Goal: Task Accomplishment & Management: Complete application form

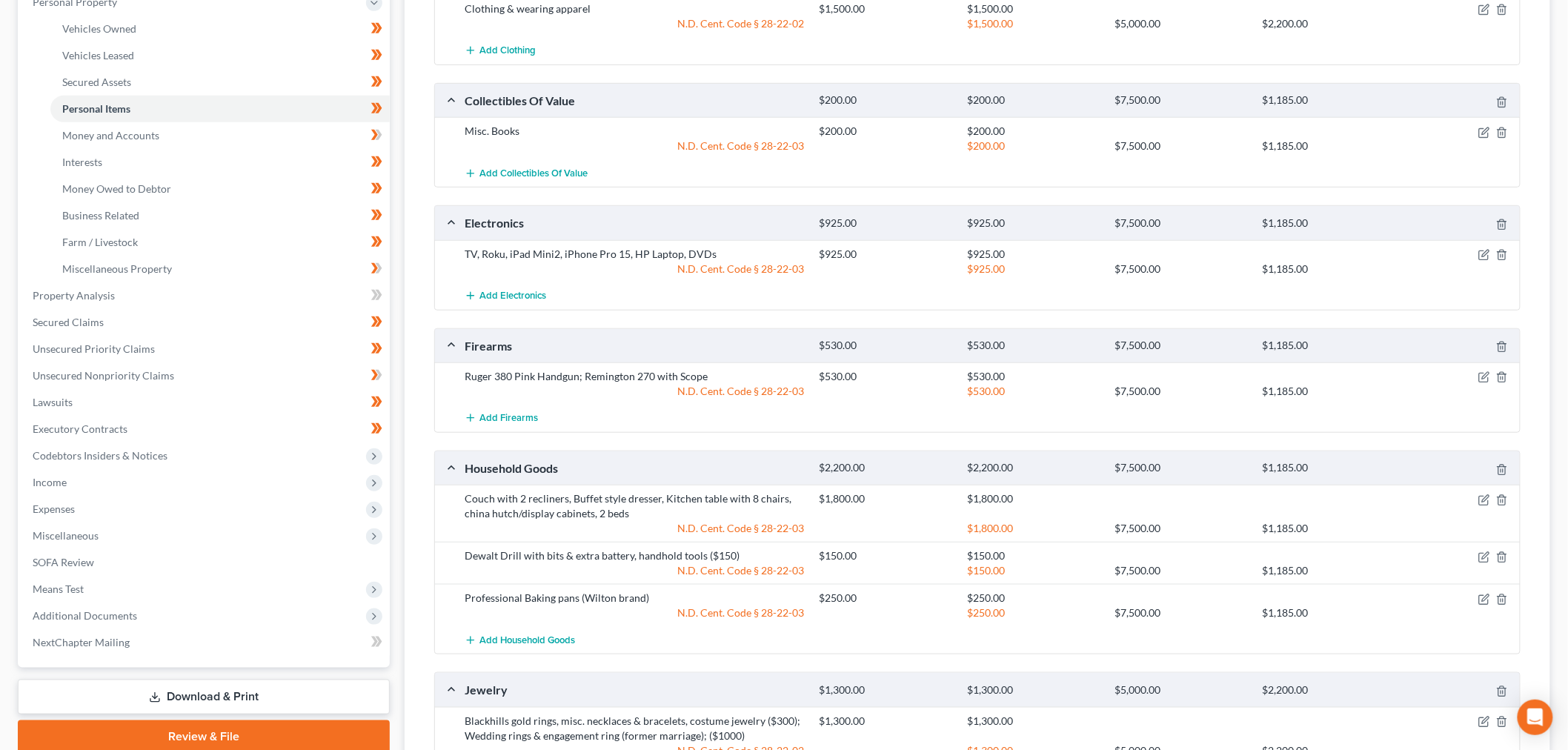
scroll to position [411, 0]
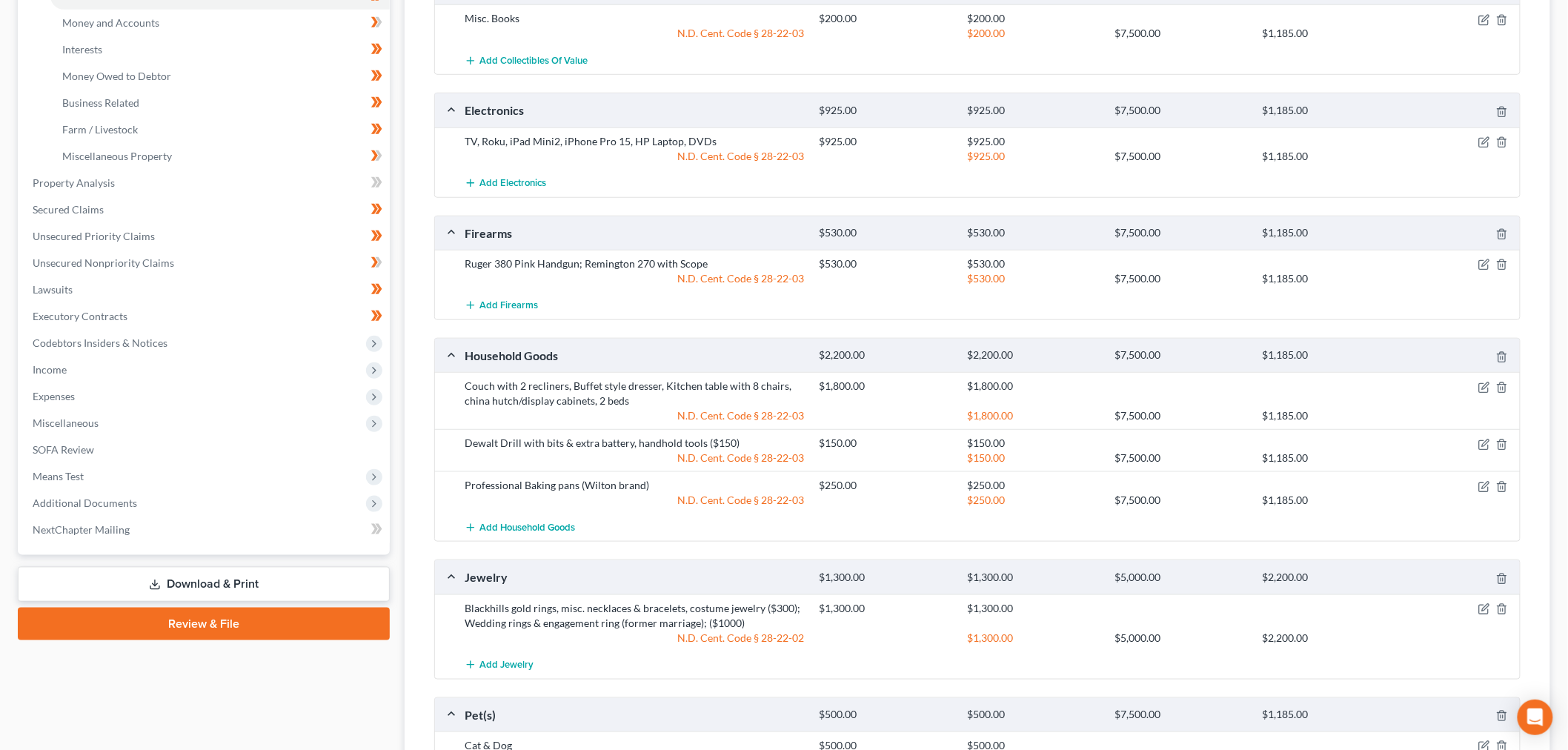
drag, startPoint x: 112, startPoint y: 420, endPoint x: 108, endPoint y: 450, distance: 30.3
click at [112, 421] on span "Miscellaneous" at bounding box center [206, 423] width 369 height 27
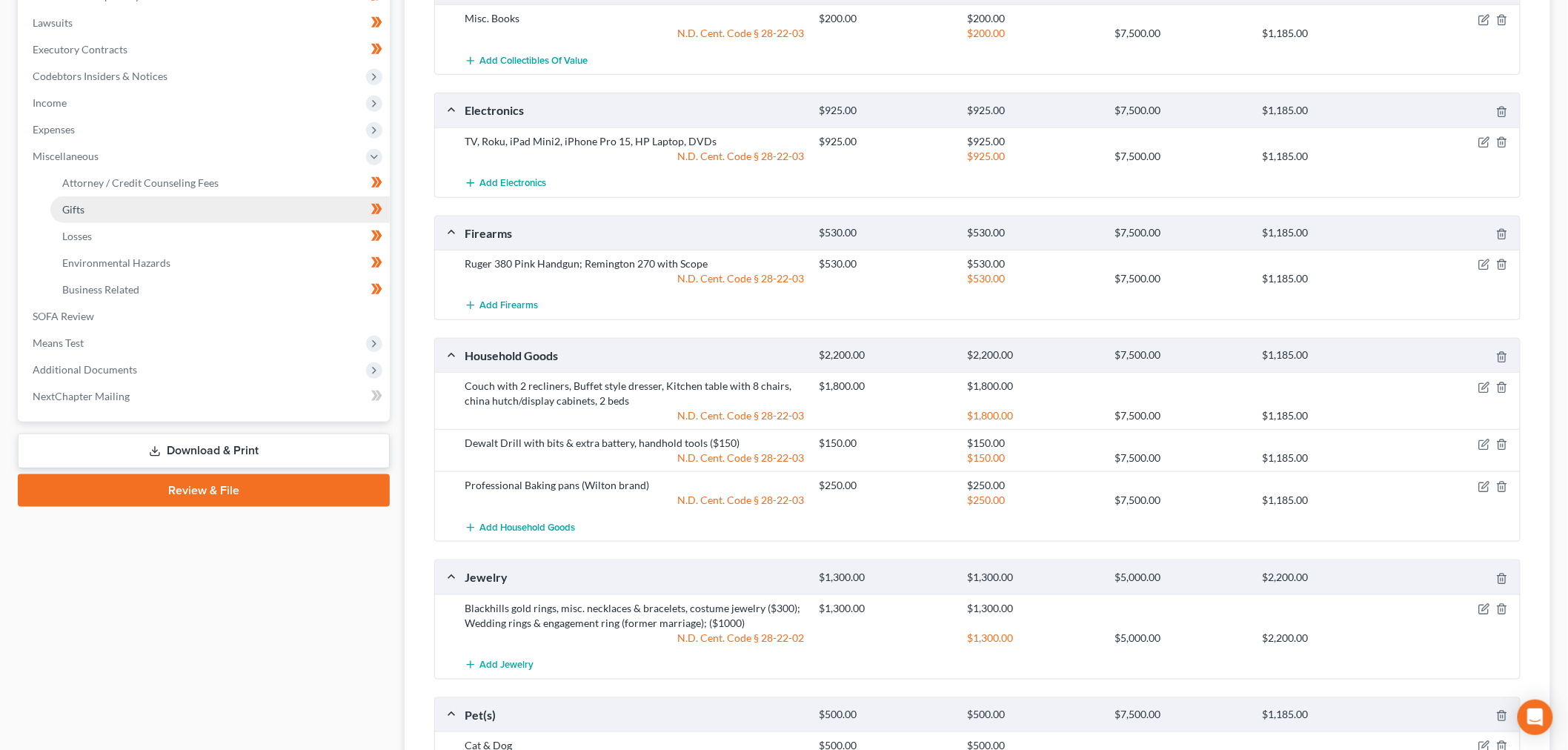
click at [108, 212] on link "Gifts" at bounding box center [220, 209] width 339 height 27
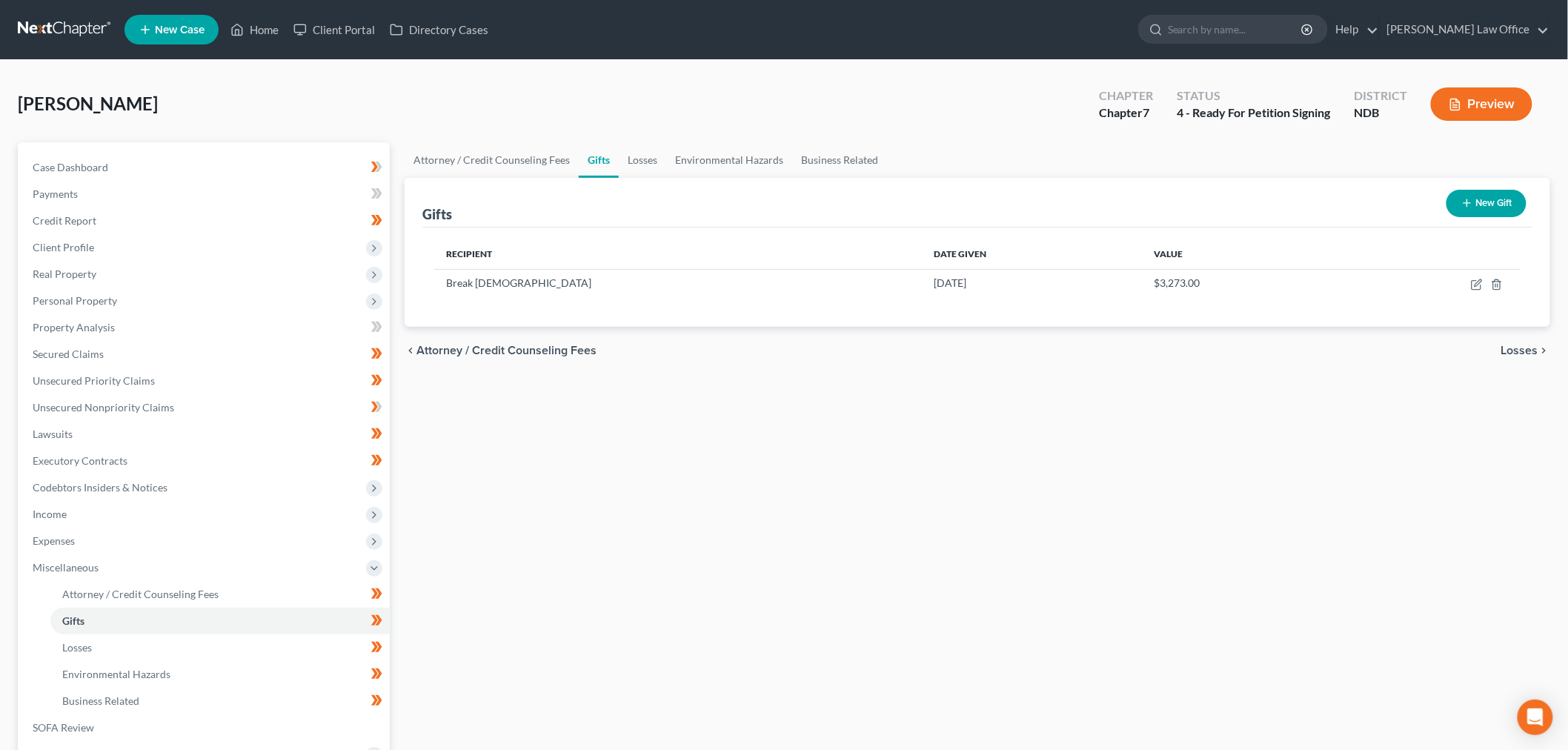
click at [1471, 205] on icon "button" at bounding box center [1467, 203] width 12 height 12
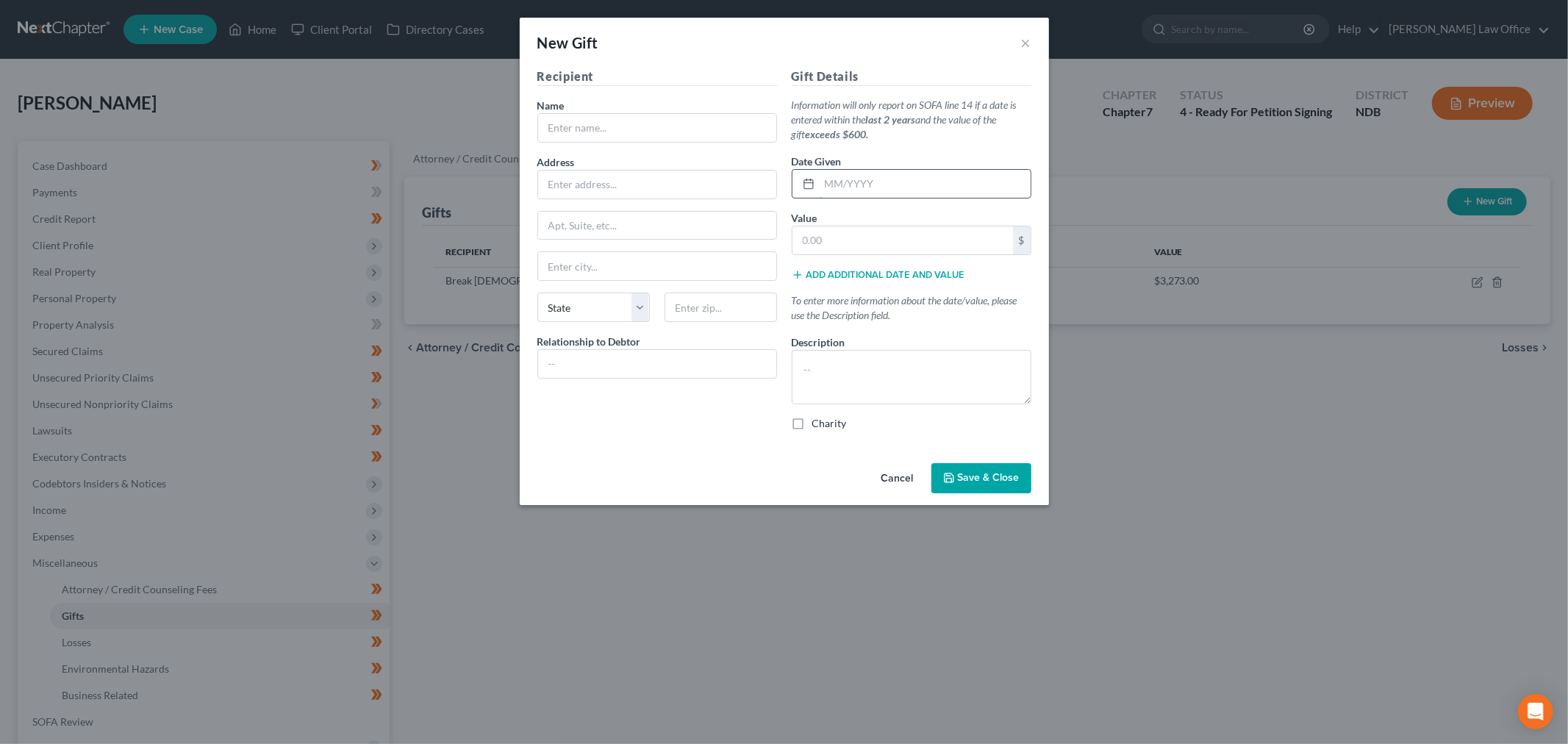
click at [932, 182] on input "text" at bounding box center [924, 184] width 211 height 28
click at [878, 189] on input "text" at bounding box center [924, 184] width 211 height 28
type input "12/2023 - 2025"
type input "2,230"
click at [718, 137] on input "text" at bounding box center [656, 128] width 238 height 28
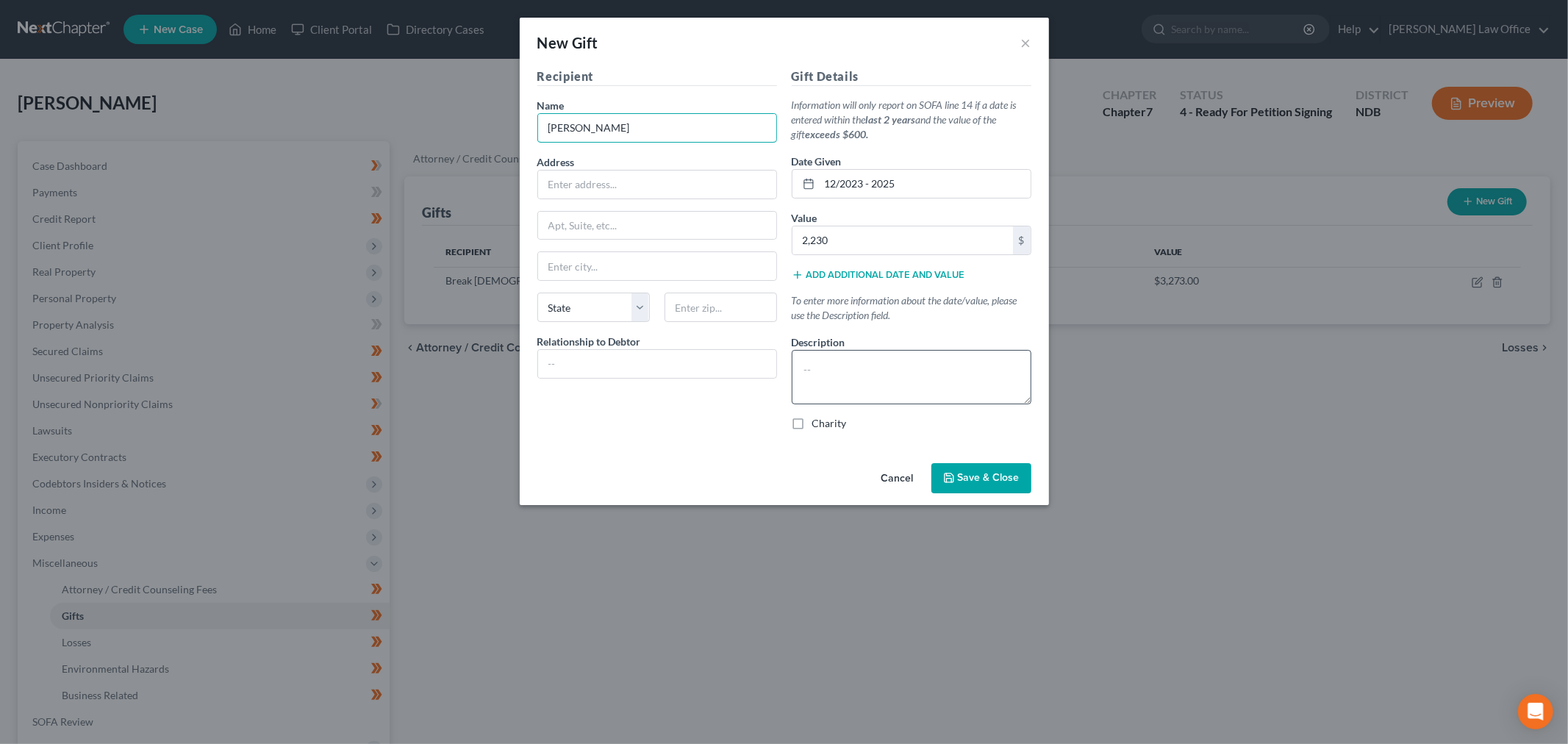
type input "Ashley"
click at [953, 366] on textarea at bounding box center [912, 377] width 240 height 54
type textarea "Ashley is the daughter of Ms. Quade's former spouse and is "like a daughter to …"
click at [973, 368] on textarea "Ashley is the daughter of Ms. Quade's former spouse and is "like a daughter to …" at bounding box center [912, 377] width 240 height 54
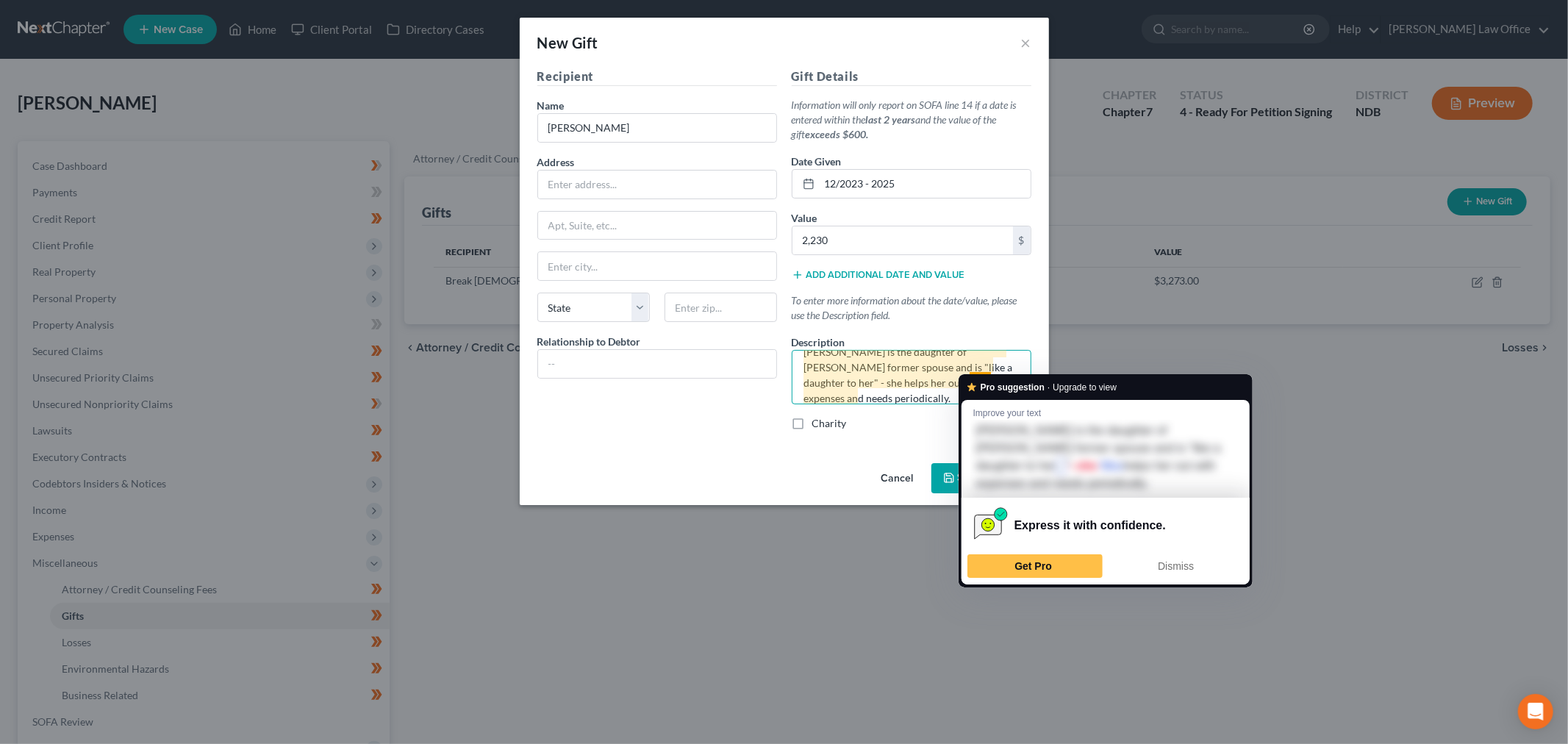
click at [869, 397] on textarea "Ashley is the daughter of Ms. Quade's former spouse and is "like a daughter to …" at bounding box center [912, 377] width 240 height 54
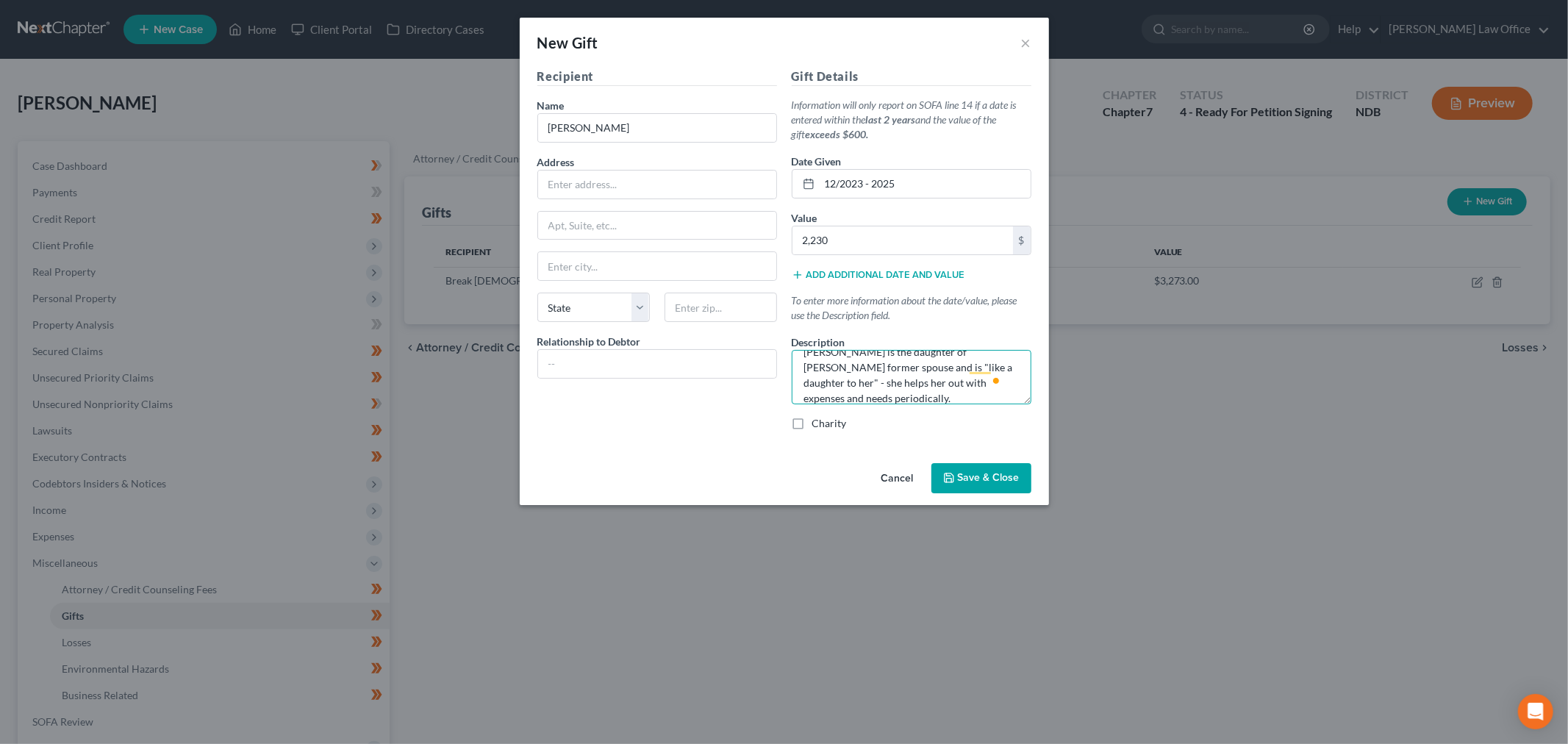
scroll to position [0, 0]
drag, startPoint x: 886, startPoint y: 404, endPoint x: 795, endPoint y: 364, distance: 99.4
click at [795, 365] on div "Gift Details Information will only report on SOFA line 14 if a date is entered …" at bounding box center [912, 255] width 254 height 375
click at [1005, 483] on span "Save & Close" at bounding box center [988, 478] width 62 height 13
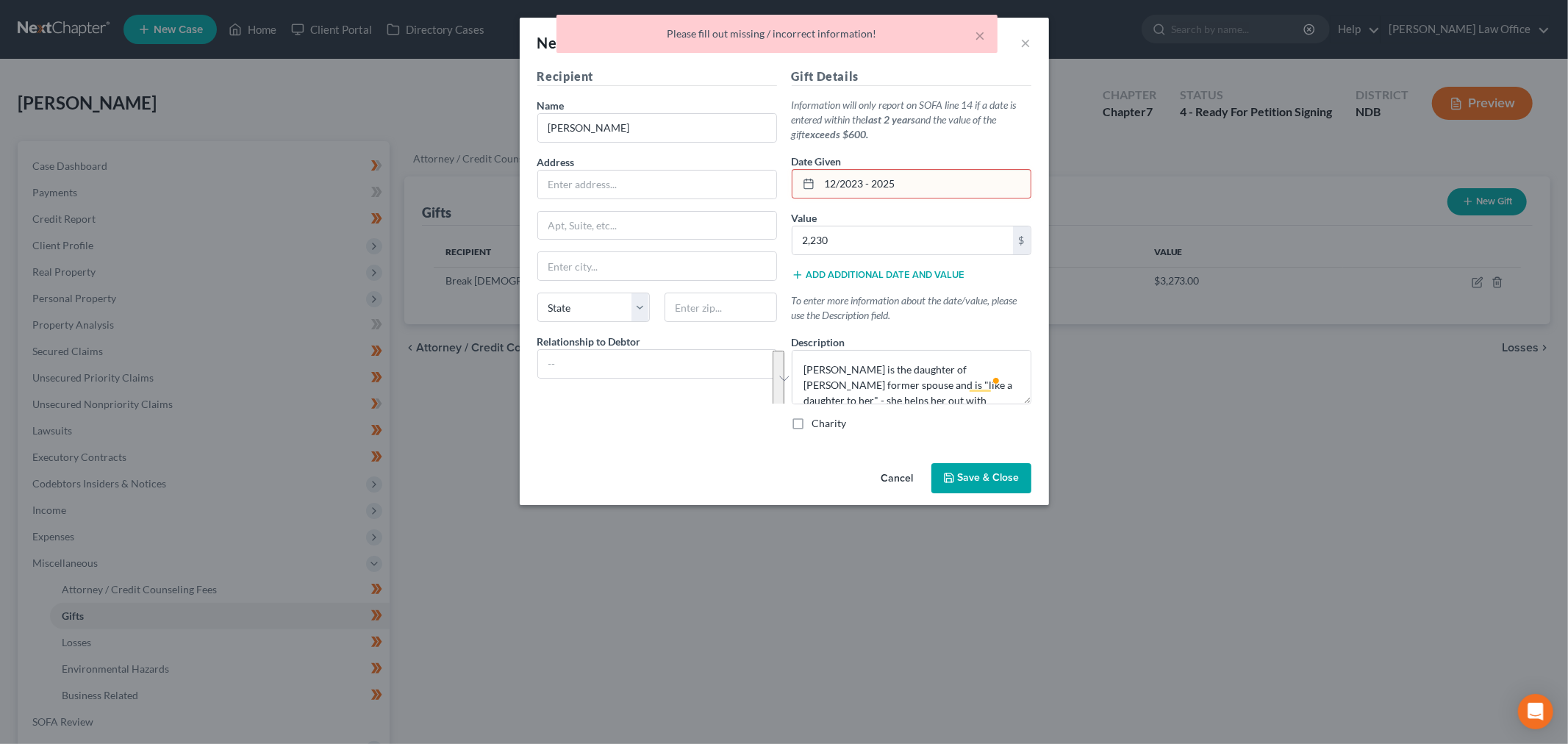
drag, startPoint x: 905, startPoint y: 186, endPoint x: 865, endPoint y: 186, distance: 40.0
click at [865, 186] on input "12/2023 - 2025" at bounding box center [924, 184] width 211 height 28
type input "12/2023"
click at [894, 399] on textarea "Ashley is the daughter of Ms. Quade's former spouse and is "like a daughter to …" at bounding box center [912, 377] width 240 height 54
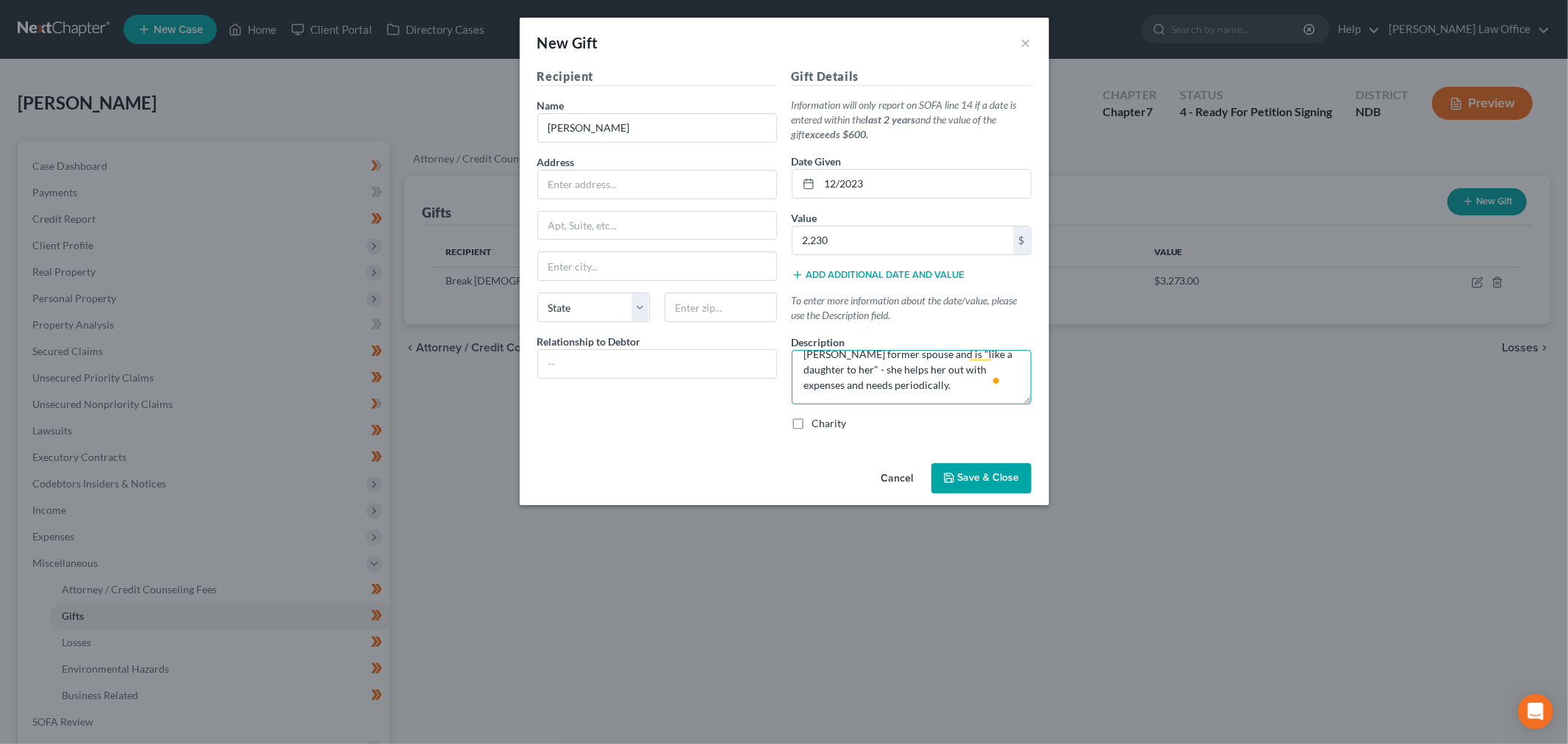
click at [891, 385] on textarea "Ashley is the daughter of Ms. Quade's former spouse and is "like a daughter to …" at bounding box center [912, 377] width 240 height 54
type textarea "Ashley is the daughter of Ms. Quade's former spouse and is "like a daughter to …"
click at [974, 475] on span "Save & Close" at bounding box center [988, 478] width 62 height 13
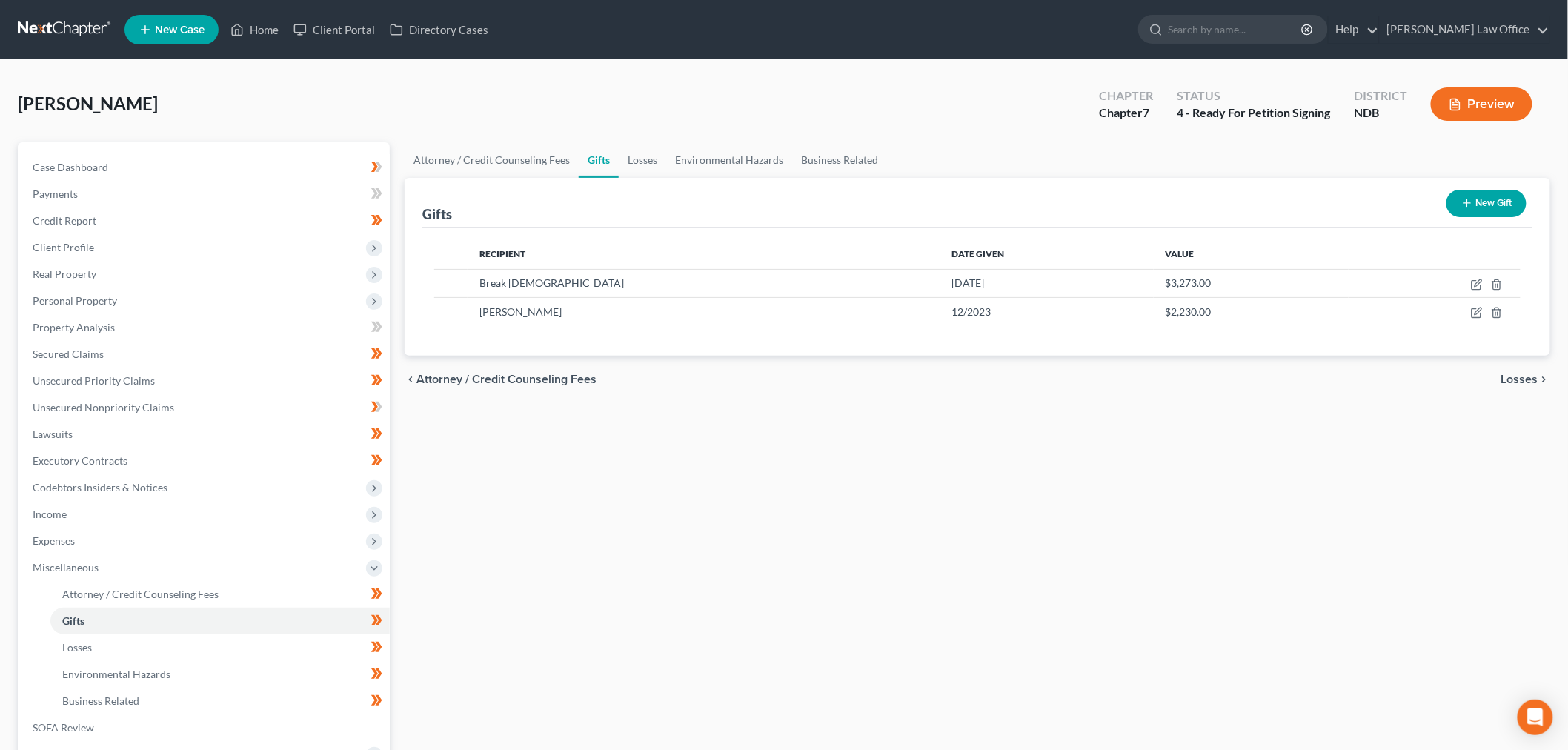
drag, startPoint x: 1039, startPoint y: 482, endPoint x: 1230, endPoint y: 480, distance: 191.0
click at [1038, 480] on div "Attorney / Credit Counseling Fees Gifts Losses Environmental Hazards Business R…" at bounding box center [977, 530] width 1161 height 776
click at [1475, 315] on icon "button" at bounding box center [1477, 312] width 12 height 12
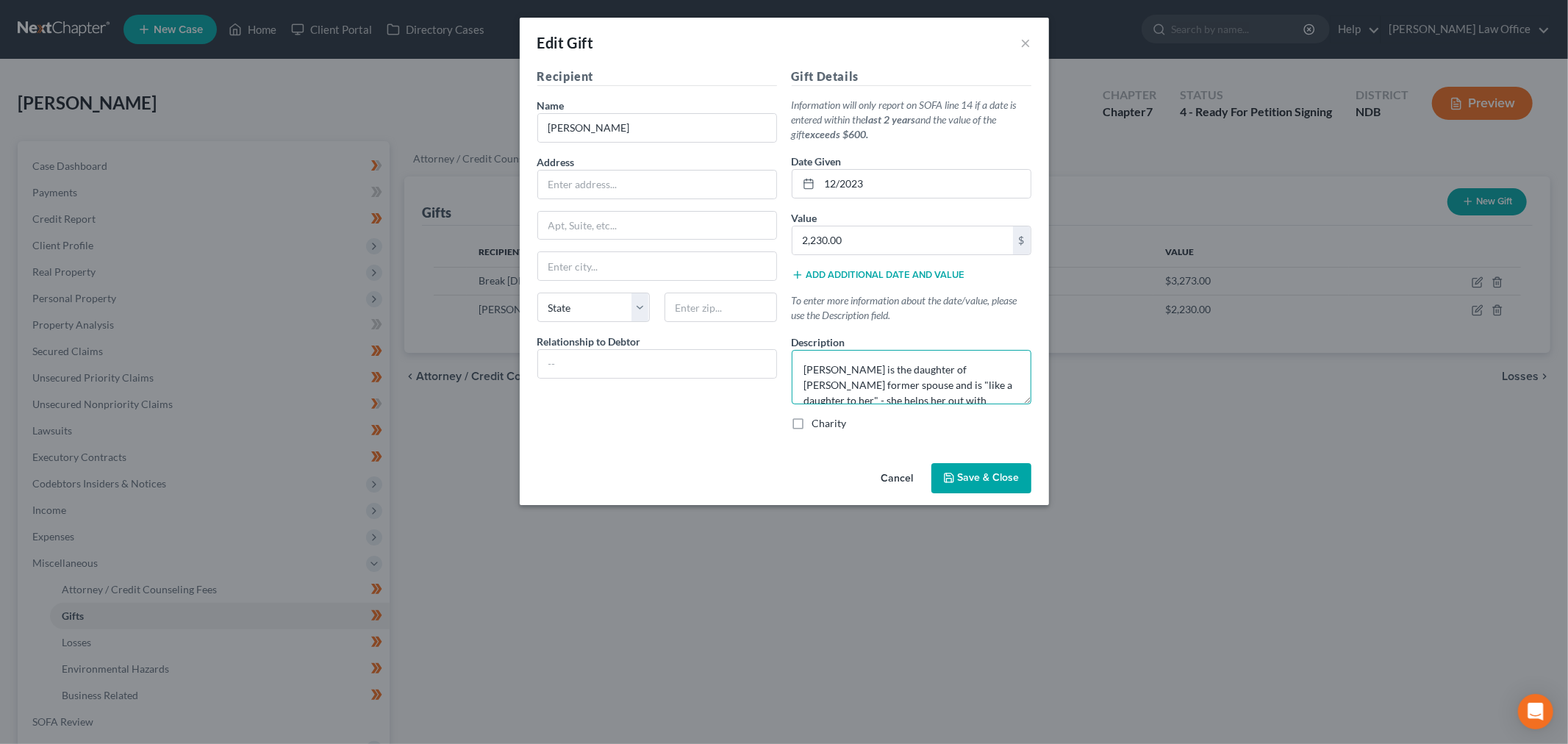
click at [960, 378] on textarea "Ashley is the daughter of Ms. Quade's former spouse and is "like a daughter to …" at bounding box center [912, 377] width 240 height 54
click at [987, 479] on span "Save & Close" at bounding box center [988, 478] width 62 height 13
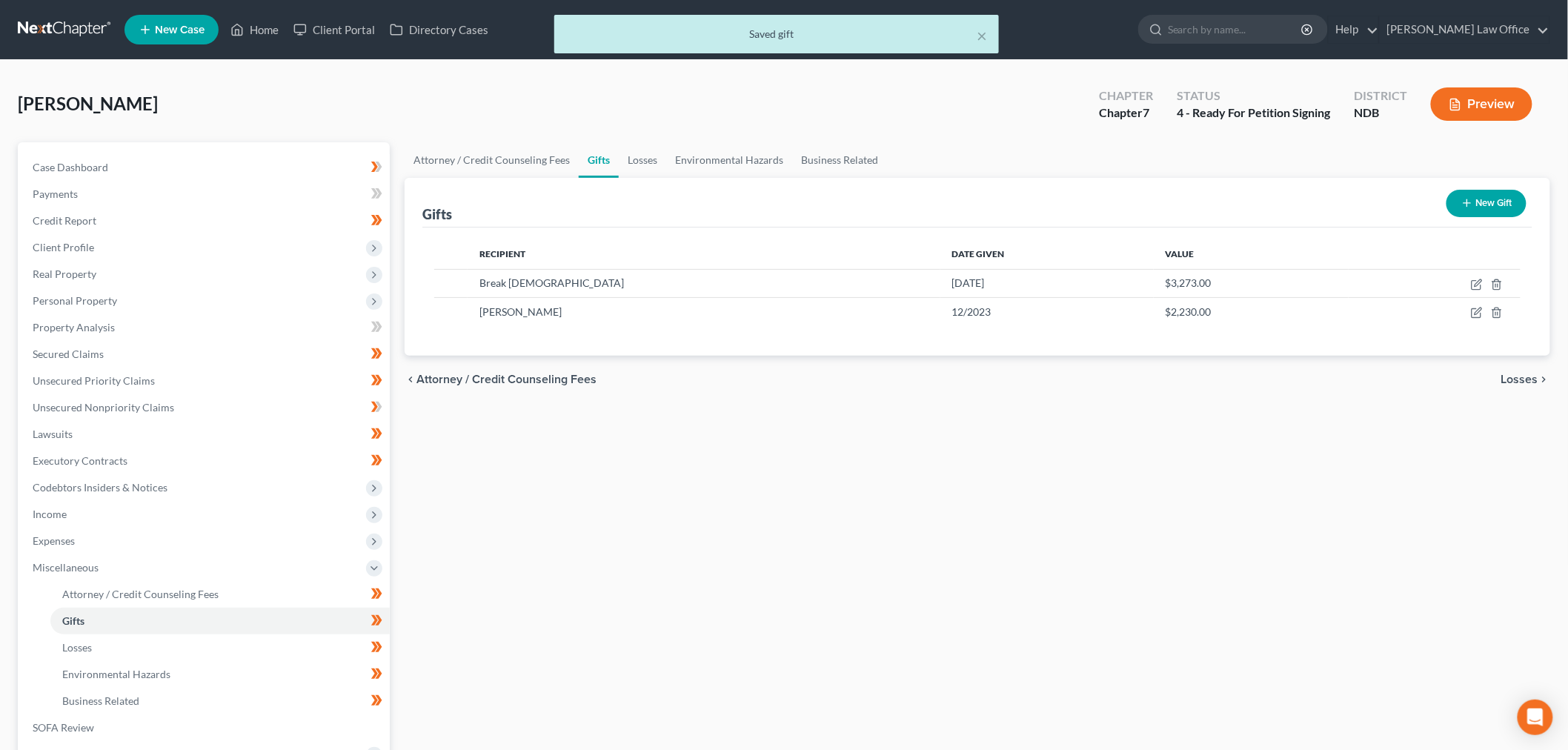
click at [1493, 209] on button "New Gift" at bounding box center [1486, 204] width 80 height 28
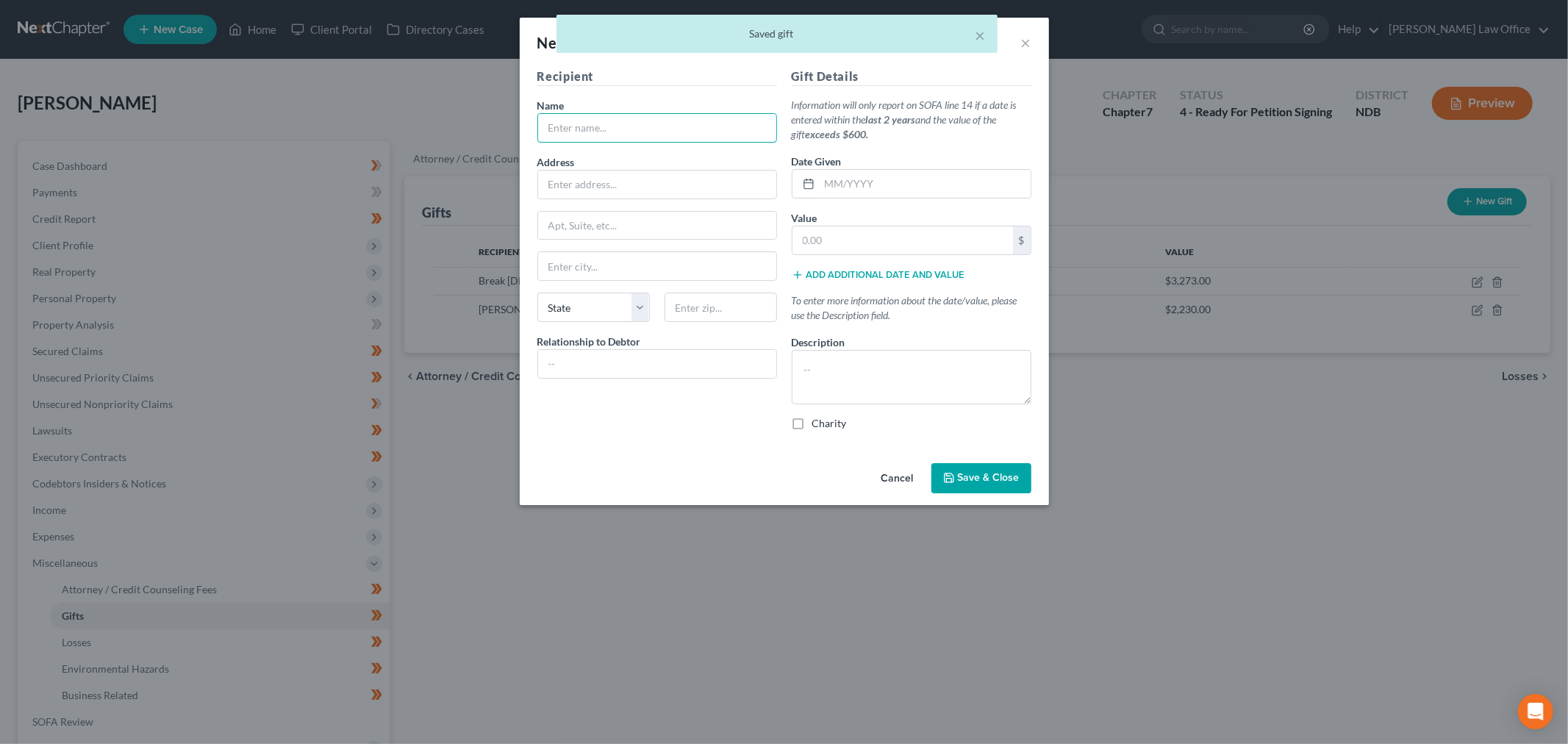
drag, startPoint x: 581, startPoint y: 133, endPoint x: 512, endPoint y: 169, distance: 77.8
click at [581, 133] on input "text" at bounding box center [656, 128] width 238 height 28
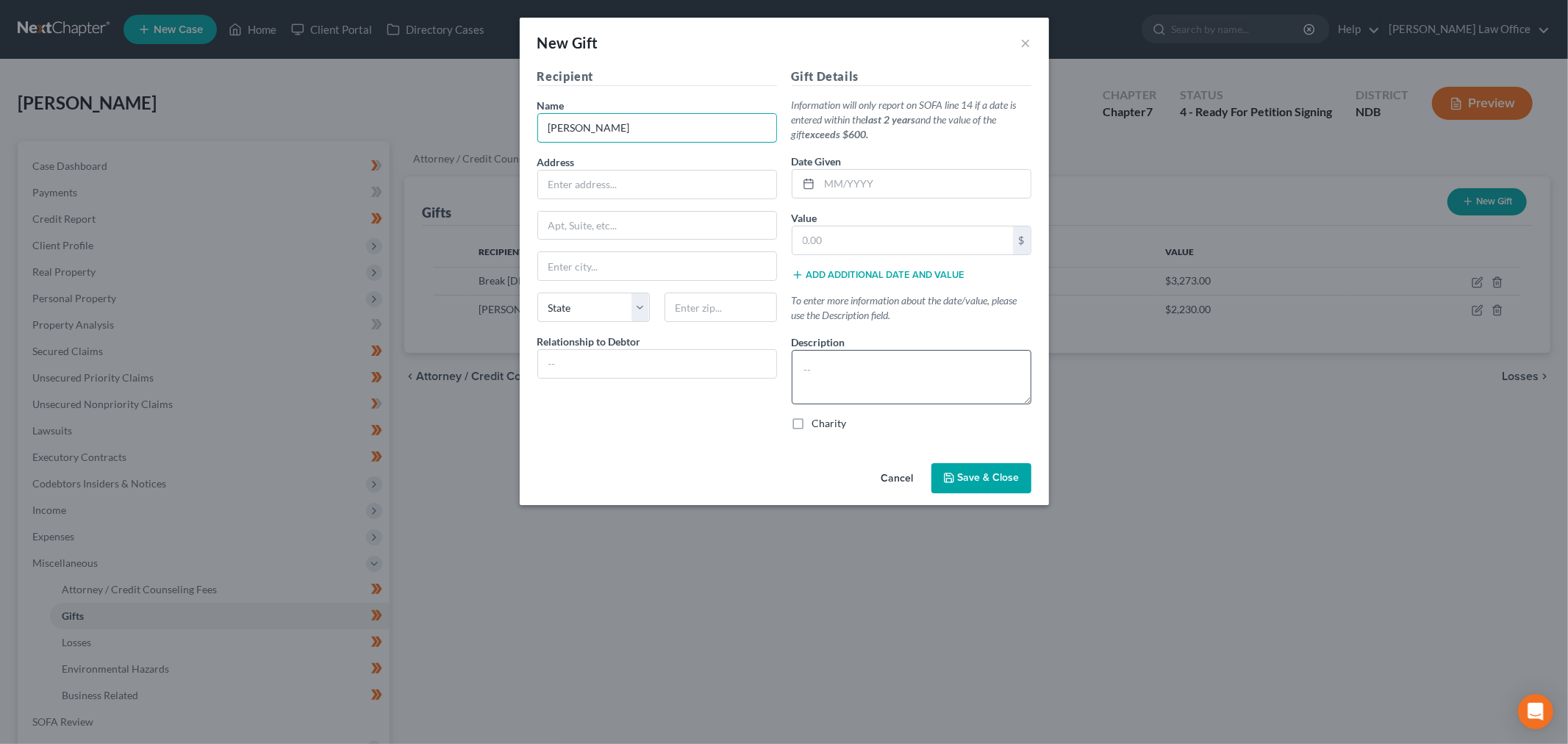
type input "Shayla"
click at [883, 391] on textarea "To enrich screen reader interactions, please activate Accessibility in Grammarl…" at bounding box center [912, 377] width 240 height 54
click at [870, 179] on input "text" at bounding box center [924, 184] width 211 height 28
type input "12/2023"
type input "777"
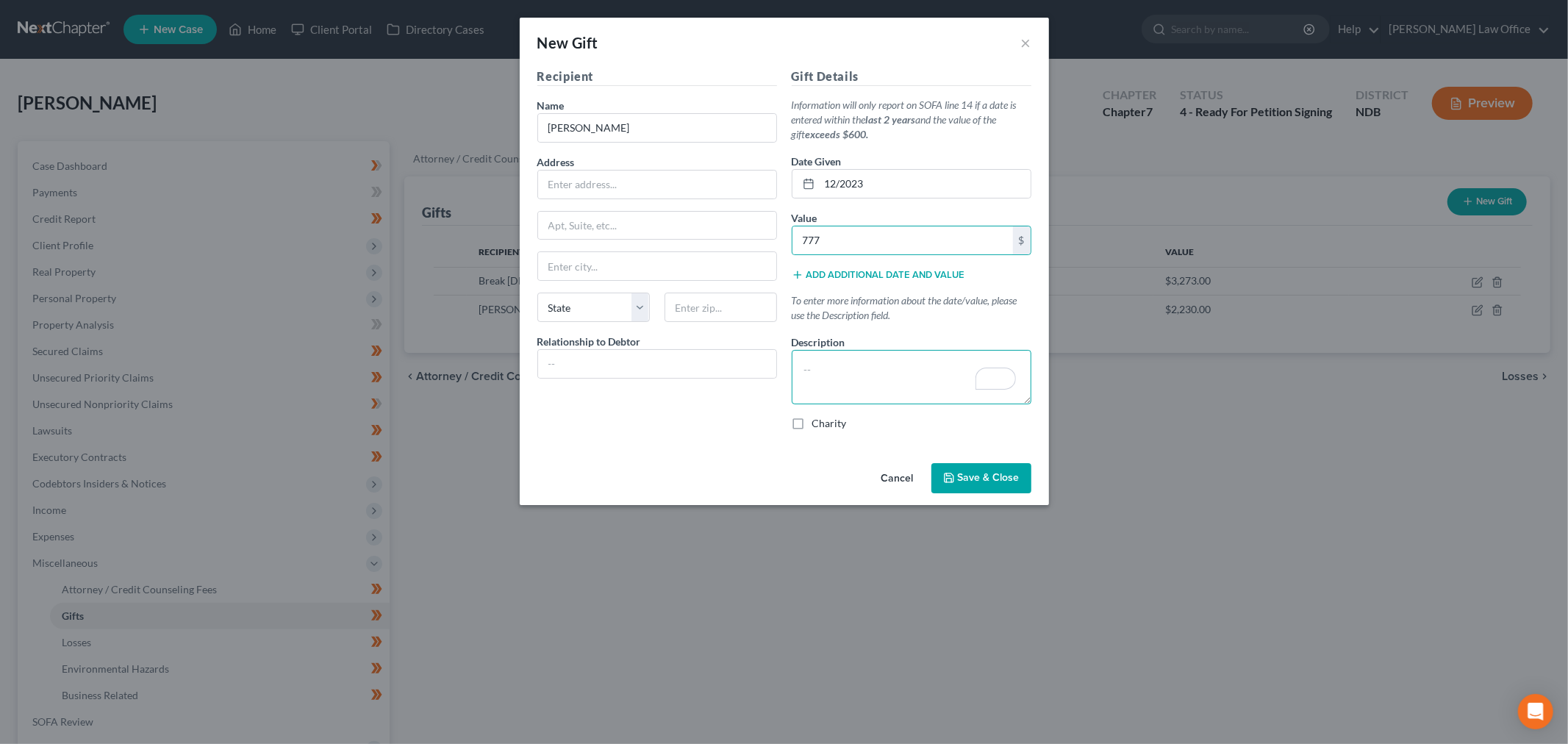
click at [891, 380] on textarea "To enrich screen reader interactions, please activate Accessibility in Grammarl…" at bounding box center [912, 377] width 240 height 54
paste textarea "Ashley is the daughter of Ms. Quade's former spouse and is "like a daughter to …"
click at [817, 371] on textarea "Ashley is the daughter of Ms. Quade's former spouse and is "like a daughter to …" at bounding box center [912, 377] width 240 height 54
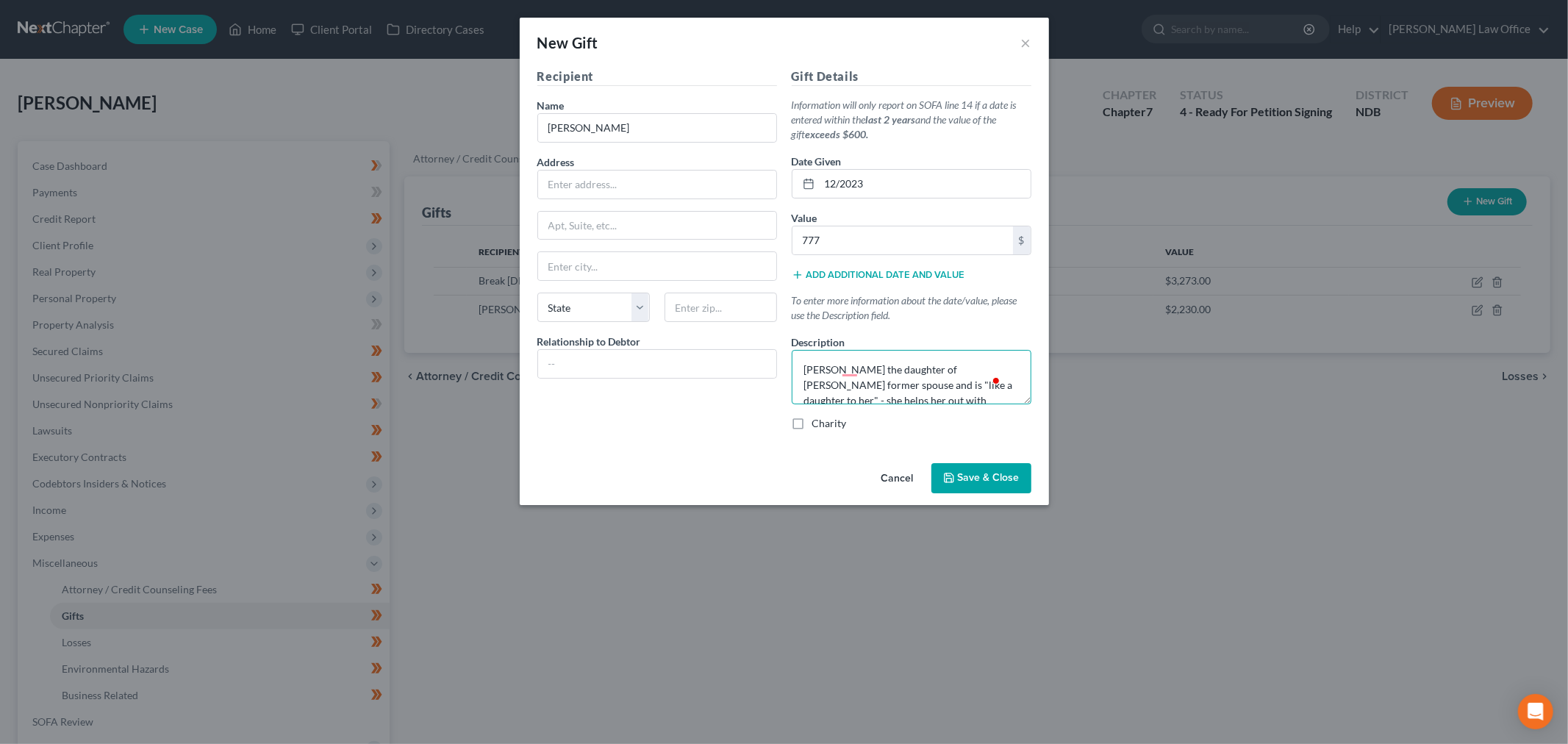
click at [979, 388] on textarea "Shaylais the daughter of Ms. Quade's former spouse and is "like a daughter to h…" at bounding box center [912, 377] width 240 height 54
click at [980, 388] on textarea "Shaylais the daughter of Ms. Quade's former spouse and is "like a daughter to h…" at bounding box center [912, 377] width 240 height 54
click at [886, 366] on textarea "Shaylais the daughter of Ms. Quade's former spouse and is "like a daughter to h…" at bounding box center [912, 377] width 240 height 54
click at [963, 369] on textarea "Shaylais the daughter of Ms. Quade's former spouse and is "like a daughter to h…" at bounding box center [912, 377] width 240 height 54
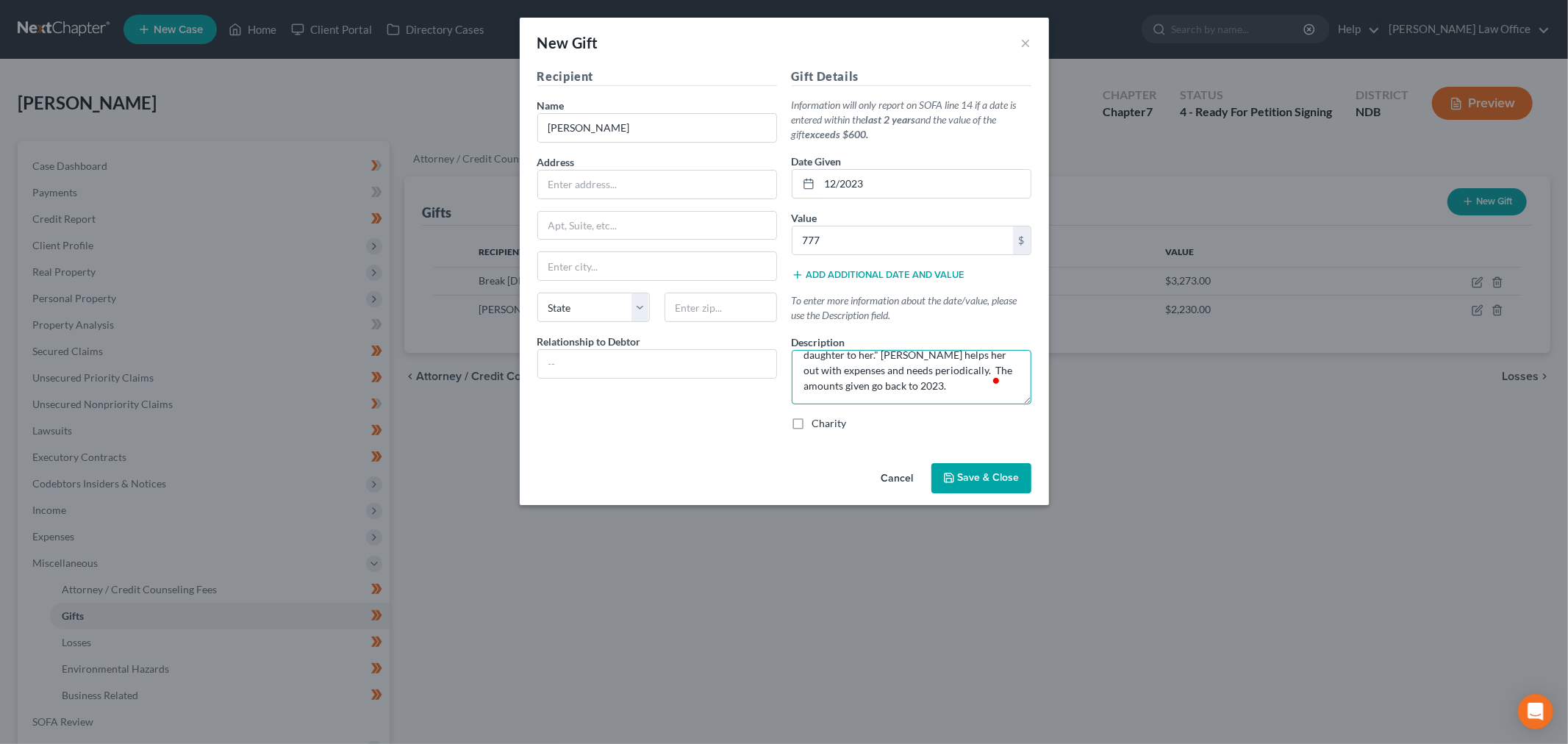
type textarea "Shaylais the daughter of Ms. Quade's former spouse and is "like a daughter to h…"
click at [985, 484] on span "Save & Close" at bounding box center [988, 478] width 62 height 13
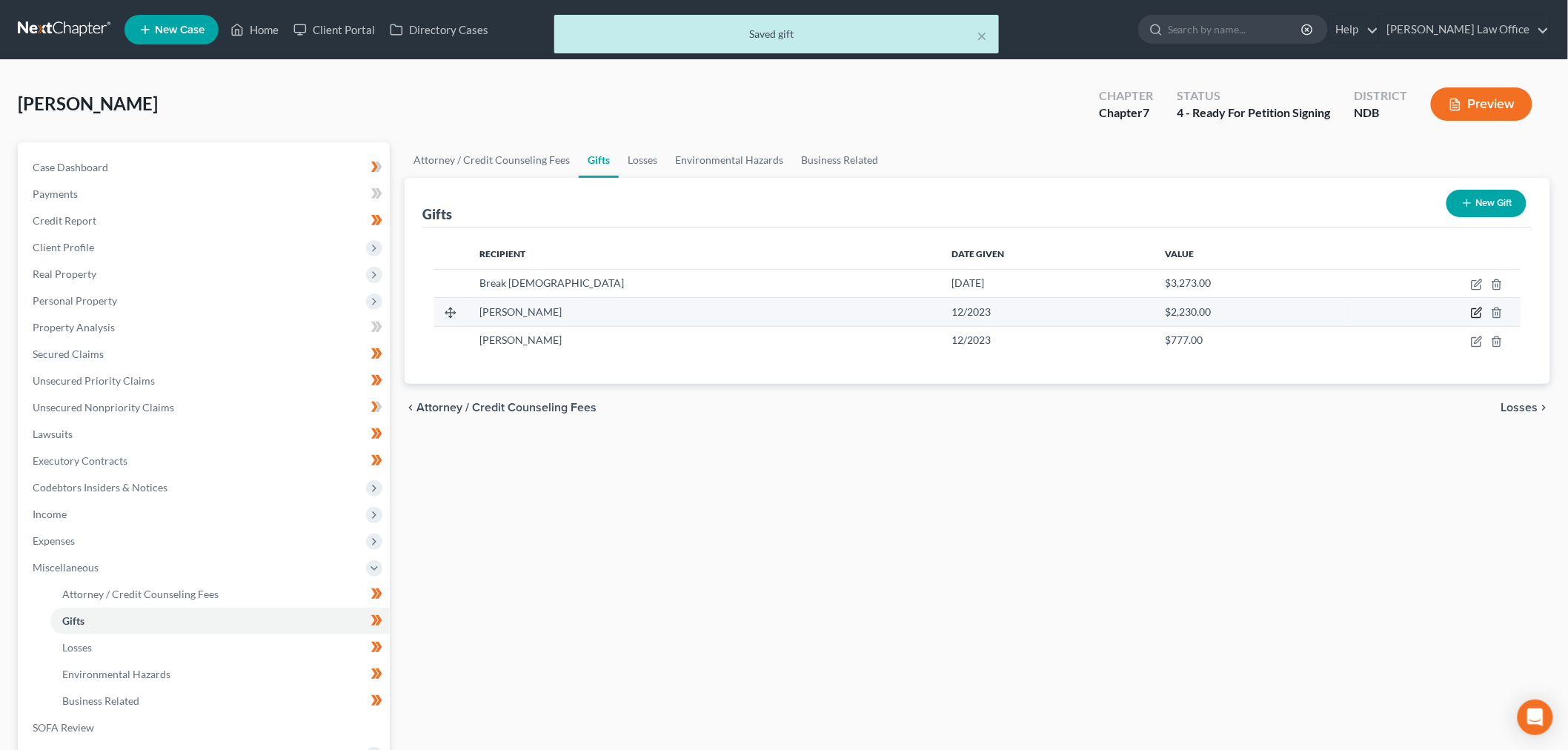
click at [1478, 315] on icon "button" at bounding box center [1477, 312] width 12 height 12
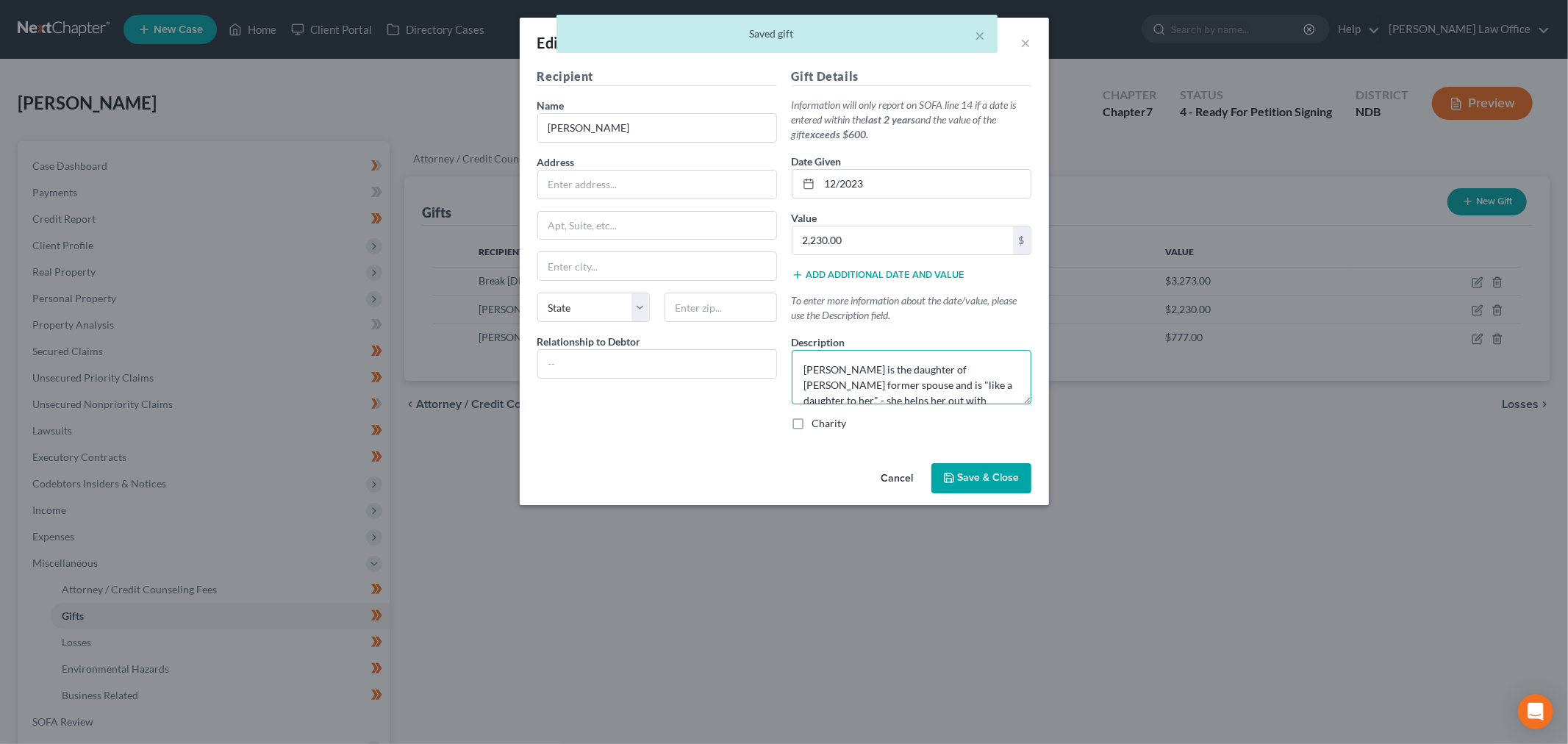
click at [973, 383] on textarea "Ashley is the daughter of Ms. Quade's former spouse and is "like a daughter to …" at bounding box center [912, 377] width 240 height 54
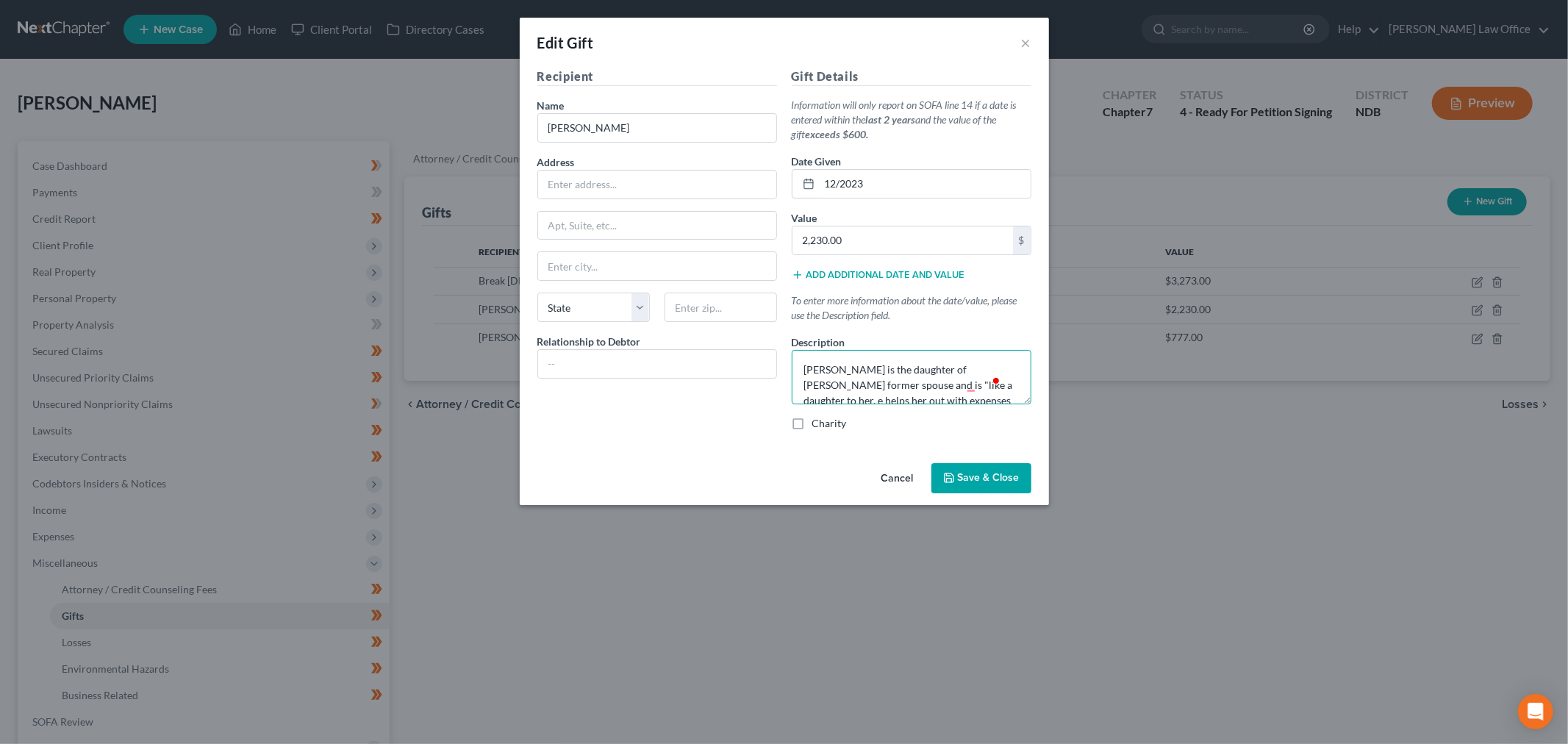
click at [866, 384] on textarea "Ashley is the daughter of Ms. Quade's former spouse and is "like a daughter to …" at bounding box center [912, 377] width 240 height 54
click at [971, 378] on textarea "Ashley is the daughter of Ms. Quade's former spouse and is like a daughter to h…" at bounding box center [912, 377] width 240 height 54
type textarea "Ashley is the daughter of Ms. Quade's former spouse and is like a daughter to h…"
click at [988, 483] on span "Save & Close" at bounding box center [988, 478] width 62 height 13
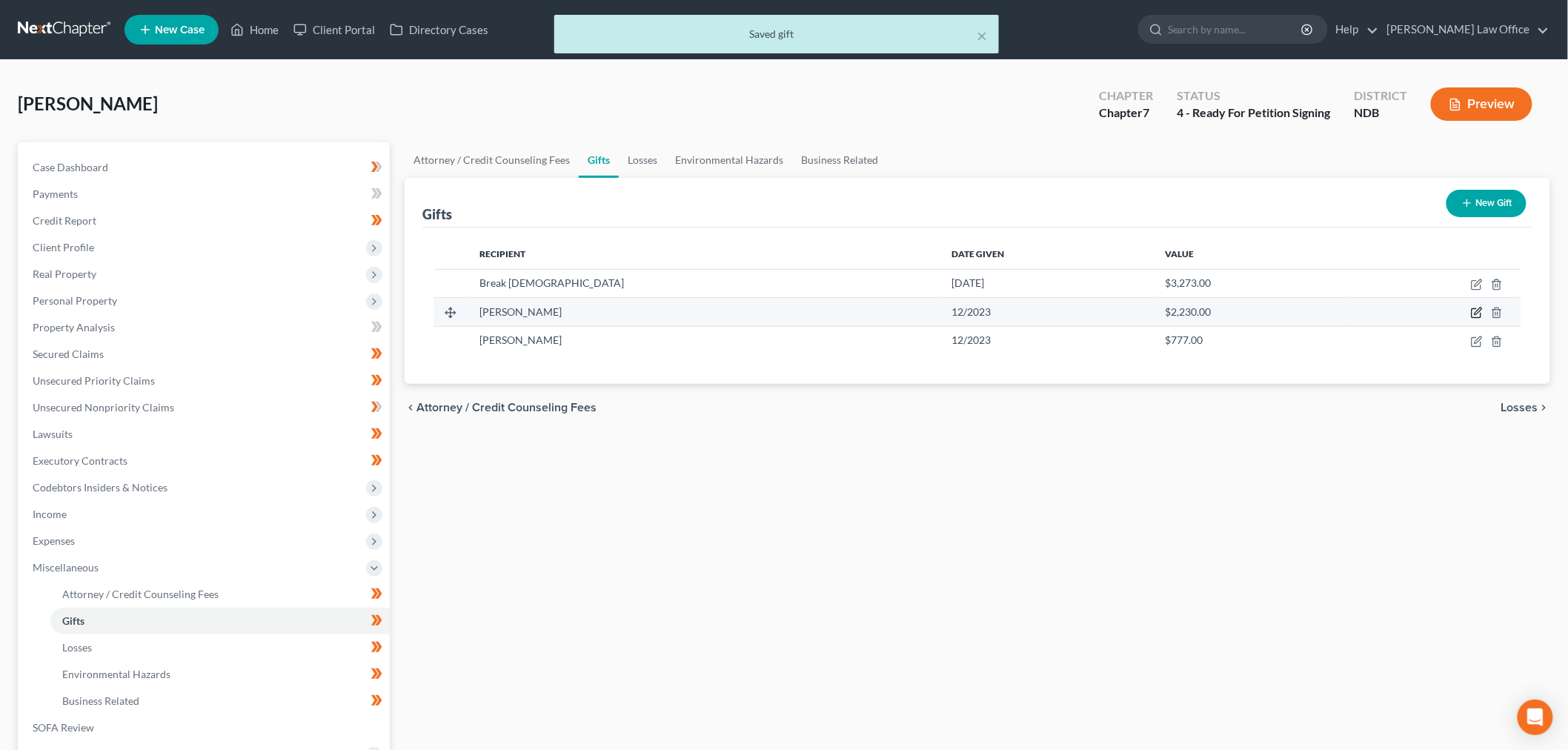
click at [1478, 310] on icon "button" at bounding box center [1478, 311] width 6 height 6
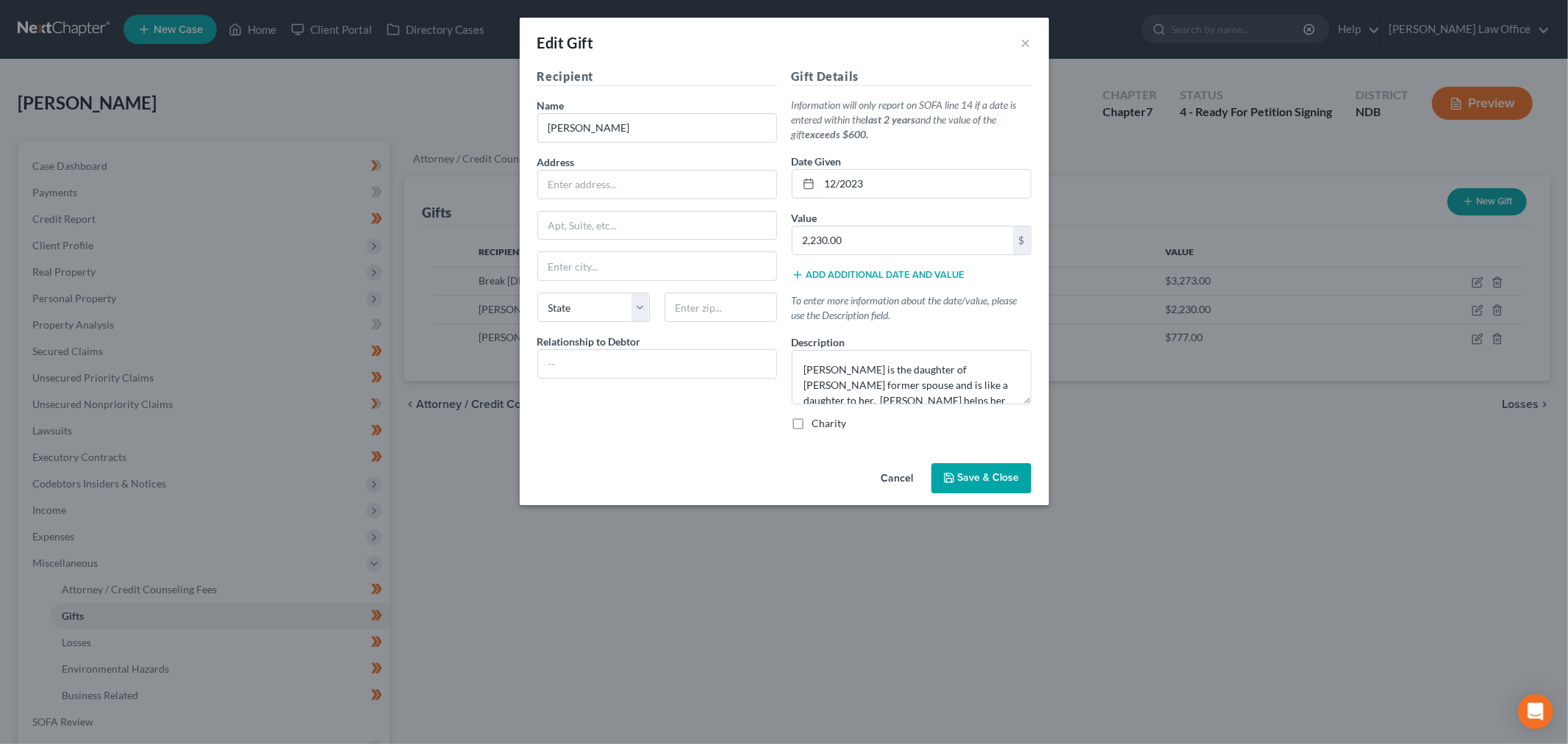
click at [976, 468] on button "Save & Close" at bounding box center [980, 478] width 100 height 31
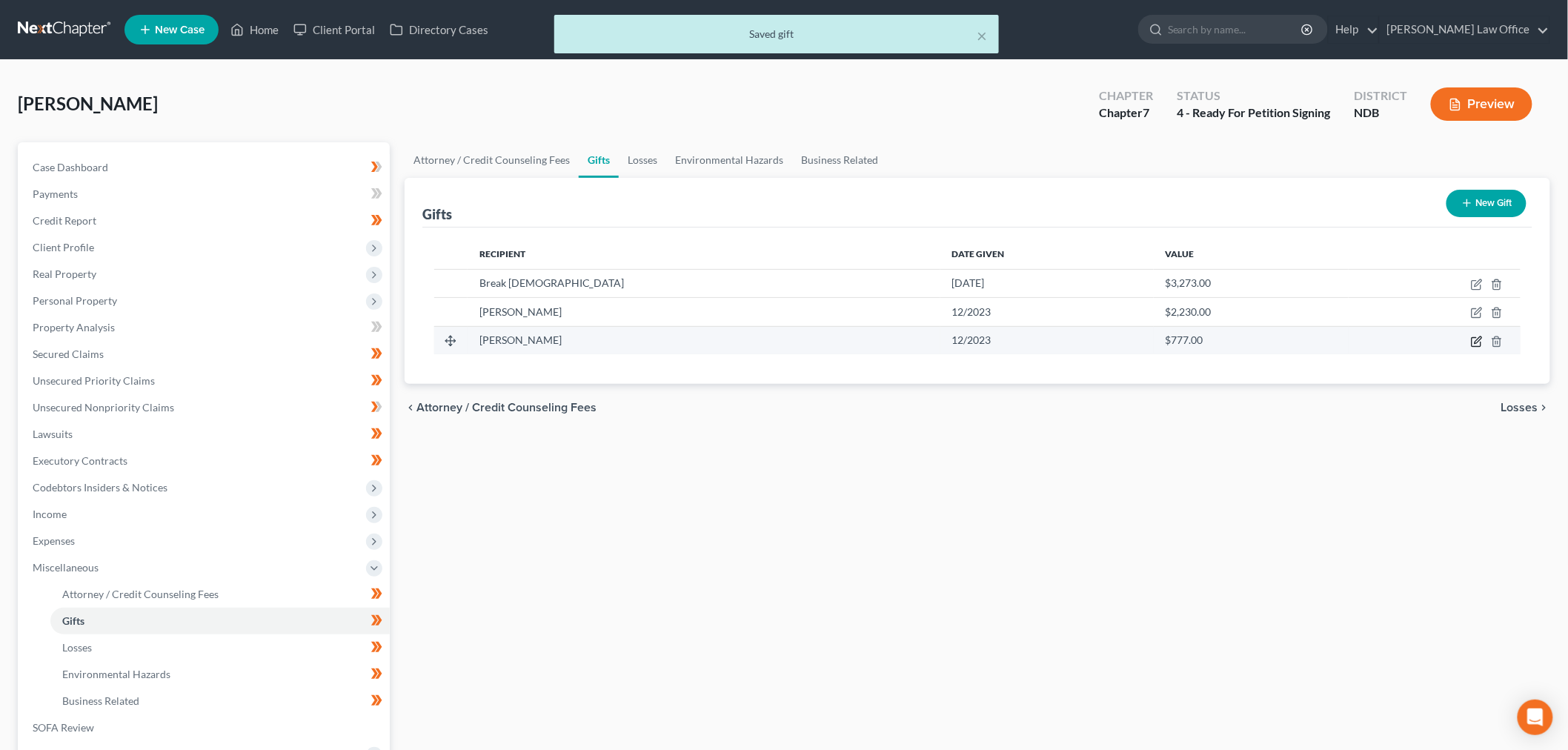
click at [1479, 335] on icon "button" at bounding box center [1477, 341] width 12 height 12
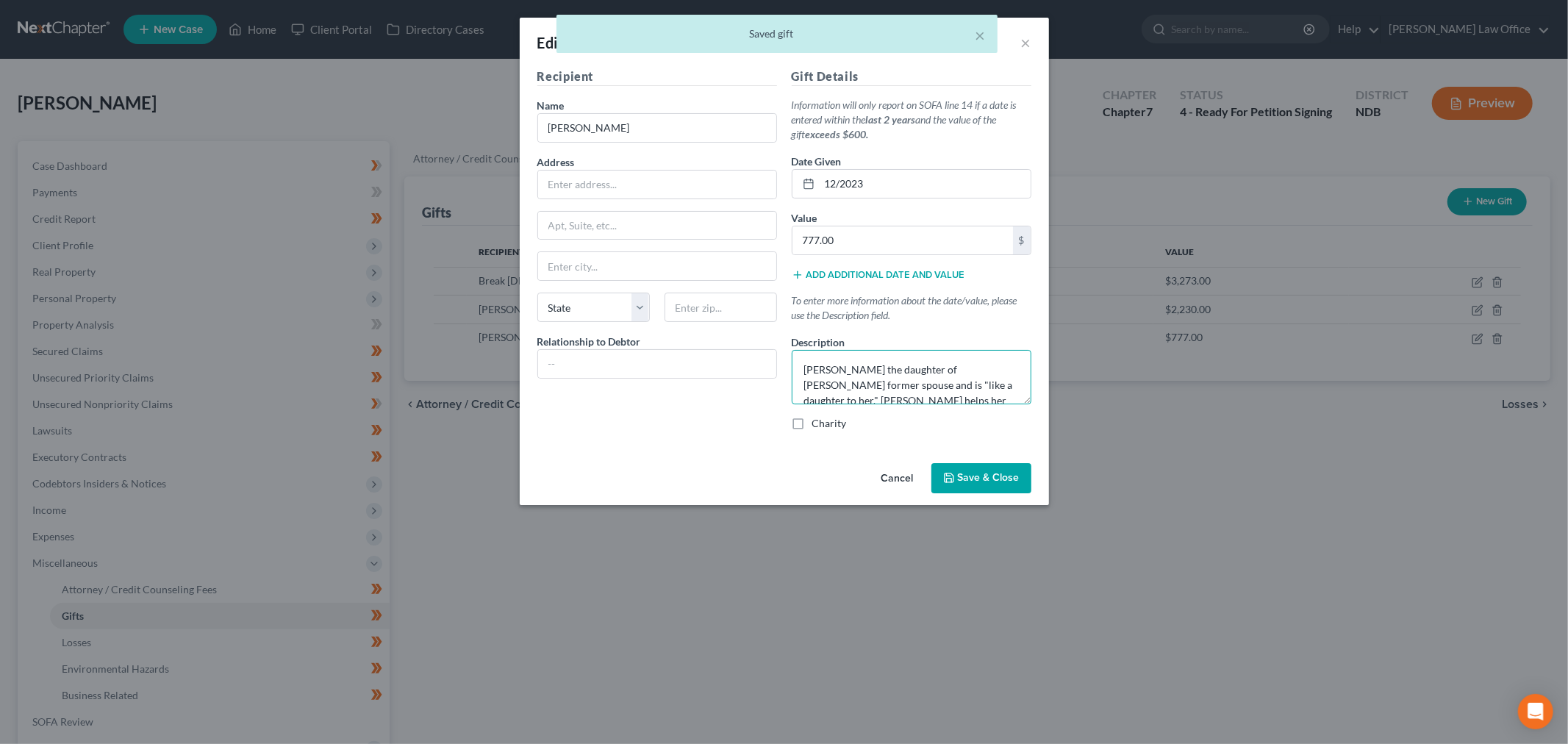
click at [864, 382] on textarea "Shaylais the daughter of Ms. Quade's former spouse and is "like a daughter to h…" at bounding box center [912, 377] width 240 height 54
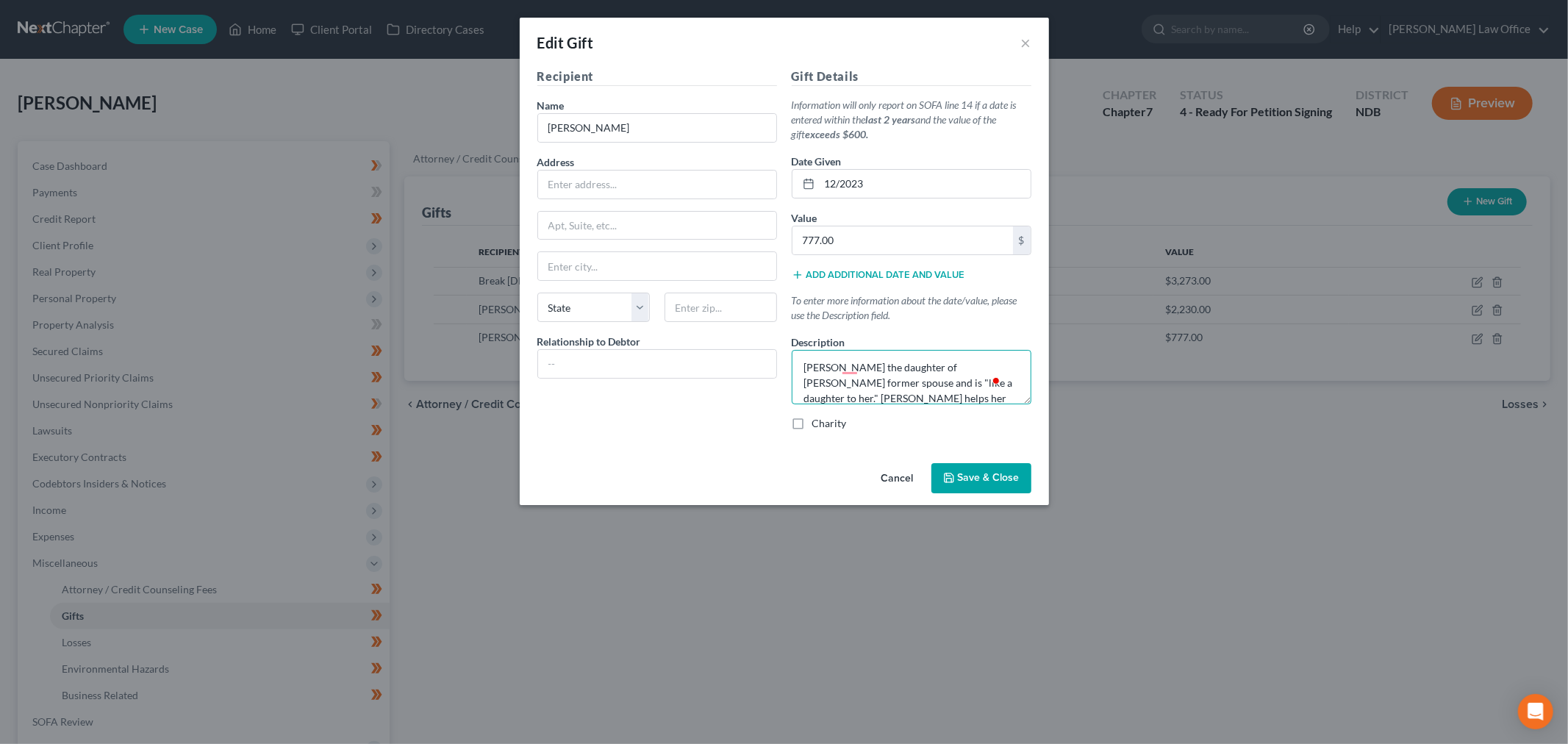
click at [868, 384] on textarea "Shaylais the daughter of Ms. Quade's former spouse and is "like a daughter to h…" at bounding box center [912, 377] width 240 height 54
click at [961, 380] on textarea "Shaylais the daughter of Ms. Quade's former spouse and is like a daughter to he…" at bounding box center [912, 377] width 240 height 54
type textarea "Shaylais the daughter of Ms. Quade's former spouse and is like a daughter to he…"
click at [978, 467] on button "Save & Close" at bounding box center [980, 478] width 100 height 31
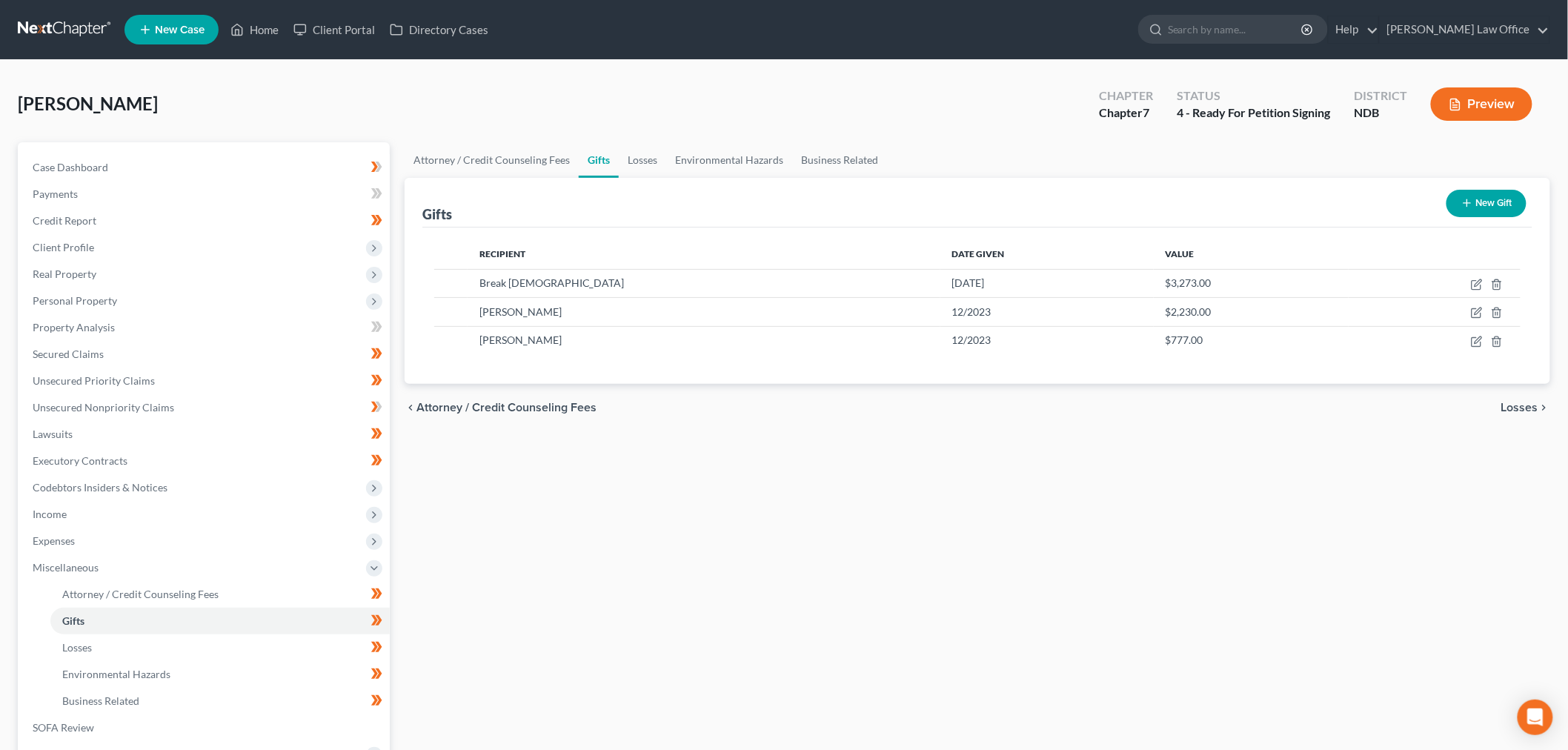
drag, startPoint x: 887, startPoint y: 549, endPoint x: 739, endPoint y: 587, distance: 152.8
click at [886, 549] on div "Attorney / Credit Counseling Fees Gifts Losses Environmental Hazards Business R…" at bounding box center [977, 530] width 1161 height 776
click at [112, 248] on span "Client Profile" at bounding box center [206, 247] width 369 height 27
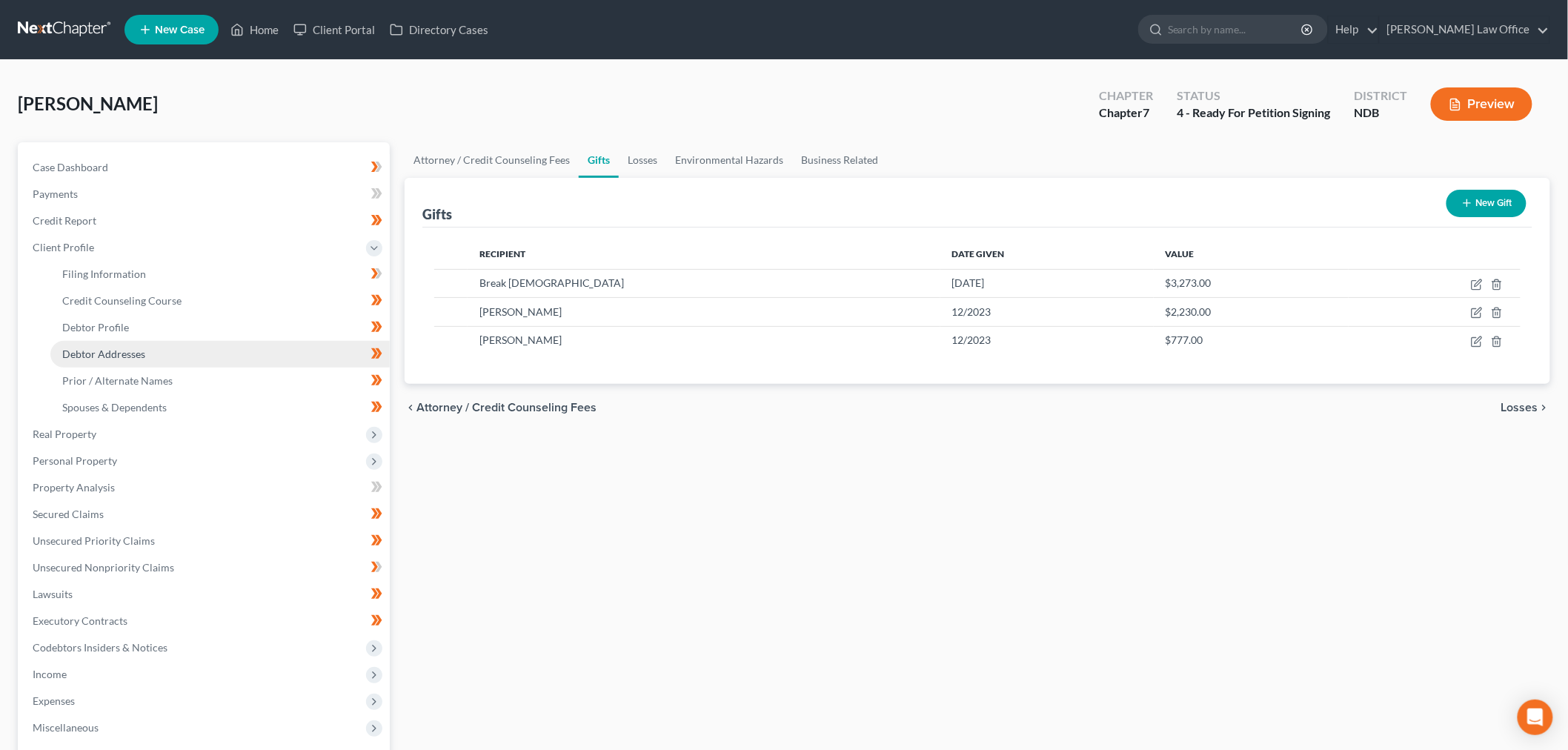
click at [123, 353] on span "Debtor Addresses" at bounding box center [104, 354] width 83 height 13
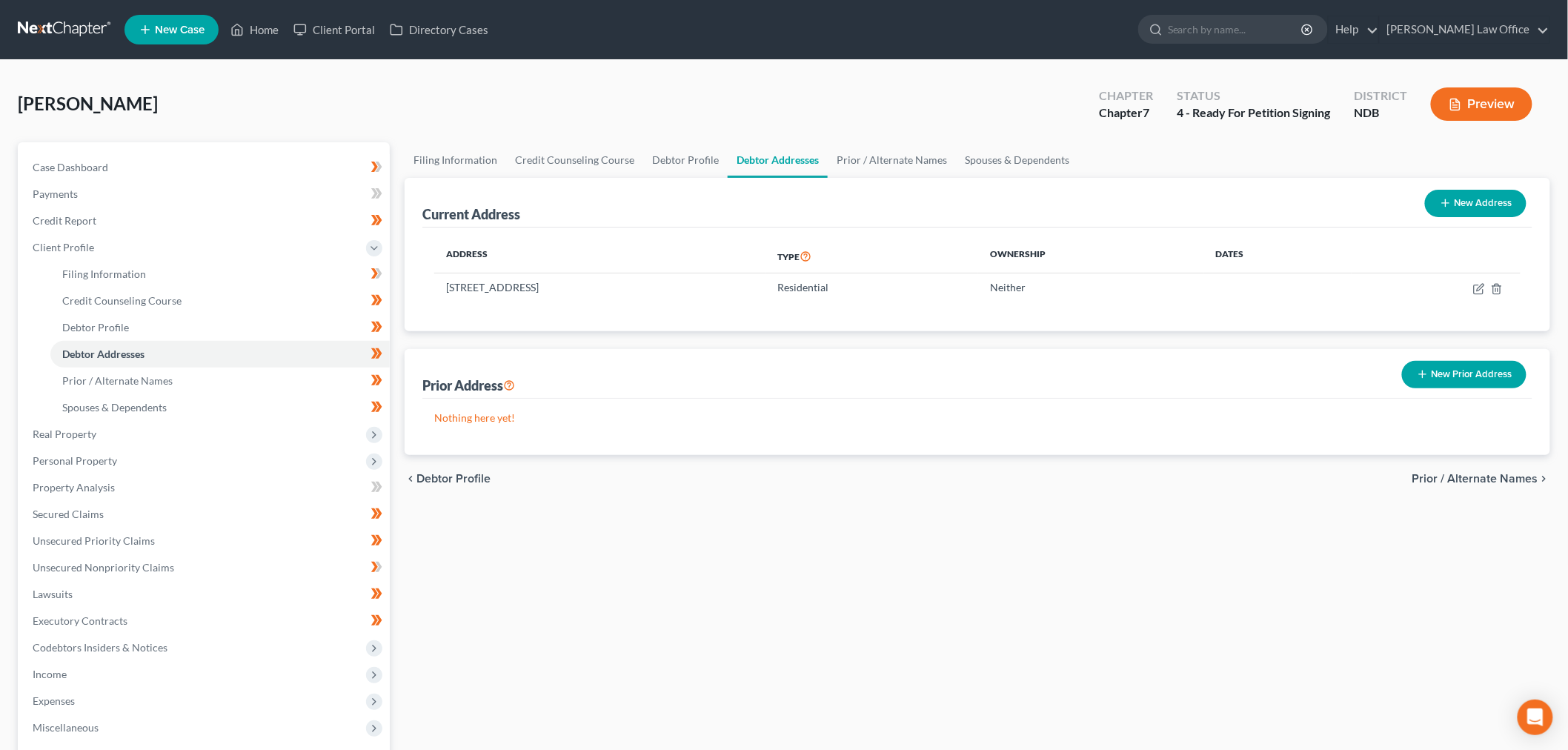
drag, startPoint x: 1468, startPoint y: 380, endPoint x: 1320, endPoint y: 398, distance: 149.1
click at [1468, 380] on button "New Prior Address" at bounding box center [1464, 374] width 124 height 28
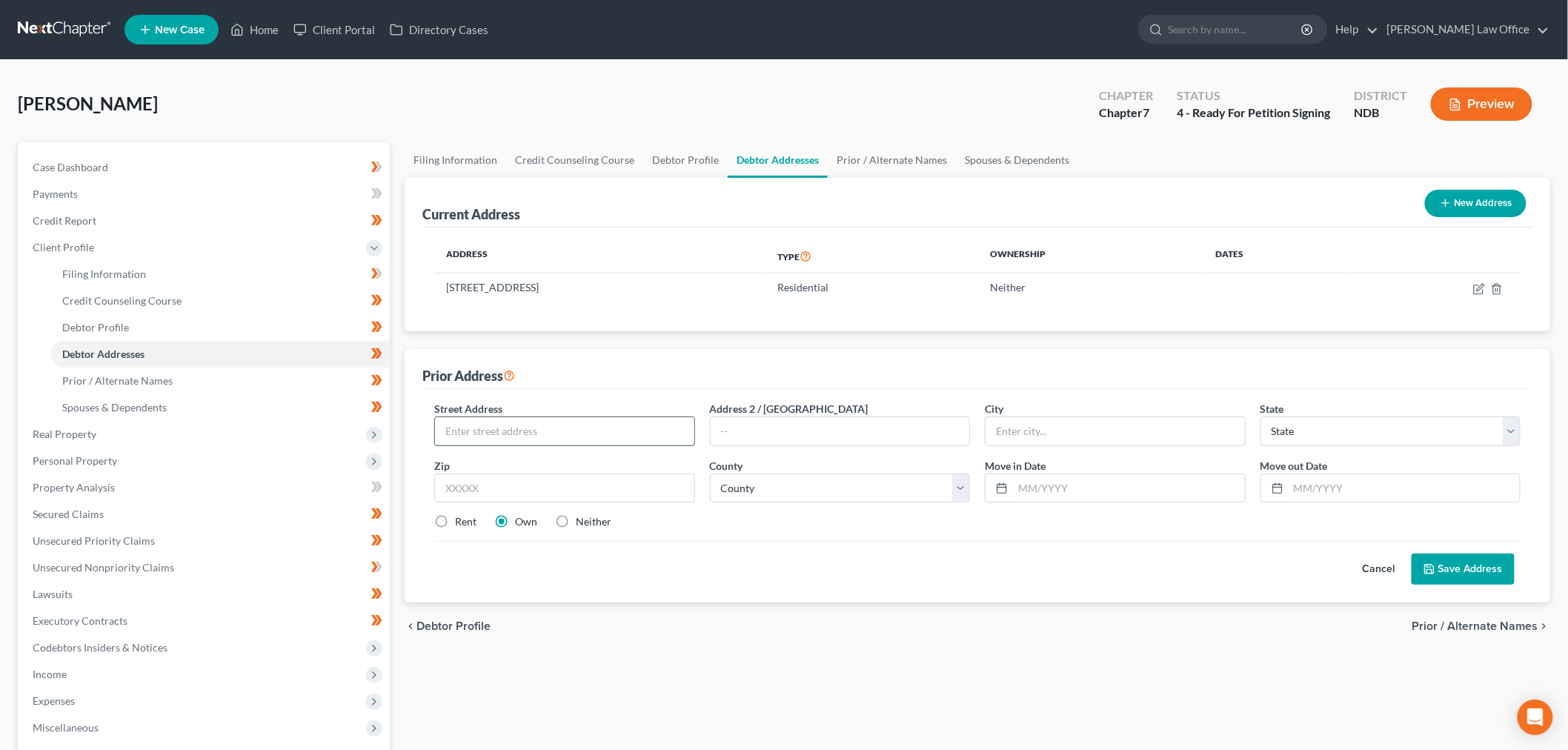
drag, startPoint x: 509, startPoint y: 440, endPoint x: 524, endPoint y: 440, distance: 15.0
click at [513, 440] on input "text" at bounding box center [564, 431] width 259 height 29
type input "7096 114 Ave. SW"
type input "58647"
type input "New England"
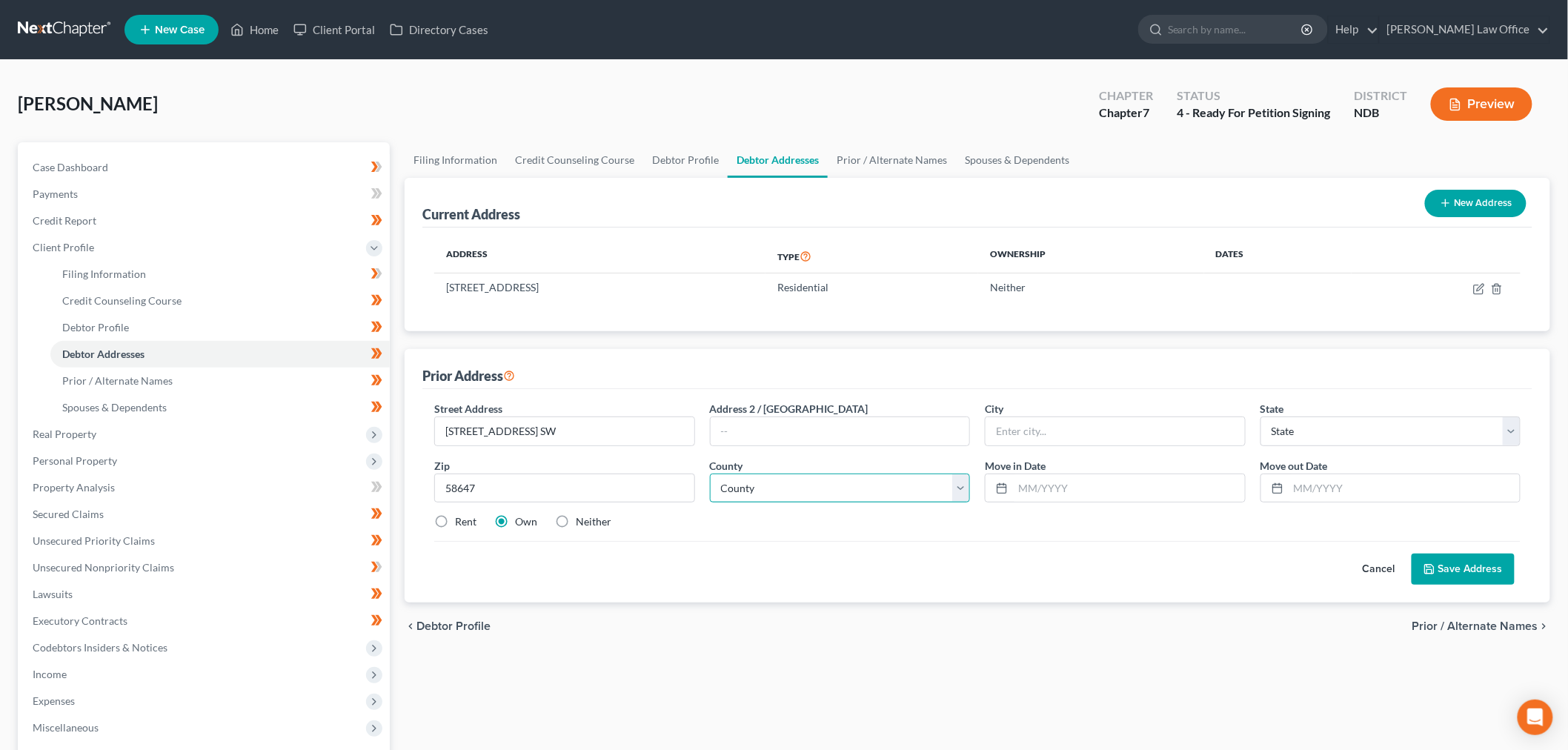
select select "29"
select select "20"
click at [1082, 486] on input "text" at bounding box center [1129, 487] width 232 height 29
click at [1327, 484] on input "text" at bounding box center [1405, 487] width 232 height 29
click at [1093, 486] on input "02/01/2025" at bounding box center [1129, 487] width 232 height 29
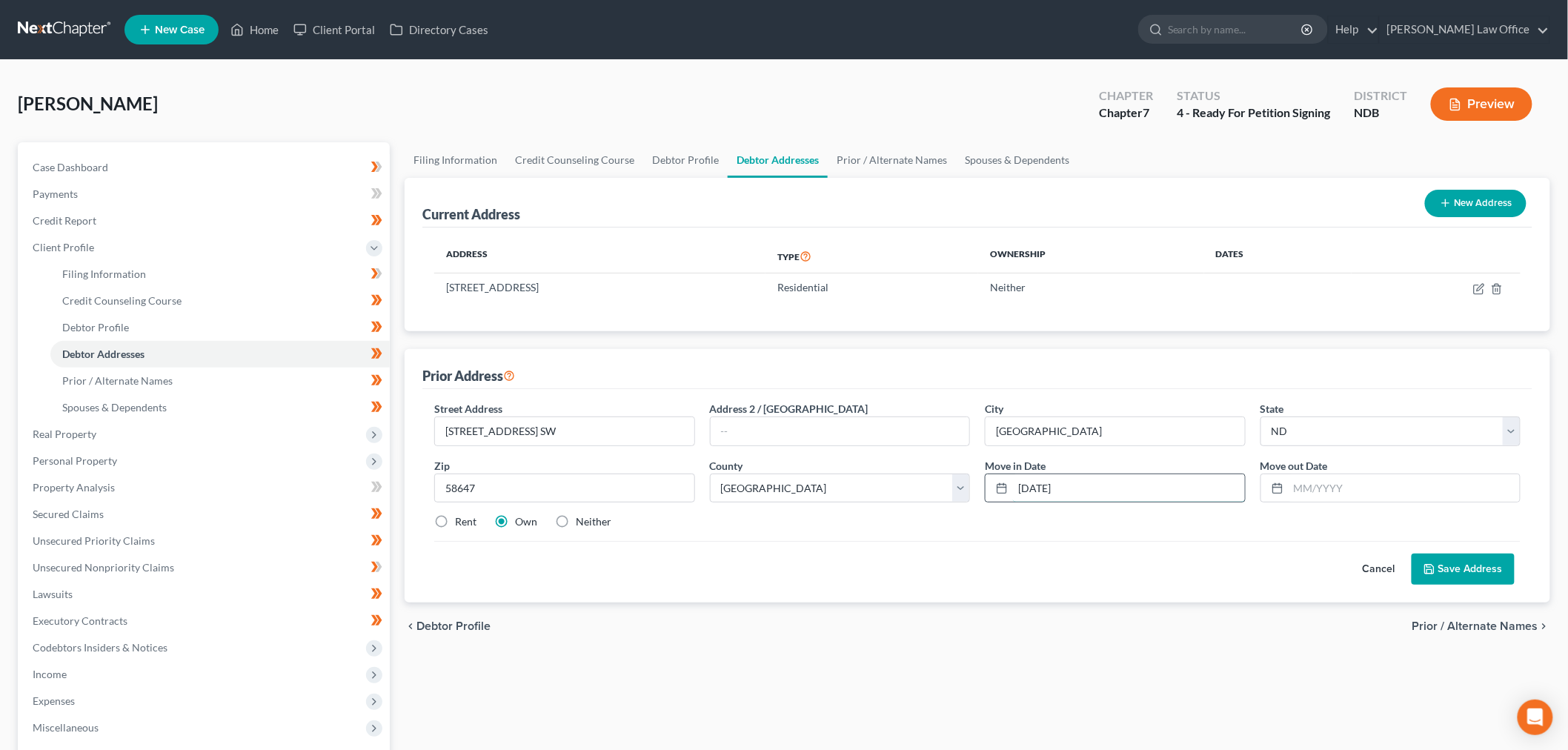
type input "02/01/2022"
paste input "i doubt you'll know but, any recollection of a gal named Salena calling up ther…"
type input "02/01/2025"
click at [585, 528] on label "Neither" at bounding box center [594, 521] width 36 height 15
click at [585, 523] on input "Neither" at bounding box center [586, 519] width 9 height 9
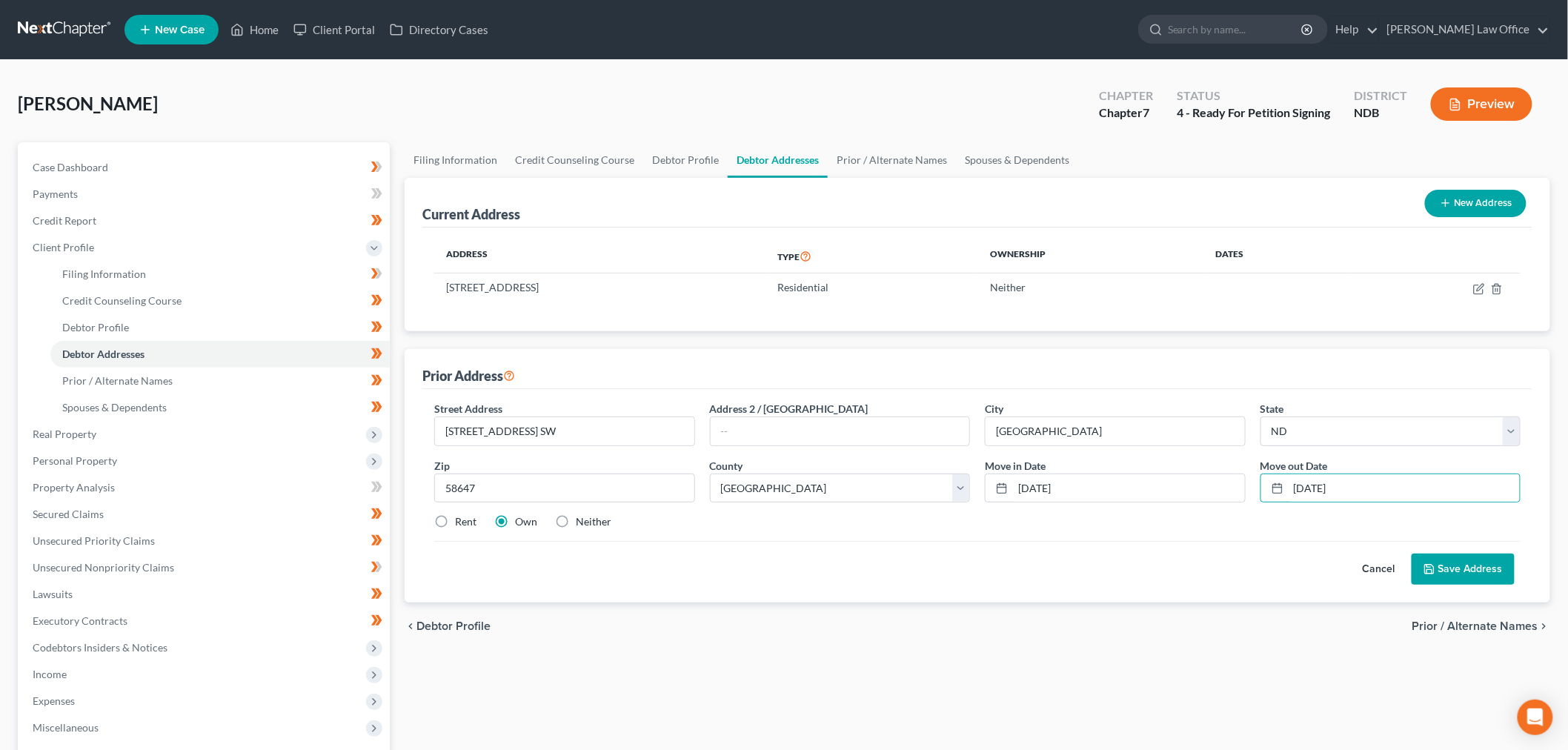
radio input "true"
drag, startPoint x: 1475, startPoint y: 572, endPoint x: 1183, endPoint y: 651, distance: 302.5
click at [1471, 574] on button "Save Address" at bounding box center [1463, 568] width 103 height 31
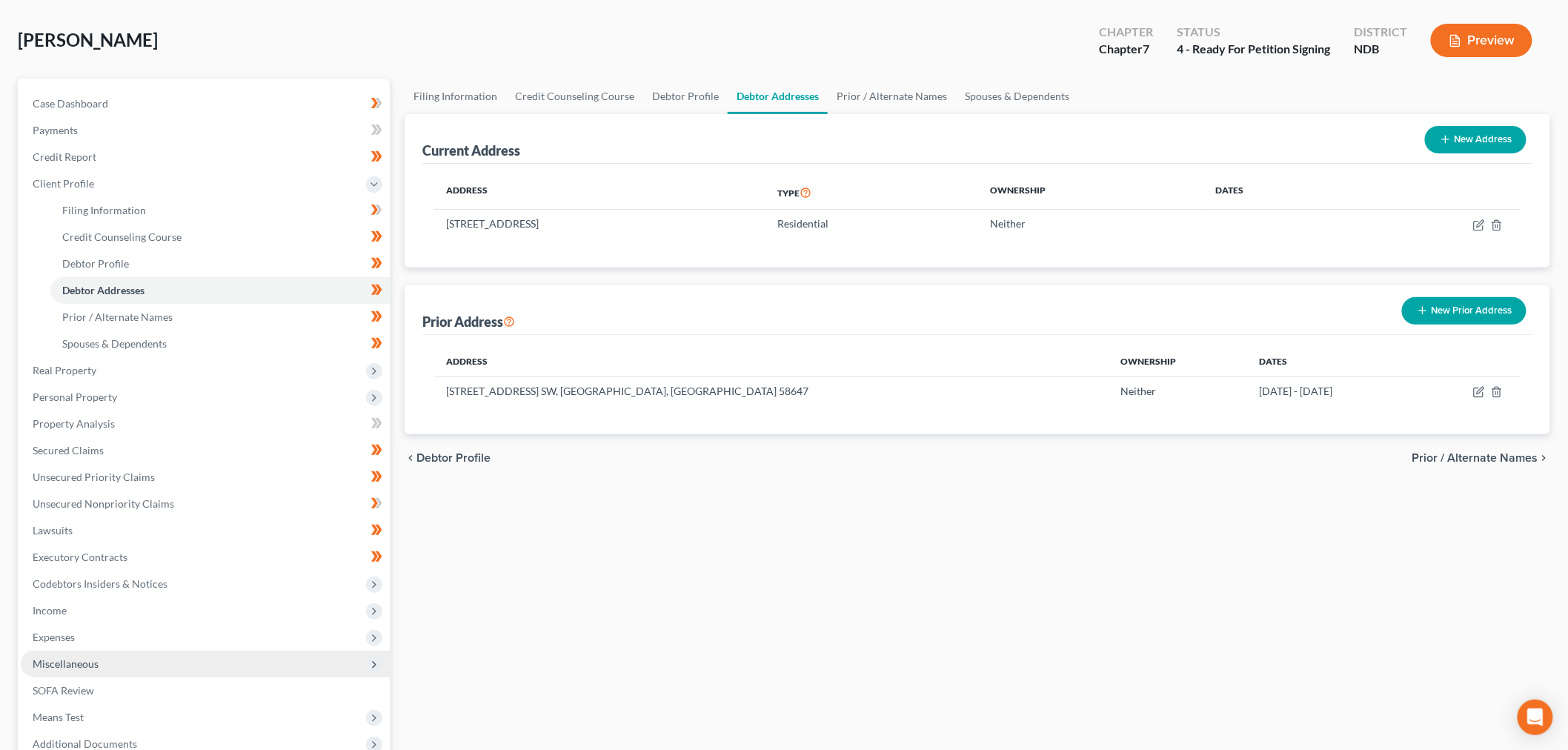
scroll to position [164, 0]
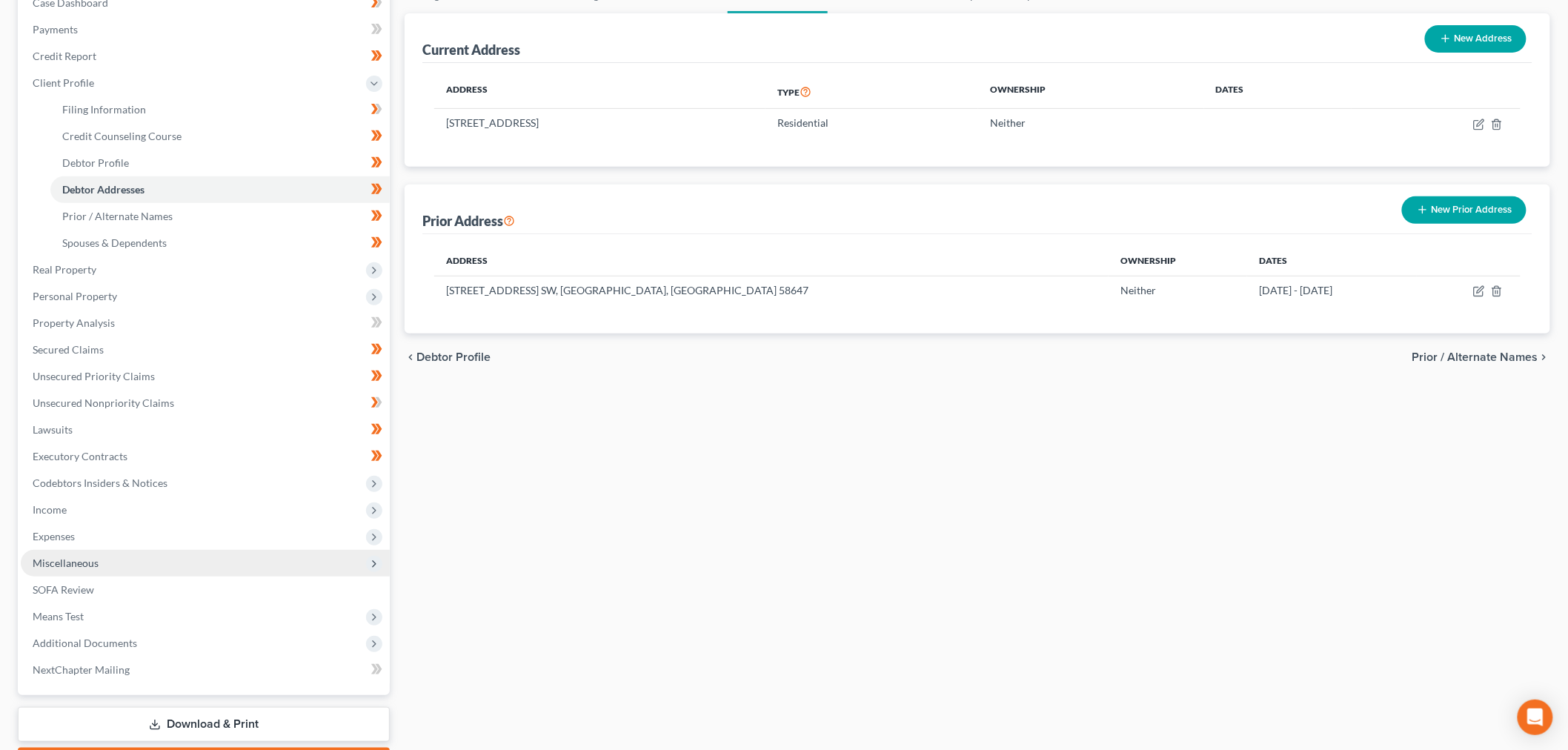
drag, startPoint x: 104, startPoint y: 560, endPoint x: 115, endPoint y: 568, distance: 13.6
click at [104, 560] on span "Miscellaneous" at bounding box center [206, 562] width 369 height 27
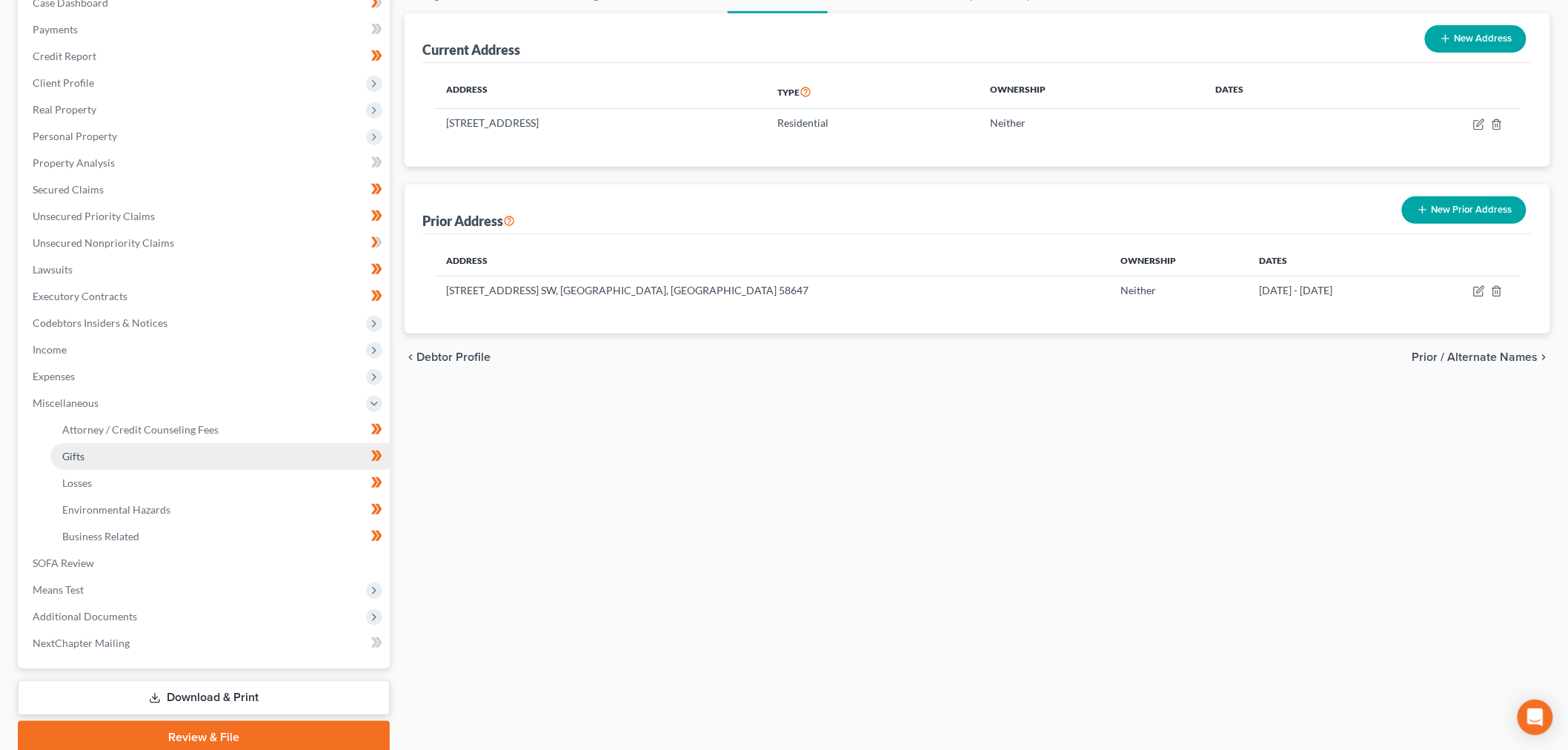
click at [58, 462] on link "Gifts" at bounding box center [220, 456] width 339 height 27
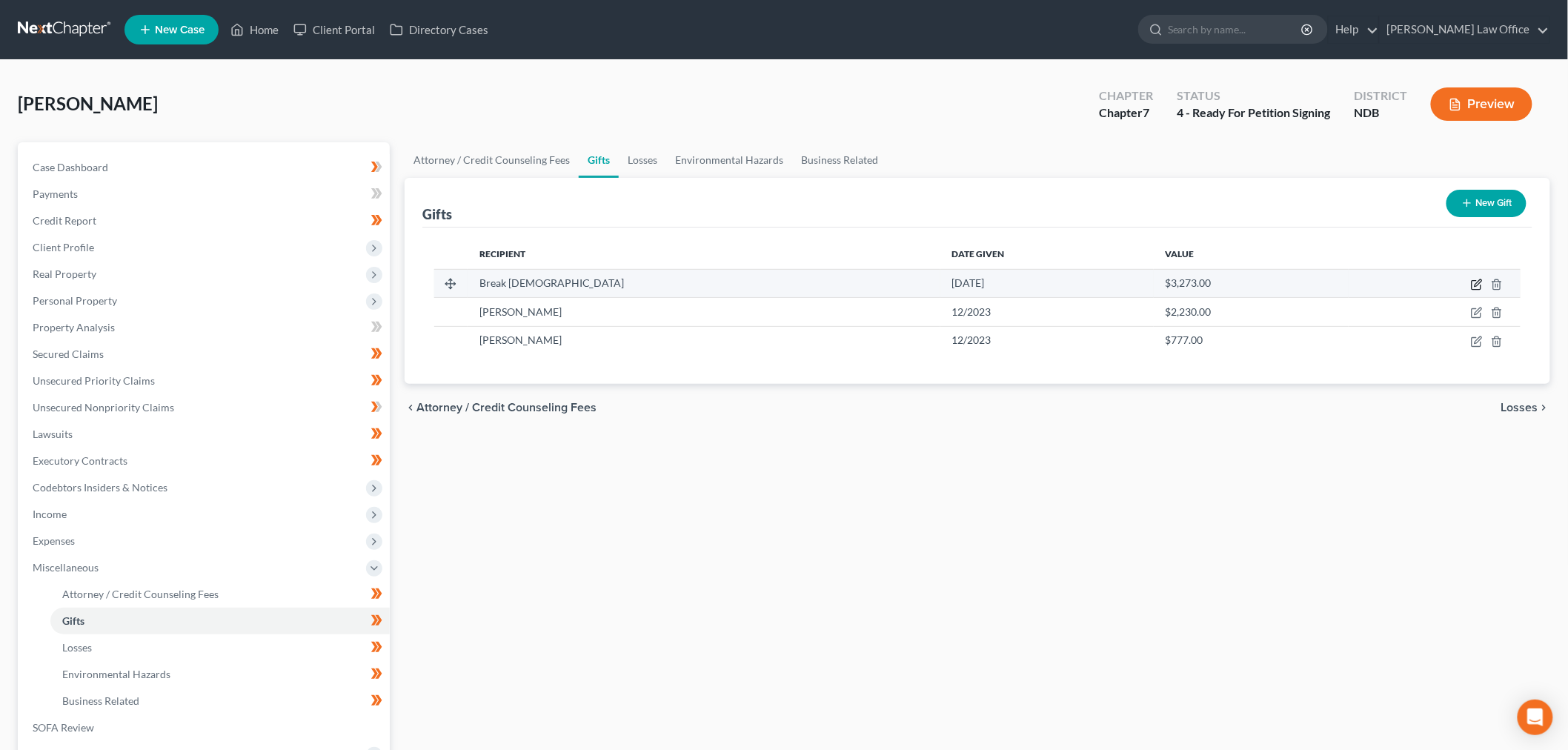
click at [1471, 278] on icon "button" at bounding box center [1477, 284] width 12 height 12
select select "27"
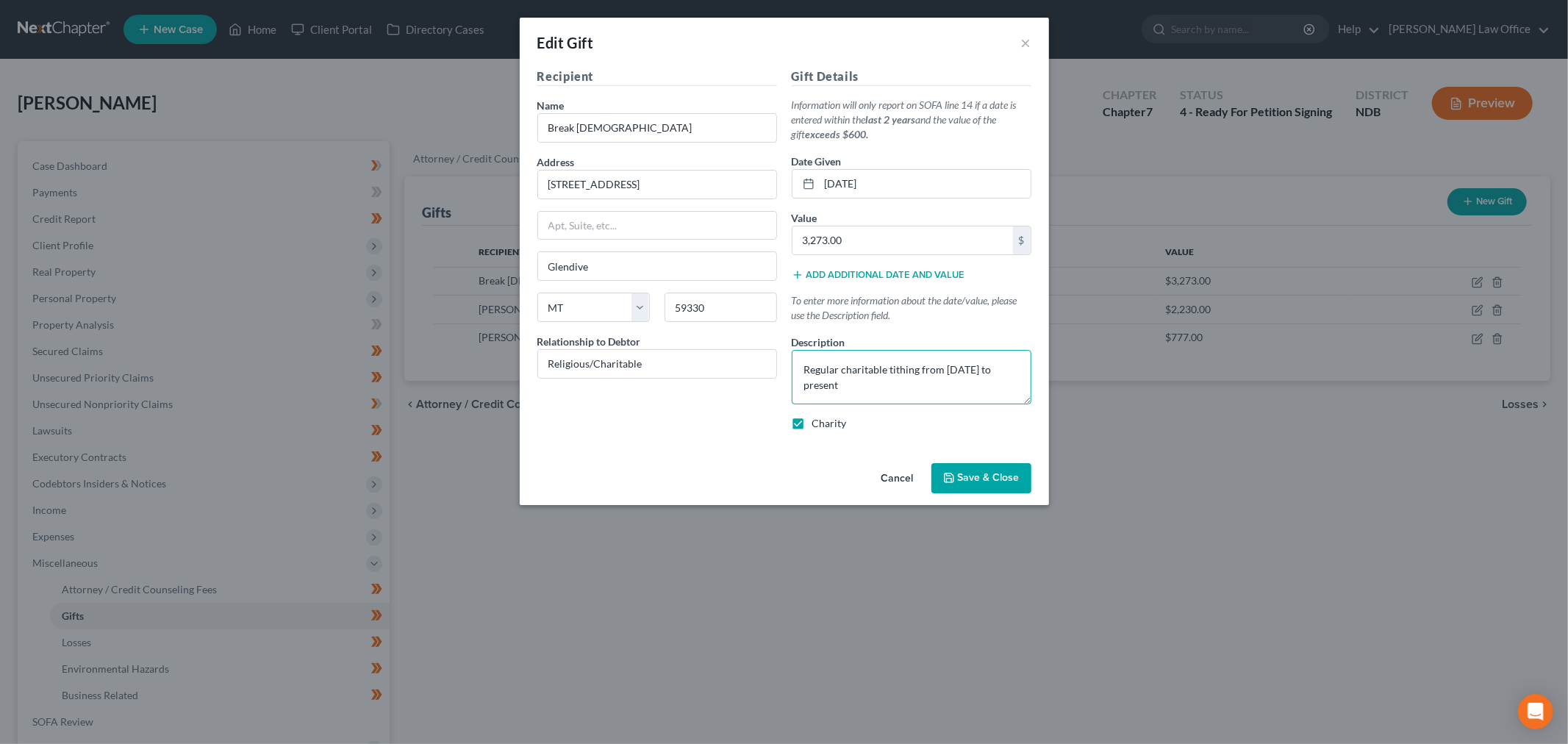
click at [827, 378] on textarea "Regular charitable tithing from September 26, 2024 to present" at bounding box center [912, 377] width 240 height 54
type textarea "Regular charitable tithing from September 26, 2023 to present"
click at [977, 473] on span "Save & Close" at bounding box center [988, 478] width 62 height 13
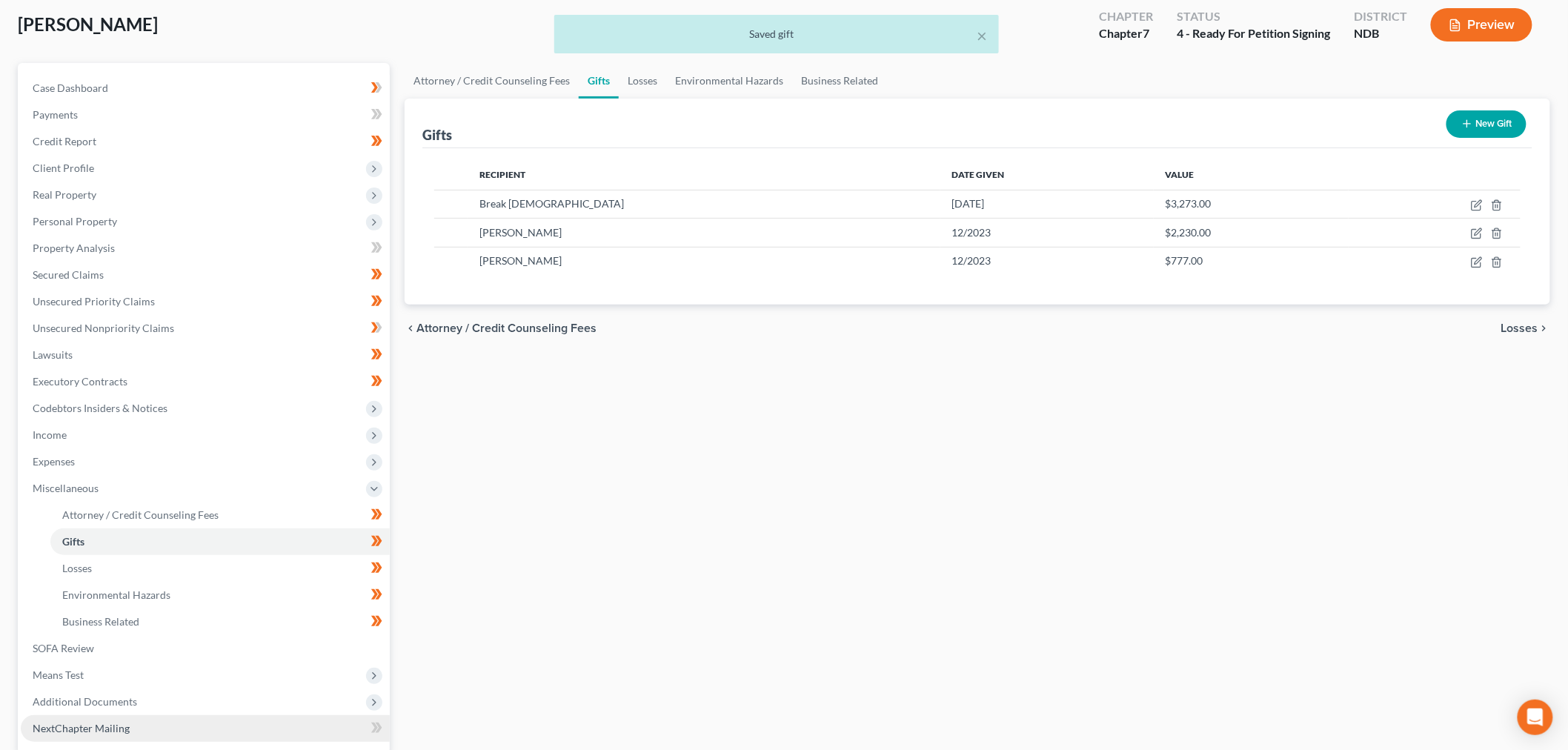
scroll to position [223, 0]
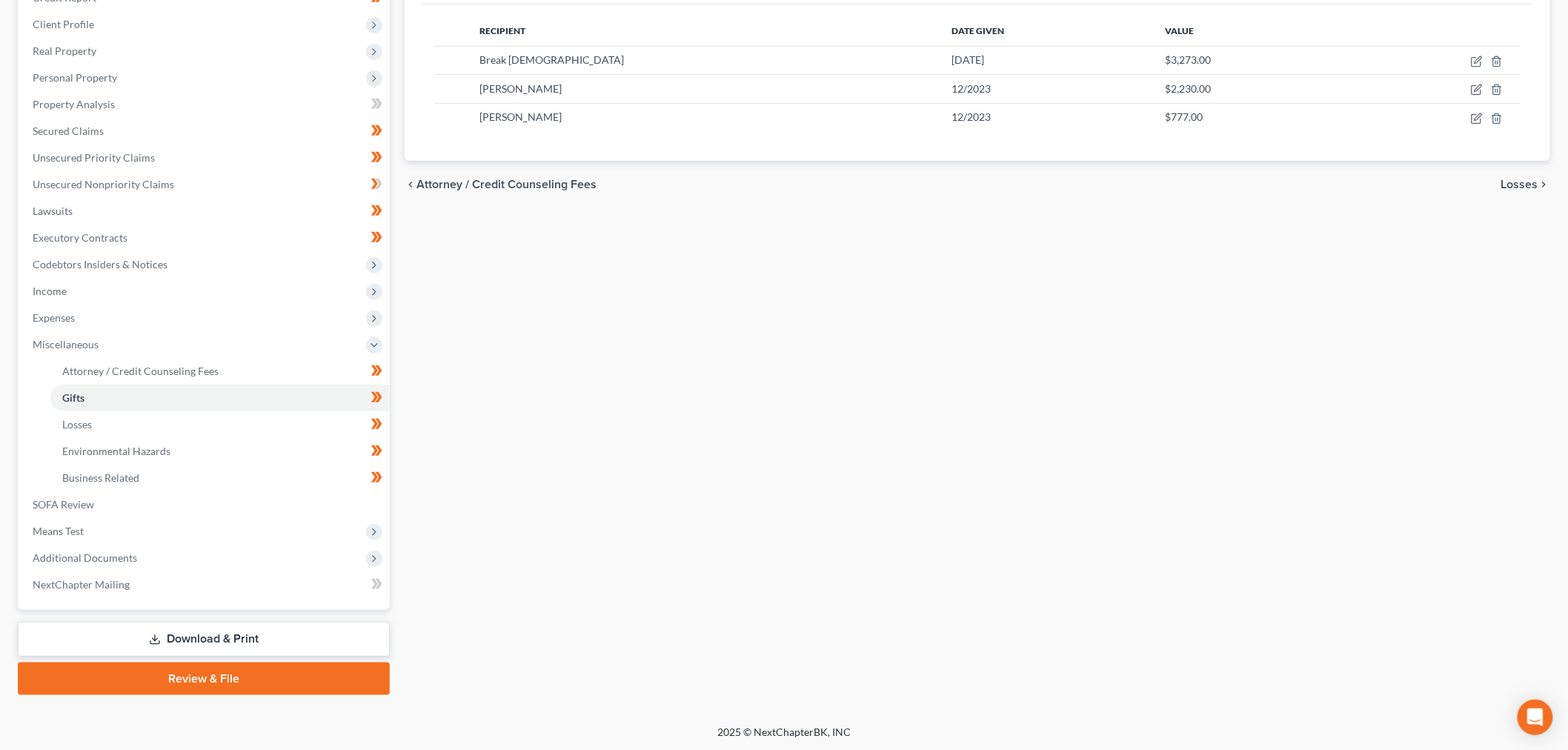
click at [301, 627] on link "Download & Print" at bounding box center [204, 639] width 372 height 35
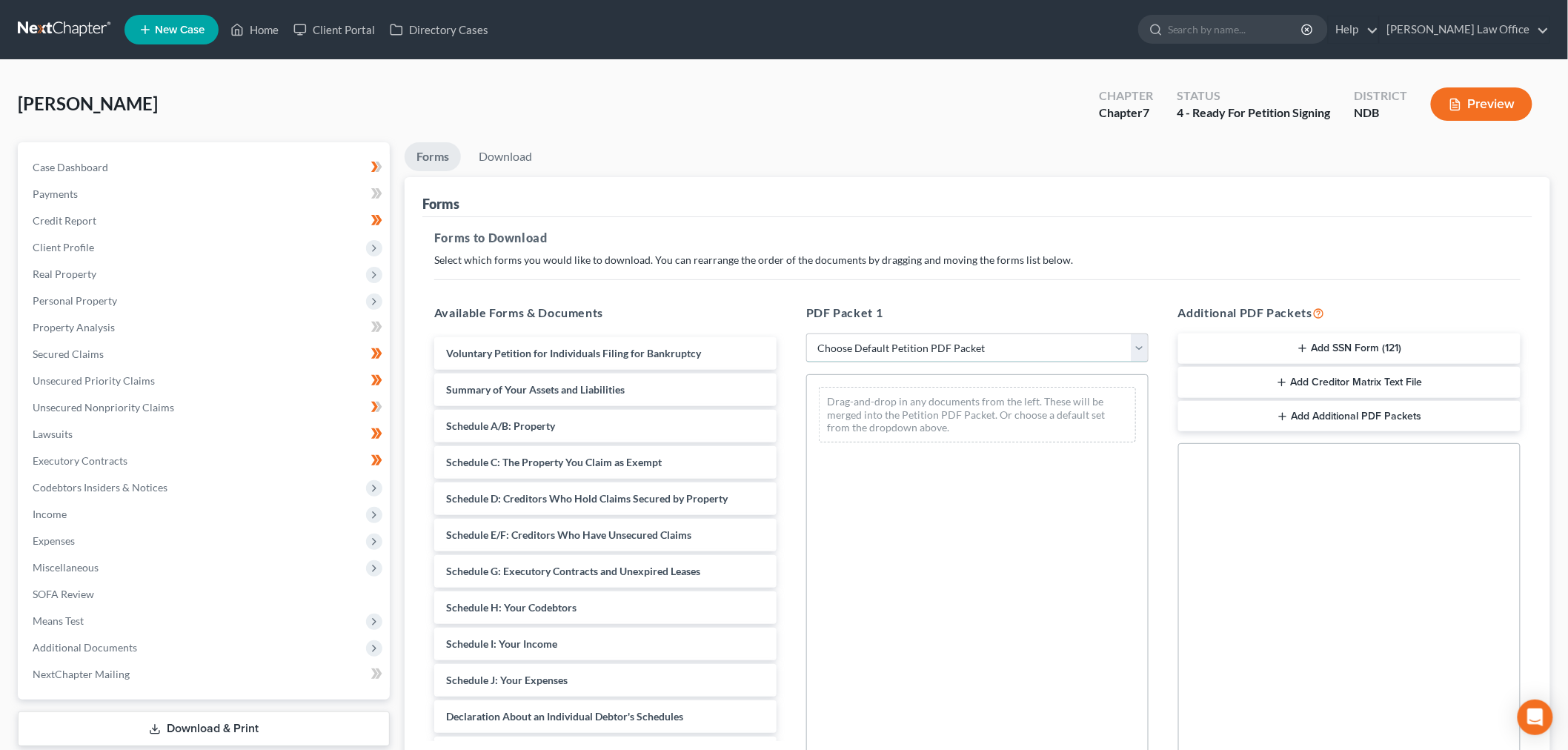
drag, startPoint x: 965, startPoint y: 349, endPoint x: 961, endPoint y: 360, distance: 11.7
click at [963, 348] on select "Choose Default Petition PDF Packet Complete Bankruptcy Petition (all forms and …" at bounding box center [977, 348] width 342 height 29
select select "6"
click at [807, 334] on select "Choose Default Petition PDF Packet Complete Bankruptcy Petition (all forms and …" at bounding box center [977, 348] width 342 height 29
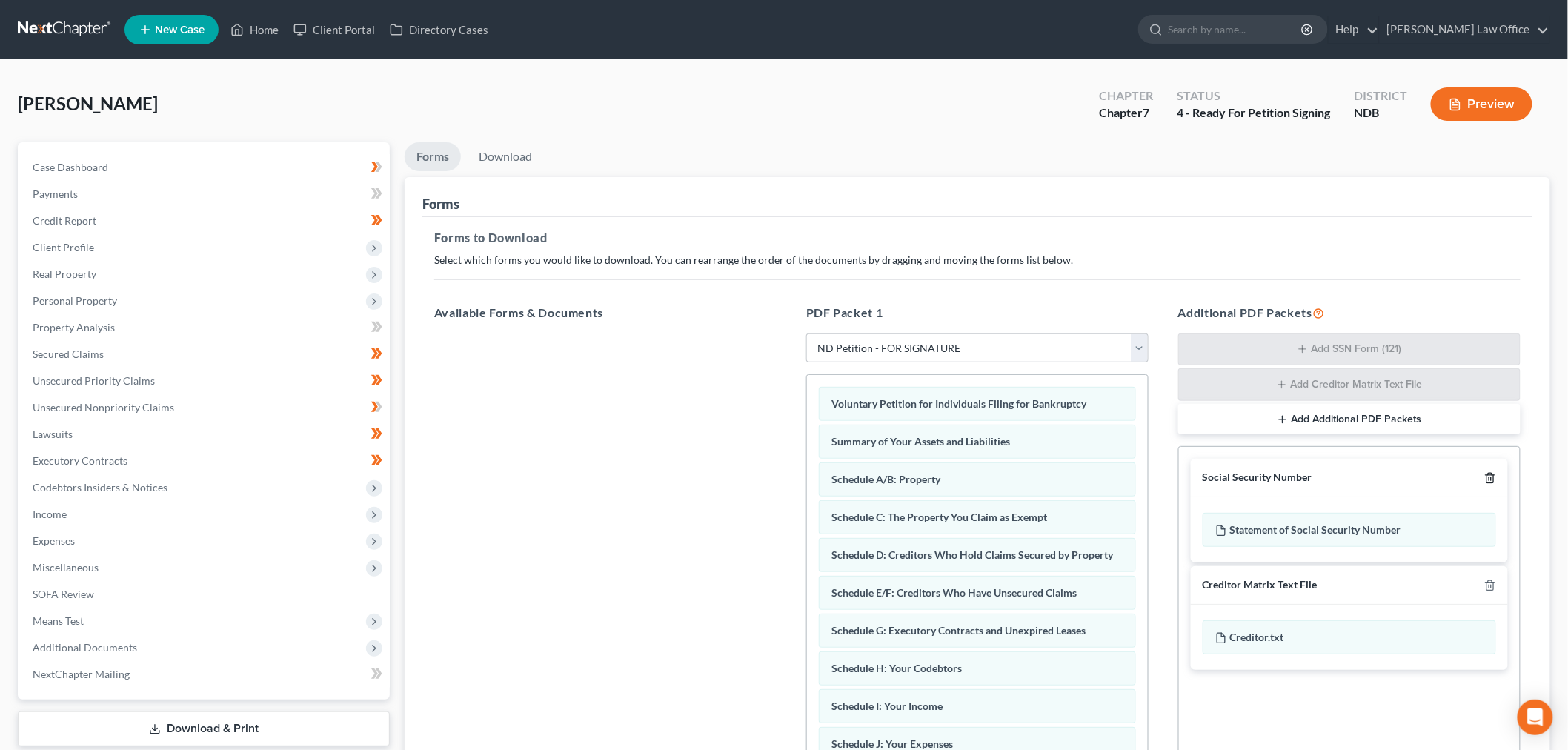
click at [1495, 478] on icon "button" at bounding box center [1490, 477] width 12 height 12
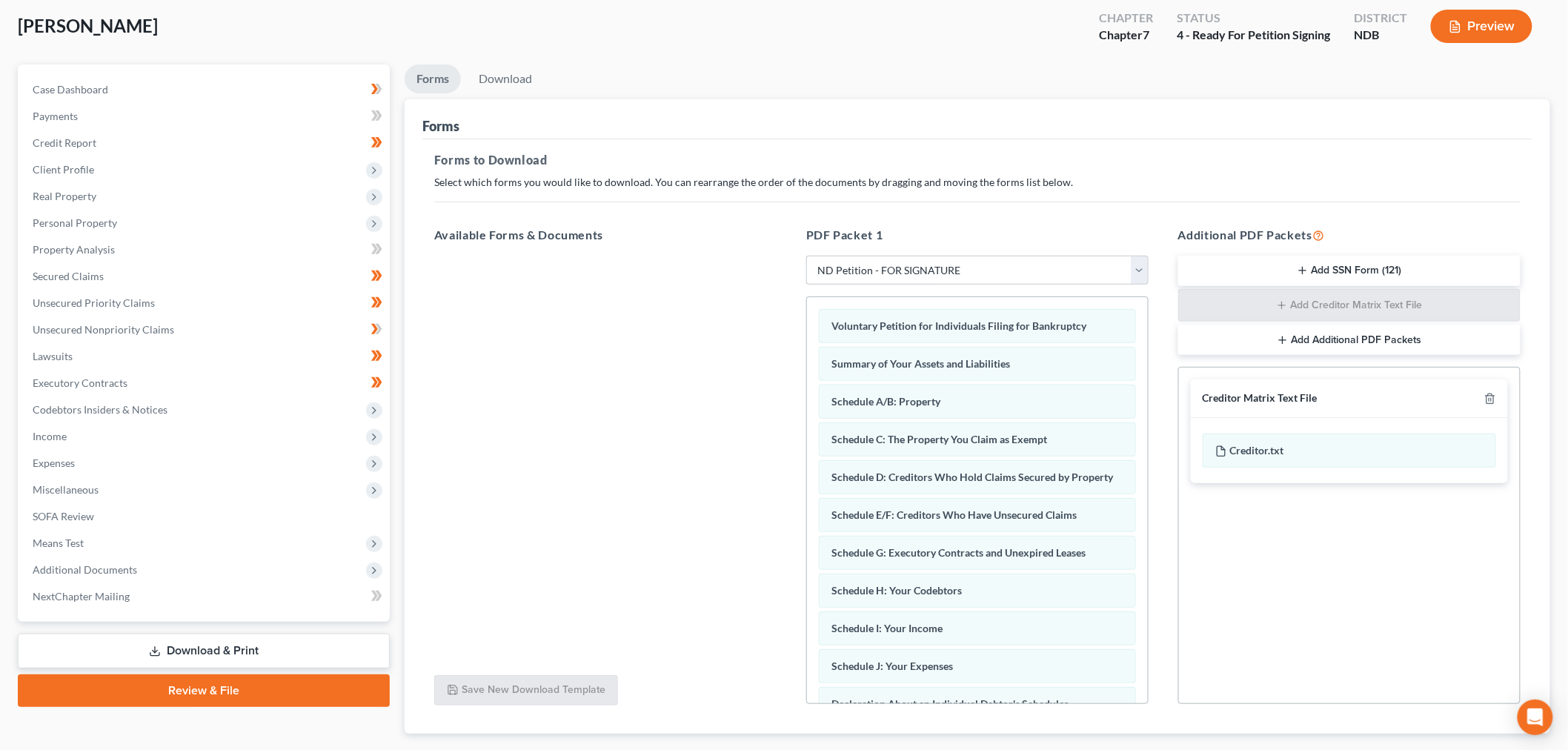
scroll to position [165, 0]
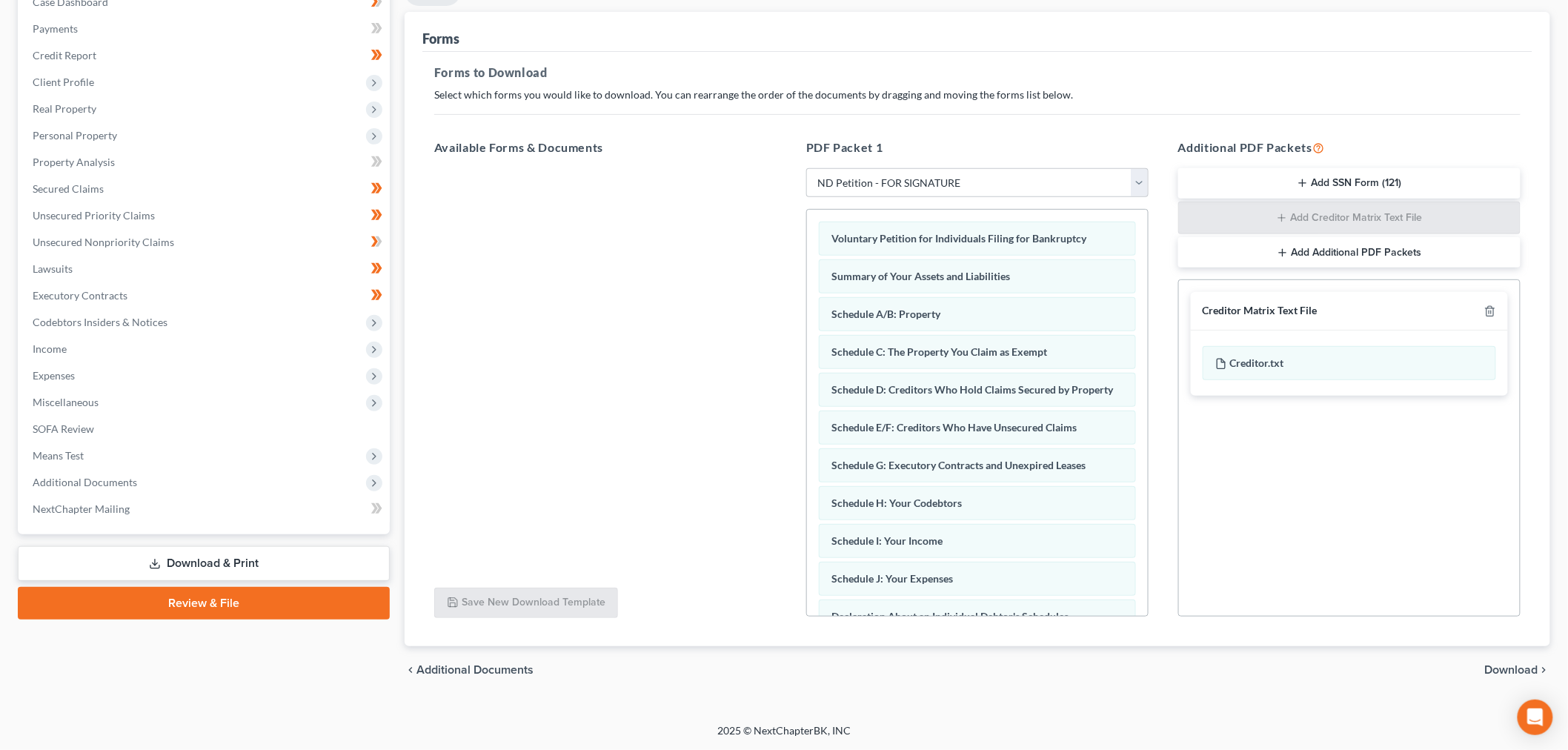
click at [1494, 660] on div "chevron_left Additional Documents Download chevron_right" at bounding box center [977, 669] width 1146 height 47
click at [1512, 671] on span "Download" at bounding box center [1512, 669] width 53 height 12
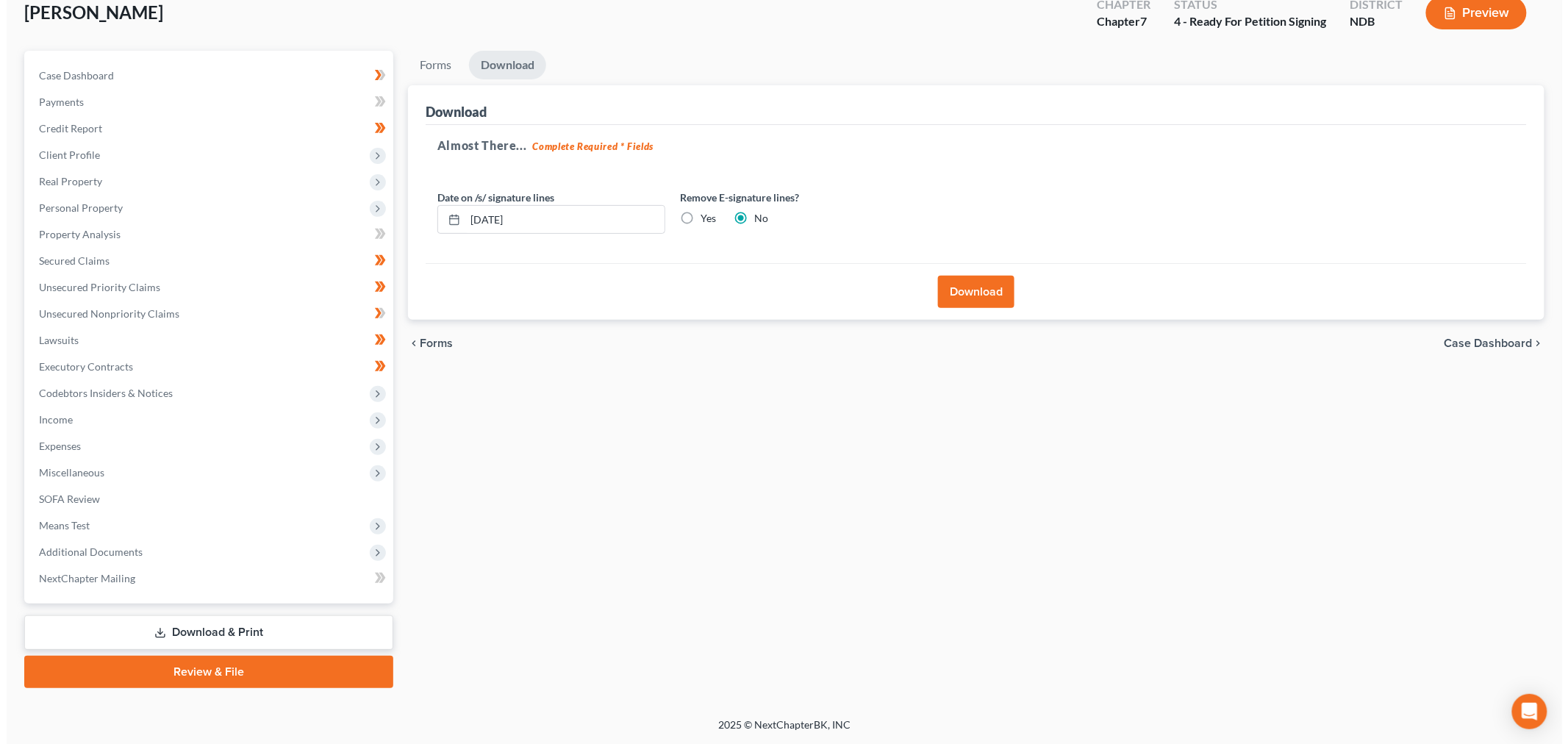
scroll to position [89, 0]
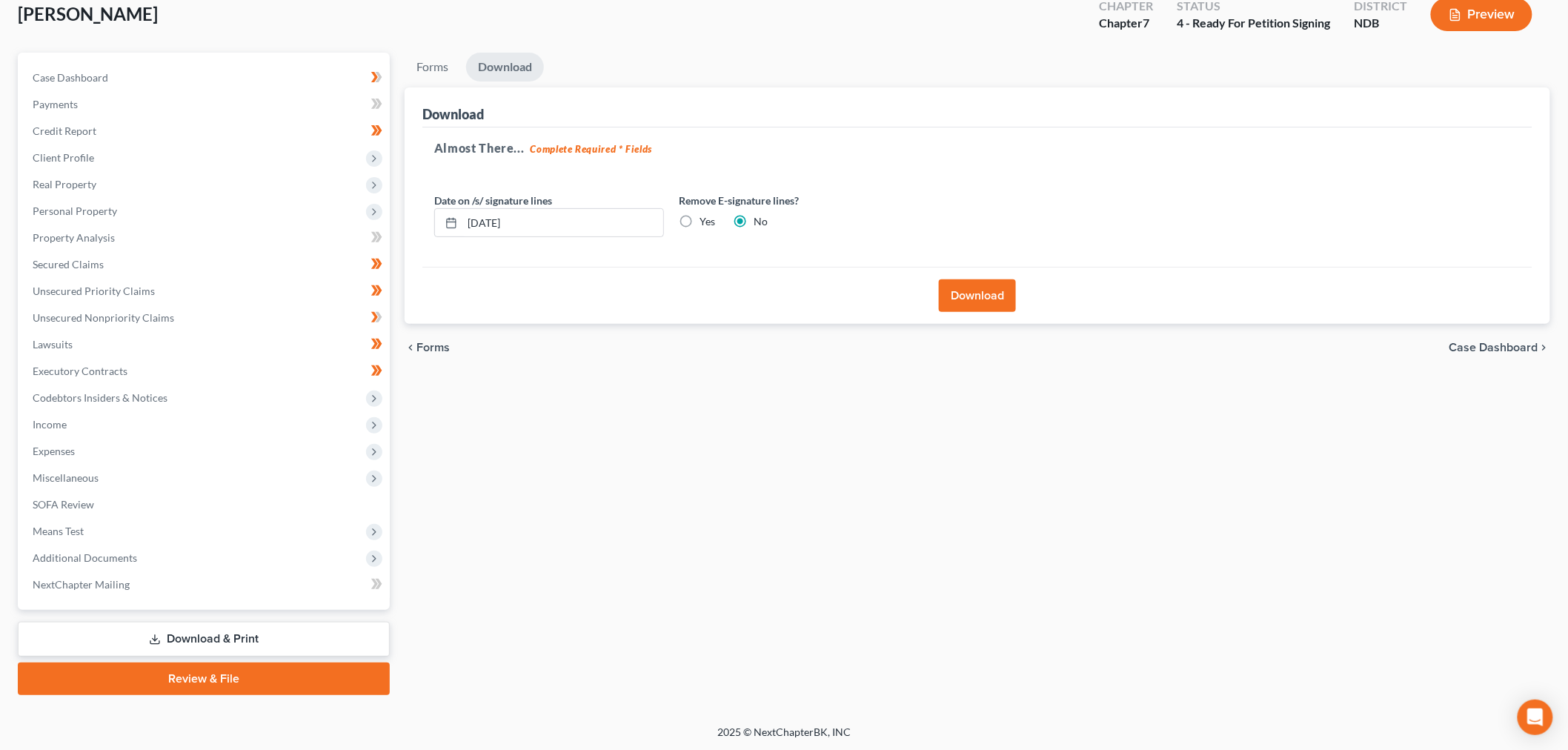
click at [700, 225] on label "Yes" at bounding box center [707, 221] width 16 height 15
click at [705, 224] on input "Yes" at bounding box center [710, 218] width 9 height 9
radio input "true"
radio input "false"
click at [986, 312] on div "Download" at bounding box center [977, 295] width 1110 height 57
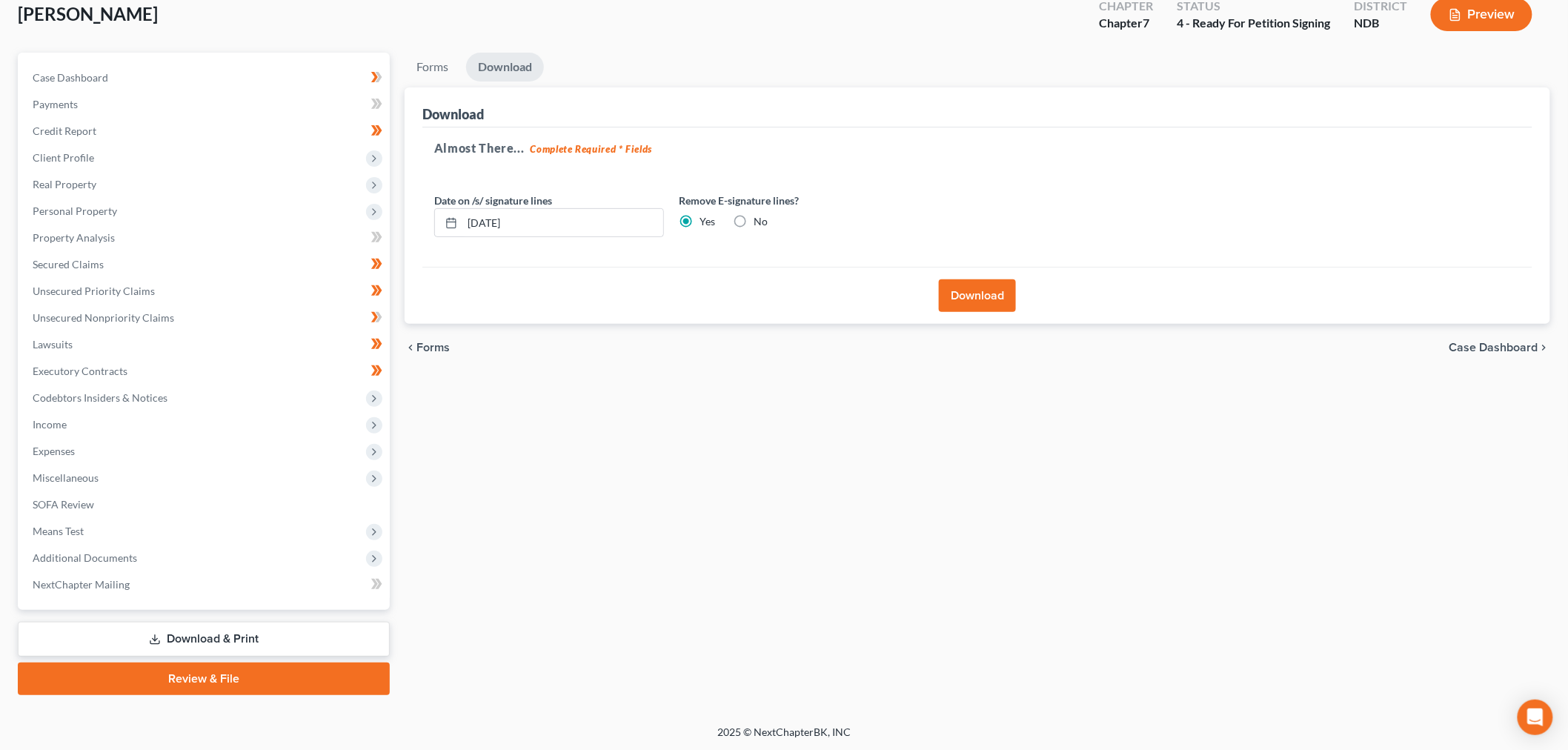
drag, startPoint x: 1003, startPoint y: 287, endPoint x: 976, endPoint y: 308, distance: 34.2
click at [1003, 287] on button "Download" at bounding box center [977, 295] width 77 height 32
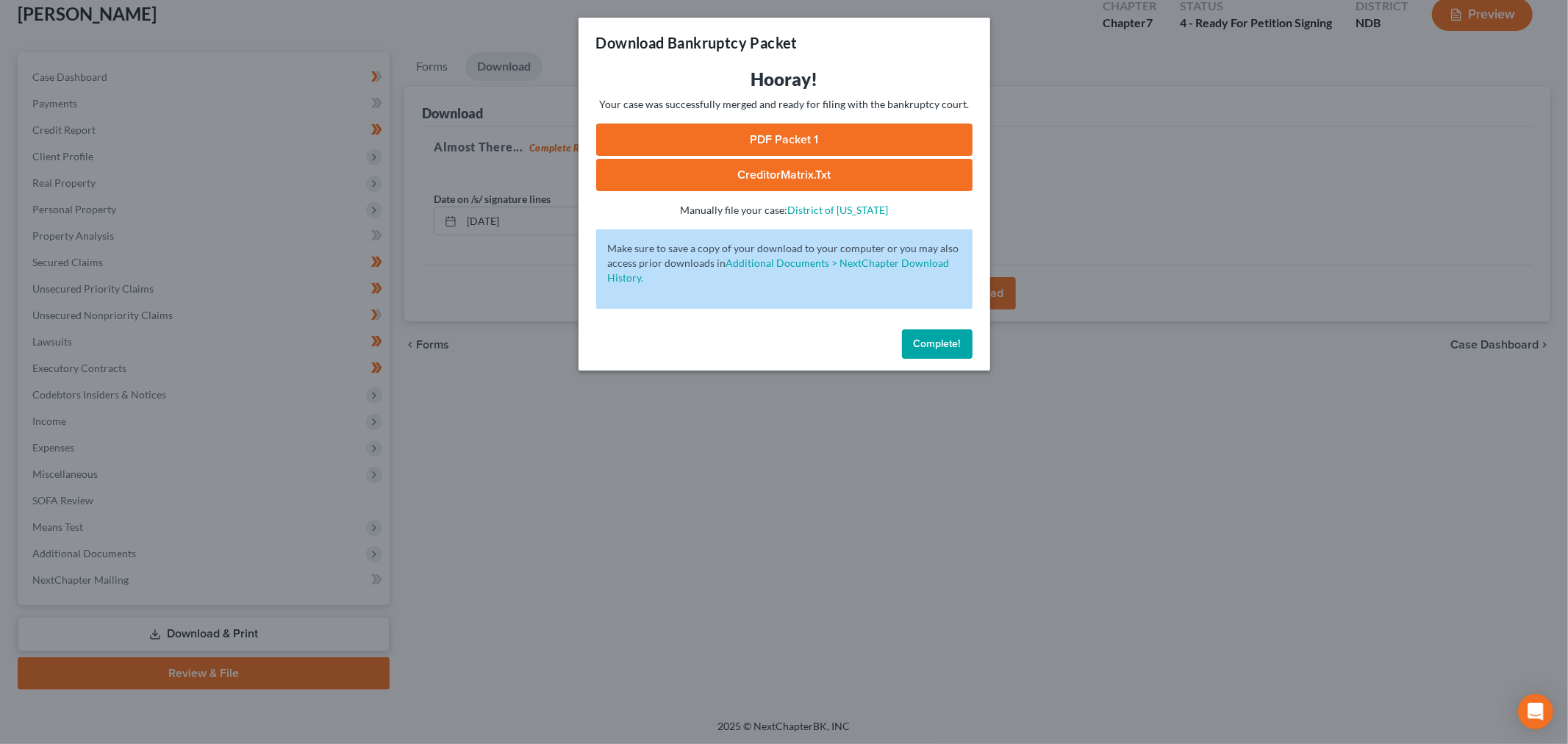
click at [770, 130] on link "PDF Packet 1" at bounding box center [784, 139] width 377 height 32
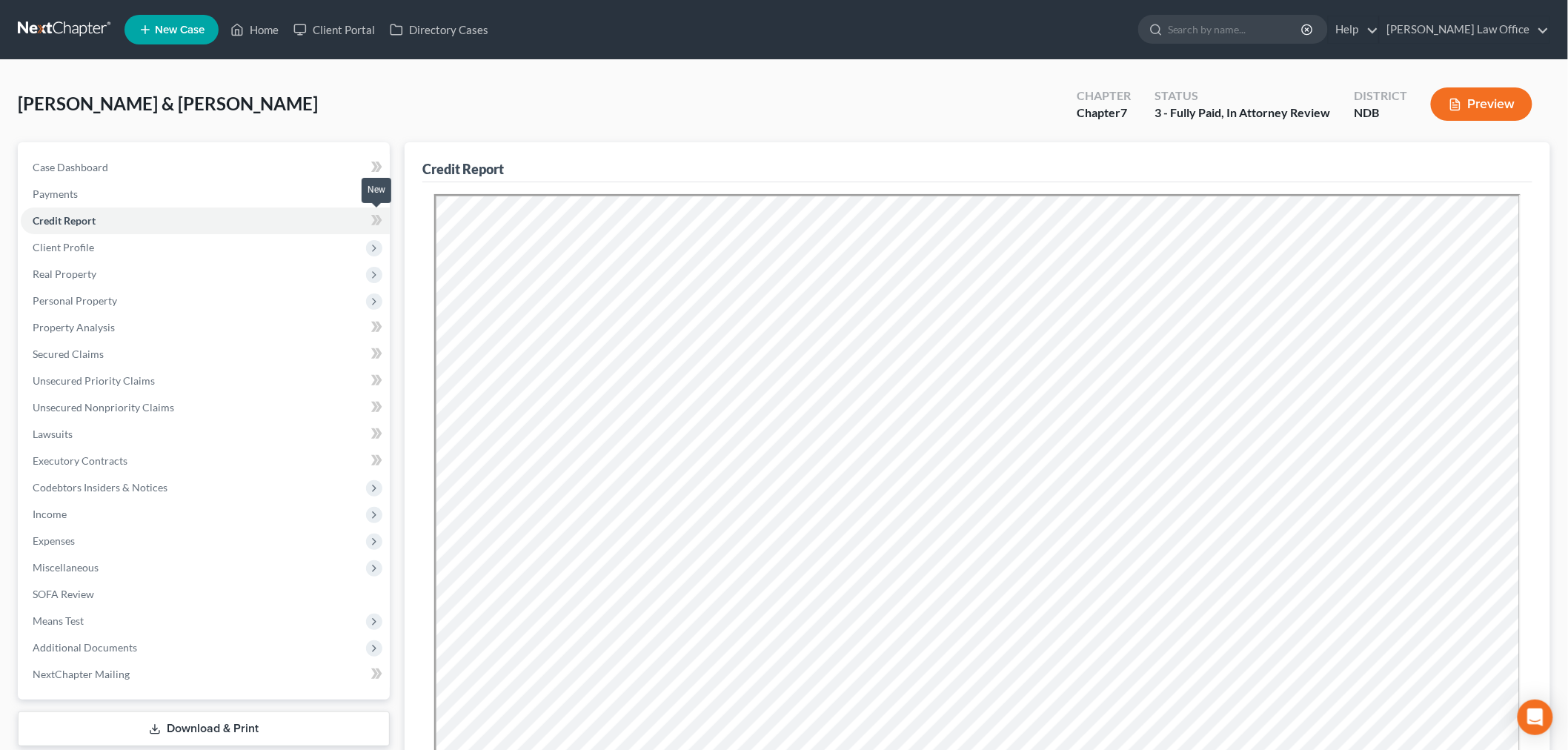
click at [381, 219] on icon at bounding box center [379, 219] width 6 height 10
drag, startPoint x: 378, startPoint y: 219, endPoint x: 367, endPoint y: 220, distance: 11.0
click at [376, 219] on icon at bounding box center [377, 220] width 11 height 18
click at [171, 163] on link "Case Dashboard" at bounding box center [206, 167] width 369 height 27
select select "6"
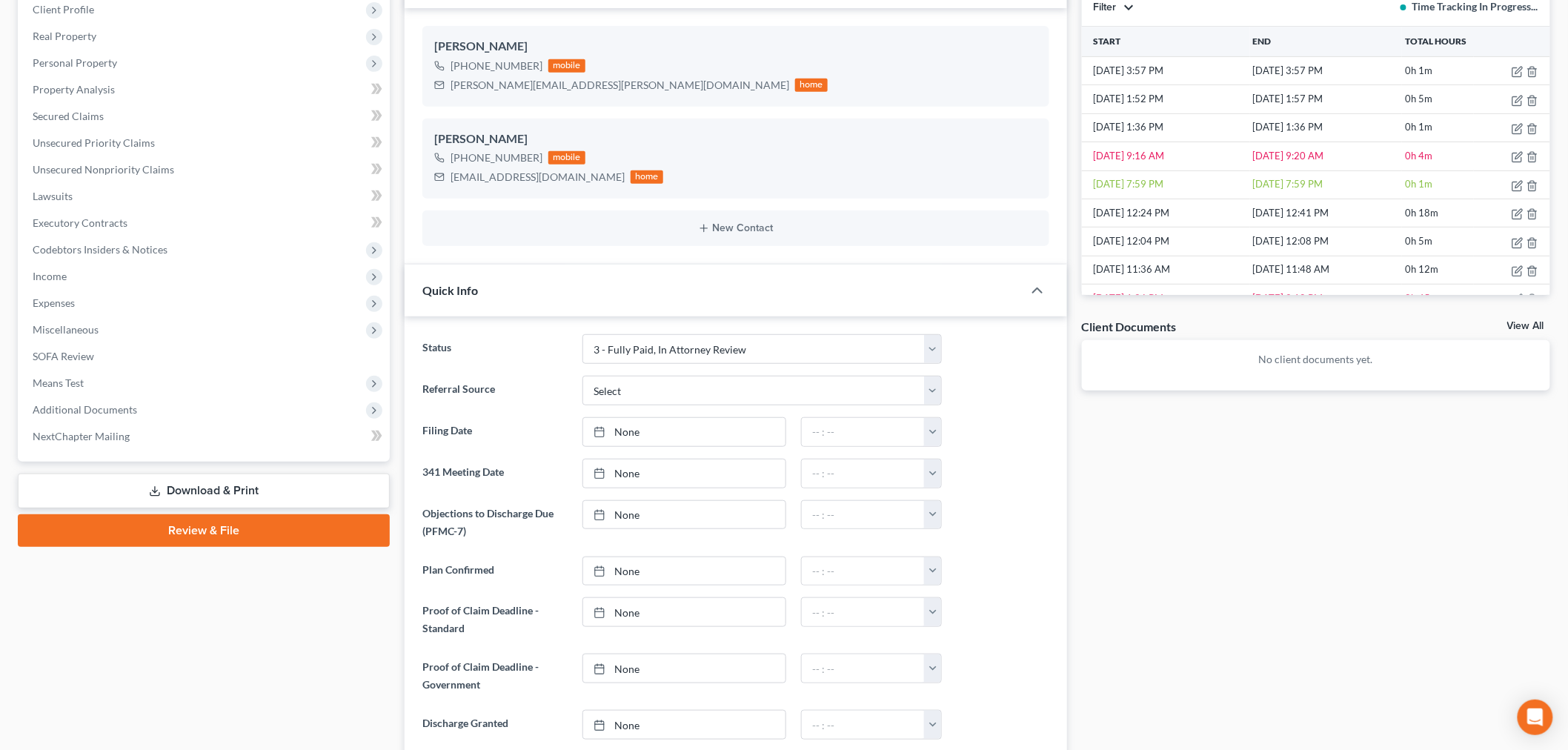
scroll to position [247, 0]
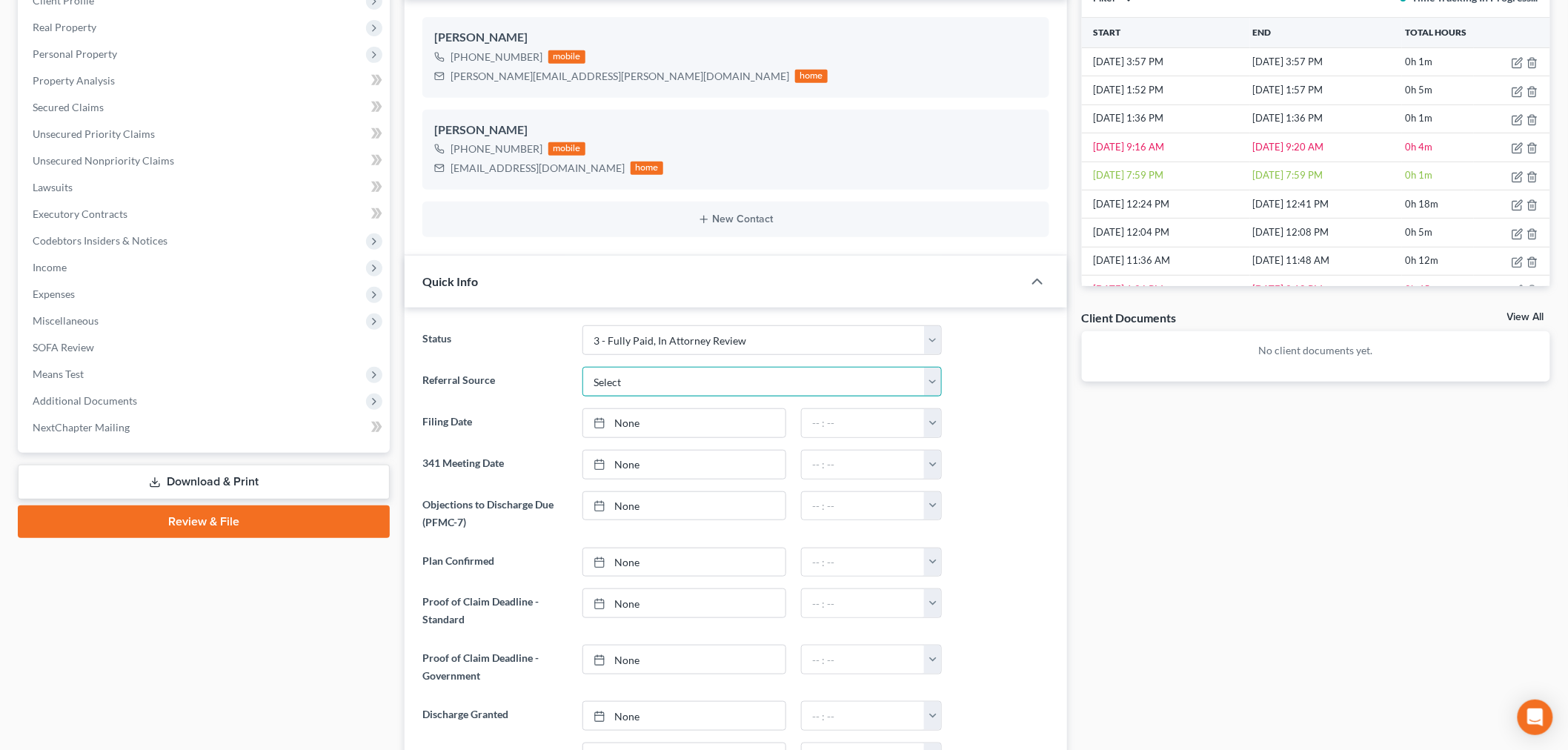
drag, startPoint x: 678, startPoint y: 379, endPoint x: 678, endPoint y: 390, distance: 11.0
click at [678, 379] on select "Select Word Of Mouth Previous Clients Direct Mail Website Google Search Modern …" at bounding box center [762, 381] width 360 height 29
select select "0"
click at [583, 367] on select "Select Word Of Mouth Previous Clients Direct Mail Website Google Search Modern …" at bounding box center [762, 381] width 360 height 29
click at [301, 649] on div "Case Dashboard Payments Invoices Payments Payments Credit Report Client Profile" at bounding box center [204, 453] width 387 height 1115
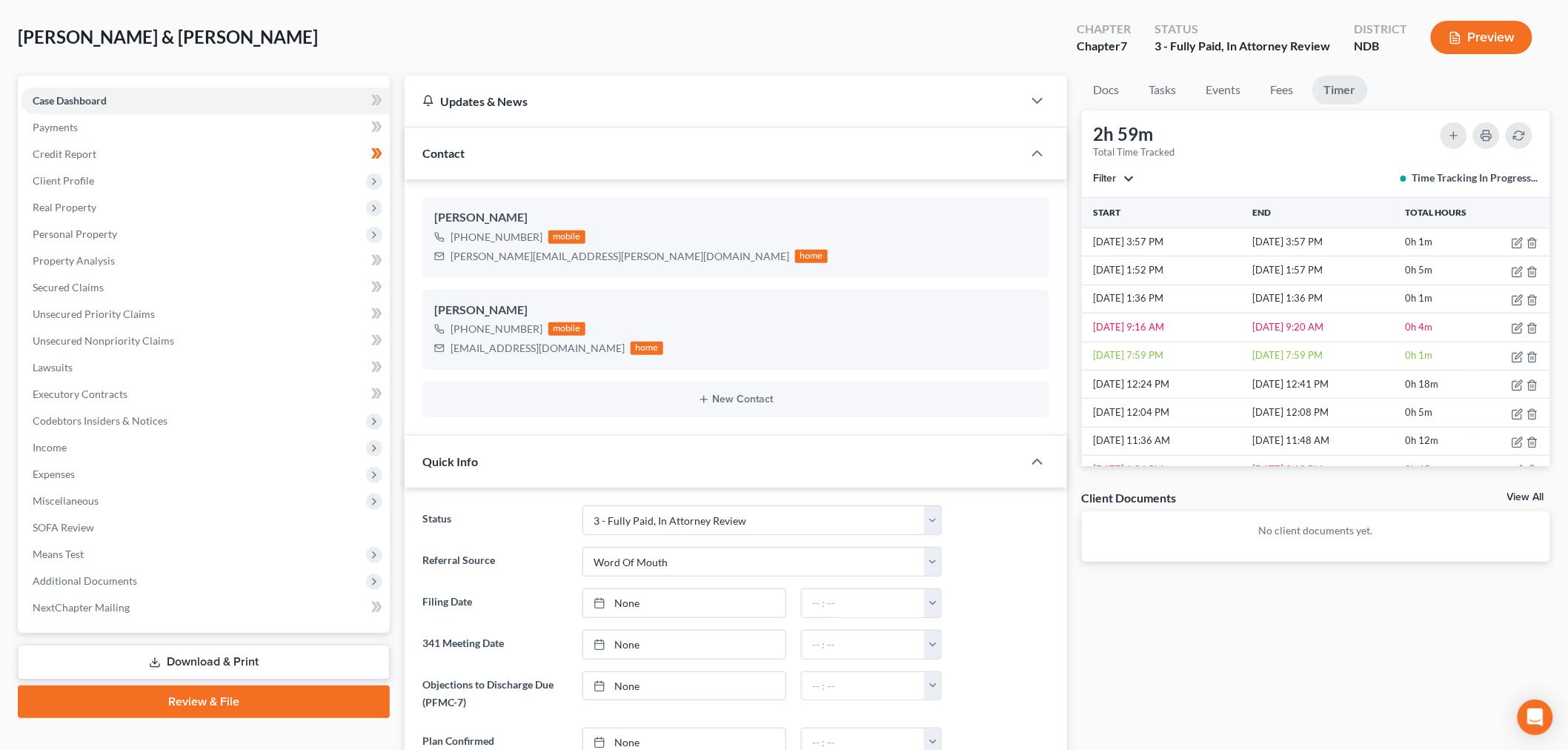
scroll to position [0, 0]
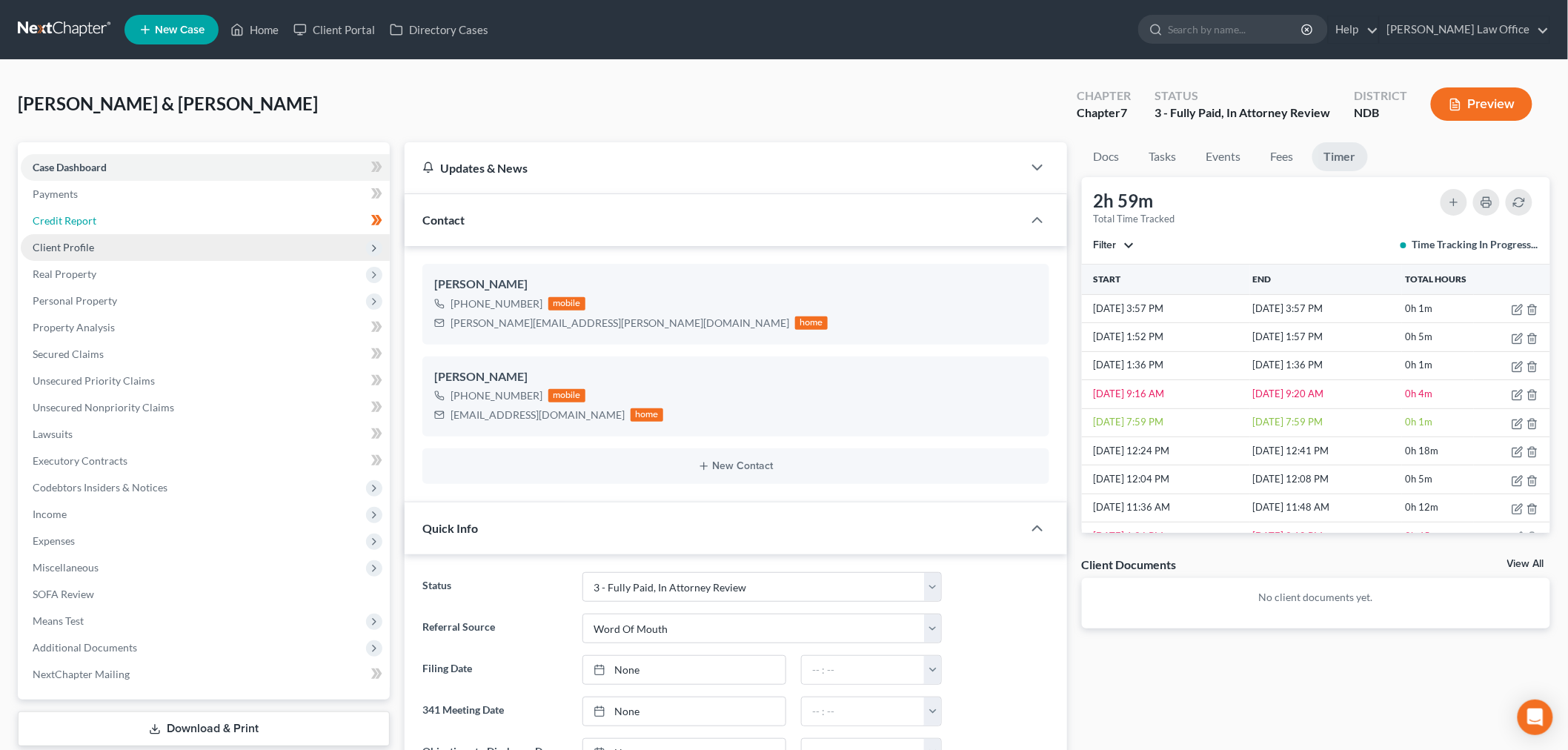
drag, startPoint x: 187, startPoint y: 221, endPoint x: 149, endPoint y: 238, distance: 41.6
click at [186, 222] on link "Credit Report" at bounding box center [206, 220] width 369 height 27
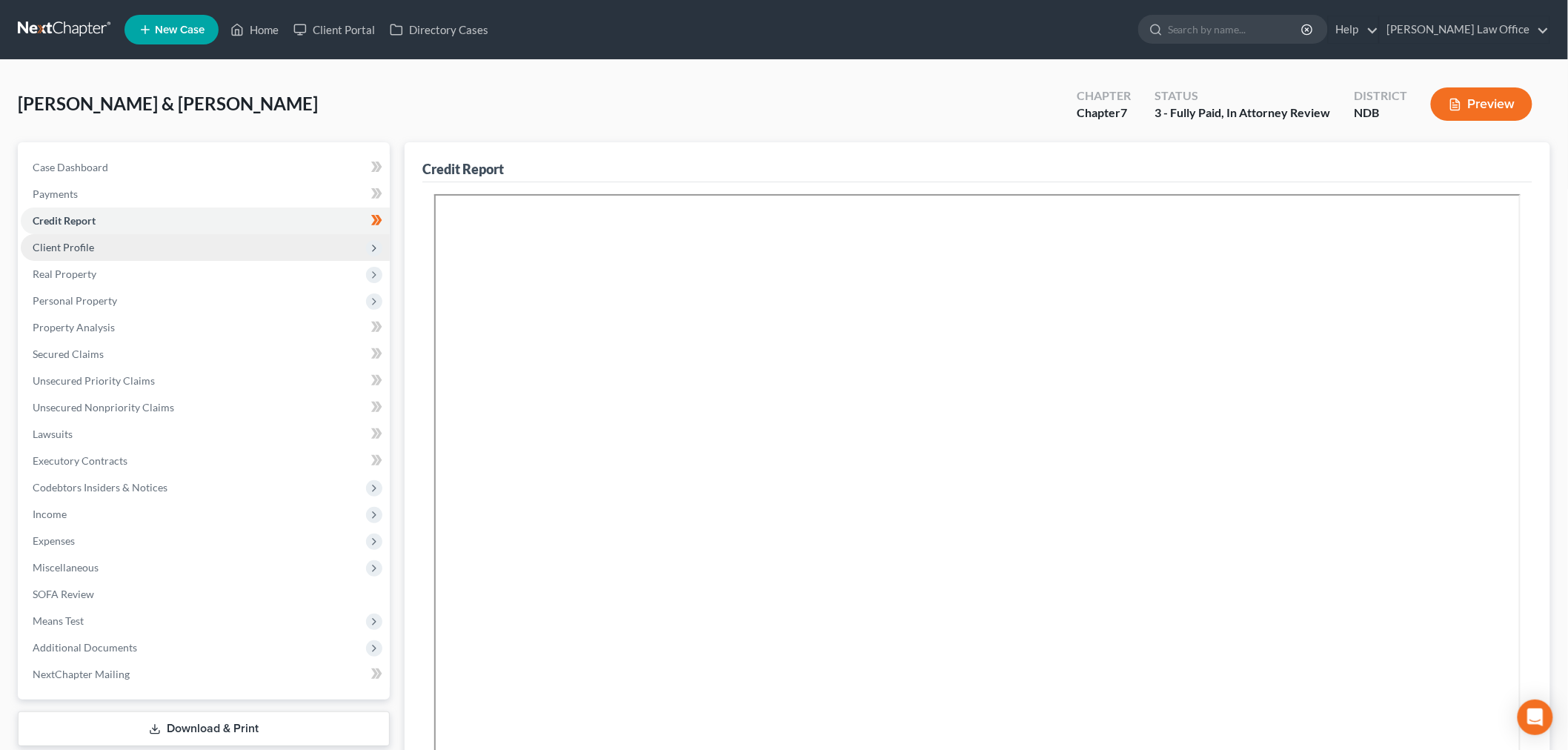
click at [110, 243] on span "Client Profile" at bounding box center [206, 247] width 369 height 27
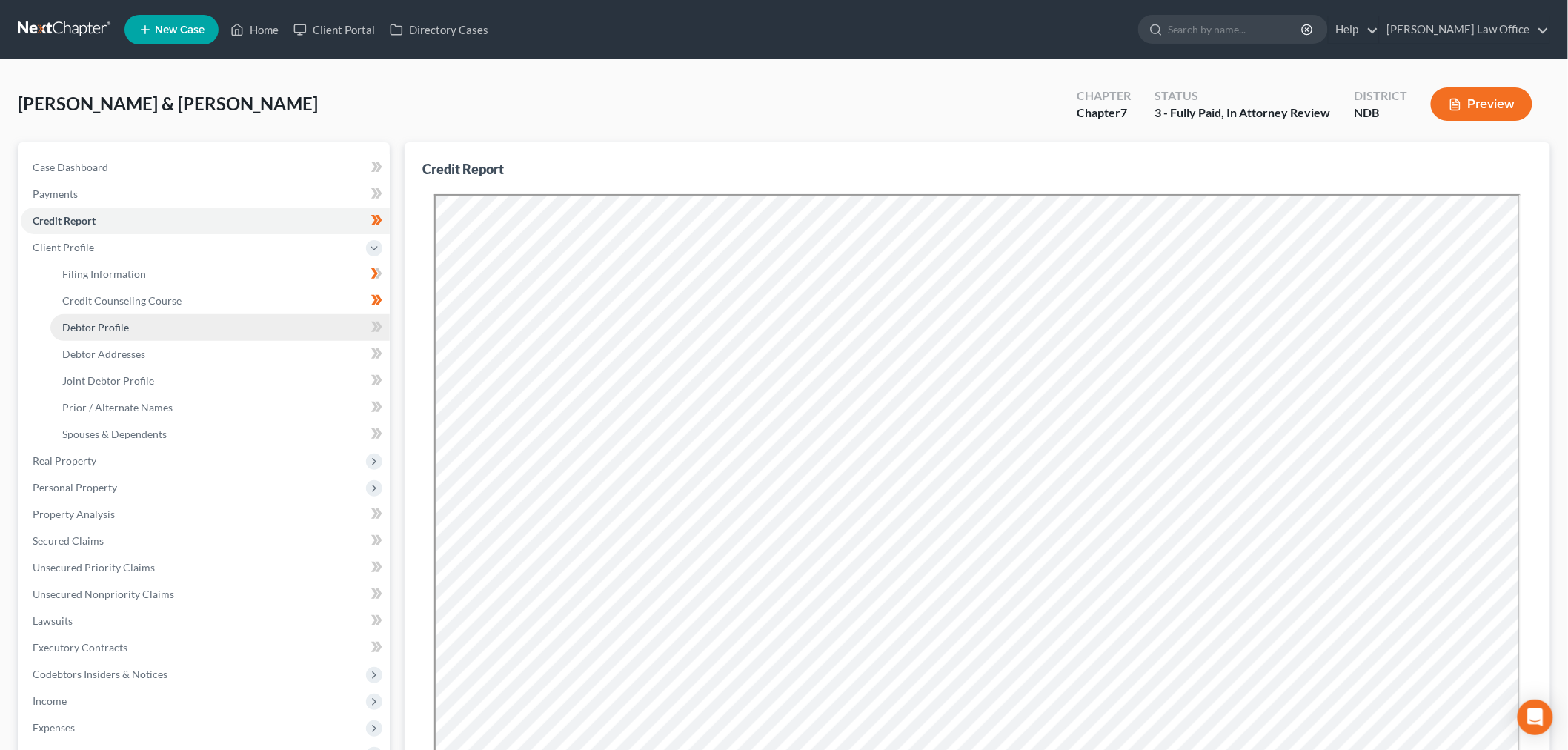
click at [100, 324] on span "Debtor Profile" at bounding box center [96, 327] width 66 height 13
select select "1"
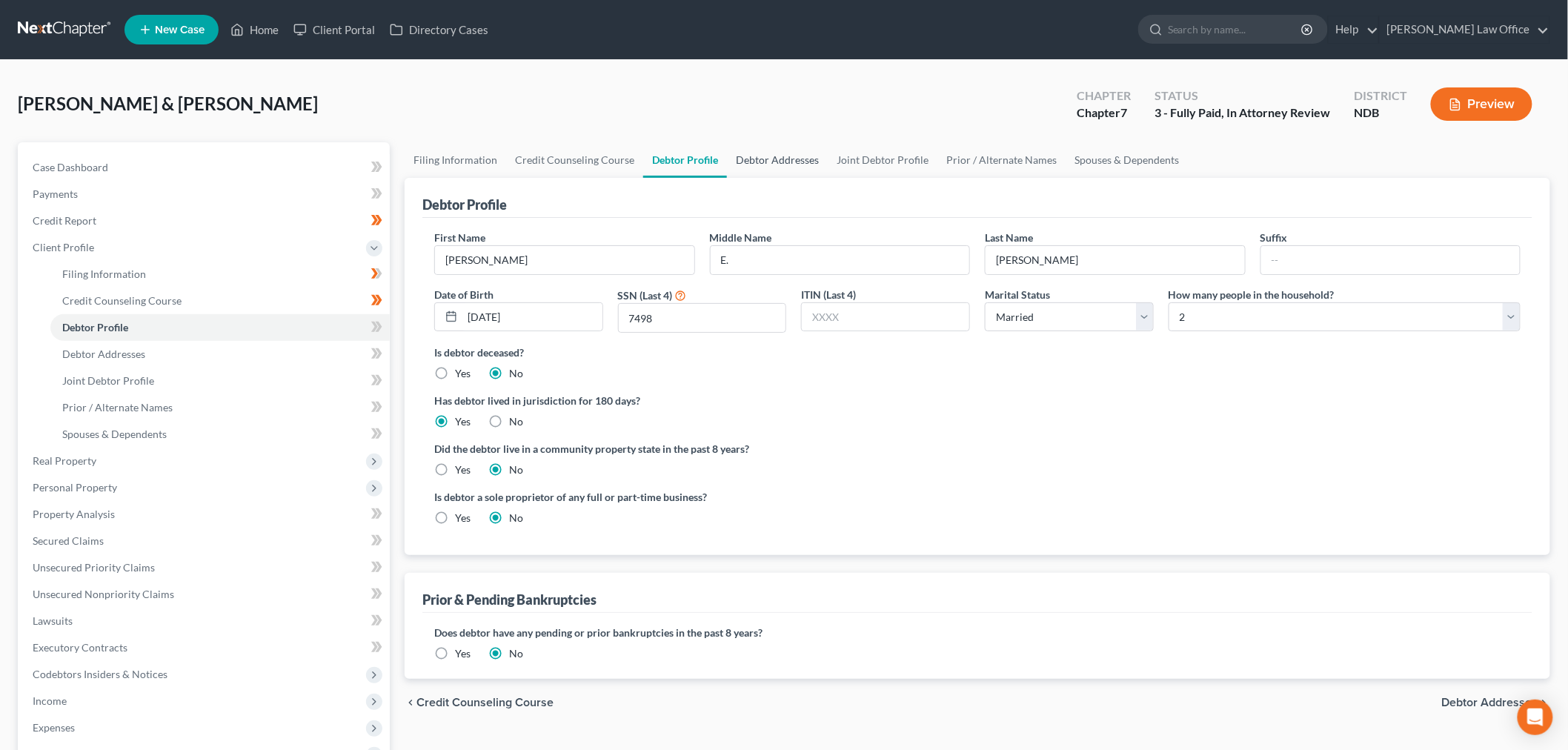
click at [797, 153] on link "Debtor Addresses" at bounding box center [777, 159] width 100 height 36
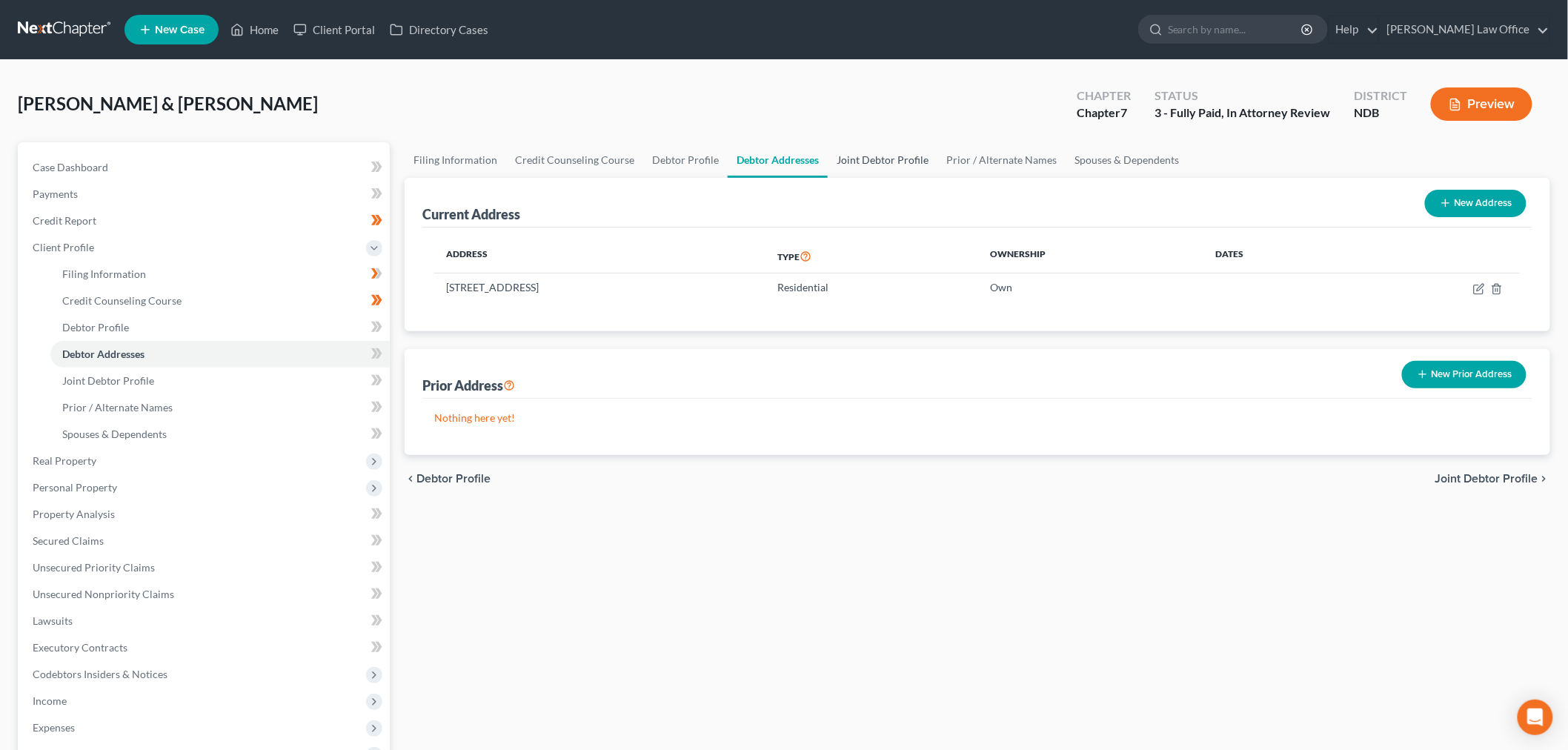
click at [871, 152] on link "Joint Debtor Profile" at bounding box center [882, 159] width 110 height 36
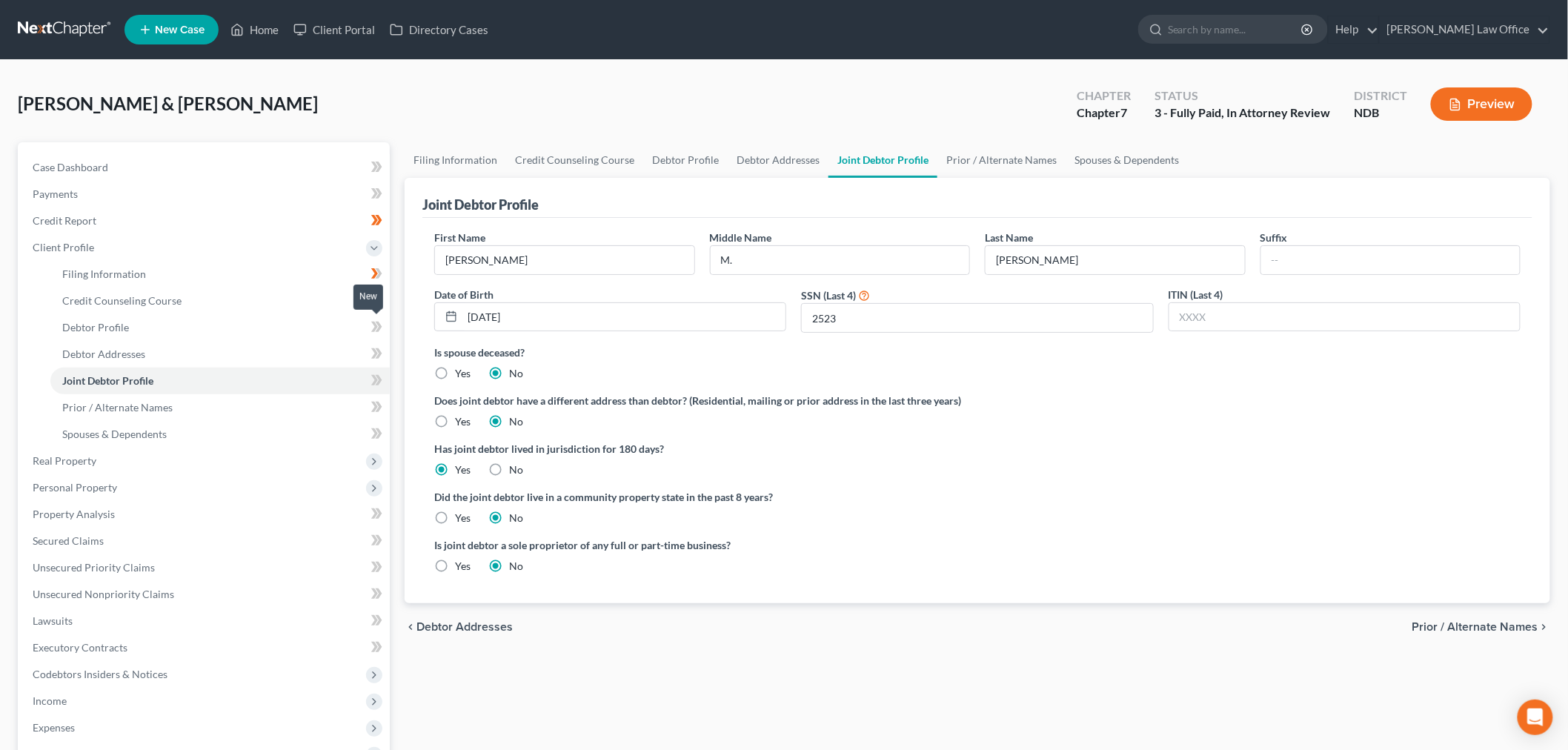
click at [376, 323] on icon at bounding box center [374, 326] width 6 height 10
click at [375, 351] on icon at bounding box center [374, 353] width 6 height 10
click at [375, 387] on icon at bounding box center [377, 381] width 11 height 18
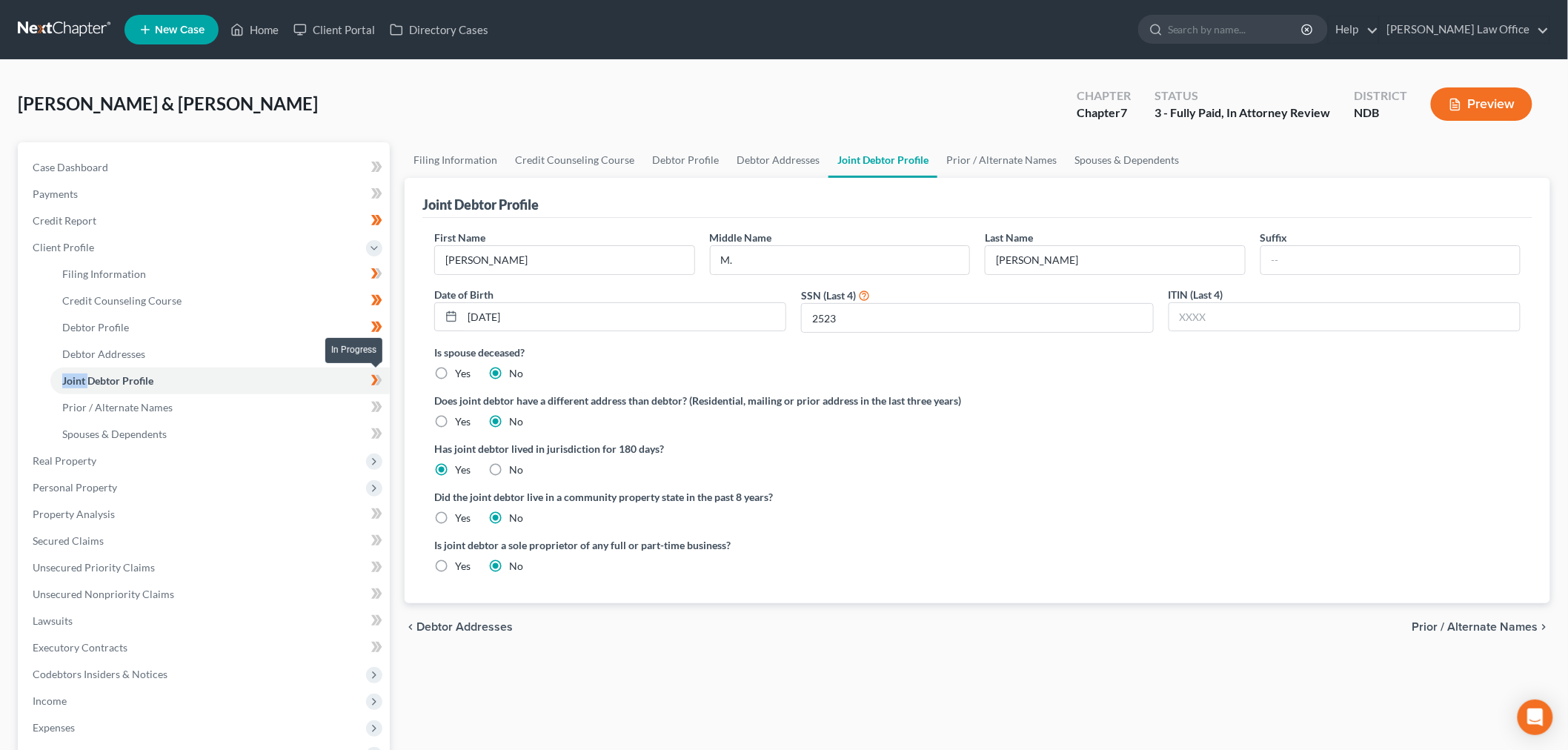
click at [375, 387] on icon at bounding box center [377, 381] width 11 height 18
click at [372, 407] on icon at bounding box center [377, 407] width 11 height 18
click at [372, 432] on icon at bounding box center [377, 434] width 11 height 18
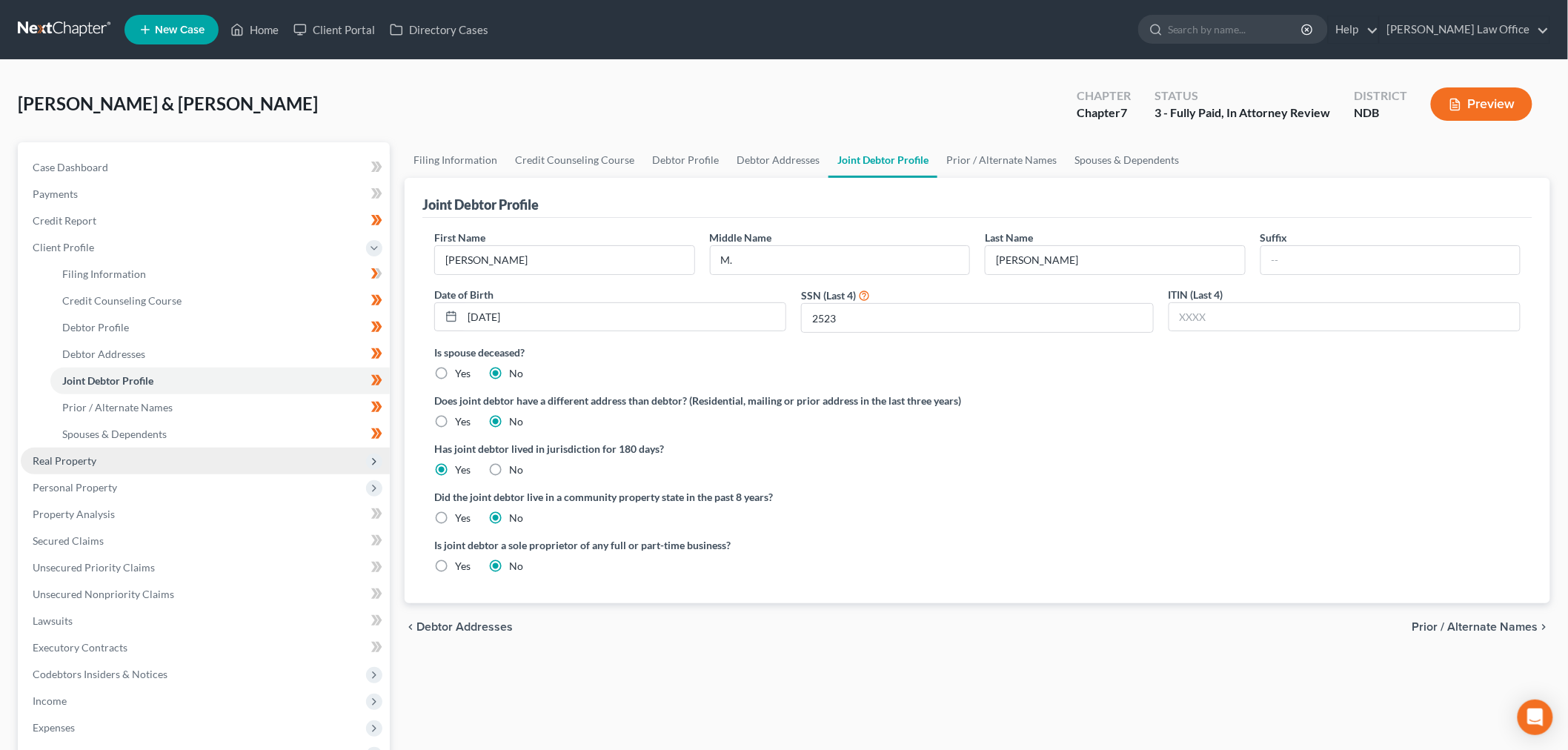
click at [206, 469] on span "Real Property" at bounding box center [206, 461] width 369 height 27
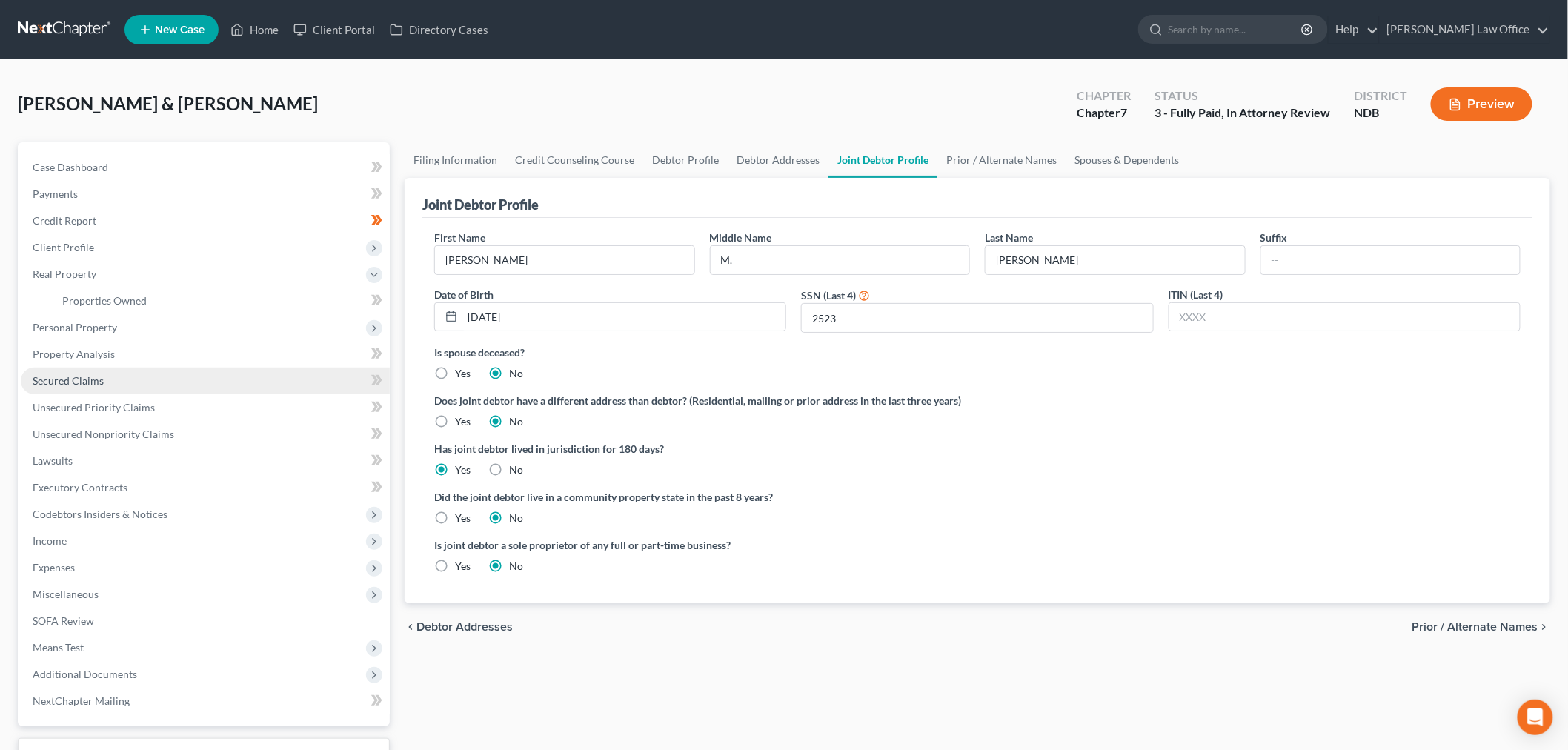
click at [137, 383] on link "Secured Claims" at bounding box center [206, 381] width 369 height 27
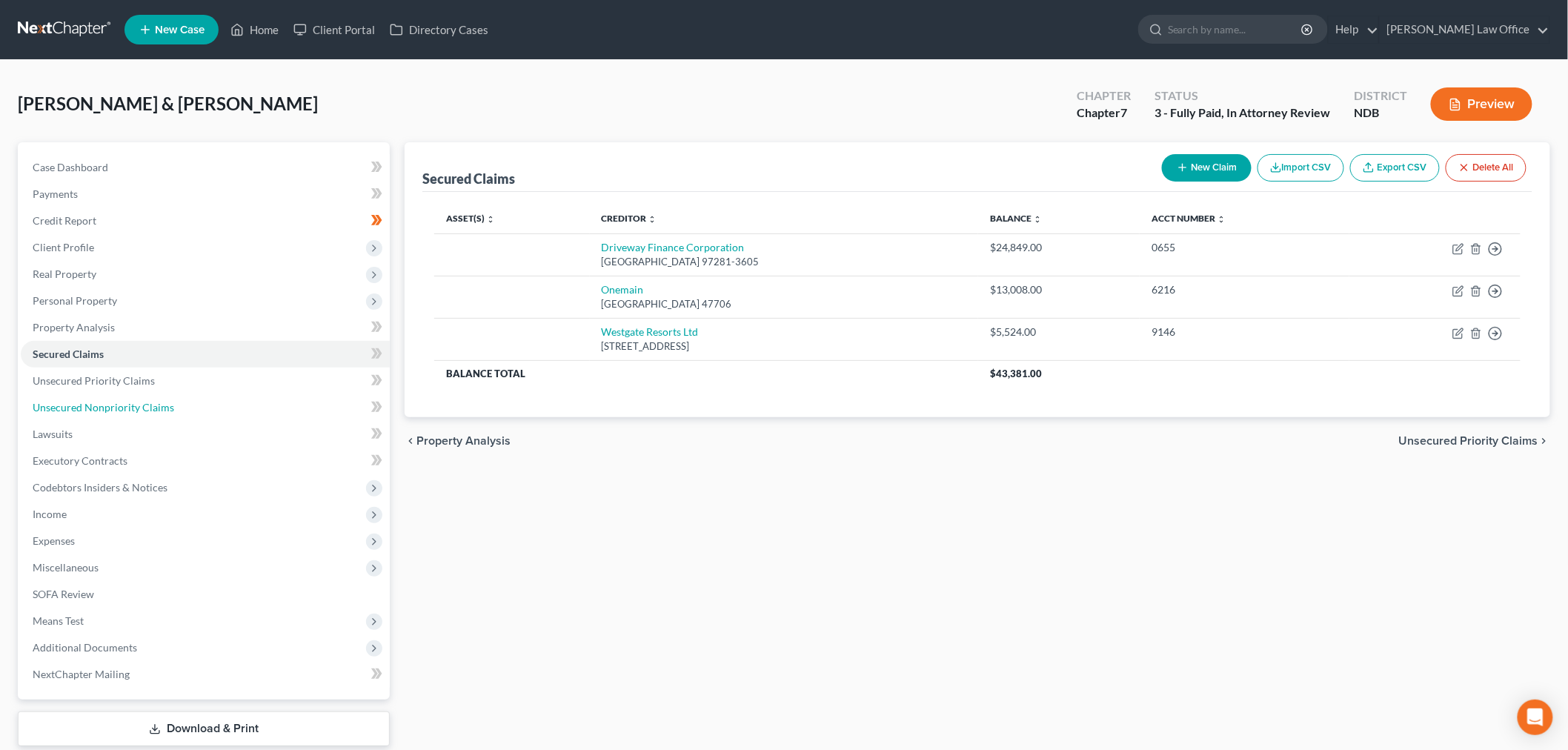
drag, startPoint x: 124, startPoint y: 411, endPoint x: 783, endPoint y: 482, distance: 662.8
click at [124, 411] on span "Unsecured Nonpriority Claims" at bounding box center [103, 407] width 142 height 13
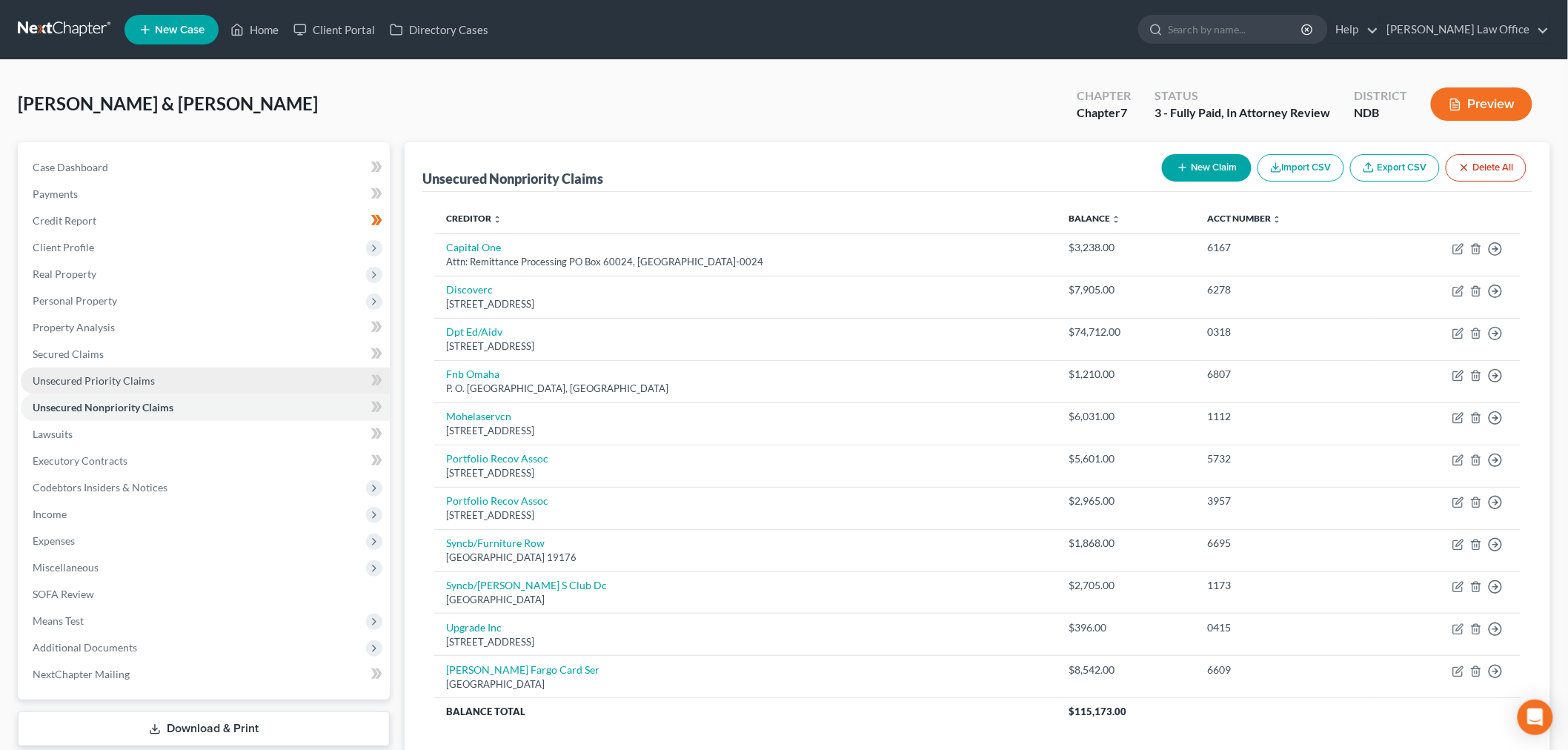
drag, startPoint x: 85, startPoint y: 294, endPoint x: 159, endPoint y: 367, distance: 103.9
click at [85, 294] on span "Personal Property" at bounding box center [75, 300] width 85 height 13
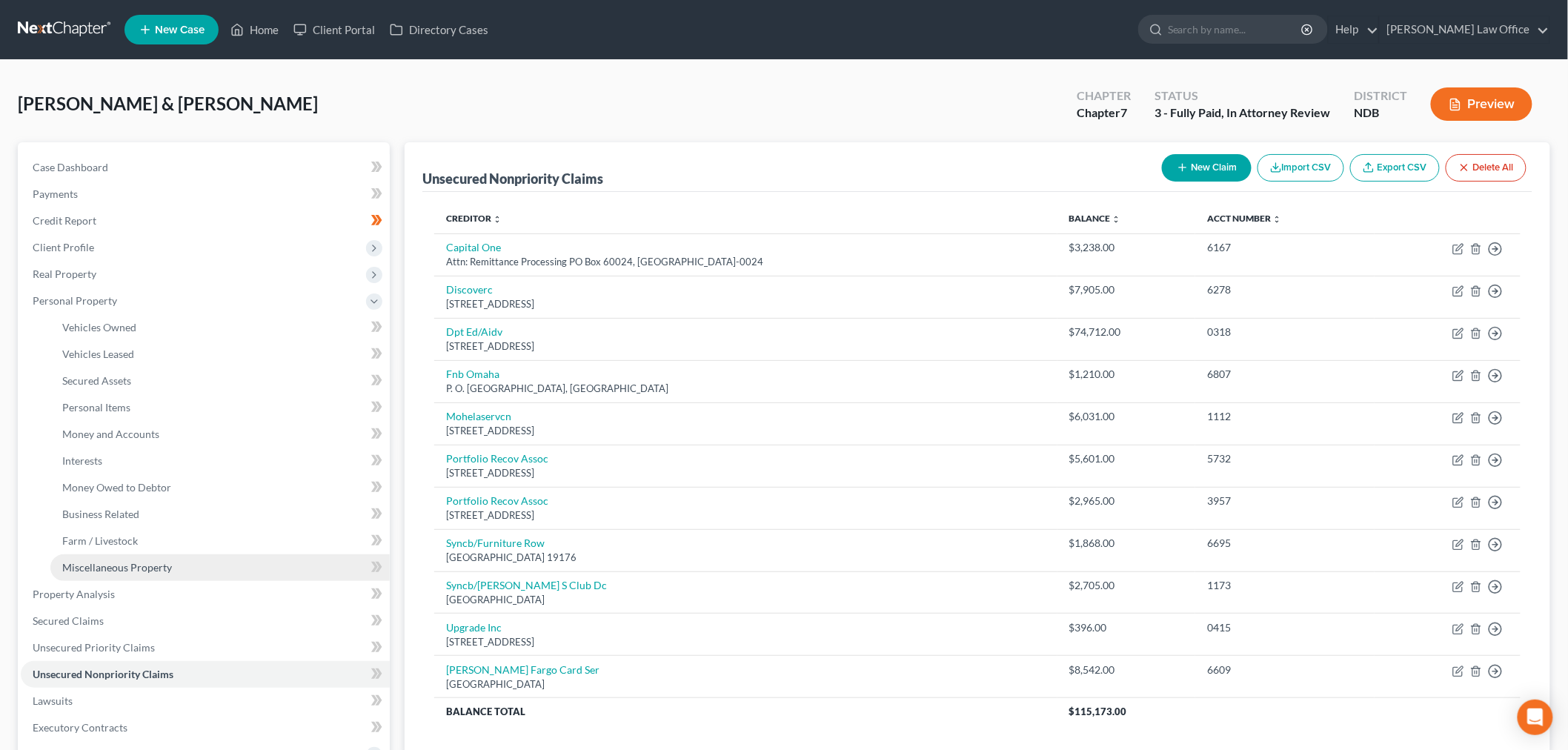
click at [127, 561] on span "Miscellaneous Property" at bounding box center [117, 568] width 110 height 13
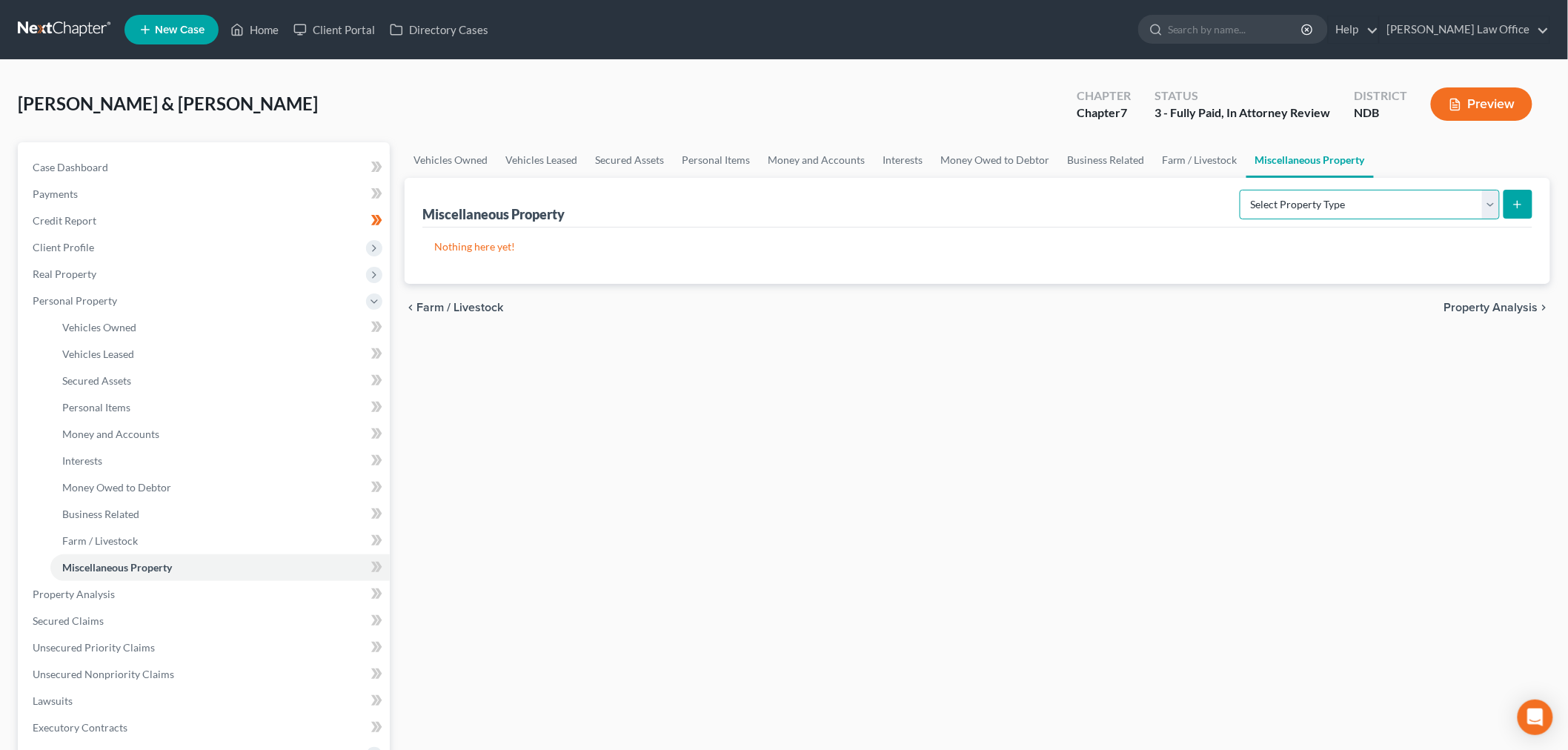
click at [1370, 200] on select "Select Property Type Assigned for Creditor Benefit [DATE] (SOFA: 12) Holding fo…" at bounding box center [1370, 205] width 260 height 29
select select "stored_within_1_year"
click at [1240, 190] on select "Select Property Type Assigned for Creditor Benefit [DATE] (SOFA: 12) Holding fo…" at bounding box center [1370, 205] width 260 height 29
click at [1522, 200] on icon "submit" at bounding box center [1517, 204] width 12 height 12
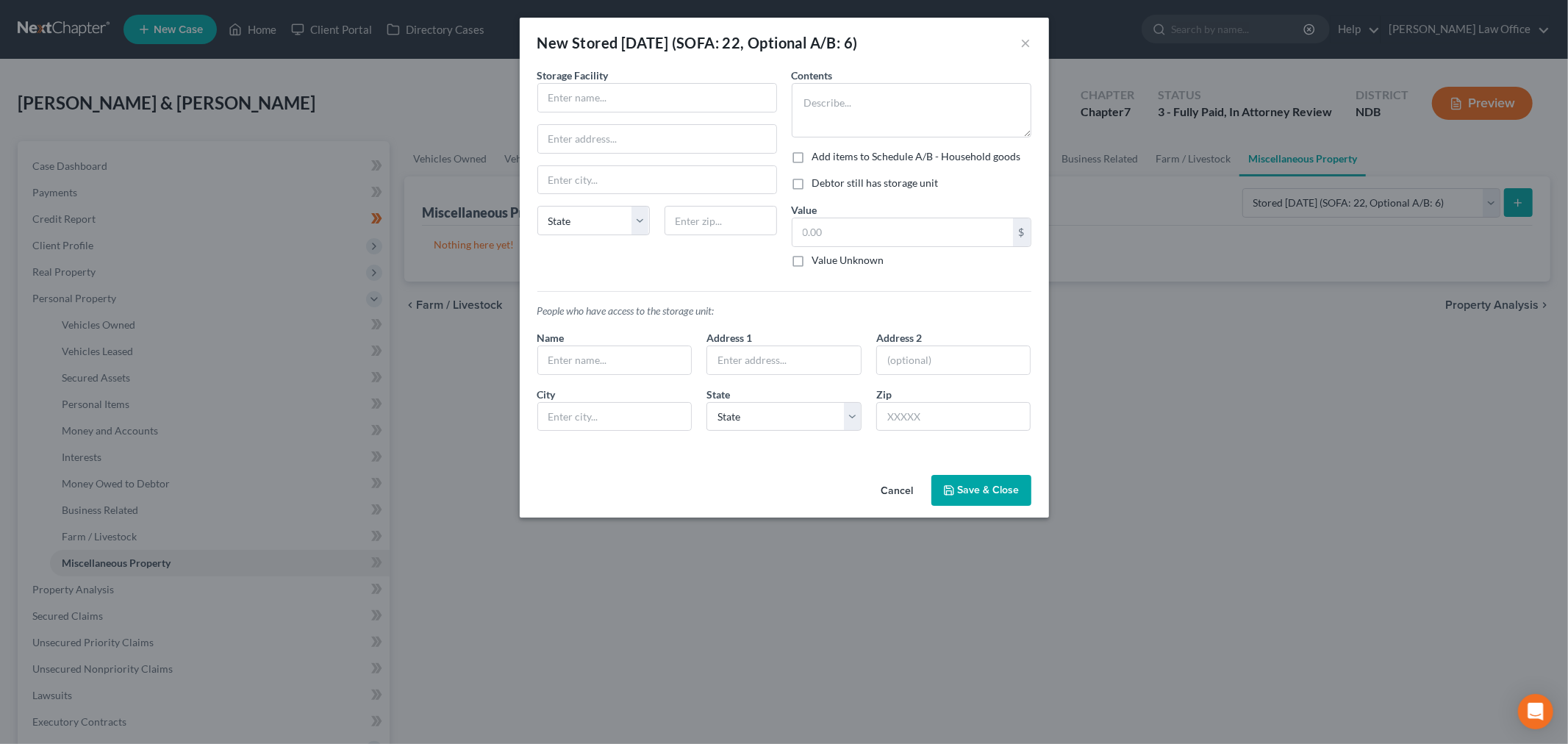
click at [812, 185] on label "Debtor still has storage unit" at bounding box center [875, 183] width 126 height 15
click at [818, 185] on input "Debtor still has storage unit" at bounding box center [823, 180] width 9 height 9
checkbox input "true"
click at [680, 105] on input "text" at bounding box center [656, 98] width 238 height 28
type input "5 Star Storage"
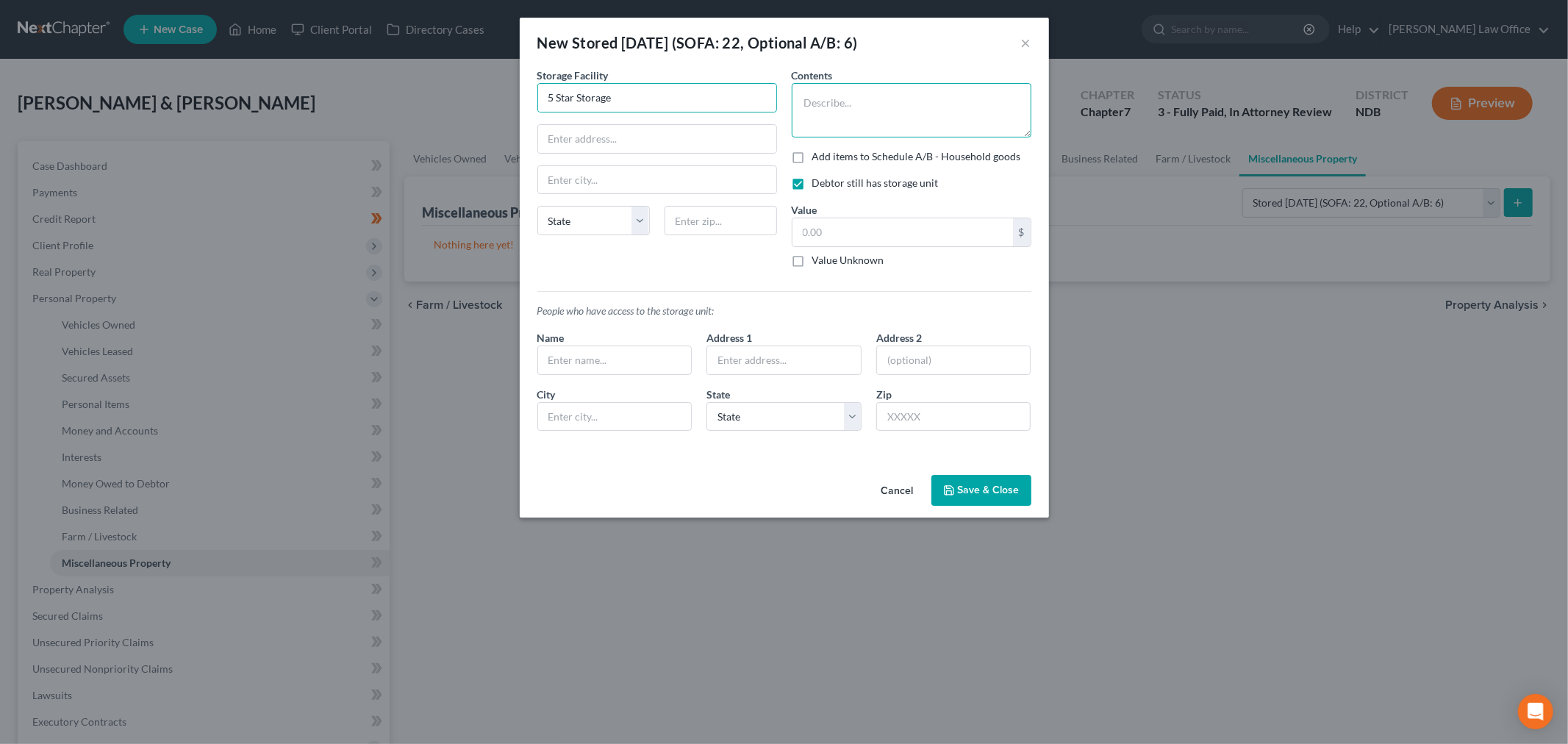
click at [819, 122] on textarea at bounding box center [912, 110] width 240 height 54
click at [843, 108] on textarea "To enrich screen reader interactions, please activate Accessibility in Grammarl…" at bounding box center [912, 110] width 240 height 54
type textarea "Christmas decor, misc. household items, [PERSON_NAME]'s belongings (son?)"
click at [968, 490] on button "Save & Close" at bounding box center [980, 490] width 100 height 31
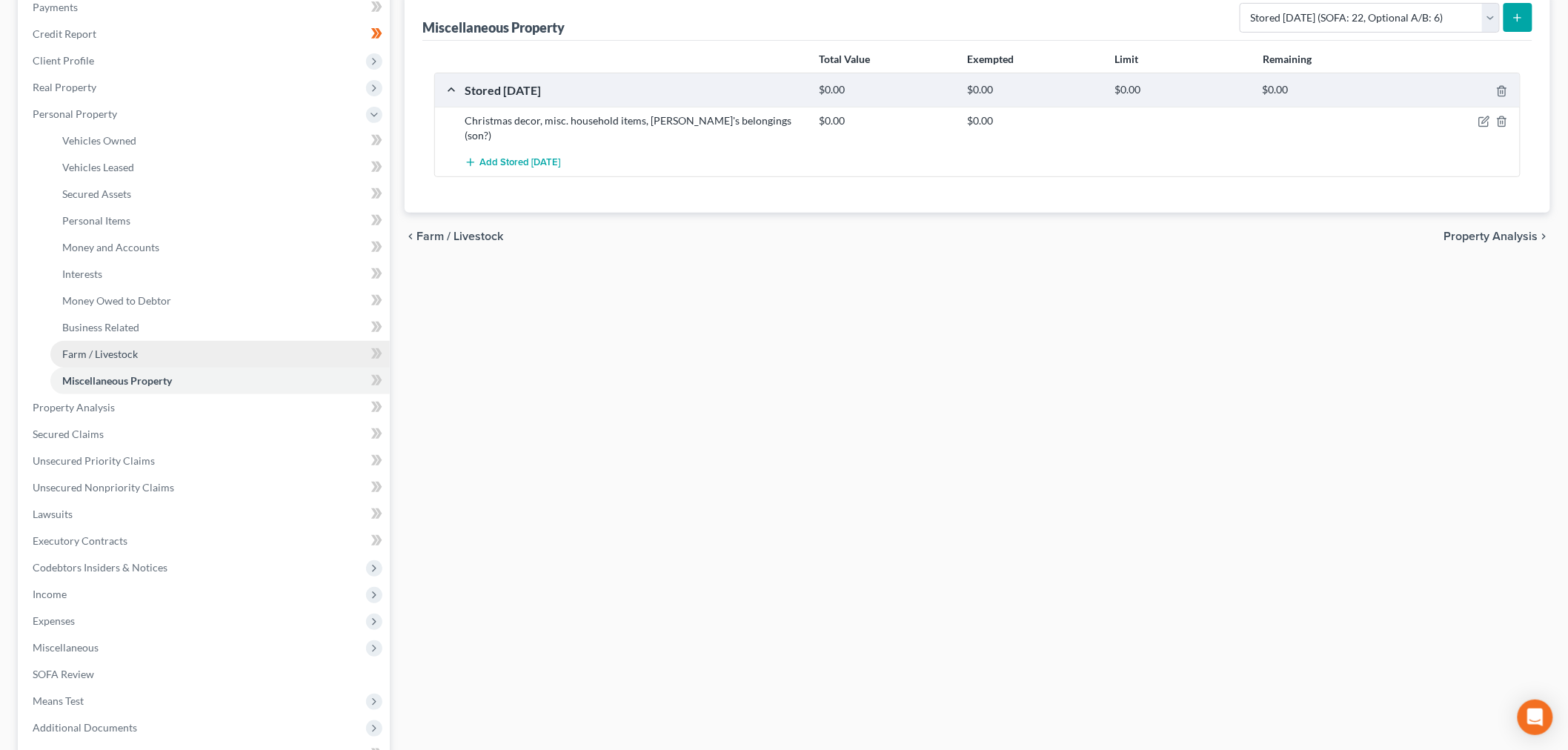
scroll to position [356, 0]
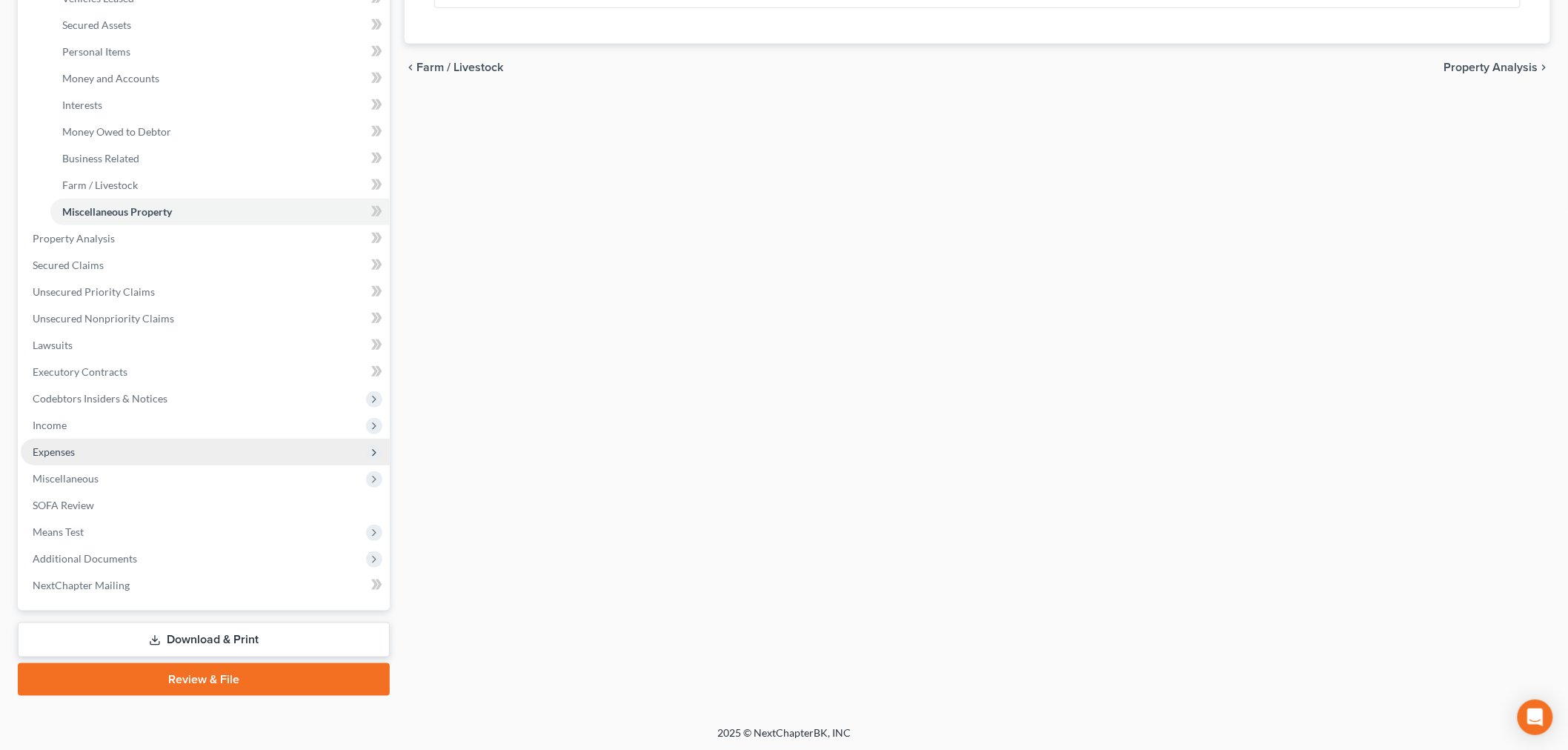
click at [77, 451] on span "Expenses" at bounding box center [206, 451] width 369 height 27
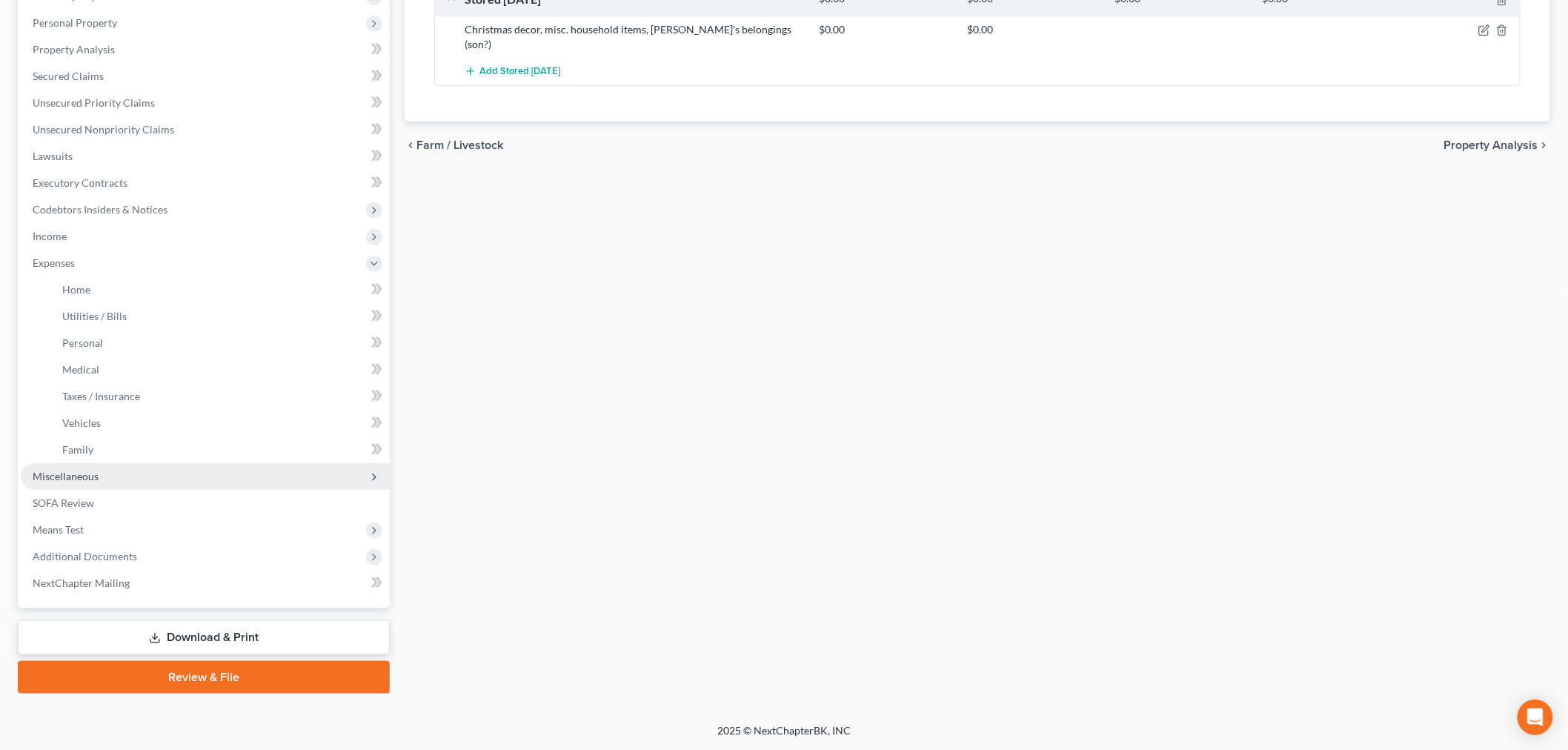
scroll to position [275, 0]
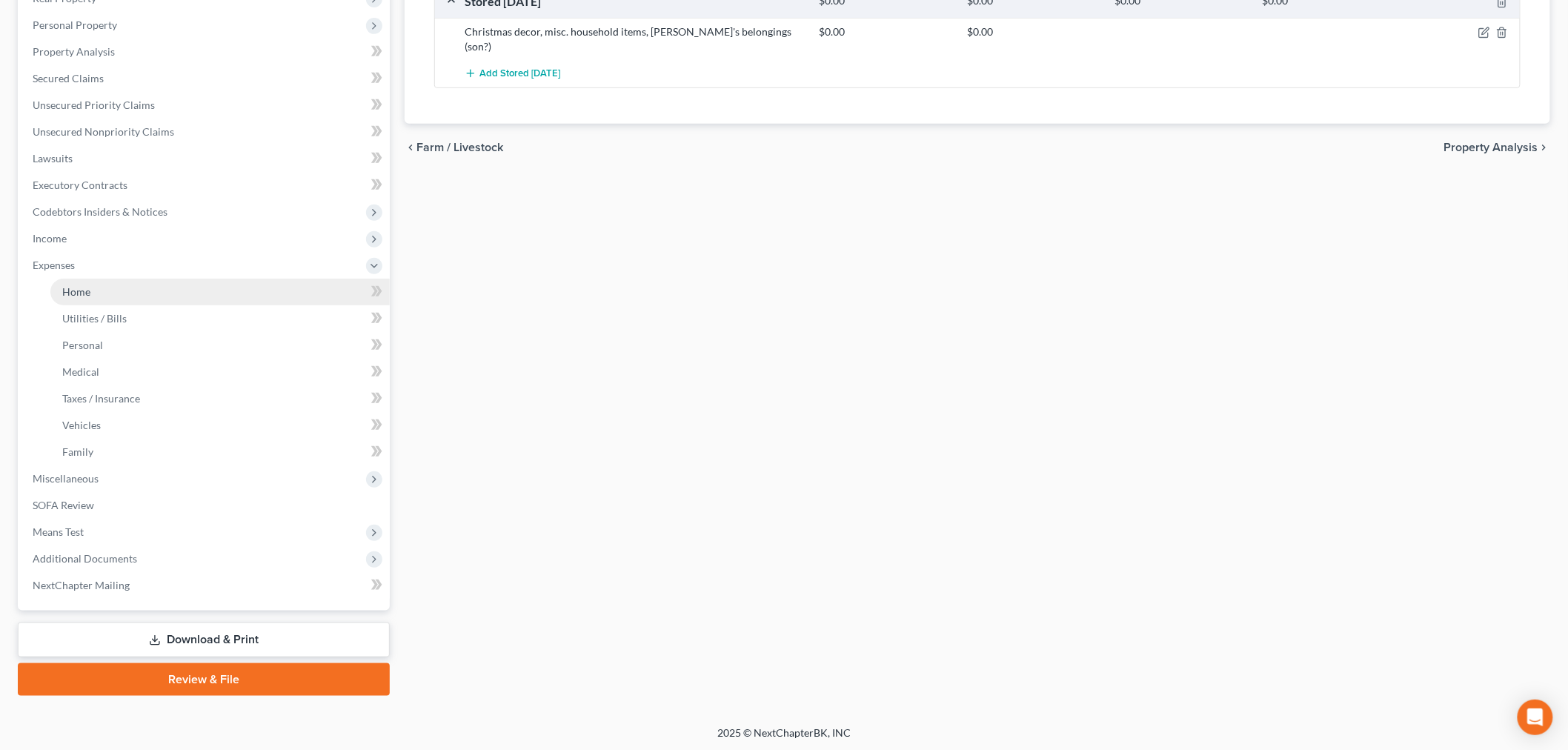
click at [104, 295] on link "Home" at bounding box center [220, 291] width 339 height 27
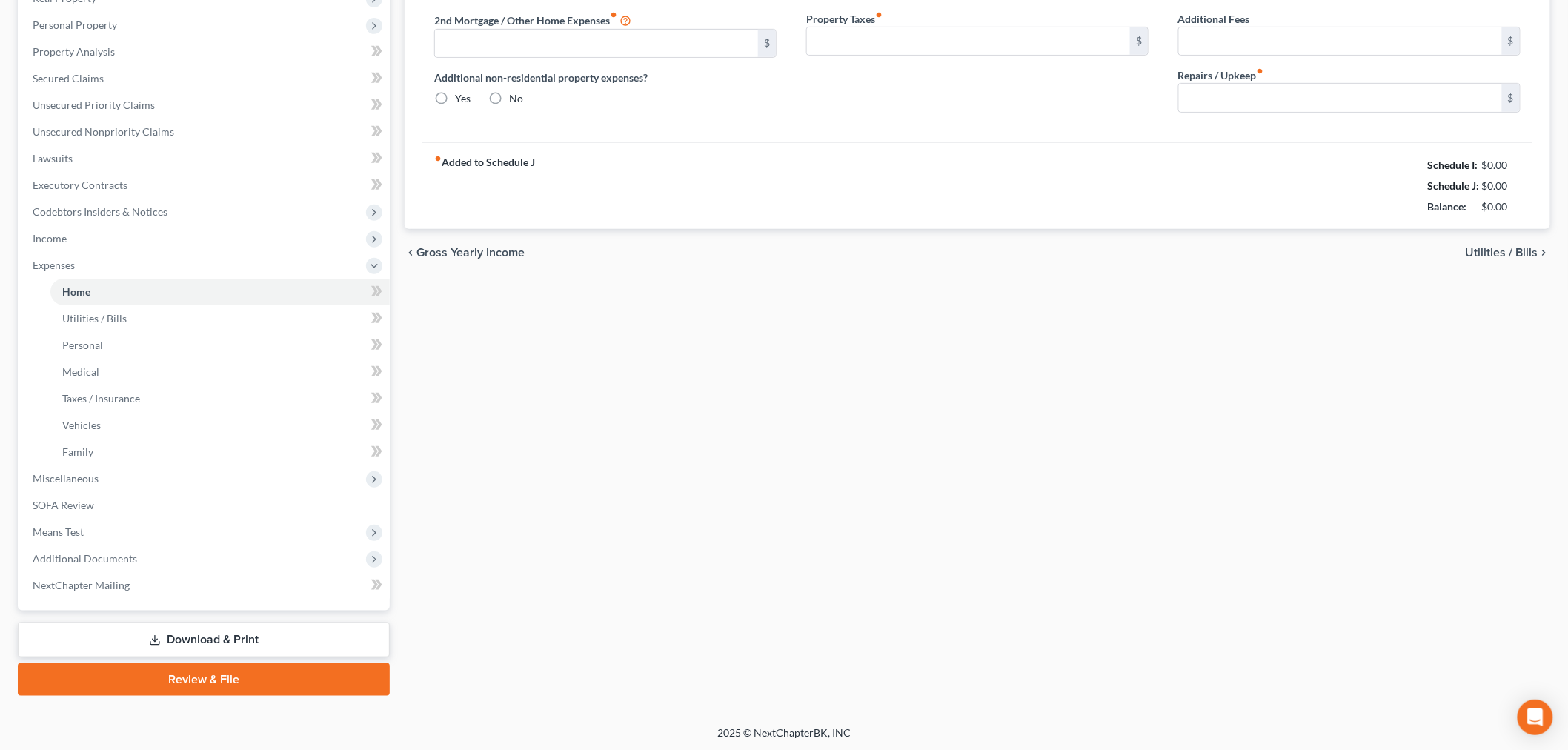
type input "0.00"
radio input "true"
type input "0.00"
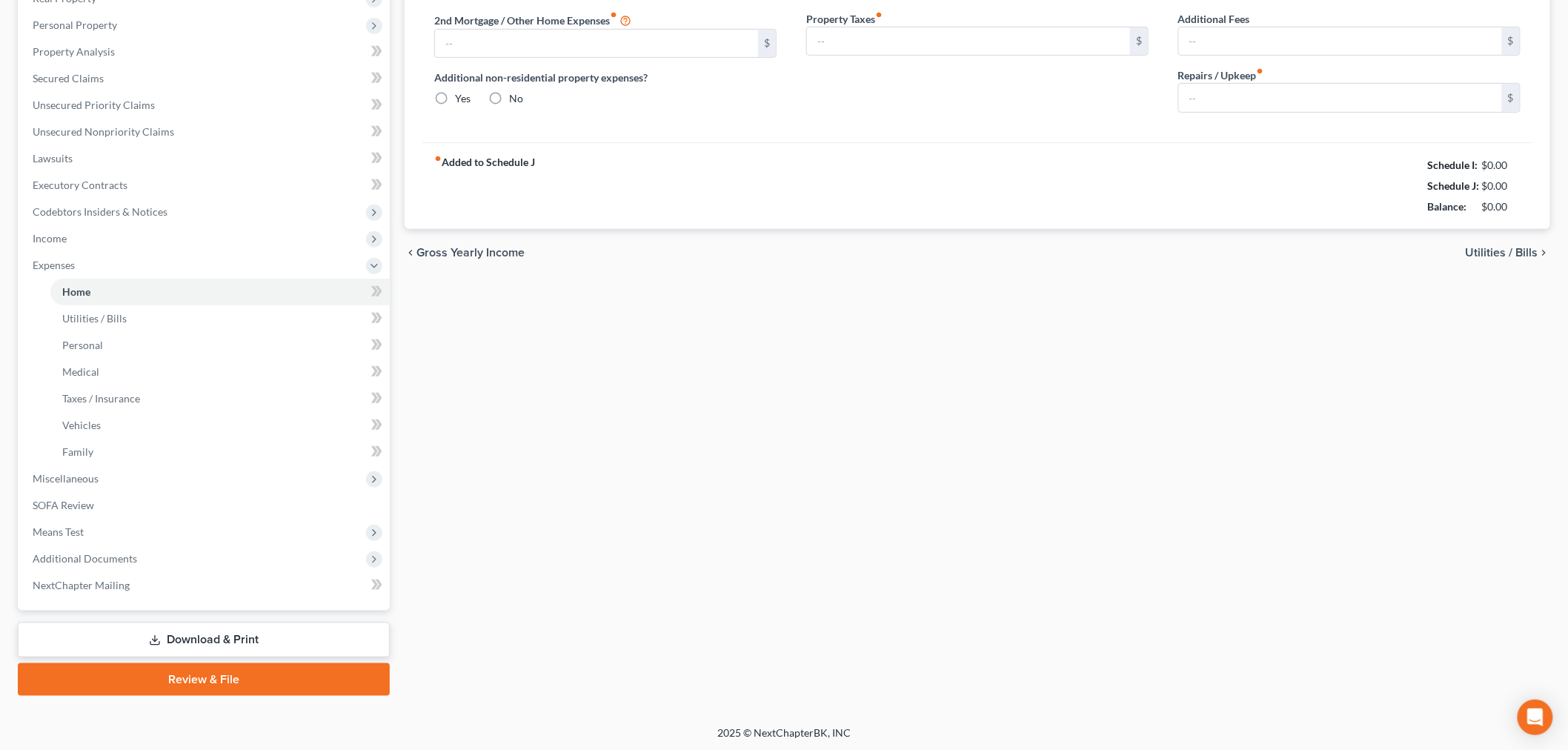
type input "0.00"
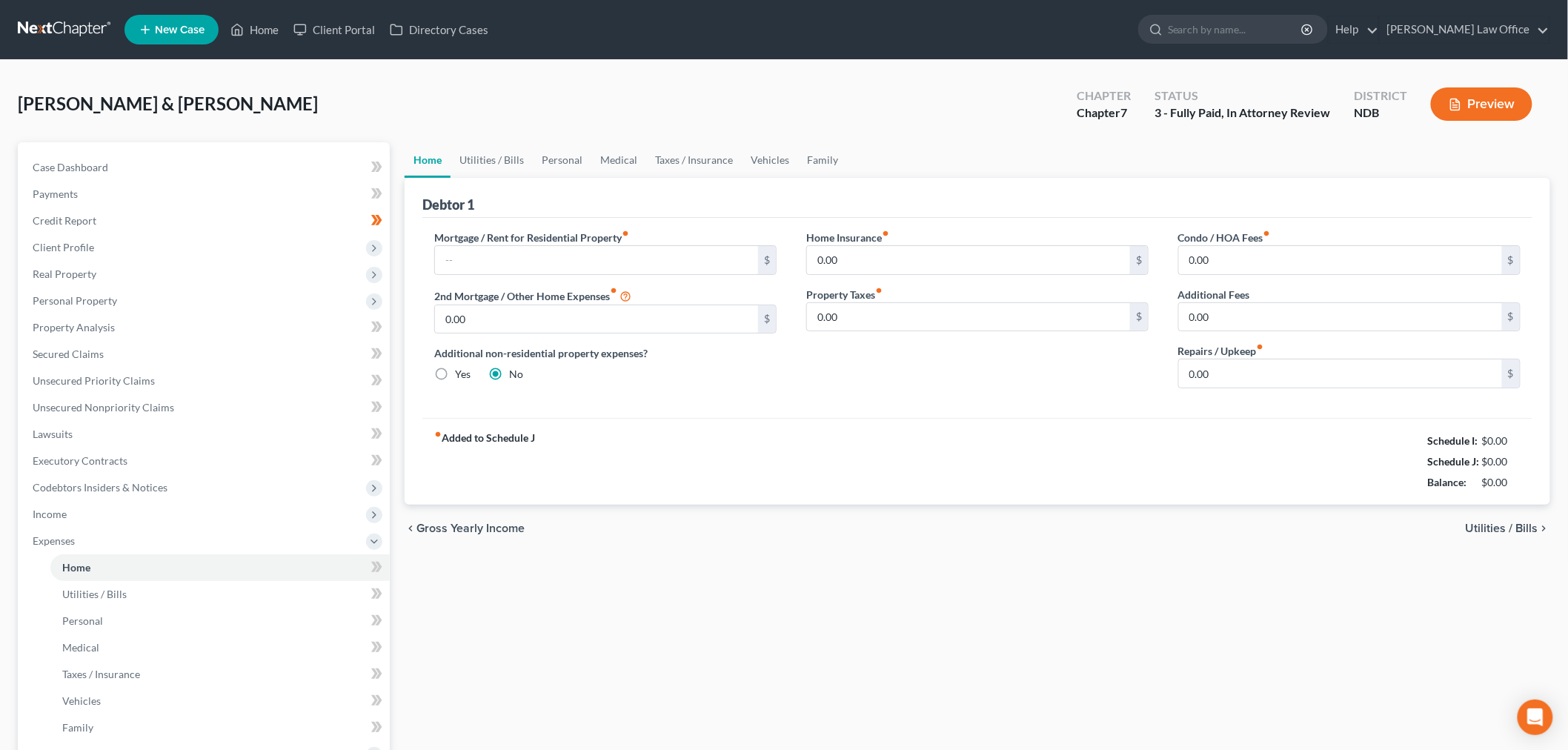
click at [654, 239] on div "Mortgage / Rent for Residential Property fiber_manual_record $" at bounding box center [605, 252] width 342 height 45
click at [643, 256] on input "text" at bounding box center [596, 260] width 323 height 29
type input "900"
click at [1282, 258] on input "0.00" at bounding box center [1340, 260] width 323 height 29
drag, startPoint x: 1211, startPoint y: 265, endPoint x: 1195, endPoint y: 269, distance: 16.5
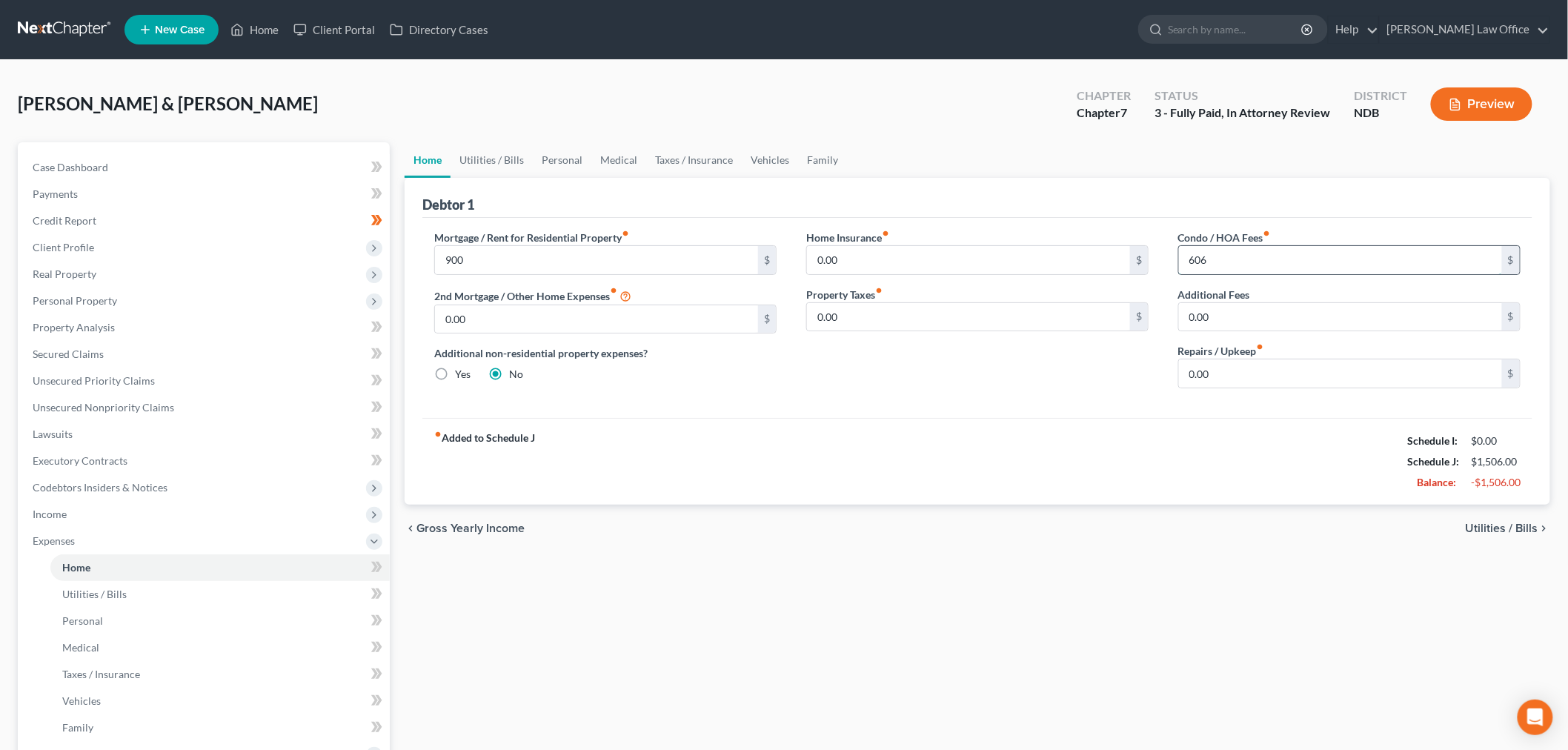
click at [1202, 265] on input "606" at bounding box center [1340, 260] width 323 height 29
type input "6"
click at [665, 322] on input "0.00" at bounding box center [596, 319] width 323 height 29
type input "606"
click at [788, 366] on div "Mortgage / Rent for Residential Property fiber_manual_record 900 $ 2nd Mortgage…" at bounding box center [606, 314] width 372 height 170
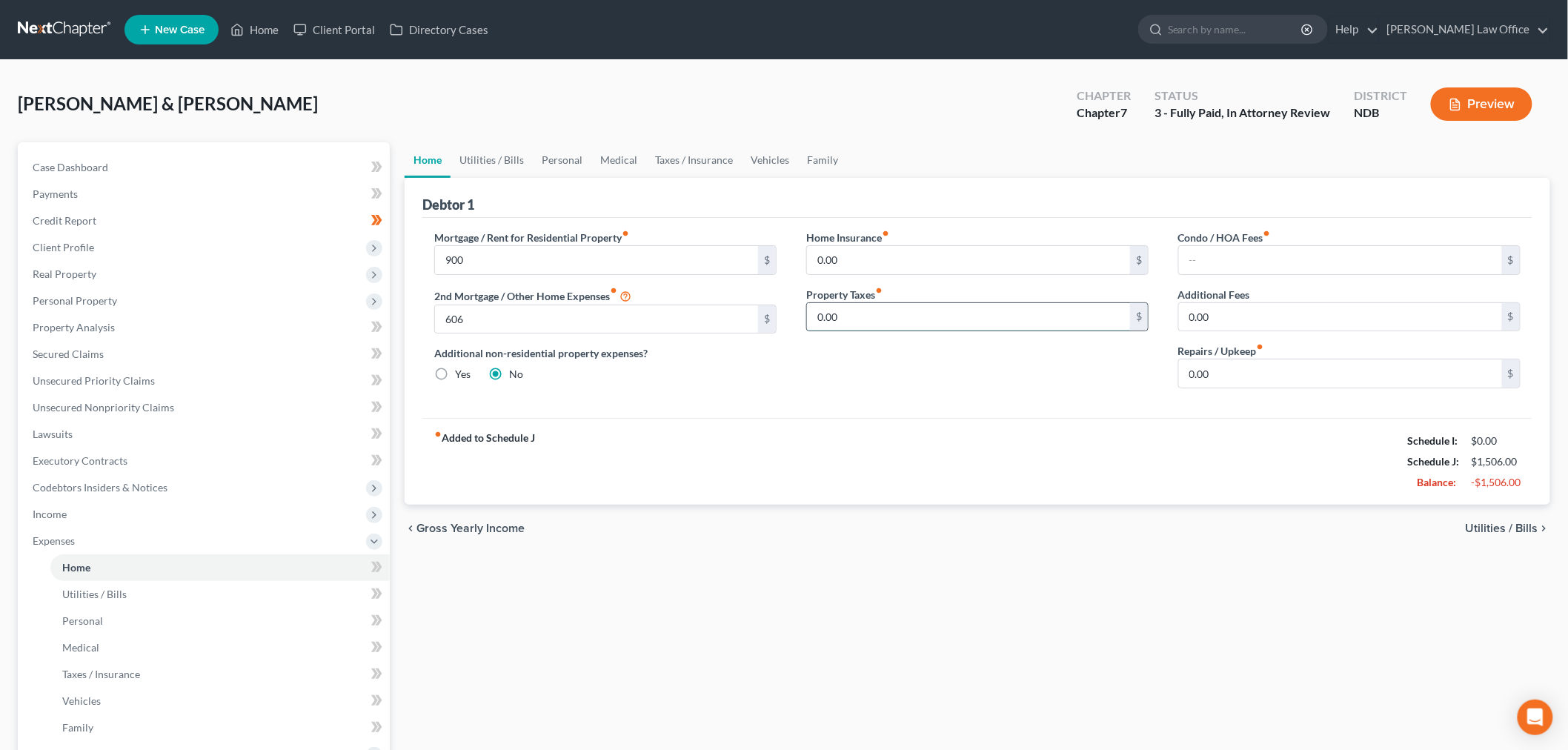
click at [885, 316] on input "0.00" at bounding box center [968, 317] width 323 height 29
click at [1304, 381] on input "0.00" at bounding box center [1340, 373] width 323 height 29
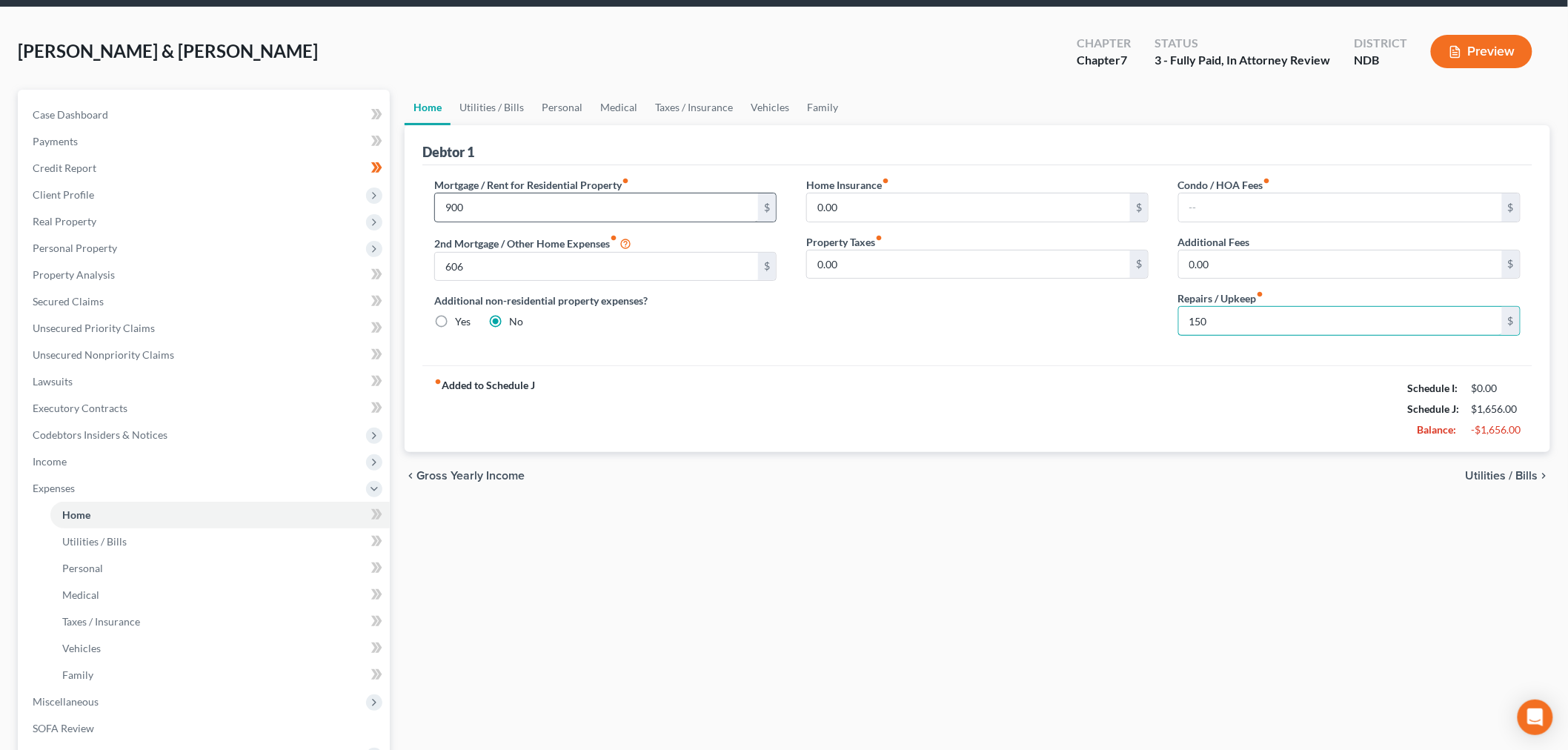
scroll to position [82, 0]
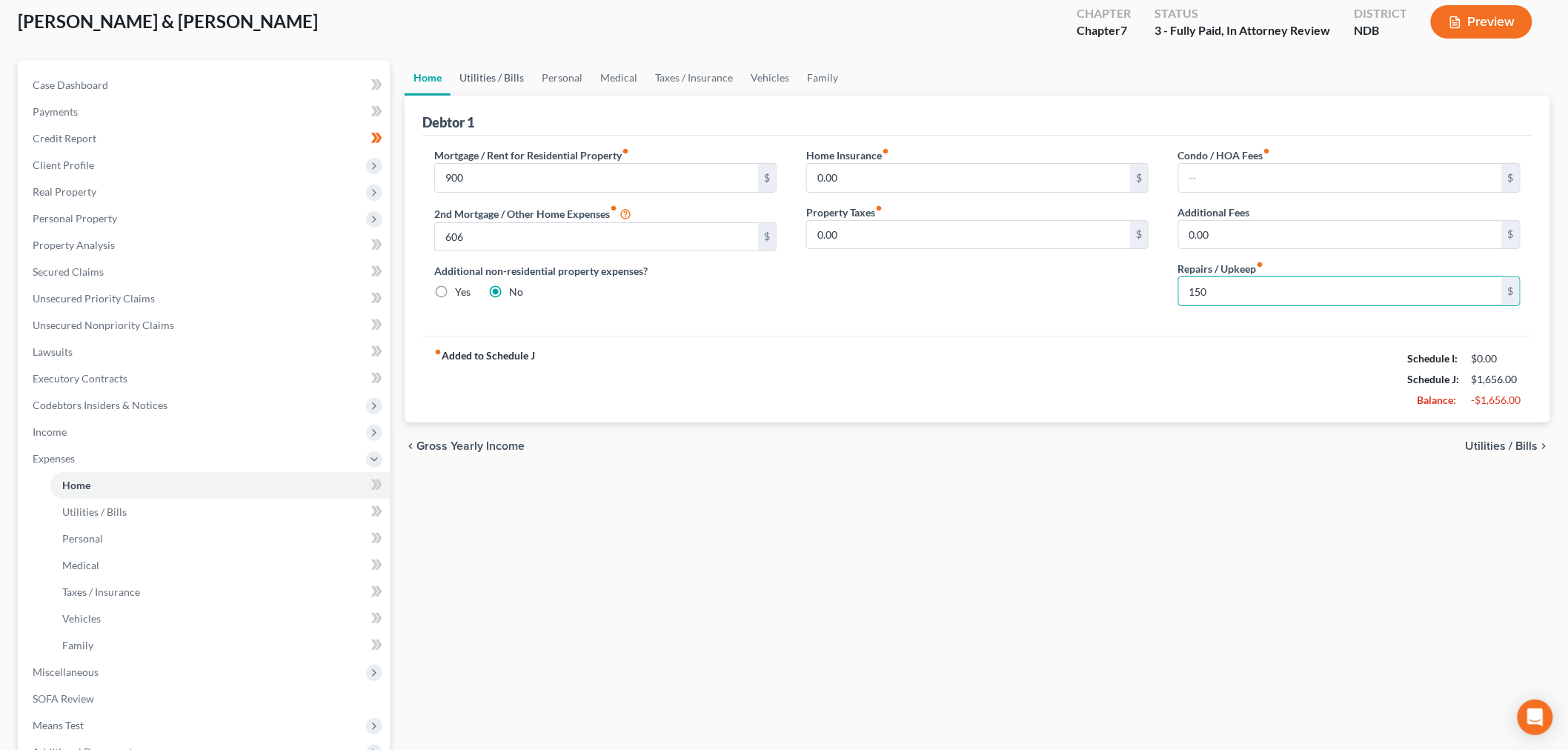
type input "150"
click at [484, 73] on link "Utilities / Bills" at bounding box center [491, 77] width 82 height 36
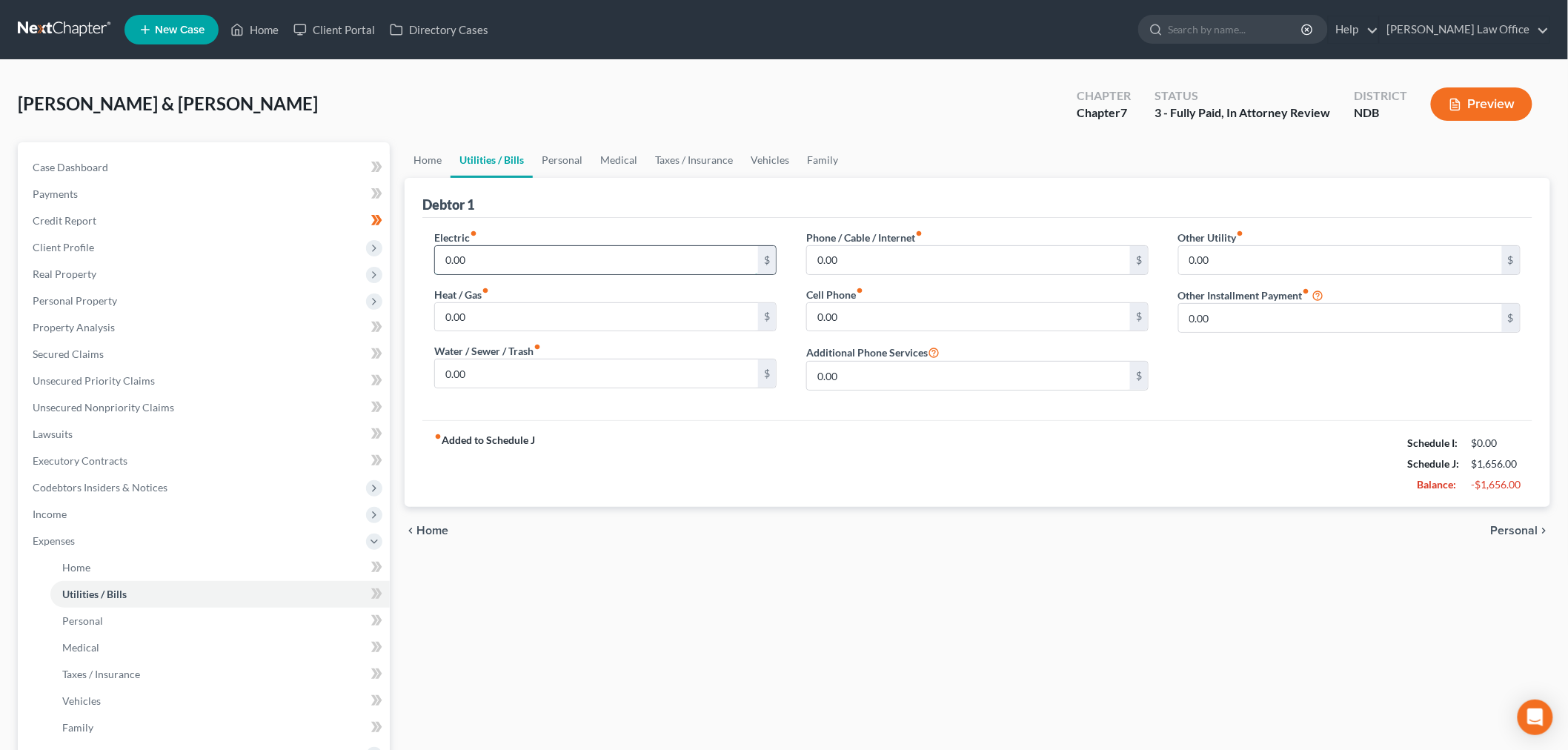
click at [547, 261] on input "0.00" at bounding box center [596, 260] width 323 height 29
type input "110"
type input "31"
type input "3"
type input "220"
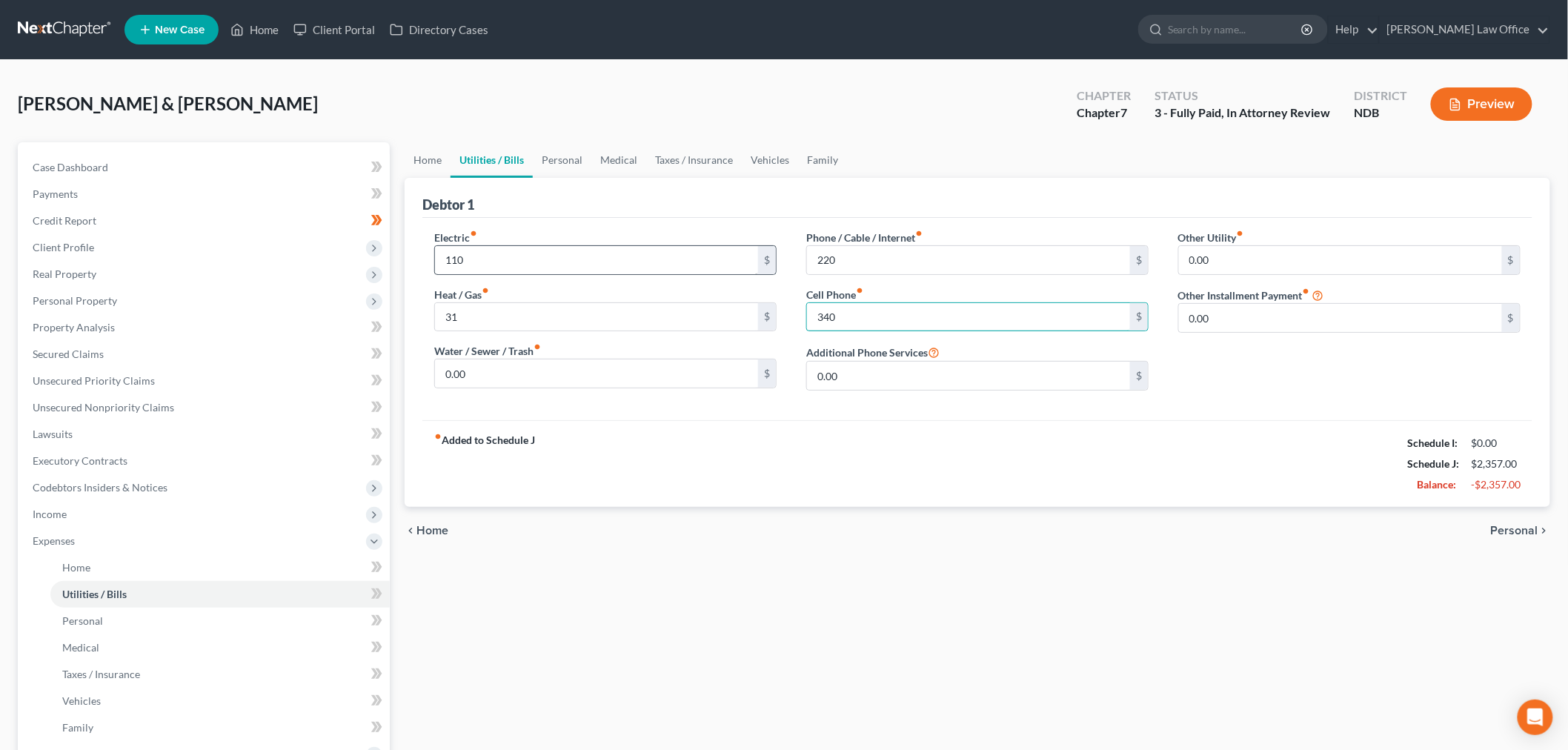
type input "340"
click at [1516, 527] on span "Personal" at bounding box center [1514, 530] width 47 height 12
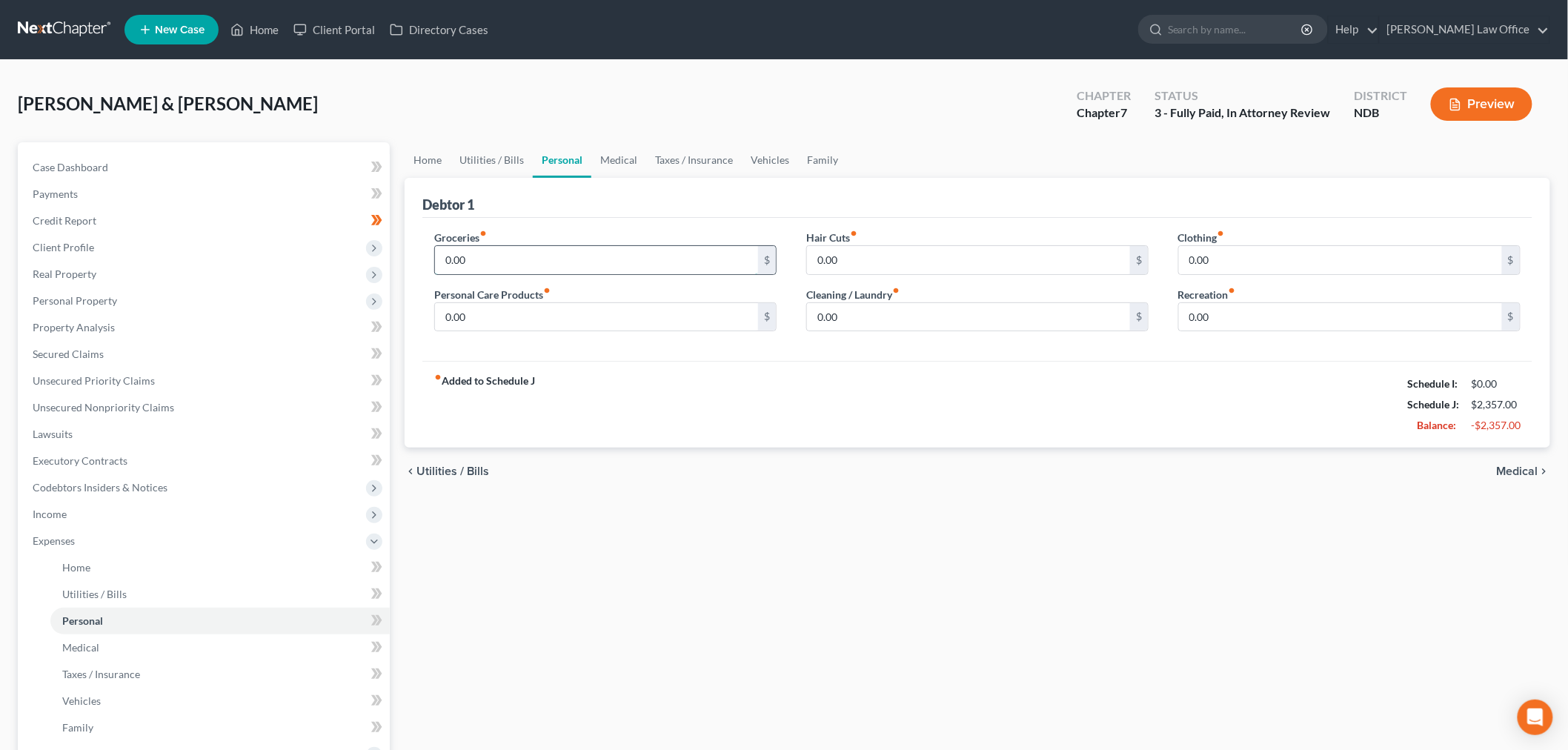
click at [565, 247] on input "0.00" at bounding box center [596, 260] width 323 height 29
type input "4"
type input "6"
type input "500"
type input "80"
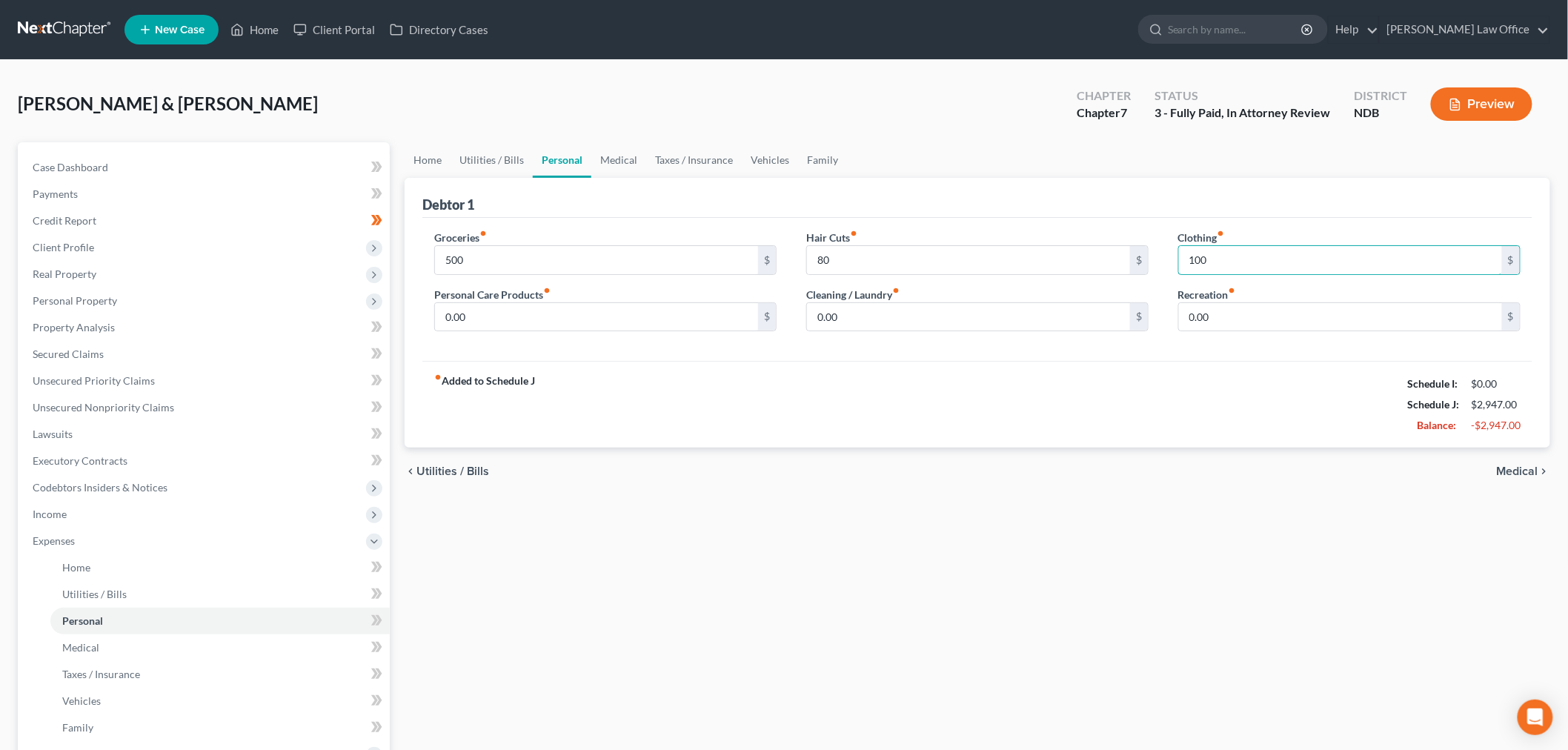
type input "100"
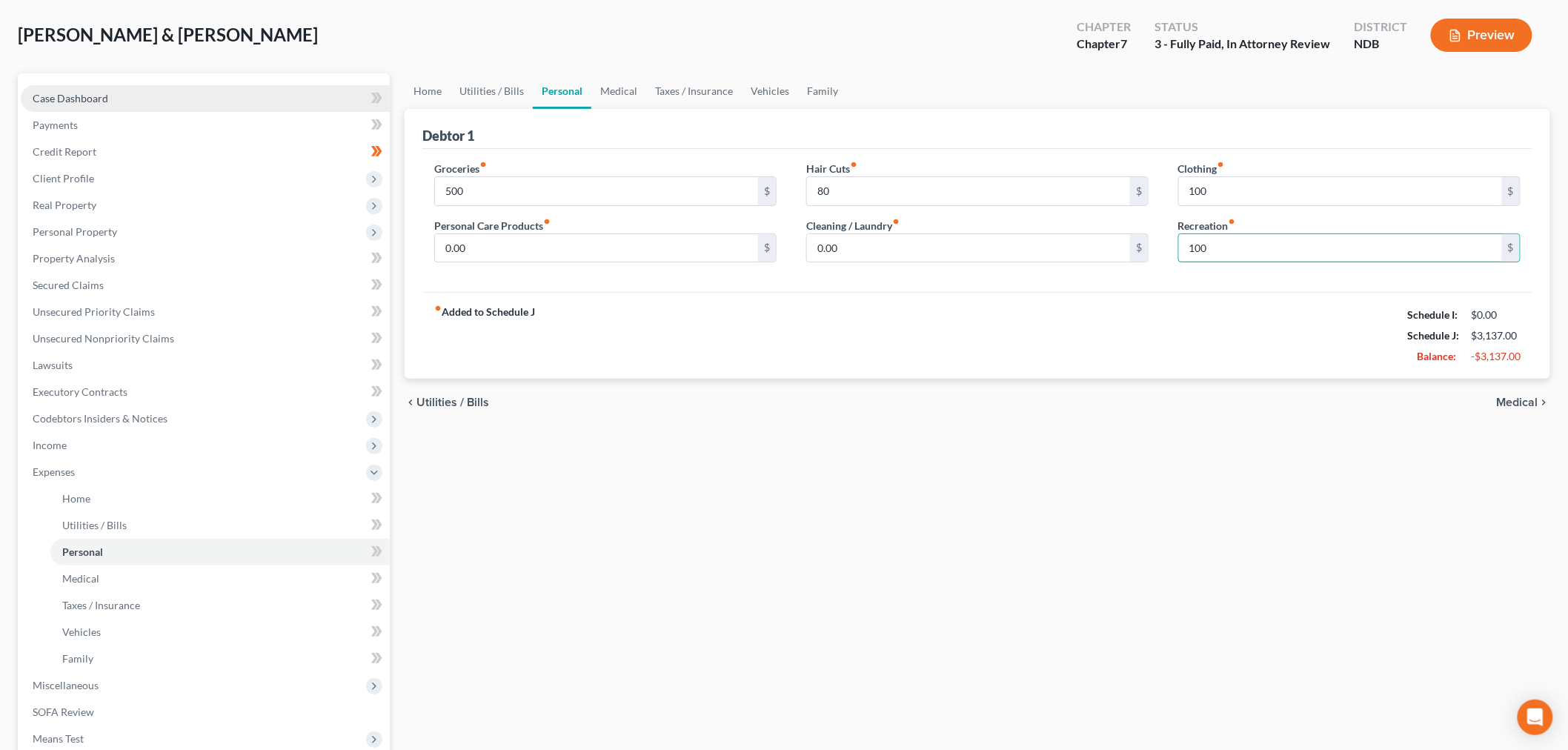
scroll to position [164, 0]
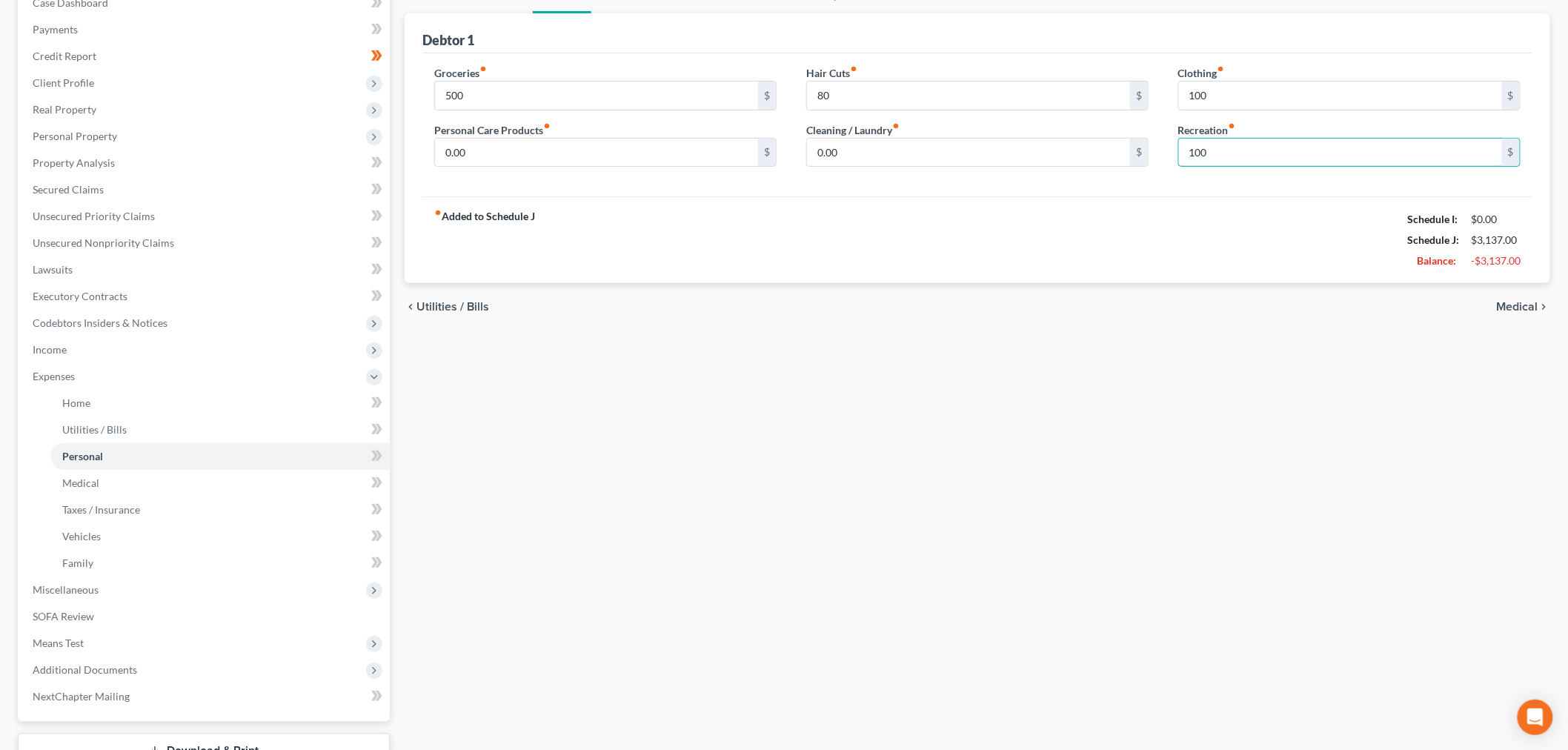
type input "100"
click at [1513, 308] on span "Medical" at bounding box center [1517, 306] width 41 height 12
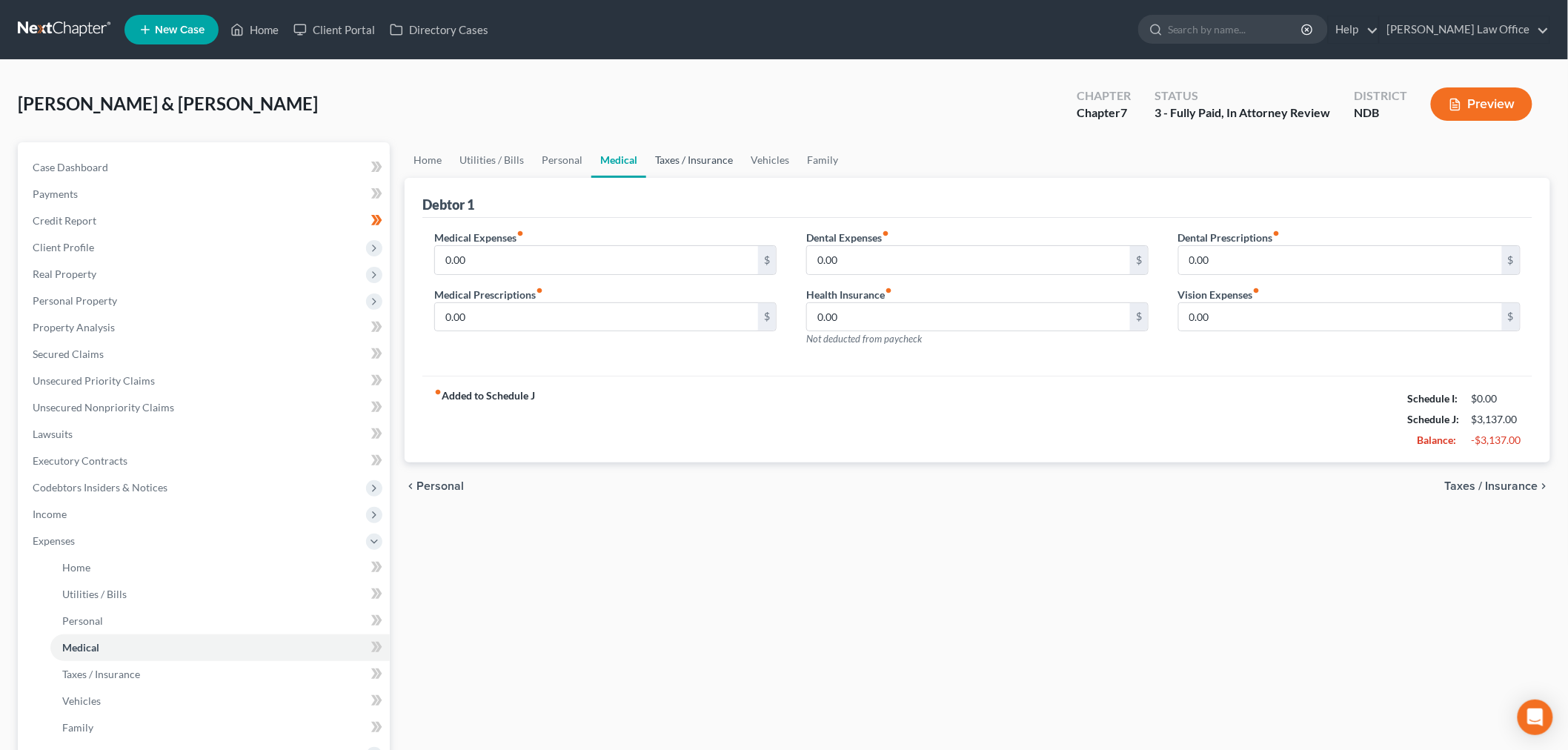
click at [713, 160] on link "Taxes / Insurance" at bounding box center [694, 159] width 96 height 36
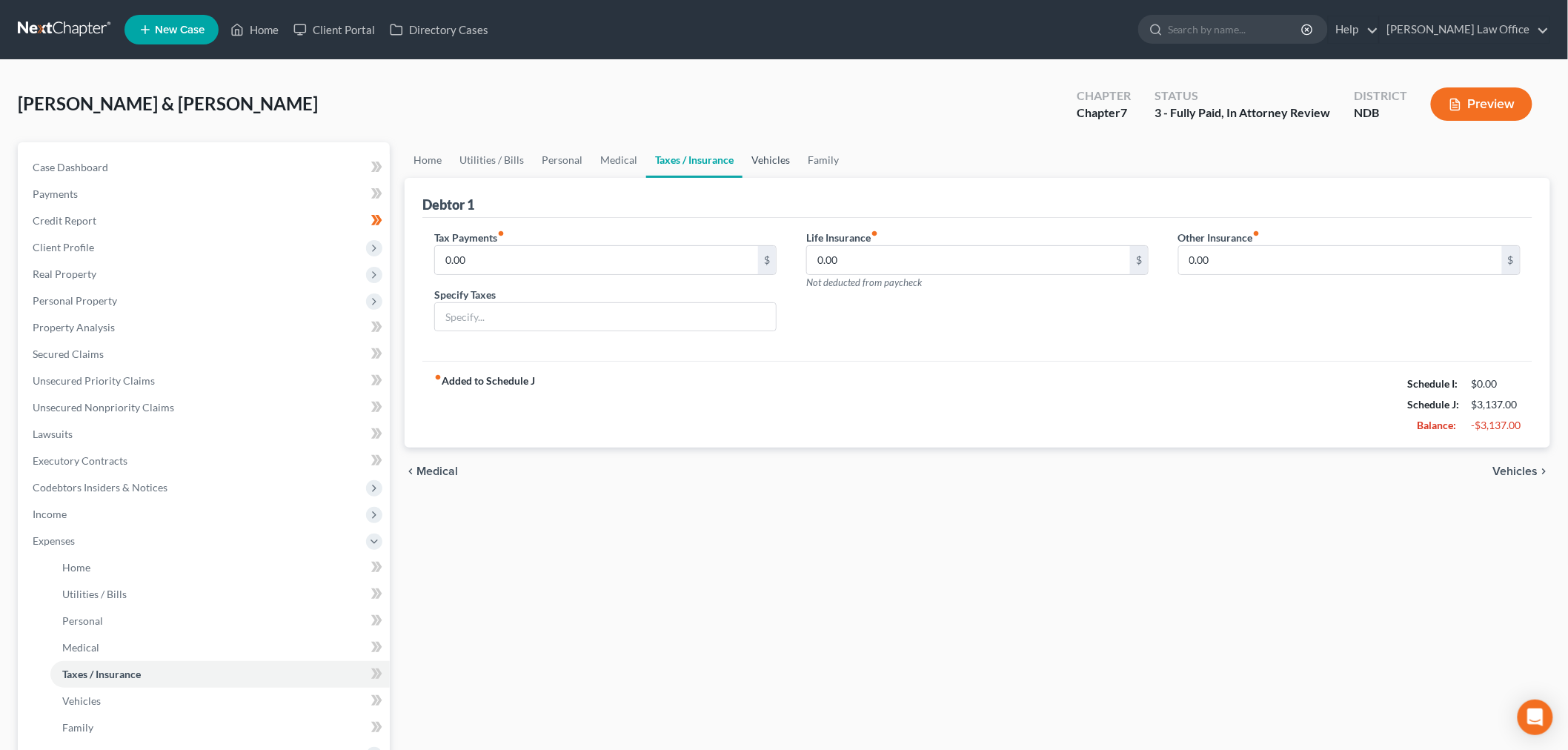
click at [772, 164] on link "Vehicles" at bounding box center [770, 159] width 56 height 36
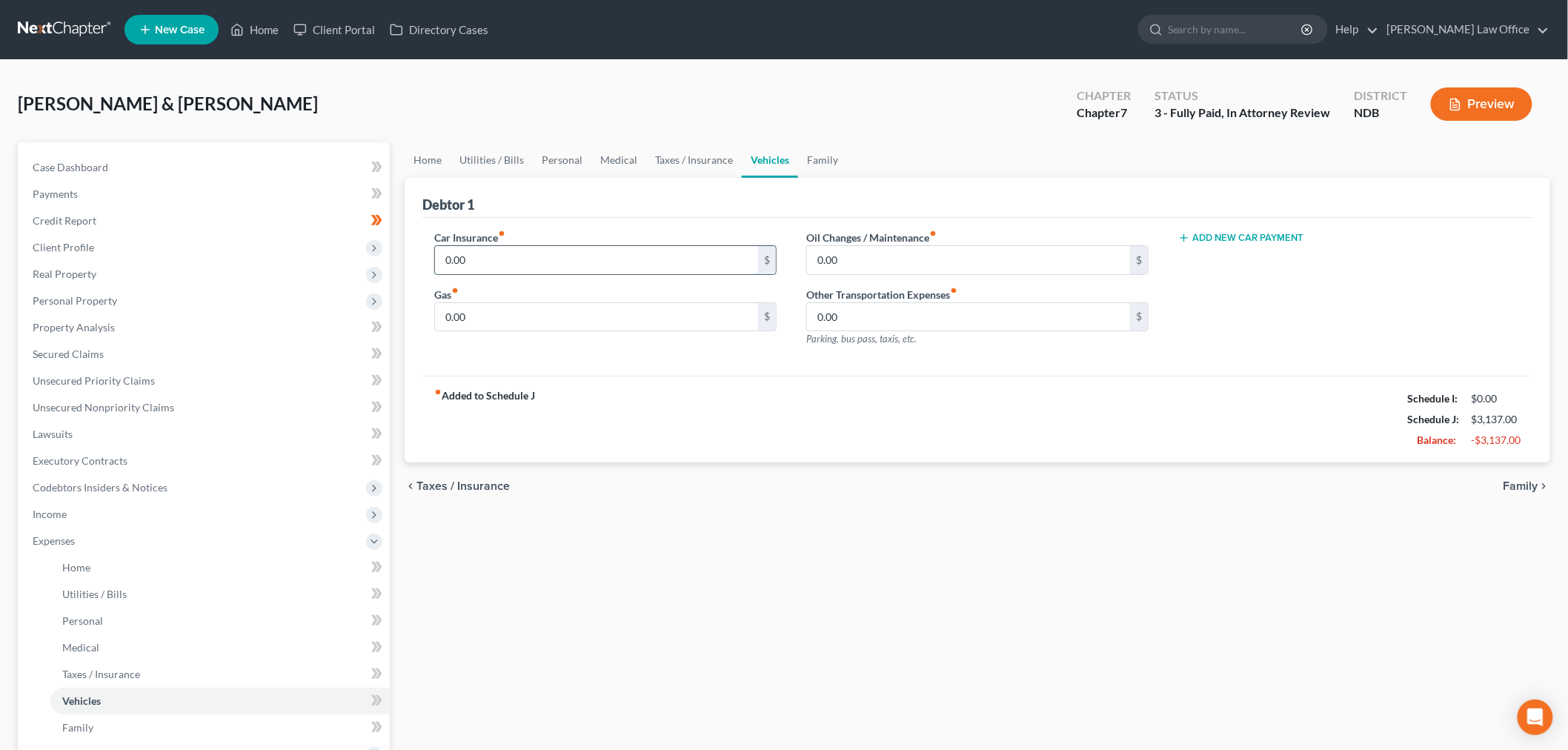
click at [663, 263] on input "0.00" at bounding box center [596, 260] width 323 height 29
type input "193"
type input "120"
type input "200"
drag, startPoint x: 826, startPoint y: 153, endPoint x: 819, endPoint y: 160, distance: 9.9
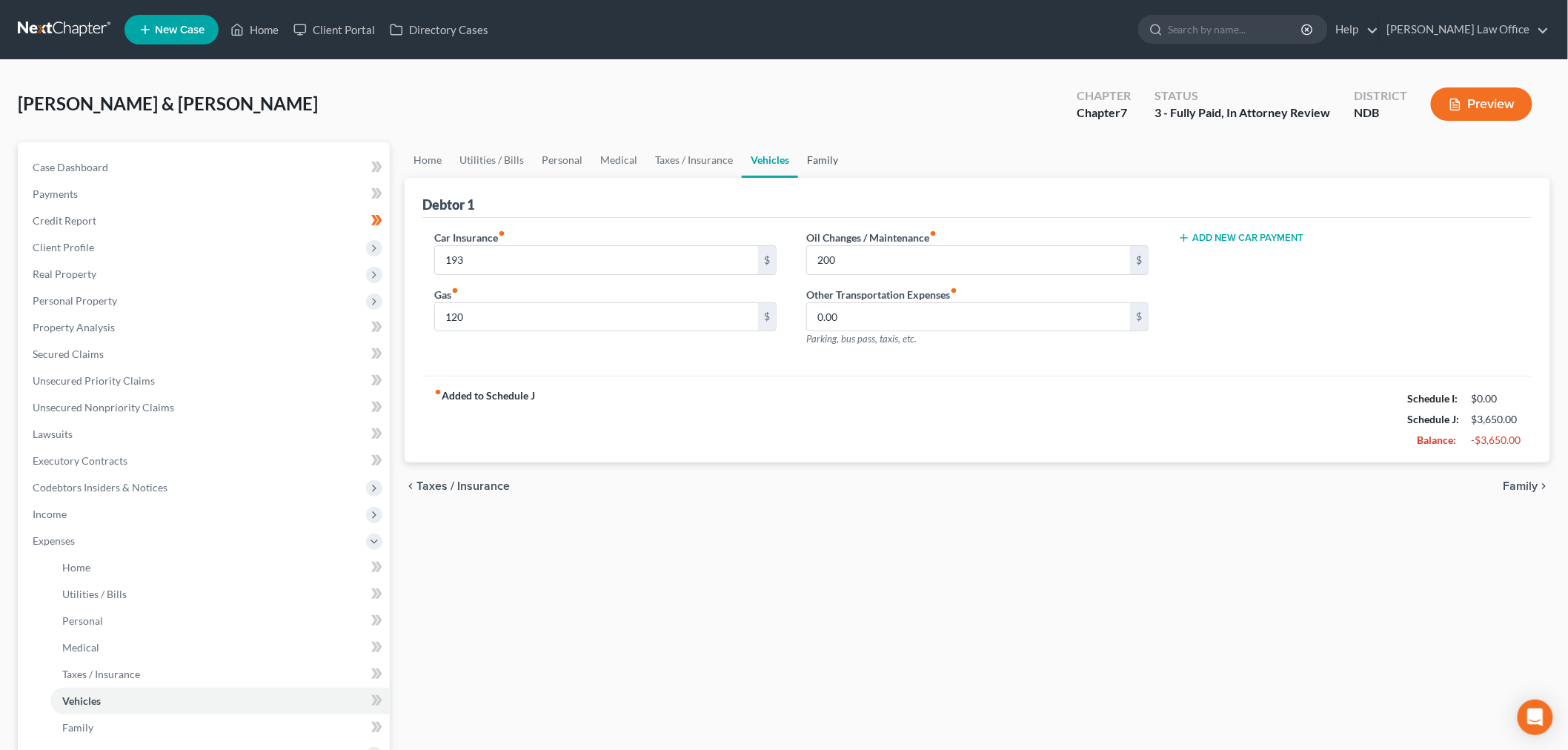
click at [824, 153] on link "Family" at bounding box center [822, 159] width 49 height 36
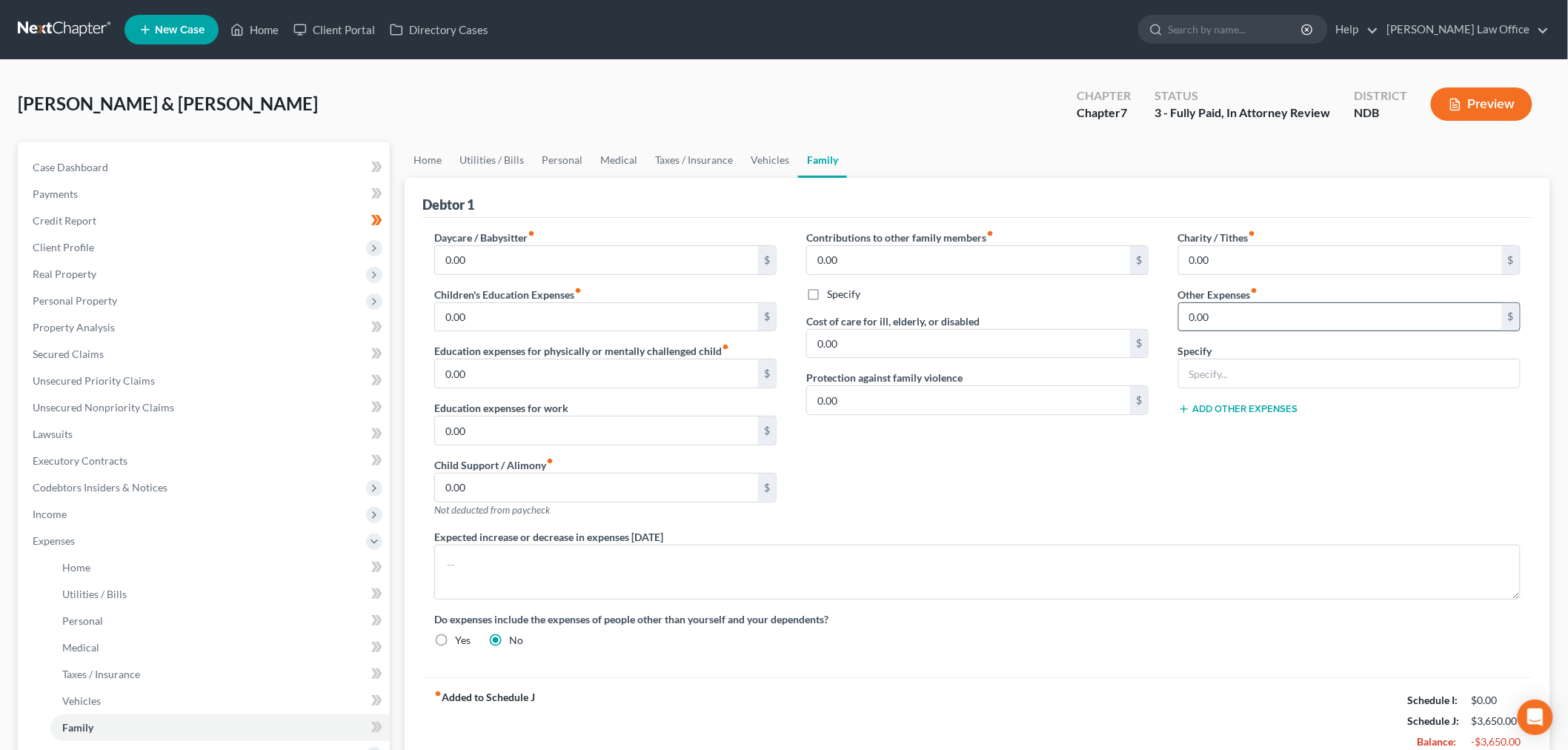
click at [1268, 321] on input "0.00" at bounding box center [1340, 317] width 323 height 29
type input "200"
type input "Pet Food/Veterinary Expense"
click at [1256, 398] on div "Charity / Tithes fiber_manual_record 0.00 $ Other Expenses fiber_manual_record …" at bounding box center [1350, 379] width 372 height 299
click at [1256, 410] on button "Add Other Expenses" at bounding box center [1238, 408] width 120 height 12
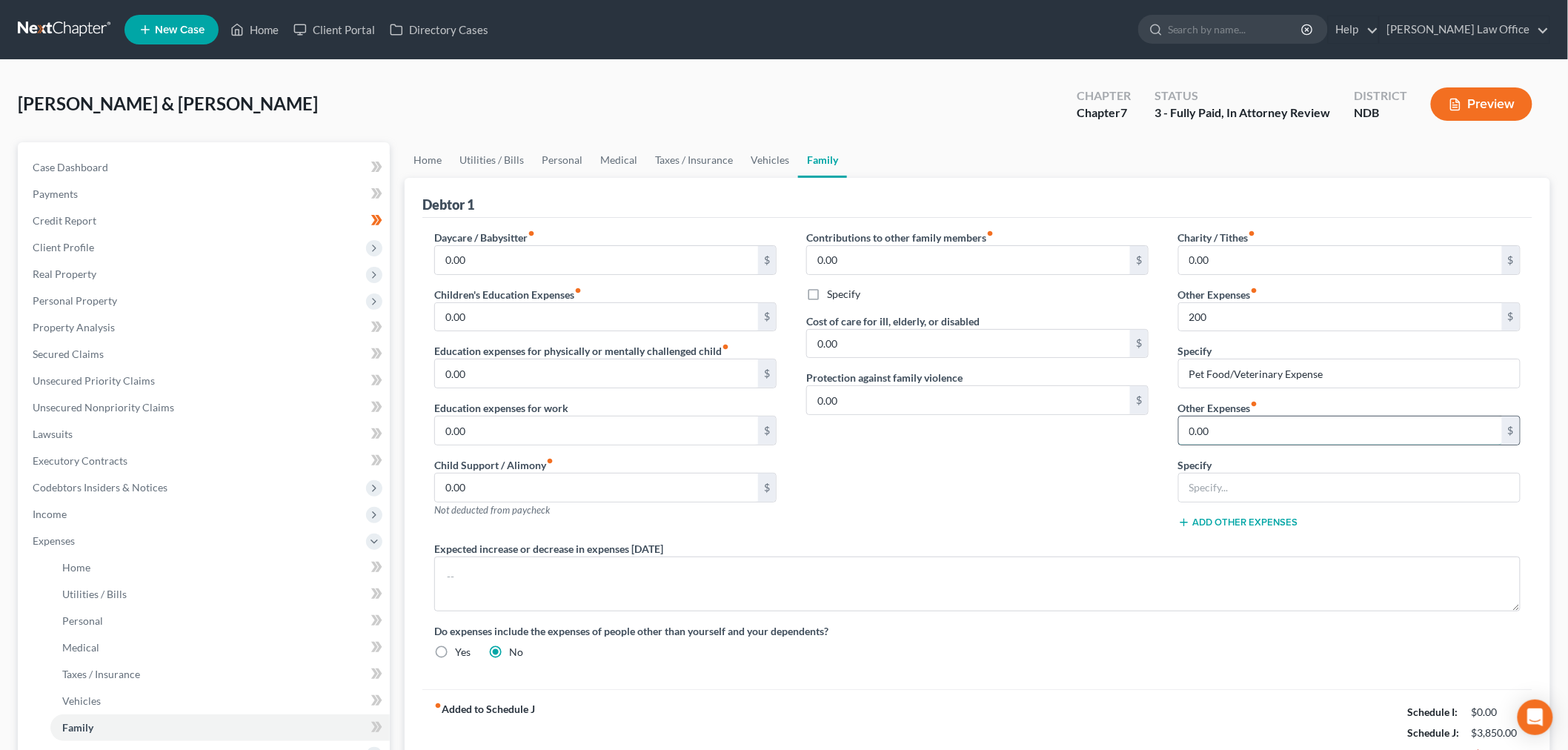
click at [1233, 426] on input "0.00" at bounding box center [1340, 430] width 323 height 29
type input "99"
type input "Storage Unit"
drag, startPoint x: 1026, startPoint y: 527, endPoint x: 928, endPoint y: 511, distance: 99.3
click at [1026, 527] on div "Contributions to other family members fiber_manual_record 0.00 $ Specify Cost o…" at bounding box center [978, 385] width 372 height 311
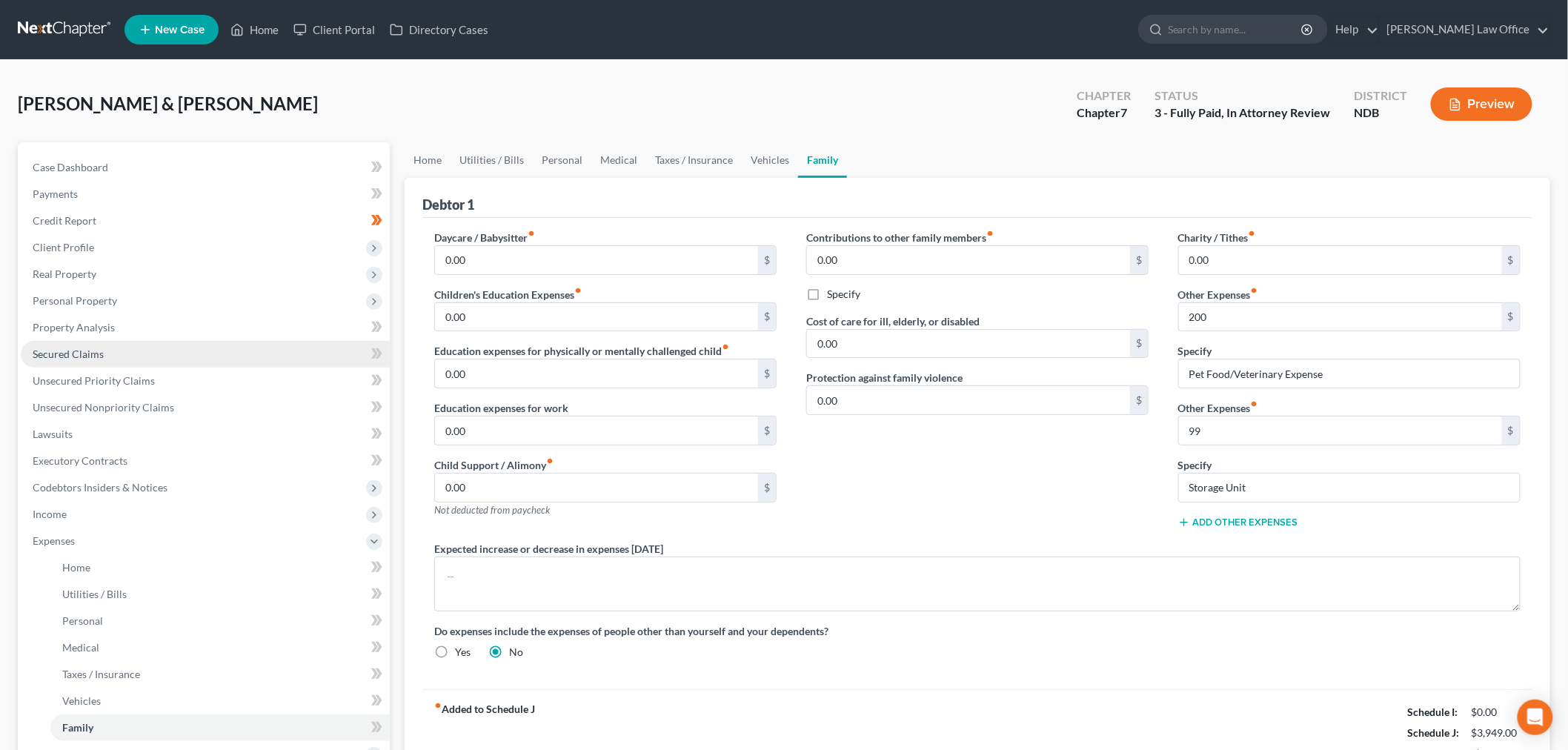
click at [79, 351] on span "Secured Claims" at bounding box center [67, 354] width 71 height 13
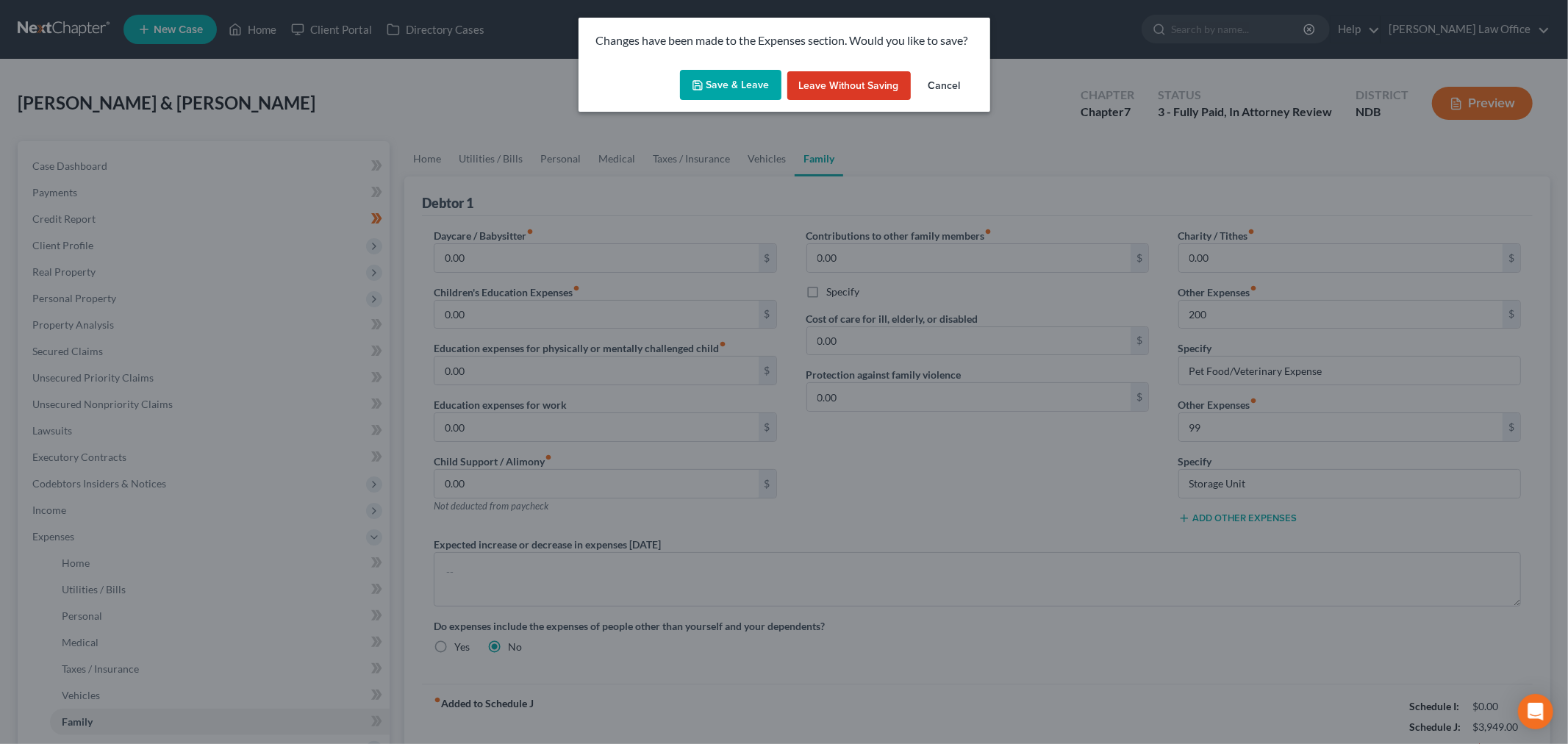
click at [721, 86] on button "Save & Leave" at bounding box center [731, 85] width 101 height 31
type input "200.00"
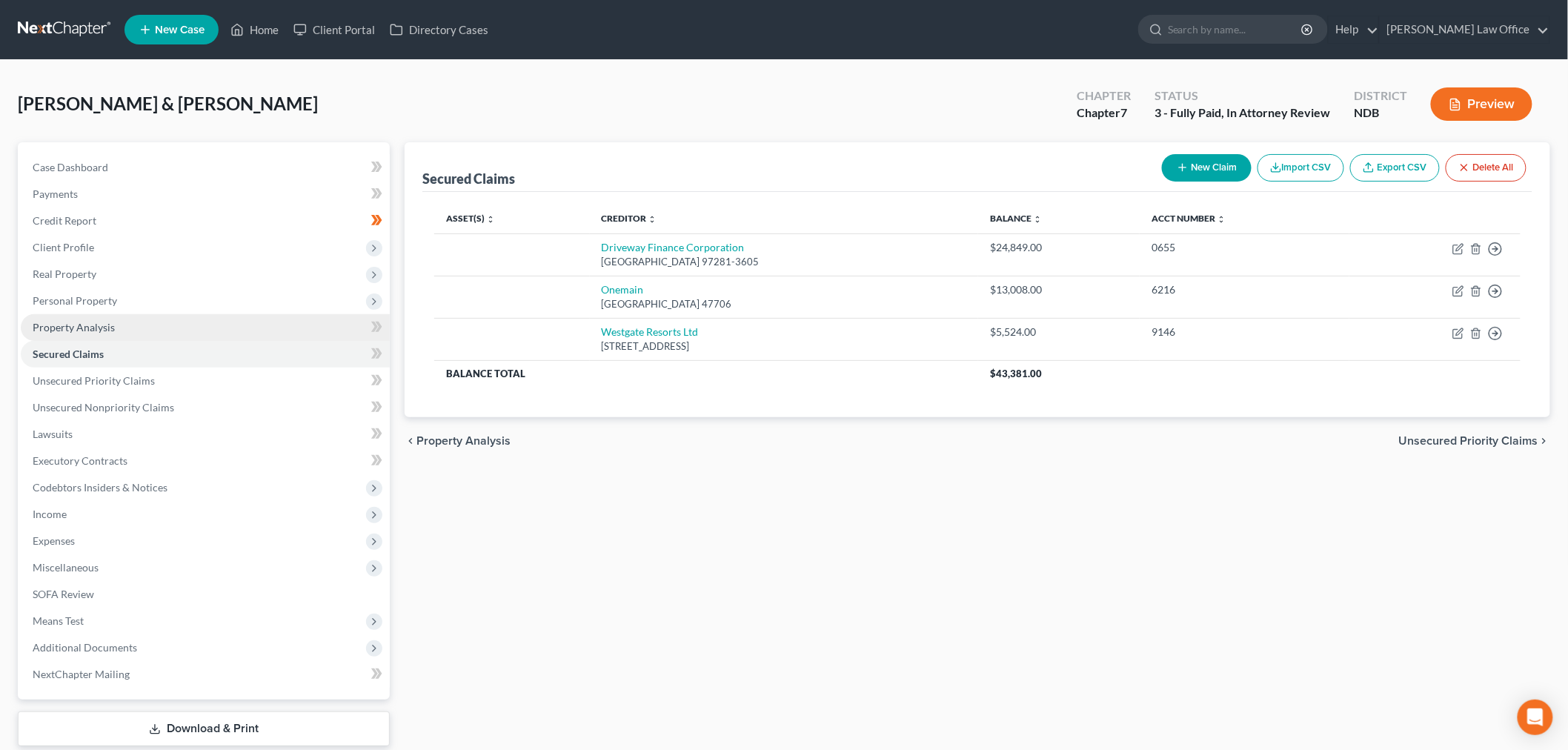
click at [136, 304] on span "Personal Property" at bounding box center [206, 300] width 369 height 27
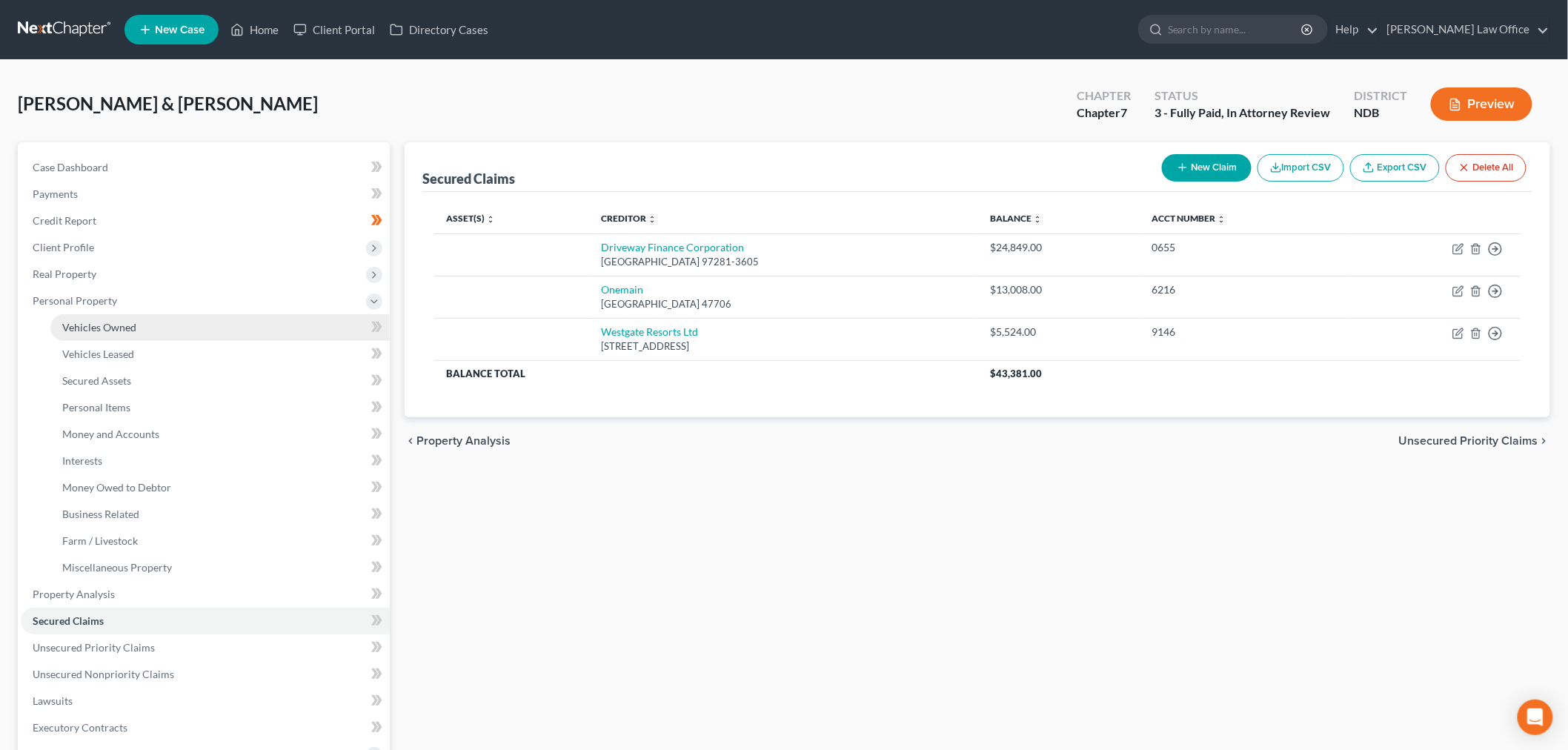
click at [98, 323] on span "Vehicles Owned" at bounding box center [100, 327] width 74 height 13
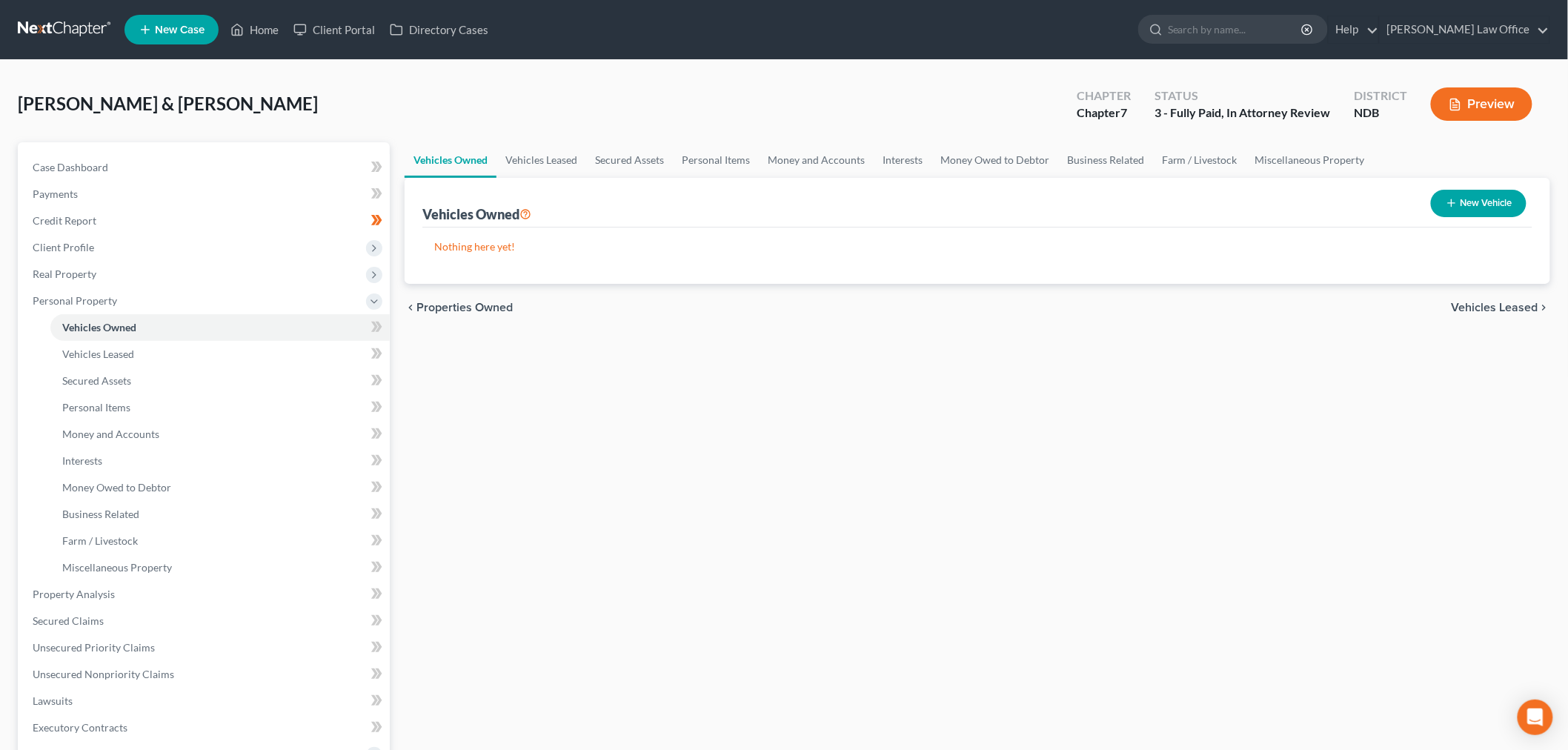
click at [1445, 210] on button "New Vehicle" at bounding box center [1479, 204] width 96 height 28
select select "0"
select select "2"
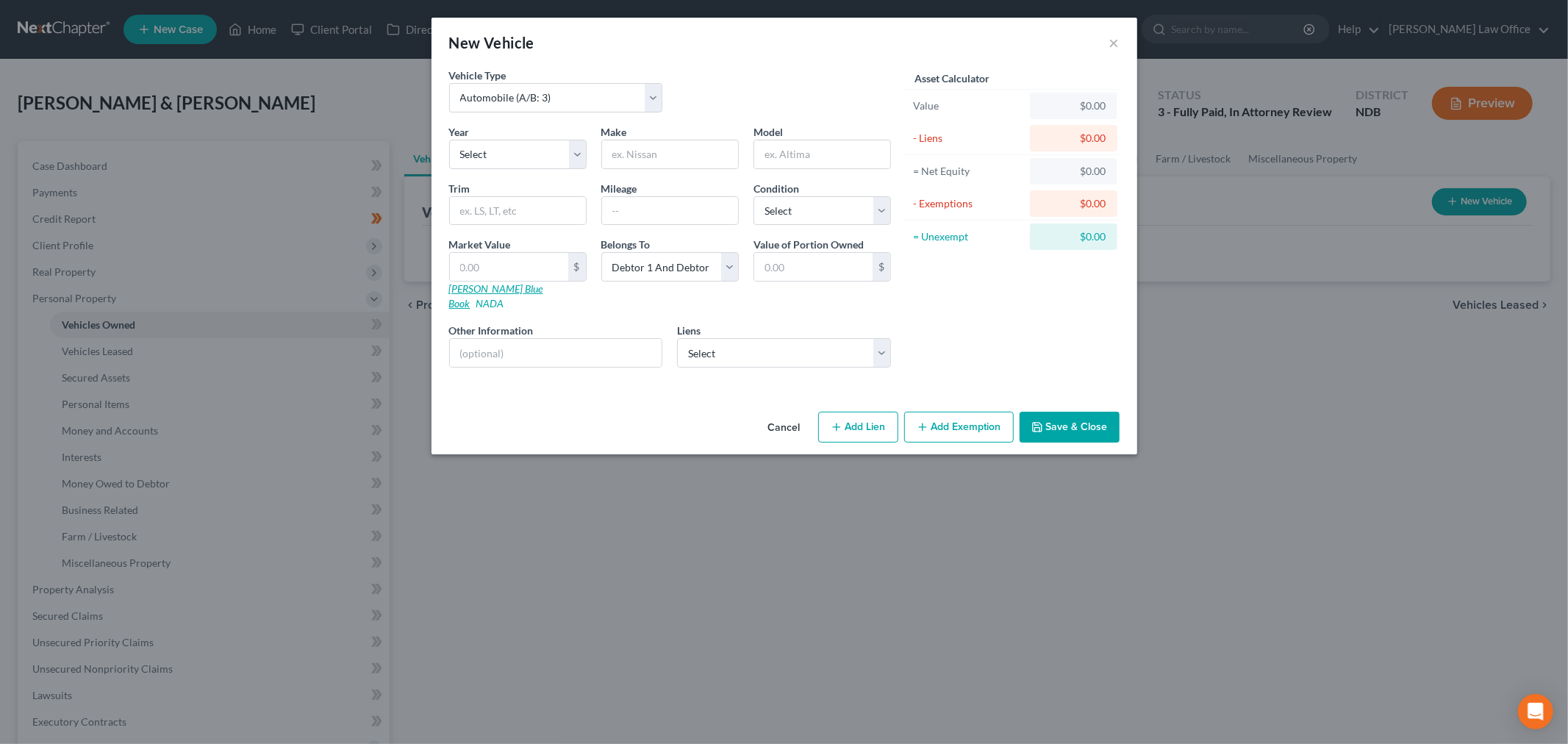
drag, startPoint x: 475, startPoint y: 291, endPoint x: 1040, endPoint y: 224, distance: 569.0
click at [475, 291] on link "[PERSON_NAME] Blue Book" at bounding box center [496, 296] width 94 height 27
drag, startPoint x: 500, startPoint y: 157, endPoint x: 496, endPoint y: 166, distance: 9.8
click at [500, 157] on select "Select 2026 2025 2024 2023 2022 2021 2020 2019 2018 2017 2016 2015 2014 2013 20…" at bounding box center [517, 154] width 137 height 29
select select "8"
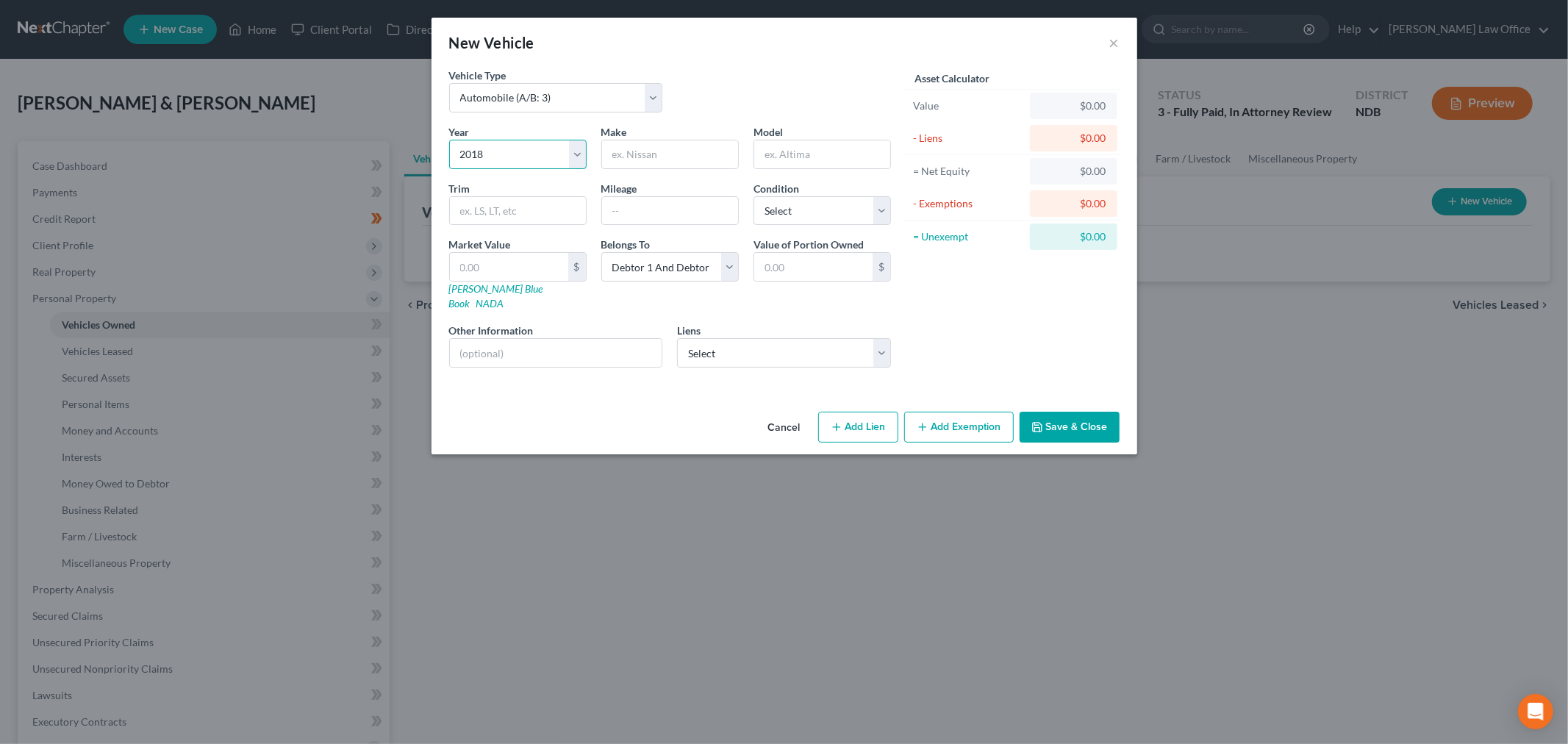
click at [449, 140] on select "Select 2026 2025 2024 2023 2022 2021 2020 2019 2018 2017 2016 2015 2014 2013 20…" at bounding box center [517, 154] width 137 height 29
click at [706, 144] on input "text" at bounding box center [669, 154] width 136 height 28
click at [691, 163] on input "text" at bounding box center [669, 154] width 136 height 28
paste input "Ram 1500 Crew Cab"
type input "Ram 1500 Crew Cab"
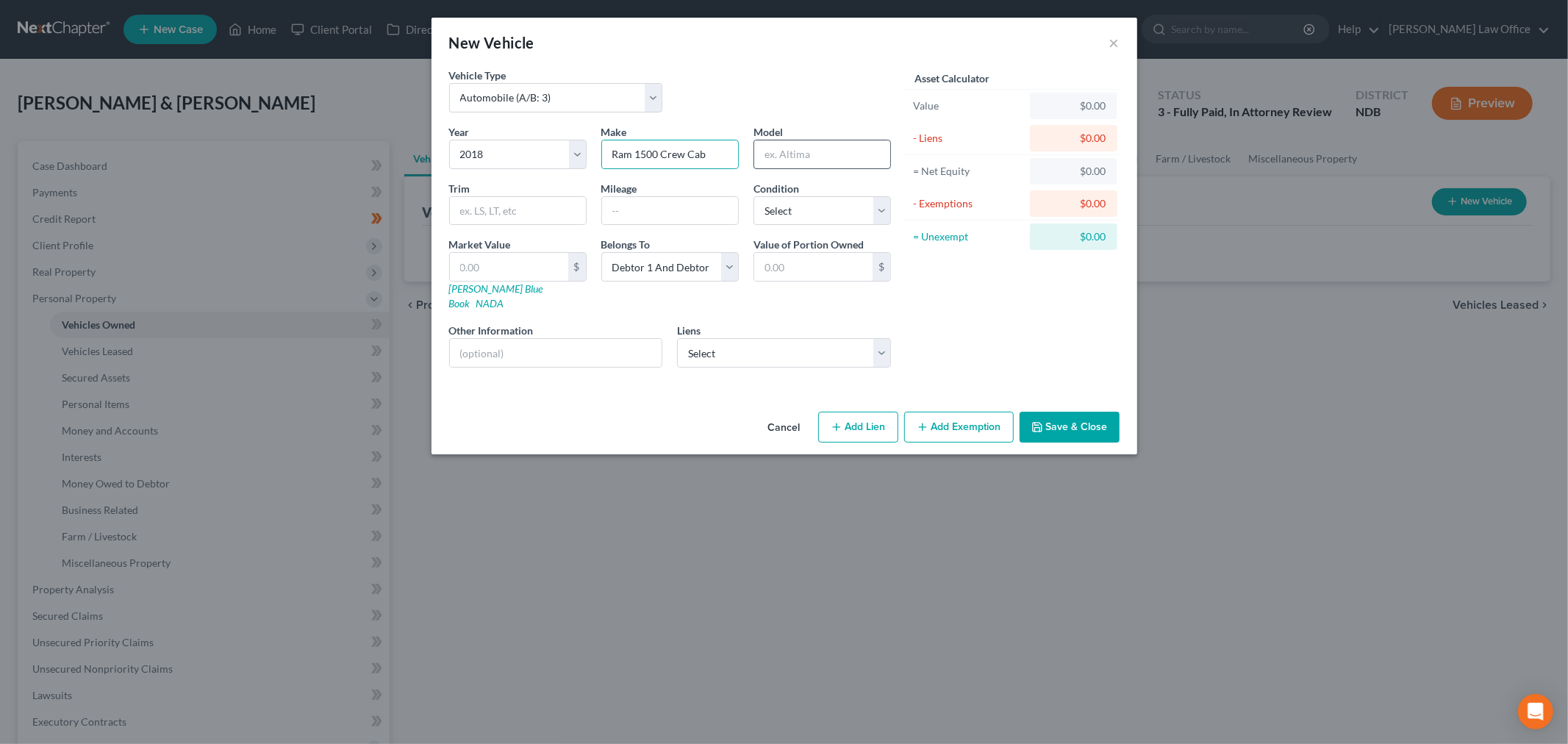
drag, startPoint x: 799, startPoint y: 155, endPoint x: 773, endPoint y: 164, distance: 27.5
click at [799, 155] on input "text" at bounding box center [822, 154] width 136 height 28
type input "Express"
click at [570, 339] on input "text" at bounding box center [556, 353] width 212 height 28
type input "v"
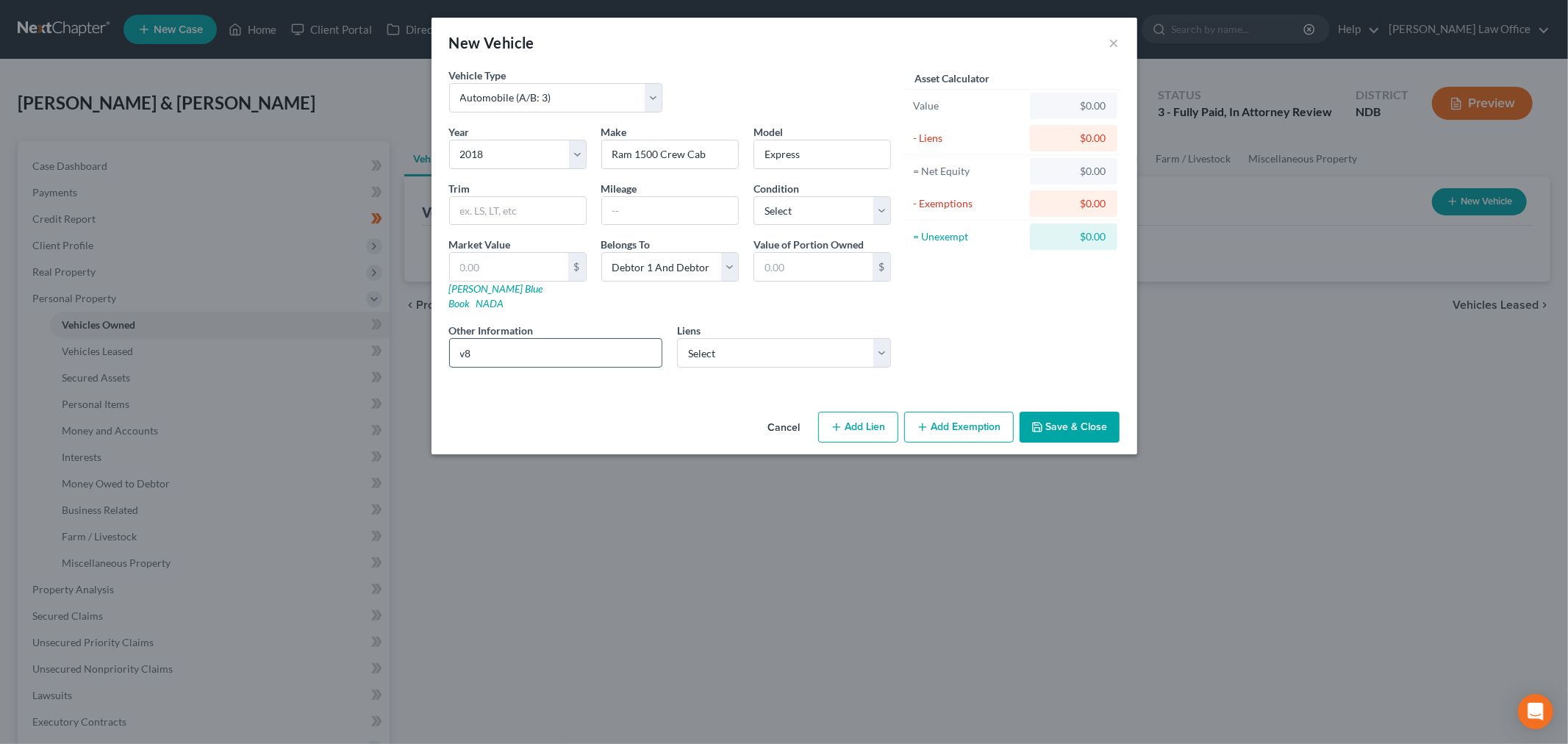
type input "v"
type input "V8 5.7L"
click at [725, 338] on select "Select Driveway Finance Corporation - $24,849.00 Onemain - $13,008.00 Westgate …" at bounding box center [784, 353] width 214 height 29
select select "0"
click at [677, 338] on select "Select Driveway Finance Corporation - $24,849.00 Onemain - $13,008.00 Westgate …" at bounding box center [784, 353] width 214 height 29
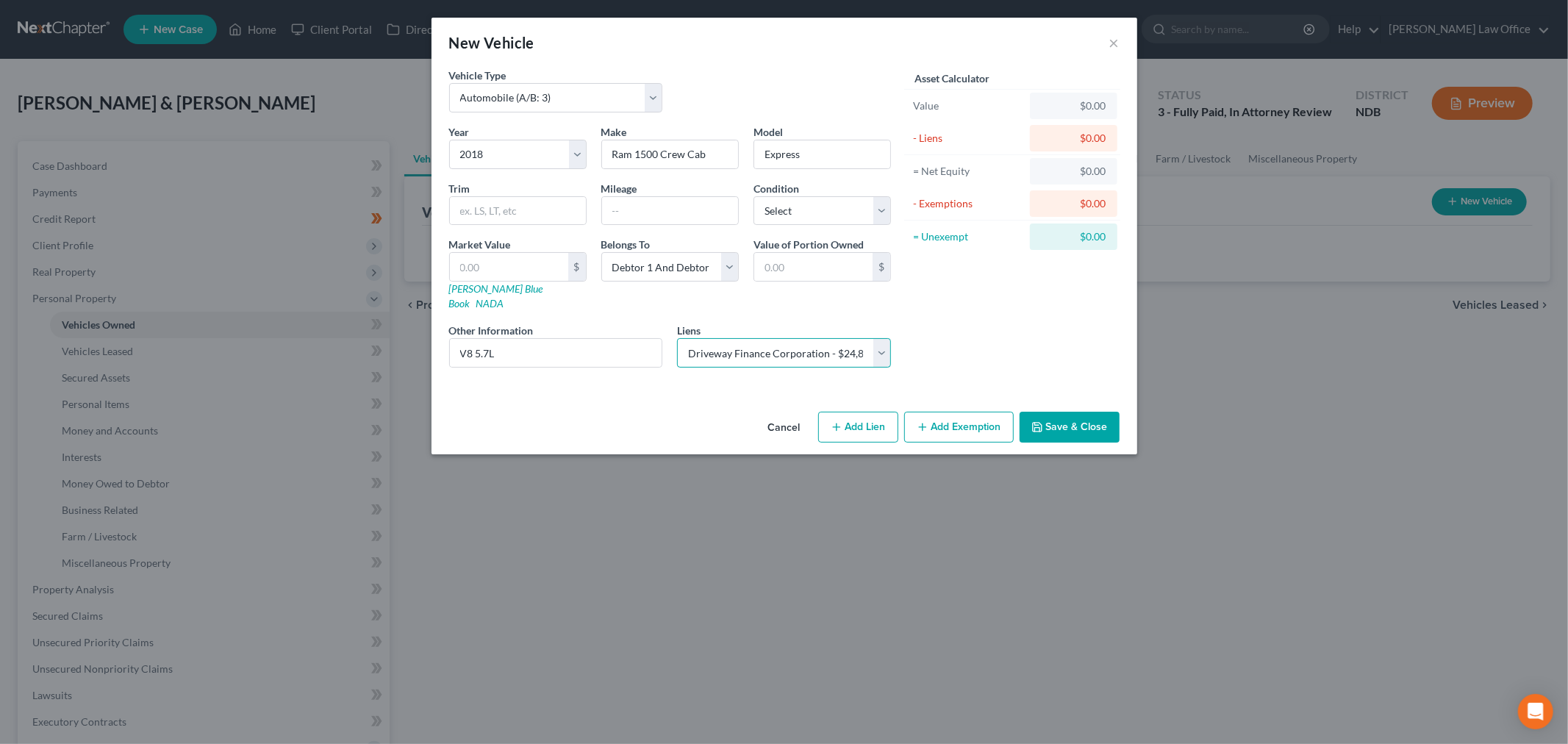
select select
select select "38"
select select "0"
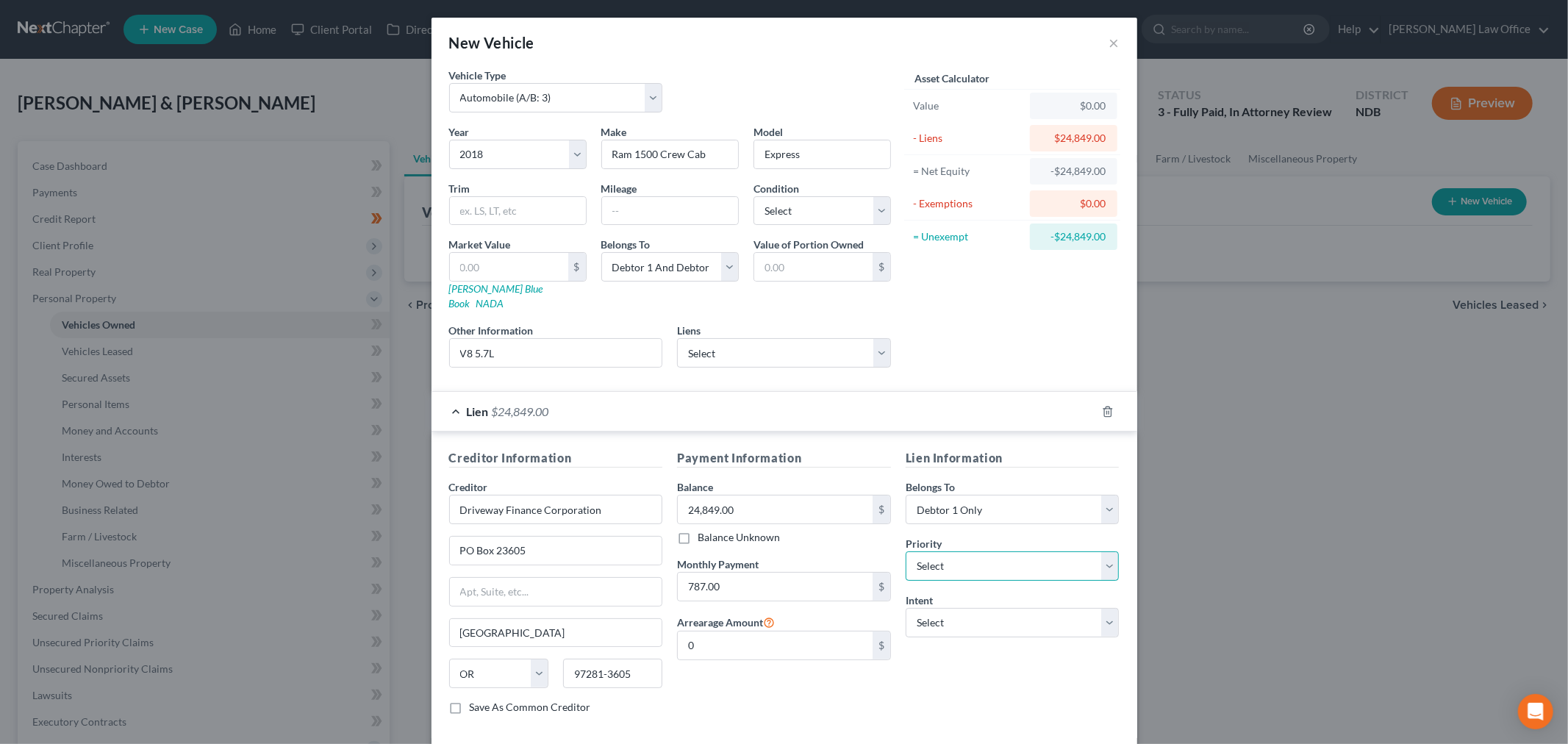
drag, startPoint x: 976, startPoint y: 553, endPoint x: 965, endPoint y: 568, distance: 18.6
click at [976, 554] on select "Select 1st 2nd 3rd 4th 5th 6th 7th 8th 9th 10th 11th 12th 13th 14th 15th 16th 1…" at bounding box center [1012, 566] width 214 height 29
select select "0"
click at [905, 551] on select "Select 1st 2nd 3rd 4th 5th 6th 7th 8th 9th 10th 11th 12th 13th 14th 15th 16th 1…" at bounding box center [1012, 566] width 214 height 29
click at [1019, 613] on select "Select Surrender Redeem Reaffirm Avoid Other" at bounding box center [1012, 622] width 214 height 29
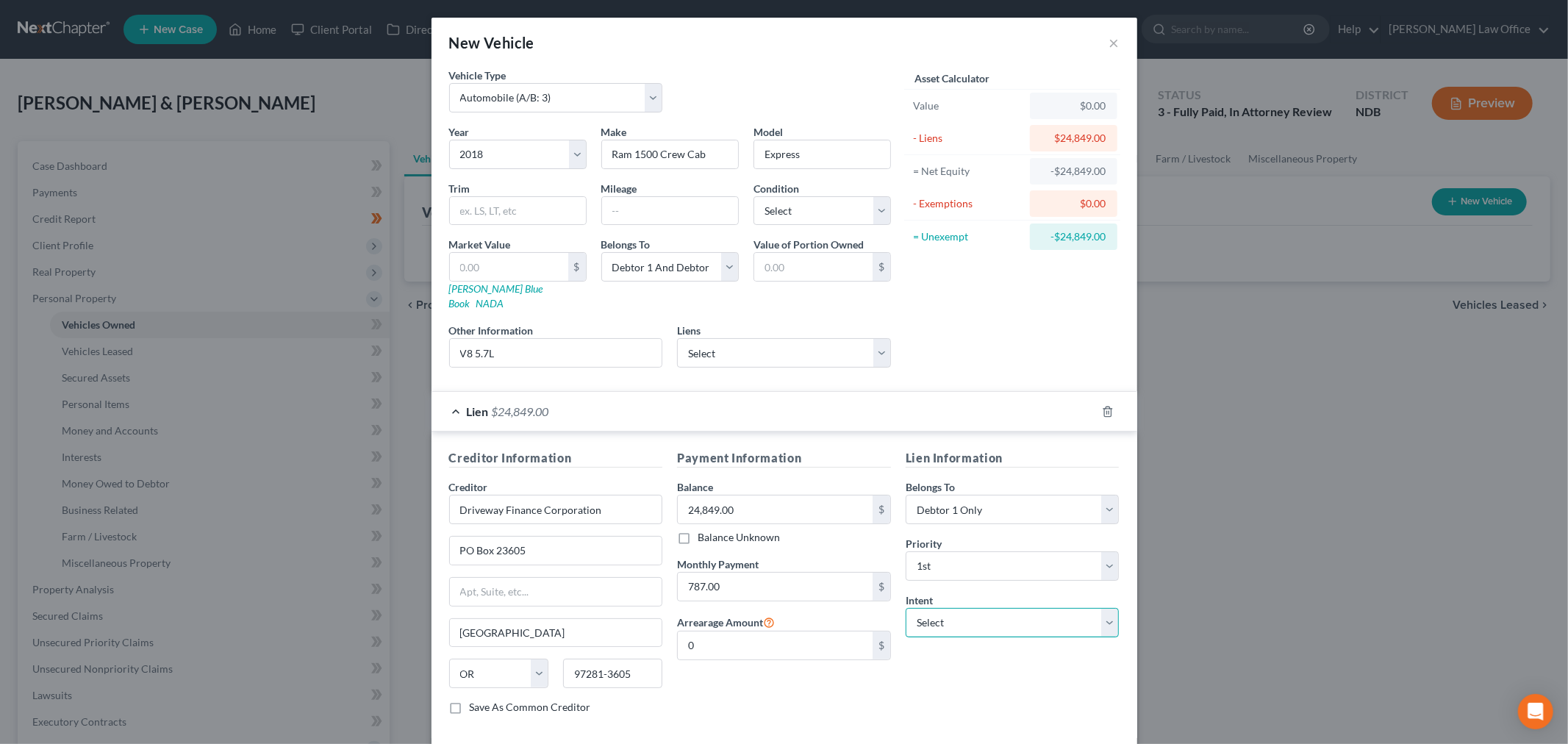
select select "2"
click at [905, 608] on select "Select Surrender Redeem Reaffirm Avoid Other" at bounding box center [1012, 622] width 214 height 29
drag, startPoint x: 697, startPoint y: 691, endPoint x: 1082, endPoint y: 684, distance: 385.1
click at [697, 691] on div "Payment Information Balance 24,849.00 $ Balance Unknown Balance Undetermined 24…" at bounding box center [784, 587] width 229 height 277
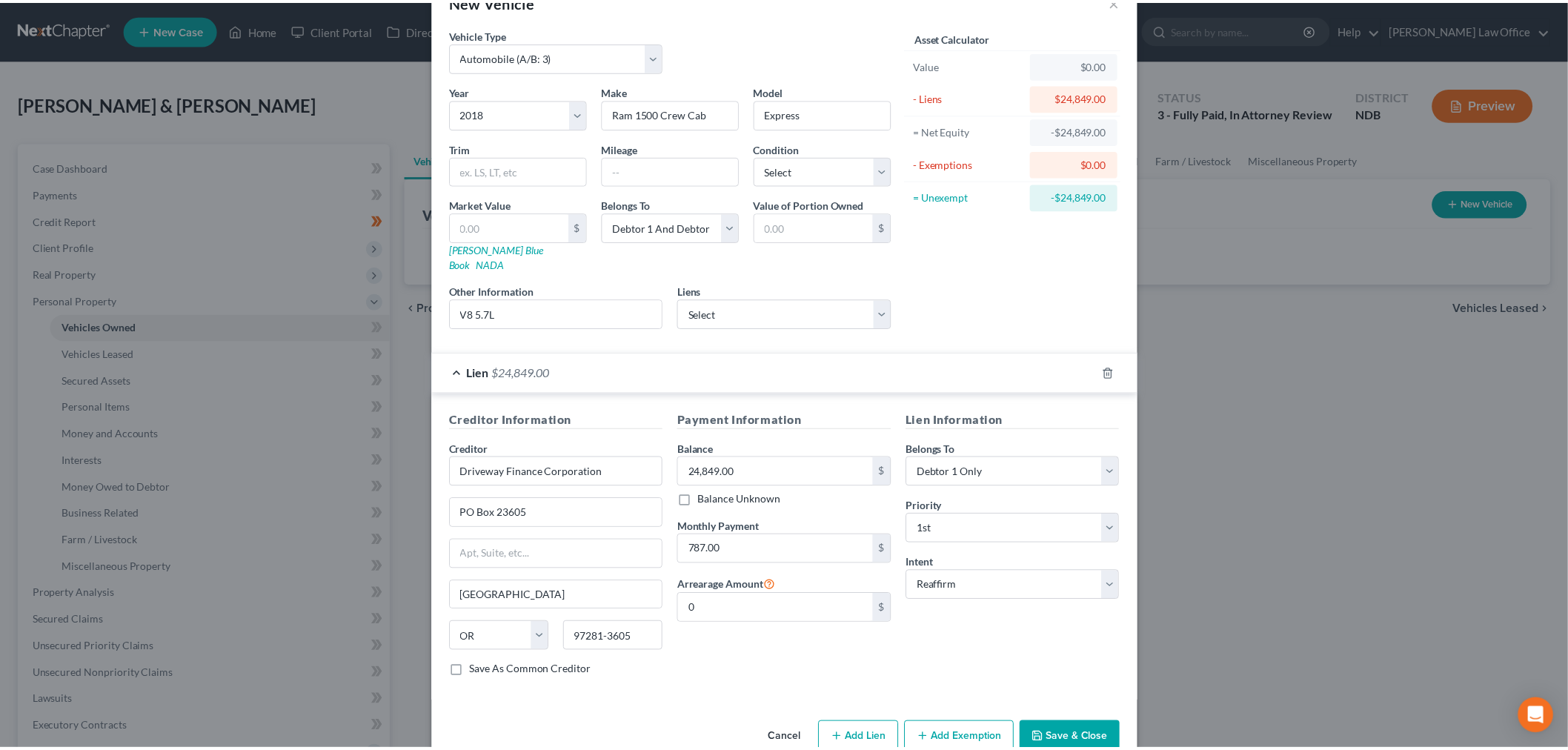
scroll to position [62, 0]
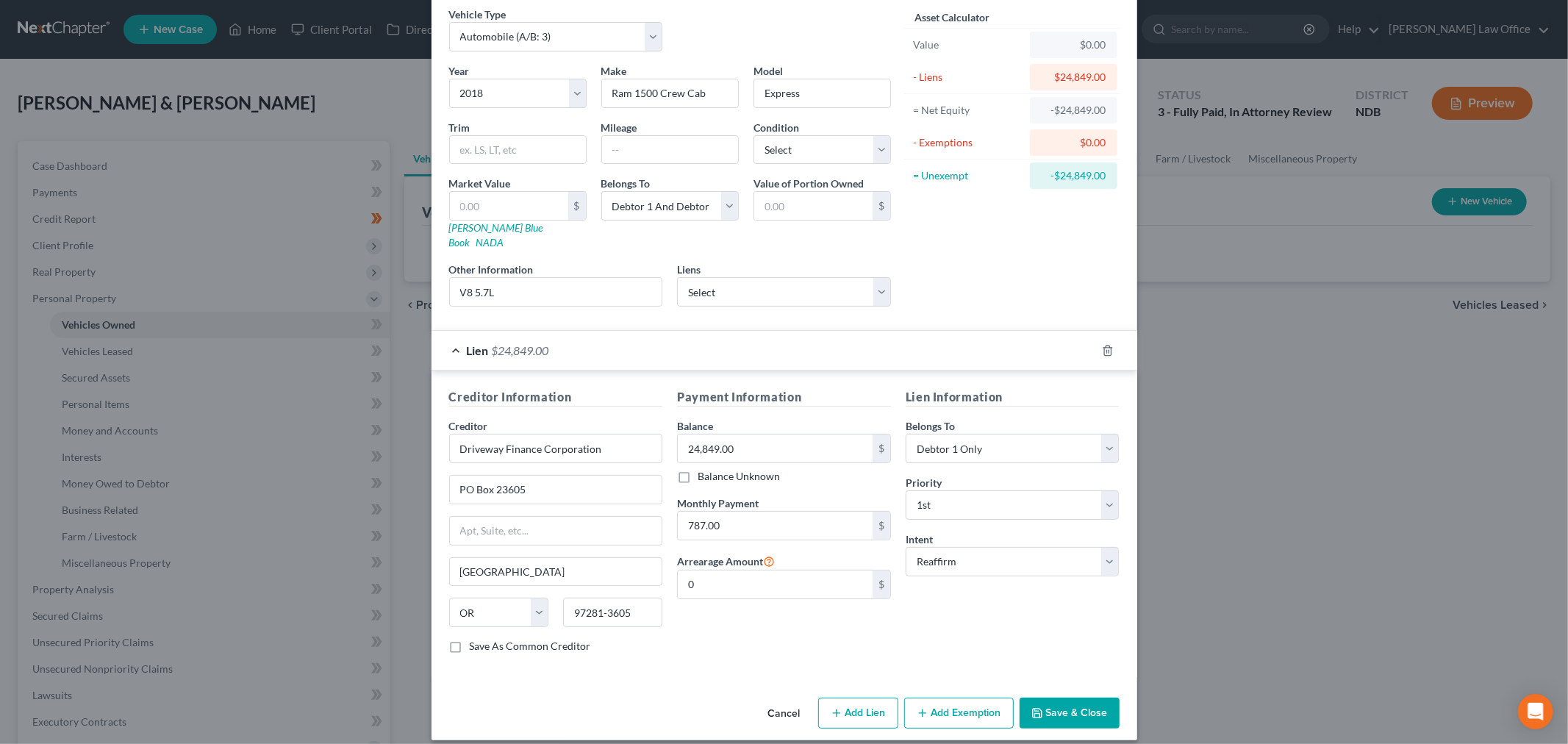
click at [1066, 702] on button "Save & Close" at bounding box center [1069, 713] width 100 height 31
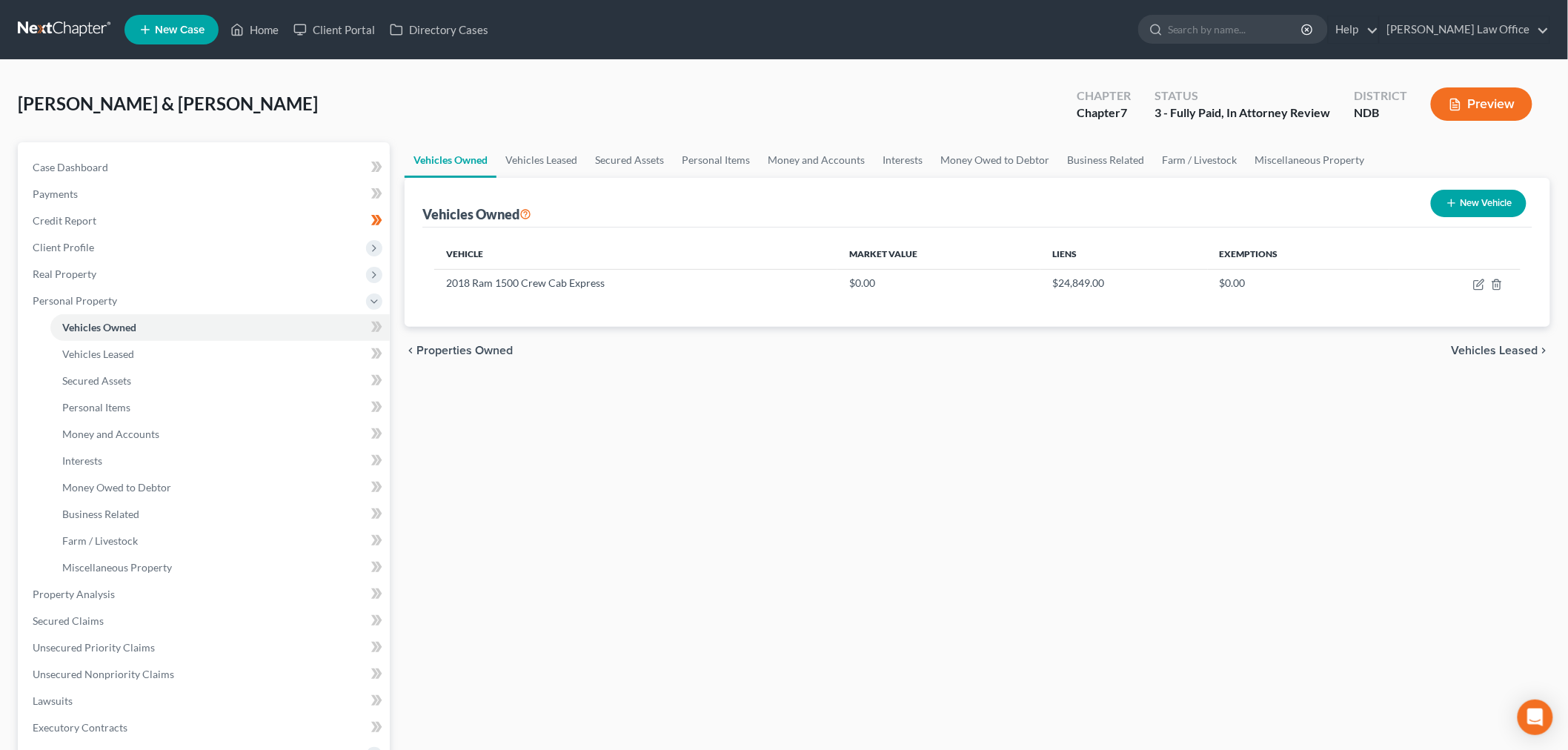
click at [1486, 202] on button "New Vehicle" at bounding box center [1479, 204] width 96 height 28
select select "0"
select select "2"
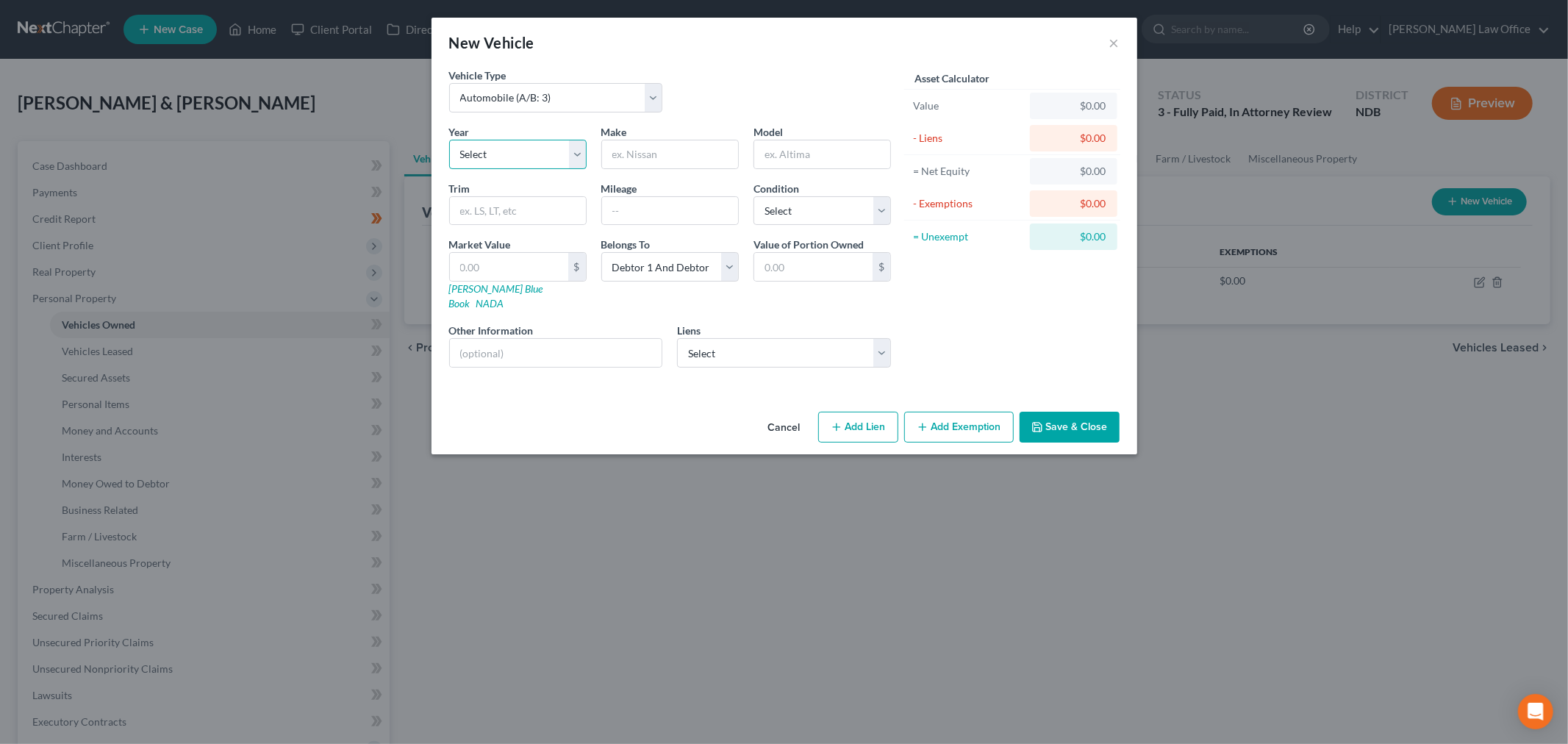
click at [489, 158] on select "Select 2026 2025 2024 2023 2022 2021 2020 2019 2018 2017 2016 2015 2014 2013 20…" at bounding box center [517, 154] width 137 height 29
select select "9"
click at [449, 140] on select "Select 2026 2025 2024 2023 2022 2021 2020 2019 2018 2017 2016 2015 2014 2013 20…" at bounding box center [517, 154] width 137 height 29
click at [661, 159] on input "text" at bounding box center [669, 154] width 136 height 28
type input "f"
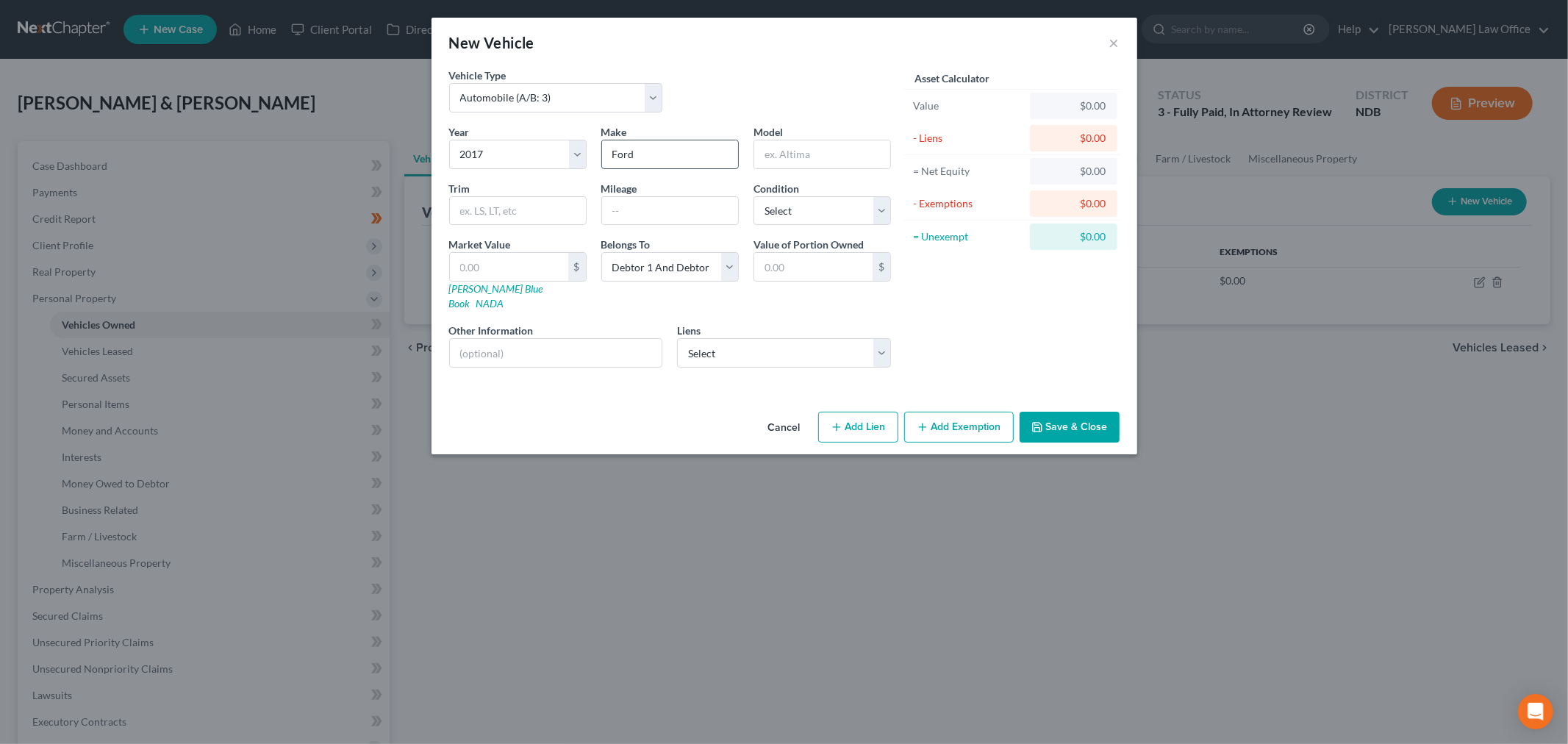
type input "Ford"
type input "Explorer"
drag, startPoint x: 506, startPoint y: 164, endPoint x: 497, endPoint y: 167, distance: 9.5
click at [506, 164] on select "Select 2026 2025 2024 2023 2022 2021 2020 2019 2018 2017 2016 2015 2014 2013 20…" at bounding box center [517, 154] width 137 height 29
select select "19"
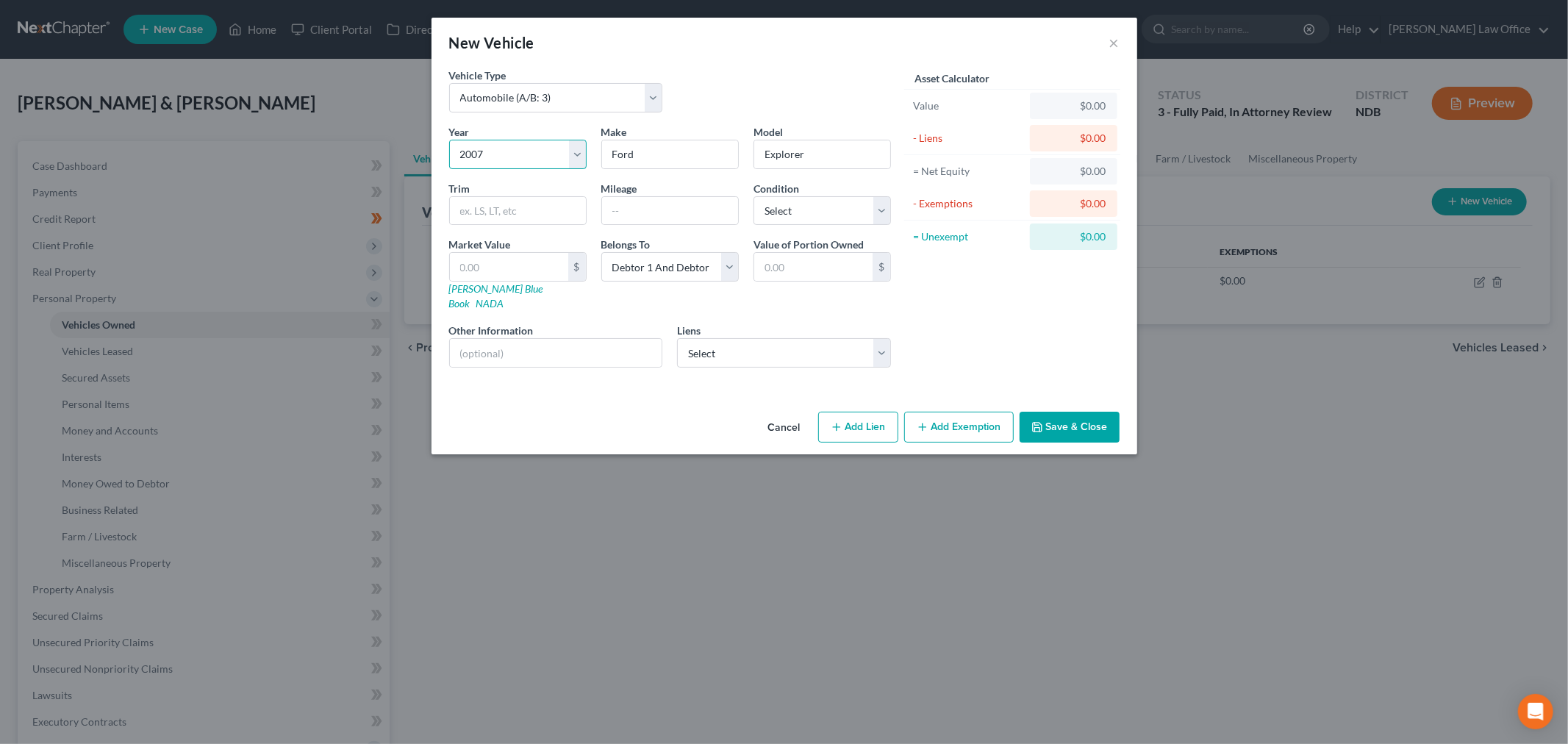
click at [449, 140] on select "Select 2026 2025 2024 2023 2022 2021 2020 2019 2018 2017 2016 2015 2014 2013 20…" at bounding box center [517, 154] width 137 height 29
click at [859, 193] on div "Condition Select Excellent Very Good Good Fair Poor" at bounding box center [822, 203] width 152 height 45
click at [852, 207] on select "Select Excellent Very Good Good Fair Poor" at bounding box center [822, 211] width 137 height 29
select select "2"
click at [753, 197] on select "Select Excellent Very Good Good Fair Poor" at bounding box center [822, 211] width 137 height 29
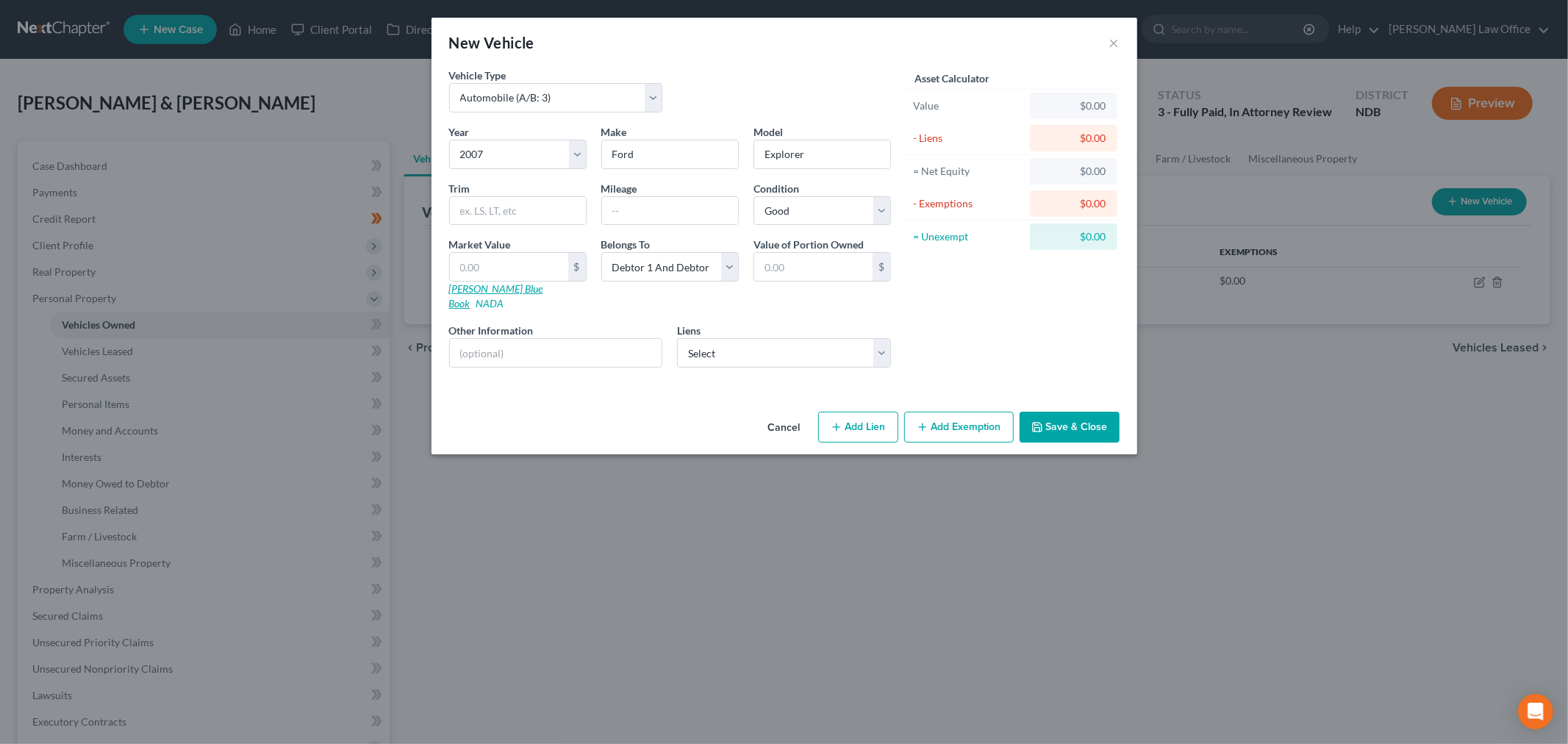
drag, startPoint x: 472, startPoint y: 289, endPoint x: 500, endPoint y: 318, distance: 40.3
click at [472, 289] on link "[PERSON_NAME] Blue Book" at bounding box center [496, 296] width 94 height 27
click at [795, 151] on input "Explorer" at bounding box center [822, 154] width 136 height 28
type input "Expedition XLT"
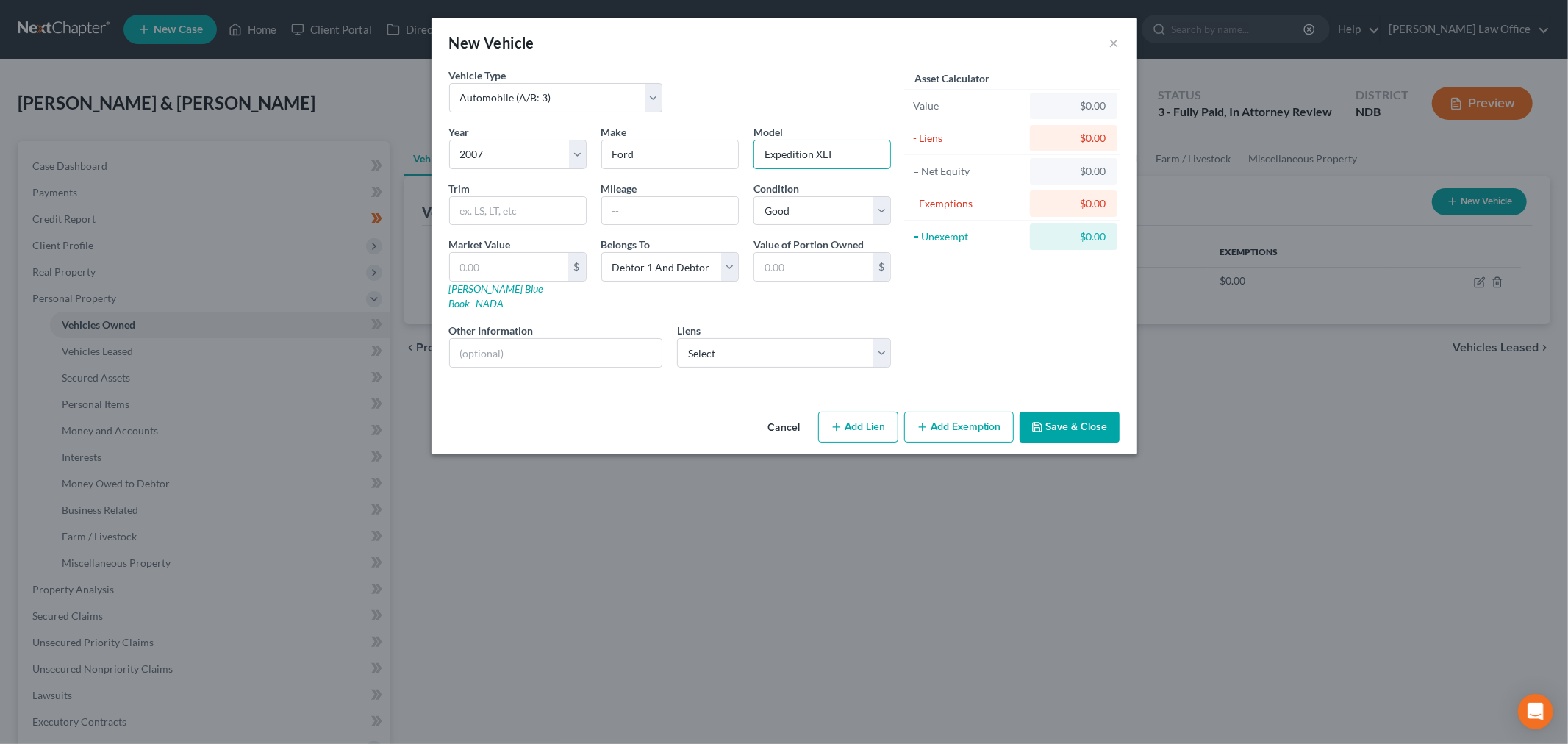
click at [1078, 419] on button "Save & Close" at bounding box center [1069, 427] width 100 height 31
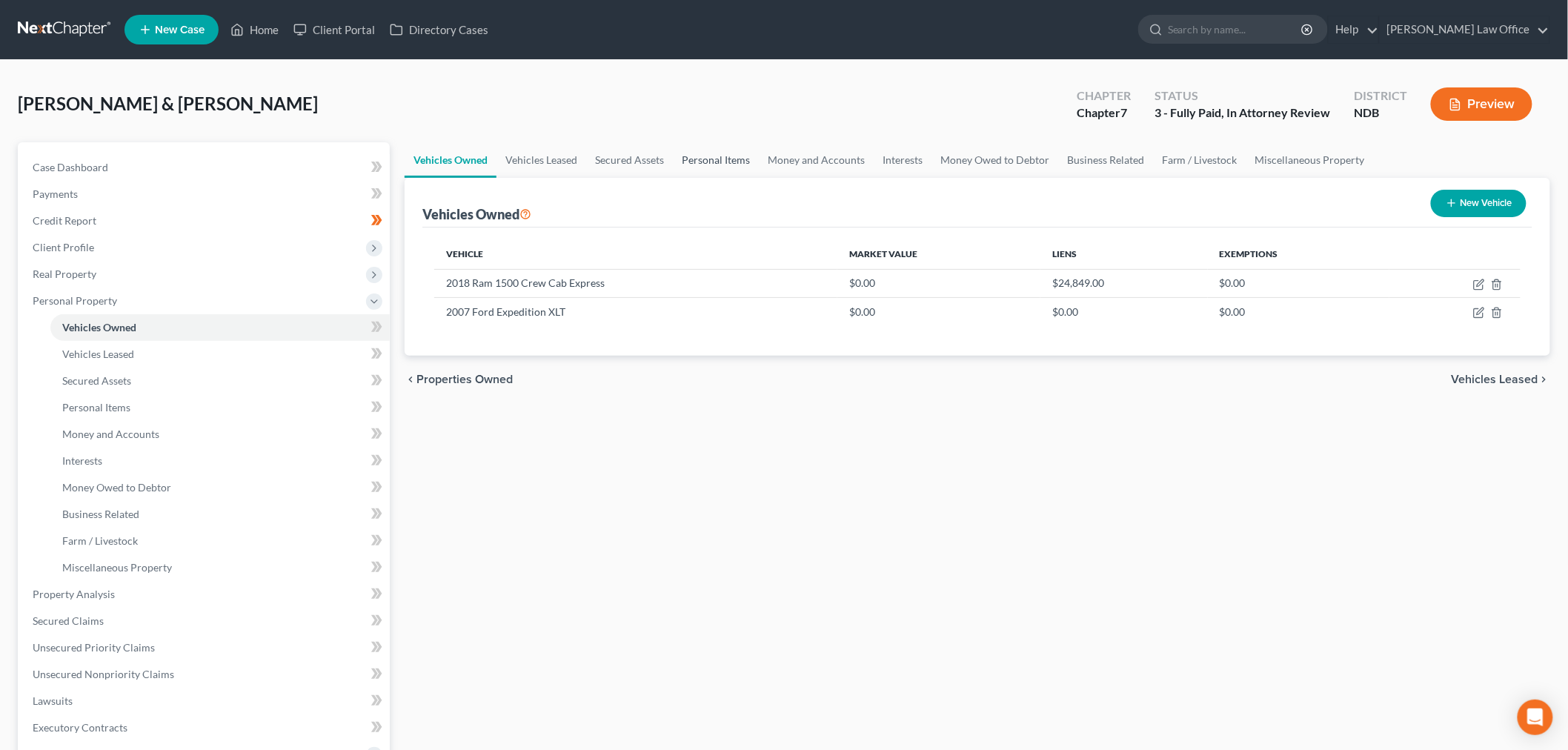
click at [735, 163] on link "Personal Items" at bounding box center [715, 159] width 86 height 36
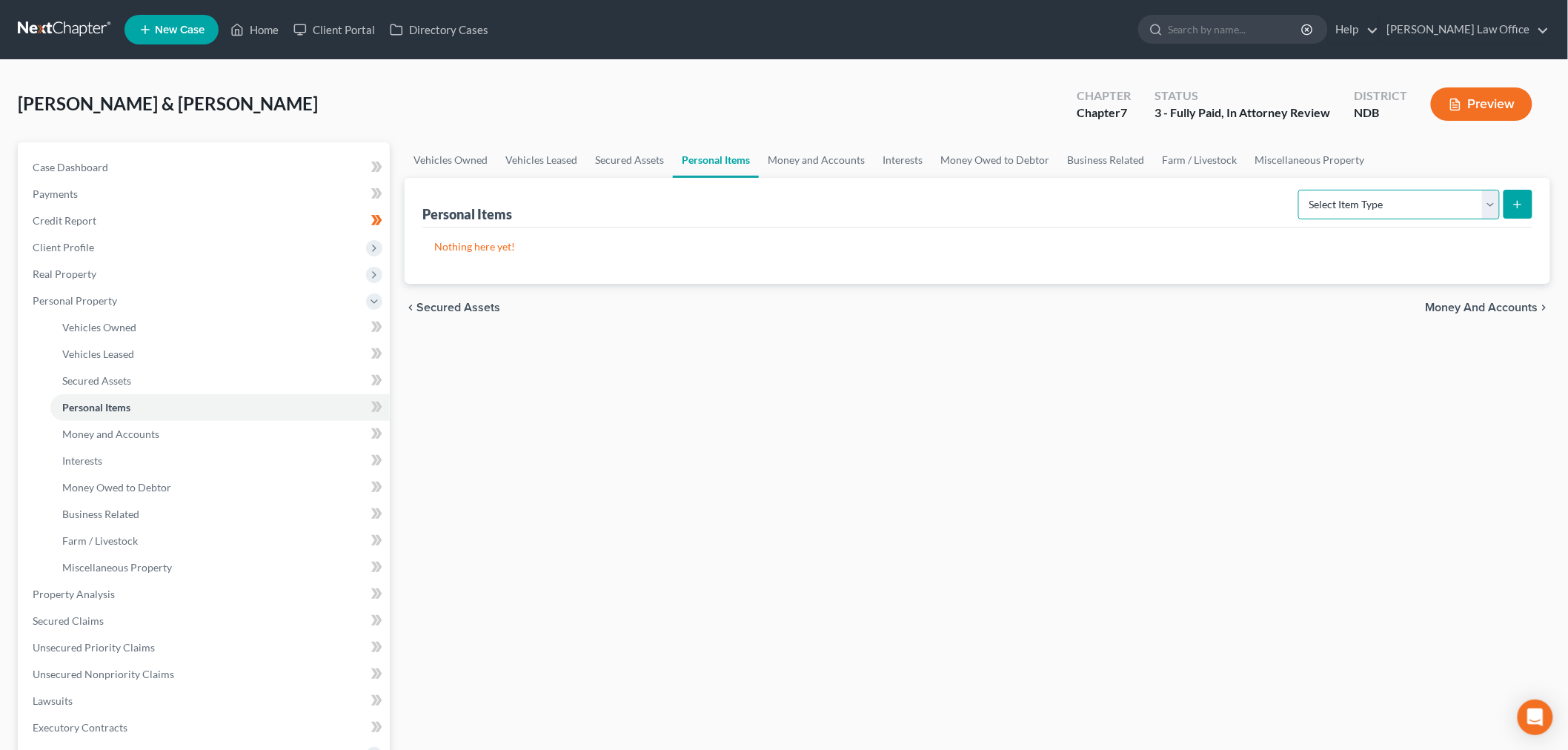
click at [1374, 209] on select "Select Item Type Clothing (A/B: 11) Collectibles Of Value (A/B: 8) Electronics …" at bounding box center [1398, 205] width 202 height 29
select select "household_goods"
click at [1301, 190] on select "Select Item Type Clothing (A/B: 11) Collectibles Of Value (A/B: 8) Electronics …" at bounding box center [1398, 205] width 202 height 29
click at [1512, 208] on icon "submit" at bounding box center [1517, 204] width 12 height 12
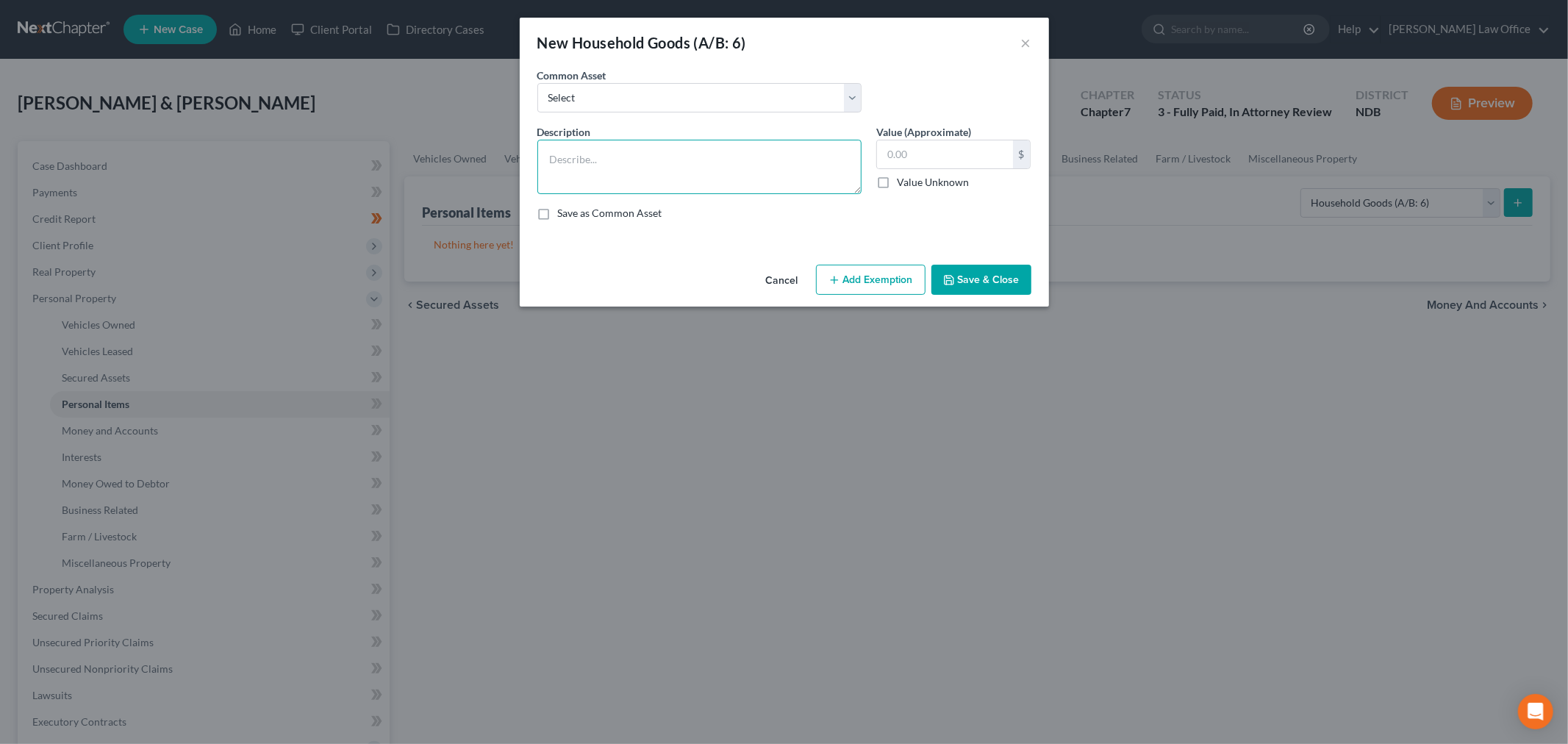
click at [595, 165] on textarea at bounding box center [699, 166] width 325 height 54
type textarea "Couch, loveseat, sectional, entertainment centers (2), dresser, table & 4 chair…"
type input "300"
drag, startPoint x: 627, startPoint y: 172, endPoint x: 622, endPoint y: 180, distance: 9.4
click at [626, 173] on textarea "Couch, loveseat, sectional, entertainment centers (2), dresser, table & 4 chair…" at bounding box center [699, 166] width 325 height 54
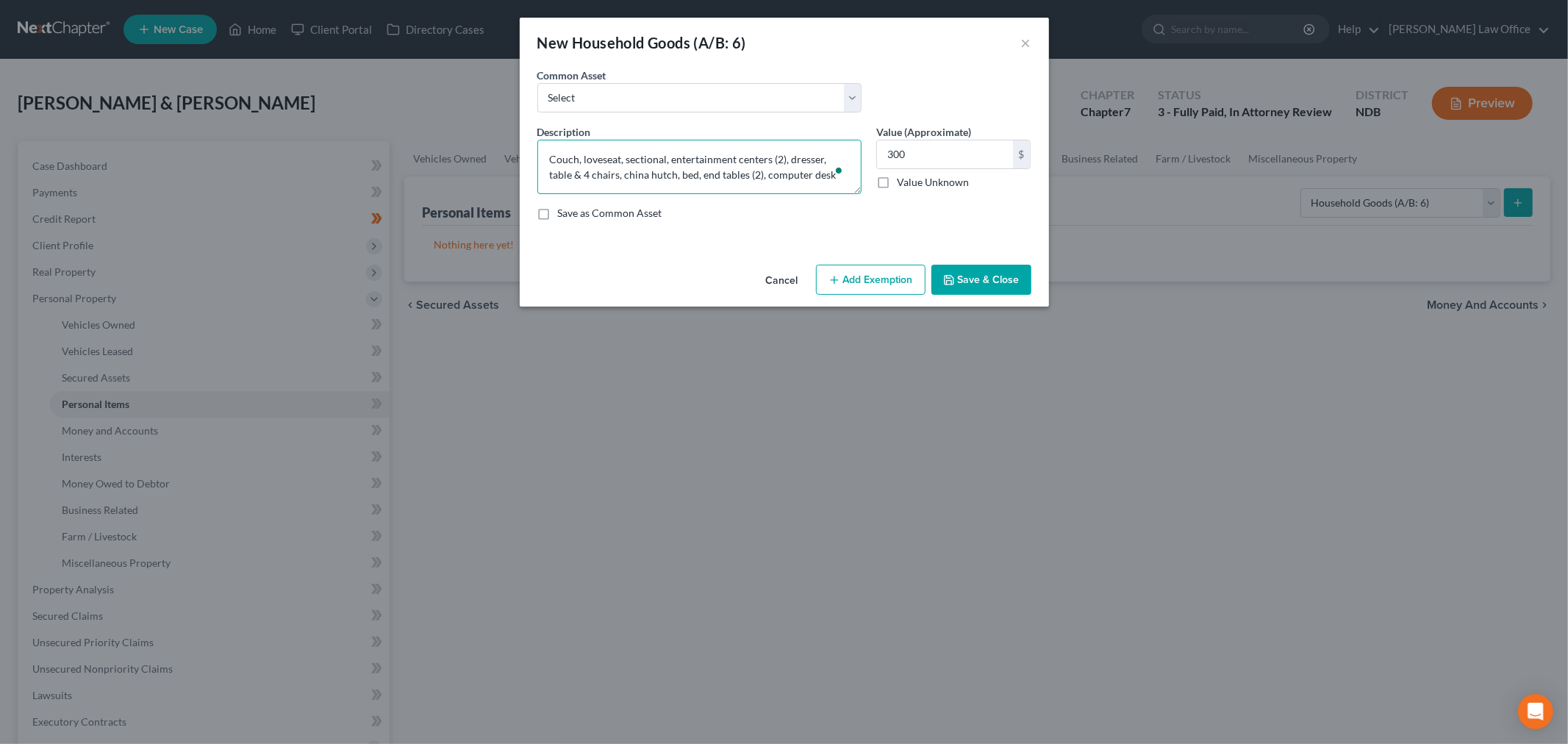
type textarea "Couch, loveseat, sectional, entertainment centers (2), dresser, table & 4 chair…"
drag, startPoint x: 901, startPoint y: 273, endPoint x: 763, endPoint y: 338, distance: 152.5
click at [900, 275] on button "Add Exemption" at bounding box center [870, 280] width 110 height 31
select select "2"
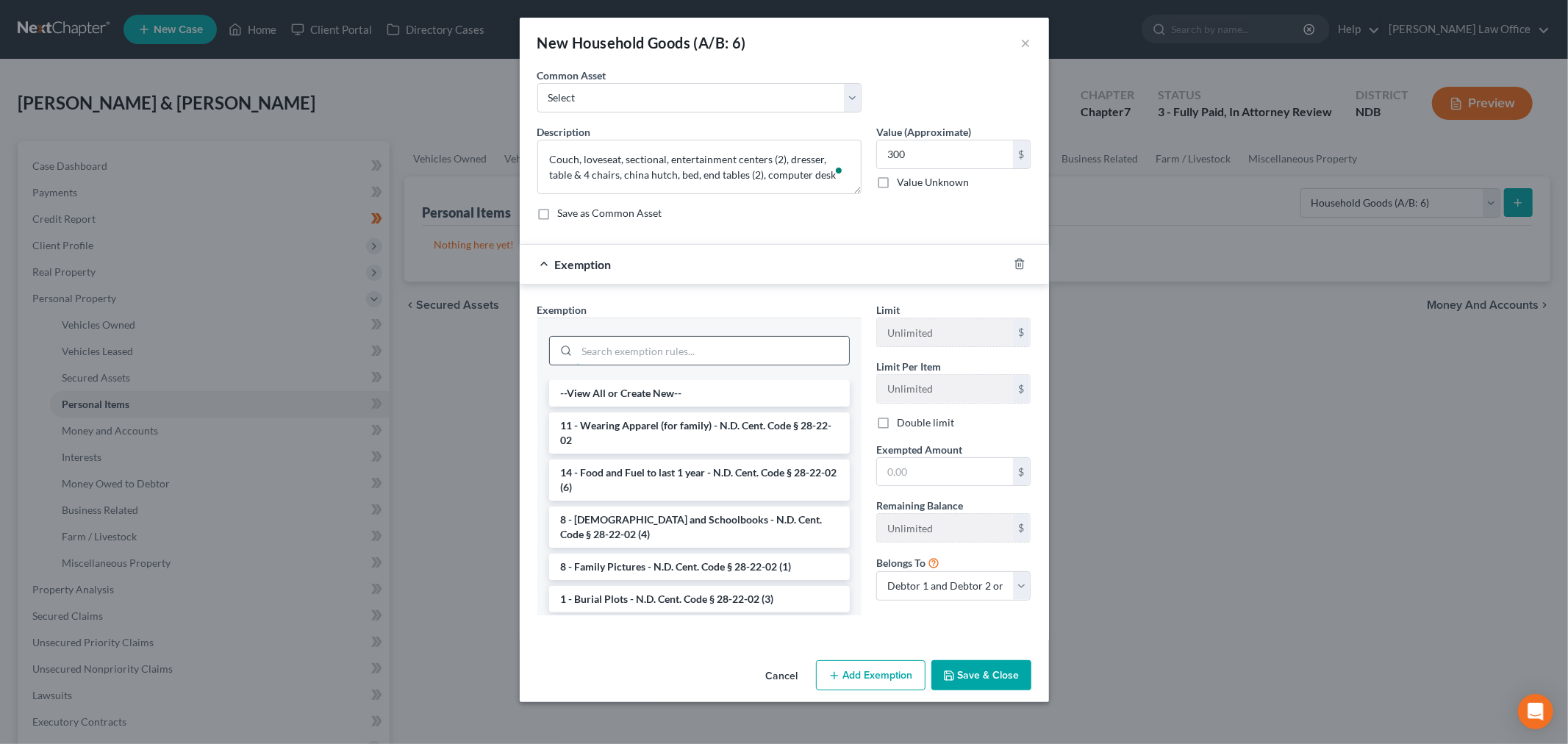
click at [680, 341] on input "search" at bounding box center [712, 350] width 272 height 28
type input "g"
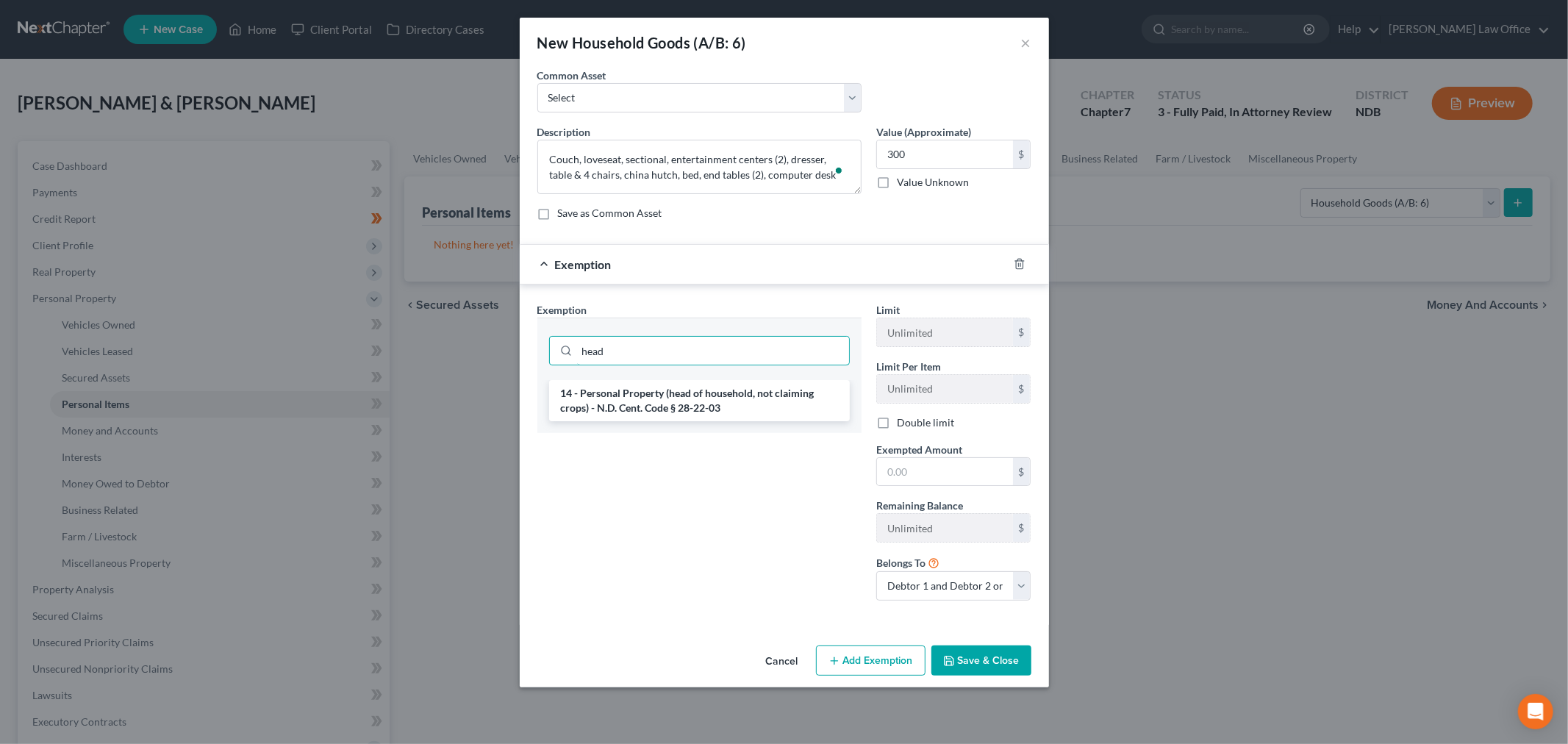
type input "head"
click at [733, 404] on li "14 - Personal Property (head of household, not claiming crops) - N.D. Cent. Cod…" at bounding box center [699, 400] width 301 height 41
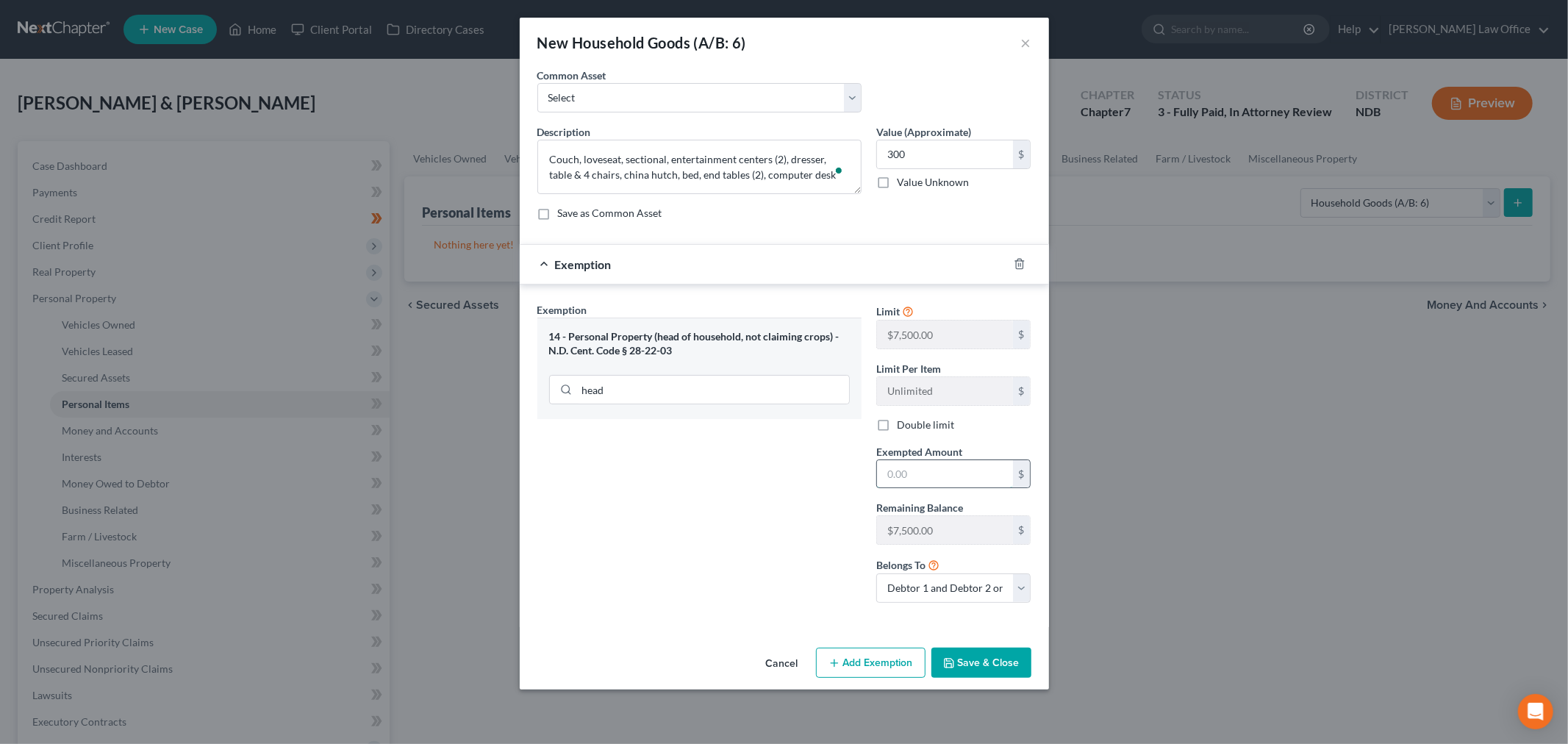
click at [932, 488] on input "text" at bounding box center [944, 473] width 136 height 28
type input "300"
click at [961, 667] on button "Save & Close" at bounding box center [980, 663] width 100 height 31
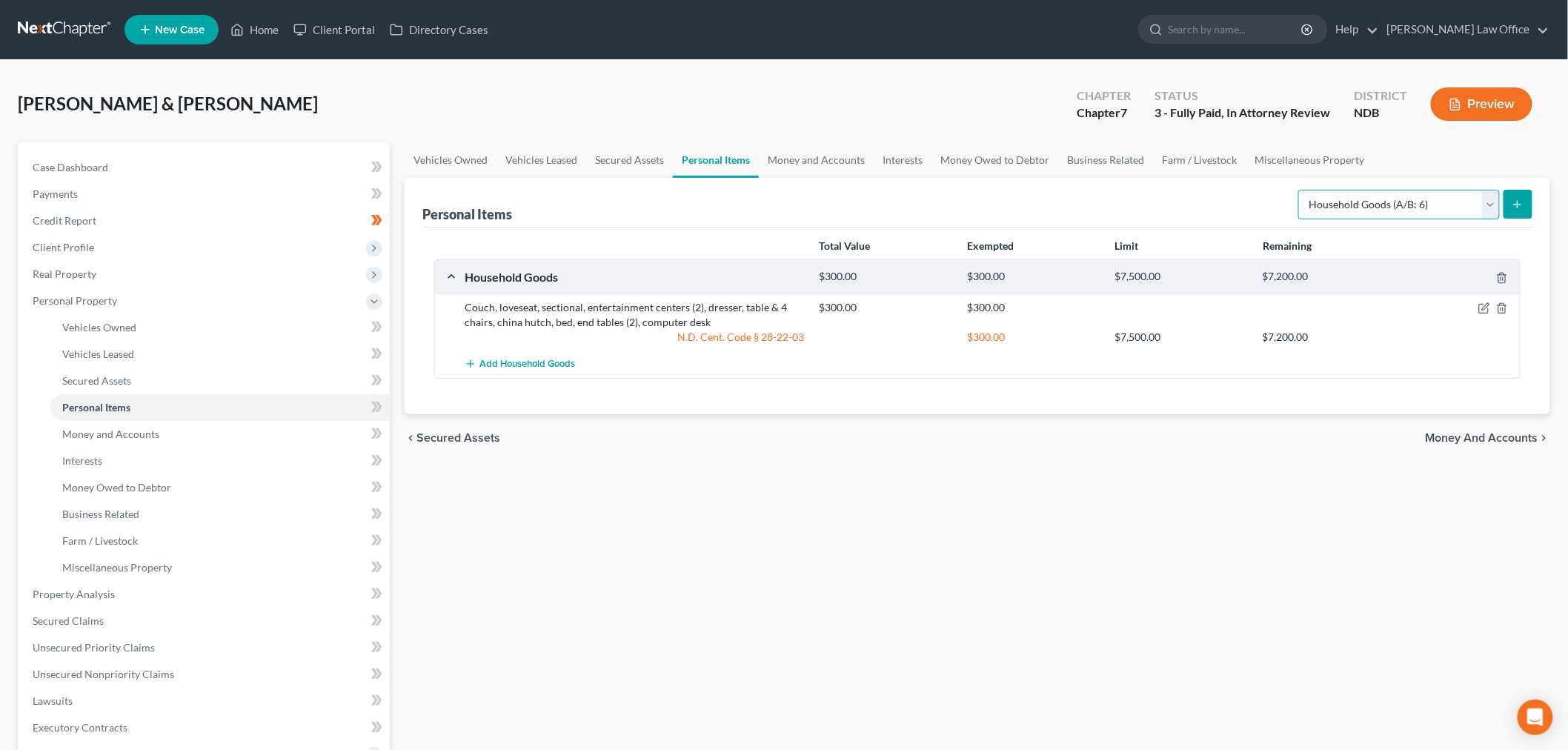
click at [1376, 198] on select "Select Item Type Clothing (A/B: 11) Collectibles Of Value (A/B: 8) Electronics …" at bounding box center [1398, 205] width 202 height 29
select select "electronics"
click at [1301, 190] on select "Select Item Type Clothing (A/B: 11) Collectibles Of Value (A/B: 8) Electronics …" at bounding box center [1398, 205] width 202 height 29
click at [506, 358] on span "Add Household Goods" at bounding box center [527, 364] width 96 height 12
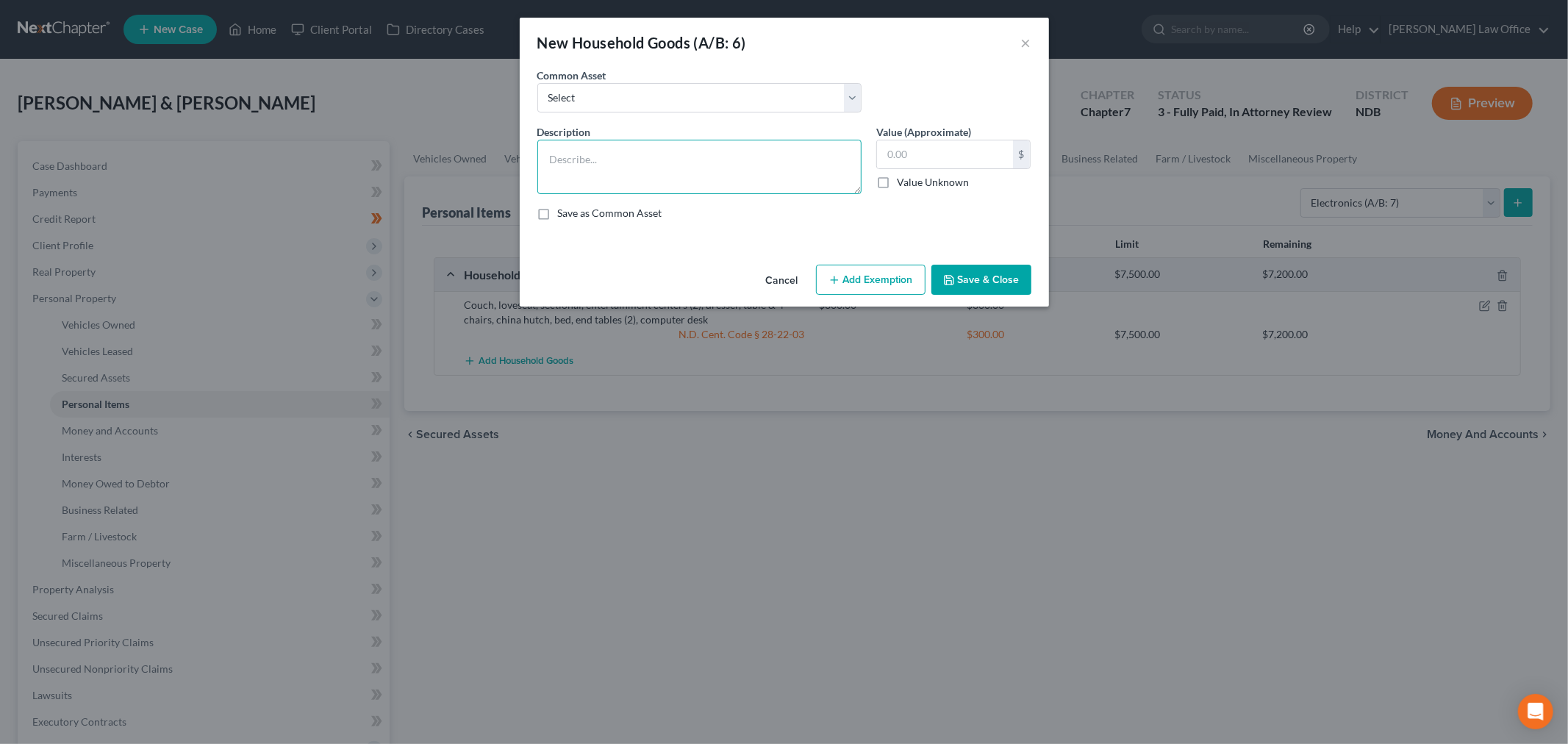
click at [637, 176] on textarea at bounding box center [699, 166] width 325 height 54
type textarea "Microwave, fridge, range, freezer, washer/dryer, toaster, mixer, blender & croc…"
type input "300"
click at [844, 282] on button "Add Exemption" at bounding box center [870, 280] width 110 height 31
select select "2"
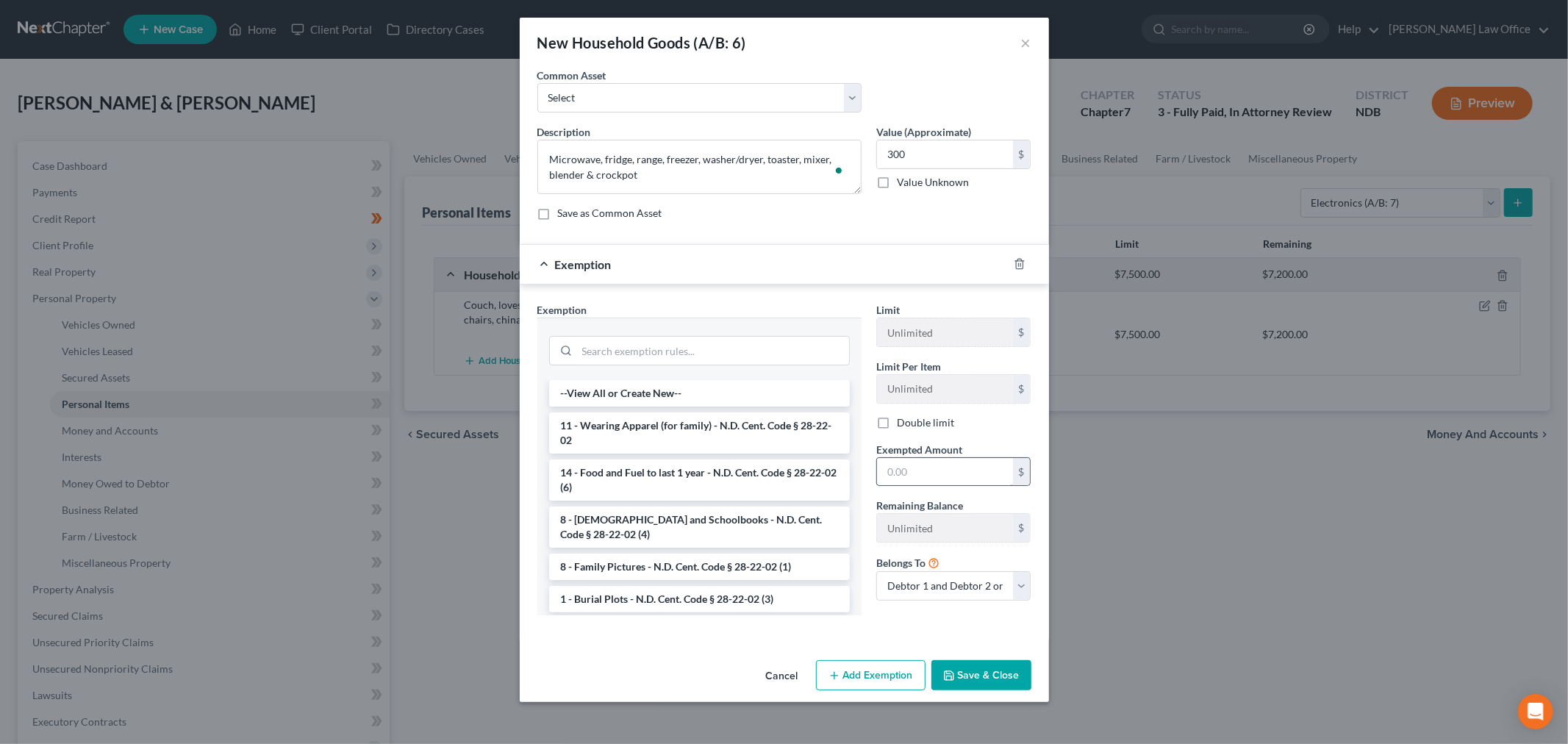
click at [932, 479] on input "text" at bounding box center [944, 472] width 136 height 28
type input "300"
click at [709, 346] on input "search" at bounding box center [712, 350] width 272 height 28
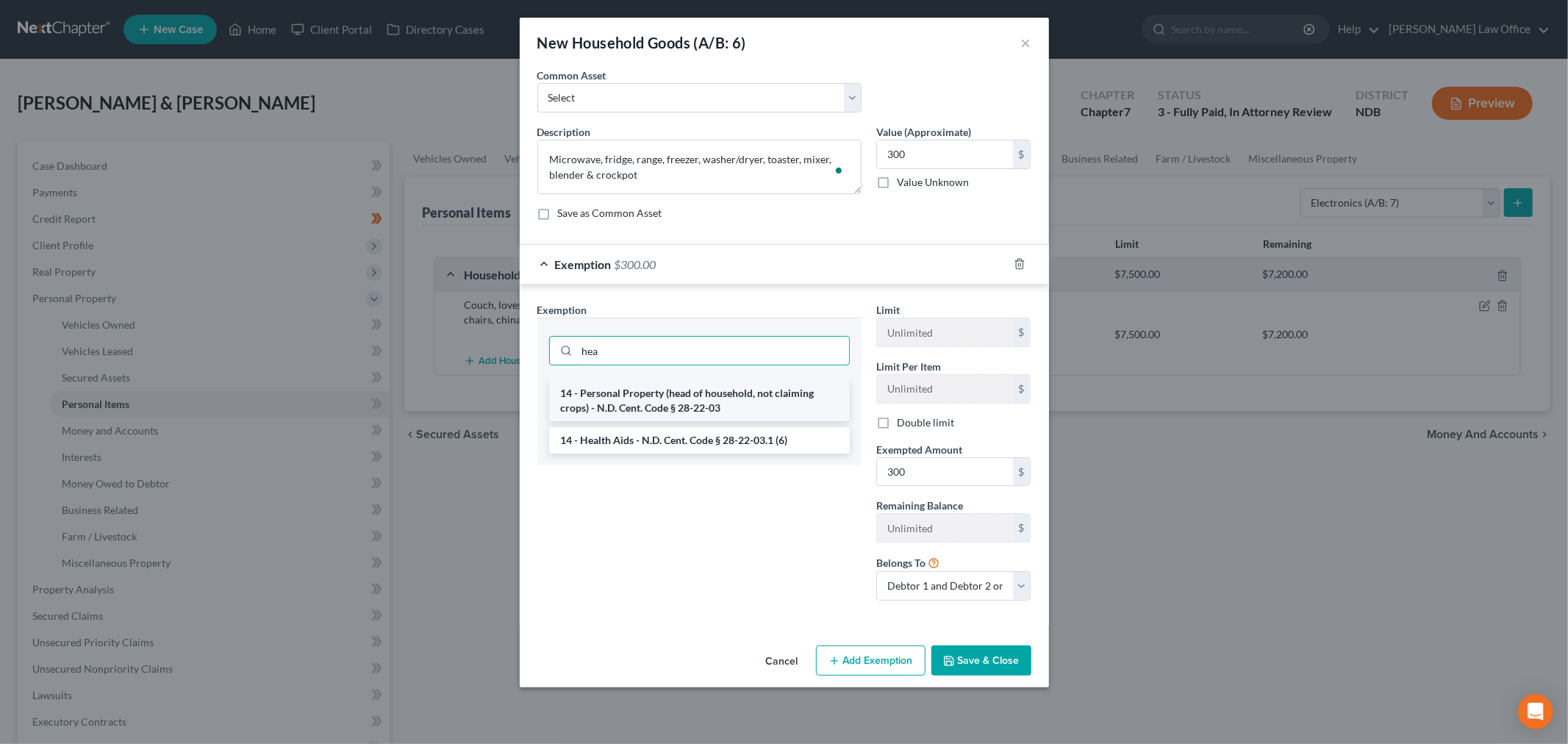
type input "hea"
click at [691, 388] on li "14 - Personal Property (head of household, not claiming crops) - N.D. Cent. Cod…" at bounding box center [699, 400] width 301 height 41
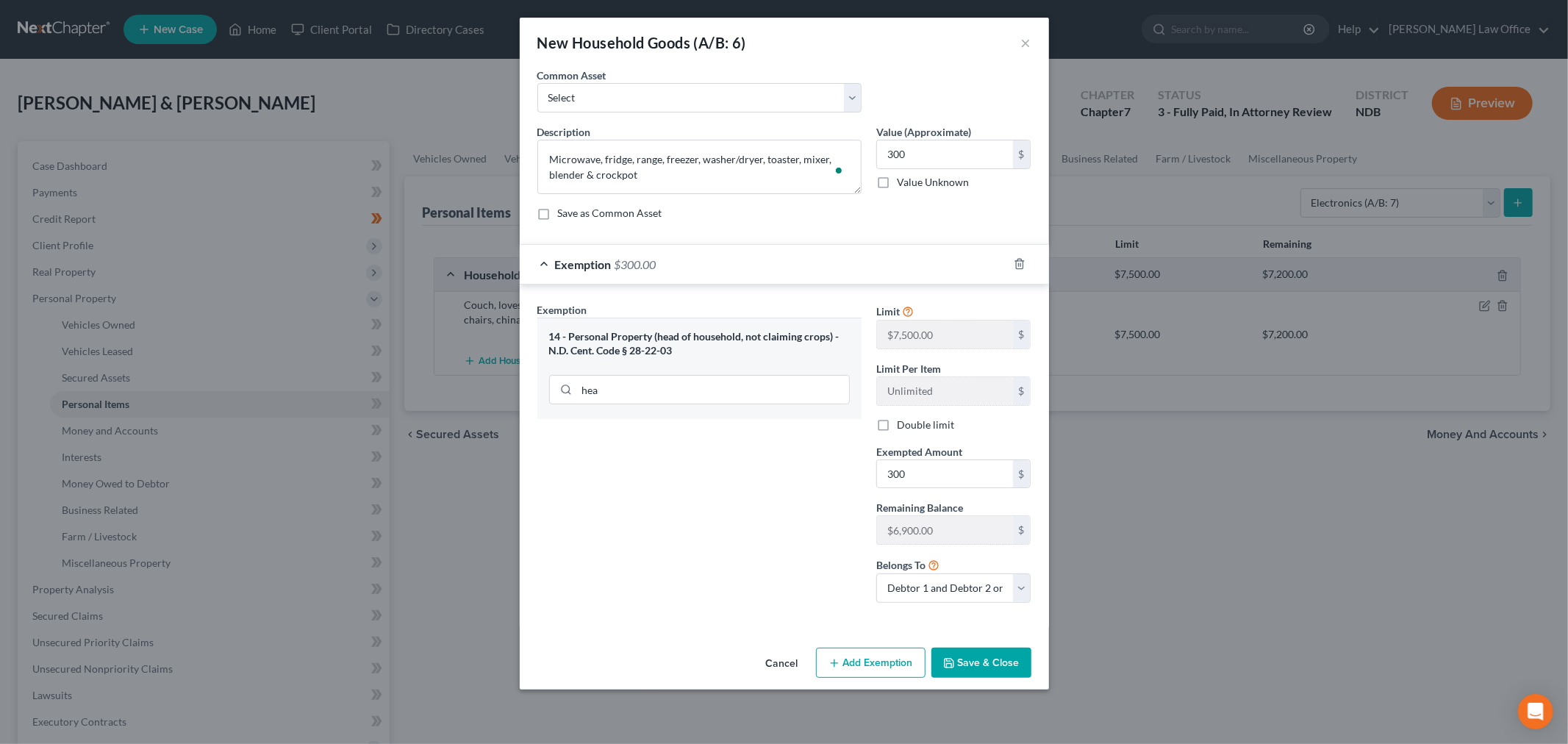
click at [961, 647] on div "Cancel Add Exemption Save & Close" at bounding box center [784, 665] width 529 height 48
click at [971, 665] on button "Save & Close" at bounding box center [980, 663] width 100 height 31
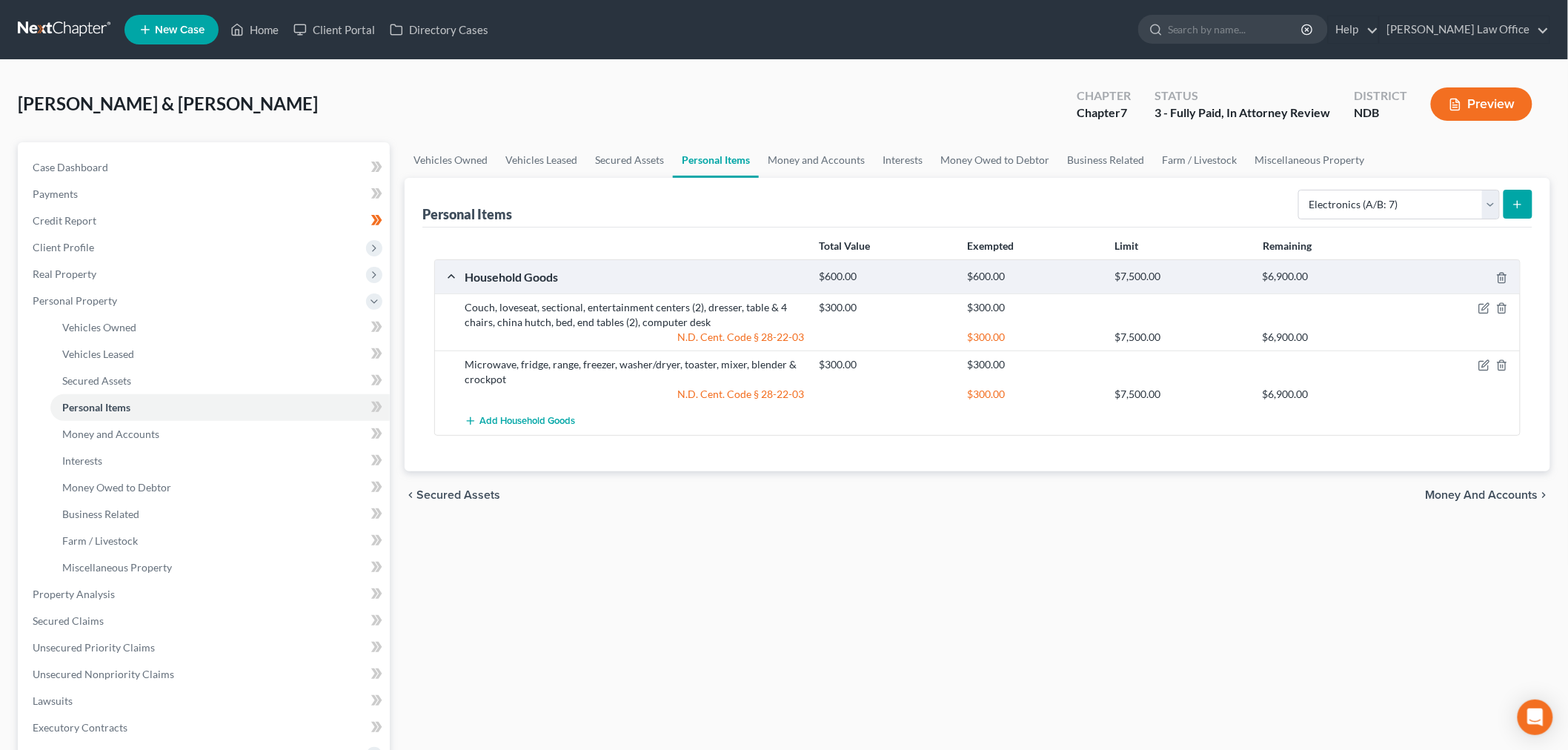
click at [1516, 207] on icon "submit" at bounding box center [1517, 204] width 12 height 12
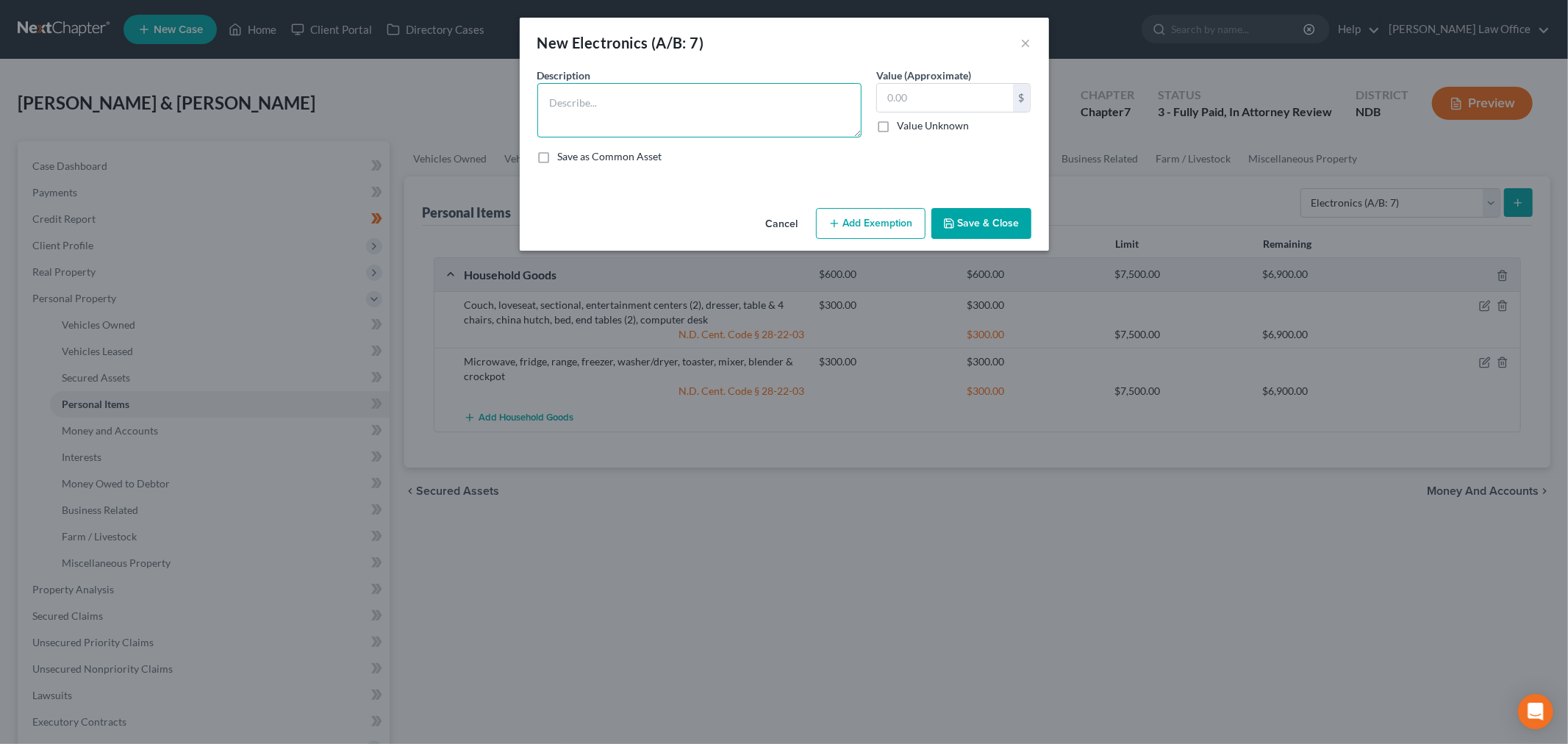
click at [673, 128] on textarea at bounding box center [699, 110] width 325 height 54
type textarea "2 televisions, 3 iPhones, android phone, custom built PC, brother printer"
type input "3"
type input "285"
click at [842, 223] on button "Add Exemption" at bounding box center [870, 223] width 110 height 31
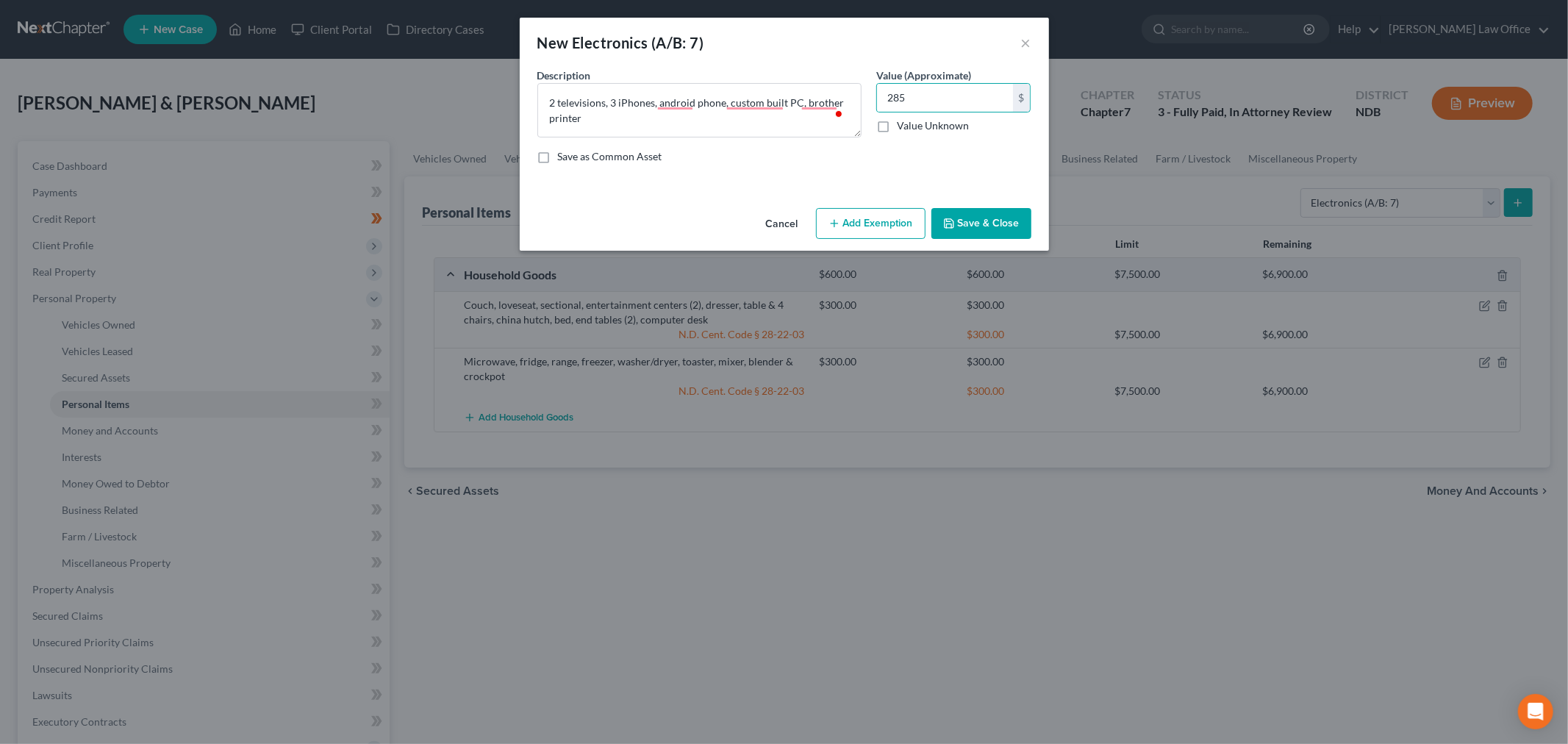
select select "2"
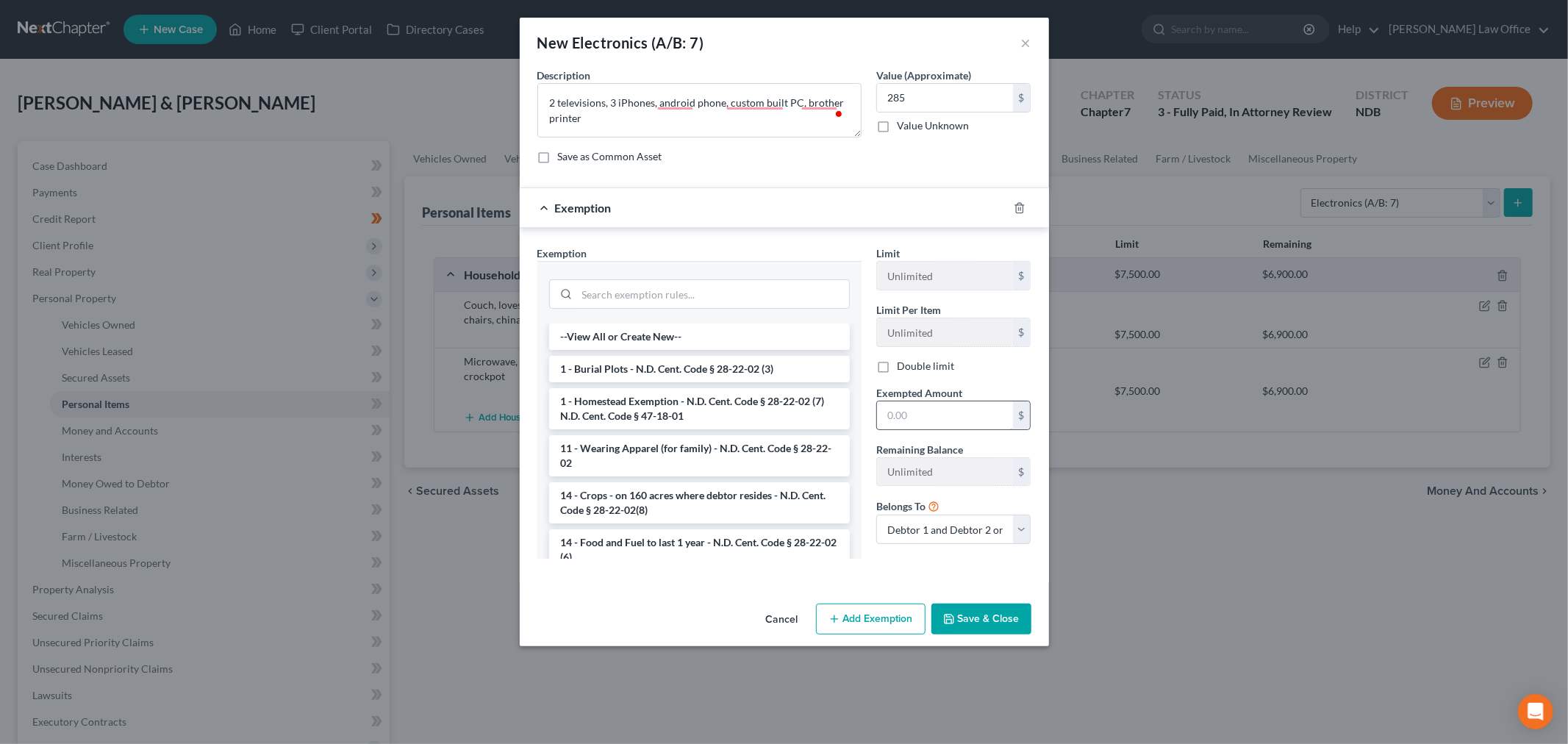
click at [955, 414] on input "text" at bounding box center [944, 415] width 136 height 28
type input "285"
click at [674, 309] on div at bounding box center [699, 293] width 301 height 29
click at [684, 294] on input "search" at bounding box center [712, 293] width 272 height 28
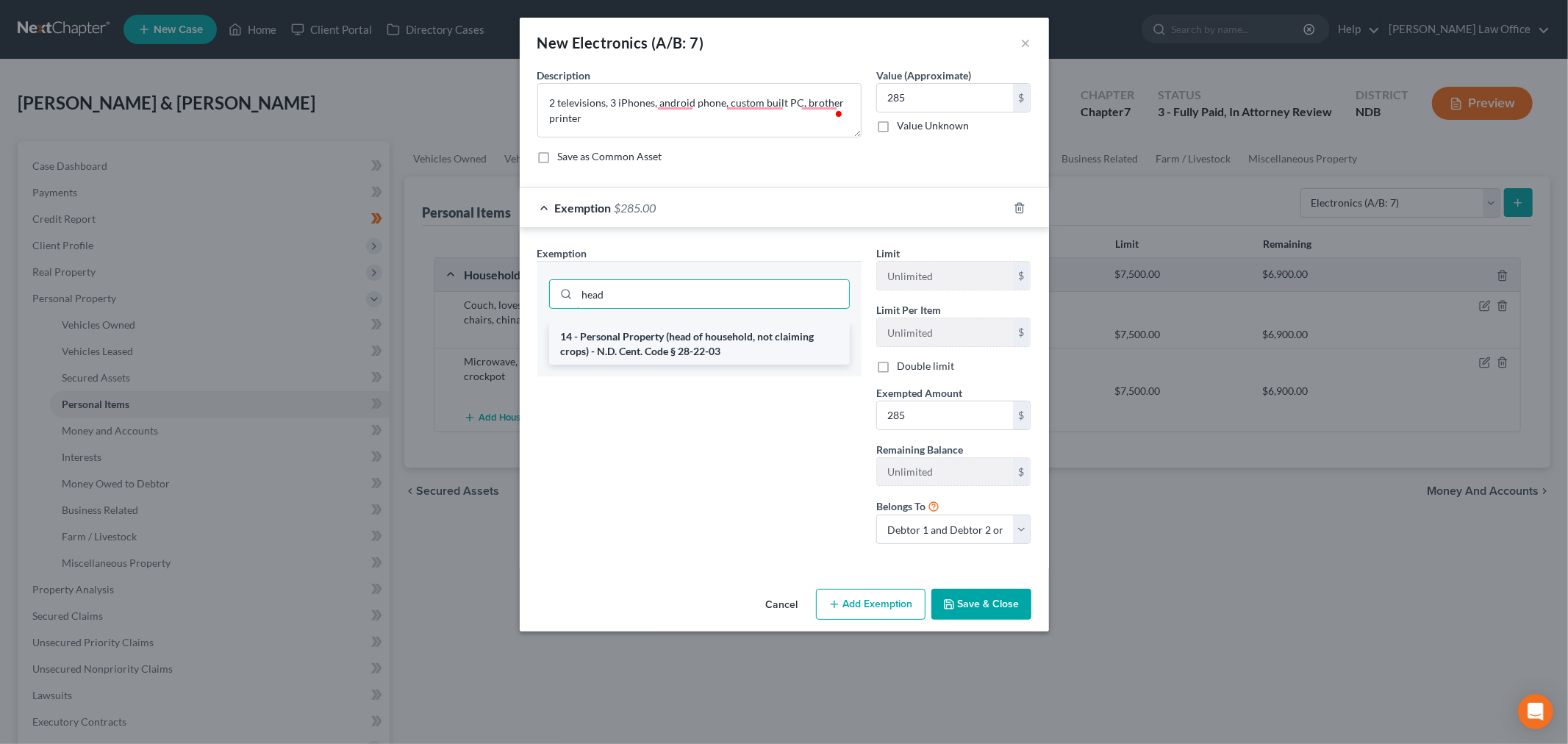
type input "head"
click at [641, 345] on li "14 - Personal Property (head of household, not claiming crops) - N.D. Cent. Cod…" at bounding box center [699, 344] width 301 height 41
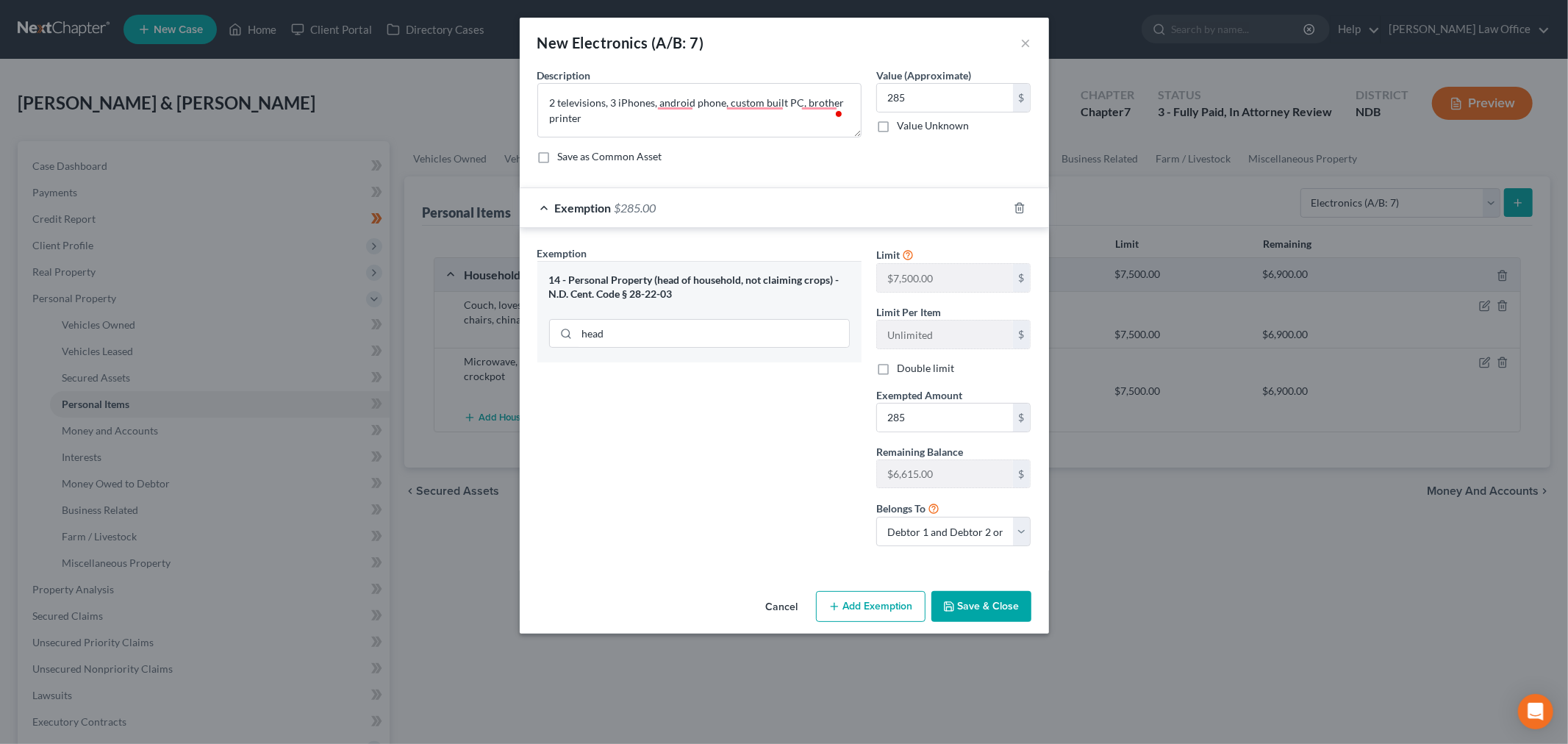
click at [965, 610] on button "Save & Close" at bounding box center [980, 606] width 100 height 31
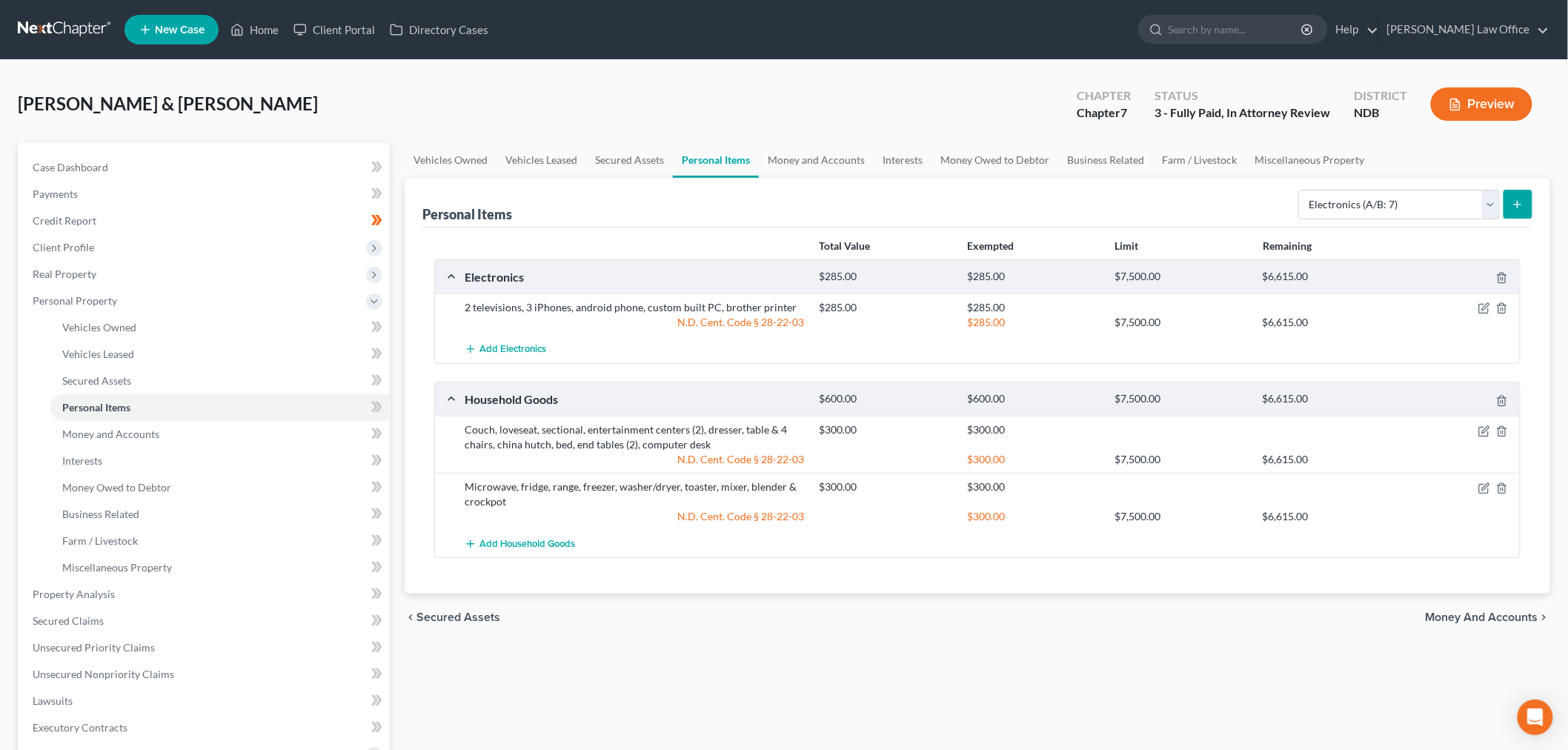
drag, startPoint x: 1349, startPoint y: 187, endPoint x: 1404, endPoint y: 220, distance: 64.1
click at [1349, 187] on div "Select Item Type Clothing (A/B: 11) Collectibles Of Value (A/B: 8) Electronics …" at bounding box center [1412, 203] width 240 height 40
click at [1412, 179] on div "Personal Items Select Item Type Clothing (A/B: 11) Collectibles Of Value (A/B: …" at bounding box center [977, 203] width 1110 height 50
drag, startPoint x: 1406, startPoint y: 191, endPoint x: 1391, endPoint y: 215, distance: 28.3
click at [1406, 193] on select "Select Item Type Clothing (A/B: 11) Collectibles Of Value (A/B: 8) Electronics …" at bounding box center [1398, 205] width 202 height 29
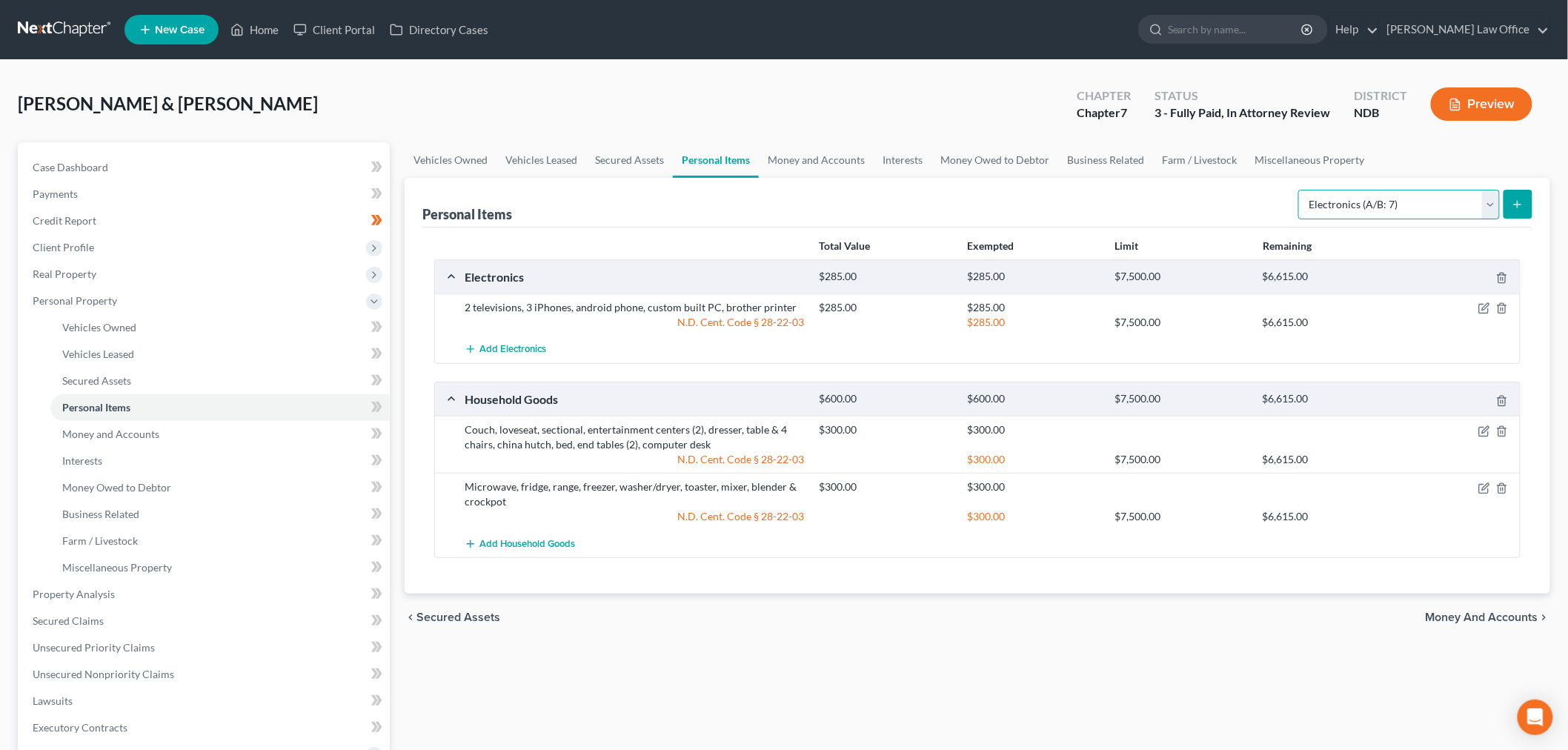
select select "collectibles_of_value"
click at [1301, 190] on select "Select Item Type Clothing (A/B: 11) Collectibles Of Value (A/B: 8) Electronics …" at bounding box center [1398, 205] width 202 height 29
click at [1515, 196] on button "submit" at bounding box center [1517, 204] width 29 height 29
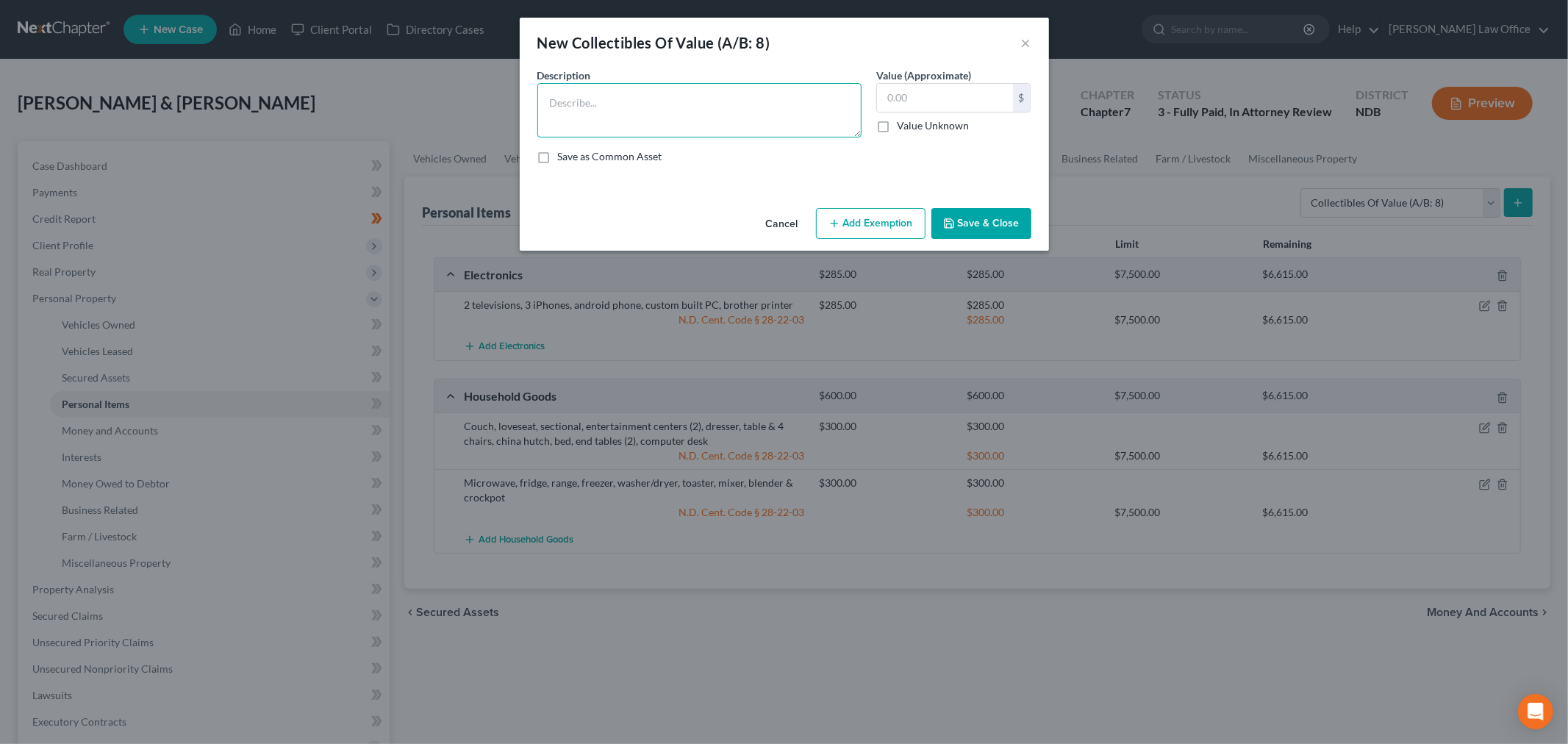
drag, startPoint x: 699, startPoint y: 113, endPoint x: 710, endPoint y: 109, distance: 11.7
click at [700, 113] on textarea at bounding box center [699, 110] width 325 height 54
type textarea "Dolphin collection"
type input "100"
drag, startPoint x: 893, startPoint y: 232, endPoint x: 831, endPoint y: 292, distance: 86.3
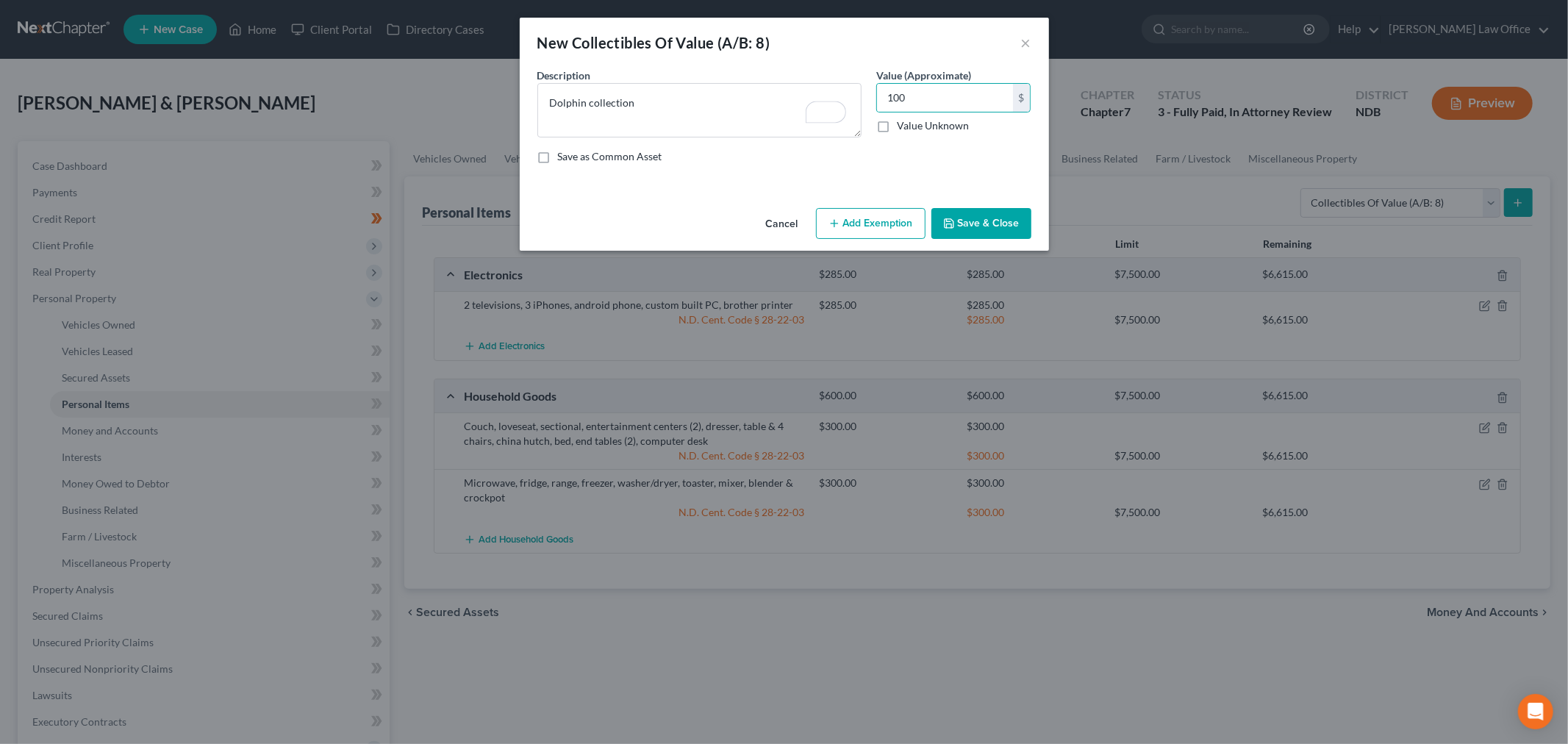
click at [890, 232] on button "Add Exemption" at bounding box center [870, 223] width 110 height 31
select select "2"
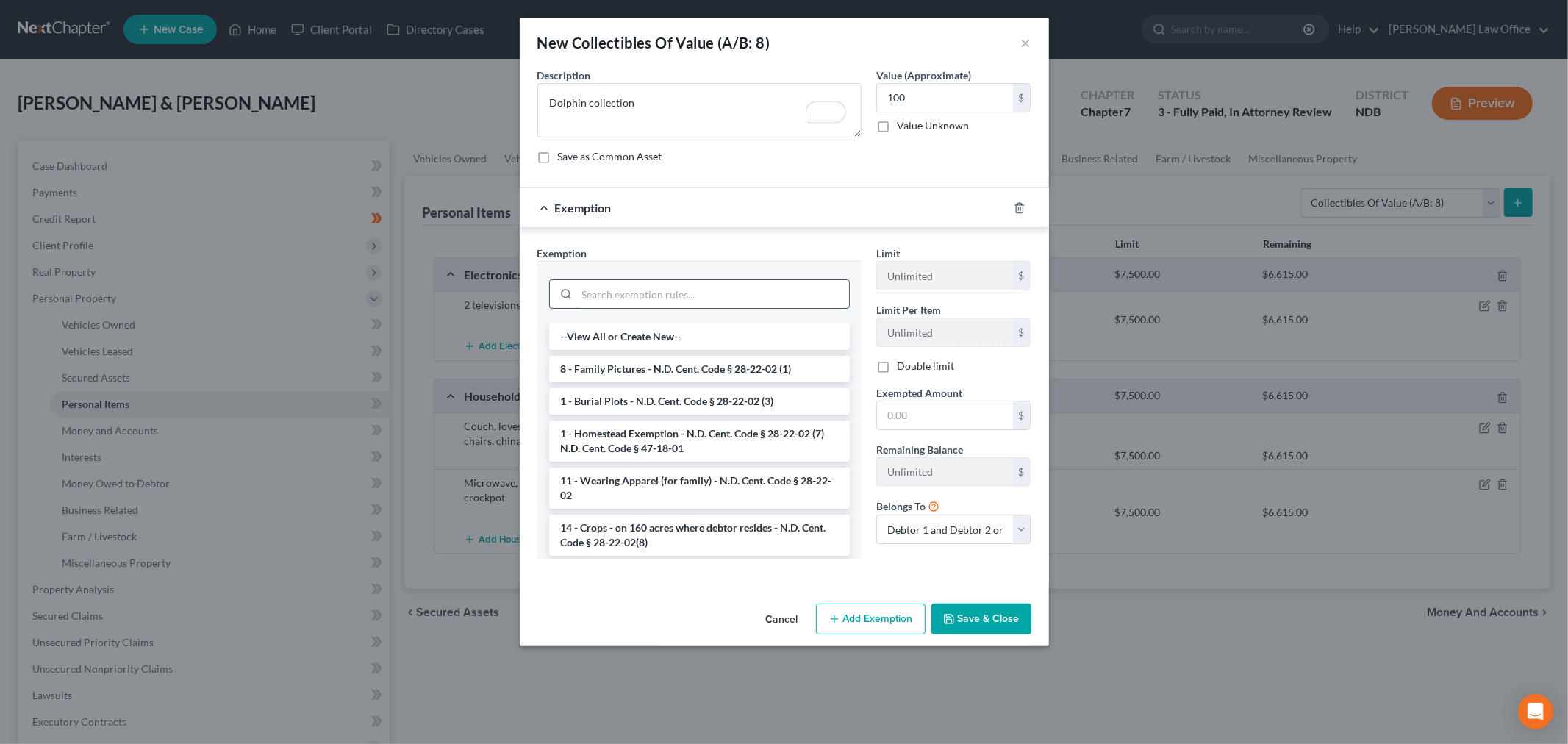
drag, startPoint x: 699, startPoint y: 313, endPoint x: 719, endPoint y: 296, distance: 26.2
click at [707, 306] on div at bounding box center [699, 292] width 325 height 62
click at [720, 295] on input "search" at bounding box center [712, 293] width 272 height 28
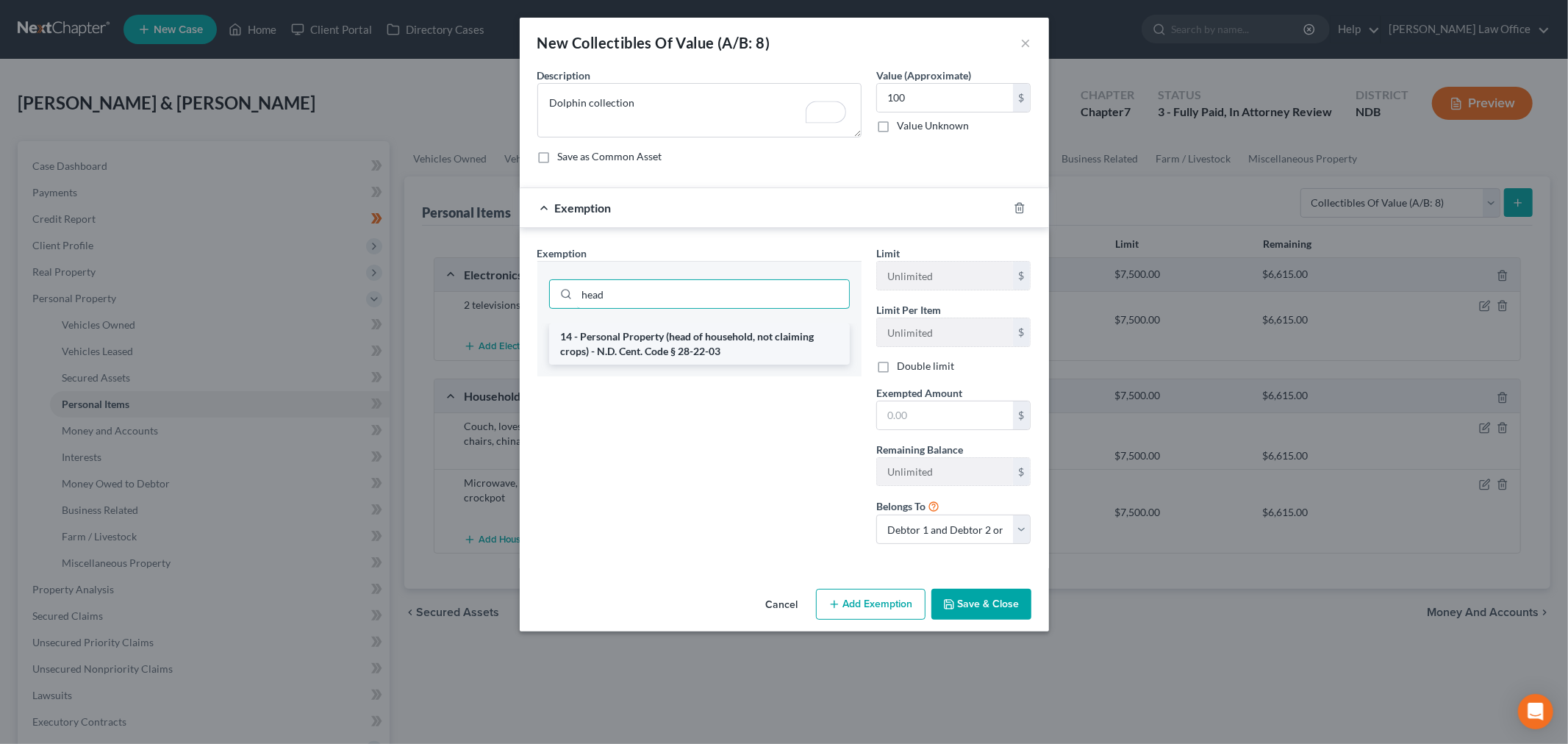
type input "head"
drag, startPoint x: 728, startPoint y: 329, endPoint x: 930, endPoint y: 478, distance: 251.0
click at [731, 331] on li "14 - Personal Property (head of household, not claiming crops) - N.D. Cent. Cod…" at bounding box center [699, 344] width 301 height 41
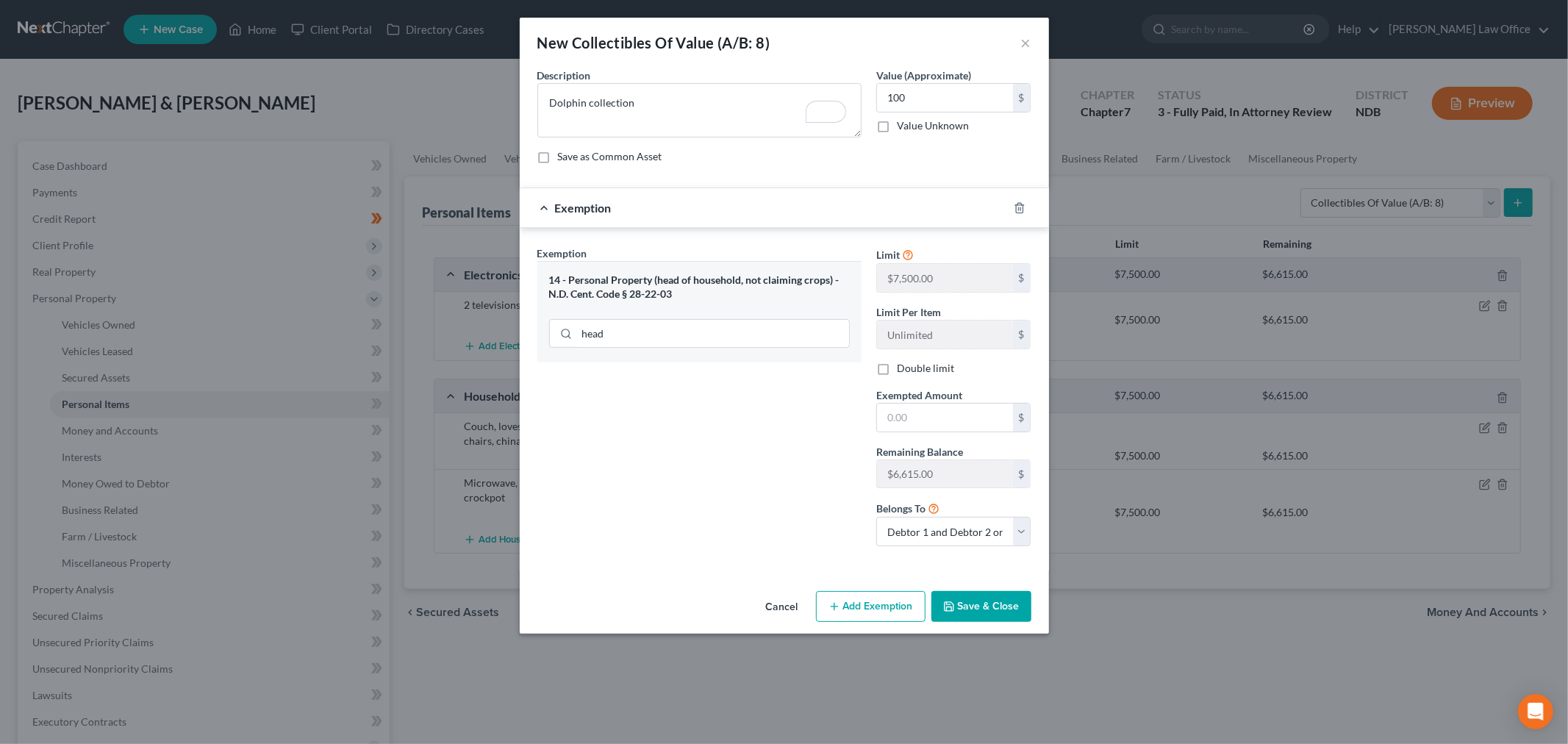
click at [963, 432] on div "Limit $7,500.00 $ Limit Per Item Unlimited $ Double limit Exempted Amount * $ R…" at bounding box center [954, 401] width 170 height 313
click at [987, 417] on input "text" at bounding box center [944, 417] width 136 height 28
type input "100"
click at [975, 610] on button "Save & Close" at bounding box center [980, 606] width 100 height 31
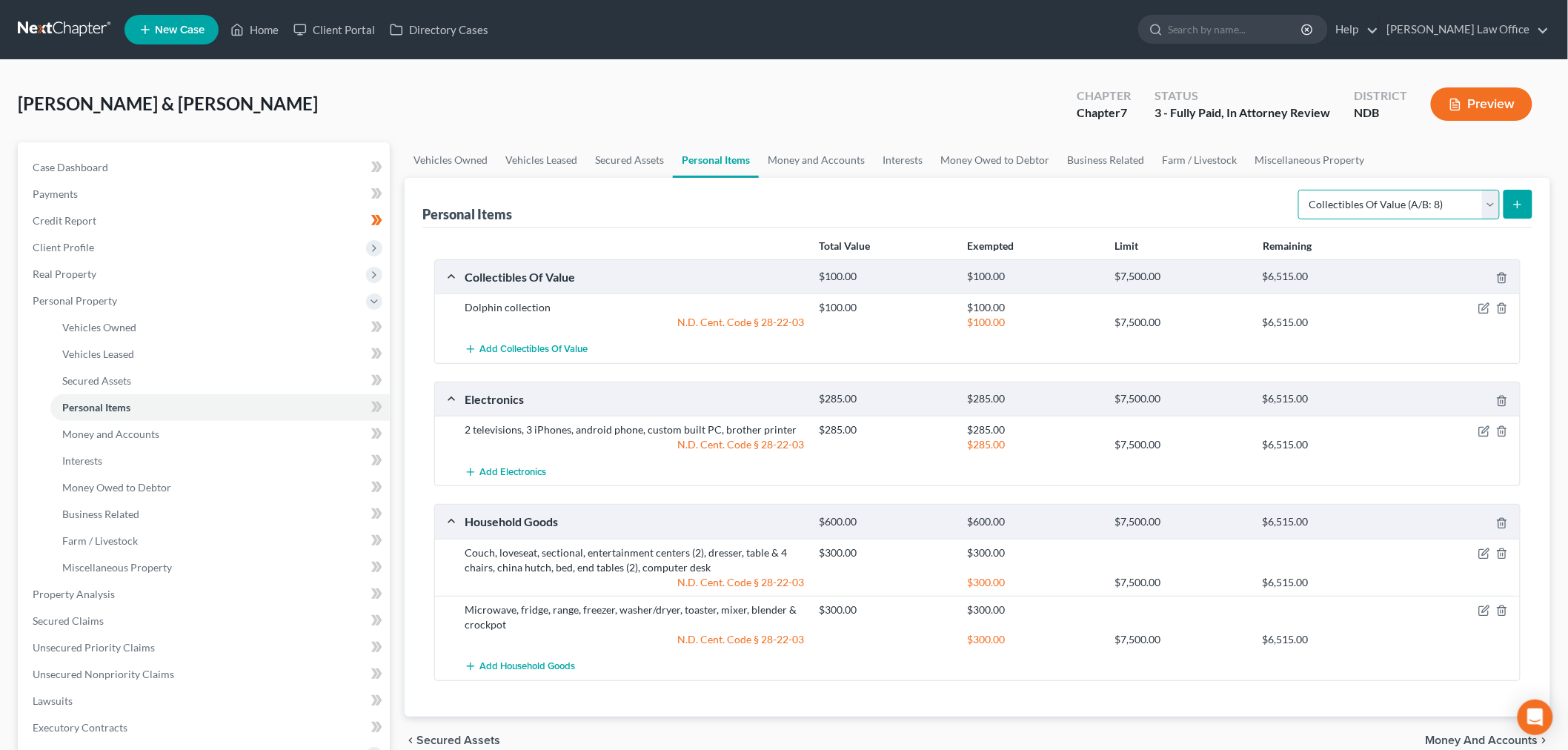
click at [1374, 210] on select "Select Item Type Clothing (A/B: 11) Collectibles Of Value (A/B: 8) Electronics …" at bounding box center [1398, 205] width 202 height 29
drag, startPoint x: 1358, startPoint y: 201, endPoint x: 1342, endPoint y: 216, distance: 21.9
click at [1358, 201] on select "Select Item Type Clothing (A/B: 11) Collectibles Of Value (A/B: 8) Electronics …" at bounding box center [1398, 205] width 202 height 29
select select "jewelry"
click at [1301, 190] on select "Select Item Type Clothing (A/B: 11) Collectibles Of Value (A/B: 8) Electronics …" at bounding box center [1398, 205] width 202 height 29
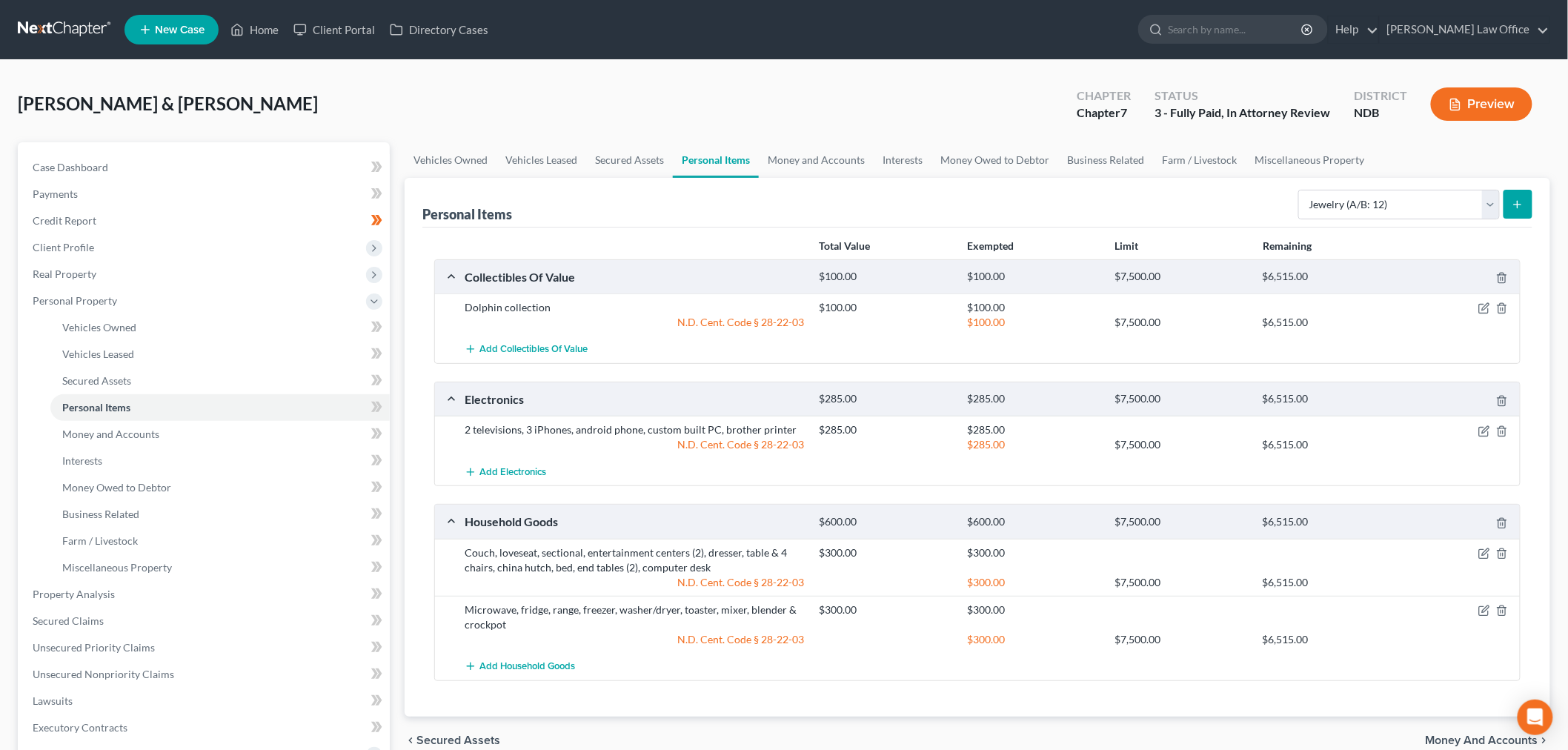
click at [1519, 200] on icon "submit" at bounding box center [1517, 204] width 12 height 12
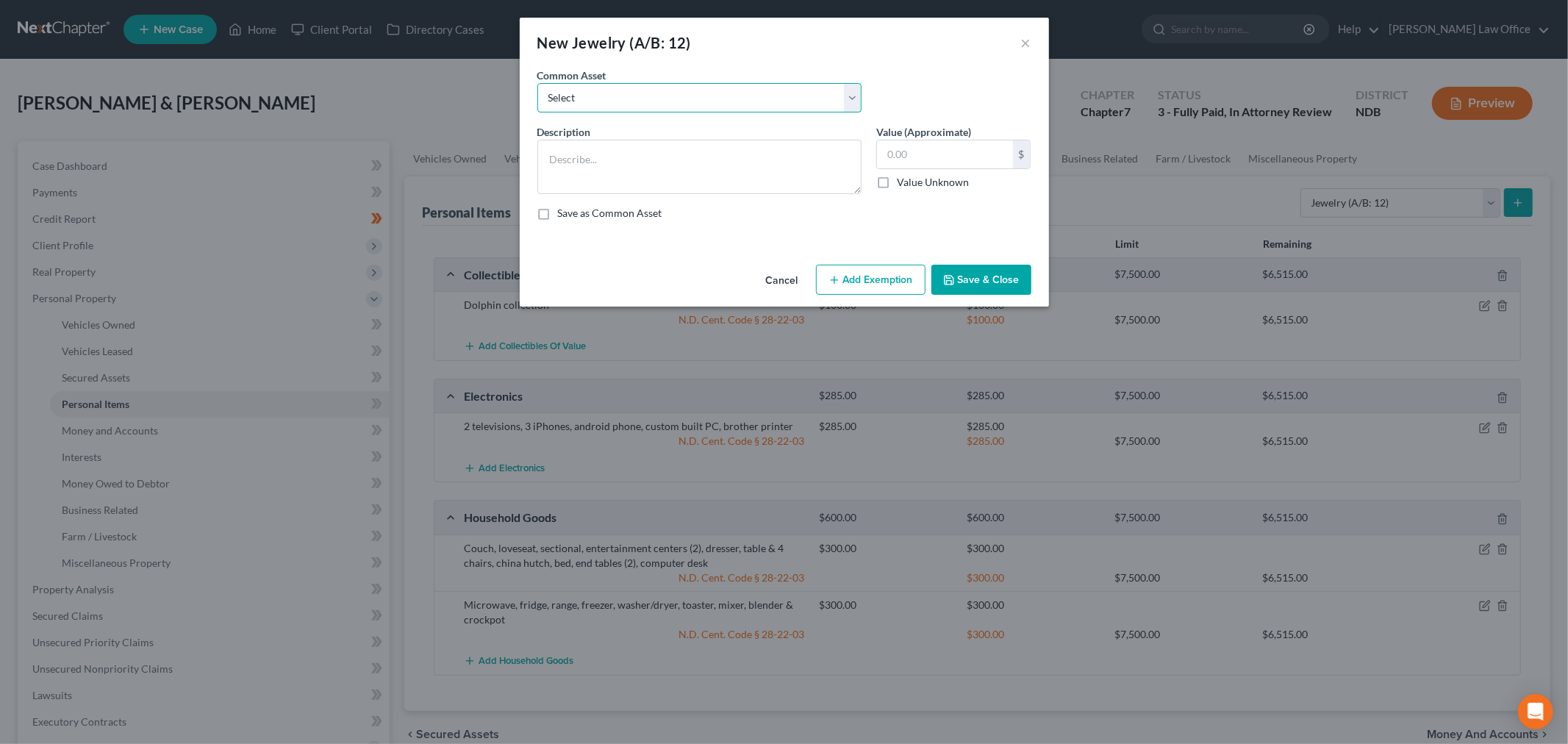
click at [646, 100] on select "Select Wedding Ring" at bounding box center [699, 98] width 325 height 29
select select "0"
click at [538, 83] on select "Select Wedding Ring" at bounding box center [699, 98] width 325 height 29
type textarea "Wedding Ring"
type input "0.00"
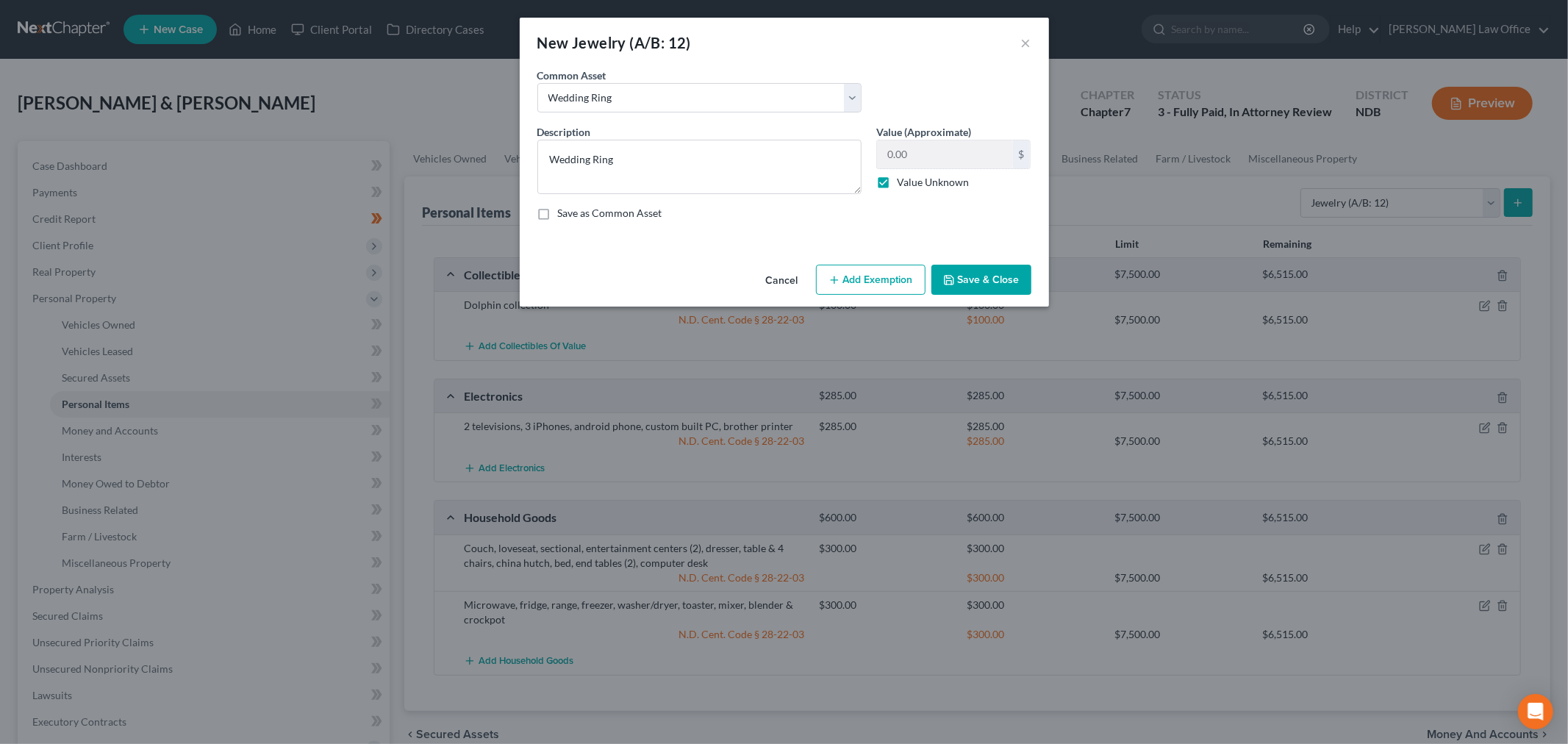
click at [897, 185] on label "Value Unknown" at bounding box center [933, 182] width 72 height 15
click at [902, 185] on input "Value Unknown" at bounding box center [907, 179] width 9 height 9
checkbox input "false"
click at [924, 153] on input "0.00" at bounding box center [944, 154] width 136 height 28
type input "300"
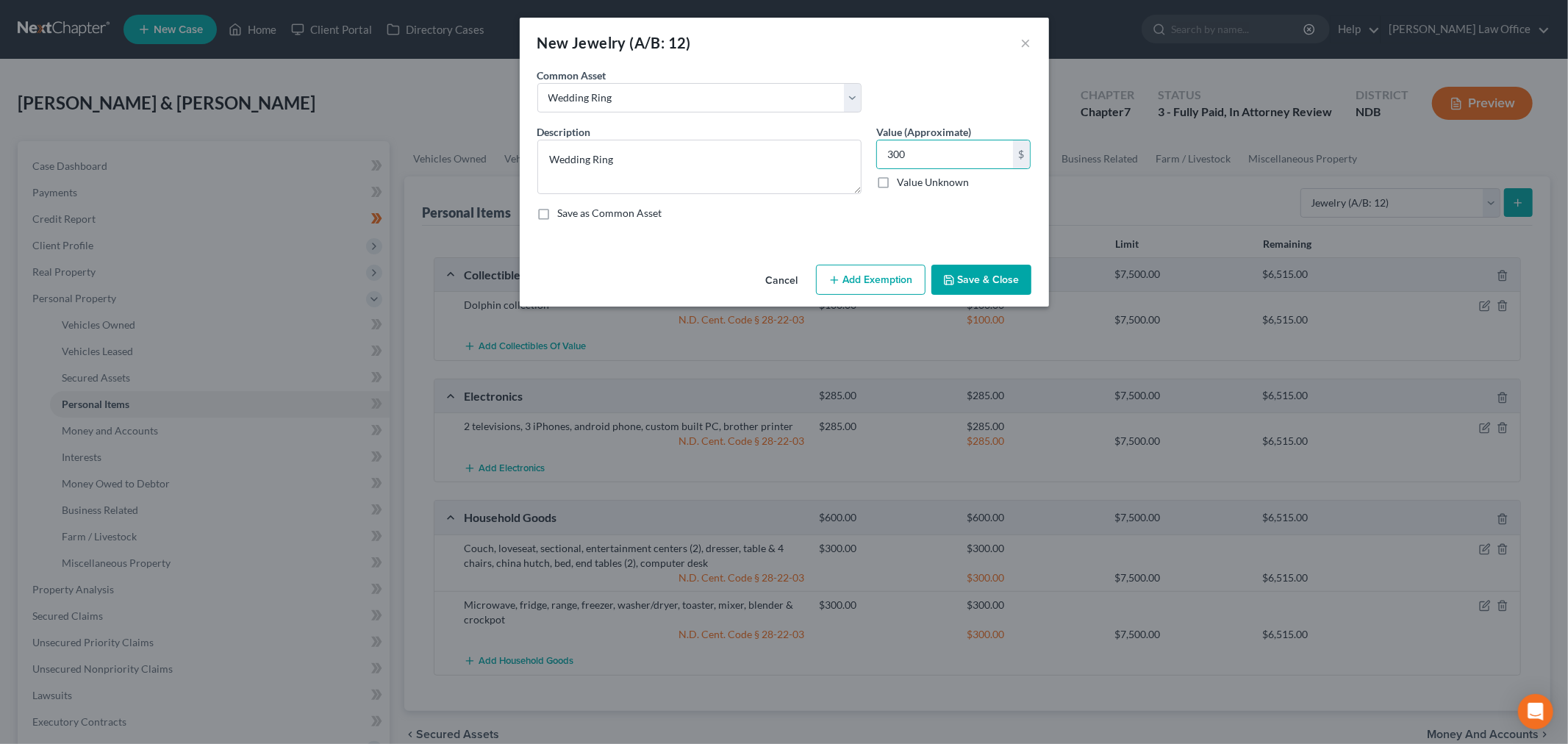
click at [862, 278] on button "Add Exemption" at bounding box center [870, 280] width 110 height 31
select select "2"
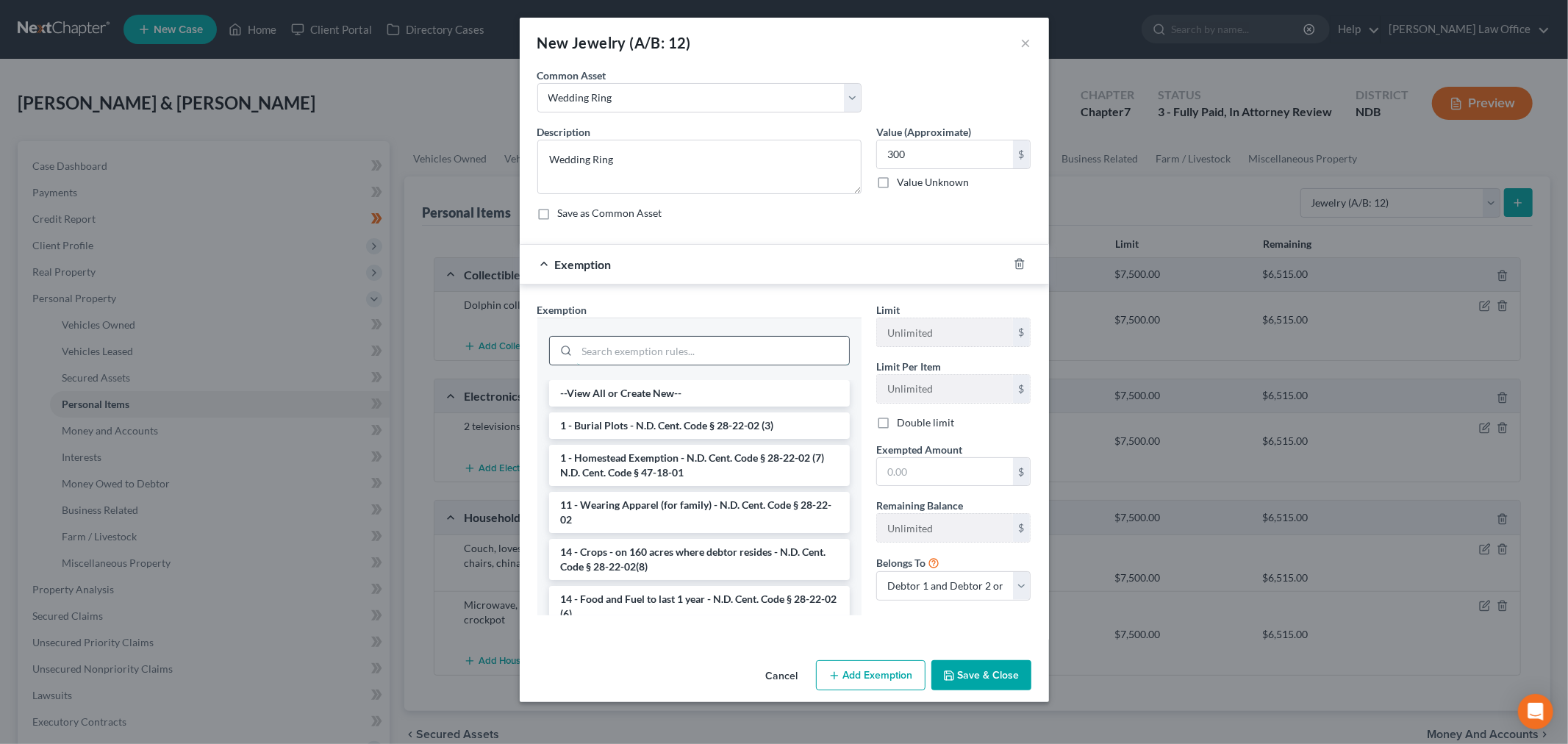
click at [752, 360] on input "search" at bounding box center [712, 350] width 272 height 28
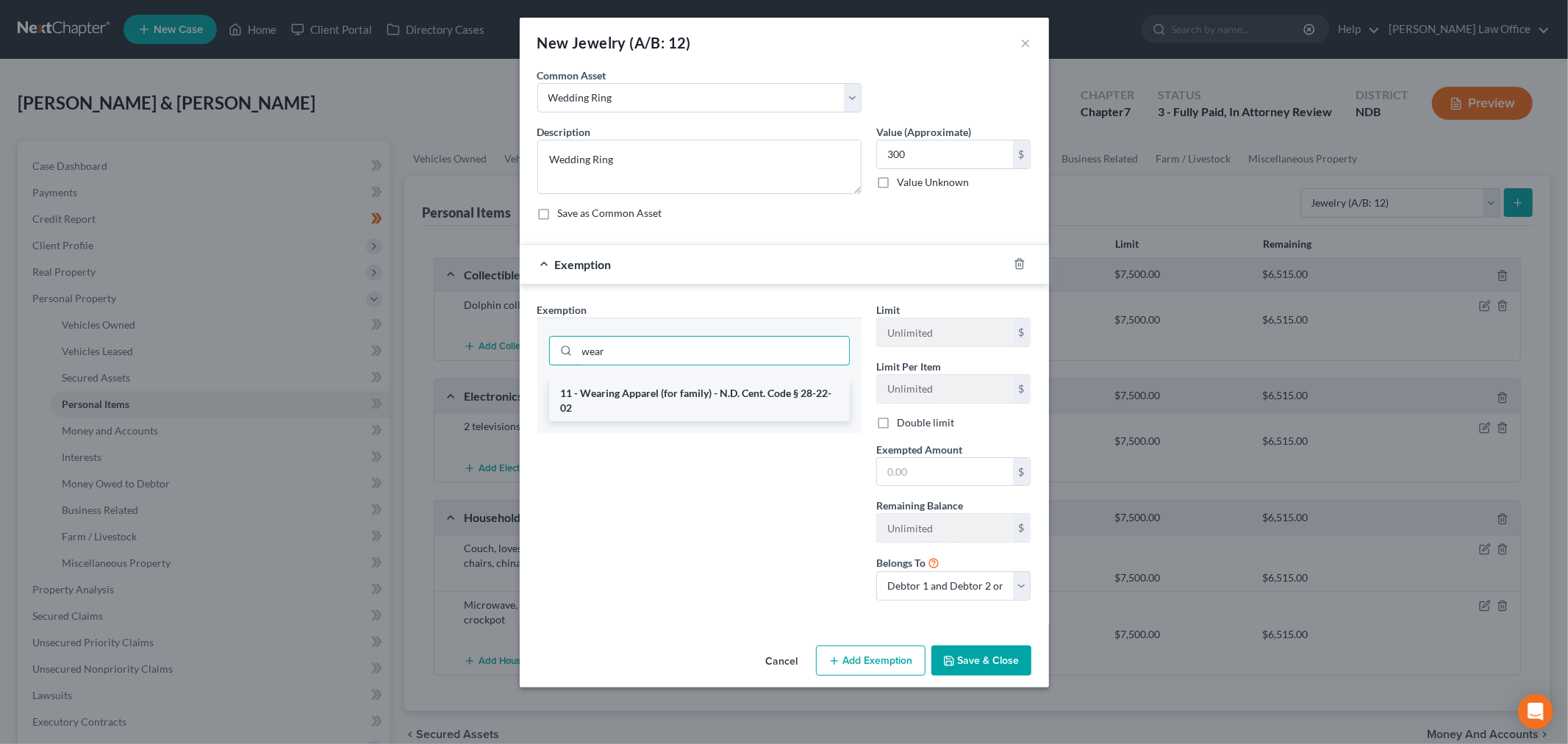
type input "wear"
click at [752, 397] on li "11 - Wearing Apparel (for family) - N.D. Cent. Code § 28-22-02" at bounding box center [699, 400] width 301 height 41
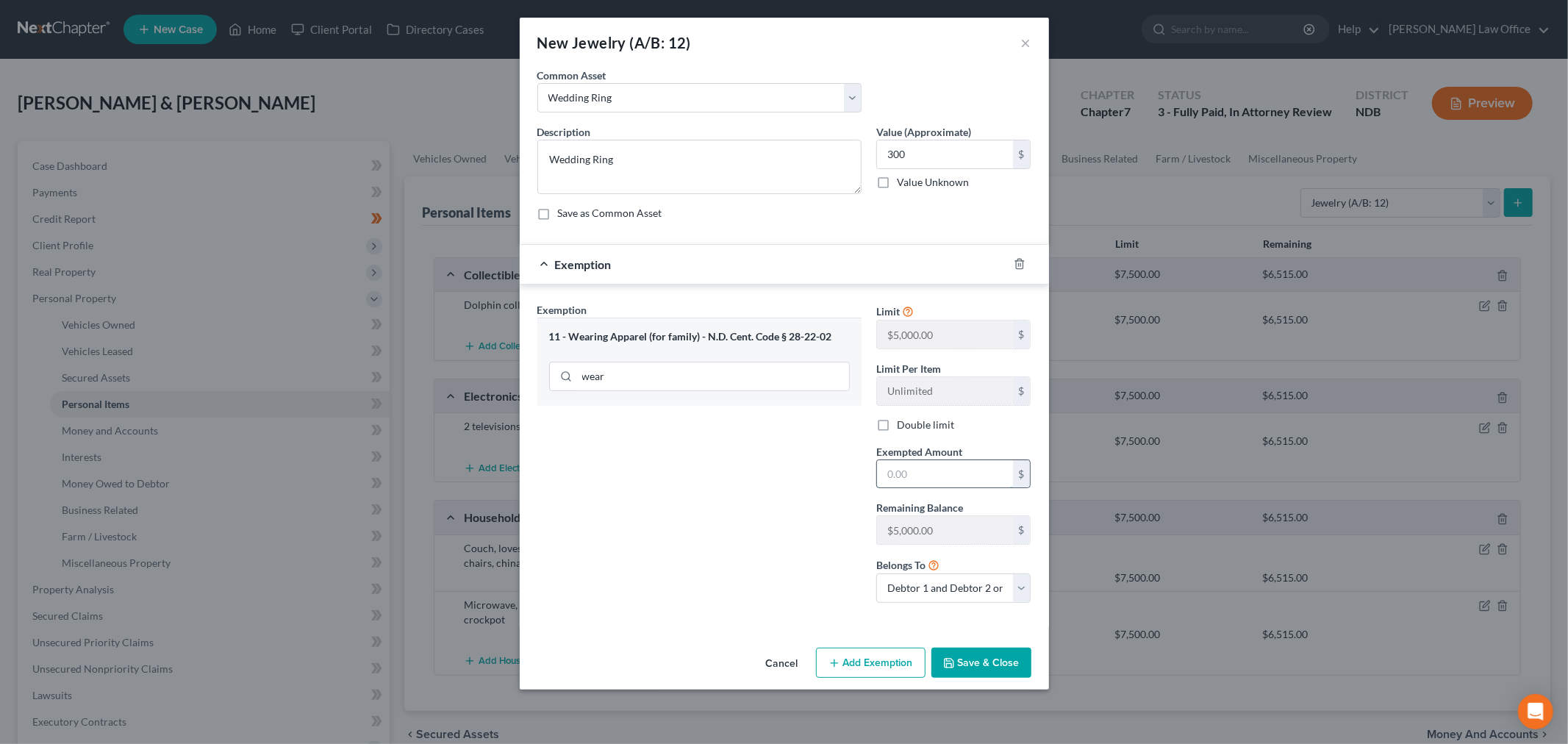
click at [946, 476] on input "text" at bounding box center [944, 473] width 136 height 28
type input "300"
click at [648, 159] on textarea "Wedding Ring" at bounding box center [699, 166] width 325 height 54
type textarea "Wedding Ring & costume jewelry"
type input "320"
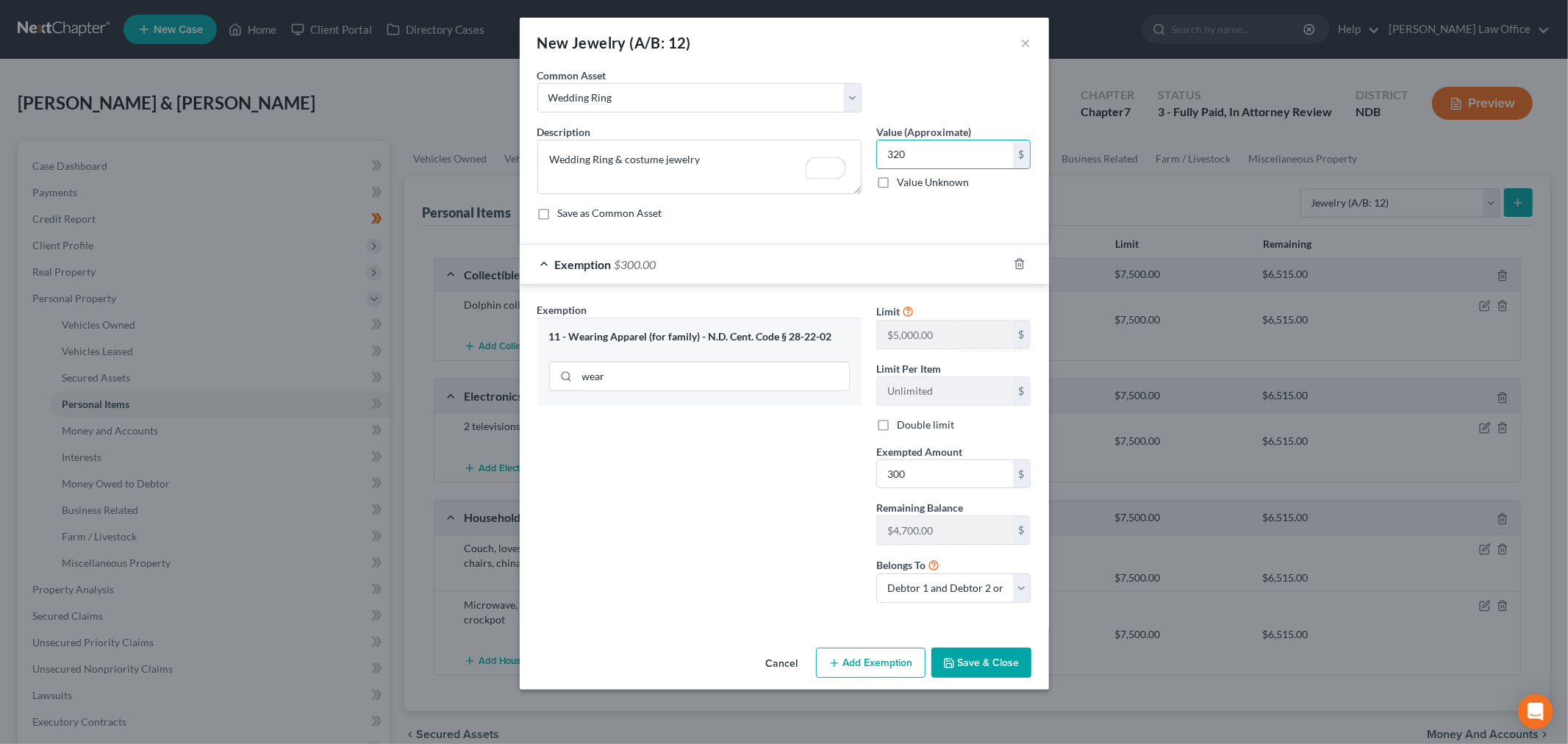
click at [942, 496] on div "Limit $5,000.00 $ Limit Per Item Unlimited $ Double limit Exempted Amount * 300…" at bounding box center [954, 458] width 170 height 313
click at [953, 475] on input "300" at bounding box center [944, 473] width 136 height 28
type input "320"
click at [950, 661] on polyline "button" at bounding box center [948, 659] width 4 height 2
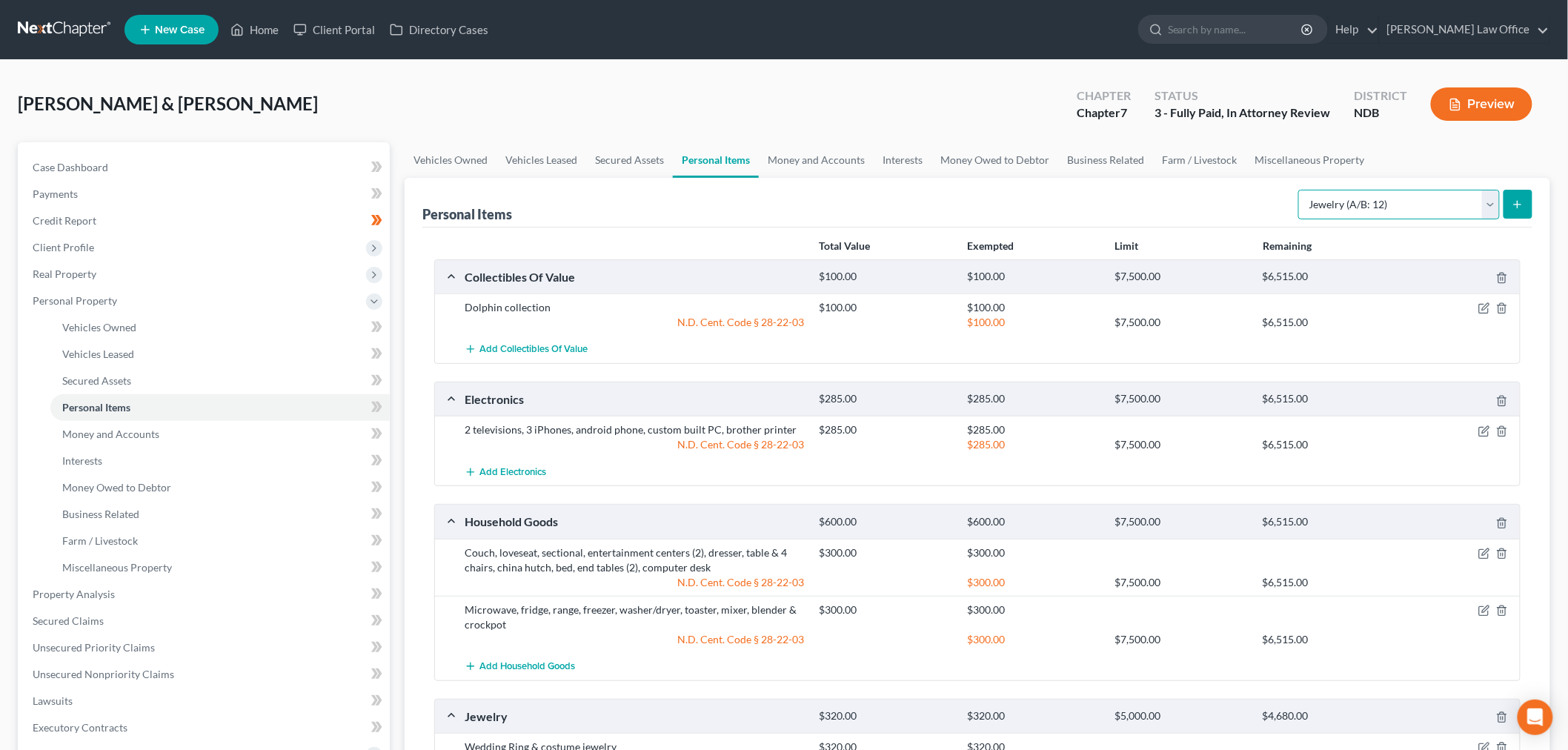
click at [1434, 208] on select "Select Item Type Clothing (A/B: 11) Collectibles Of Value (A/B: 8) Electronics …" at bounding box center [1398, 205] width 202 height 29
select select "clothing"
click at [1301, 190] on select "Select Item Type Clothing (A/B: 11) Collectibles Of Value (A/B: 8) Electronics …" at bounding box center [1398, 205] width 202 height 29
click at [1509, 197] on button "submit" at bounding box center [1517, 204] width 29 height 29
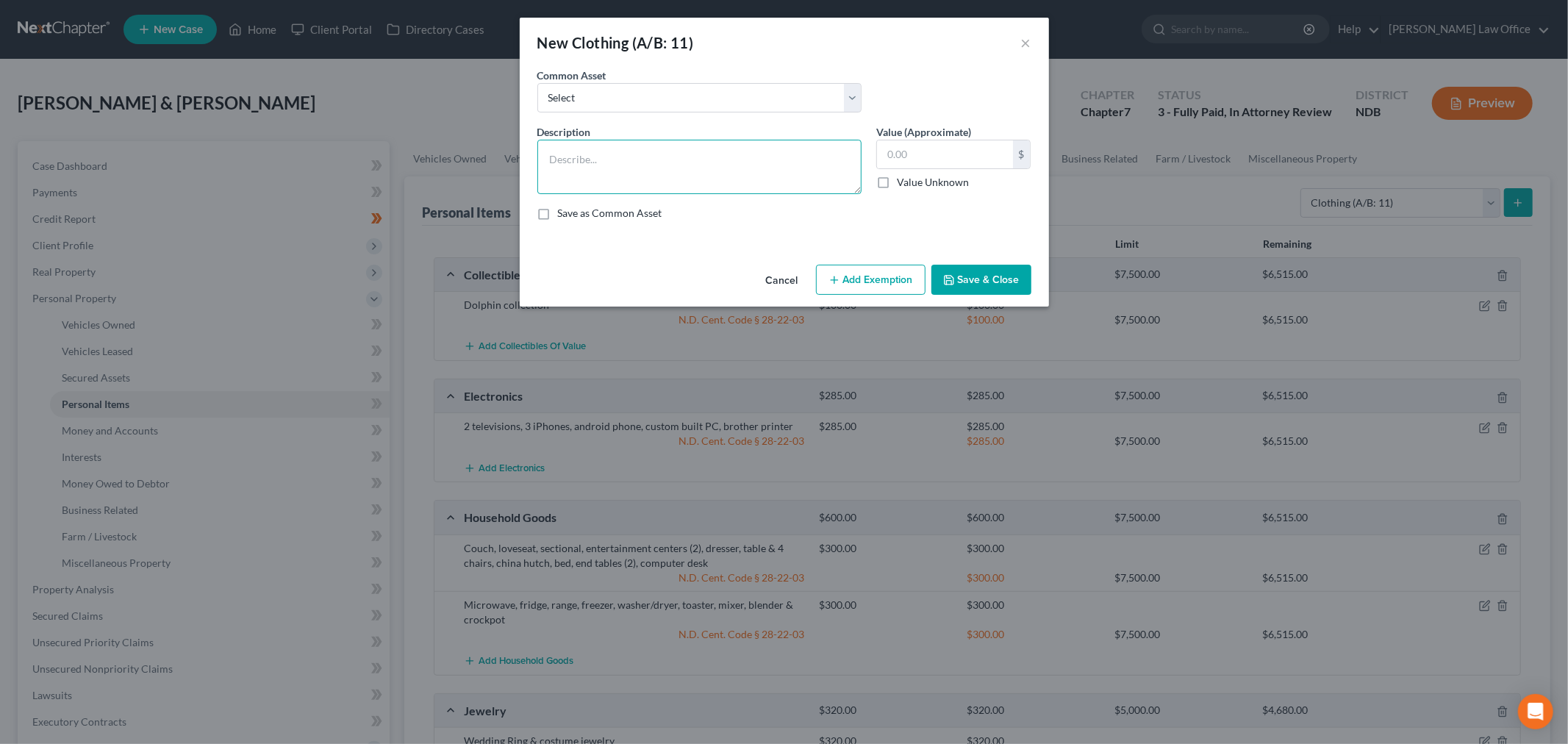
click at [603, 152] on textarea at bounding box center [699, 166] width 325 height 54
type textarea "Clothing & wearing apparel"
type input "500"
click at [880, 296] on div "Cancel Add Exemption Save & Close" at bounding box center [784, 282] width 529 height 48
click at [873, 285] on button "Add Exemption" at bounding box center [870, 280] width 110 height 31
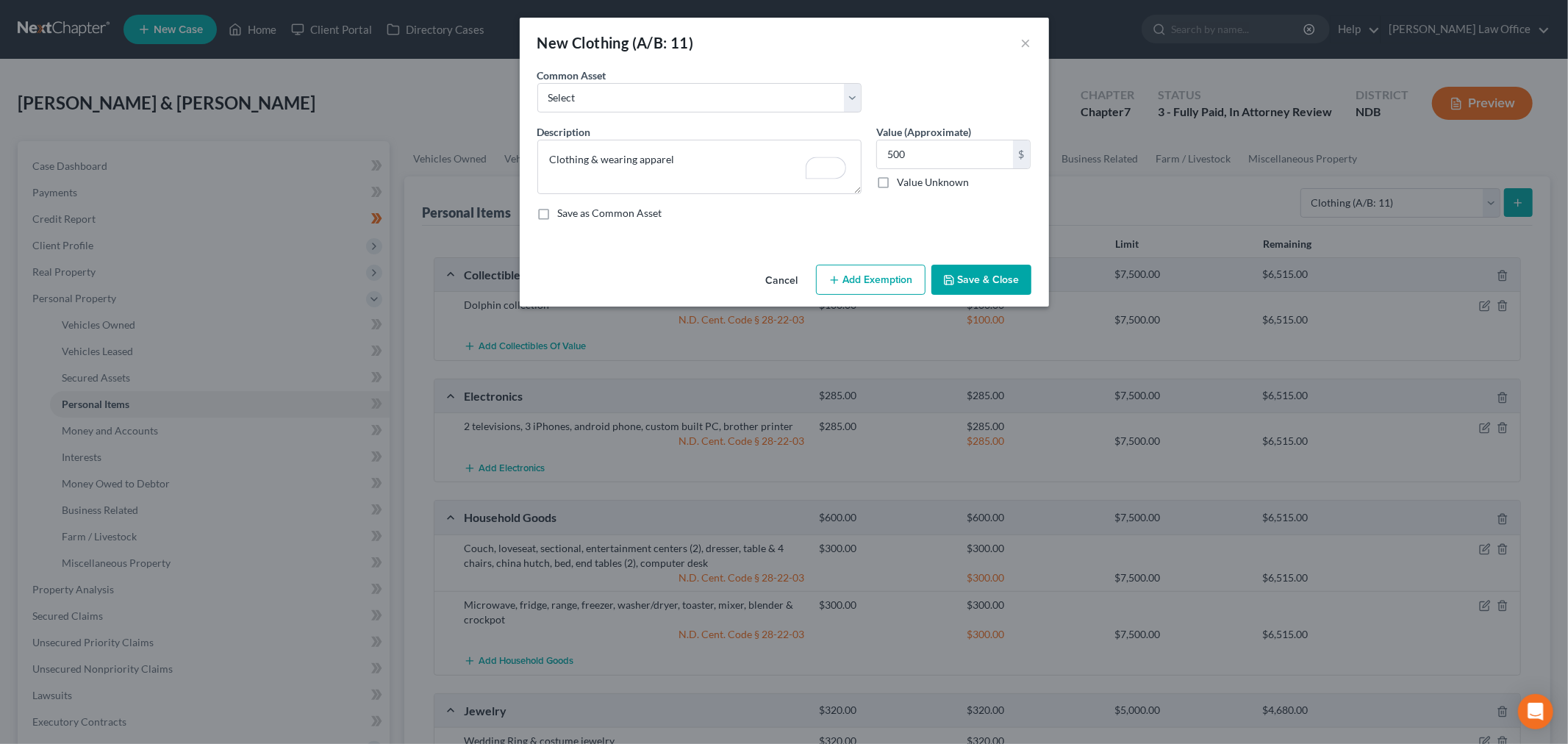
select select "2"
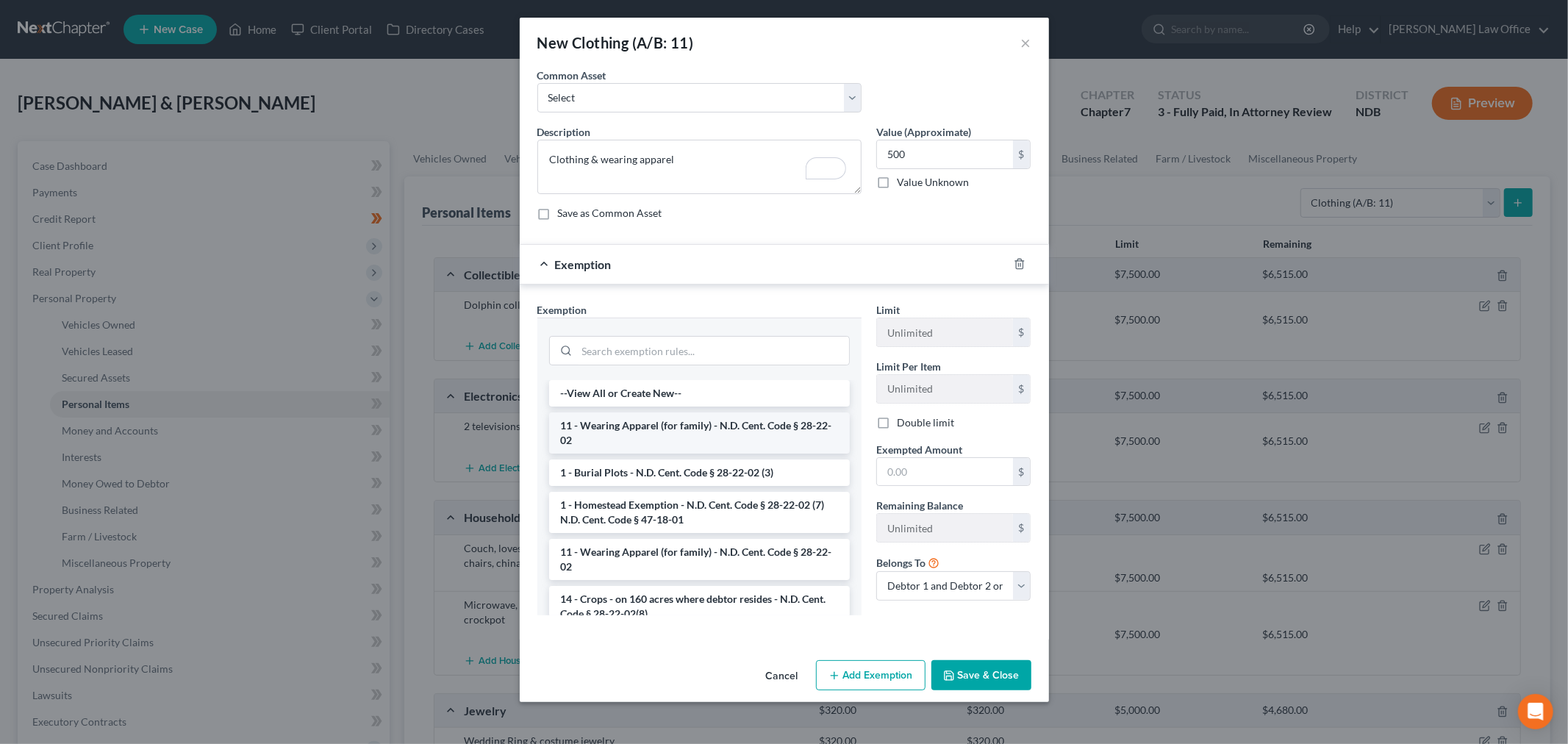
click at [659, 423] on li "11 - Wearing Apparel (for family) - N.D. Cent. Code § 28-22-02" at bounding box center [699, 432] width 301 height 41
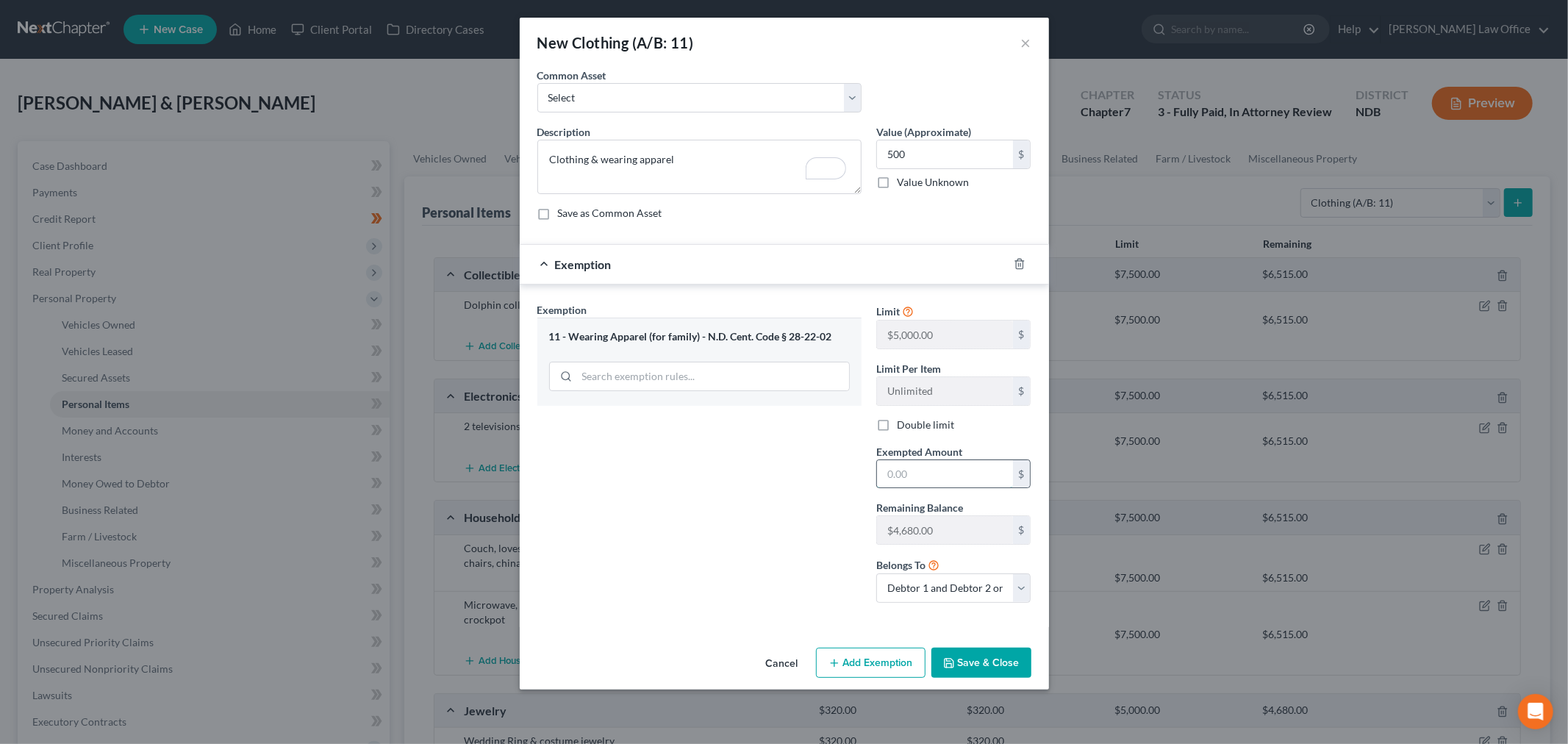
click at [974, 475] on input "text" at bounding box center [944, 473] width 136 height 28
type input "250"
click at [957, 166] on input "500" at bounding box center [944, 154] width 136 height 28
type input "250"
click at [967, 656] on button "Save & Close" at bounding box center [980, 663] width 100 height 31
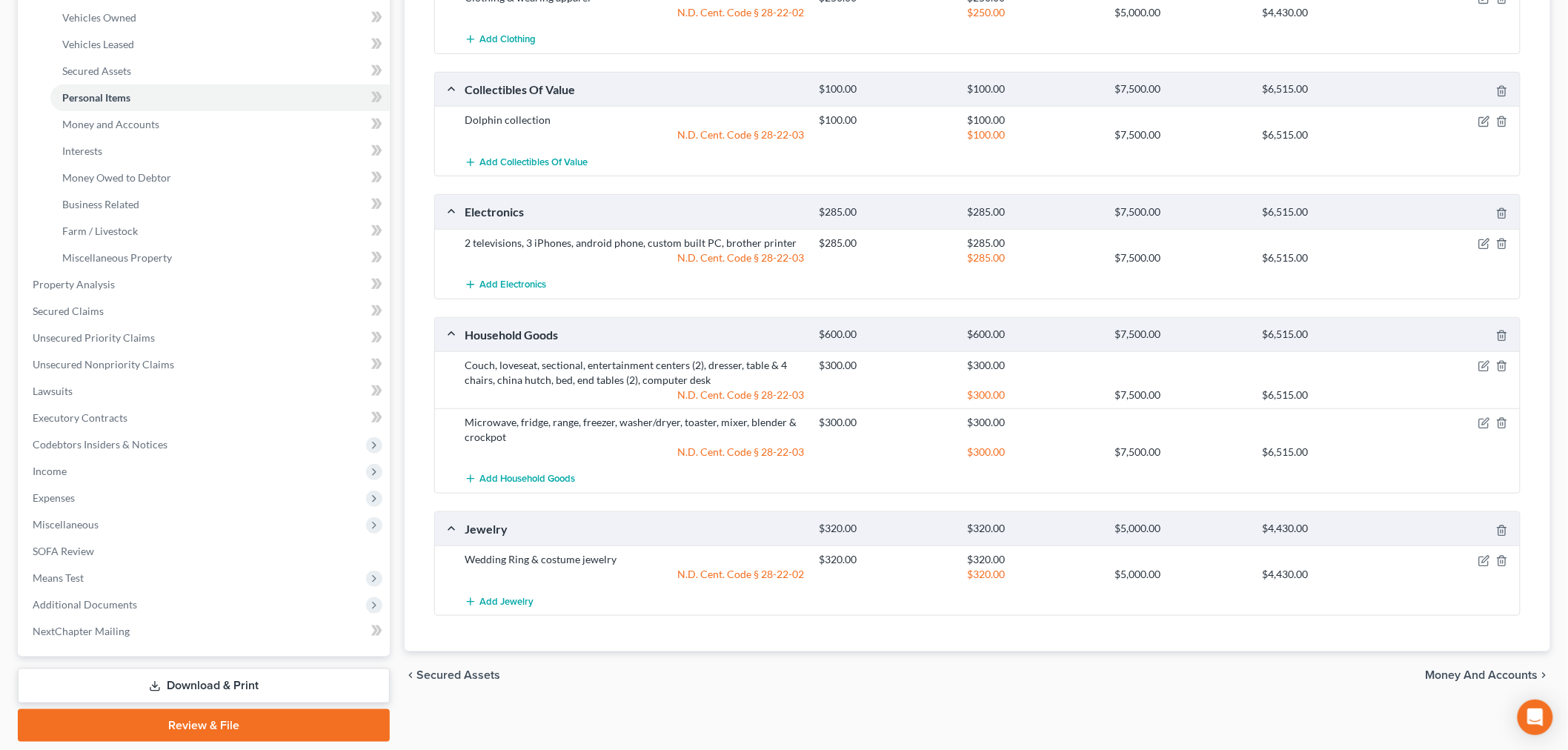
scroll to position [356, 0]
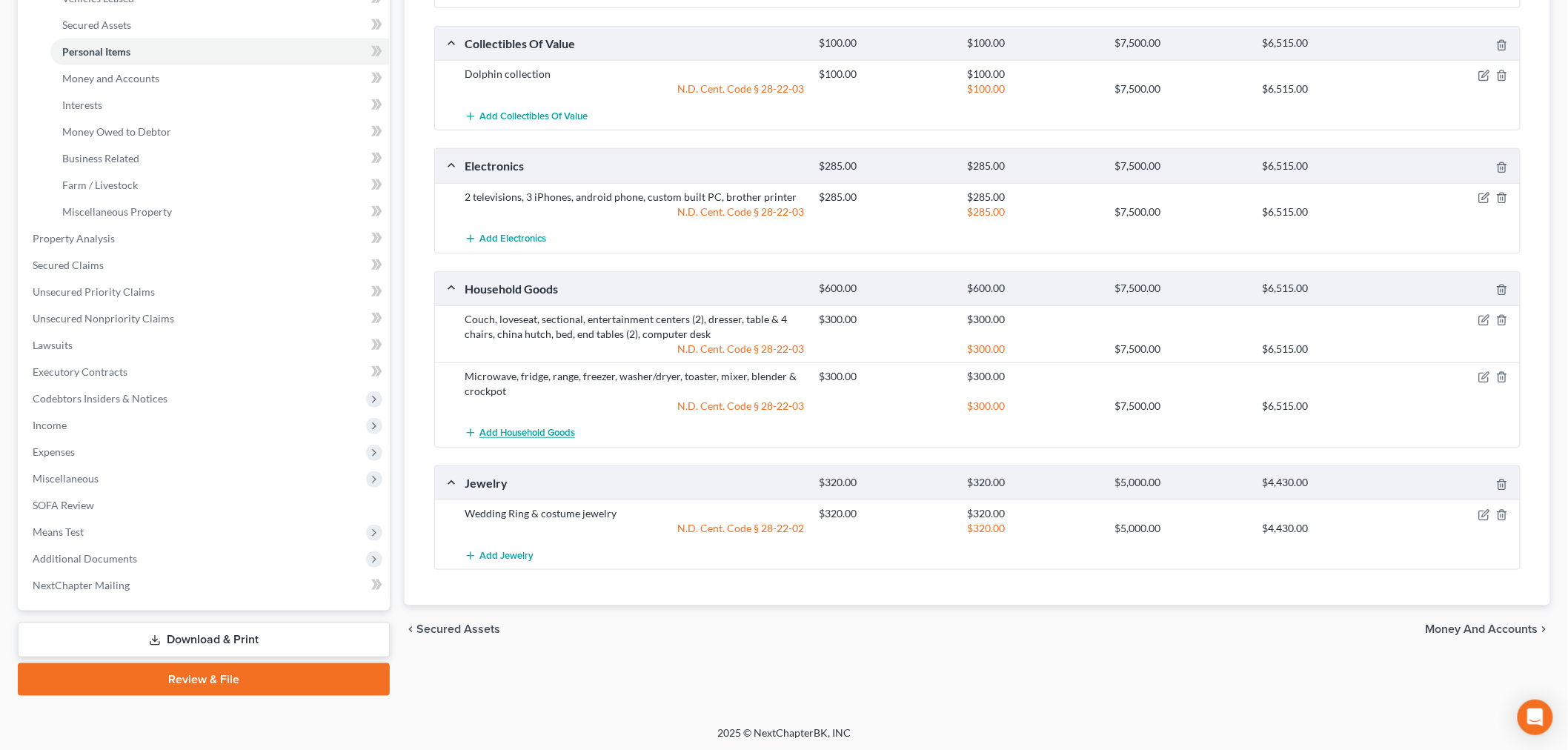
click at [520, 431] on span "Add Household Goods" at bounding box center [527, 433] width 96 height 12
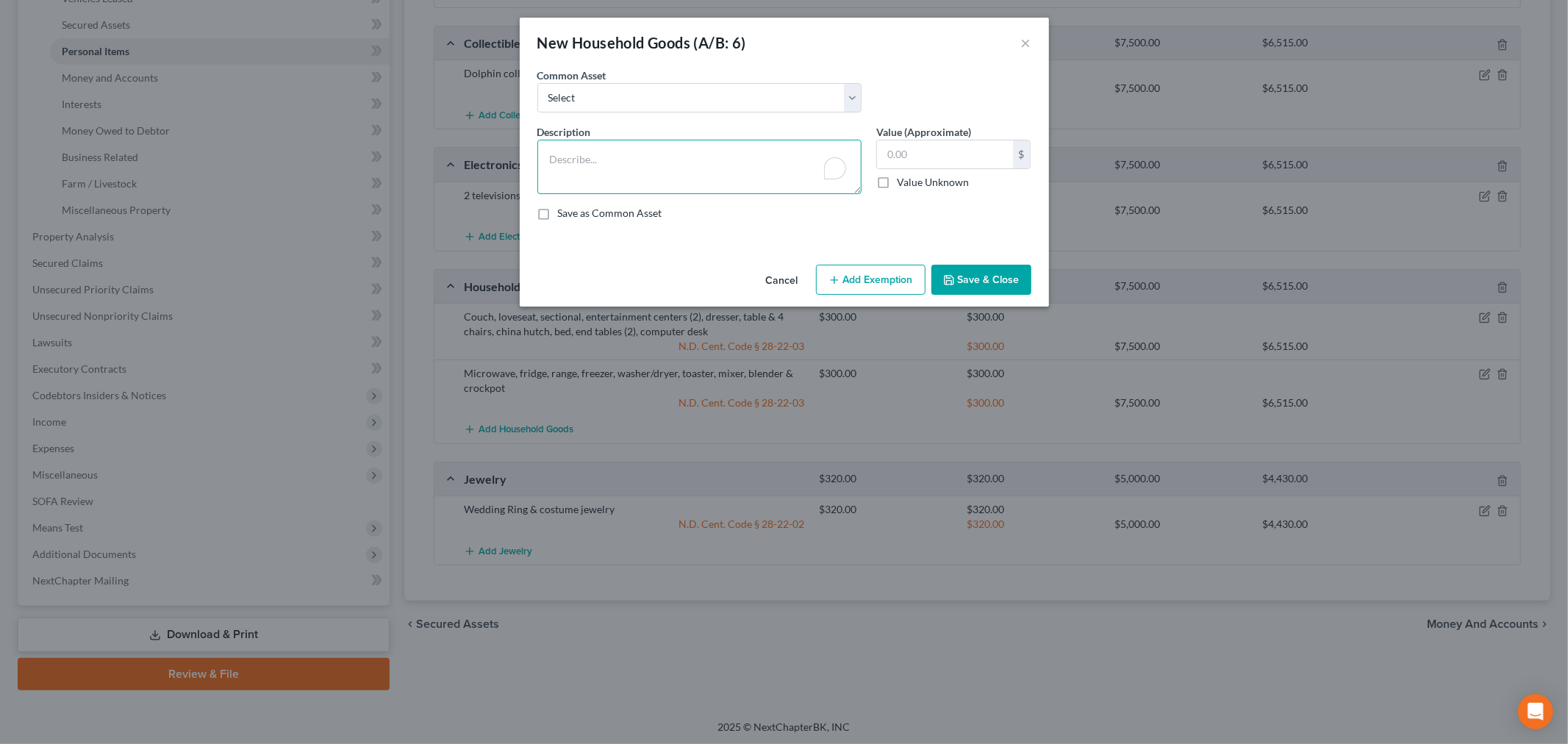
click at [695, 162] on textarea "To enrich screen reader interactions, please activate Accessibility in Grammarl…" at bounding box center [699, 166] width 325 height 54
click at [653, 156] on textarea "To enrich screen reader interactions, please activate Accessibility in Grammarl…" at bounding box center [699, 166] width 325 height 54
type textarea "Polar mower, snow blower"
type input "50"
drag, startPoint x: 882, startPoint y: 258, endPoint x: 875, endPoint y: 278, distance: 21.2
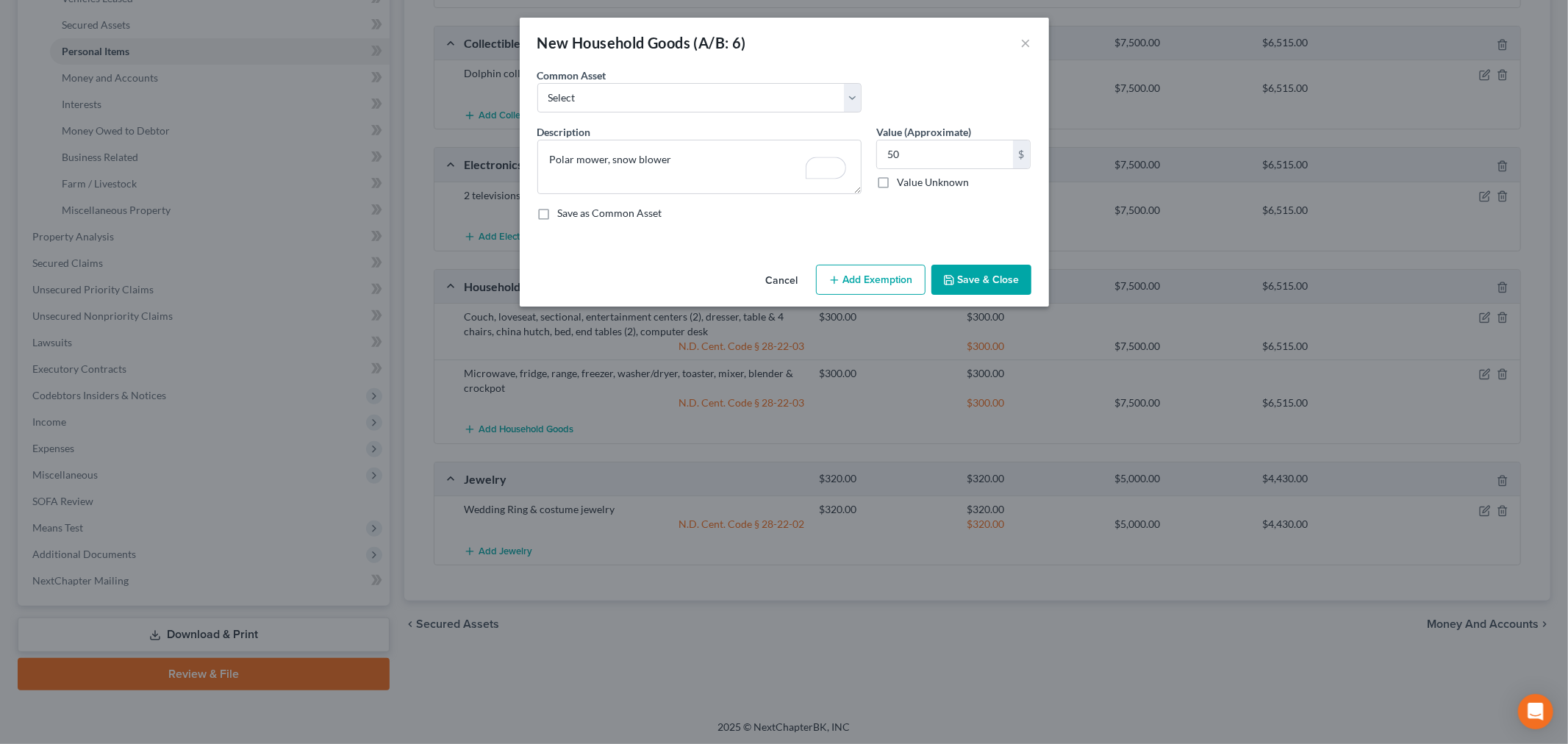
click at [880, 260] on div "New Household Goods (A/B: 6) × An exemption set must first be selected from the…" at bounding box center [784, 162] width 529 height 289
click at [875, 278] on button "Add Exemption" at bounding box center [870, 280] width 110 height 31
select select "2"
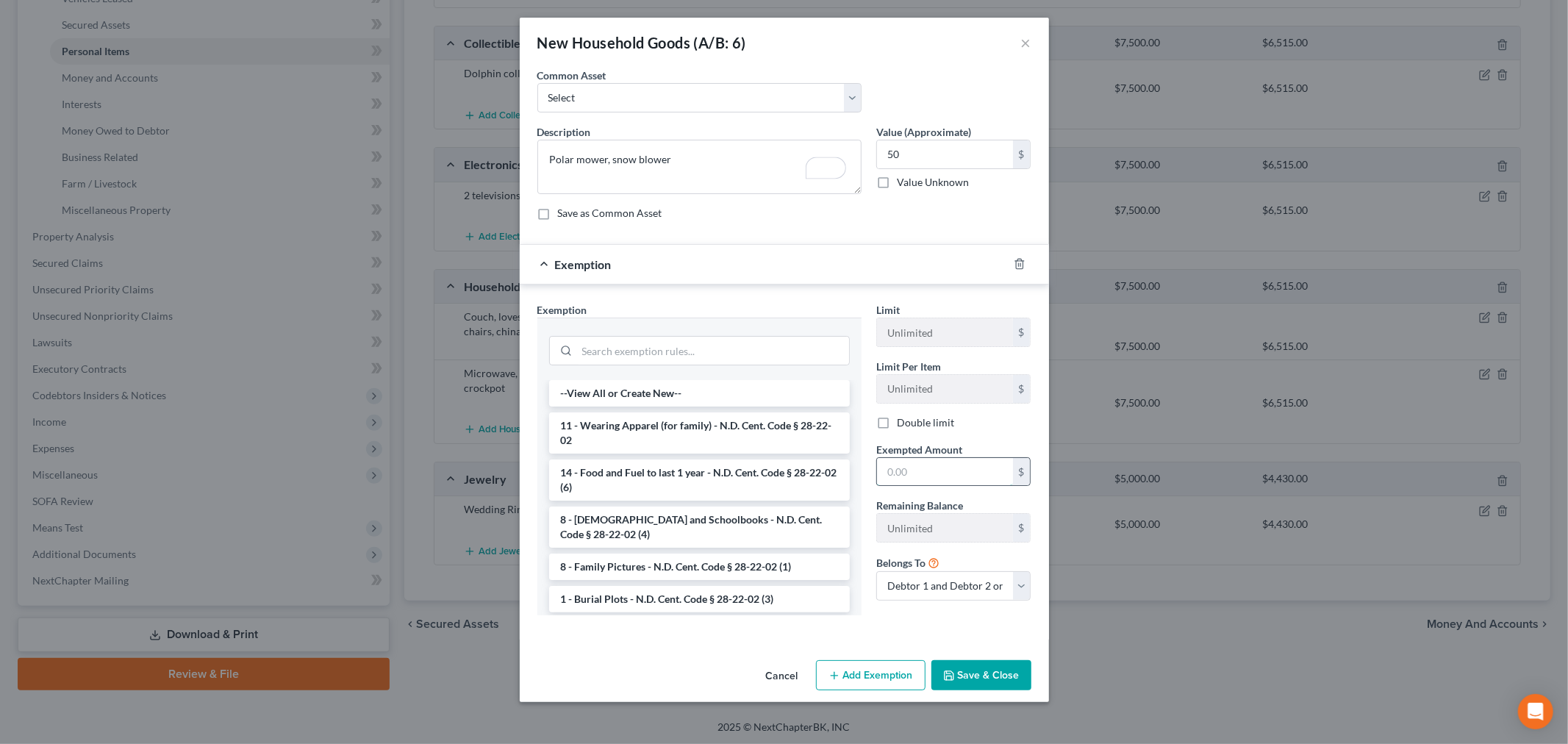
drag, startPoint x: 909, startPoint y: 472, endPoint x: 883, endPoint y: 467, distance: 26.5
click at [909, 472] on input "text" at bounding box center [944, 472] width 136 height 28
type input "50"
click at [653, 353] on input "search" at bounding box center [712, 350] width 272 height 28
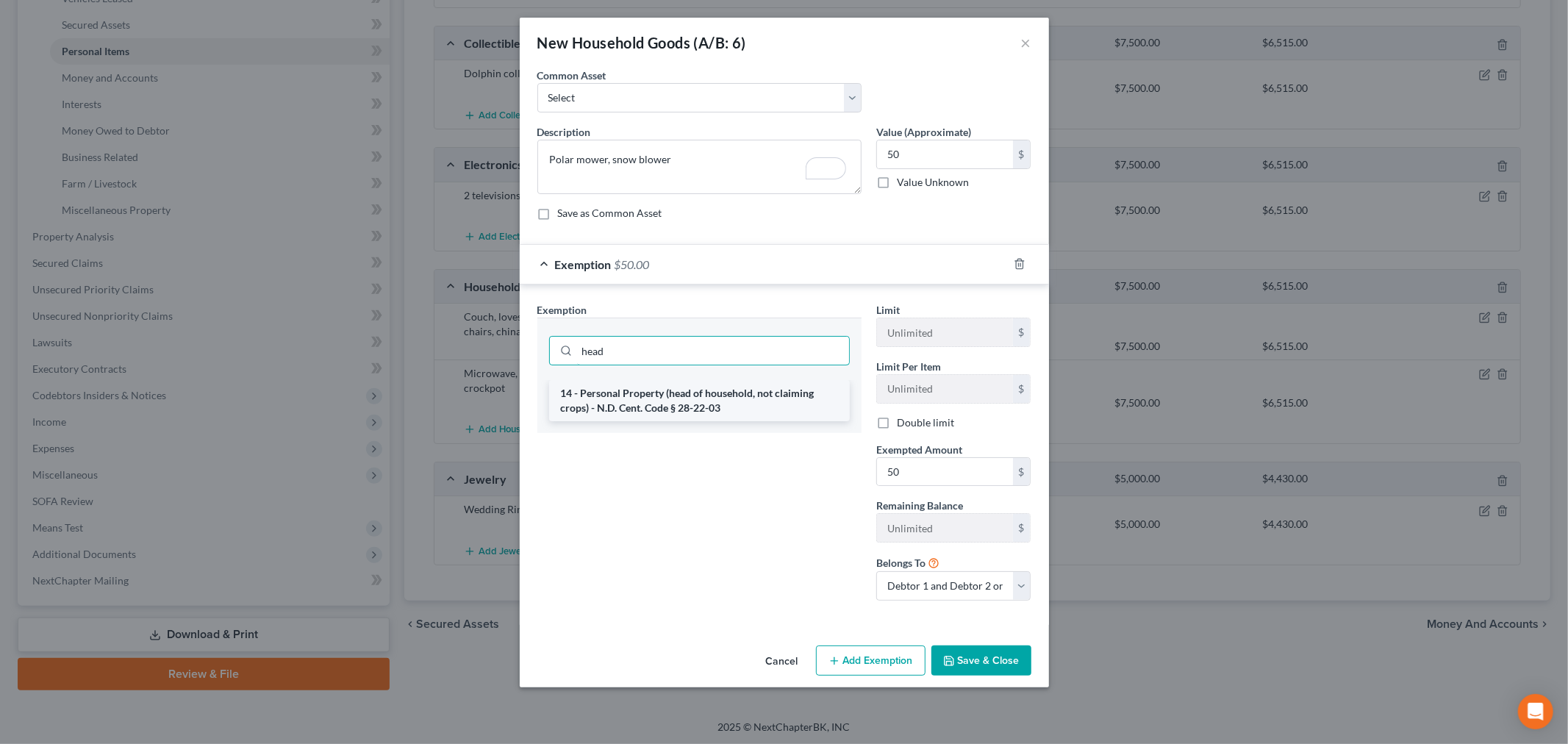
type input "head"
click at [706, 401] on li "14 - Personal Property (head of household, not claiming crops) - N.D. Cent. Cod…" at bounding box center [699, 400] width 301 height 41
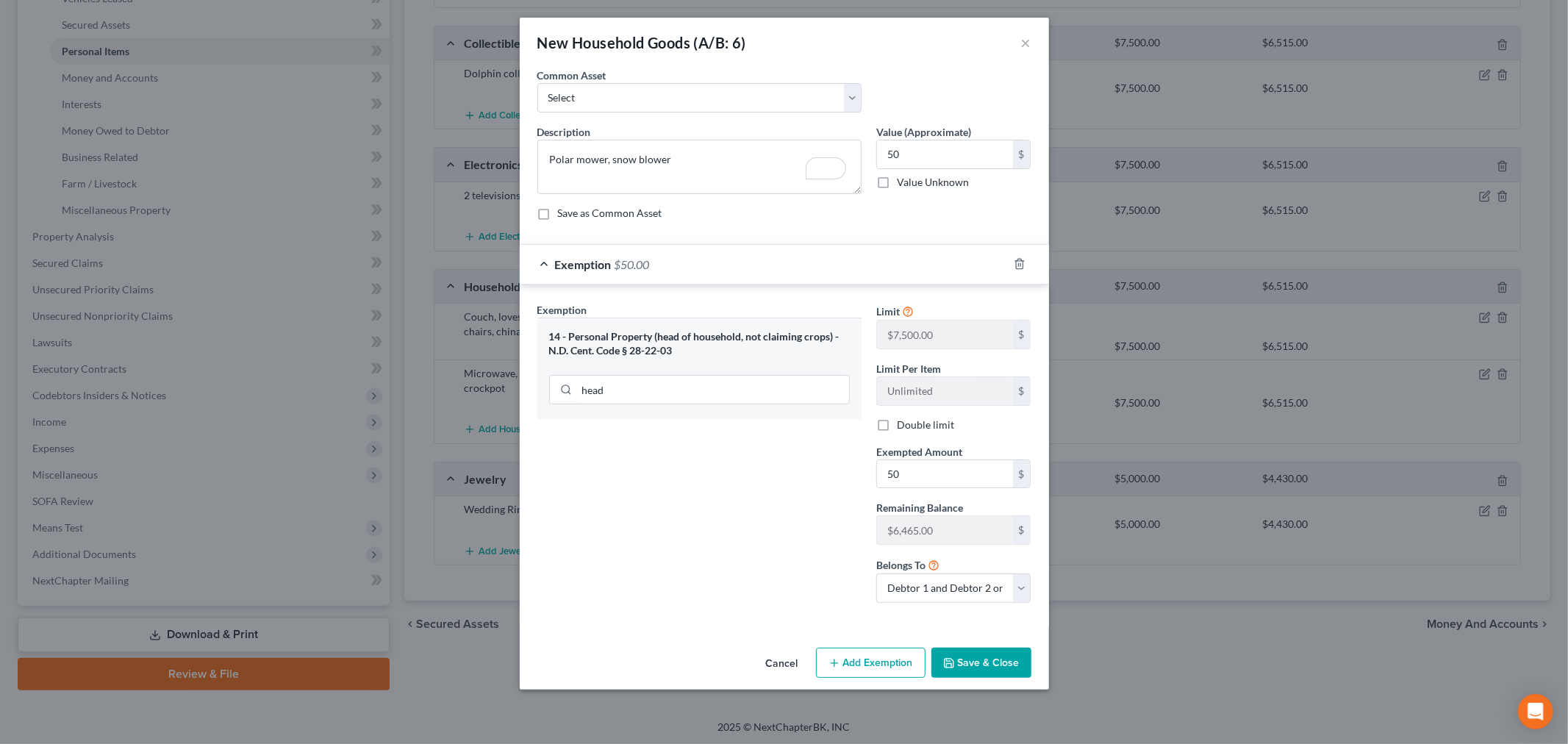
click at [988, 664] on button "Save & Close" at bounding box center [980, 663] width 100 height 31
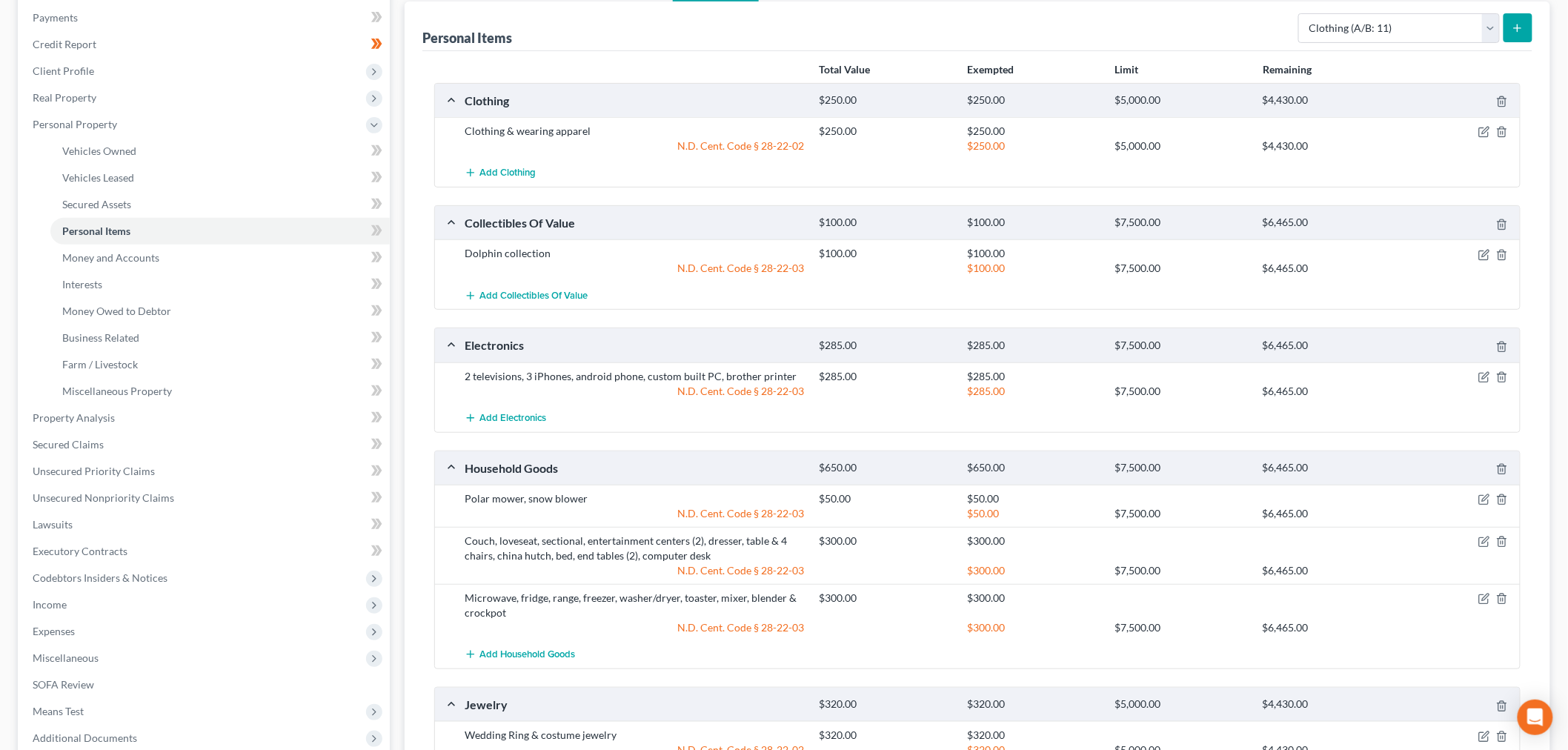
scroll to position [0, 0]
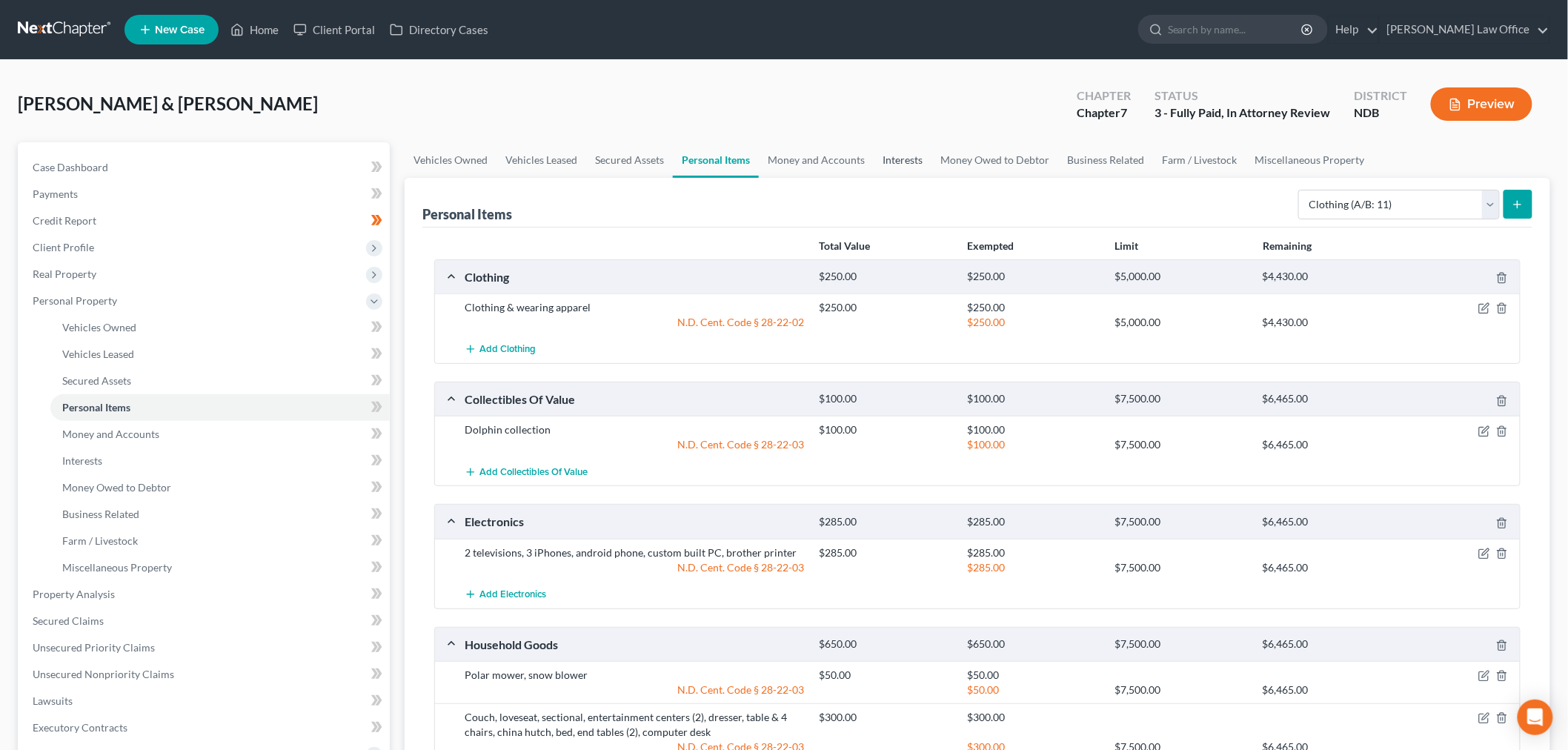
click at [908, 154] on link "Interests" at bounding box center [902, 159] width 58 height 36
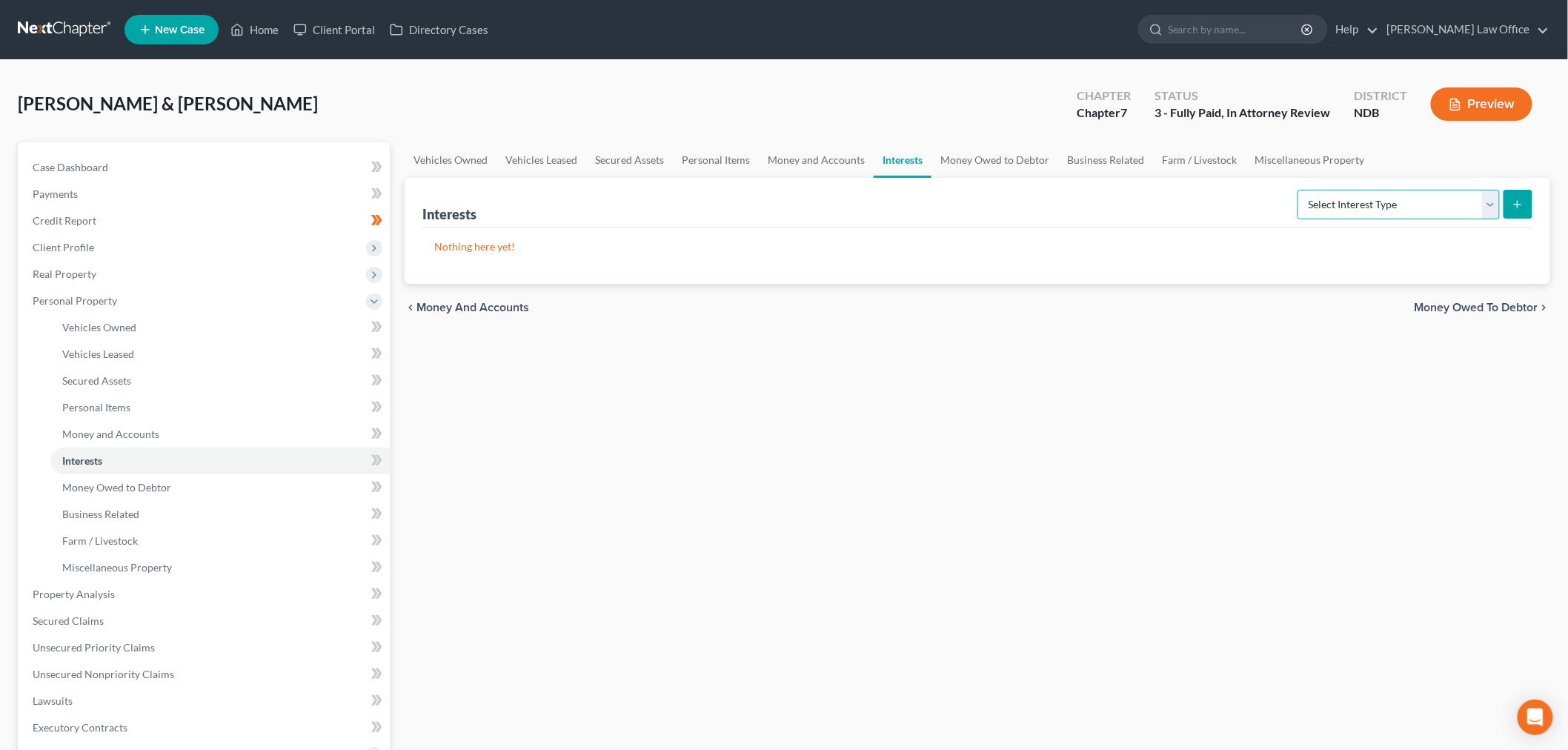
drag, startPoint x: 1354, startPoint y: 194, endPoint x: 1360, endPoint y: 215, distance: 21.8
click at [1354, 194] on select "Select Interest Type 401K (A/B: 21) Annuity (A/B: 23) Bond (A/B: 18) Education …" at bounding box center [1398, 205] width 202 height 29
drag, startPoint x: 1400, startPoint y: 203, endPoint x: 1407, endPoint y: 194, distance: 11.4
click at [1400, 203] on select "Select Interest Type 401K (A/B: 21) Annuity (A/B: 23) Bond (A/B: 18) Education …" at bounding box center [1398, 205] width 202 height 29
select select "other_retirement_plan"
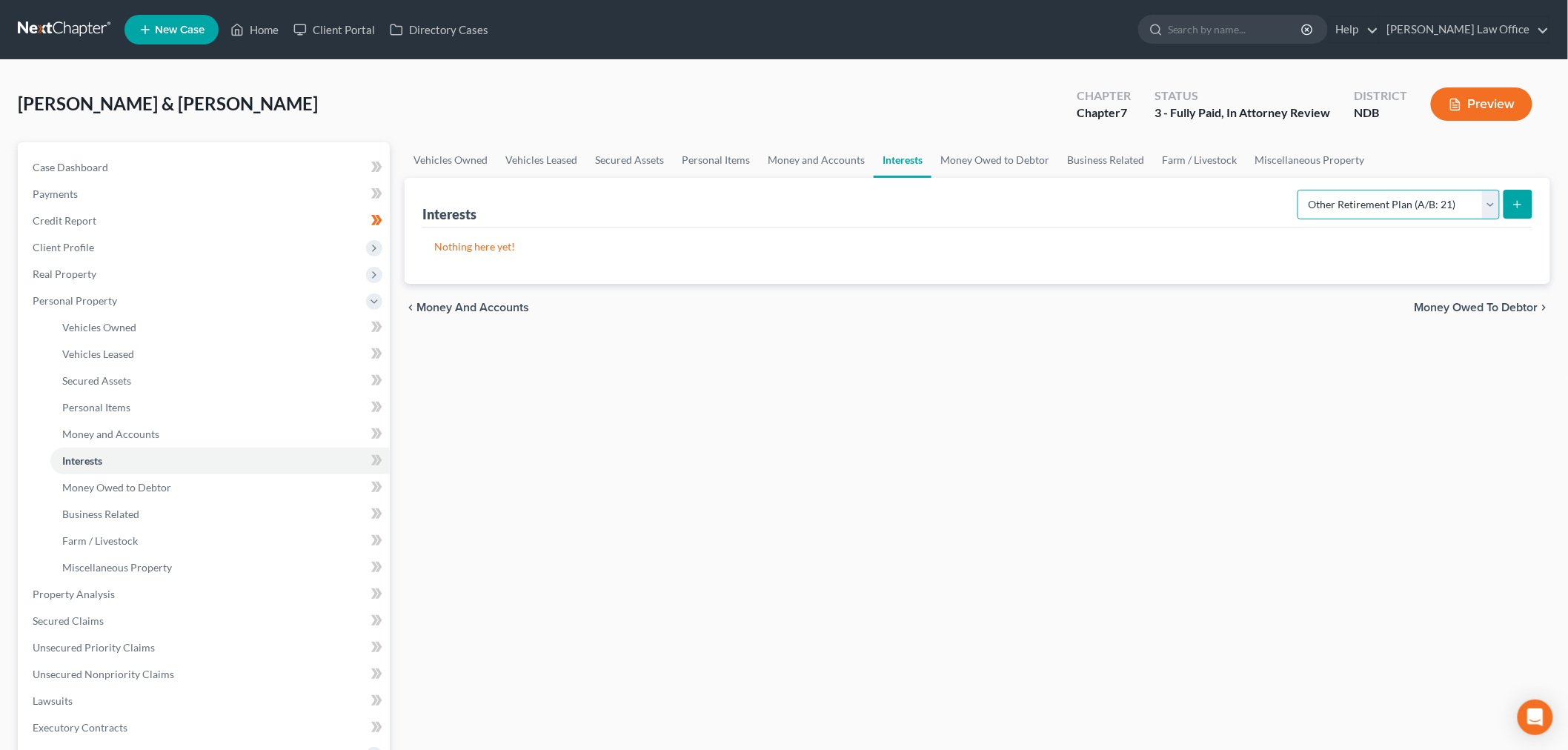
click at [1300, 190] on select "Select Interest Type 401K (A/B: 21) Annuity (A/B: 23) Bond (A/B: 18) Education …" at bounding box center [1398, 205] width 202 height 29
click at [1524, 202] on icon "submit" at bounding box center [1517, 204] width 12 height 12
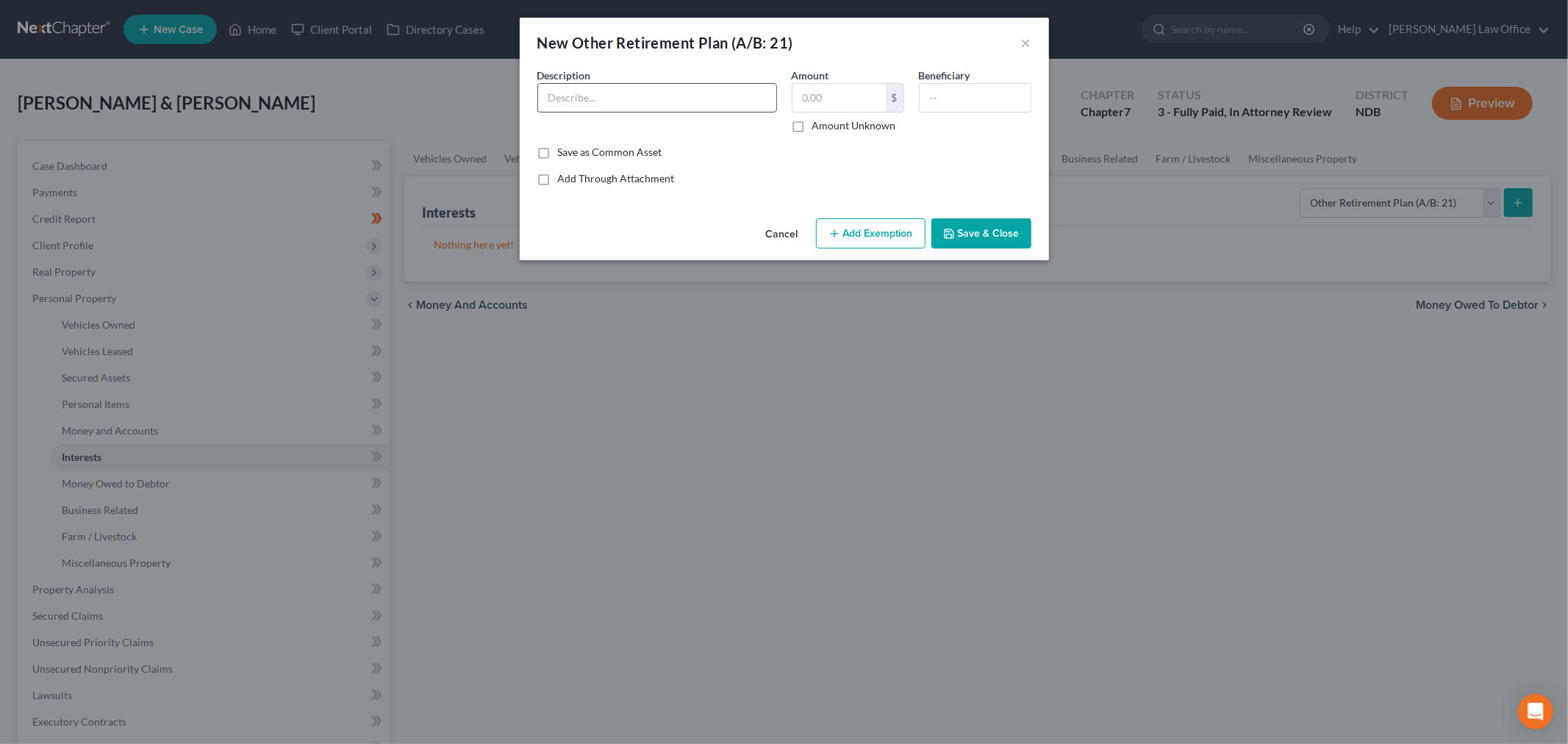
click at [615, 98] on input "text" at bounding box center [656, 98] width 238 height 28
click at [619, 93] on input "Empower" at bounding box center [656, 98] width 238 height 28
type input "Empower Real Truck Retirement Savings Plan"
drag, startPoint x: 1004, startPoint y: 237, endPoint x: 980, endPoint y: 243, distance: 24.7
click at [1003, 238] on button "Save & Close" at bounding box center [980, 234] width 100 height 31
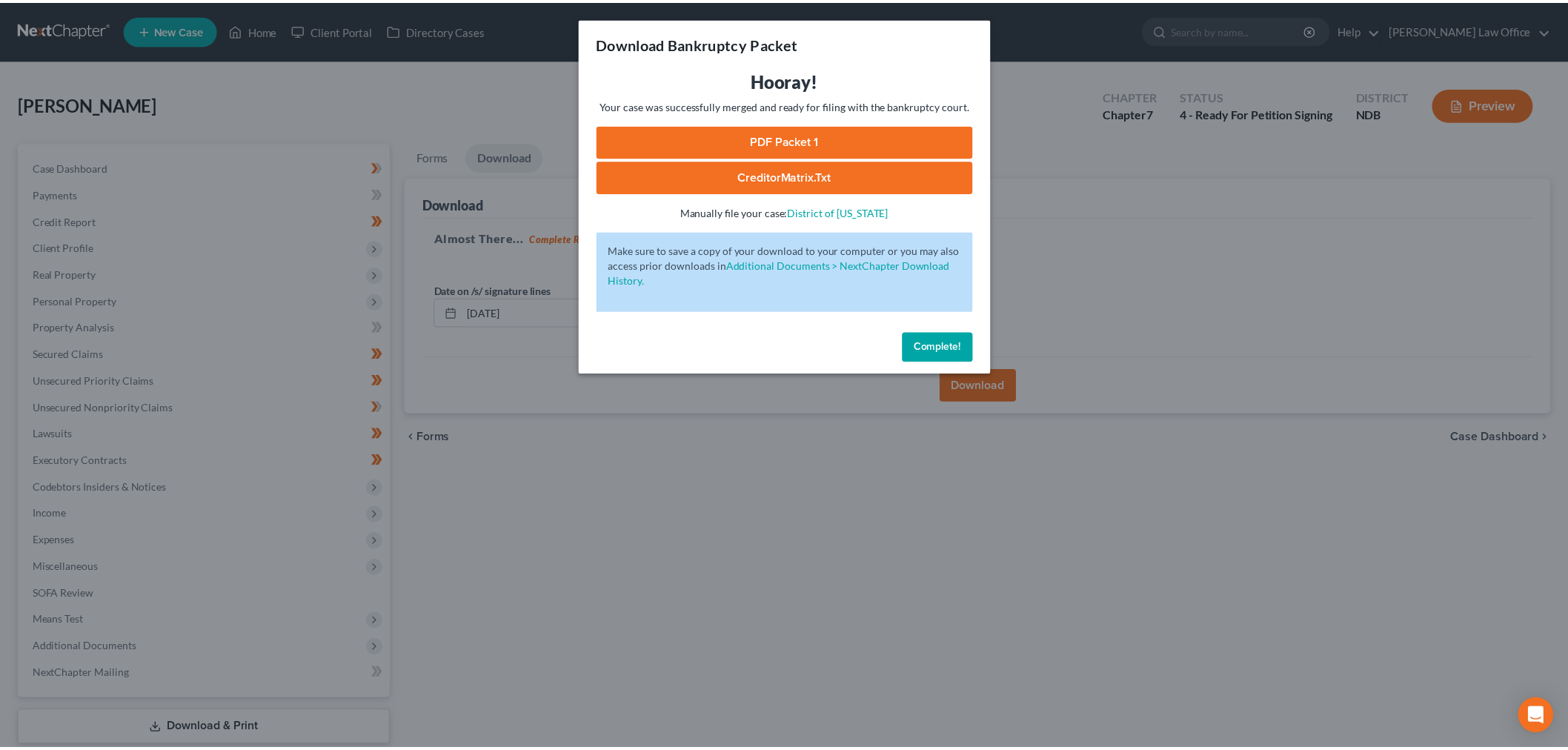
scroll to position [89, 0]
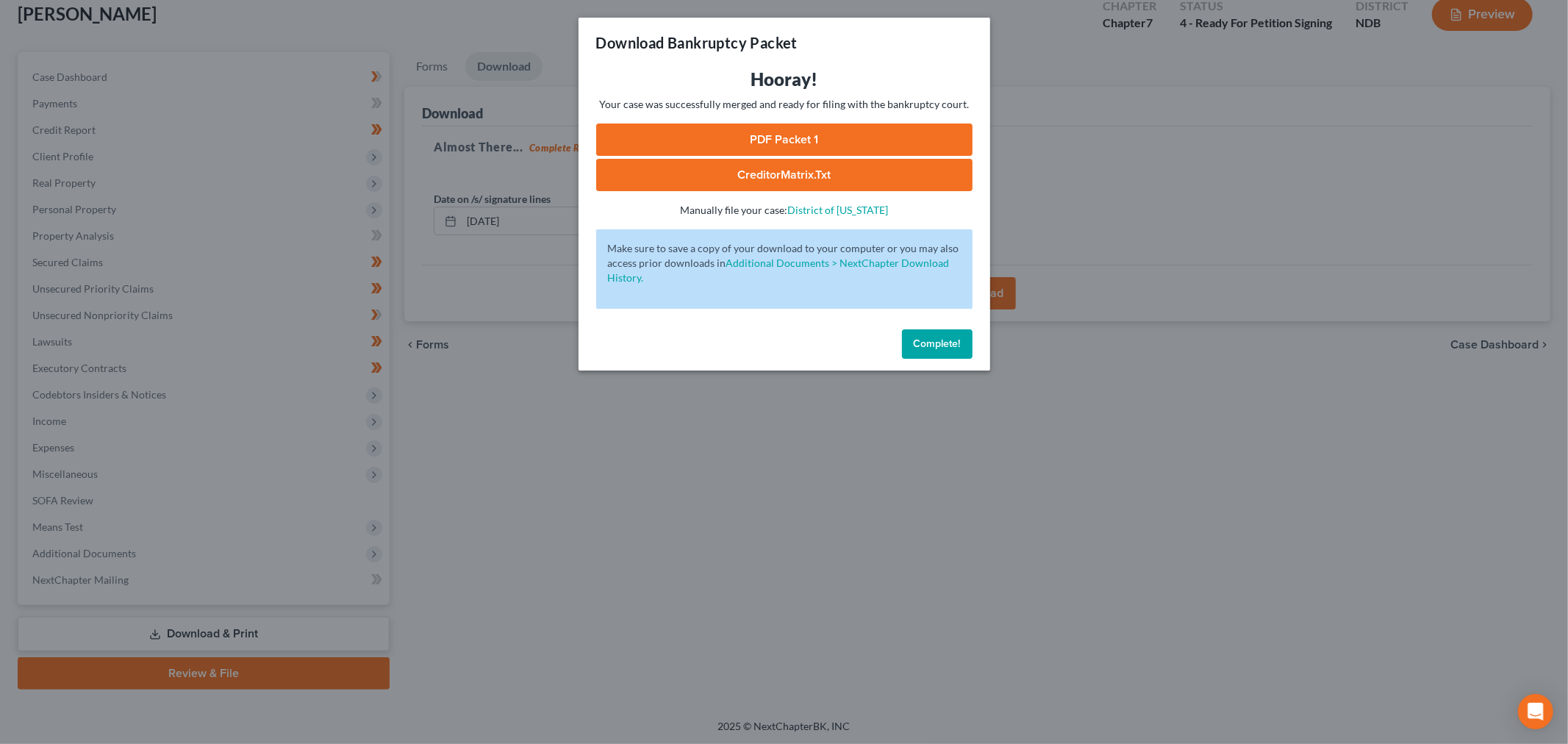
click at [949, 344] on span "Complete!" at bounding box center [936, 344] width 47 height 13
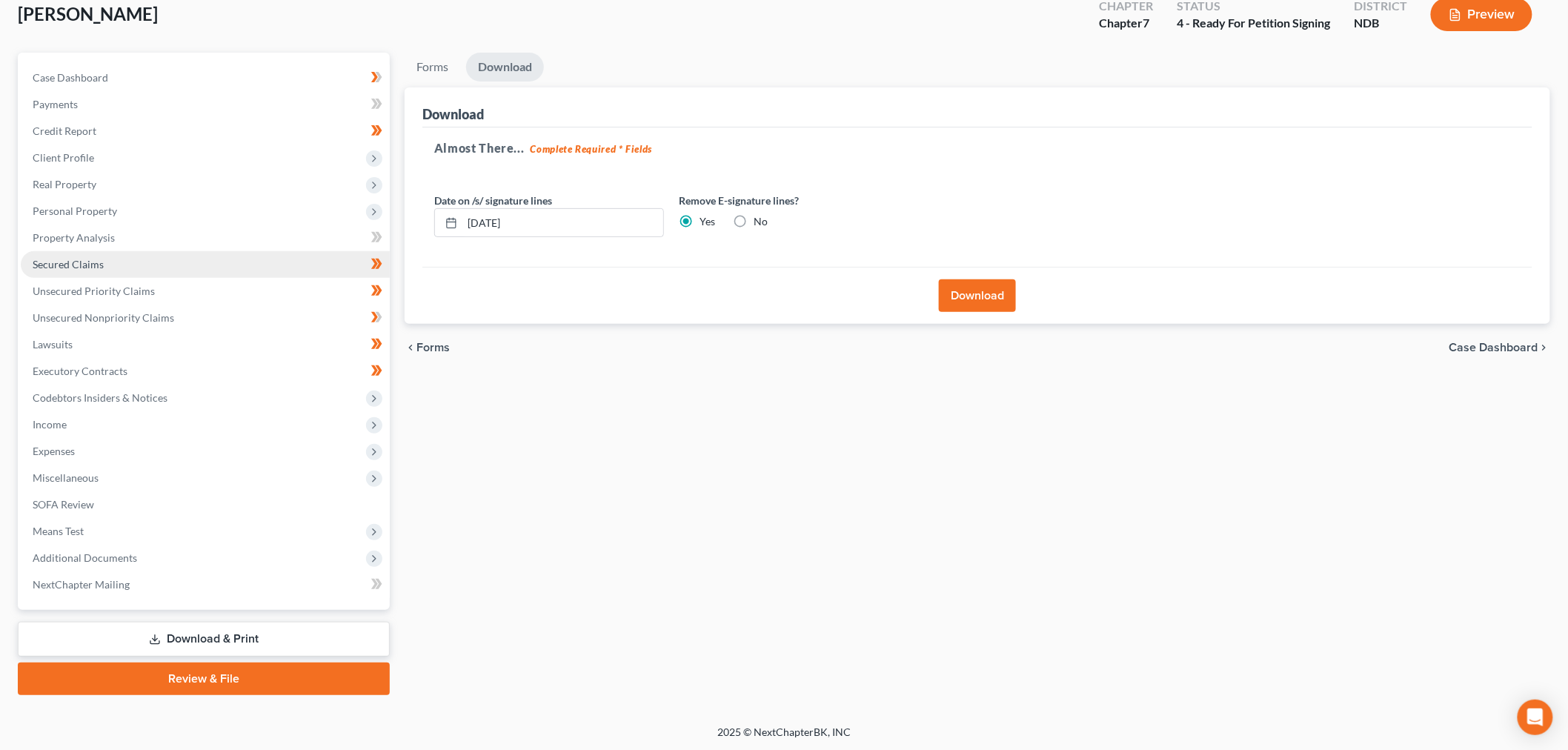
click at [101, 268] on span "Secured Claims" at bounding box center [67, 264] width 71 height 13
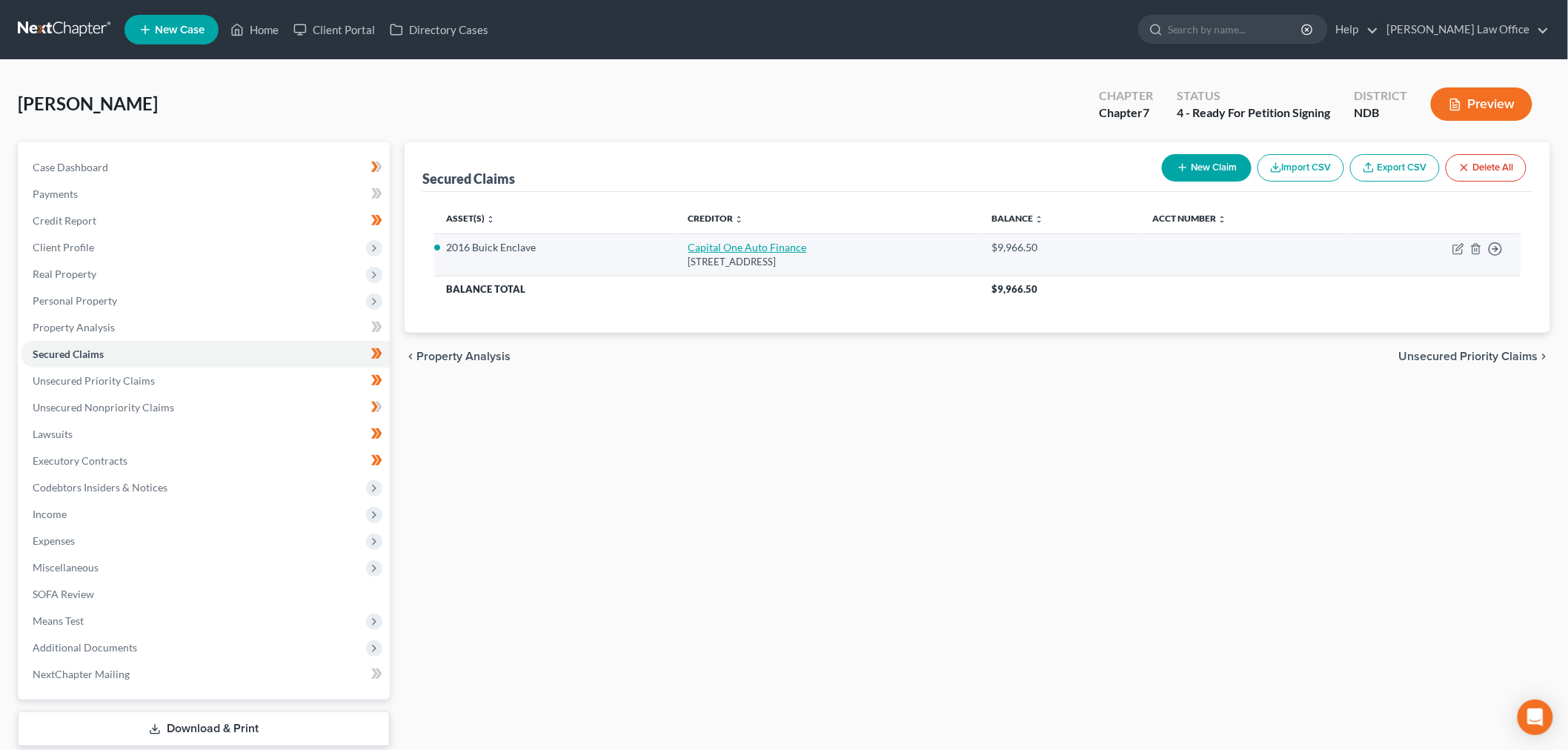
click at [736, 242] on link "Capital One Auto Finance" at bounding box center [747, 247] width 119 height 13
select select "45"
select select "2"
select select "3"
select select "0"
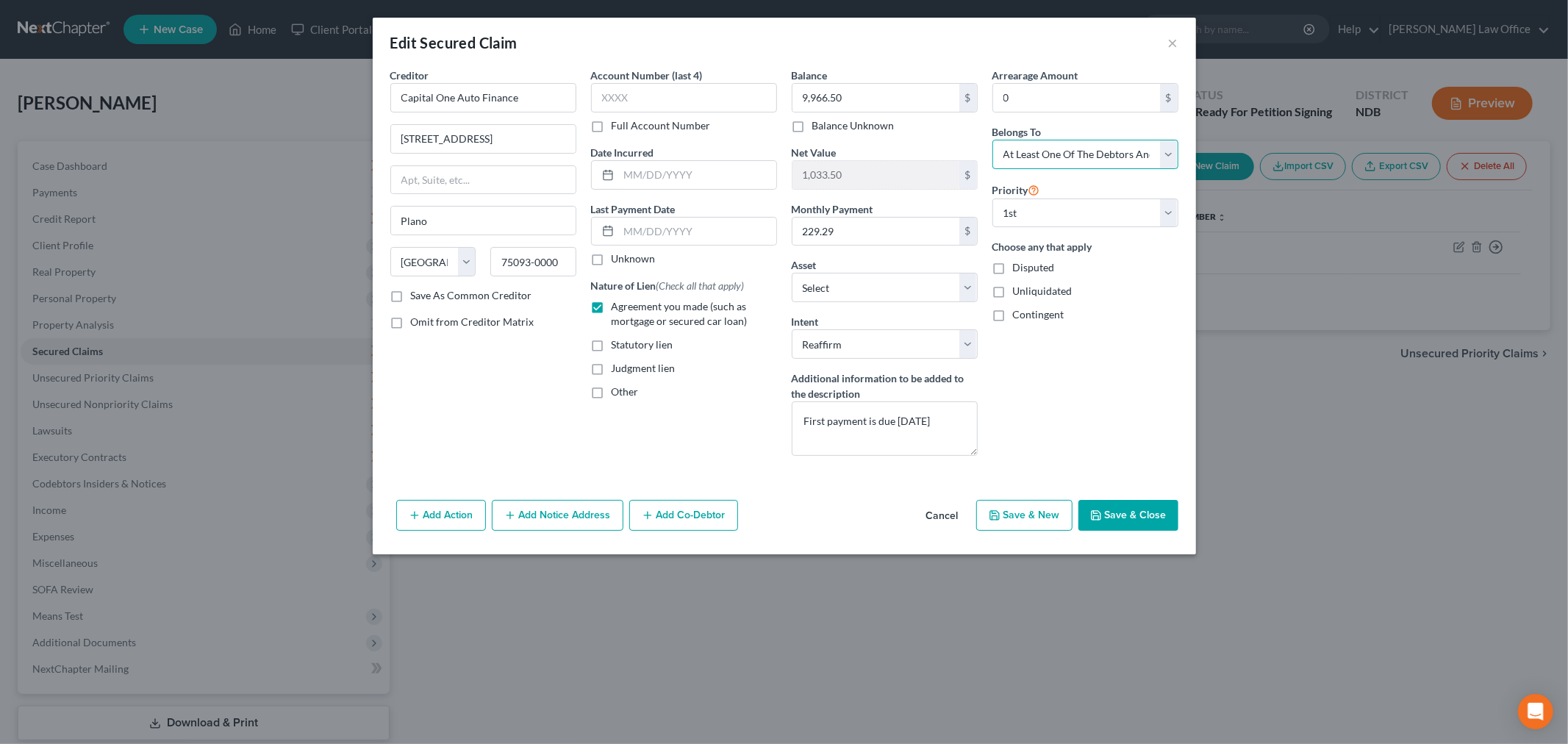
click at [1051, 158] on select "Select Debtor 1 Only Debtor 2 Only Debtor 1 And Debtor 2 Only At Least One Of T…" at bounding box center [1084, 154] width 186 height 29
drag, startPoint x: 1051, startPoint y: 158, endPoint x: 1040, endPoint y: 178, distance: 22.8
click at [1051, 158] on select "Select Debtor 1 Only Debtor 2 Only Debtor 1 And Debtor 2 Only At Least One Of T…" at bounding box center [1084, 154] width 186 height 29
drag, startPoint x: 1145, startPoint y: 503, endPoint x: 864, endPoint y: 515, distance: 281.3
click at [1141, 504] on button "Save & Close" at bounding box center [1127, 515] width 100 height 31
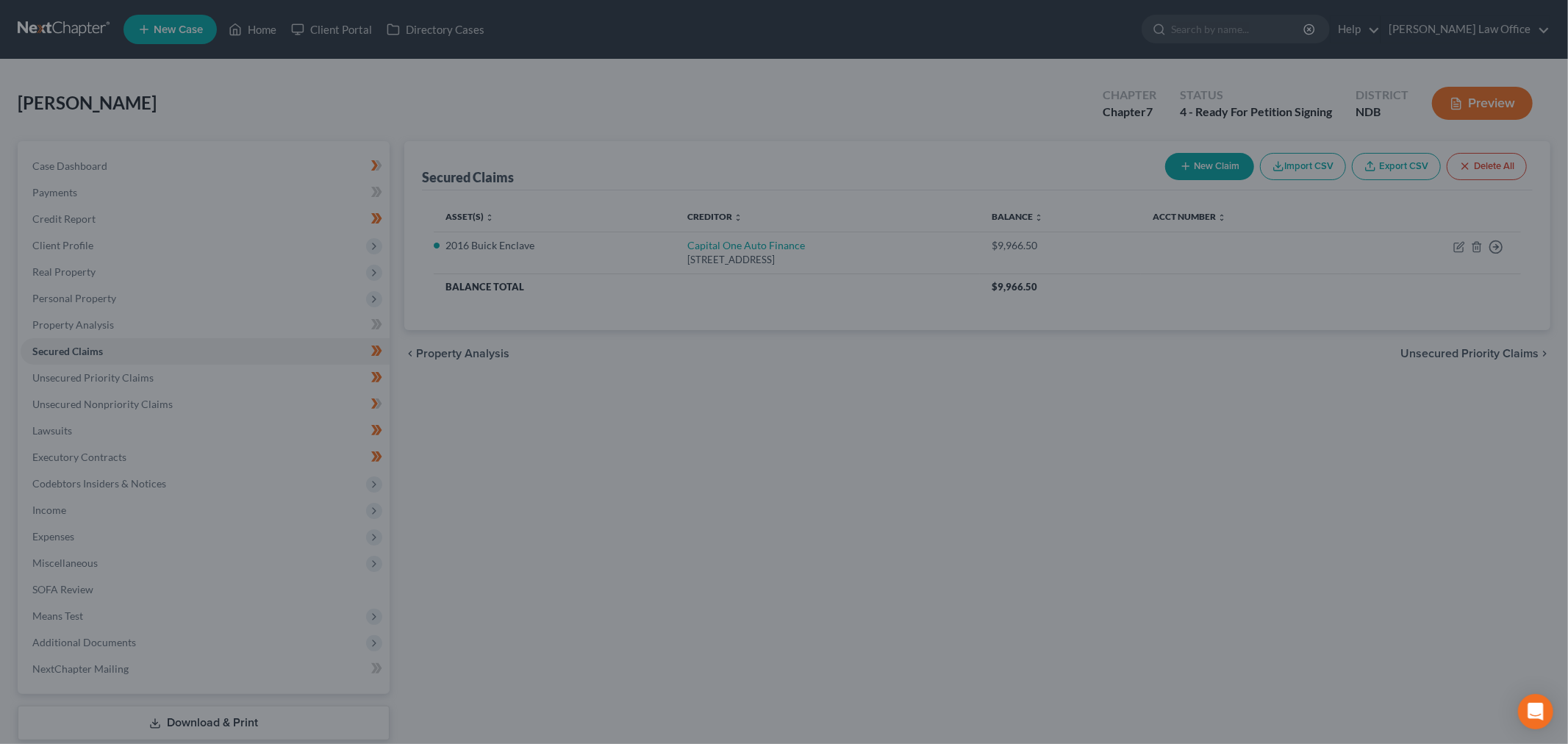
select select "5"
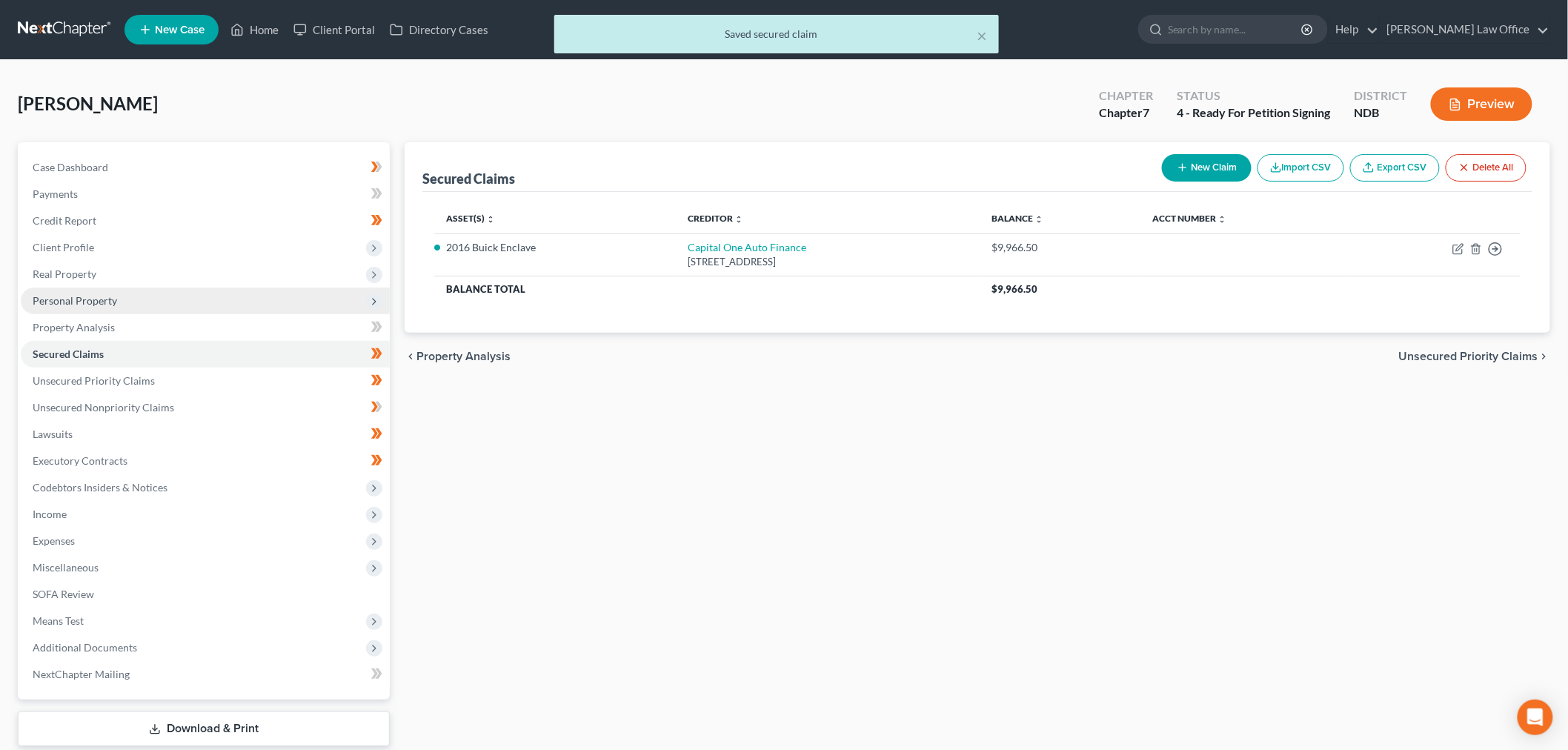
click at [112, 304] on span "Personal Property" at bounding box center [75, 300] width 85 height 13
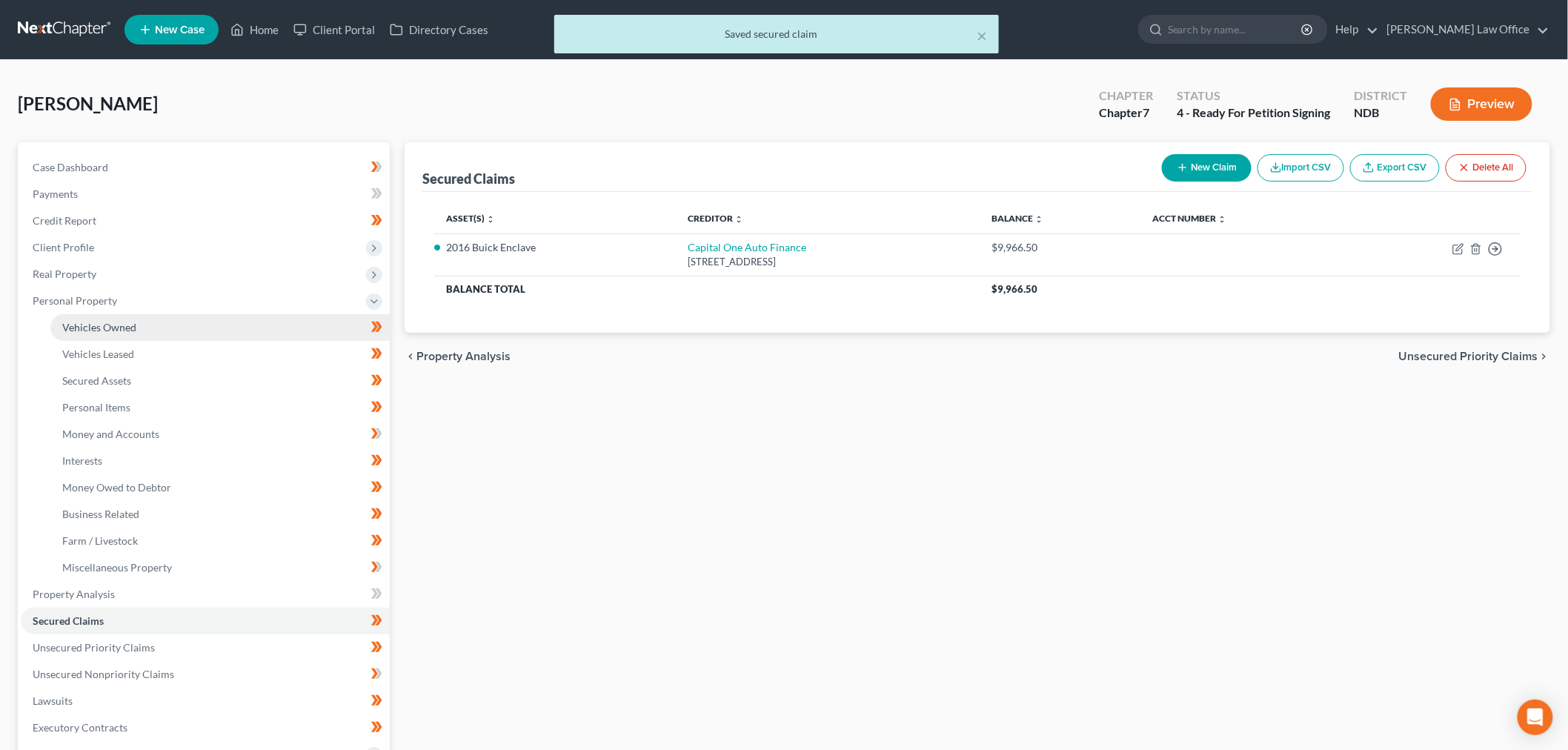
click at [134, 331] on span "Vehicles Owned" at bounding box center [100, 327] width 74 height 13
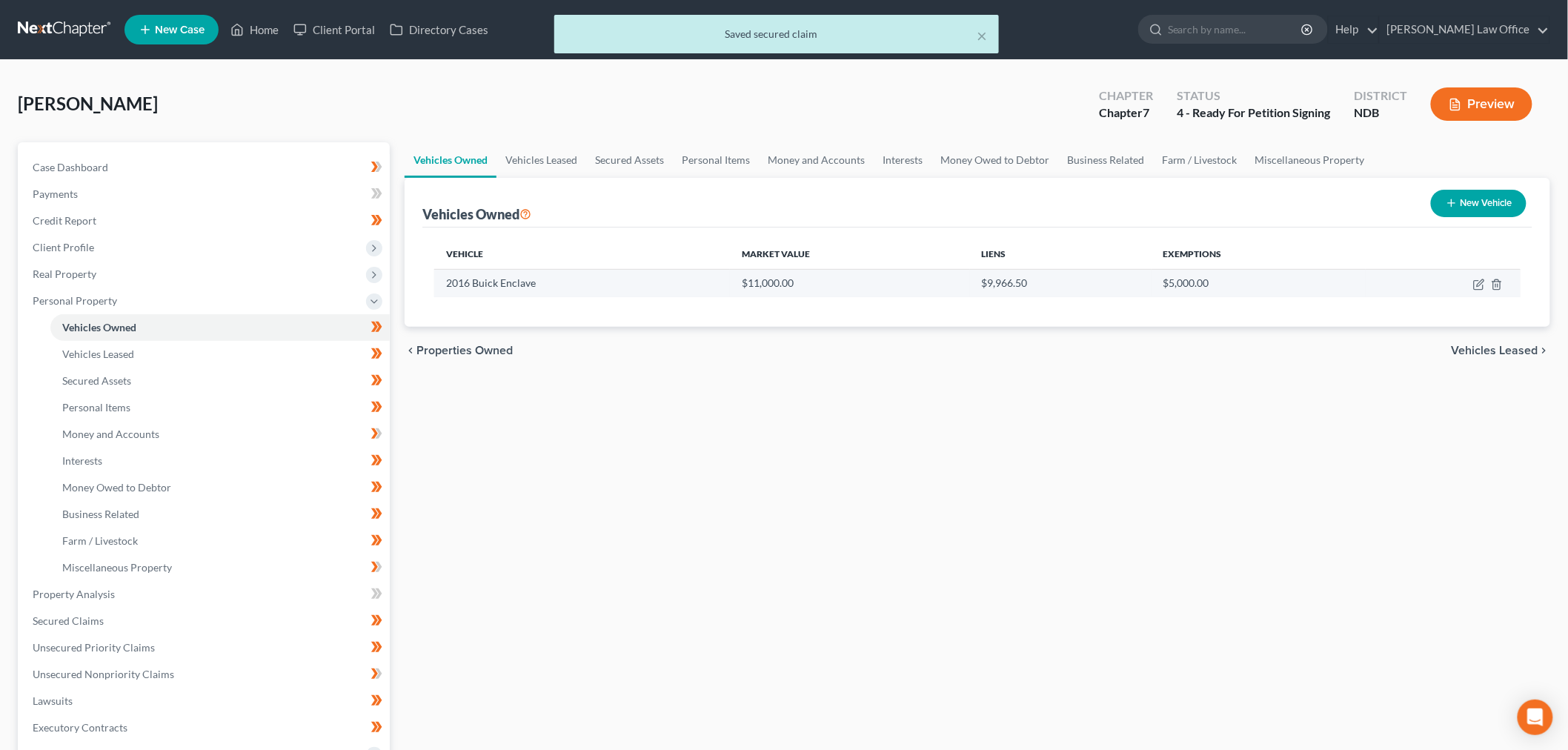
click at [1482, 276] on td at bounding box center [1444, 283] width 155 height 29
click at [1480, 282] on icon "button" at bounding box center [1479, 284] width 12 height 12
select select "0"
select select "10"
select select "2"
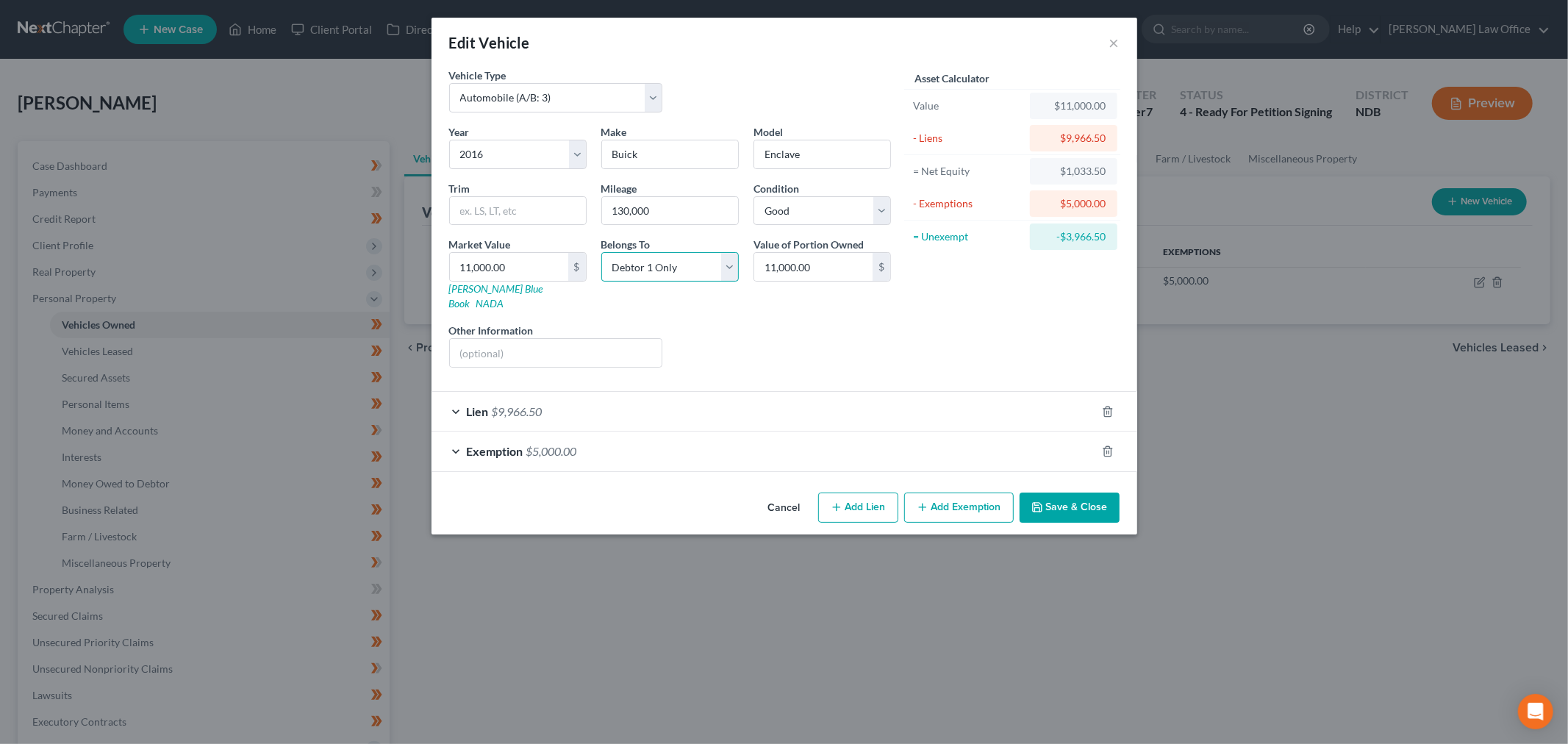
click at [667, 274] on select "Select Debtor 1 Only Debtor 2 Only Debtor 1 And Debtor 2 Only At Least One Of T…" at bounding box center [670, 267] width 137 height 29
select select "3"
click at [602, 252] on select "Select Debtor 1 Only Debtor 2 Only Debtor 1 And Debtor 2 Only At Least One Of T…" at bounding box center [670, 267] width 137 height 29
drag, startPoint x: 1070, startPoint y: 494, endPoint x: 593, endPoint y: 491, distance: 477.0
click at [1068, 493] on button "Save & Close" at bounding box center [1069, 508] width 100 height 31
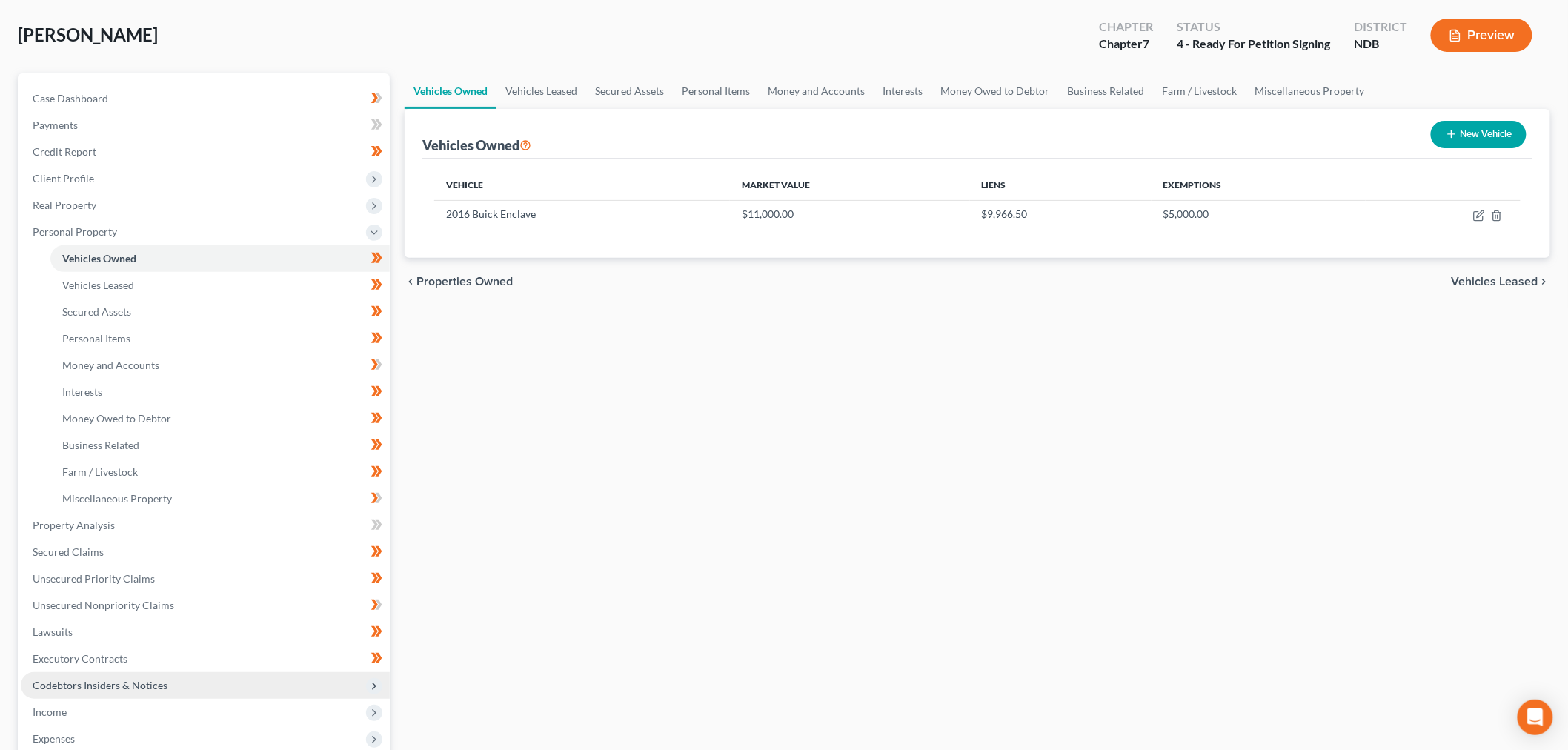
scroll to position [164, 0]
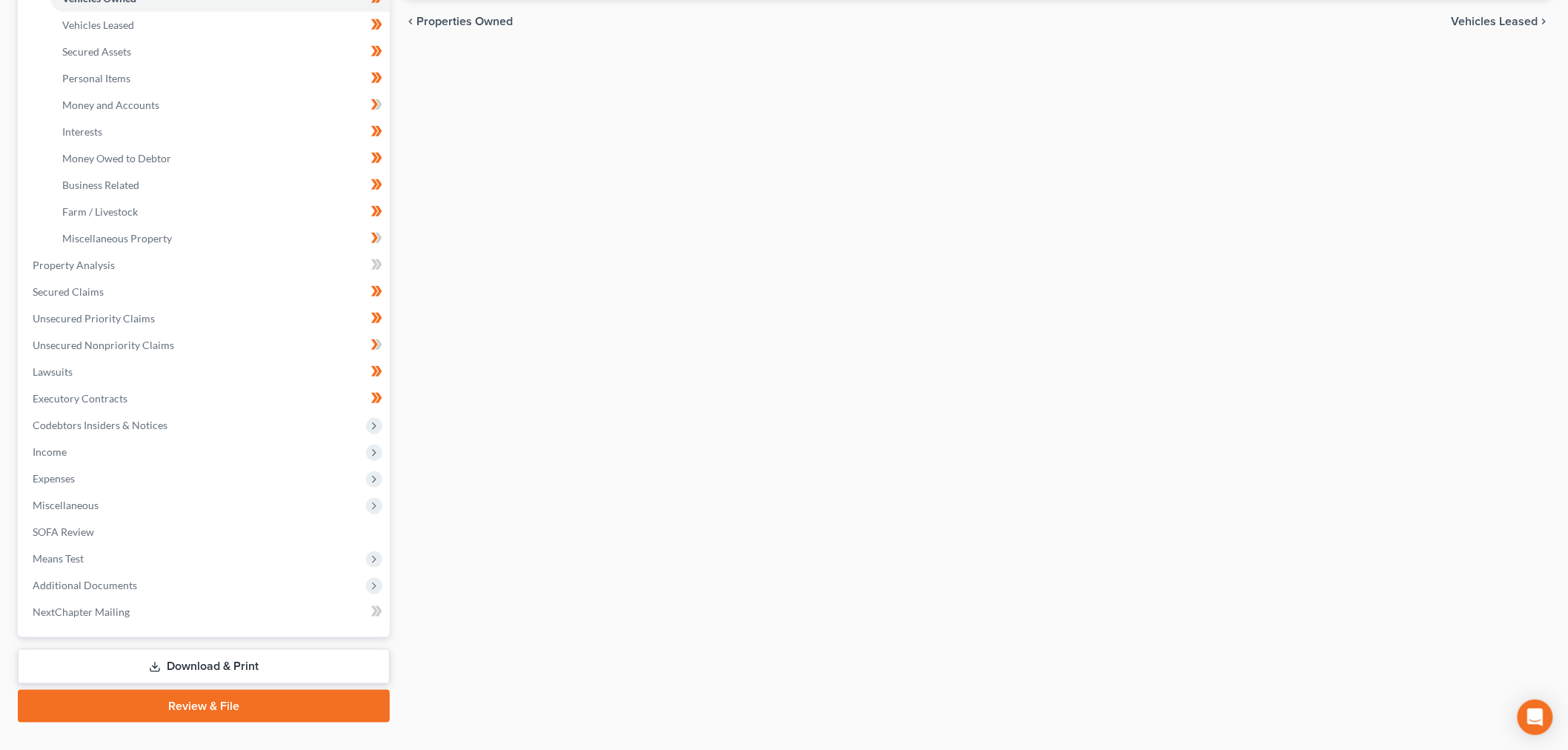
drag, startPoint x: 123, startPoint y: 500, endPoint x: 157, endPoint y: 500, distance: 34.0
click at [123, 500] on span "Miscellaneous" at bounding box center [206, 505] width 369 height 27
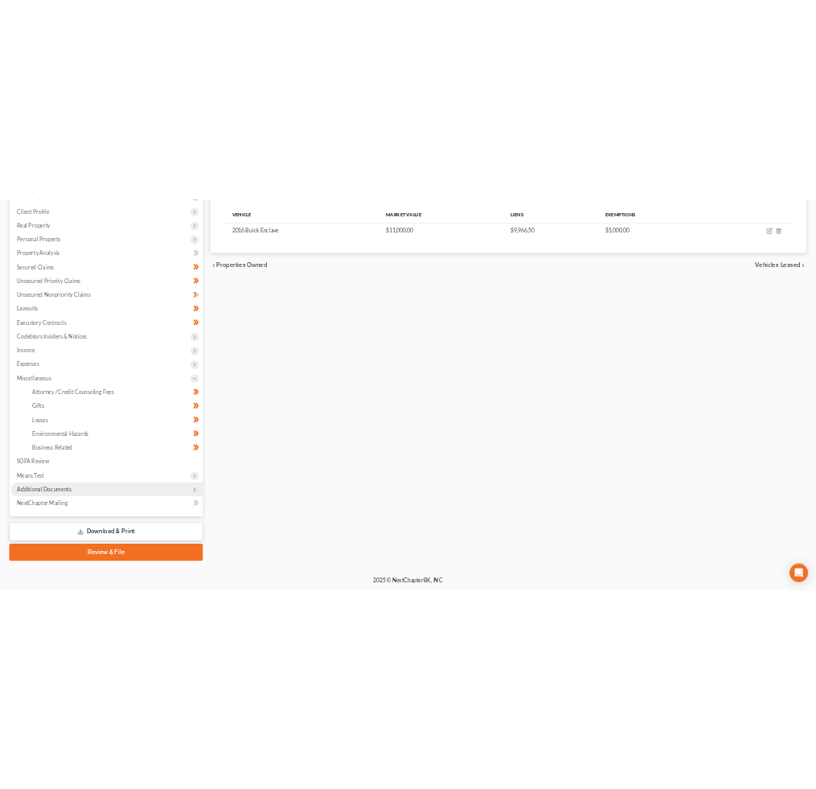
scroll to position [242, 0]
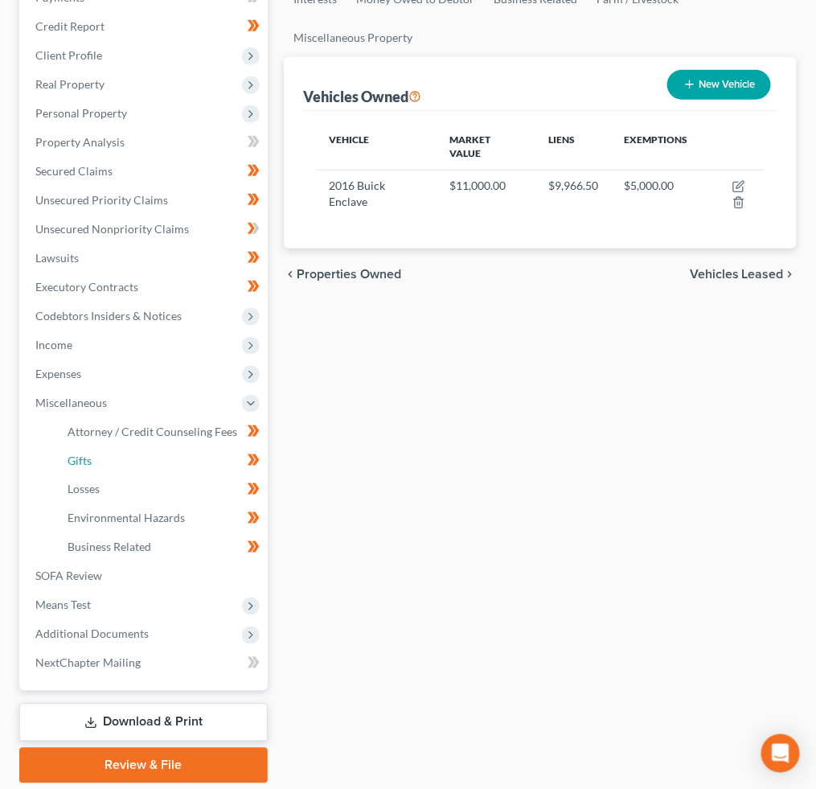
drag, startPoint x: 78, startPoint y: 460, endPoint x: 474, endPoint y: 407, distance: 399.8
click at [78, 460] on span "Gifts" at bounding box center [80, 460] width 24 height 14
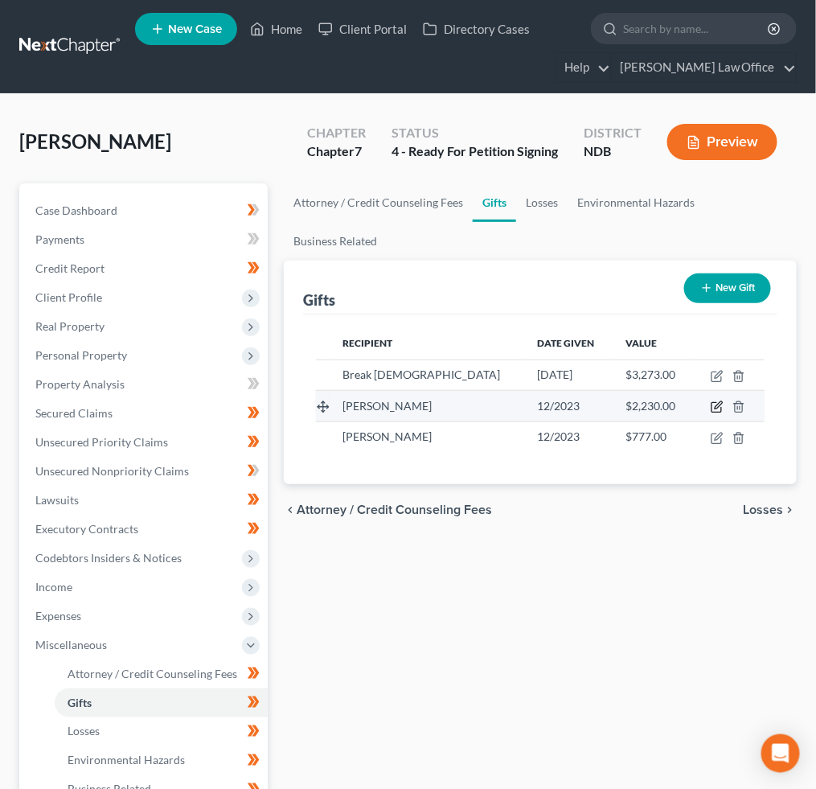
click at [717, 403] on icon "button" at bounding box center [717, 406] width 13 height 13
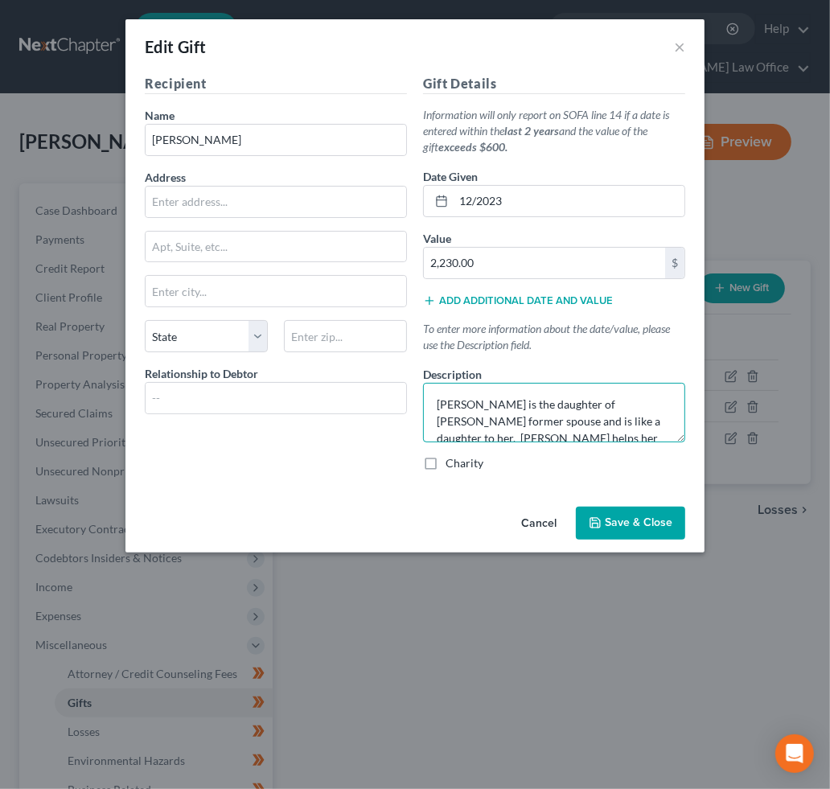
click at [460, 414] on textarea "Ashley is the daughter of Ms. Quade's former spouse and is like a daughter to h…" at bounding box center [554, 412] width 262 height 59
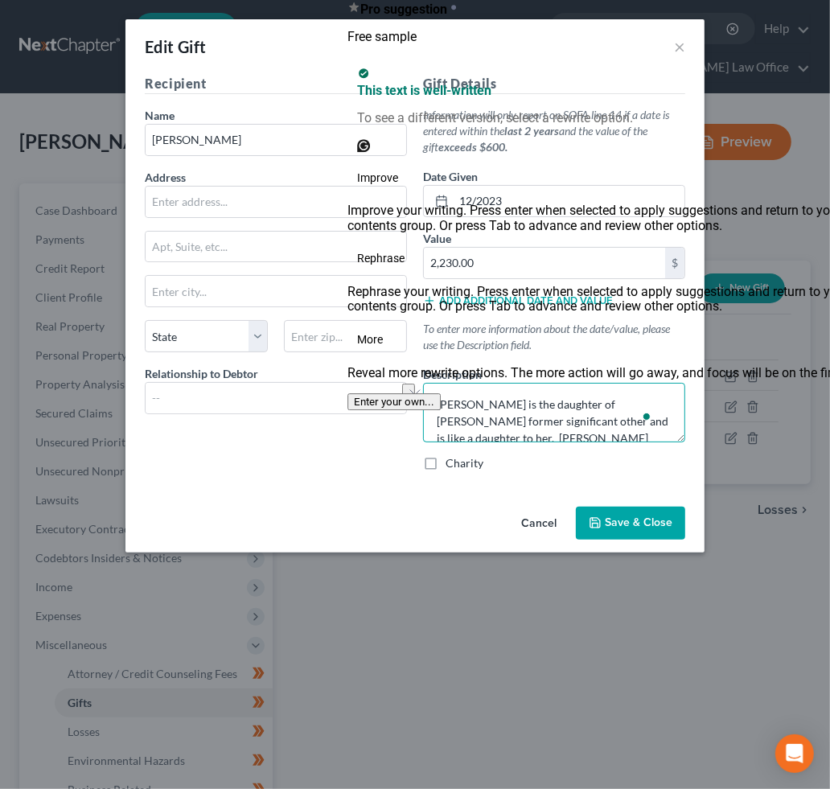
drag, startPoint x: 519, startPoint y: 420, endPoint x: 435, endPoint y: 422, distance: 84.4
click at [435, 422] on textarea "Ashley is the daughter of Ms. Quade's former significant other and is like a da…" at bounding box center [554, 412] width 262 height 59
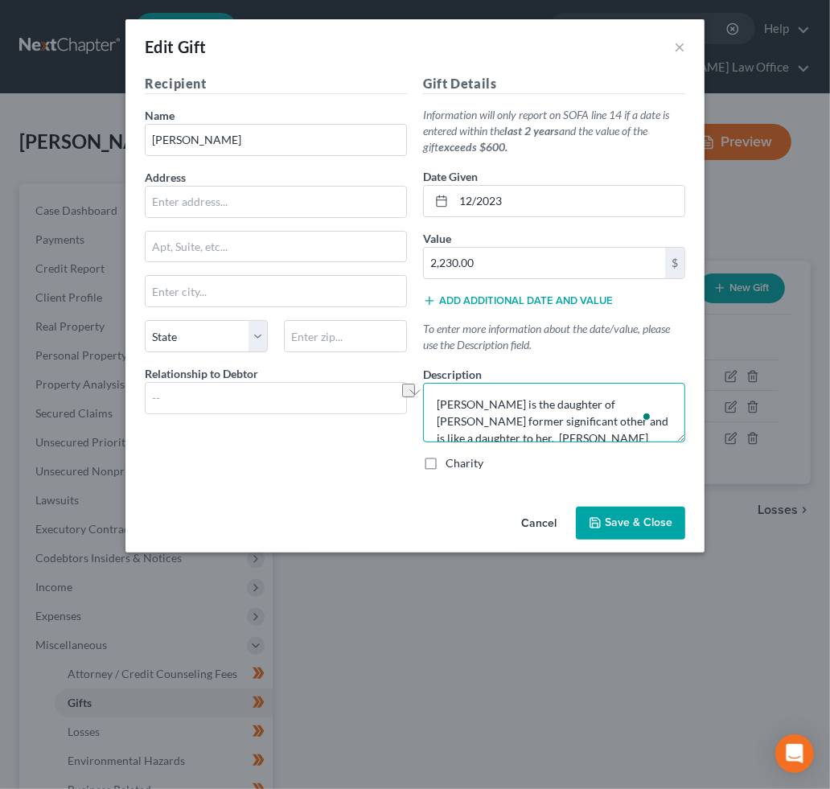
type textarea "Ashley is the daughter of Ms. Quade's former significant other and is like a da…"
click at [628, 524] on span "Save & Close" at bounding box center [639, 523] width 68 height 14
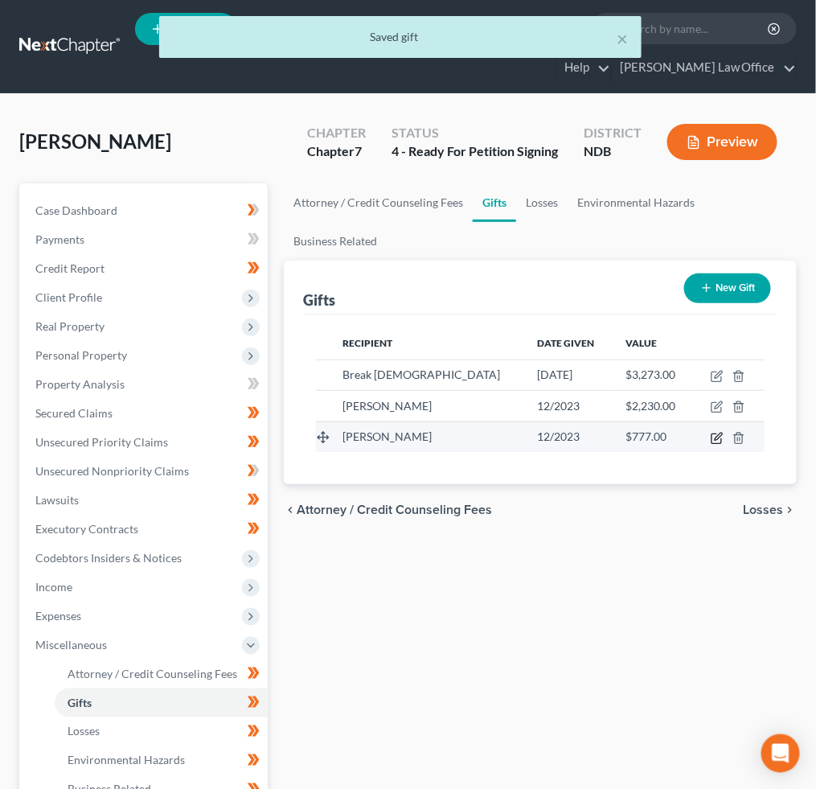
click at [716, 437] on icon "button" at bounding box center [718, 435] width 7 height 7
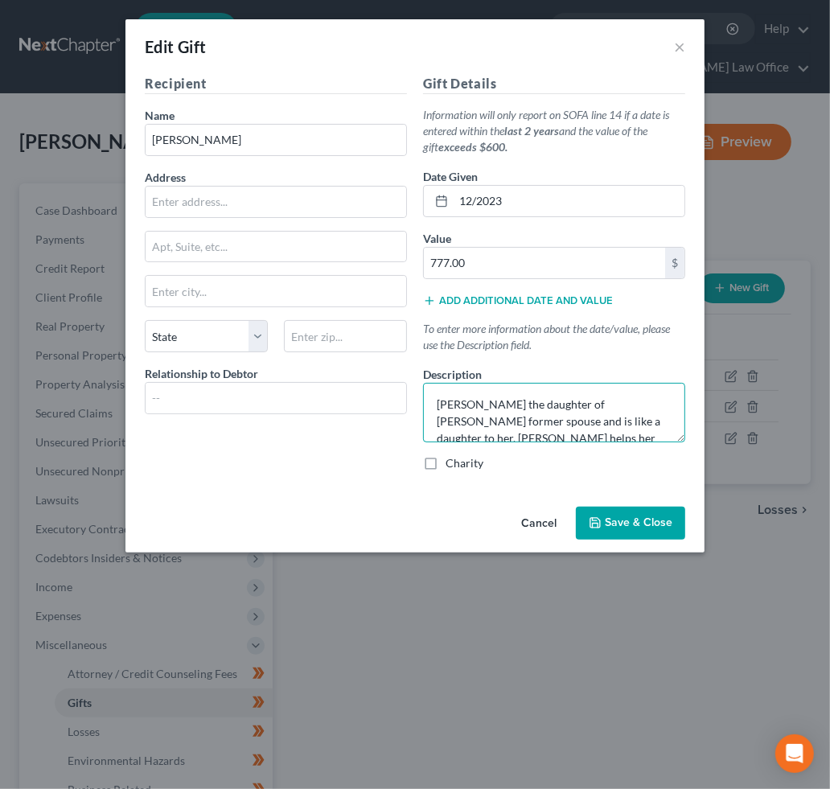
click at [452, 413] on textarea "Shaylais the daughter of Ms. Quade's former spouse and is like a daughter to he…" at bounding box center [554, 412] width 262 height 59
paste textarea "ignificant other"
type textarea "Shaylais the daughter of Ms. Quade's former significant other and is like a dau…"
drag, startPoint x: 622, startPoint y: 521, endPoint x: 612, endPoint y: 519, distance: 10.6
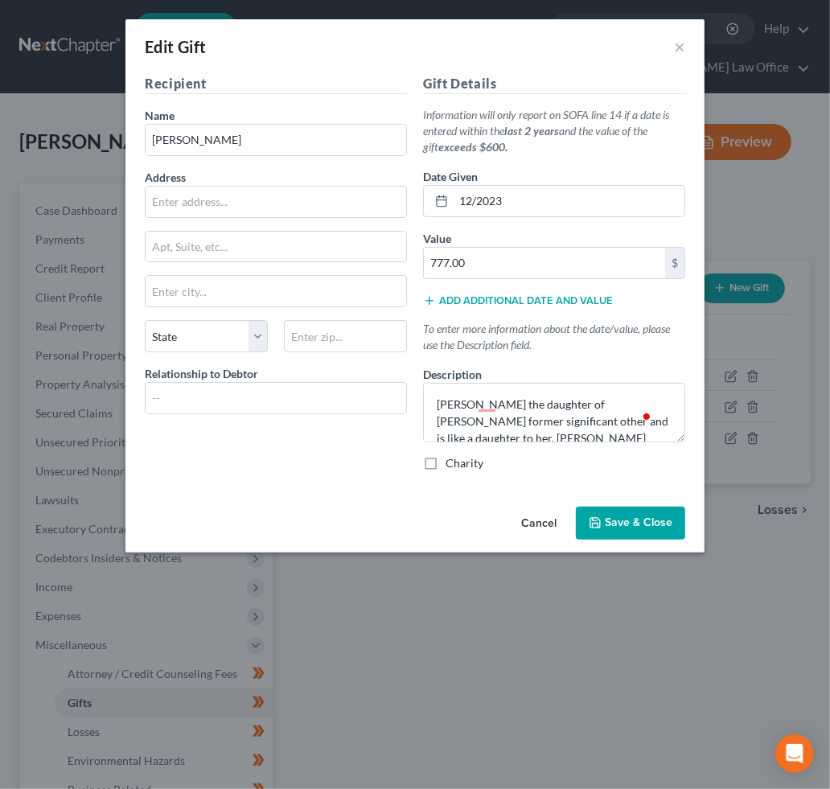
click at [622, 520] on span "Save & Close" at bounding box center [639, 523] width 68 height 14
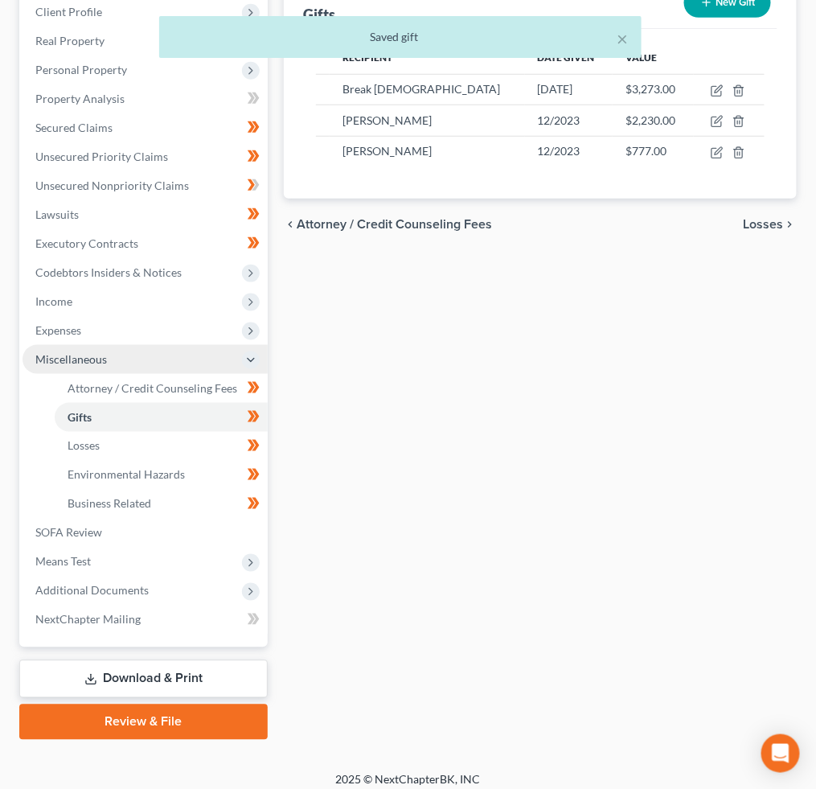
scroll to position [295, 0]
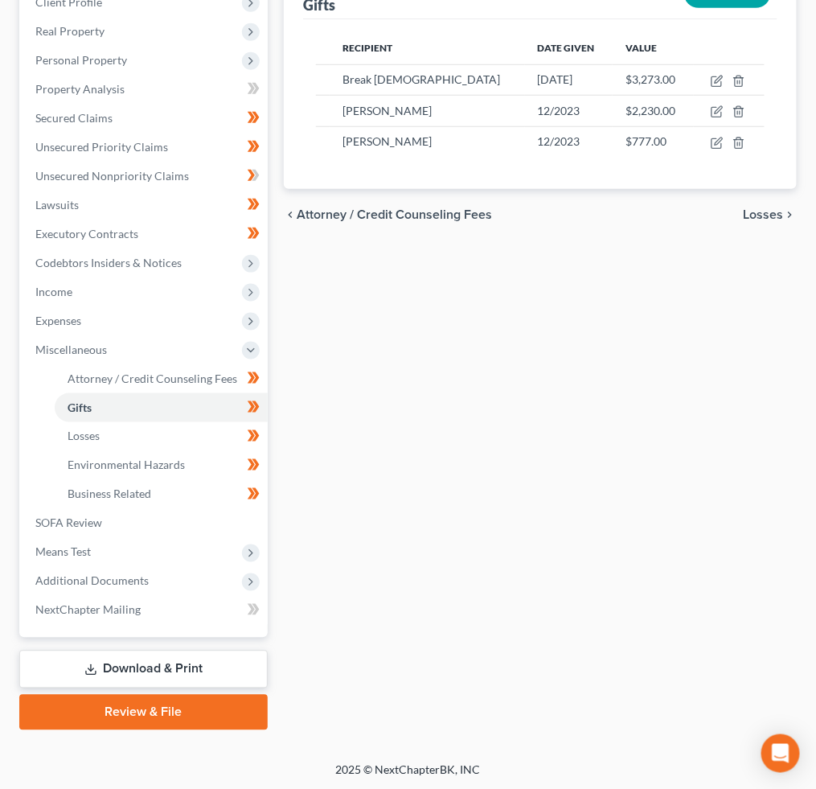
drag, startPoint x: 164, startPoint y: 664, endPoint x: 178, endPoint y: 664, distance: 13.7
click at [165, 664] on link "Download & Print" at bounding box center [143, 669] width 248 height 38
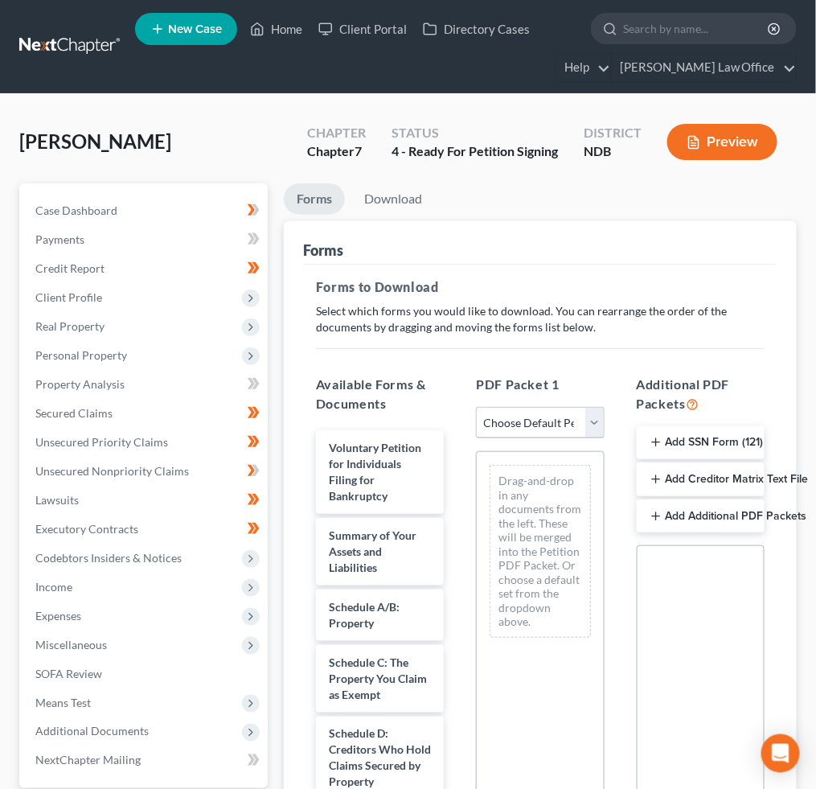
click at [580, 436] on select "Choose Default Petition PDF Packet Complete Bankruptcy Petition (all forms and …" at bounding box center [540, 423] width 128 height 32
select select "3"
click at [476, 407] on select "Choose Default Petition PDF Packet Complete Bankruptcy Petition (all forms and …" at bounding box center [540, 423] width 128 height 32
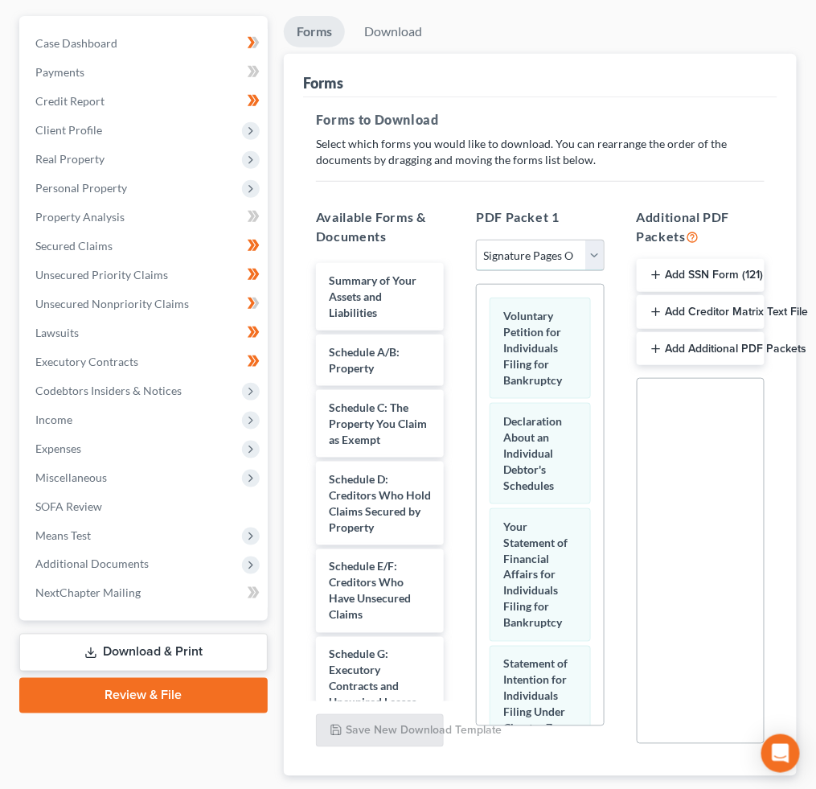
scroll to position [267, 0]
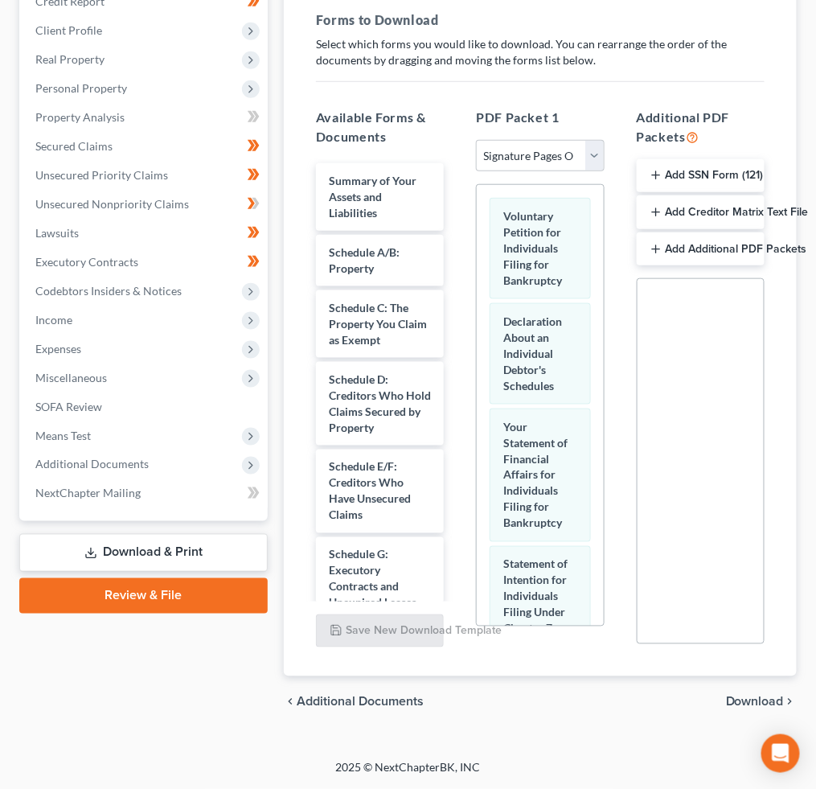
click at [776, 697] on span "Download" at bounding box center [755, 701] width 58 height 13
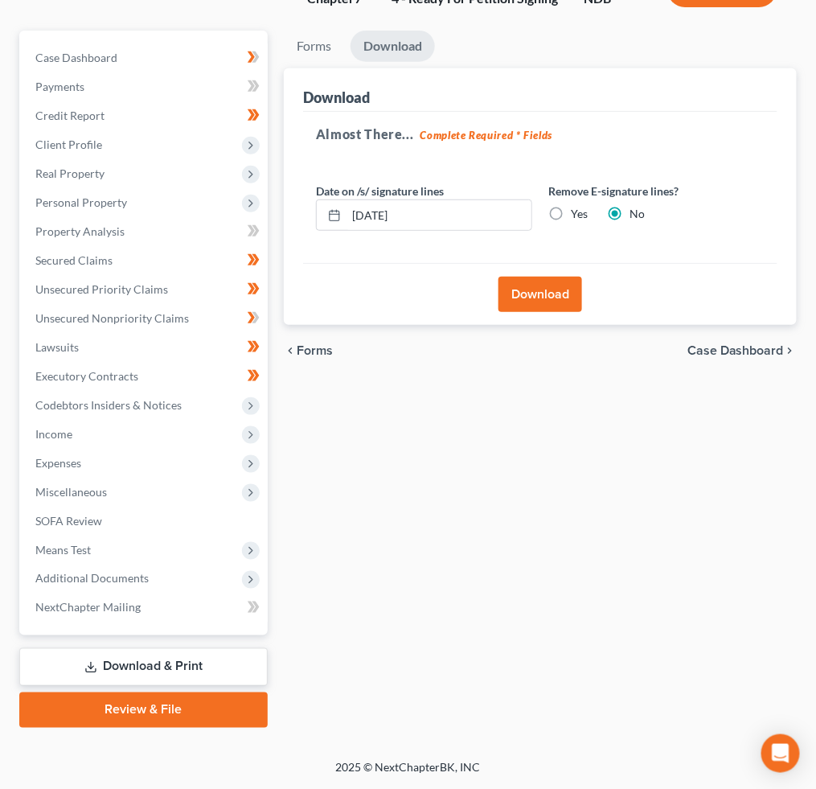
scroll to position [150, 0]
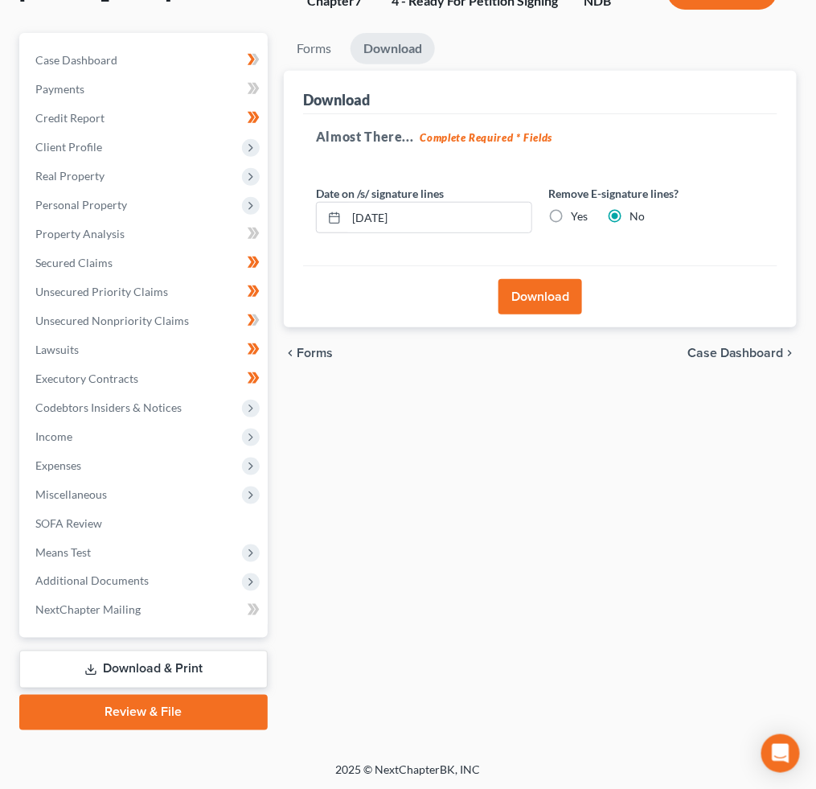
drag, startPoint x: 549, startPoint y: 209, endPoint x: 560, endPoint y: 211, distance: 11.5
click at [571, 208] on label "Yes" at bounding box center [579, 216] width 17 height 16
click at [577, 208] on input "Yes" at bounding box center [582, 213] width 10 height 10
radio input "true"
radio input "false"
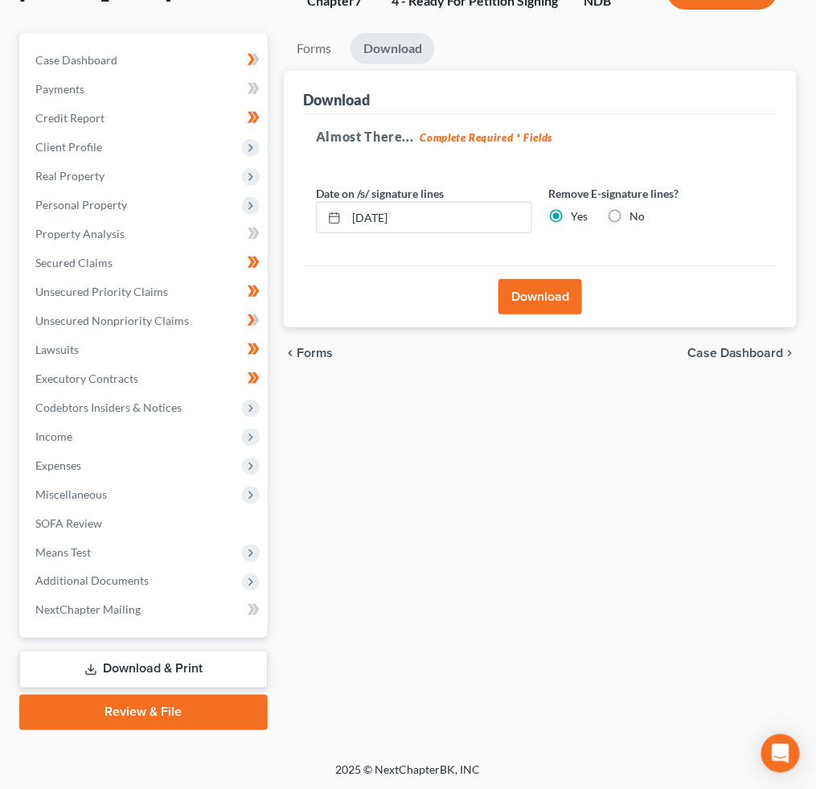
click at [547, 296] on button "Download" at bounding box center [540, 296] width 84 height 35
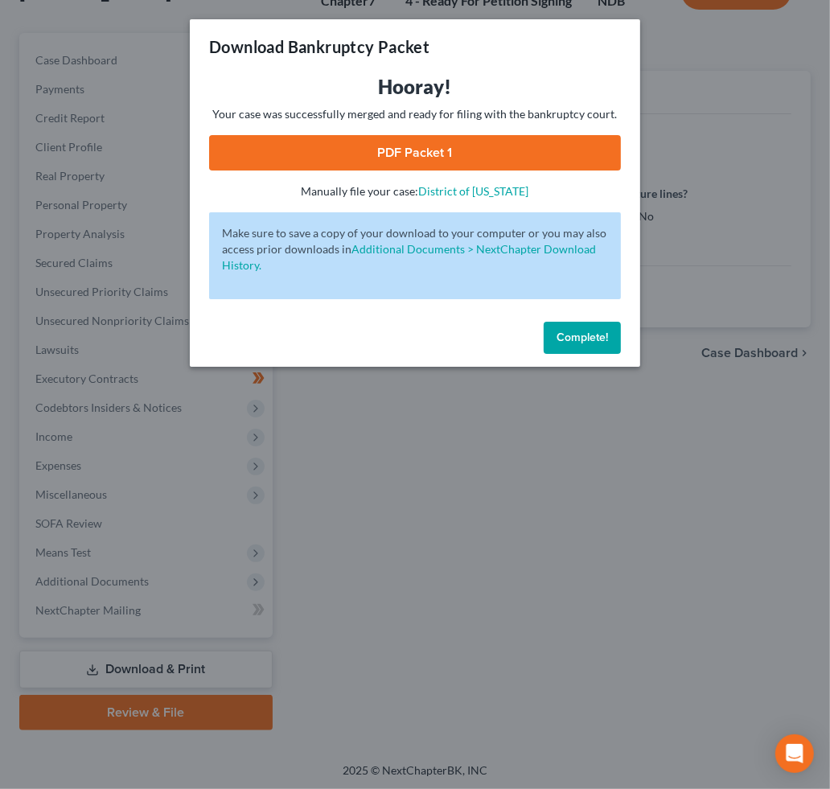
click at [371, 164] on link "PDF Packet 1" at bounding box center [415, 152] width 412 height 35
click at [567, 332] on span "Complete!" at bounding box center [581, 337] width 51 height 14
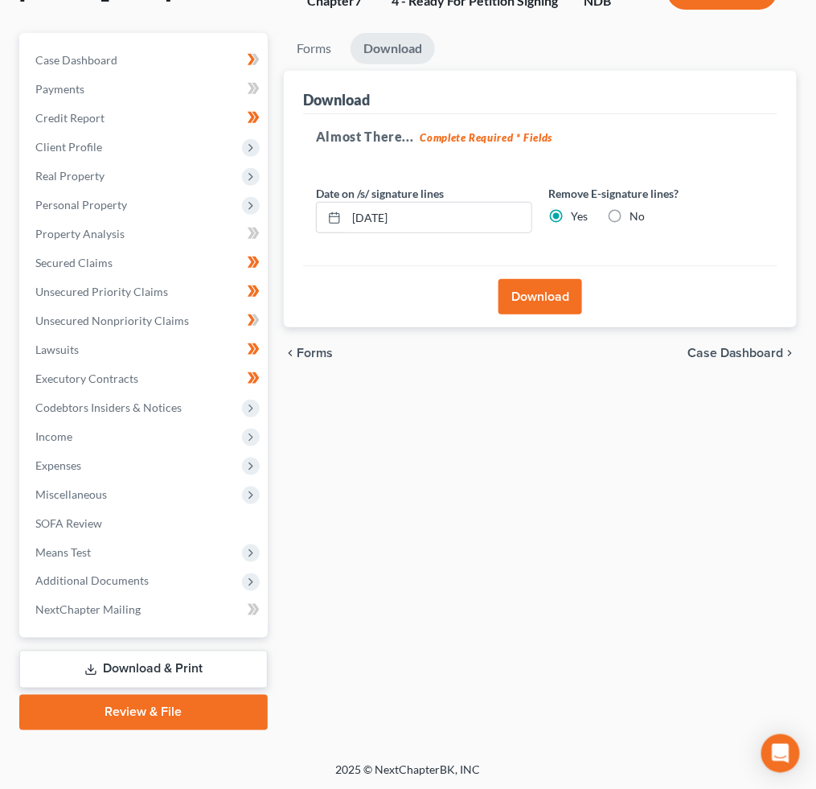
click at [183, 658] on link "Download & Print" at bounding box center [143, 669] width 248 height 38
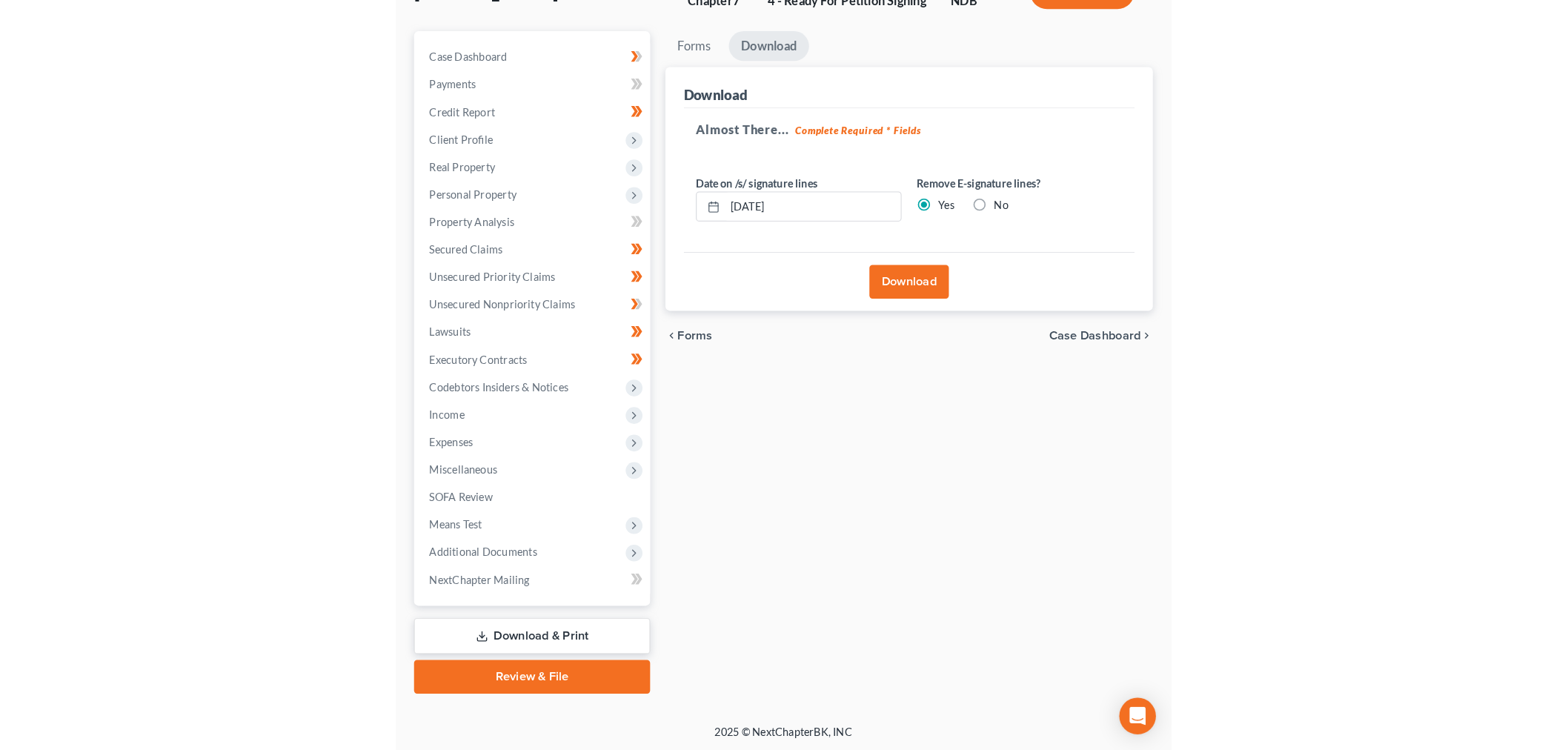
scroll to position [89, 0]
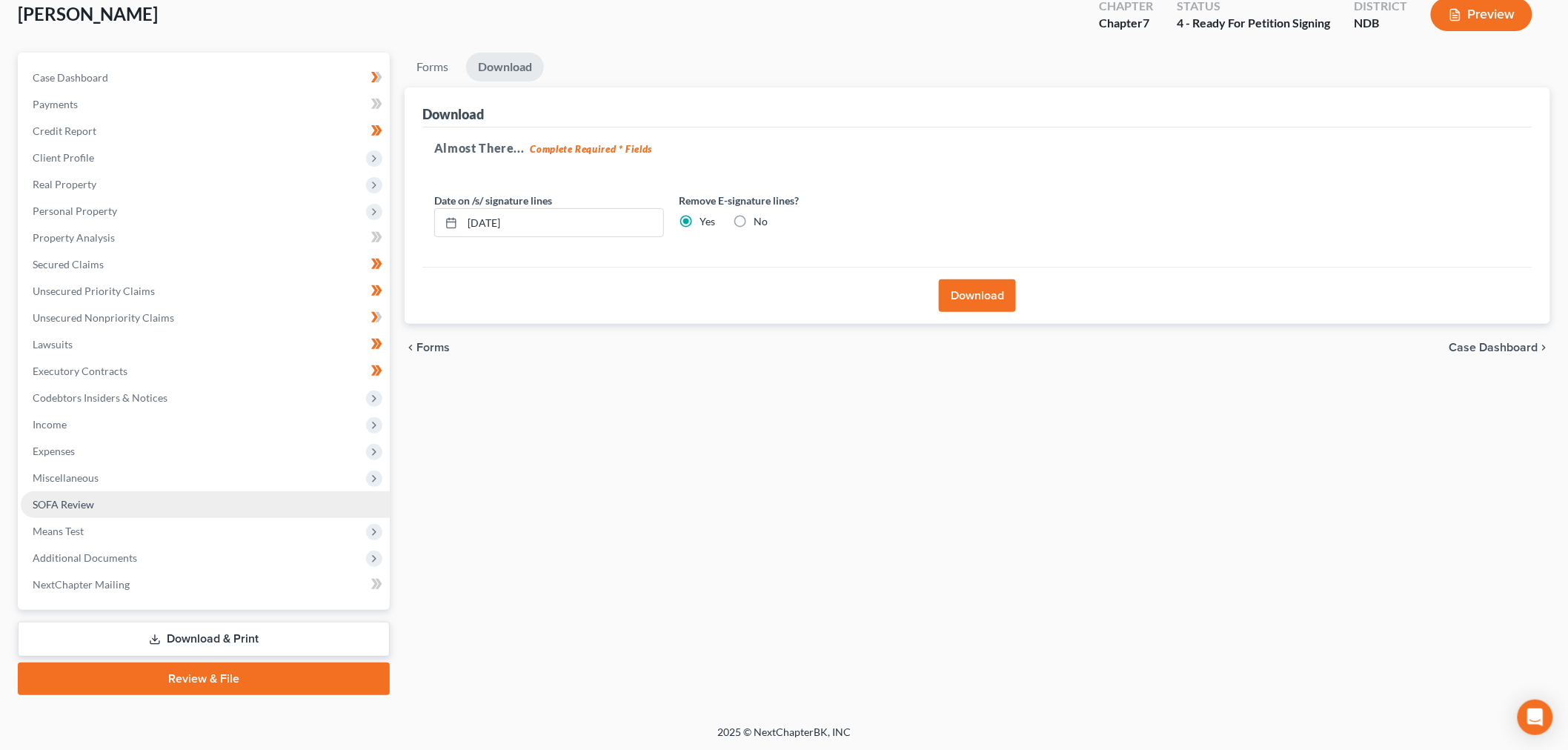
click at [115, 491] on link "SOFA Review" at bounding box center [206, 504] width 369 height 27
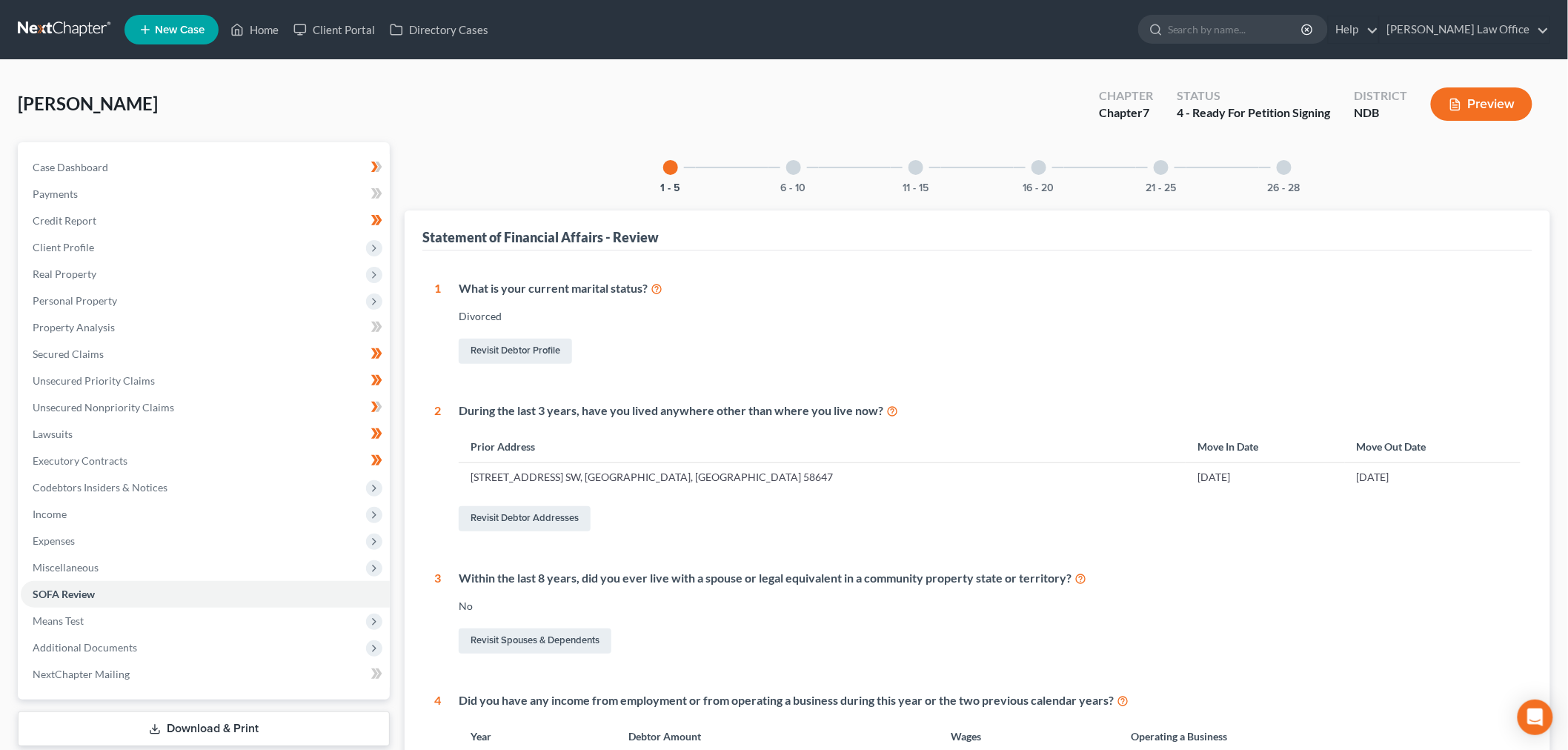
click at [1048, 178] on div "16 - 20" at bounding box center [1039, 167] width 51 height 51
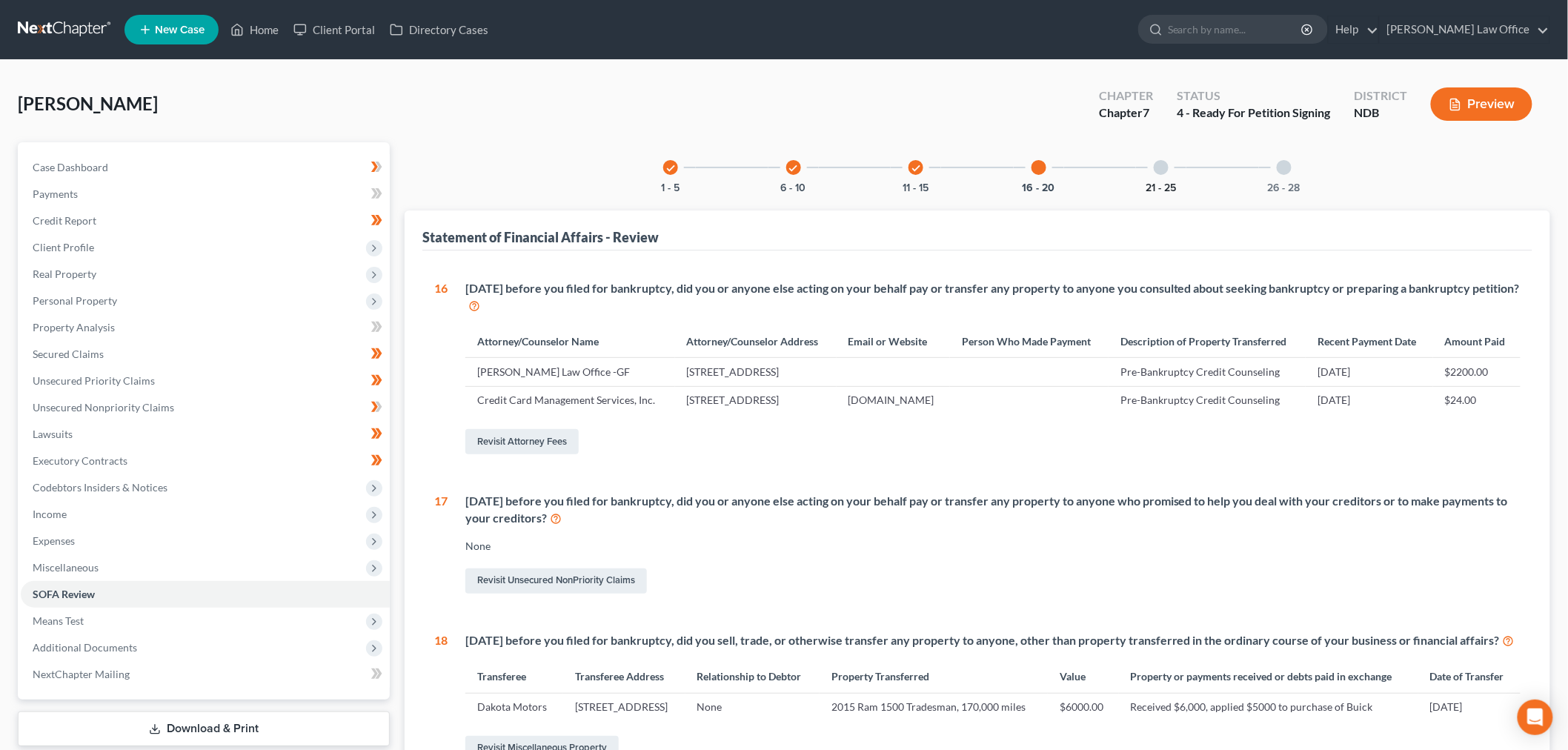
click at [1158, 183] on button "21 - 25" at bounding box center [1161, 188] width 30 height 10
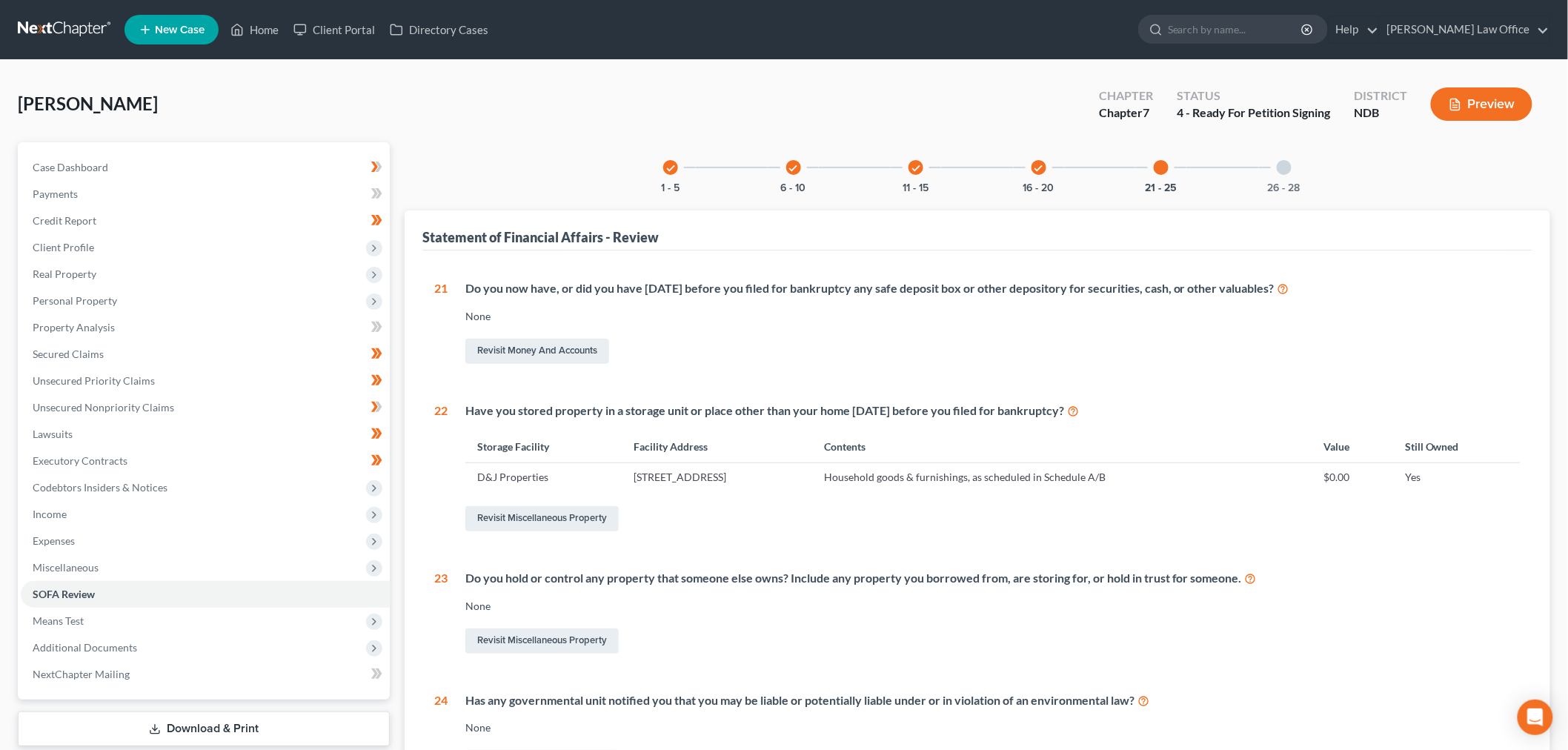
click at [1048, 169] on div "check 16 - 20" at bounding box center [1039, 167] width 51 height 51
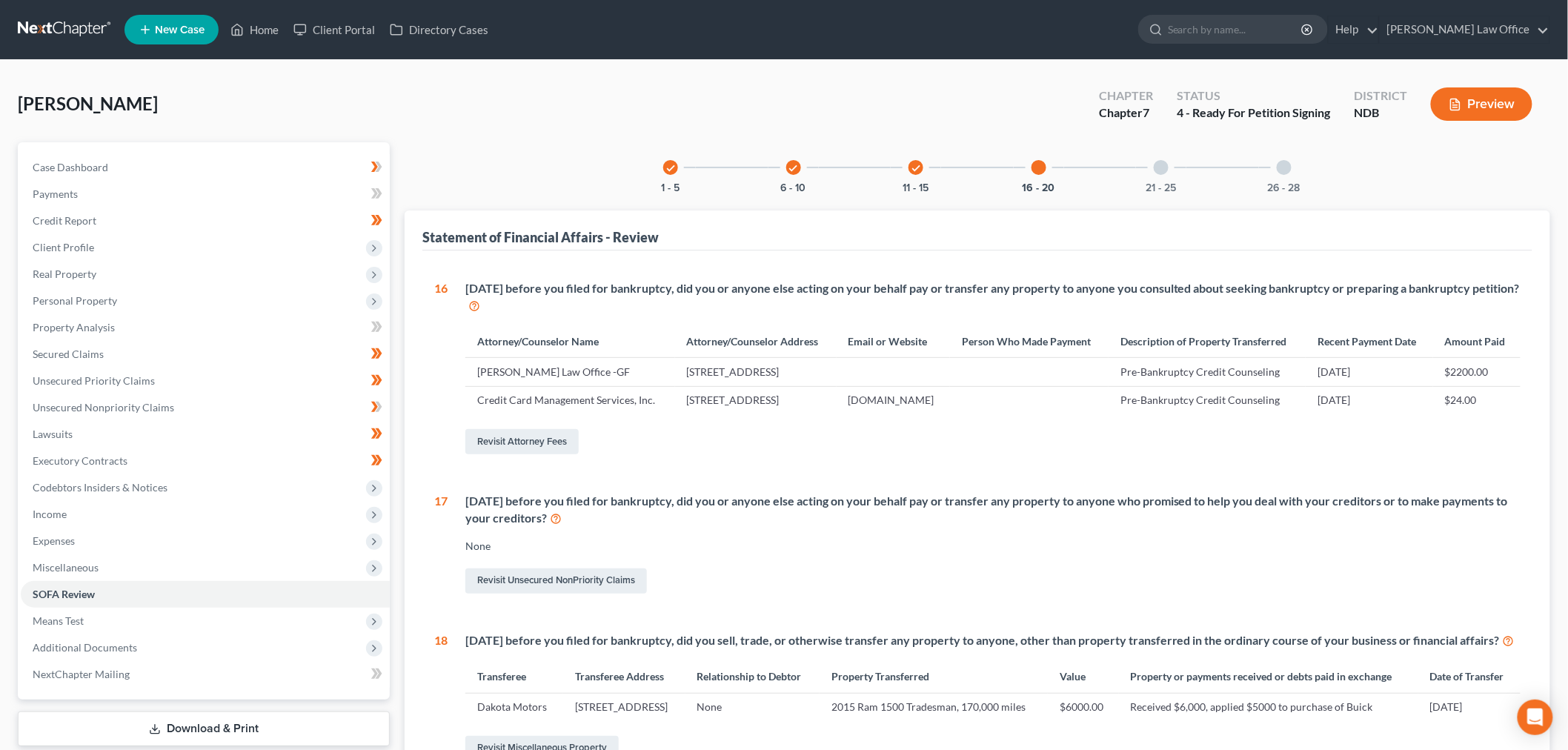
click at [924, 168] on div "check 11 - 15" at bounding box center [915, 167] width 51 height 51
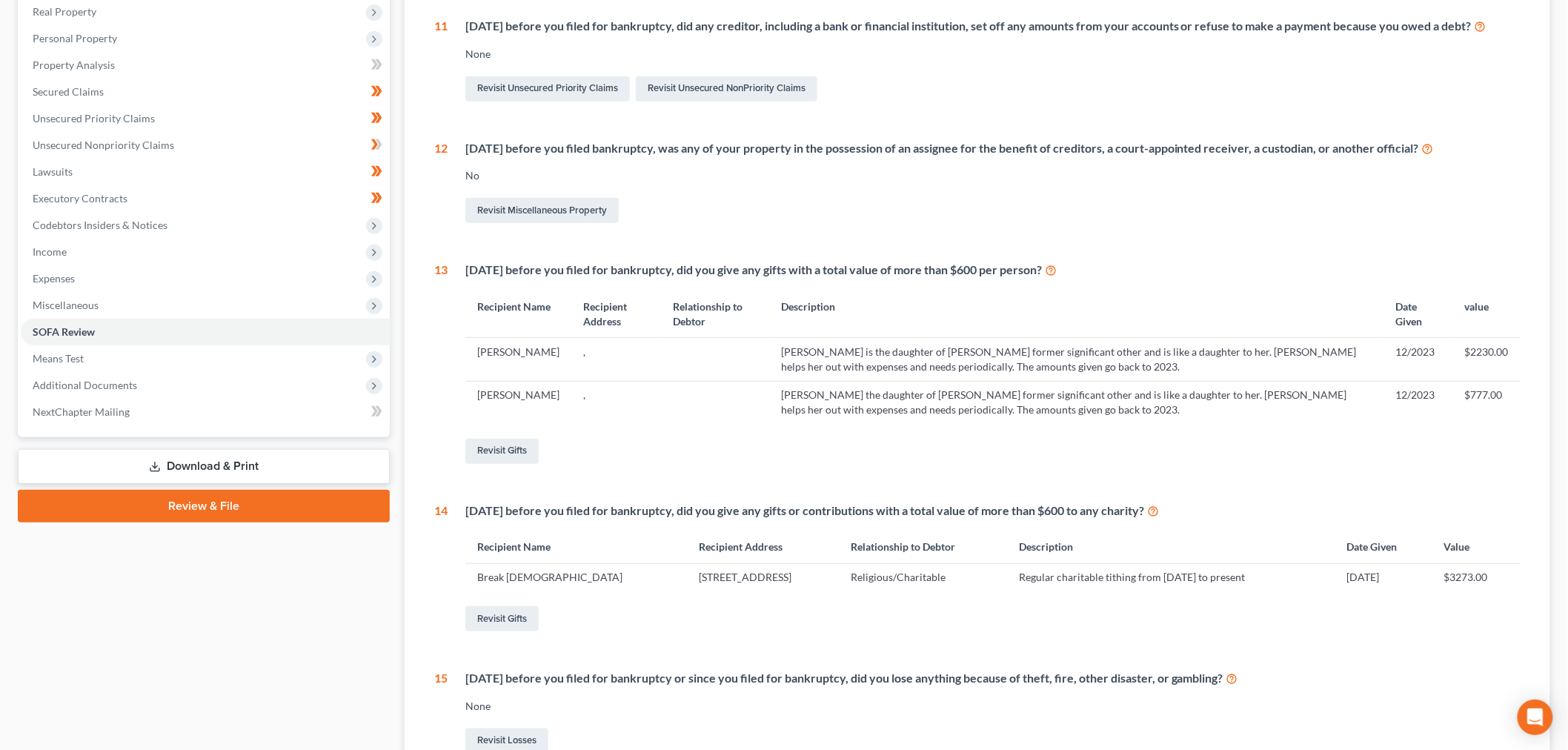
scroll to position [329, 0]
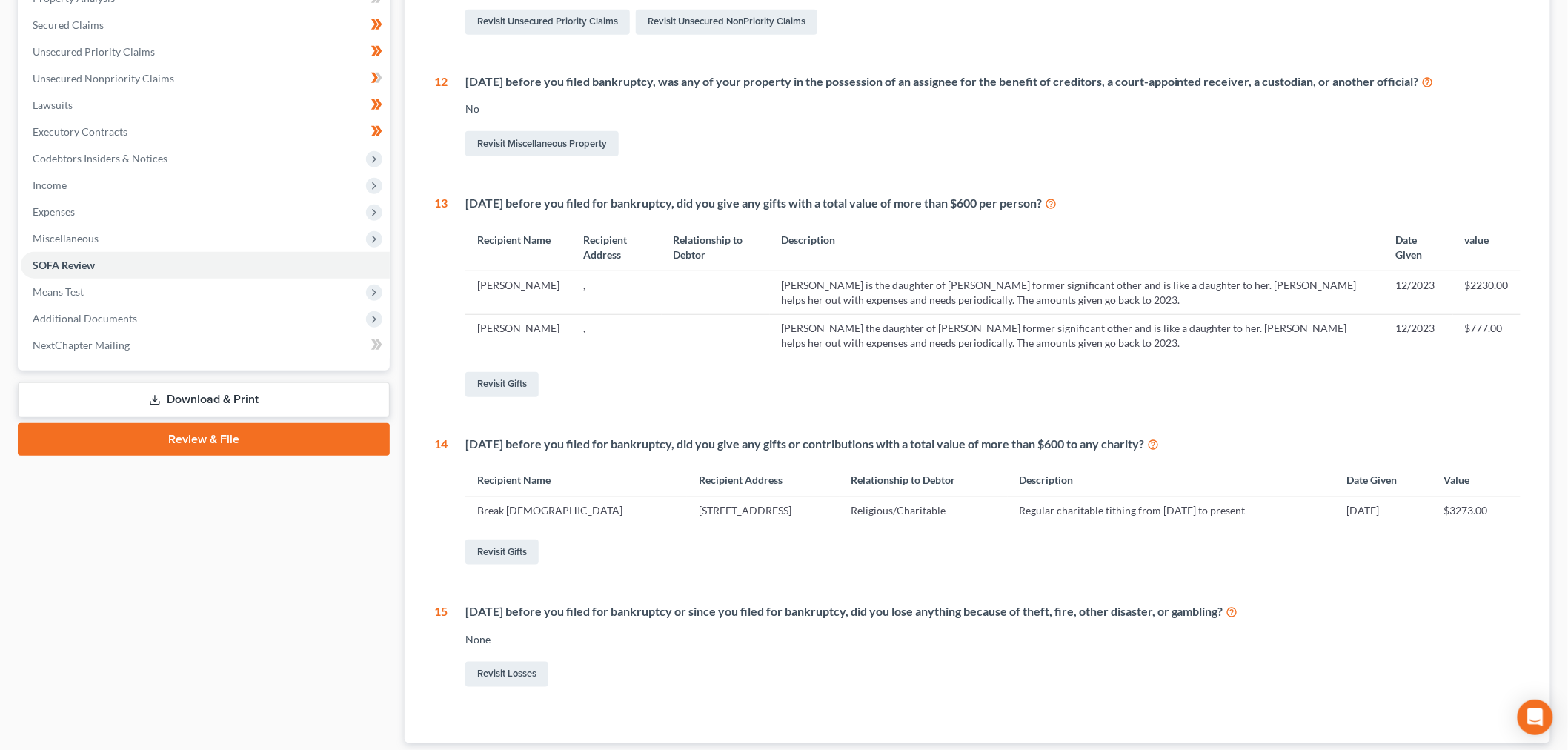
drag, startPoint x: 264, startPoint y: 394, endPoint x: 265, endPoint y: 403, distance: 9.1
click at [264, 394] on link "Download & Print" at bounding box center [204, 400] width 372 height 35
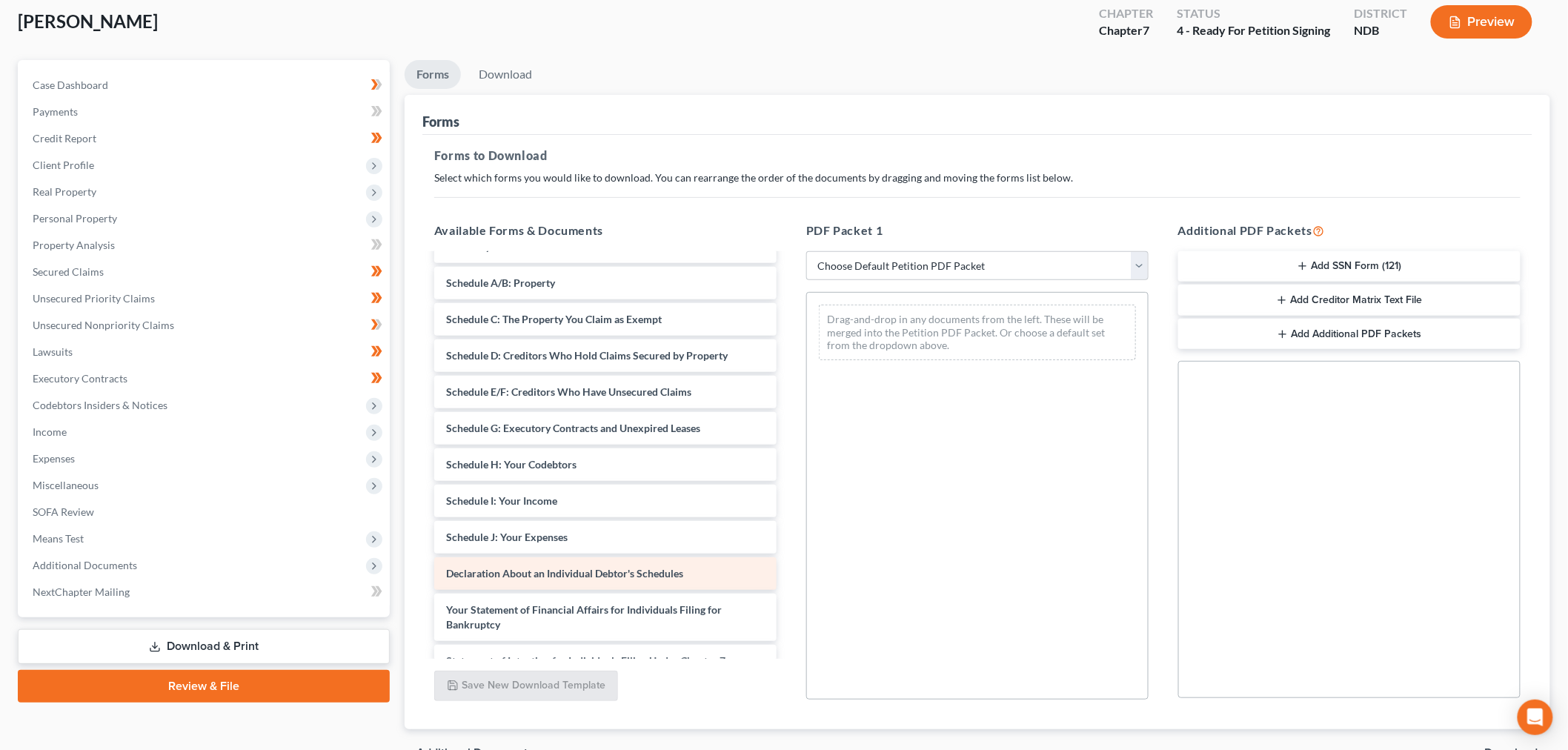
scroll to position [164, 0]
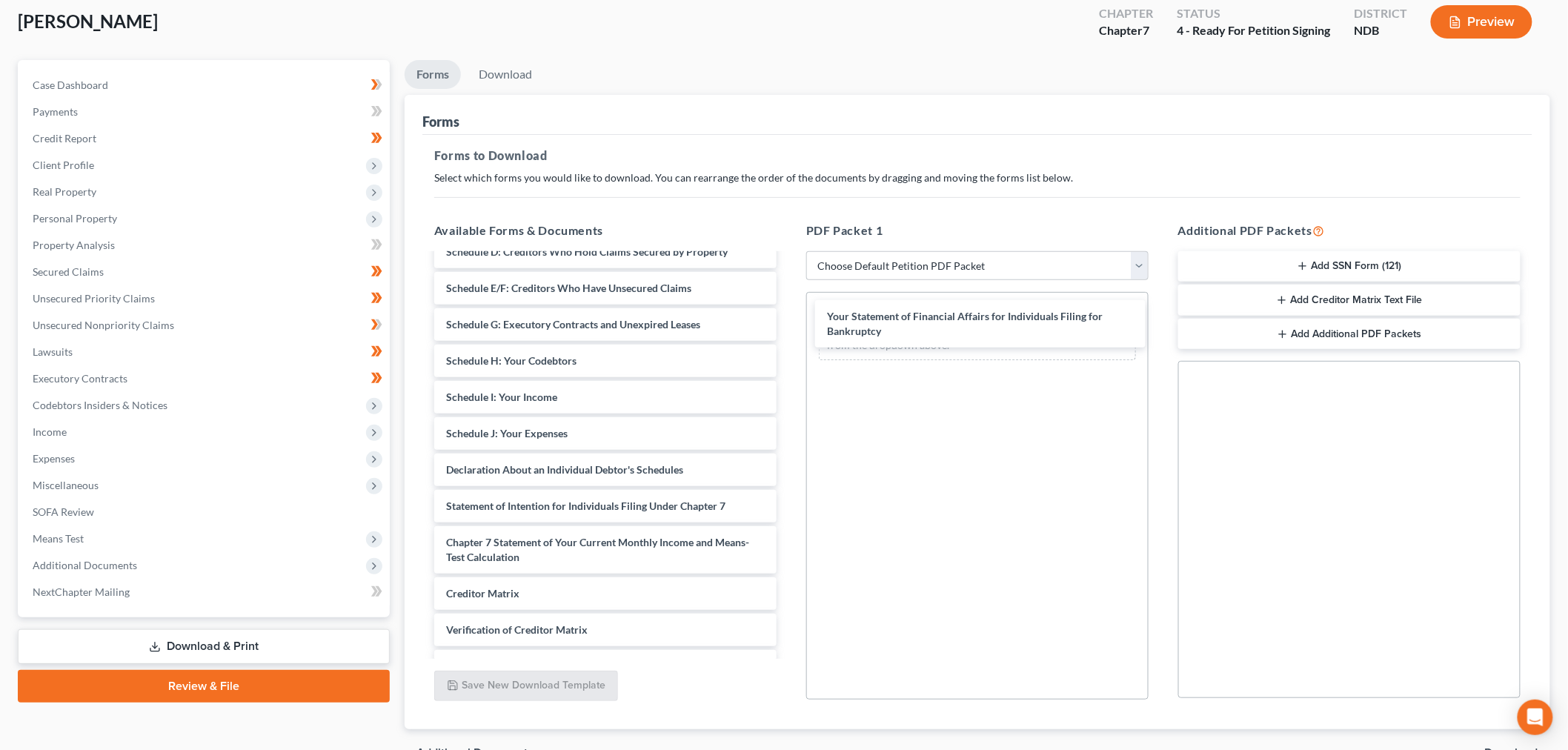
drag, startPoint x: 538, startPoint y: 512, endPoint x: 1154, endPoint y: 482, distance: 616.7
click at [788, 323] on div "Your Statement of Financial Affairs for Individuals Filing for Bankruptcy Volun…" at bounding box center [605, 412] width 366 height 643
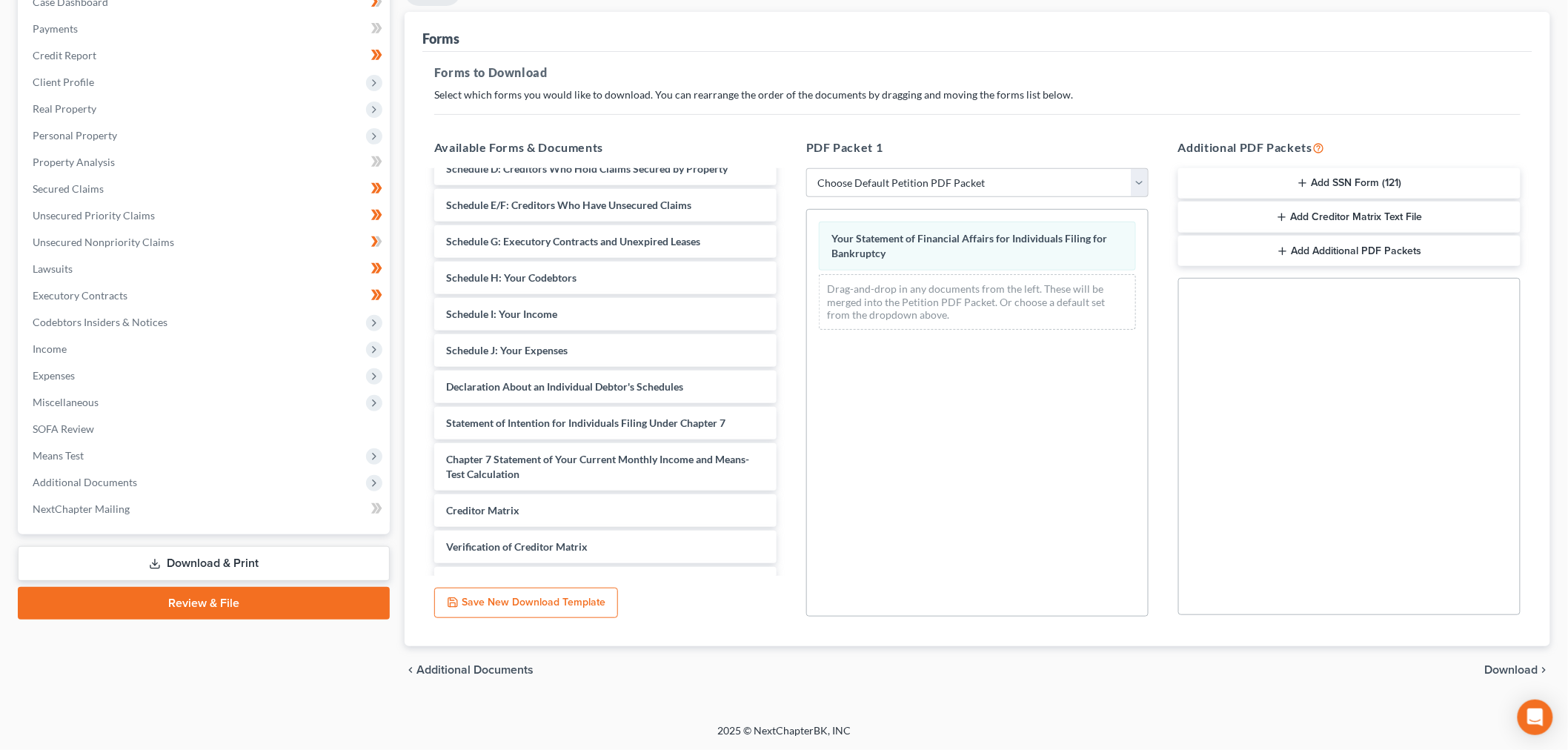
click at [1509, 670] on span "Download" at bounding box center [1512, 669] width 53 height 12
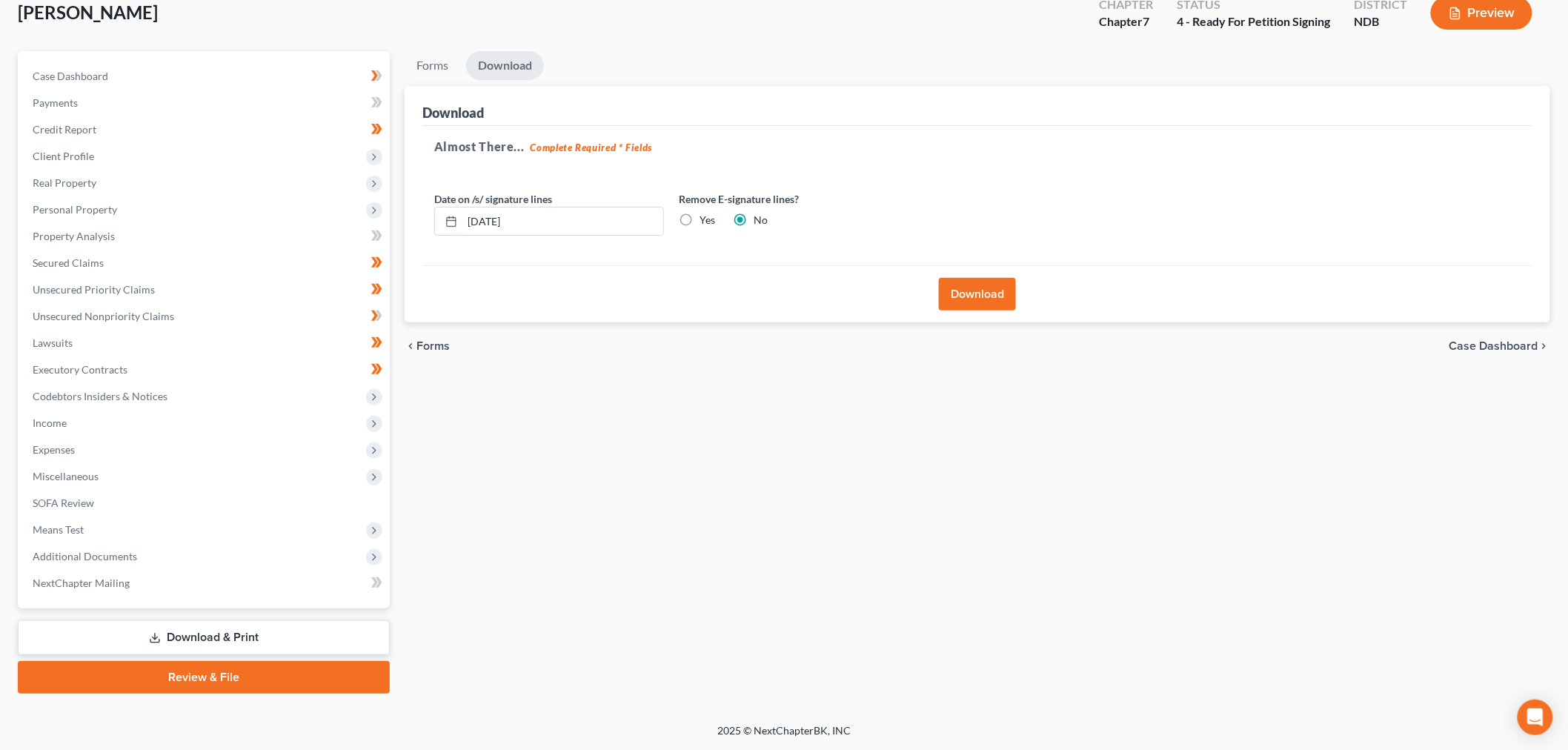
scroll to position [89, 0]
click at [700, 217] on label "Yes" at bounding box center [707, 221] width 16 height 15
click at [705, 217] on input "Yes" at bounding box center [710, 218] width 9 height 9
radio input "true"
radio input "false"
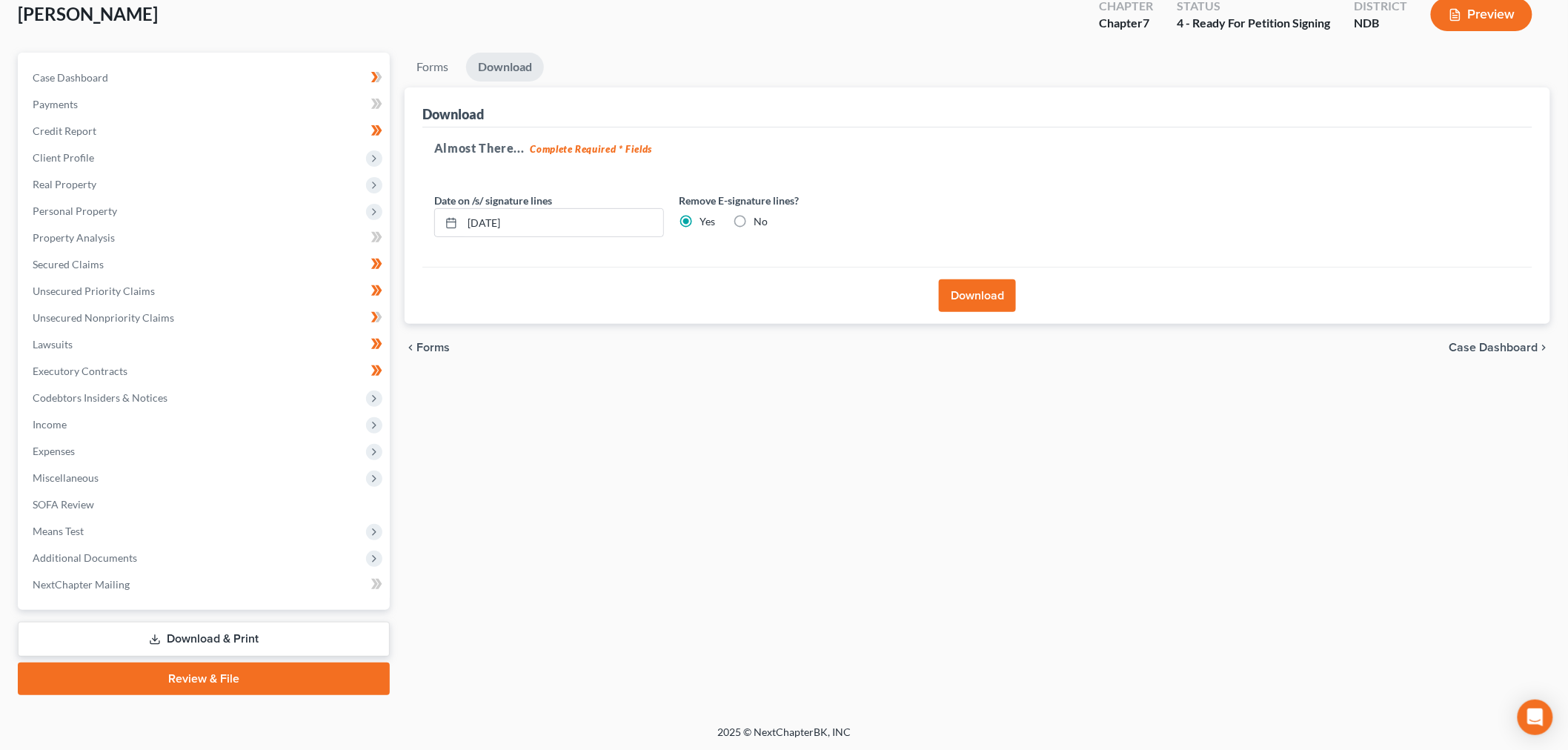
click at [959, 281] on button "Download" at bounding box center [977, 295] width 77 height 32
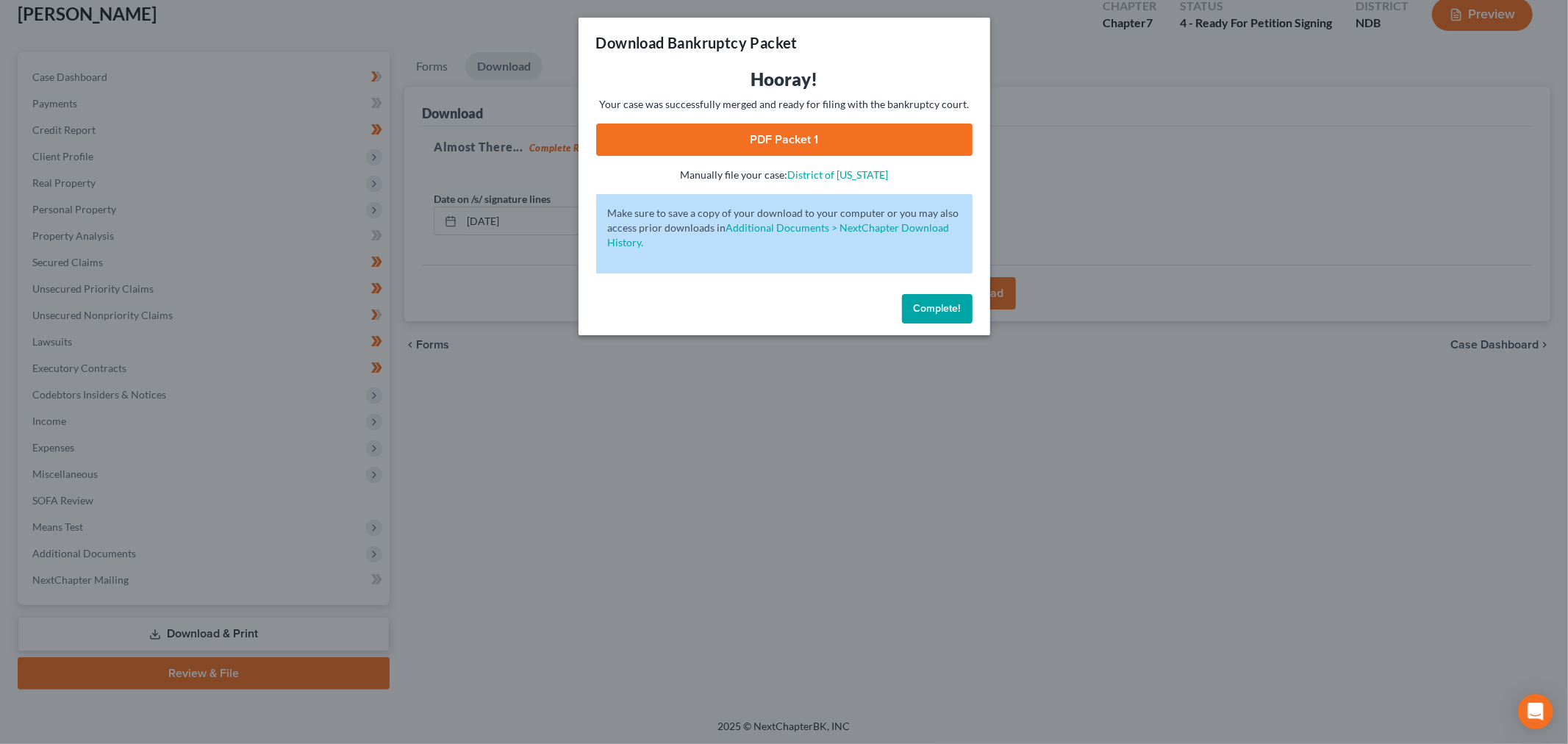
drag, startPoint x: 809, startPoint y: 142, endPoint x: 790, endPoint y: 159, distance: 25.5
click at [809, 142] on link "PDF Packet 1" at bounding box center [784, 139] width 377 height 32
drag, startPoint x: 946, startPoint y: 318, endPoint x: 478, endPoint y: 103, distance: 515.0
click at [944, 318] on button "Complete!" at bounding box center [936, 309] width 70 height 29
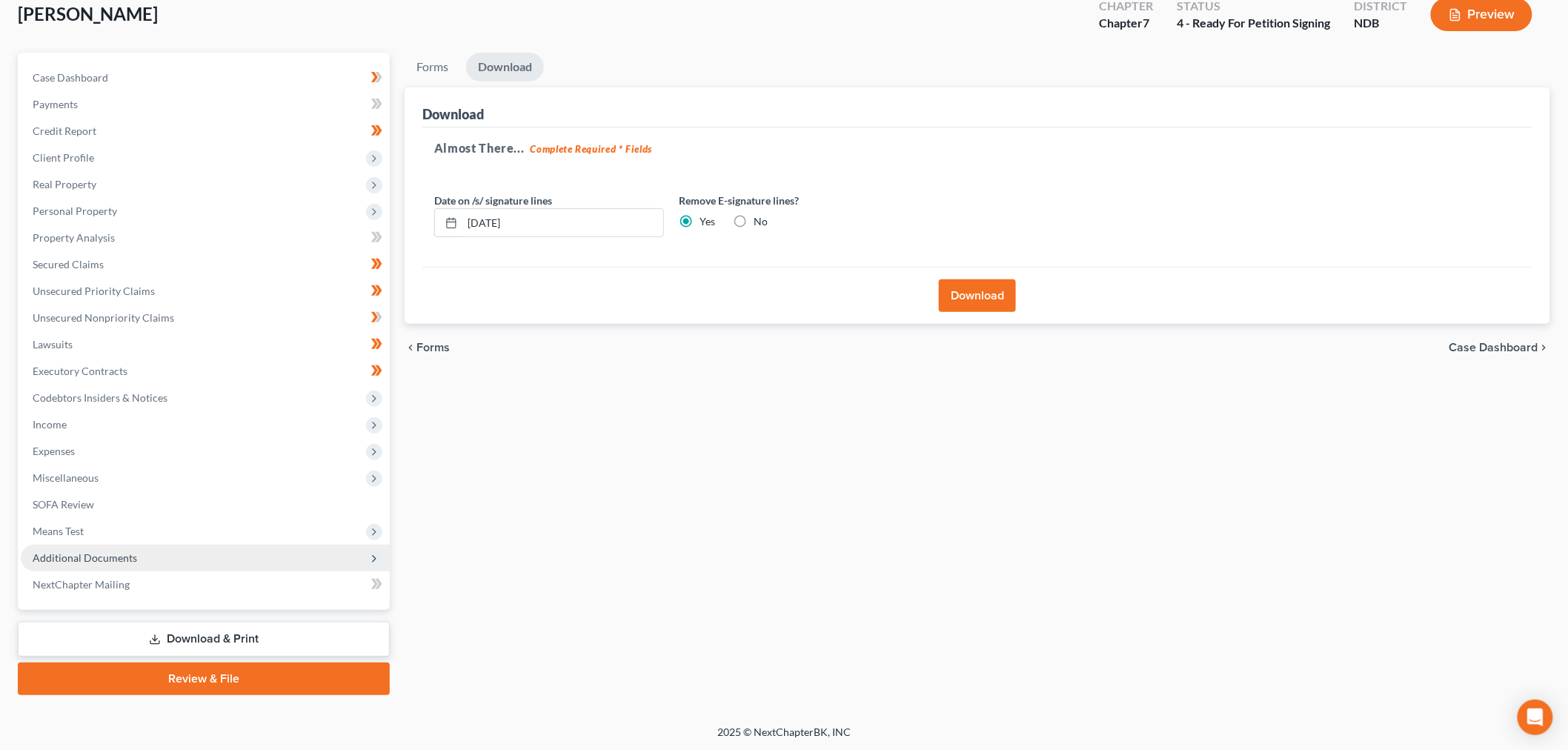
click at [115, 561] on span "Additional Documents" at bounding box center [84, 557] width 104 height 13
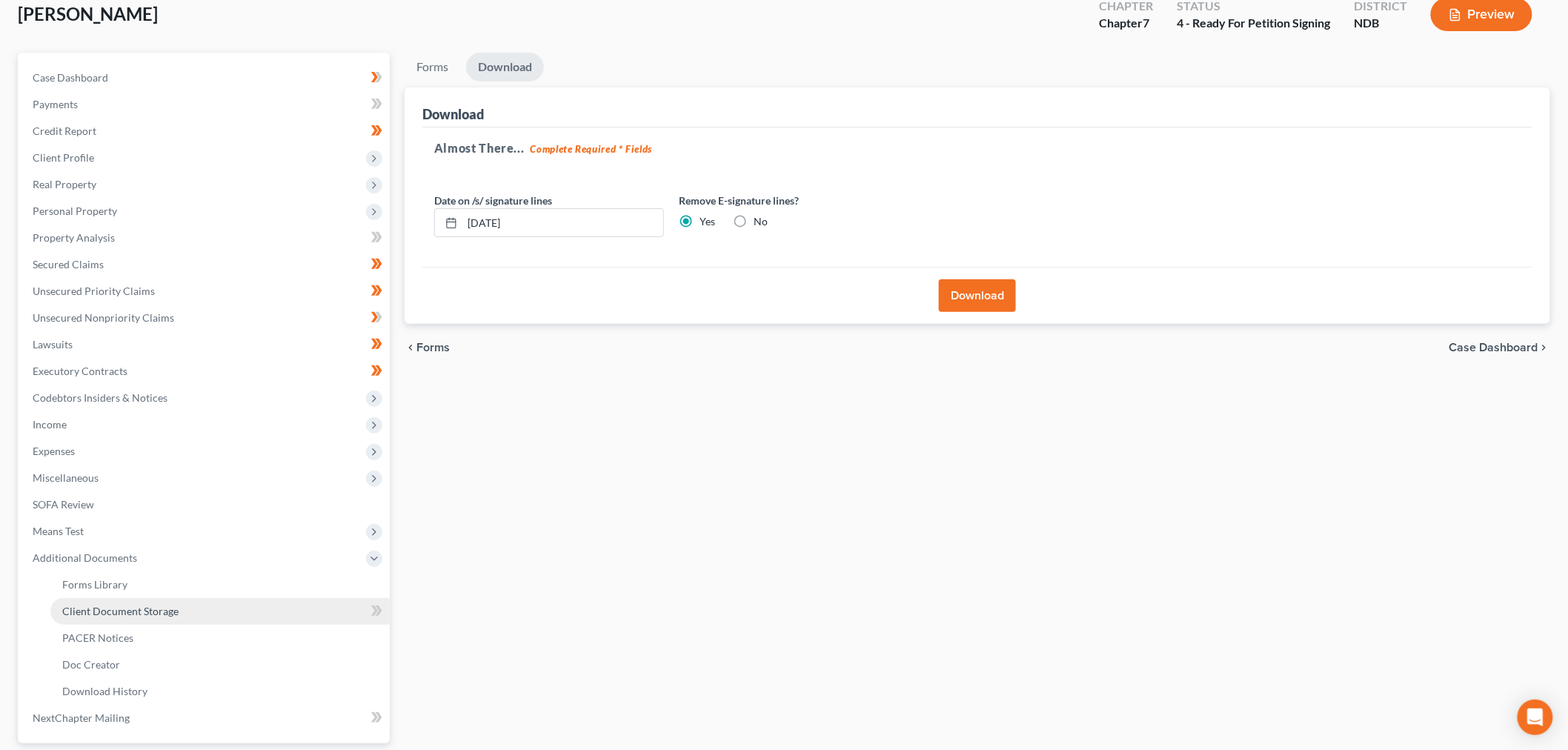
click at [115, 615] on link "Client Document Storage" at bounding box center [220, 611] width 339 height 27
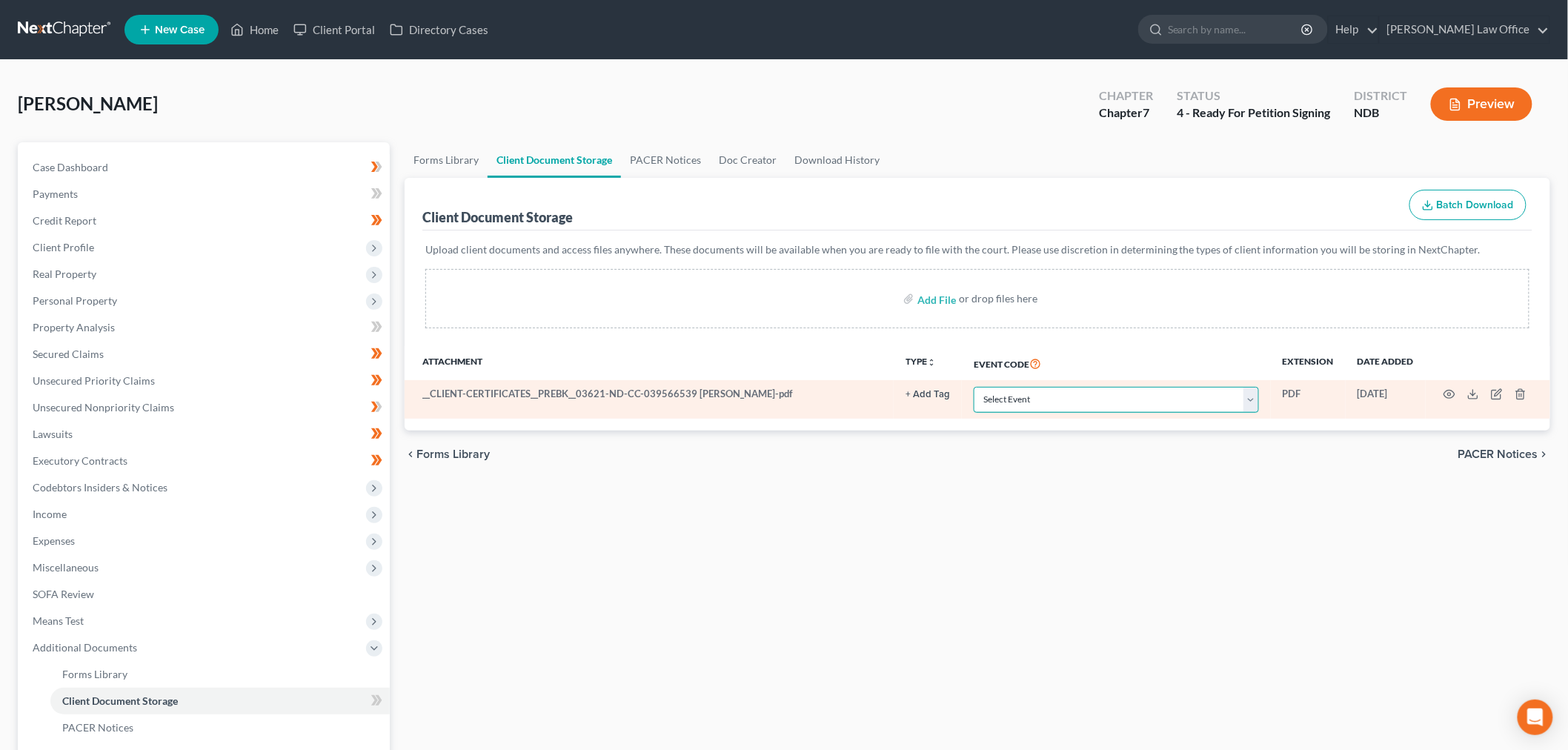
click at [1016, 398] on select "Select Event Certificate of Credit Counseling Chapter 13 Plan Pay Filing Fee in…" at bounding box center [1115, 400] width 285 height 26
select select "0"
click at [973, 387] on select "Select Event Certificate of Credit Counseling Chapter 13 Plan Pay Filing Fee in…" at bounding box center [1115, 400] width 285 height 26
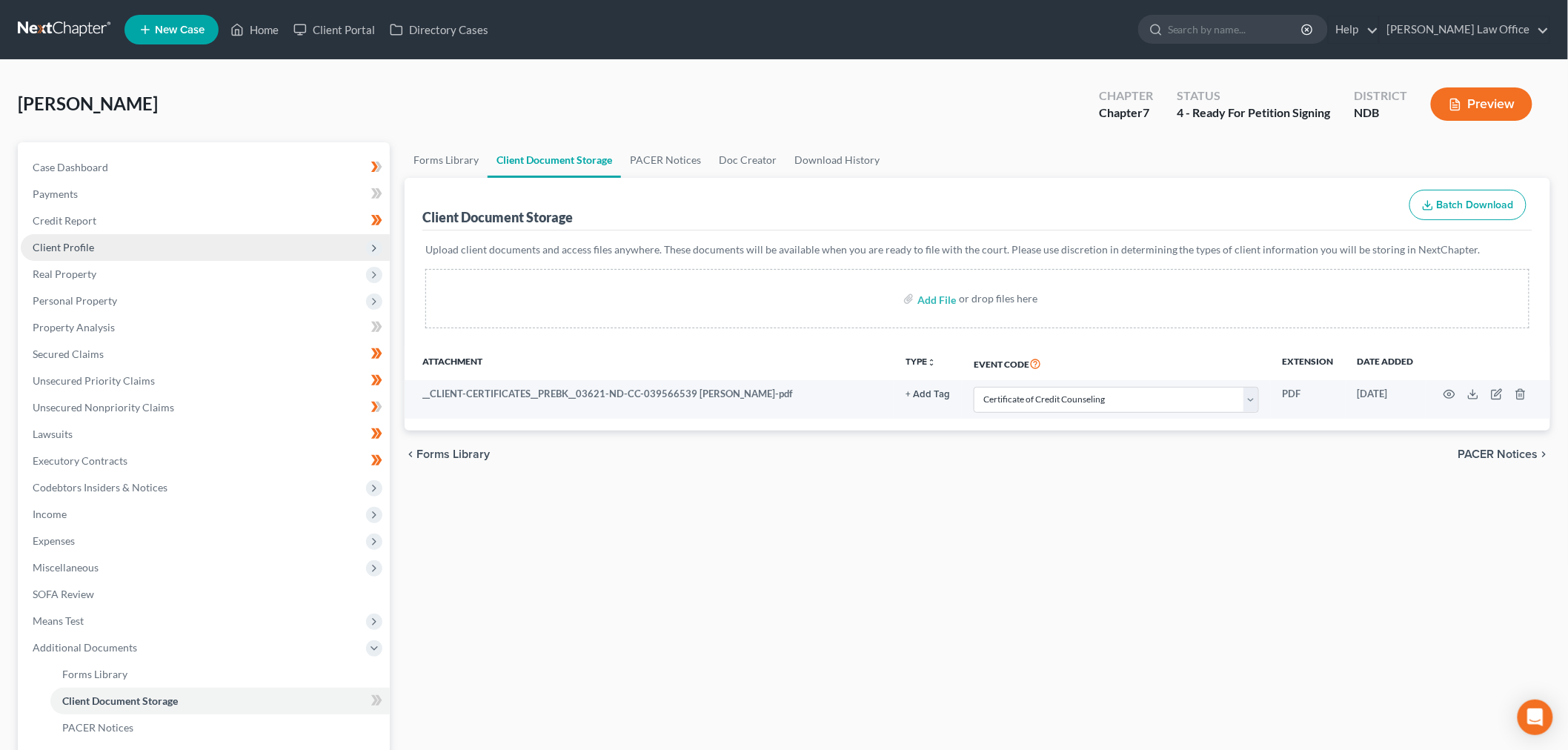
drag, startPoint x: 115, startPoint y: 241, endPoint x: 119, endPoint y: 255, distance: 14.6
click at [116, 241] on span "Client Profile" at bounding box center [206, 247] width 369 height 27
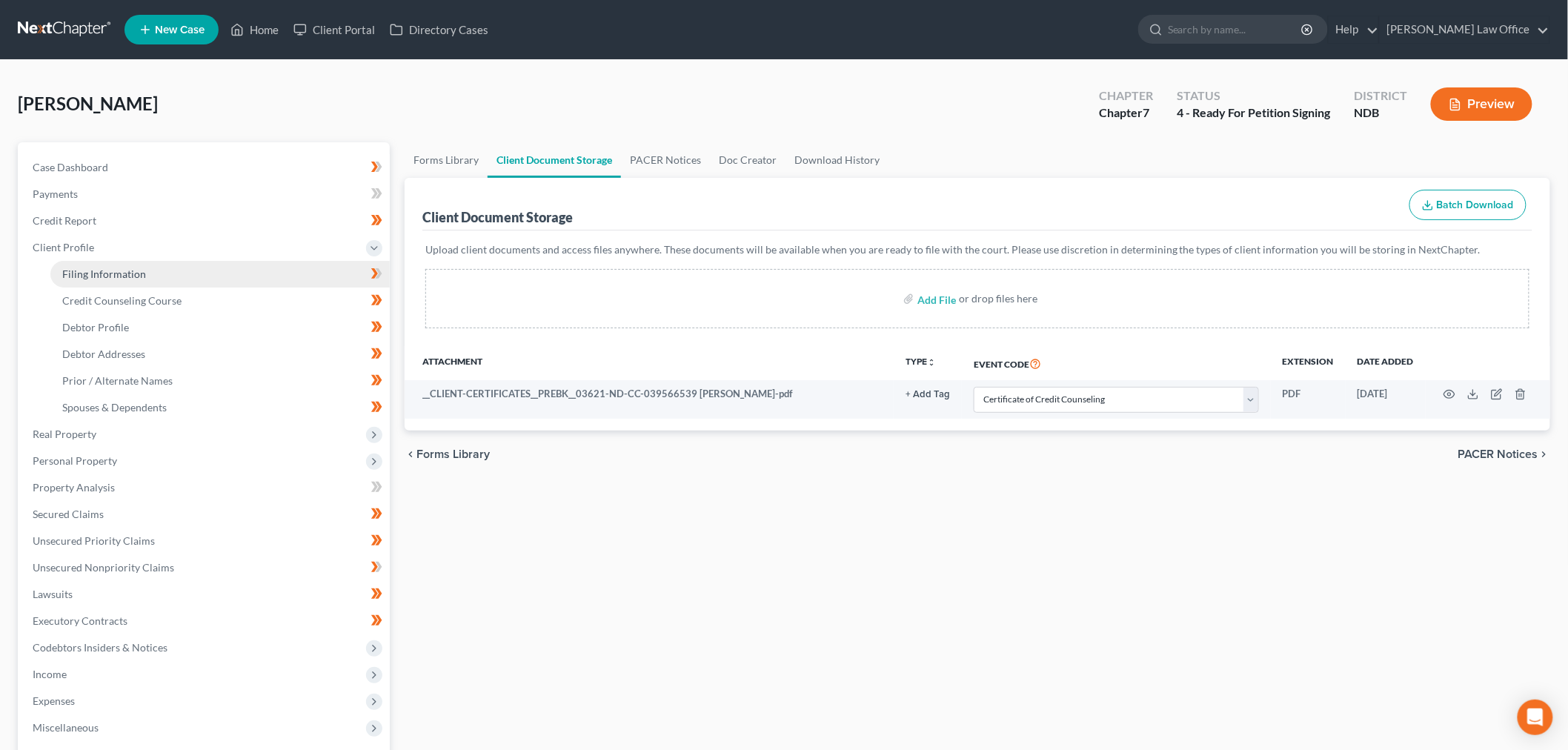
click at [124, 273] on span "Filing Information" at bounding box center [104, 274] width 84 height 13
select select "1"
select select "0"
select select "60"
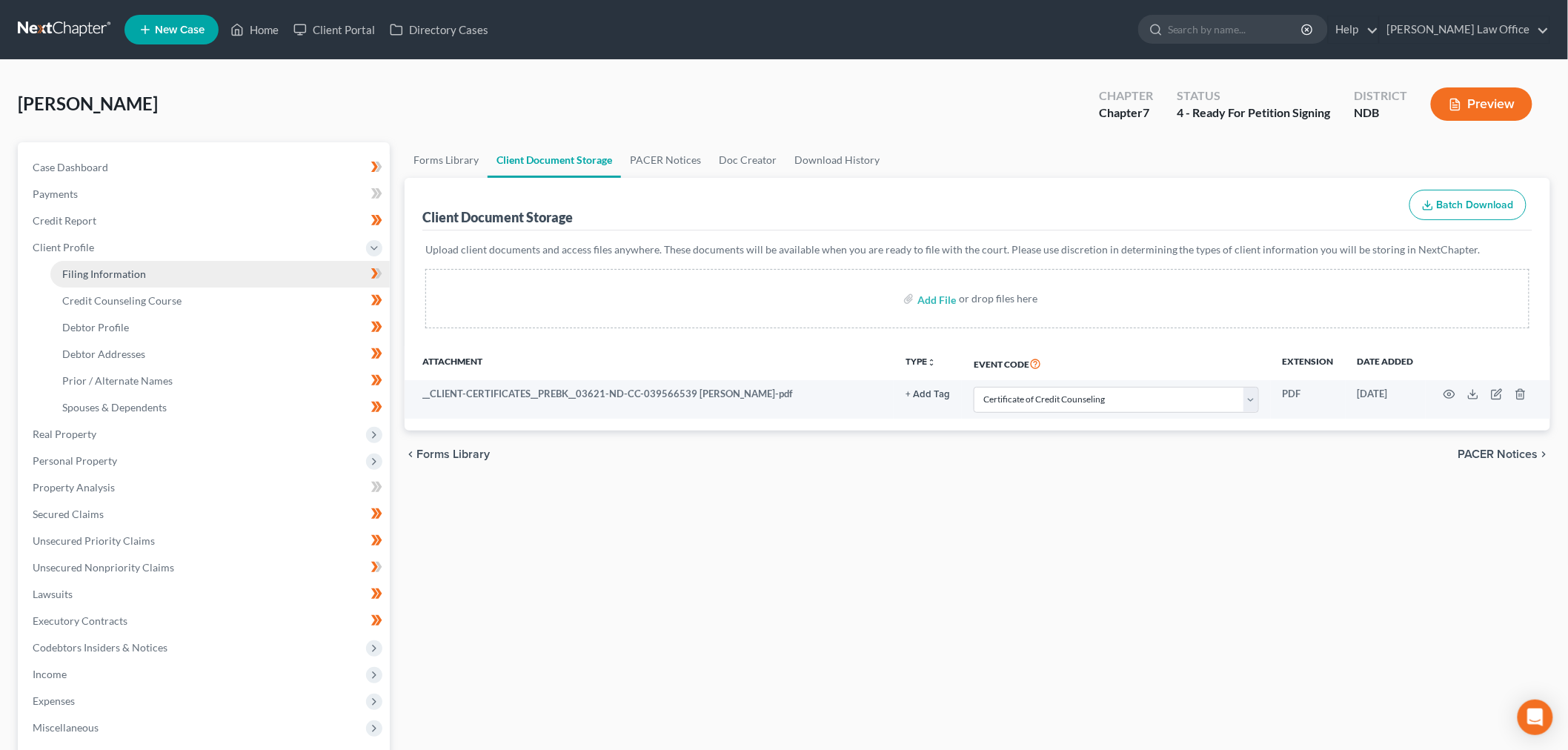
select select "29"
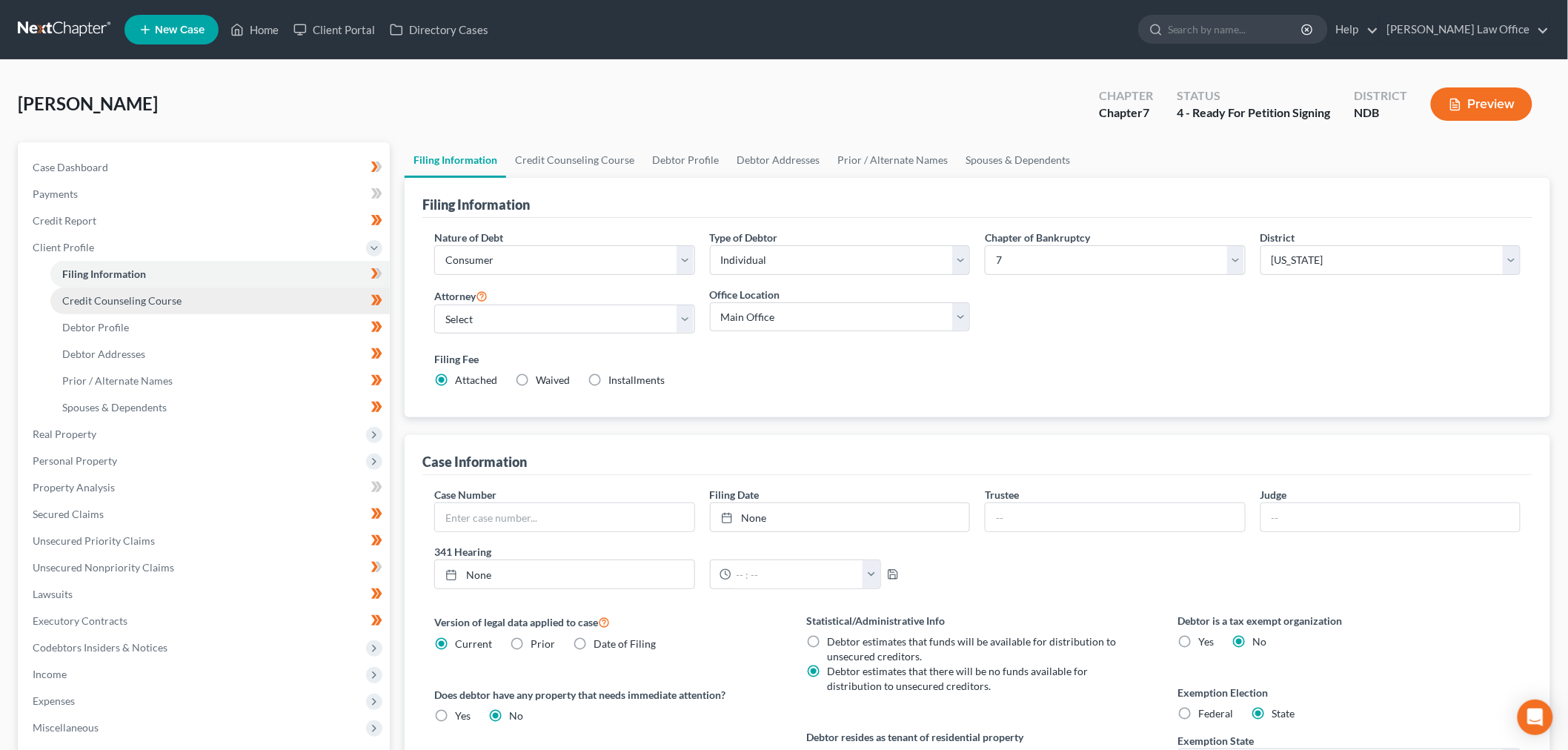
click at [227, 293] on link "Credit Counseling Course" at bounding box center [220, 300] width 339 height 27
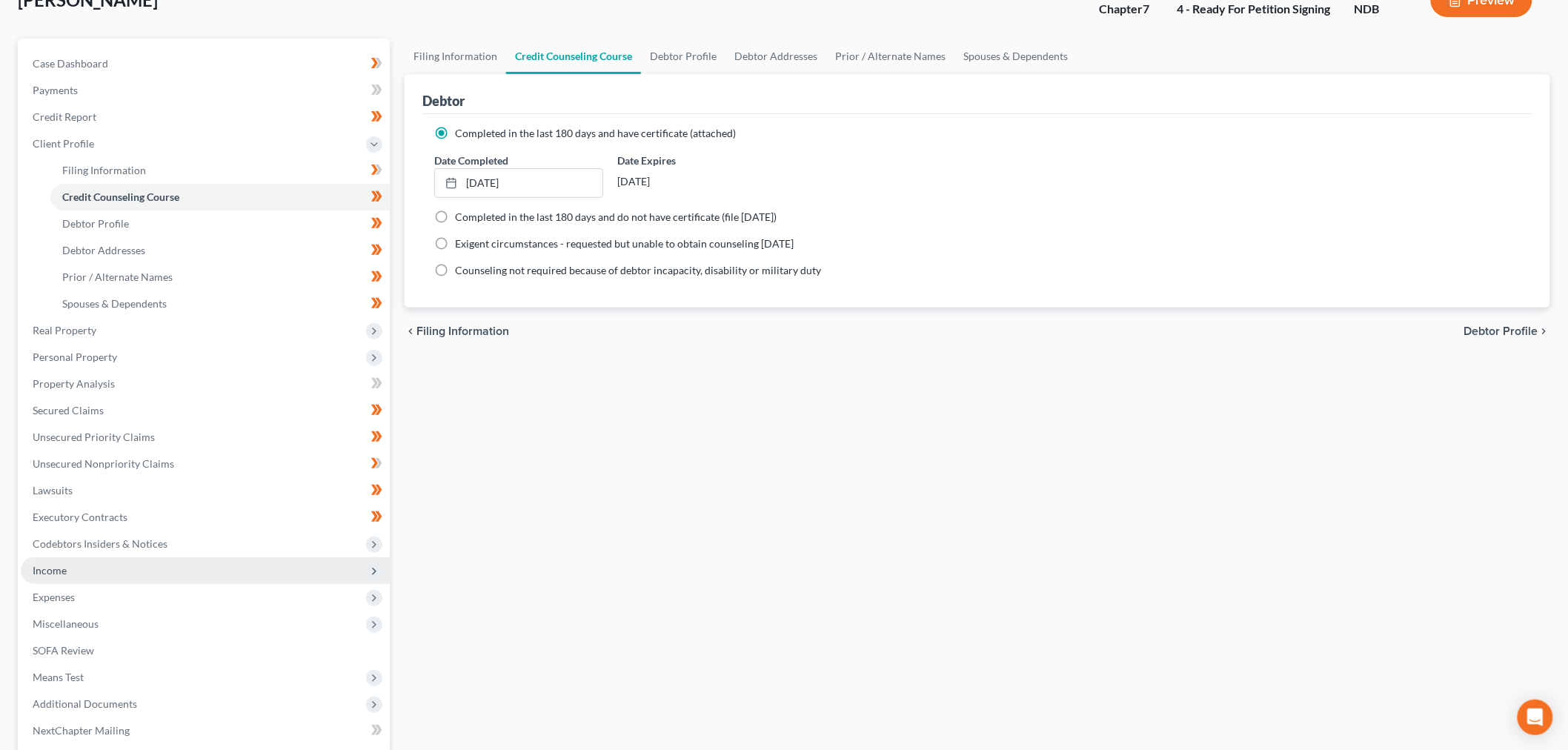
scroll to position [164, 0]
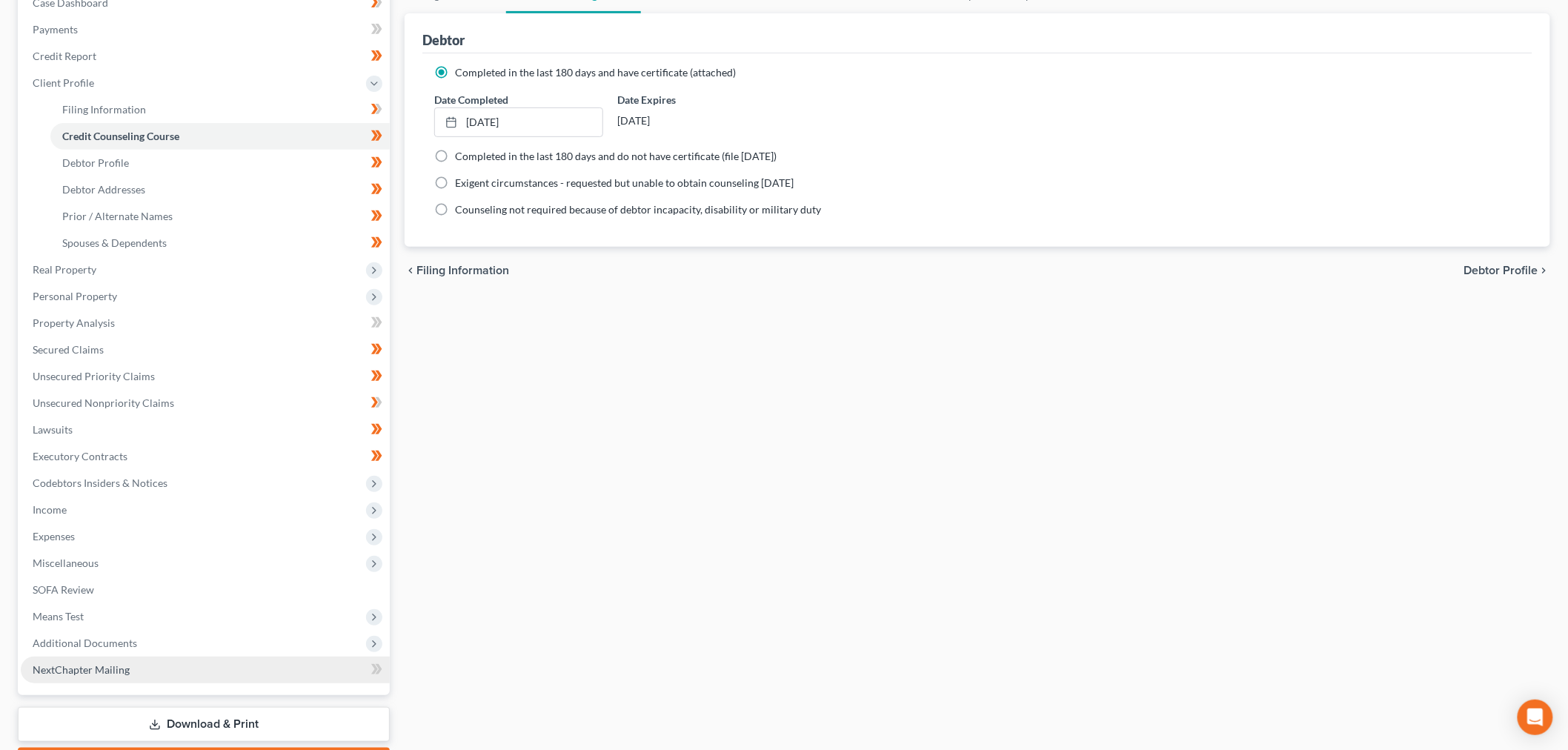
click at [134, 640] on span "Additional Documents" at bounding box center [206, 642] width 369 height 27
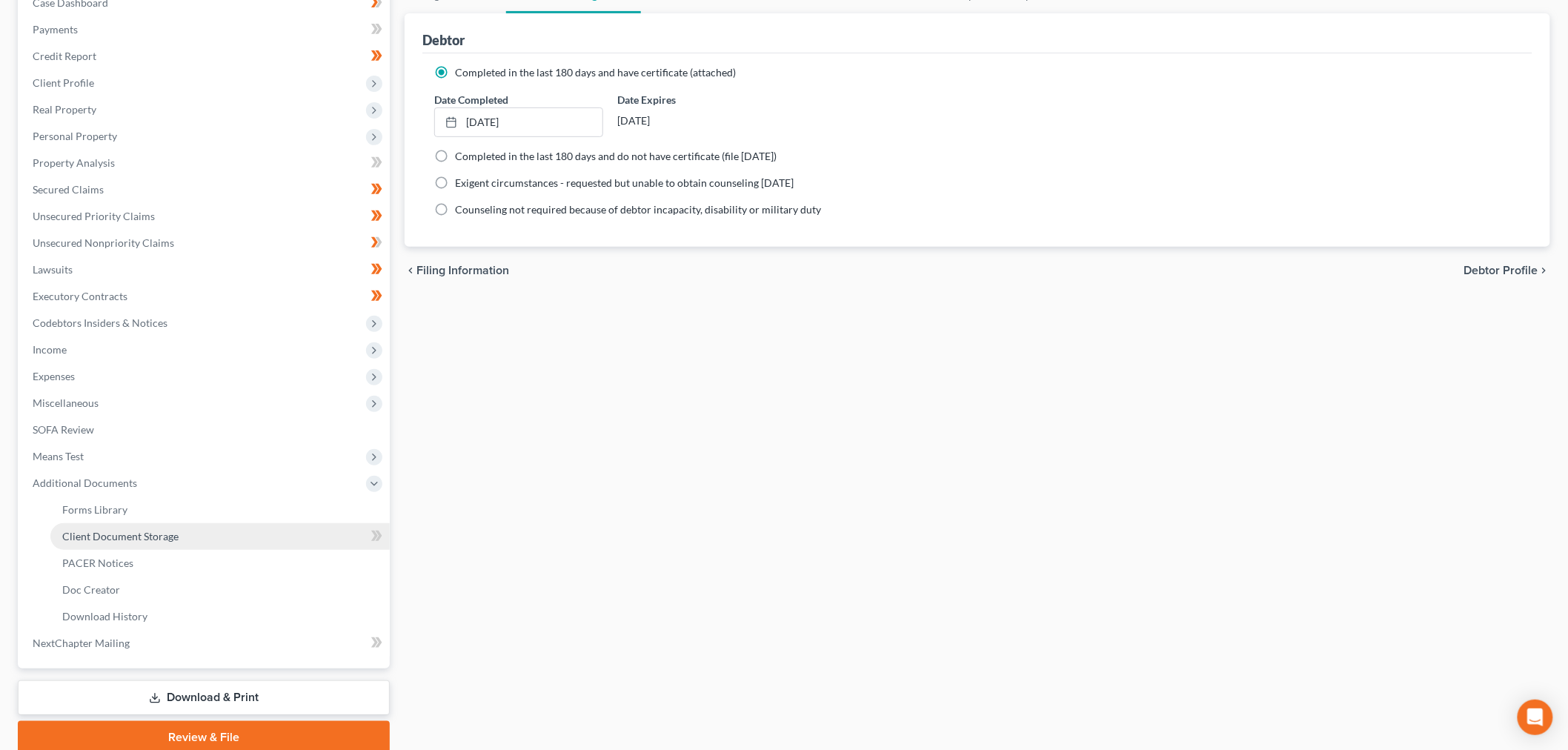
click at [142, 530] on span "Client Document Storage" at bounding box center [121, 536] width 116 height 13
select select "0"
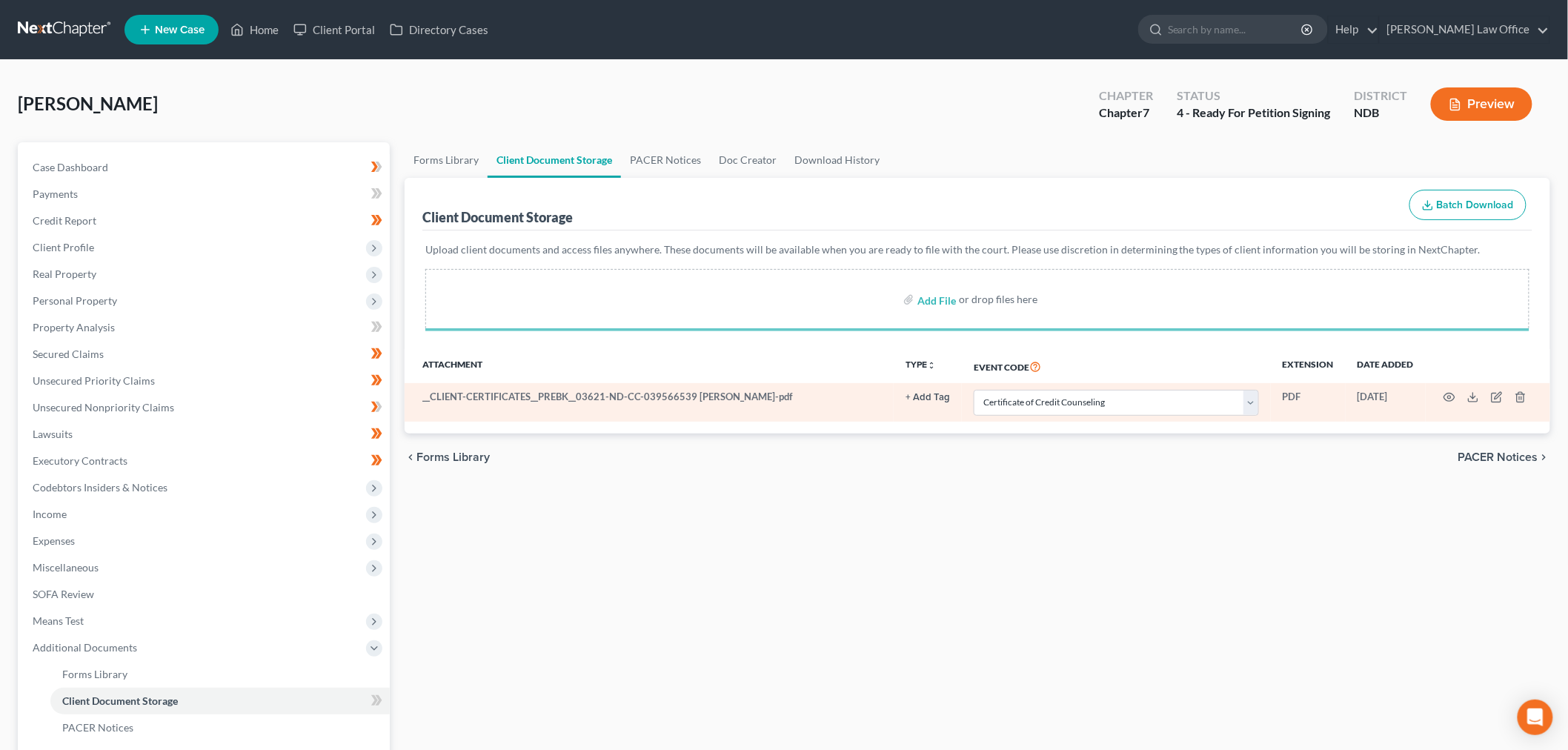
select select "0"
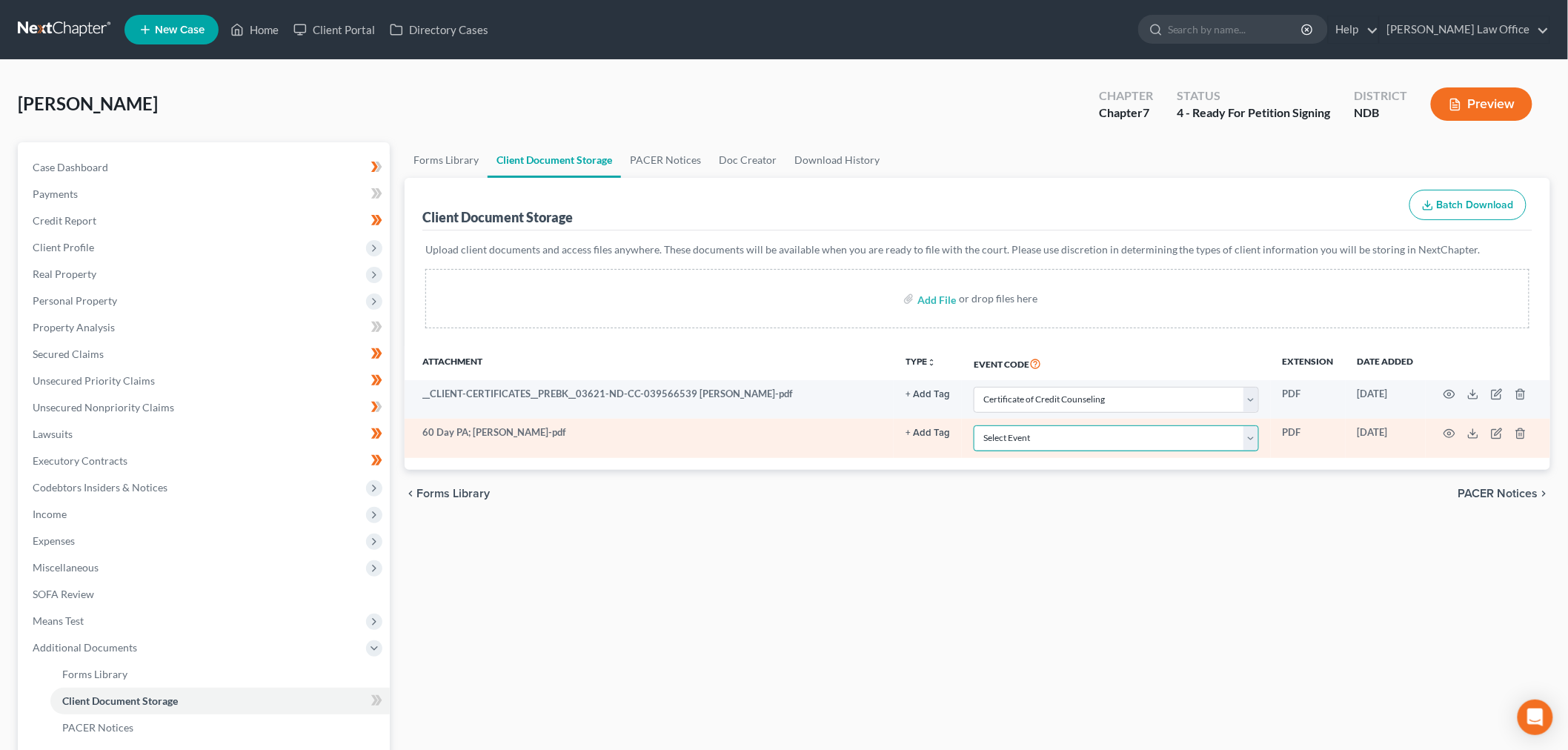
drag, startPoint x: 1009, startPoint y: 443, endPoint x: 1019, endPoint y: 448, distance: 11.2
click at [1009, 443] on select "Select Event Certificate of Credit Counseling Chapter 13 Plan Pay Filing Fee in…" at bounding box center [1115, 438] width 285 height 26
select select "3"
click at [973, 425] on select "Select Event Certificate of Credit Counseling Chapter 13 Plan Pay Filing Fee in…" at bounding box center [1115, 438] width 285 height 26
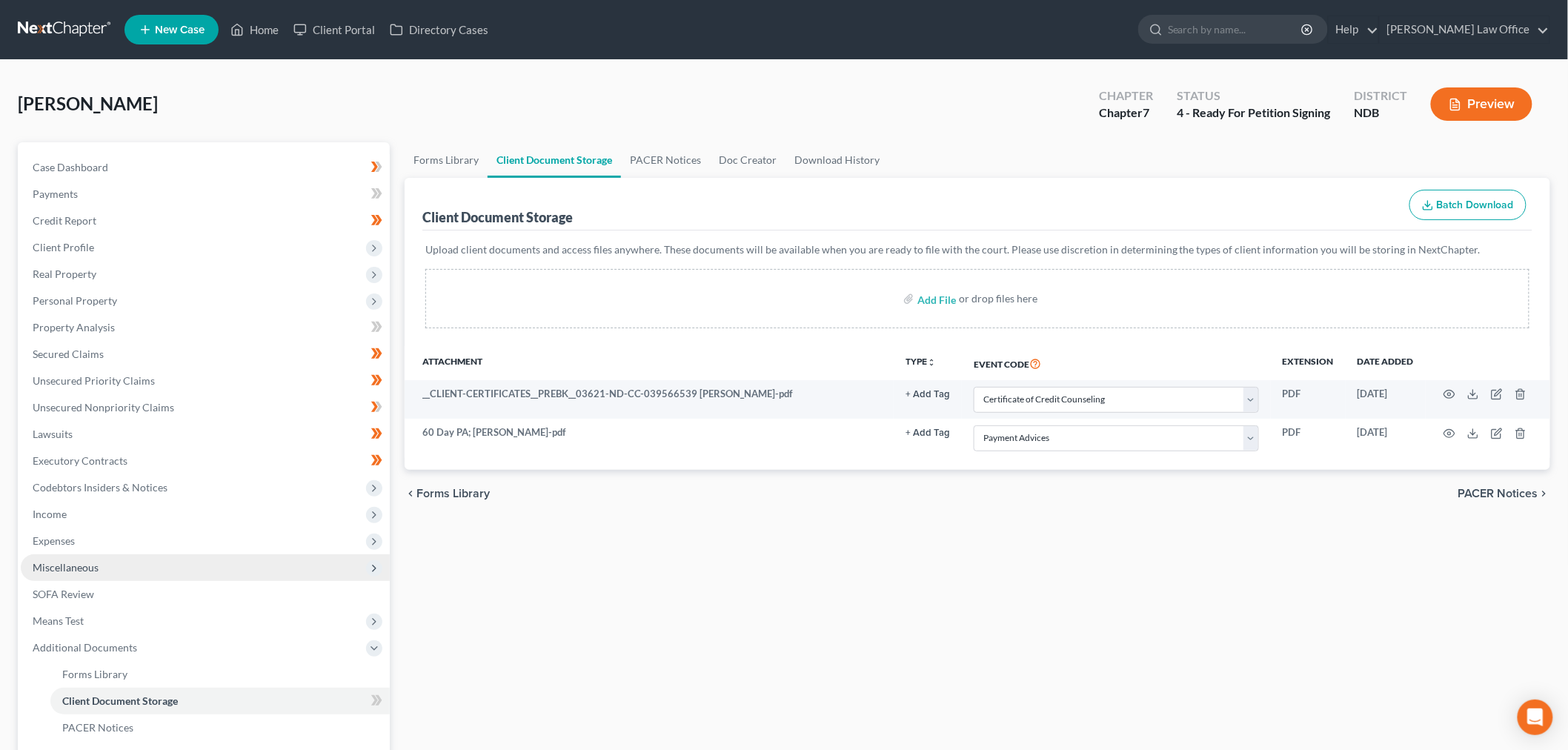
drag, startPoint x: 853, startPoint y: 636, endPoint x: 144, endPoint y: 573, distance: 711.8
click at [842, 636] on div "Forms Library Client Document Storage PACER Notices Doc Creator Download Histor…" at bounding box center [977, 530] width 1161 height 776
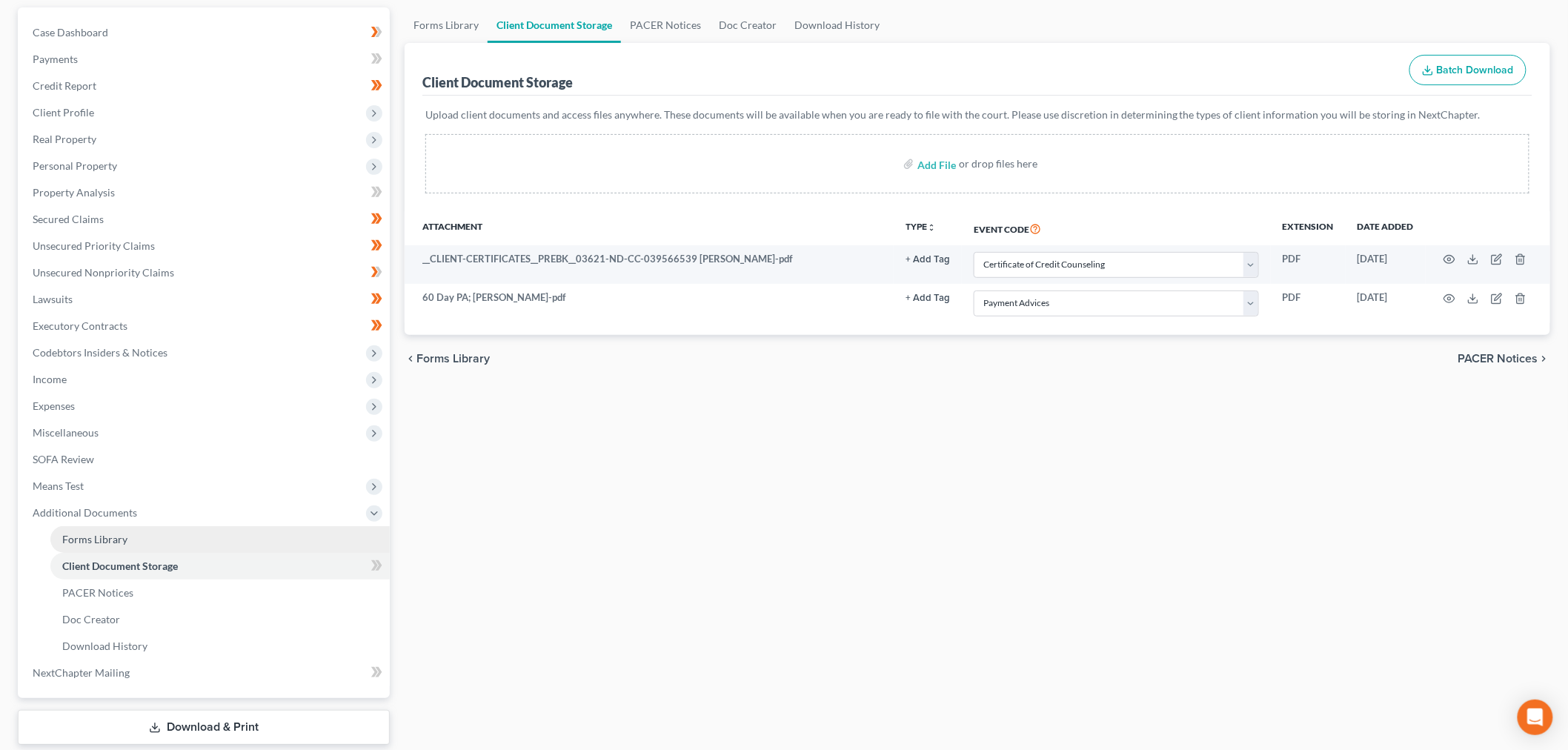
scroll to position [223, 0]
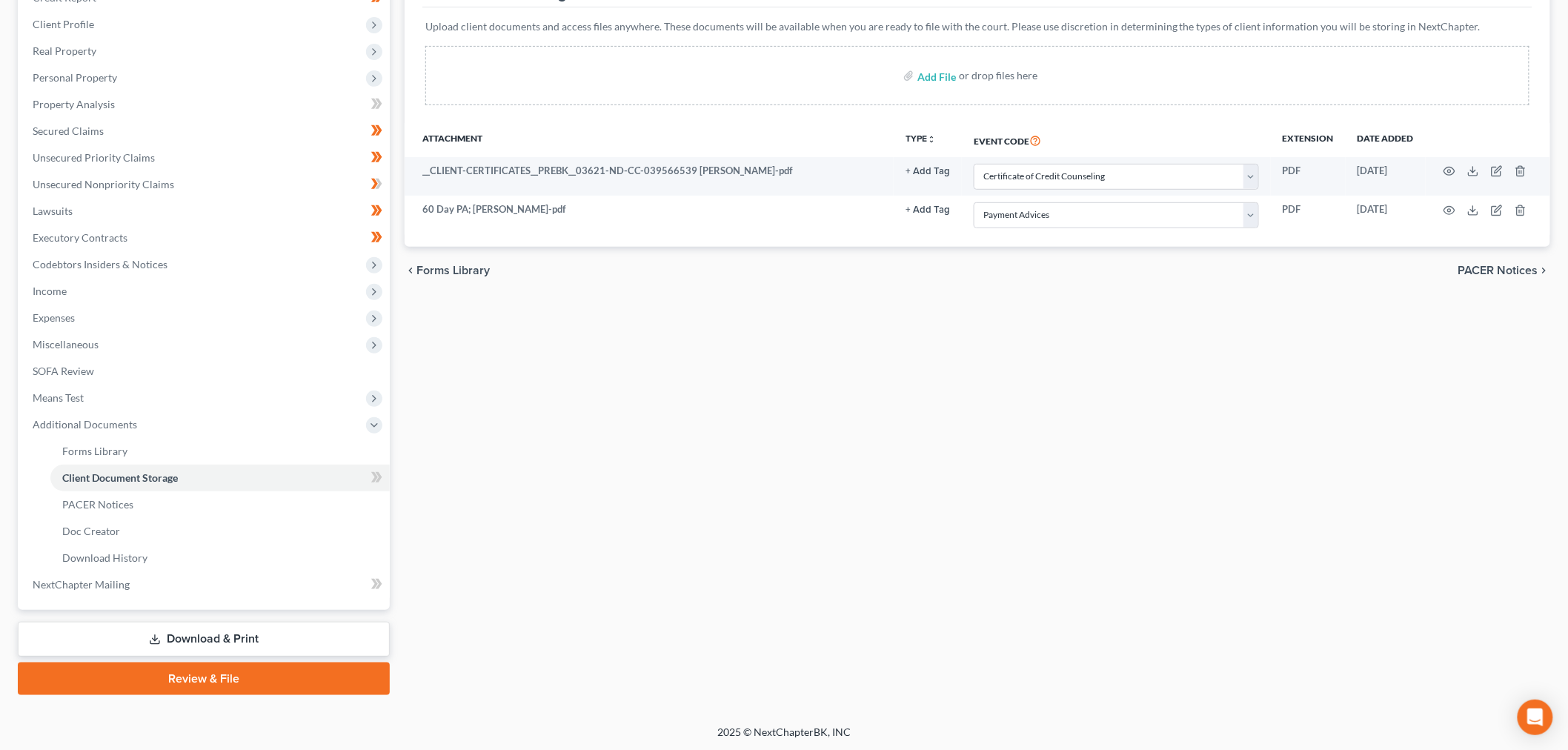
click at [302, 674] on link "Review & File" at bounding box center [204, 678] width 372 height 32
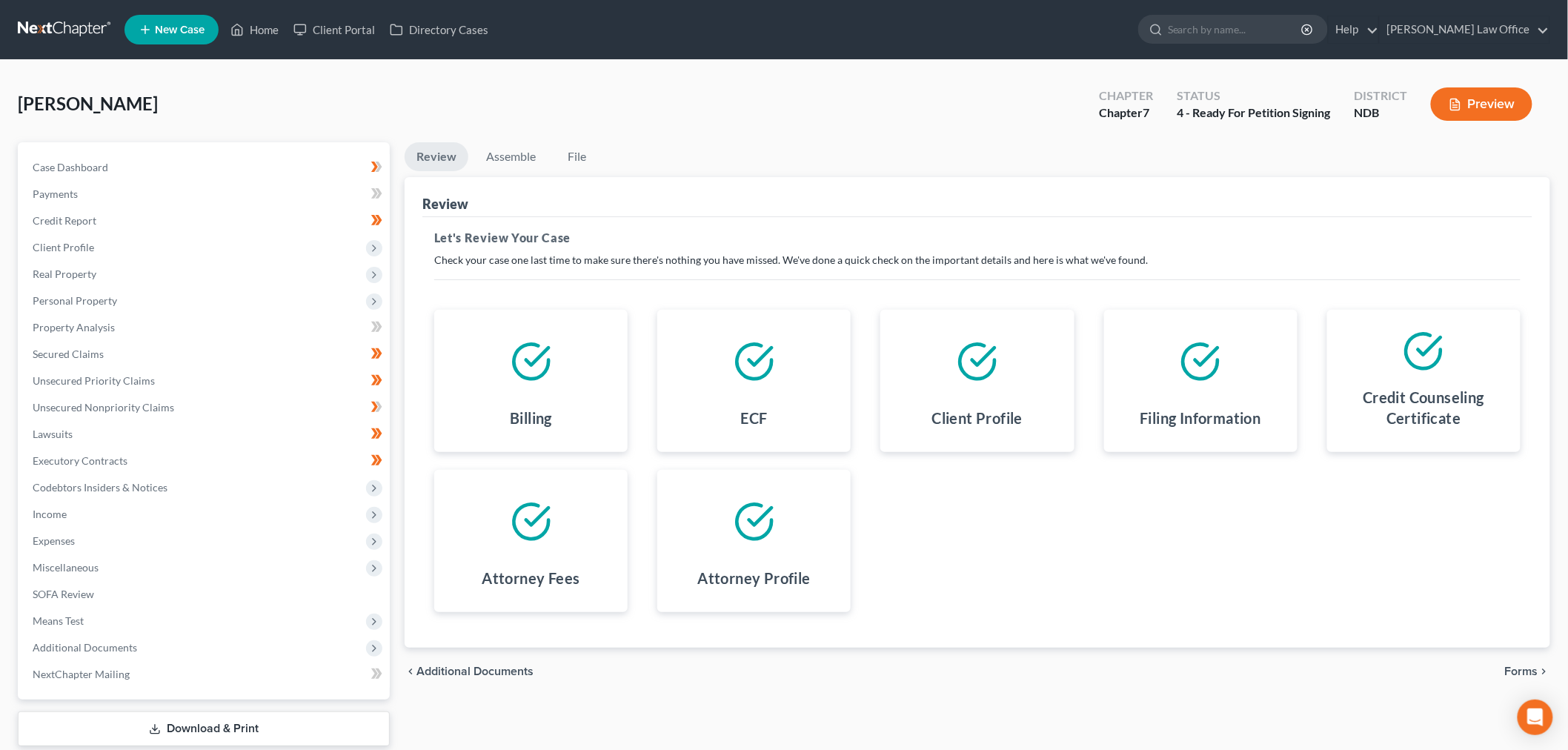
click at [1524, 668] on span "Forms" at bounding box center [1522, 671] width 33 height 12
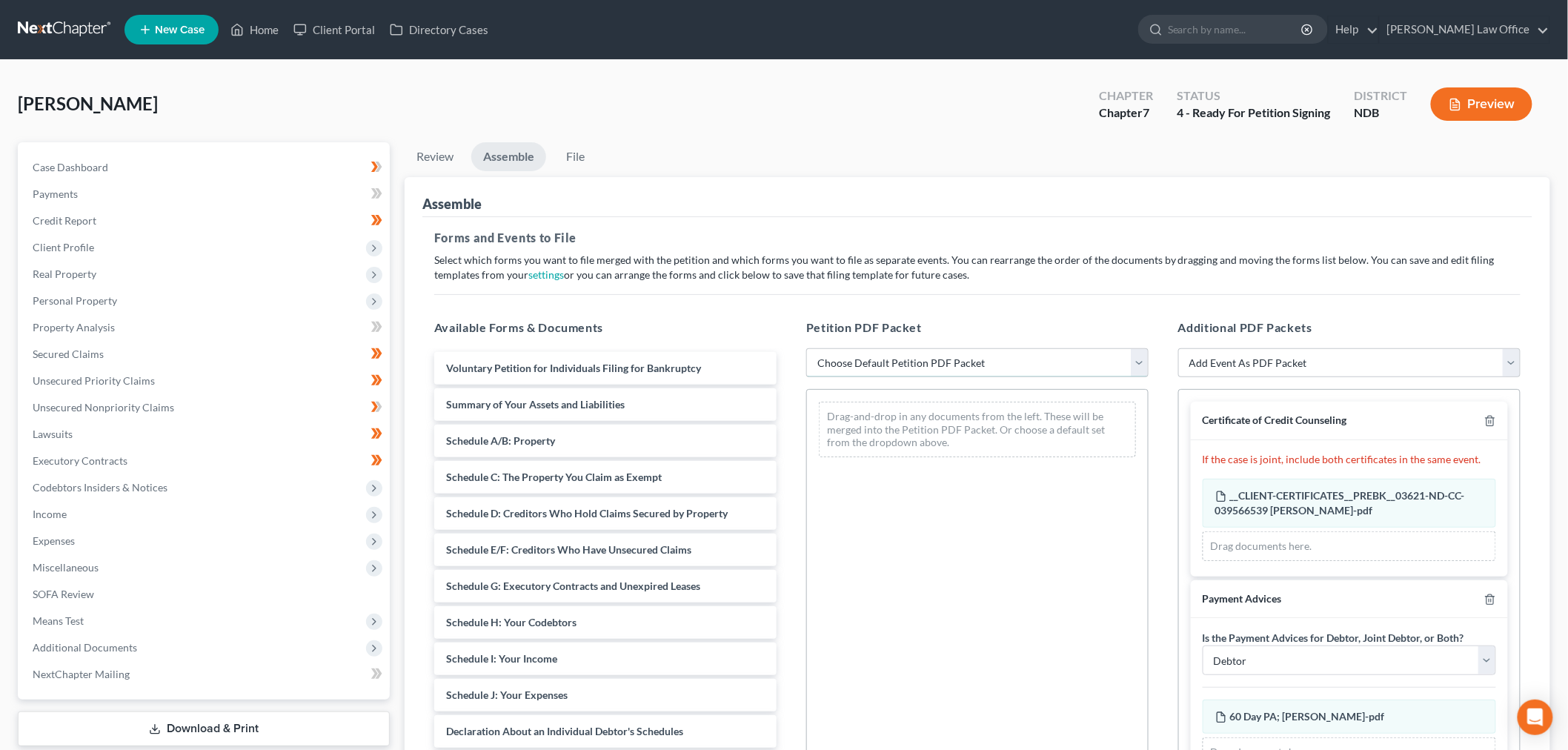
drag, startPoint x: 976, startPoint y: 364, endPoint x: 965, endPoint y: 373, distance: 14.2
click at [976, 364] on select "Choose Default Petition PDF Packet Complete Bankruptcy Petition (all forms and …" at bounding box center [977, 363] width 342 height 29
select select "2"
click at [807, 348] on select "Choose Default Petition PDF Packet Complete Bankruptcy Petition (all forms and …" at bounding box center [977, 363] width 342 height 29
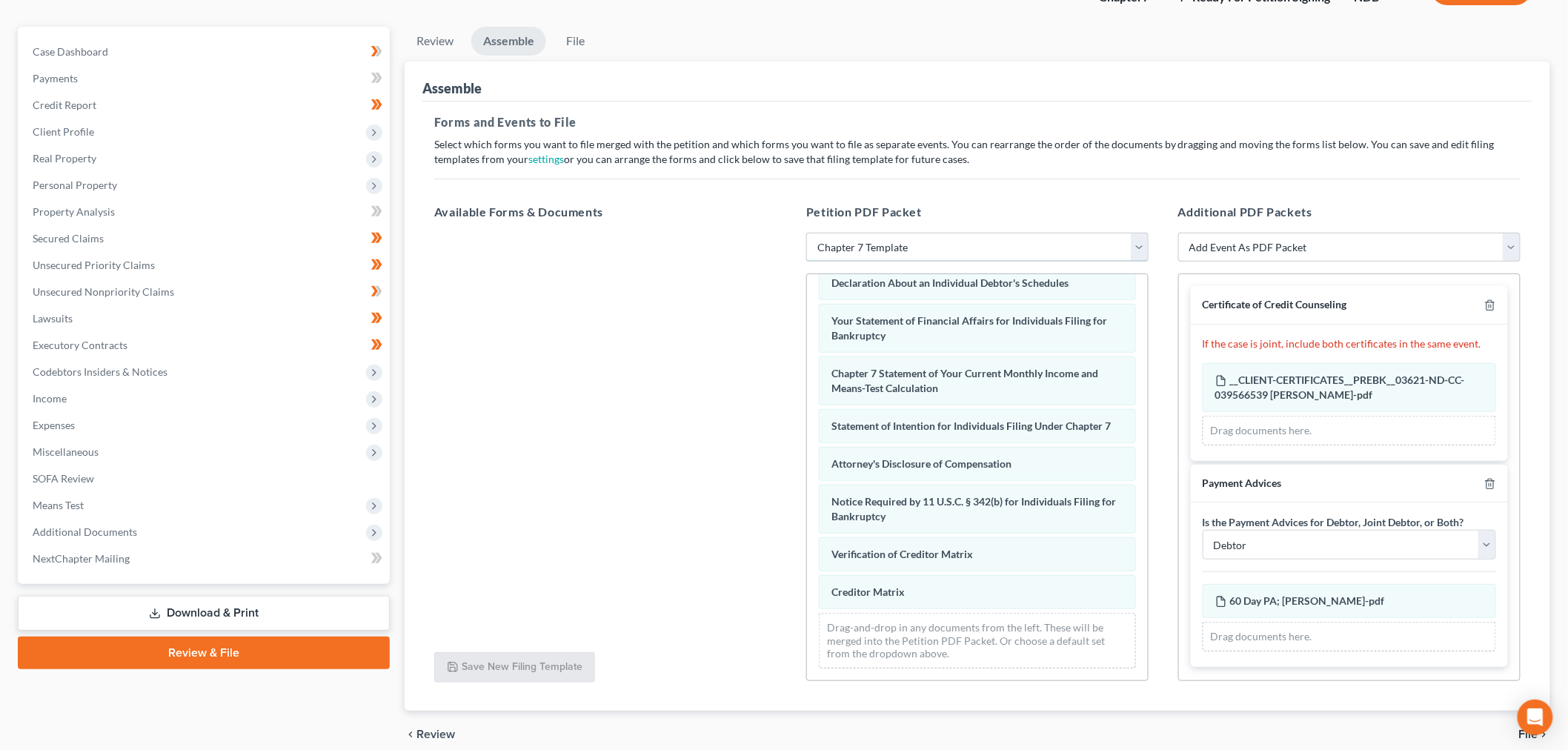
scroll to position [180, 0]
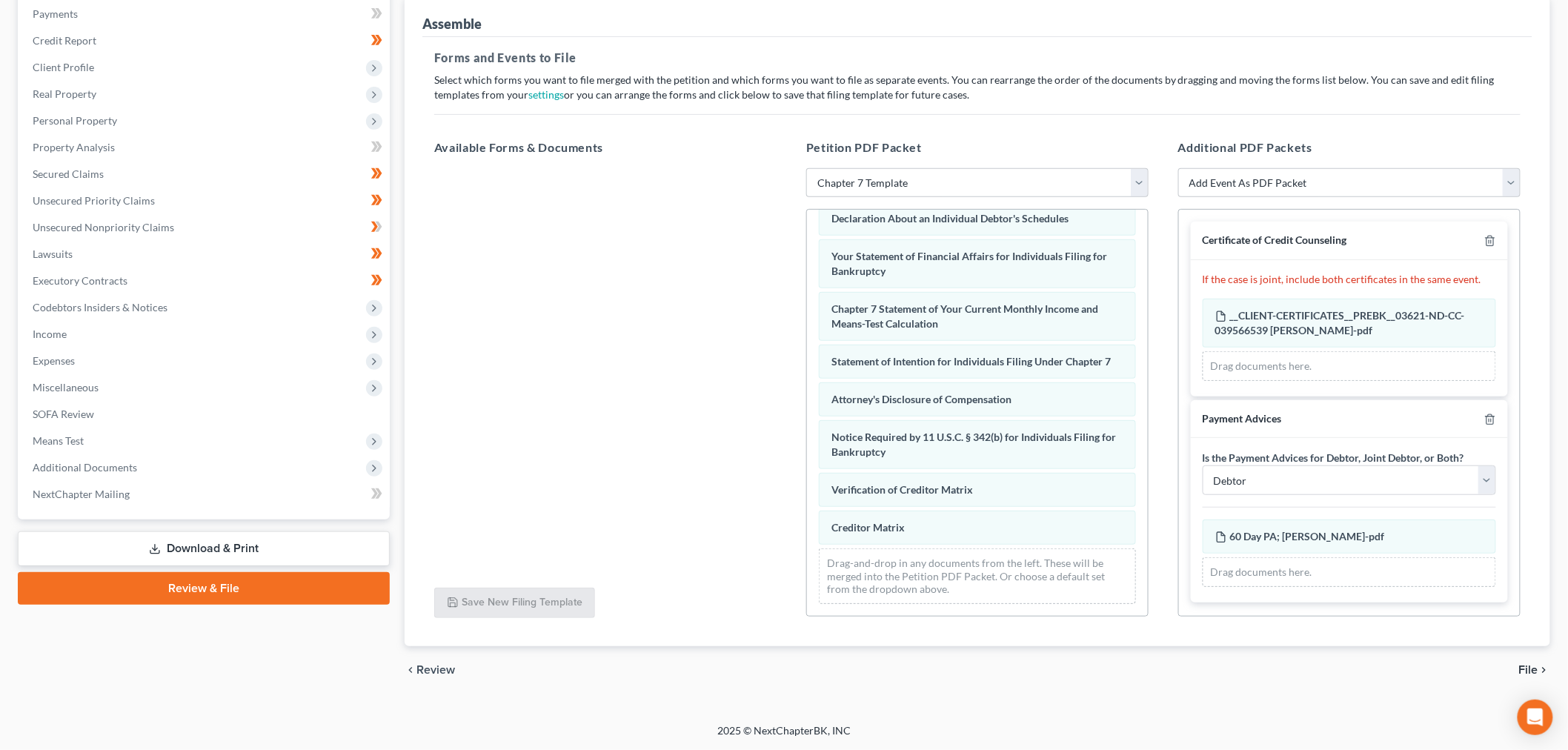
click at [1528, 664] on span "File" at bounding box center [1528, 669] width 19 height 12
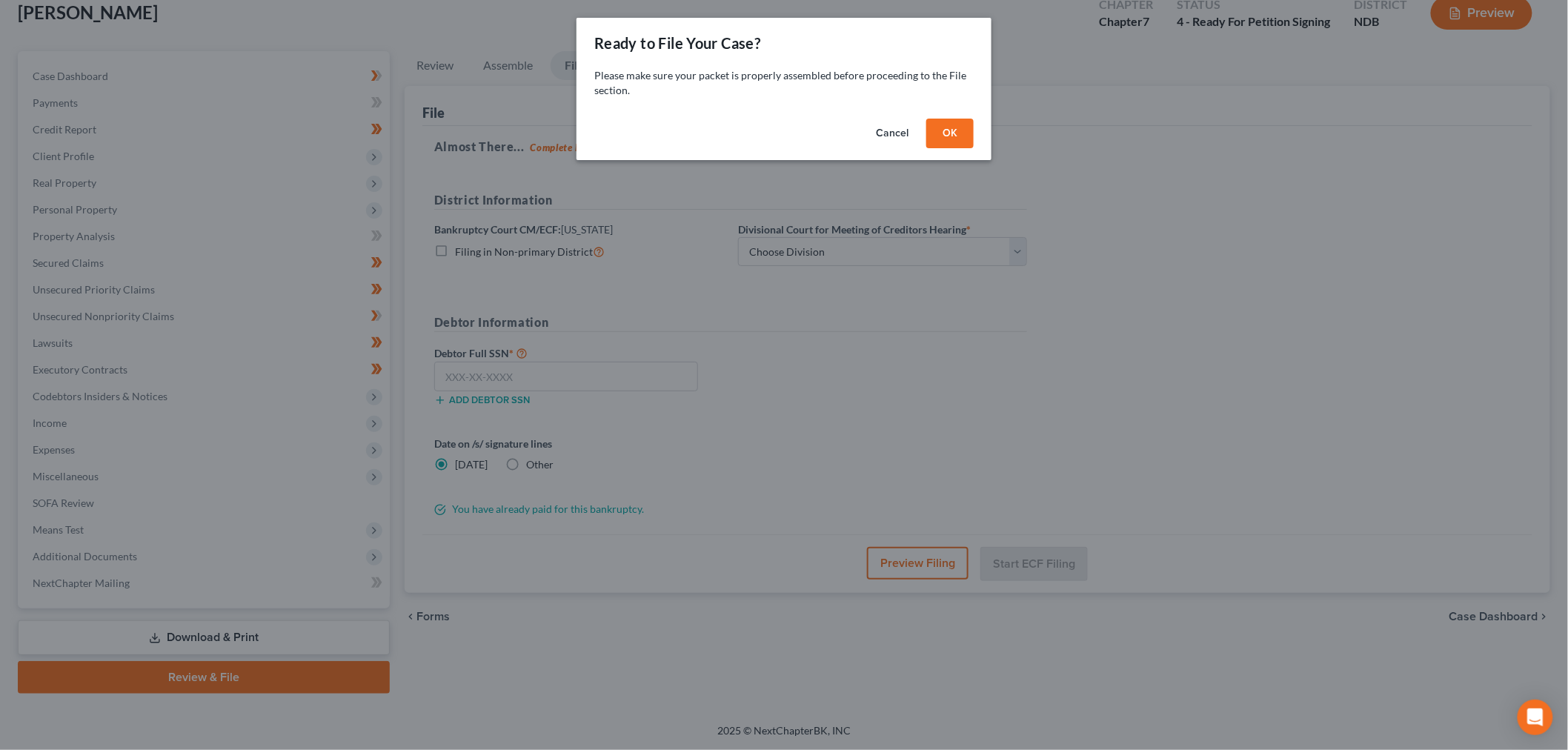
scroll to position [89, 0]
click at [958, 134] on button "OK" at bounding box center [956, 134] width 47 height 29
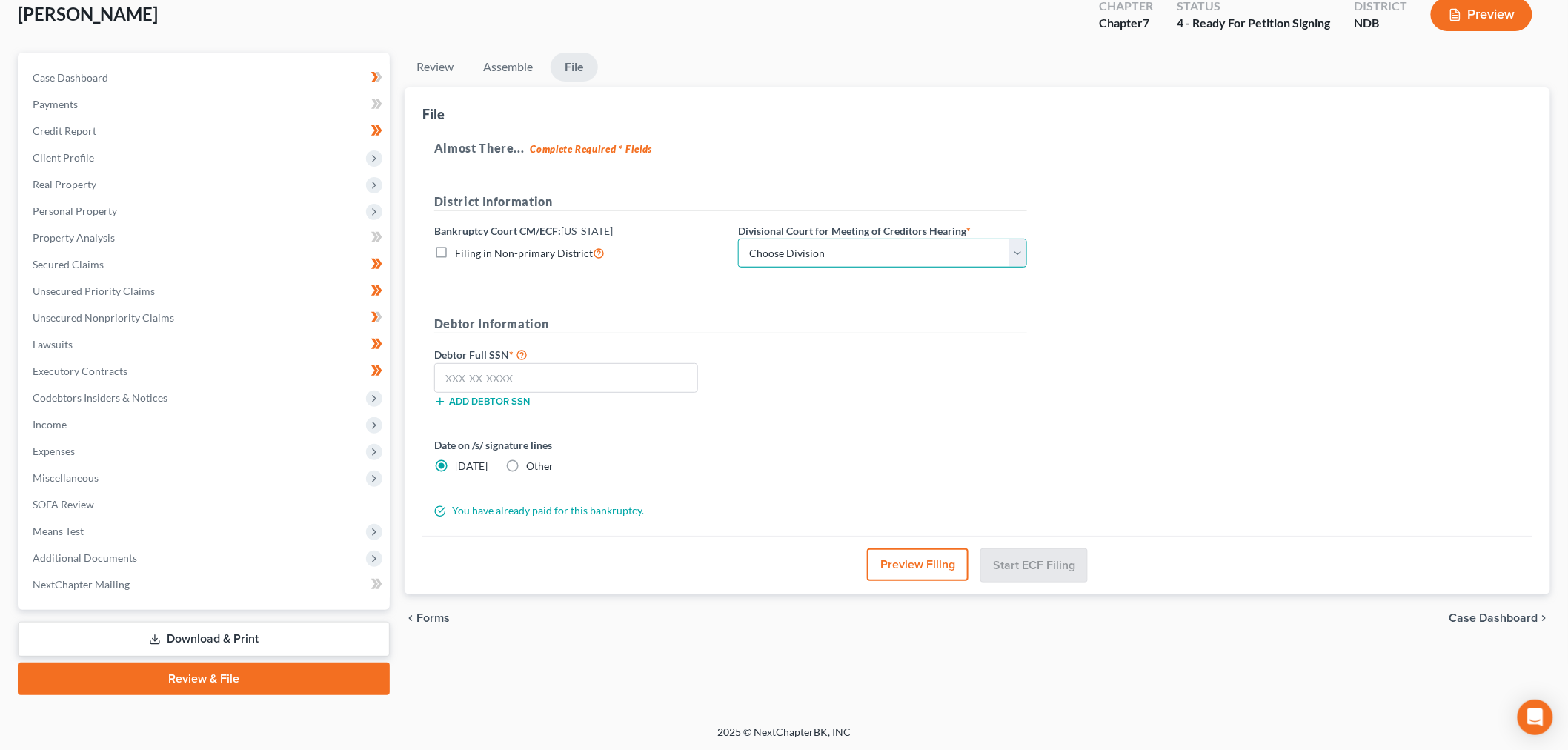
click at [803, 247] on select "Choose Division Fargo" at bounding box center [883, 253] width 289 height 29
select select "0"
click at [738, 239] on select "Choose Division Fargo" at bounding box center [883, 253] width 289 height 29
click at [512, 369] on input "text" at bounding box center [566, 378] width 264 height 29
click at [515, 383] on input "text" at bounding box center [566, 378] width 264 height 29
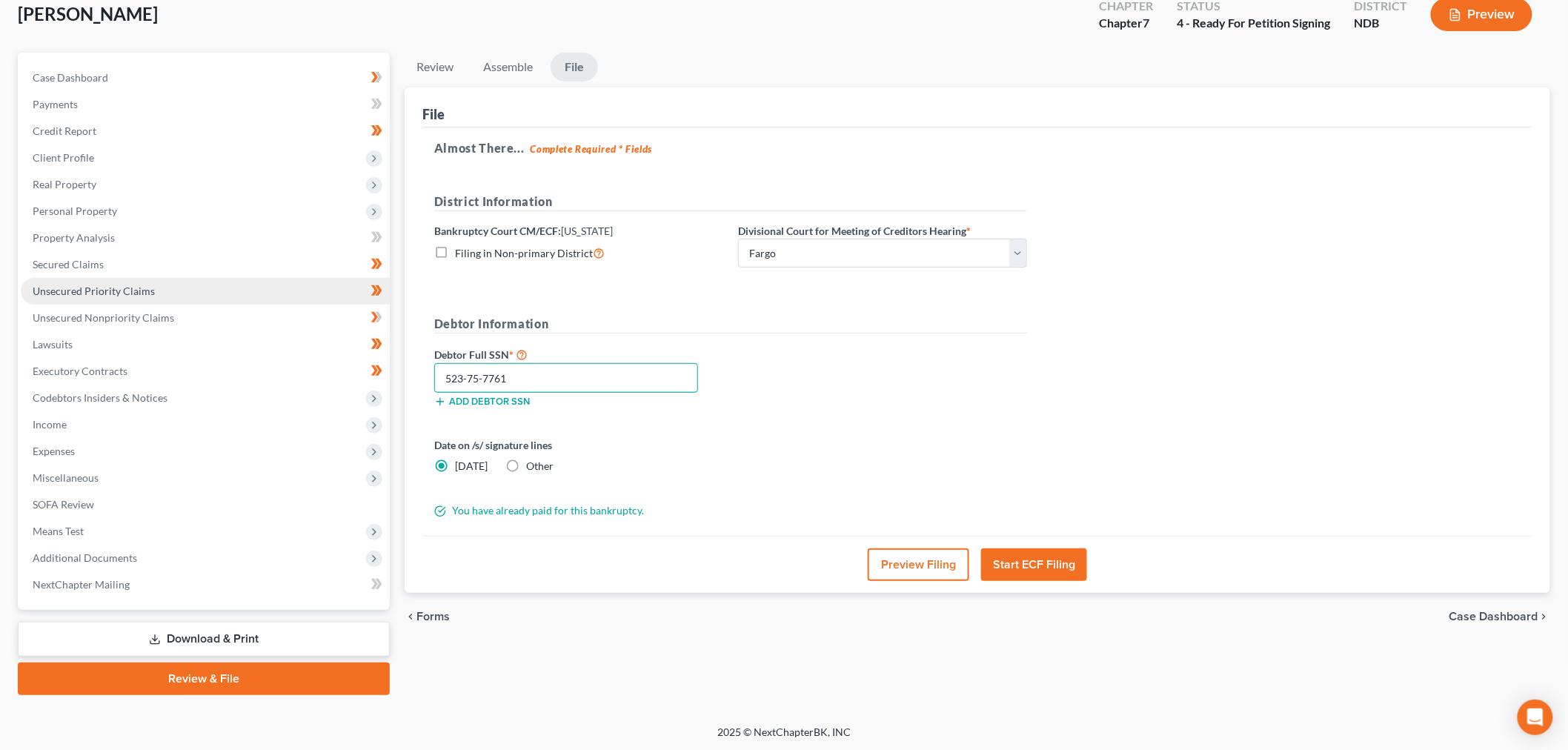
type input "523-75-7761"
drag, startPoint x: 1056, startPoint y: 560, endPoint x: 1052, endPoint y: 587, distance: 27.3
click at [1056, 560] on button "Start ECF Filing" at bounding box center [1033, 564] width 106 height 32
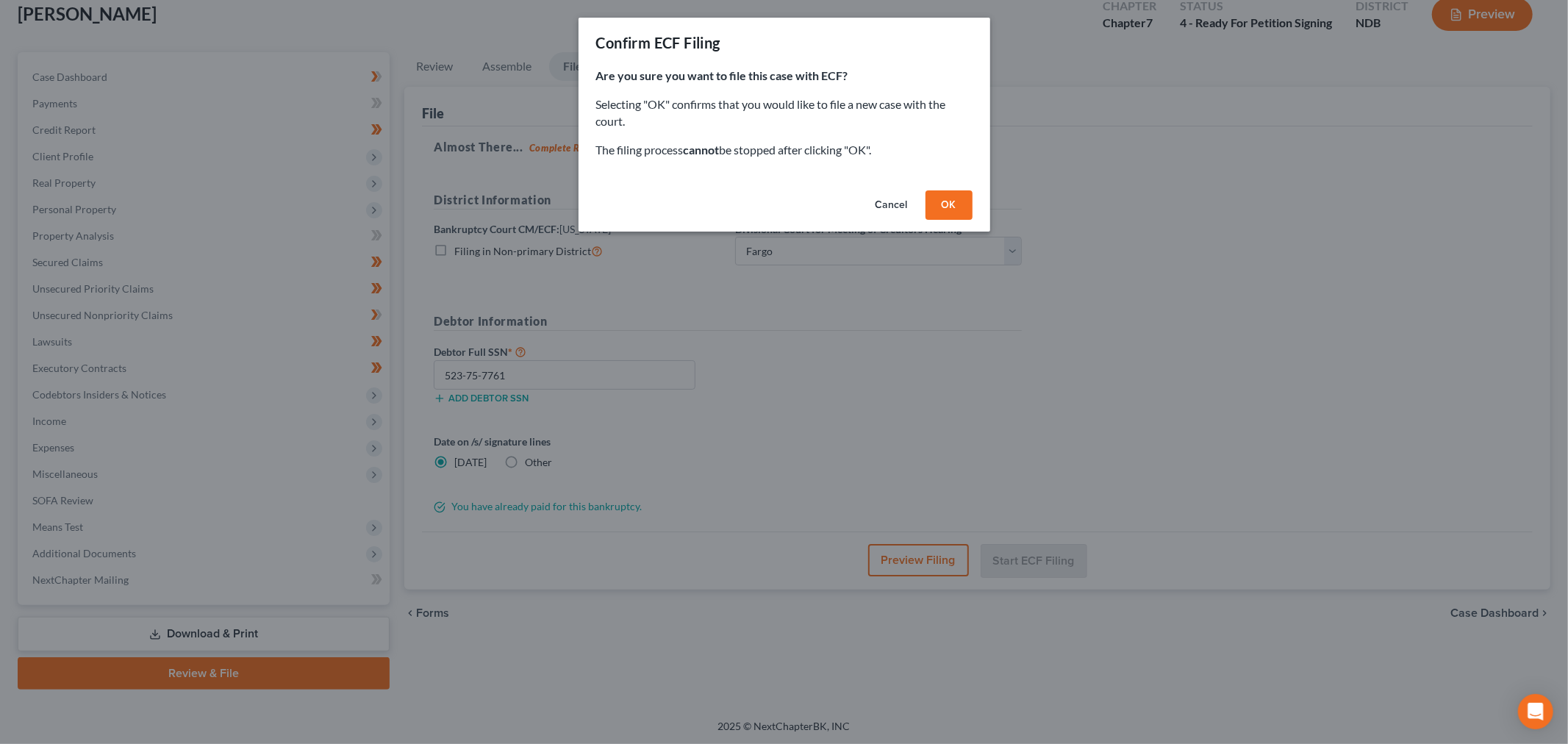
click at [946, 207] on button "OK" at bounding box center [948, 205] width 47 height 29
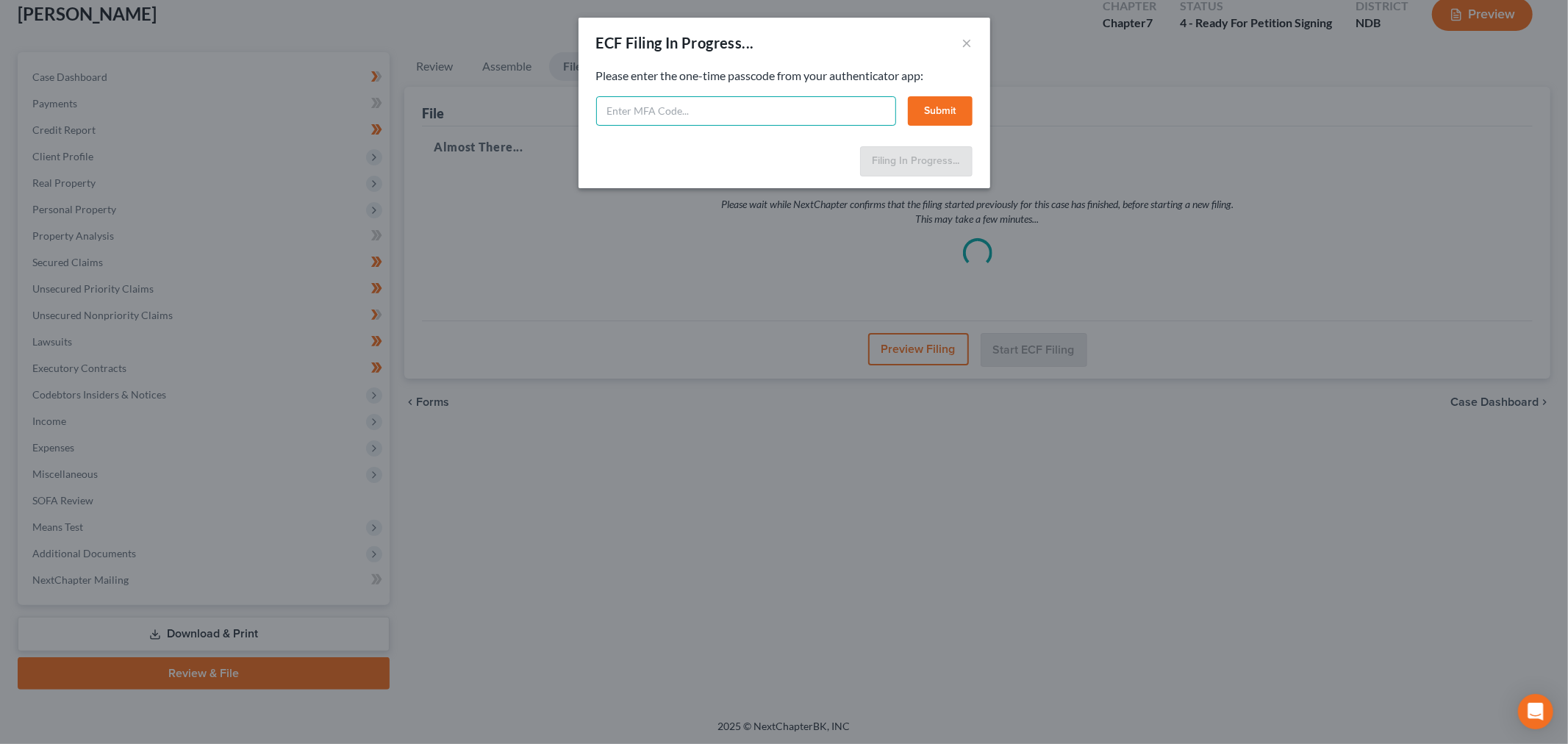
click at [680, 109] on input "text" at bounding box center [746, 111] width 300 height 29
type input "594264"
click at [914, 113] on button "Submit" at bounding box center [940, 111] width 65 height 29
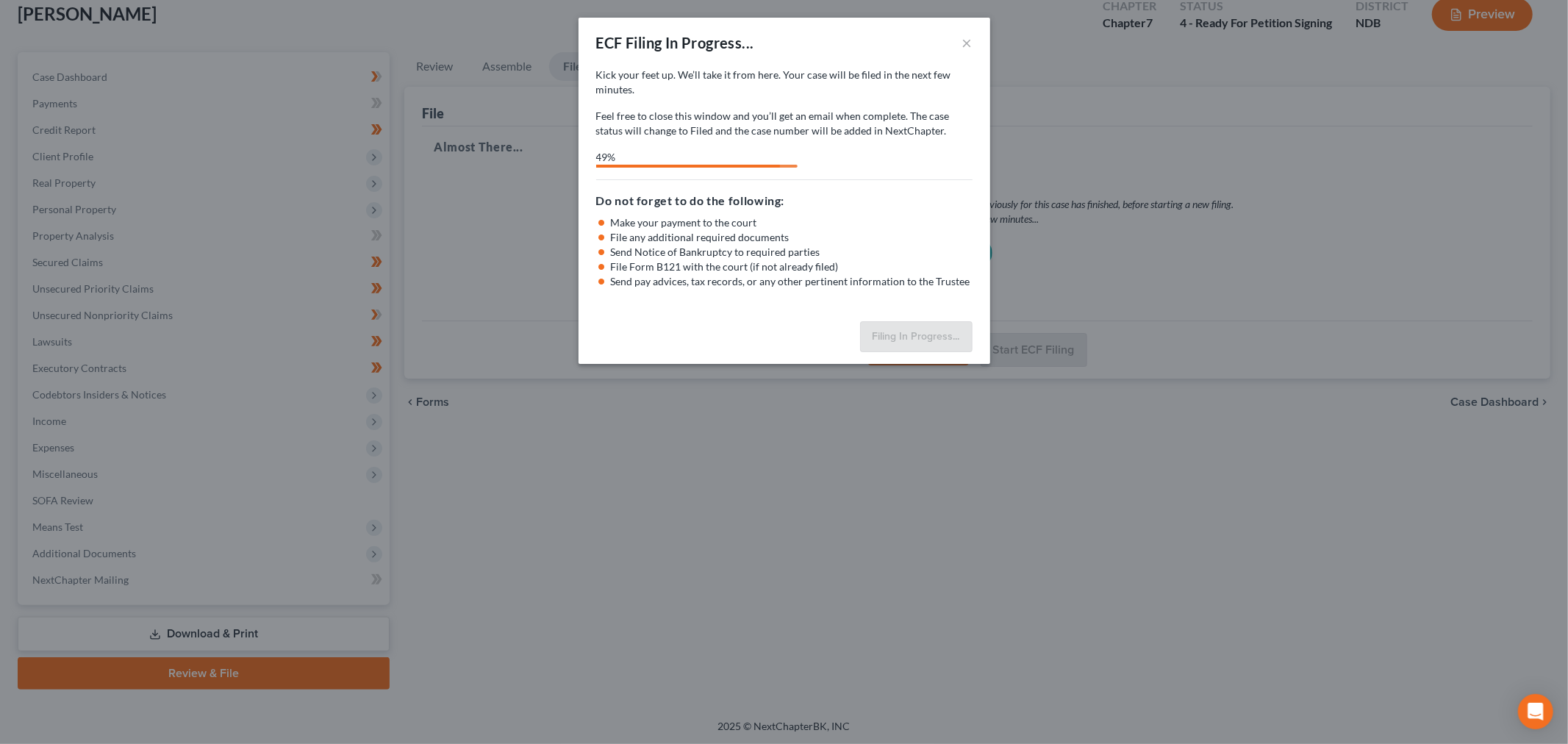
select select "0"
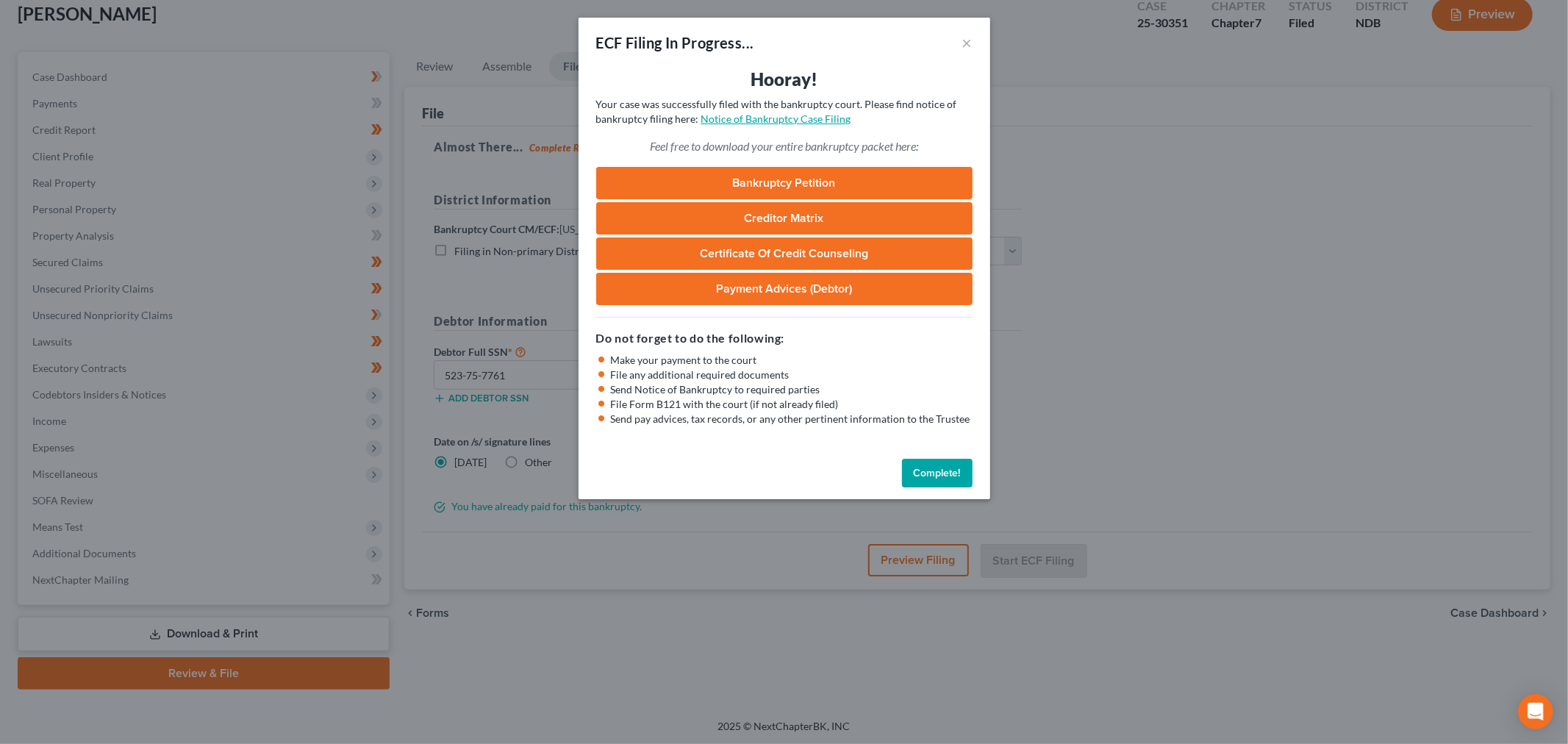
drag, startPoint x: 744, startPoint y: 122, endPoint x: 736, endPoint y: 129, distance: 10.6
click at [744, 122] on link "Notice of Bankruptcy Case Filing" at bounding box center [776, 119] width 150 height 13
click at [939, 470] on button "Complete!" at bounding box center [936, 473] width 70 height 29
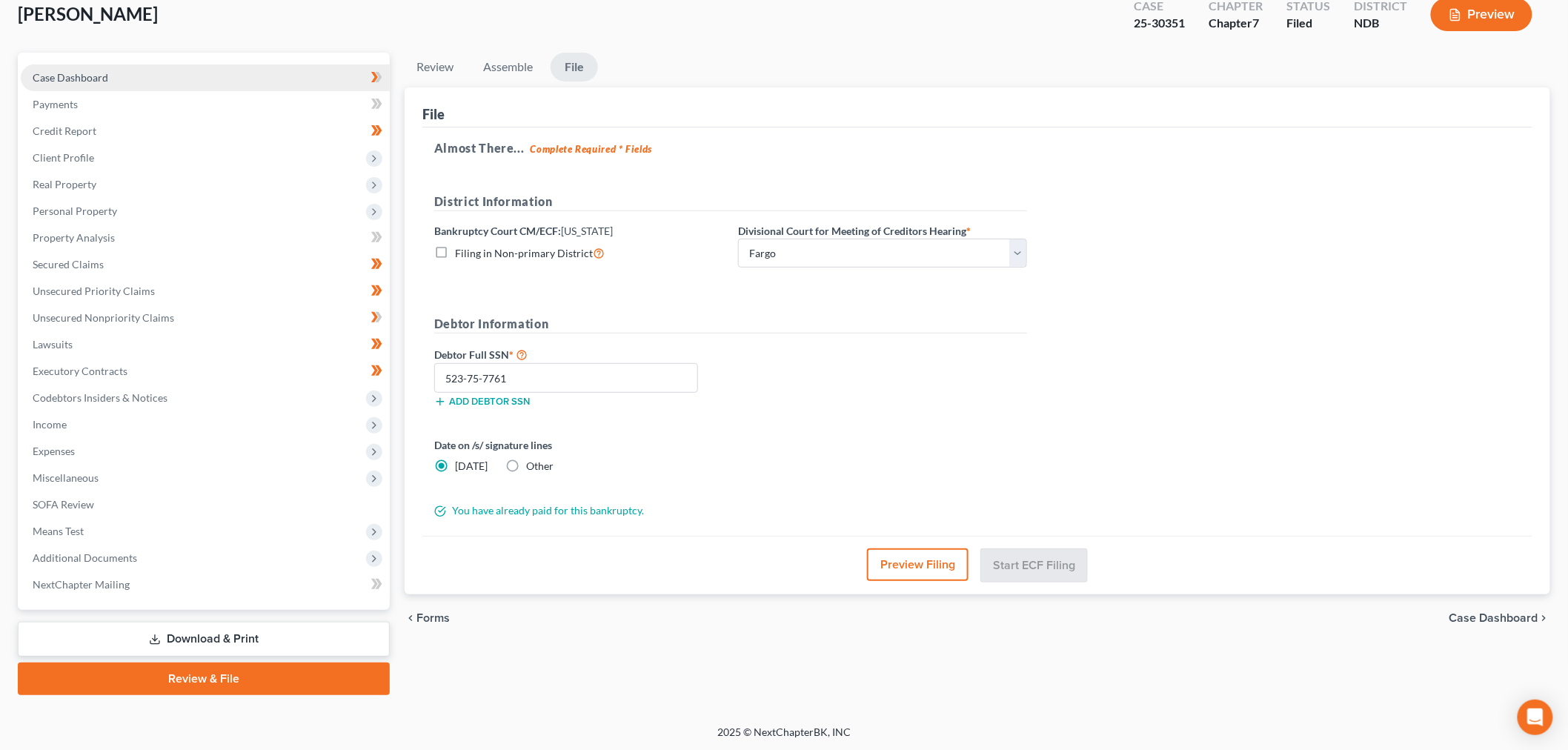
click at [107, 69] on link "Case Dashboard" at bounding box center [206, 77] width 369 height 27
select select "6"
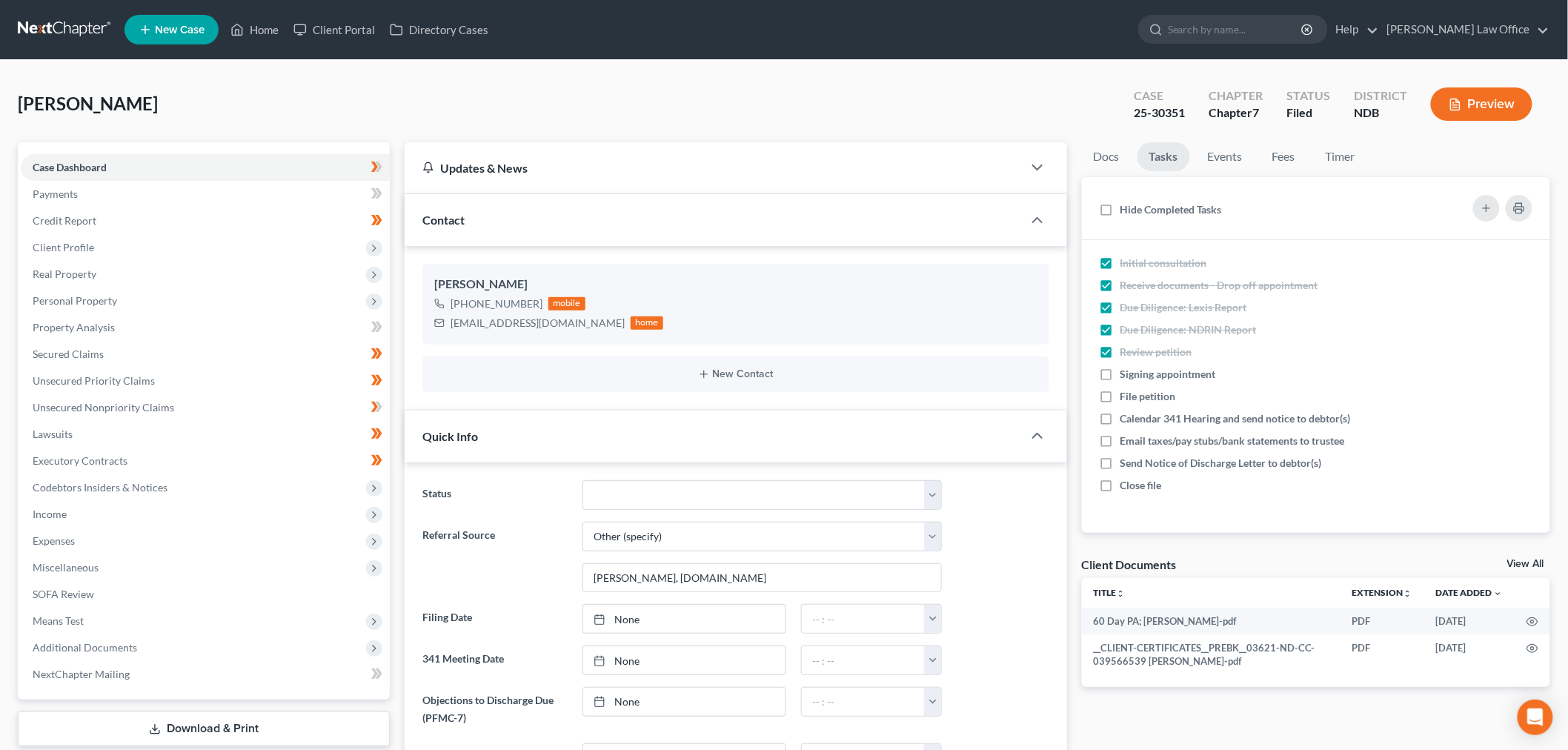
scroll to position [247, 0]
click at [708, 506] on select "10 - Chapter 13 Discharged 11 - Chapter 13 Converted to 7 12 - Debt Settlement/…" at bounding box center [762, 495] width 360 height 29
select select "8"
click at [583, 480] on select "10 - Chapter 13 Discharged 11 - Chapter 13 Converted to 7 12 - Debt Settlement/…" at bounding box center [762, 495] width 360 height 29
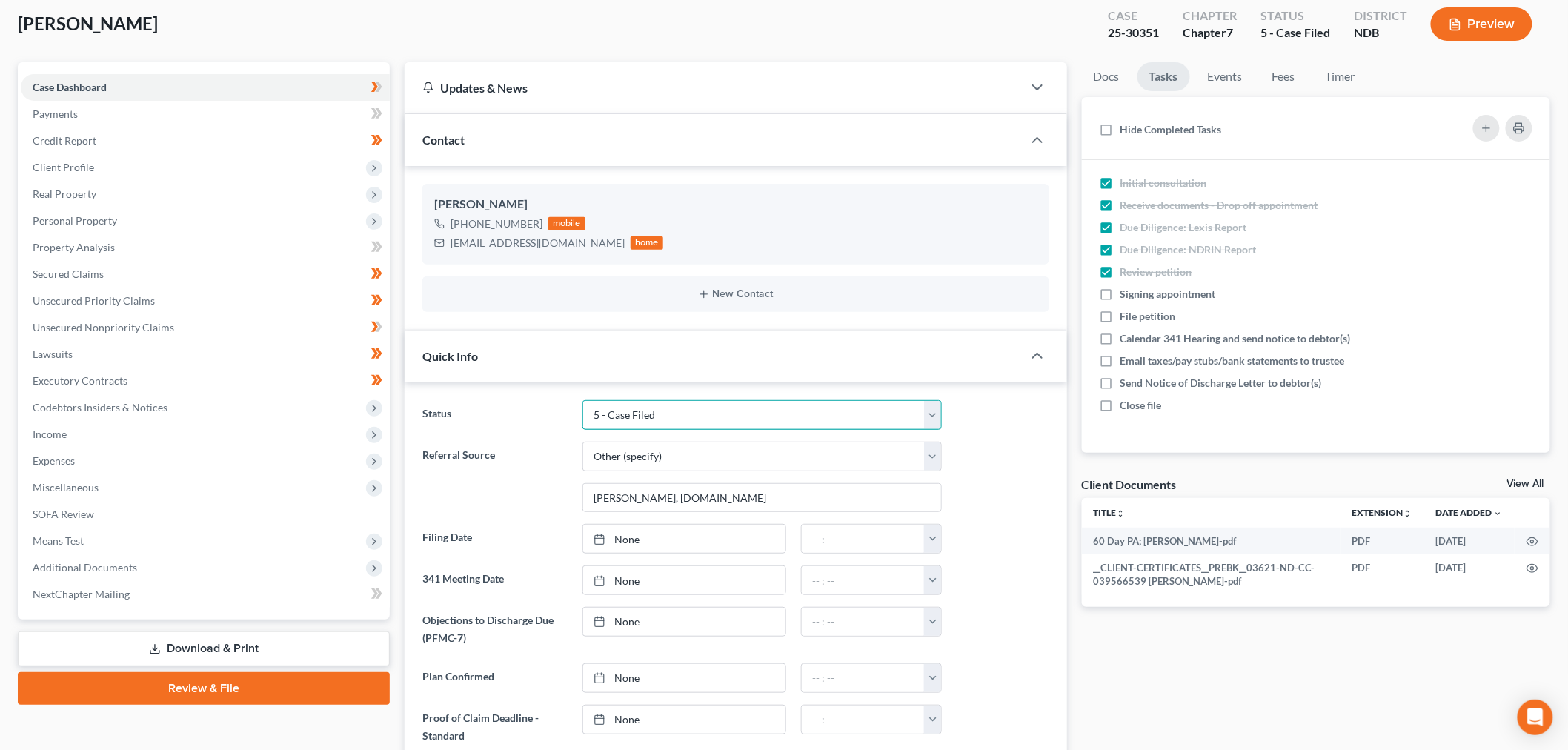
scroll to position [247, 0]
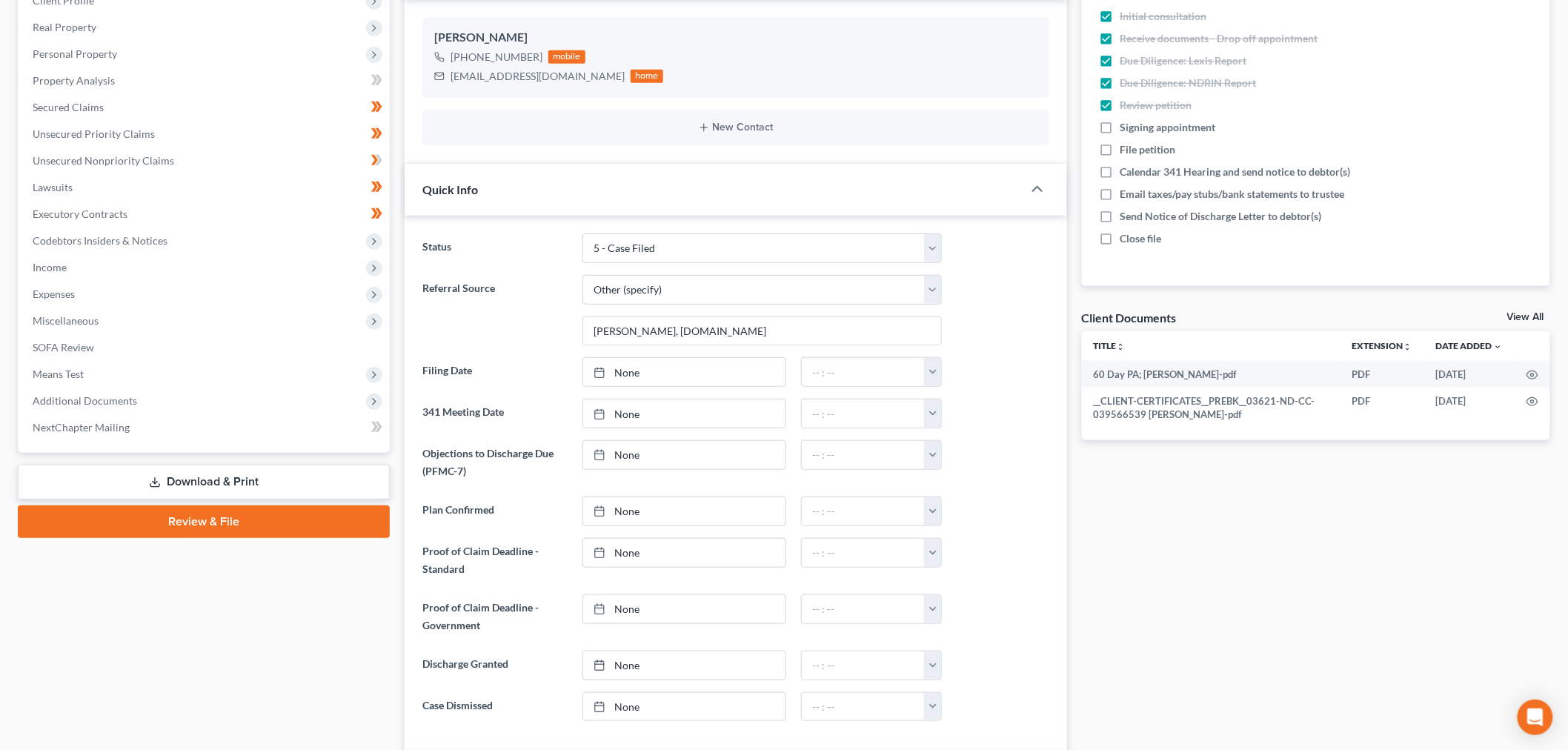
click at [1120, 127] on label "Signing appointment" at bounding box center [1173, 127] width 108 height 15
click at [1126, 127] on input "Signing appointment" at bounding box center [1131, 124] width 9 height 9
checkbox input "true"
click at [1120, 146] on label "File petition" at bounding box center [1153, 149] width 67 height 15
click at [1126, 146] on input "File petition" at bounding box center [1131, 146] width 9 height 9
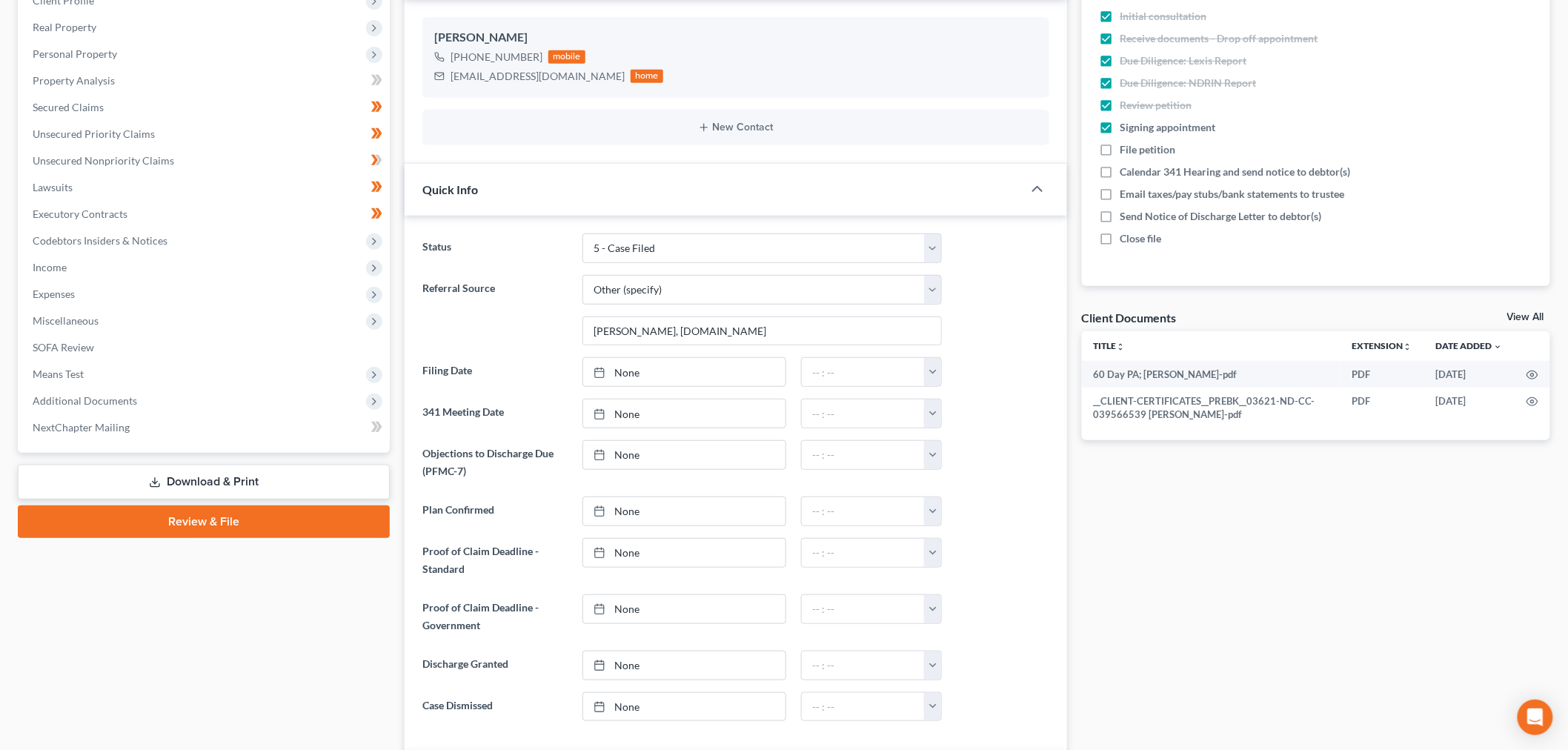
checkbox input "true"
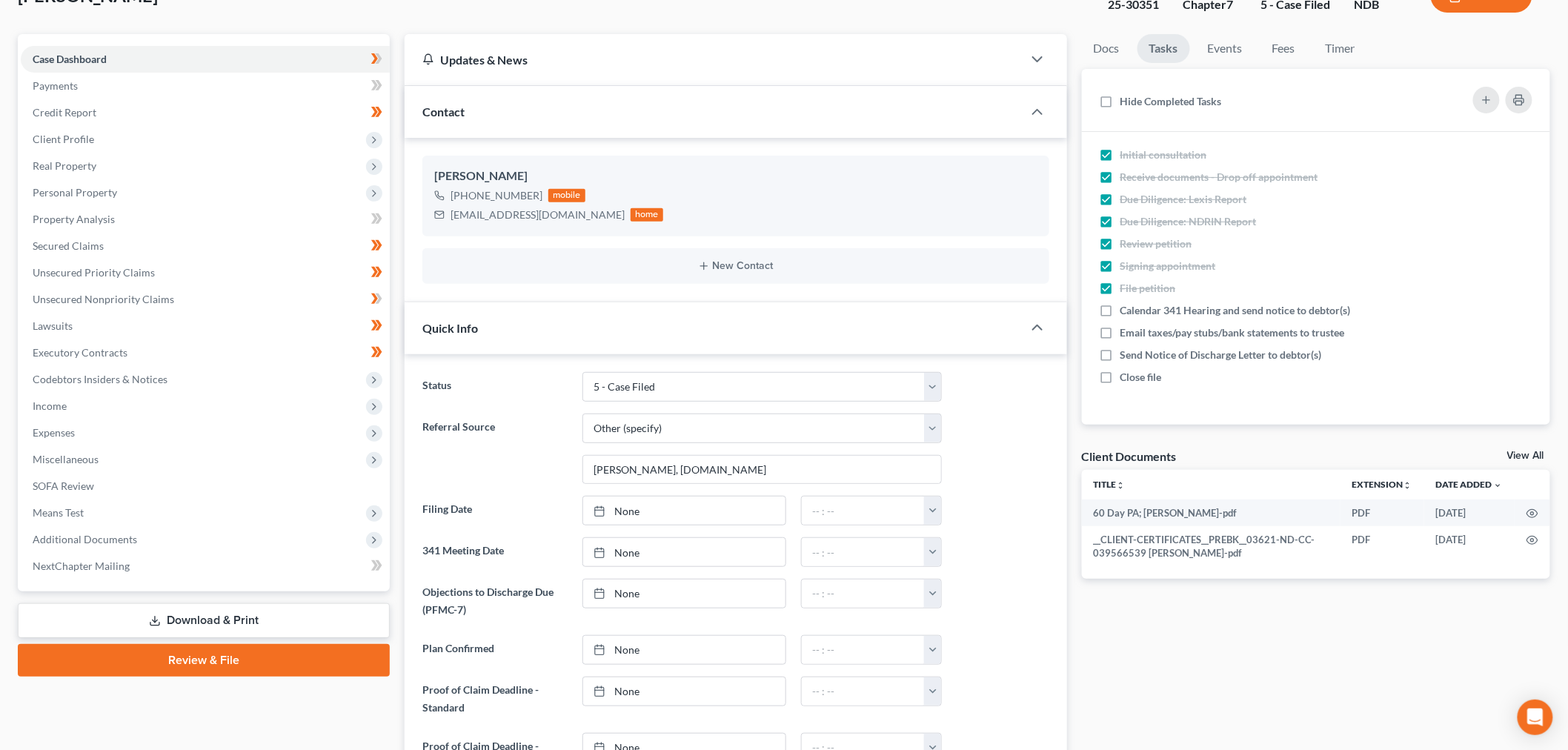
scroll to position [329, 0]
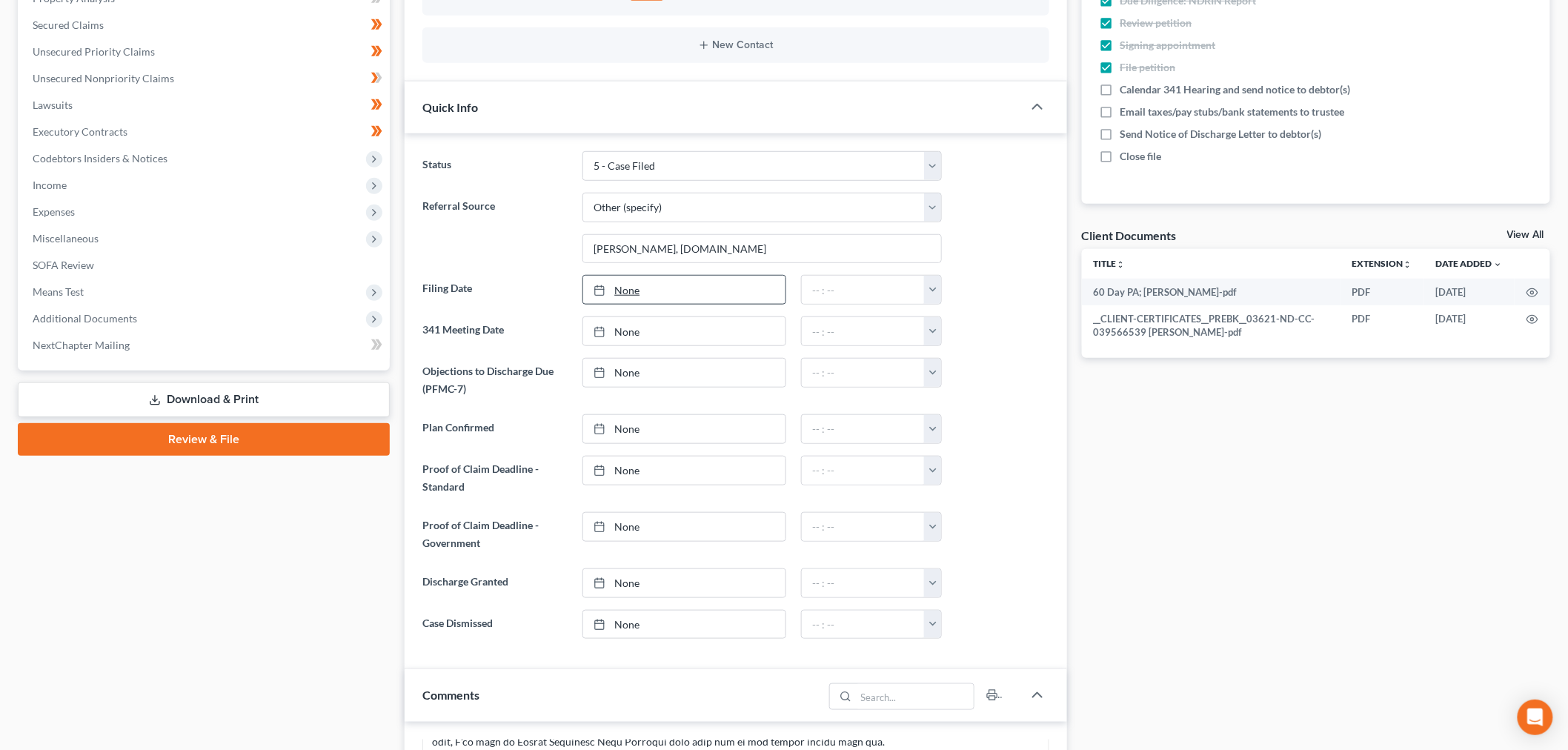
drag, startPoint x: 678, startPoint y: 298, endPoint x: 747, endPoint y: 317, distance: 71.6
click at [678, 297] on link "None" at bounding box center [684, 289] width 202 height 29
type input "8/11/2025"
click at [935, 287] on button "button" at bounding box center [932, 289] width 17 height 29
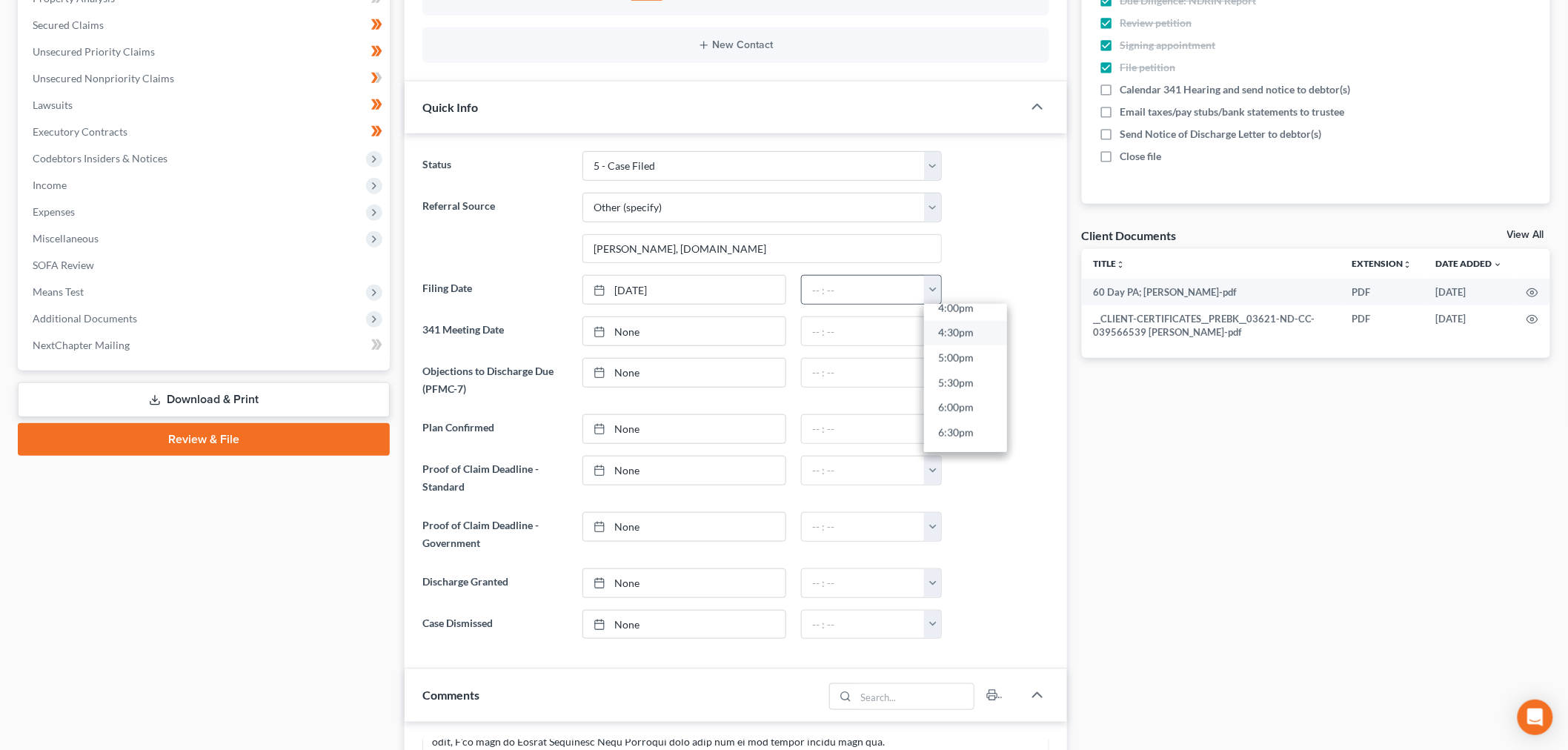
click at [966, 334] on link "4:30pm" at bounding box center [965, 333] width 83 height 25
type input "4:30pm"
drag, startPoint x: 1320, startPoint y: 544, endPoint x: 1554, endPoint y: 40, distance: 555.7
click at [1320, 544] on div "Docs Tasks Events Fees Timer 100% Completed Nothing here yet! Initial Consultat…" at bounding box center [1316, 536] width 484 height 1447
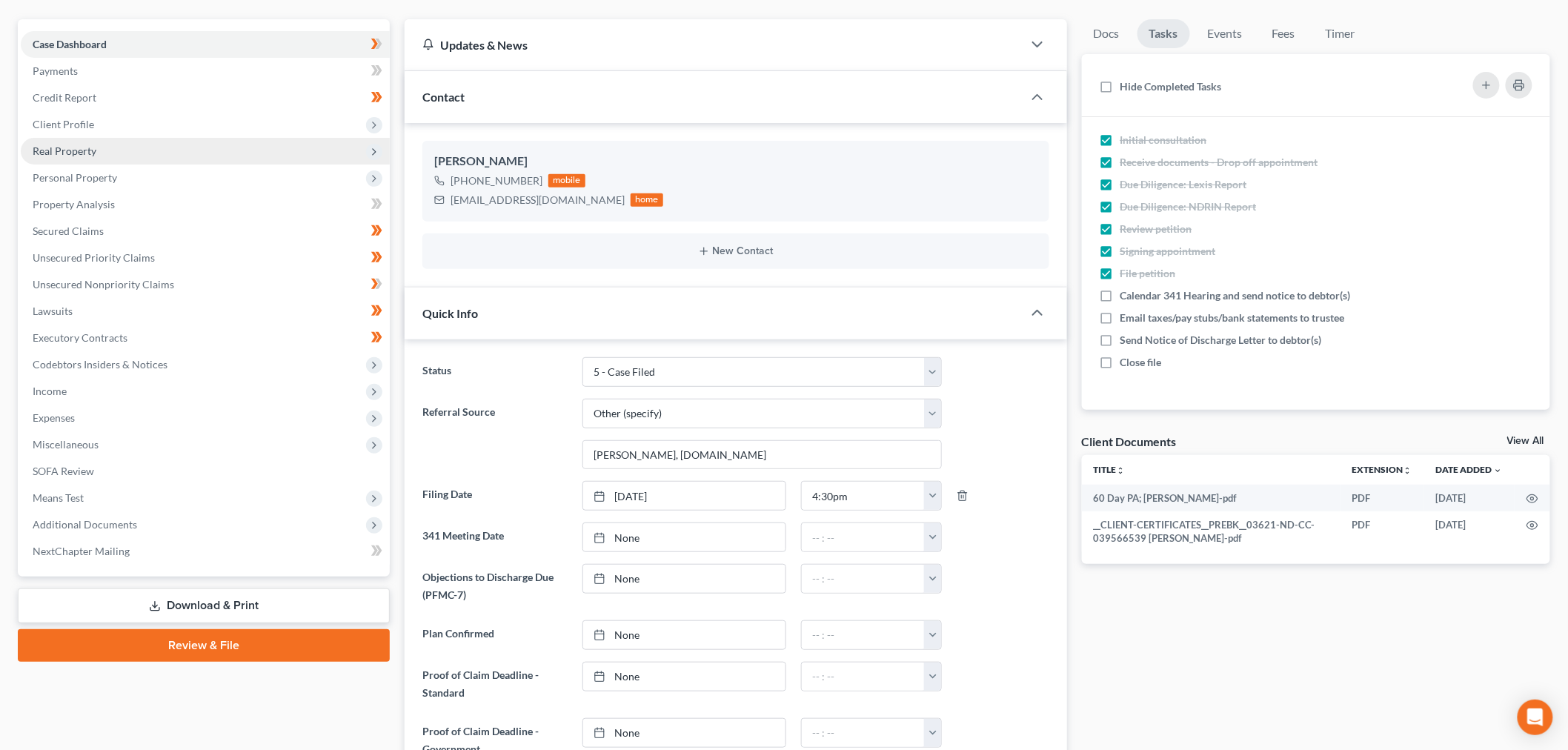
scroll to position [0, 0]
